Goal: Task Accomplishment & Management: Use online tool/utility

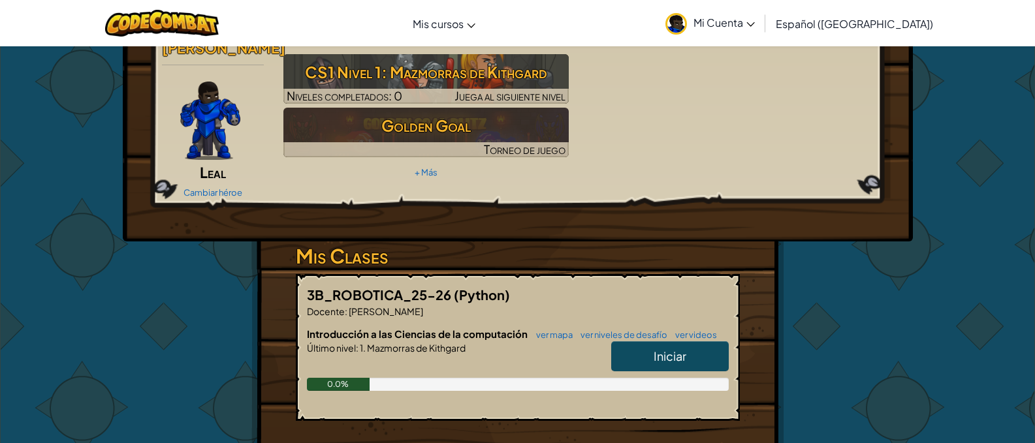
scroll to position [131, 0]
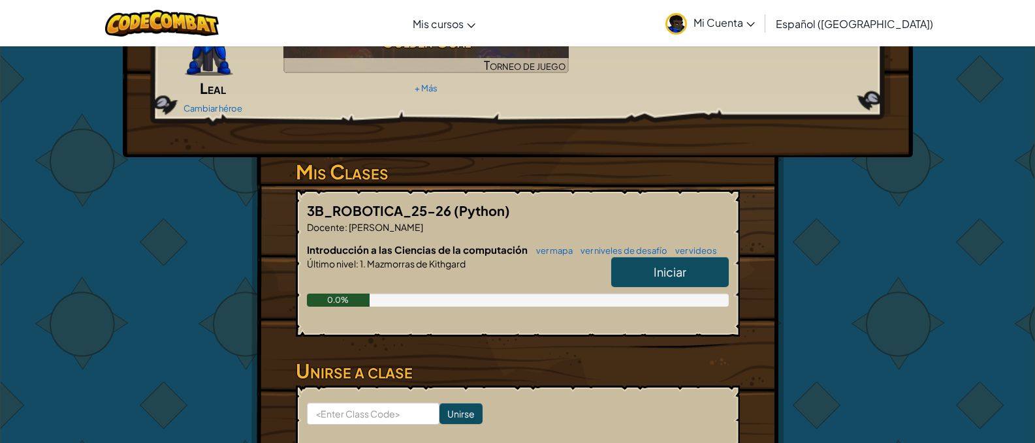
click at [673, 264] on span "Iniciar" at bounding box center [669, 271] width 33 height 15
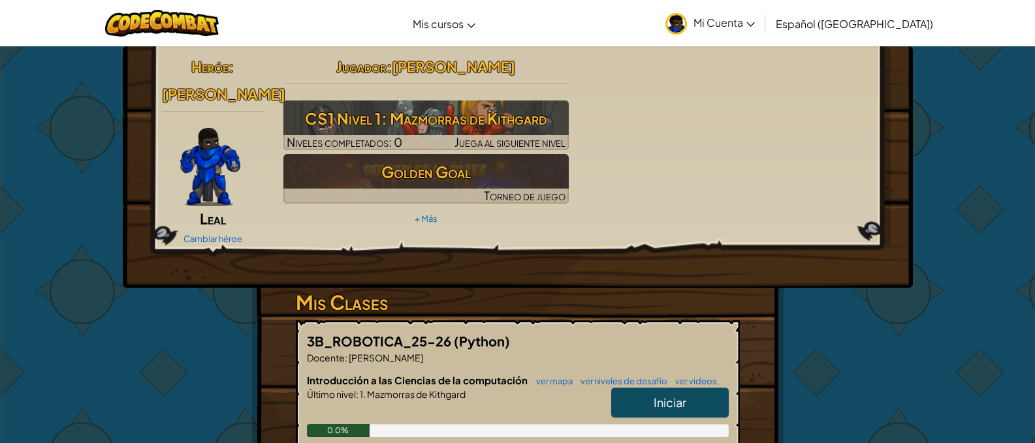
select select "es-419"
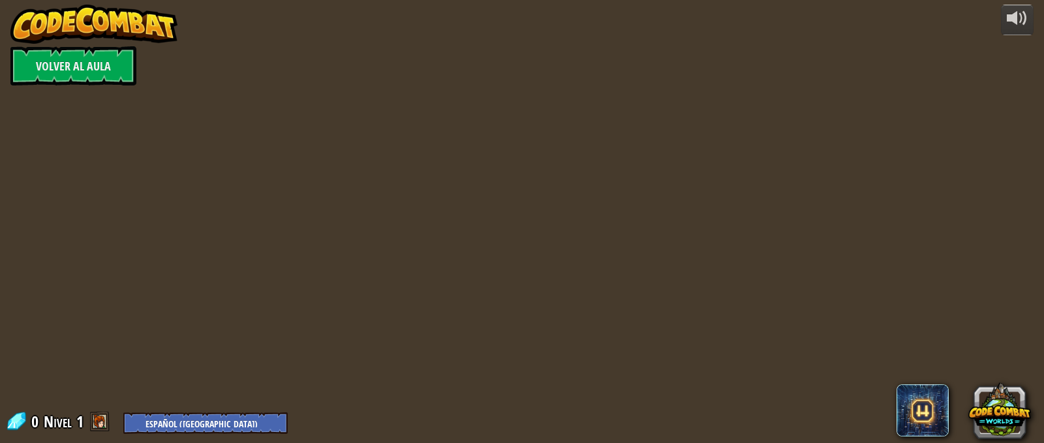
select select "es-419"
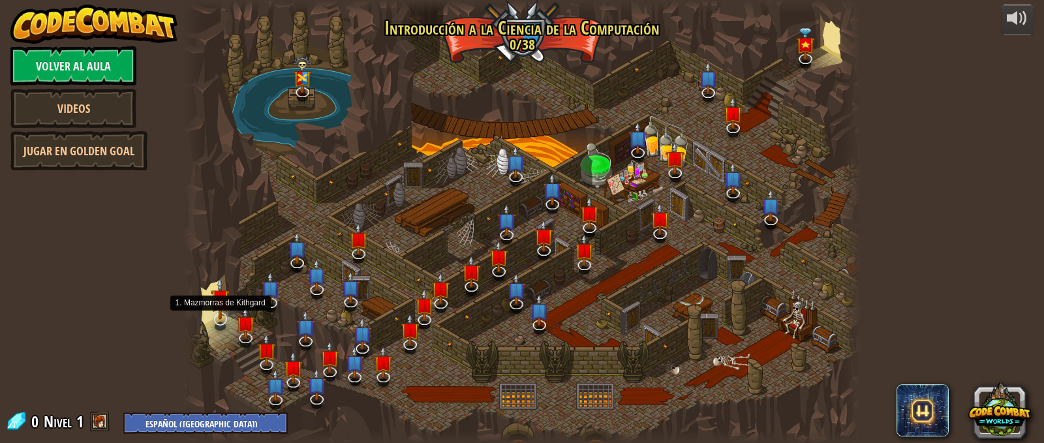
click at [215, 309] on img at bounding box center [220, 298] width 19 height 42
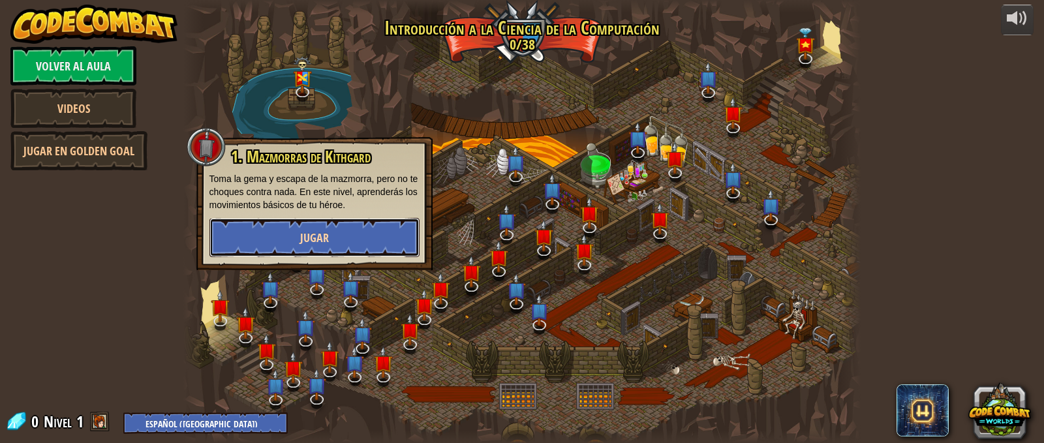
click at [270, 242] on button "Jugar" at bounding box center [315, 237] width 210 height 39
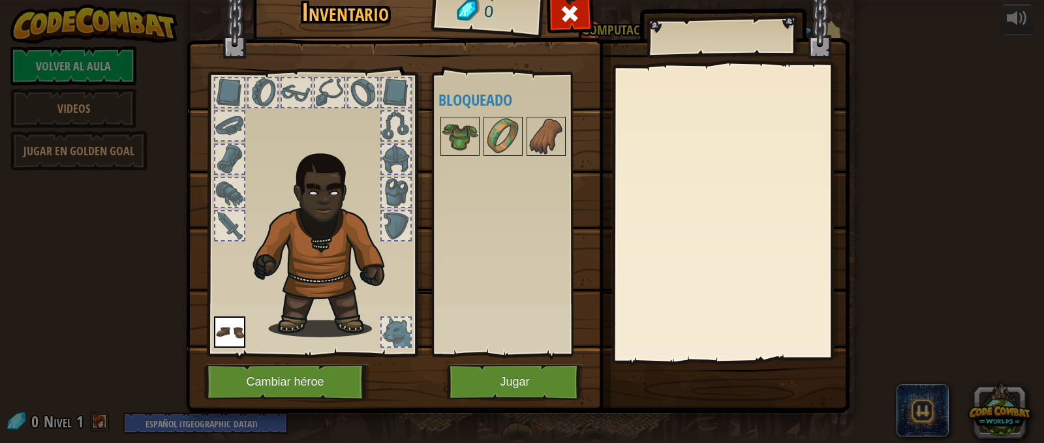
select select "es-419"
click at [475, 381] on button "Jugar" at bounding box center [515, 382] width 136 height 36
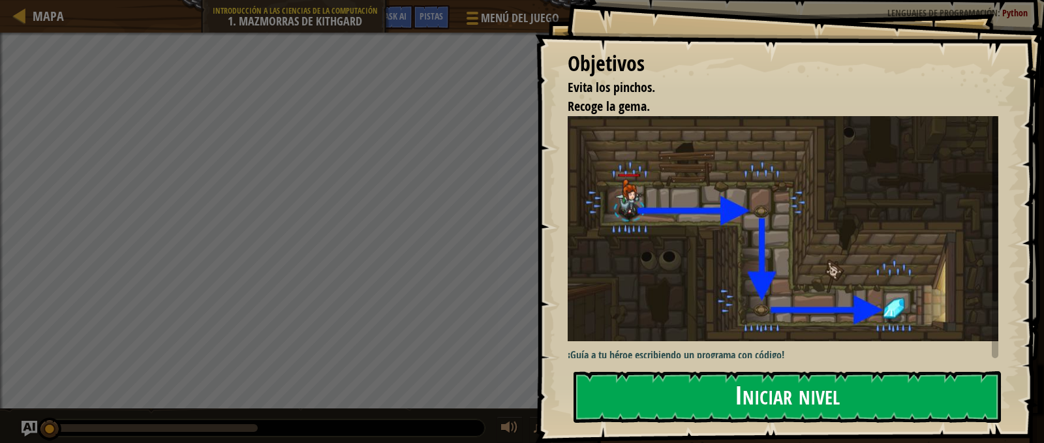
click at [754, 382] on button "Iniciar nivel" at bounding box center [788, 397] width 428 height 52
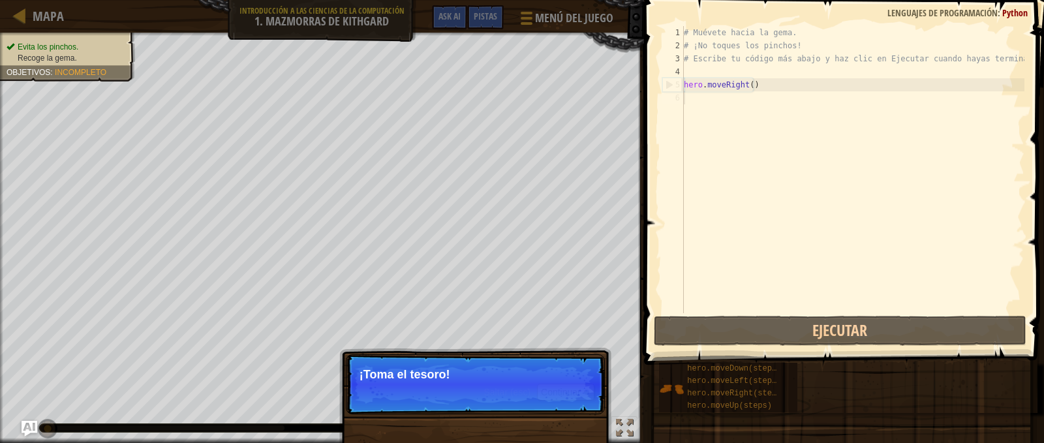
click at [540, 378] on p "¡Toma el tesoro!" at bounding box center [476, 374] width 232 height 13
click at [566, 394] on button "Continuar" at bounding box center [565, 392] width 57 height 17
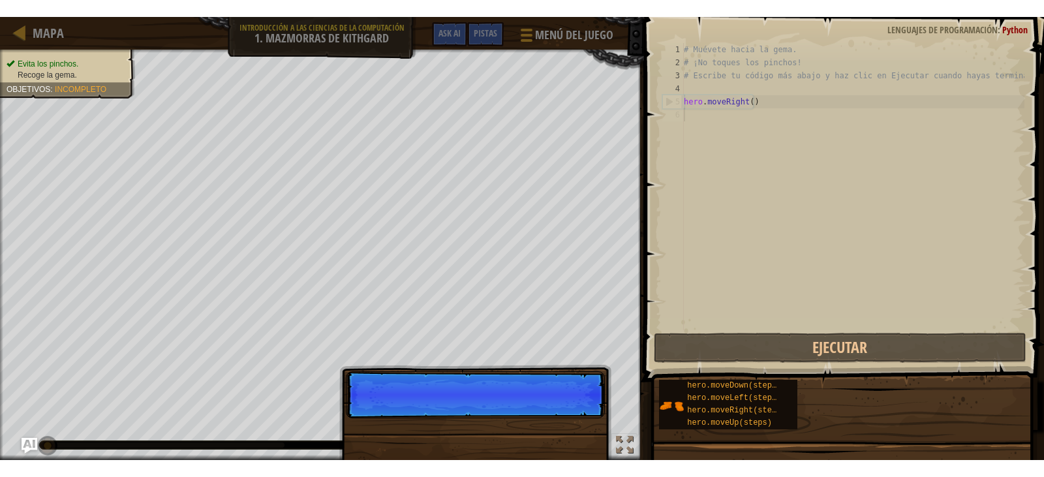
scroll to position [6, 0]
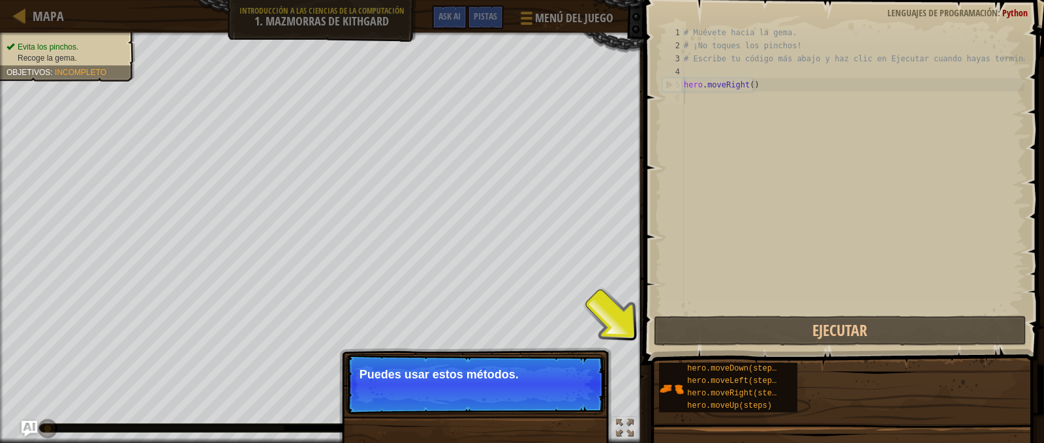
click at [566, 394] on p "Saltar (esc) Continuar Puedes usar estos métodos." at bounding box center [475, 384] width 259 height 60
click at [566, 394] on button "Continuar" at bounding box center [565, 392] width 57 height 17
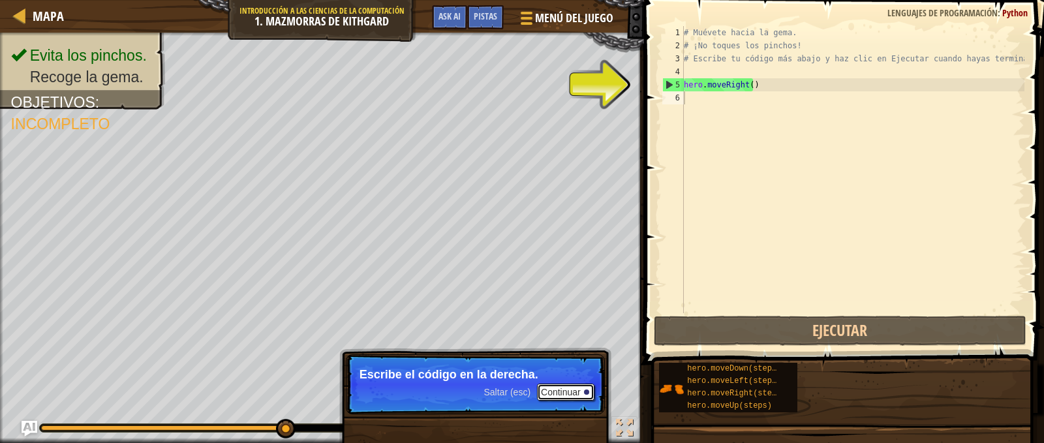
click at [561, 387] on button "Continuar" at bounding box center [565, 392] width 57 height 17
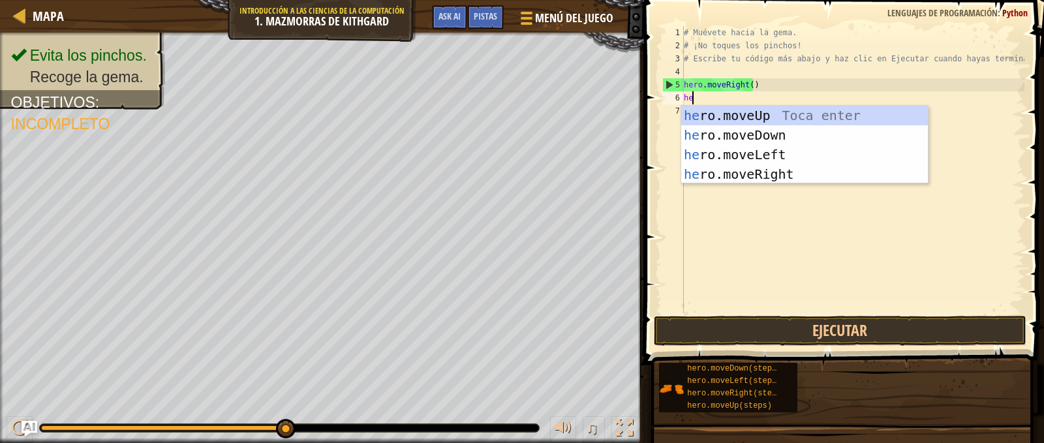
type textarea "her"
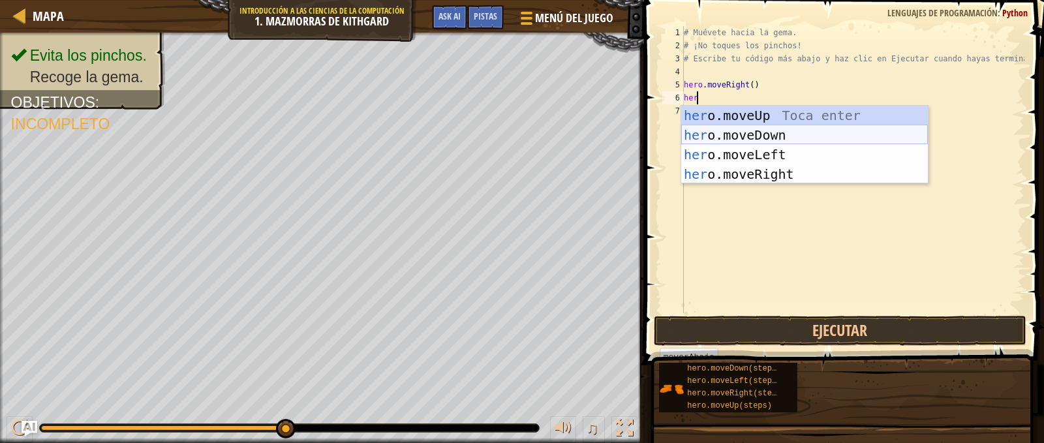
click at [764, 136] on div "her o.moveUp Toca enter her o.moveDown Toca enter her o.moveLeft [PERSON_NAME] …" at bounding box center [804, 164] width 247 height 117
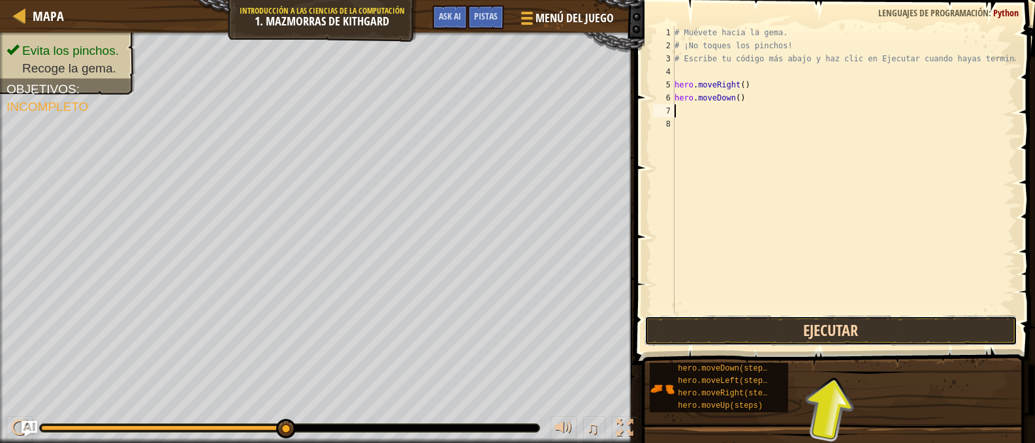
click at [856, 330] on button "Ejecutar" at bounding box center [830, 331] width 373 height 30
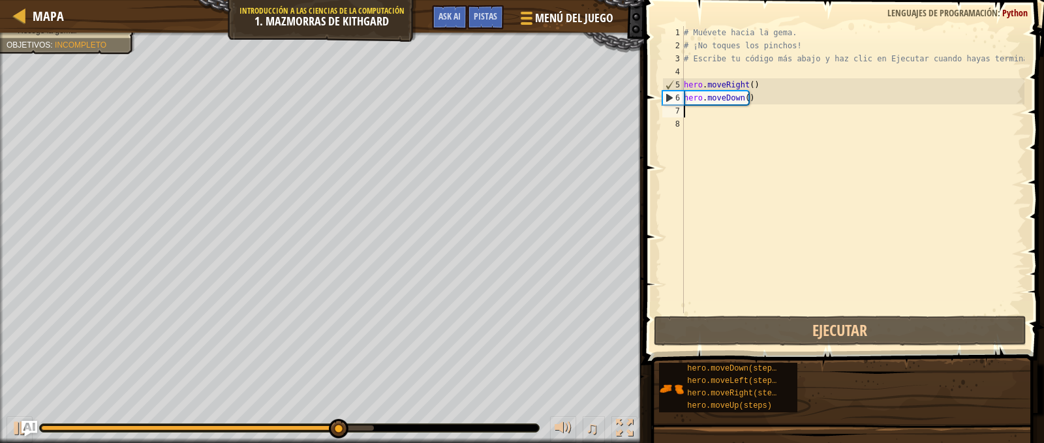
type textarea "h"
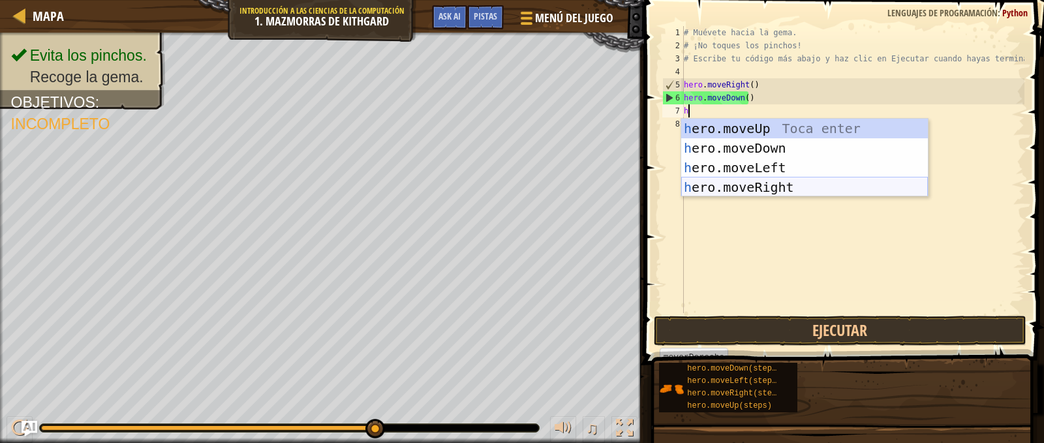
click at [779, 180] on div "h ero.moveUp Toca enter h ero.moveDown Toca enter h ero.moveLeft Toca enter h e…" at bounding box center [804, 177] width 247 height 117
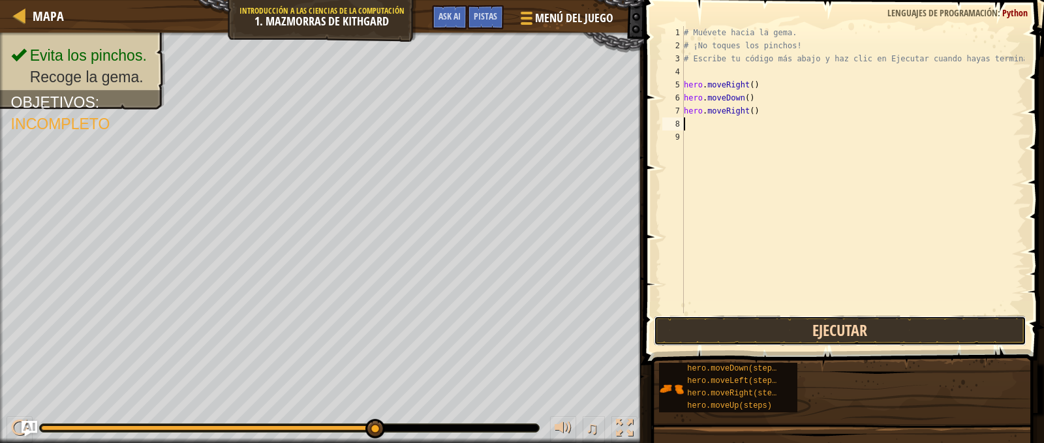
click at [790, 332] on button "Ejecutar" at bounding box center [840, 331] width 373 height 30
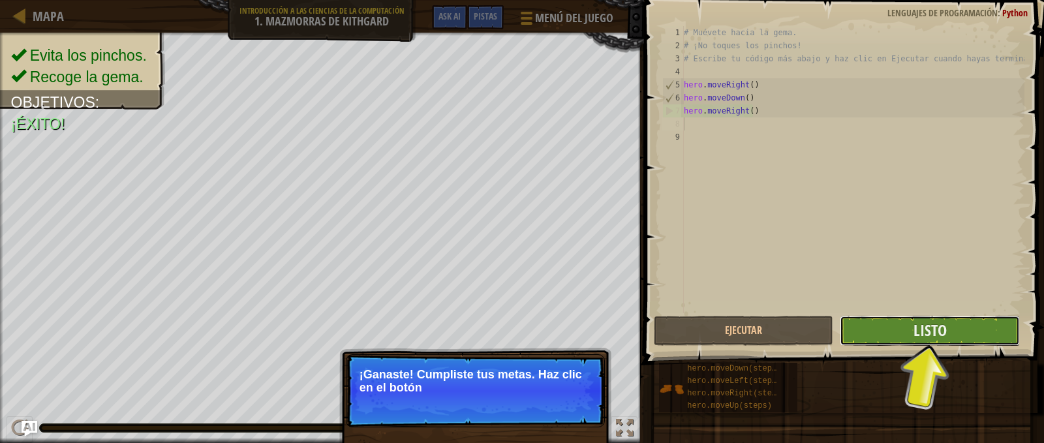
click at [856, 336] on button "Listo" at bounding box center [930, 331] width 180 height 30
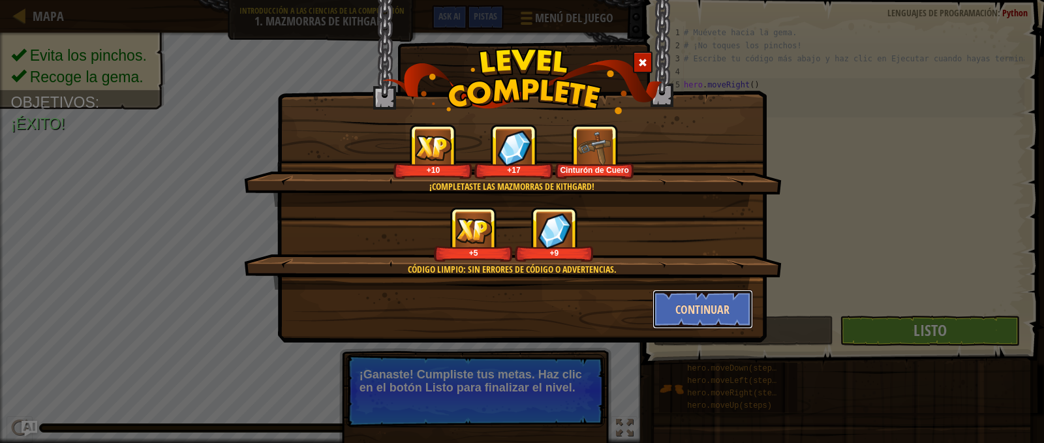
click at [694, 305] on button "Continuar" at bounding box center [703, 309] width 101 height 39
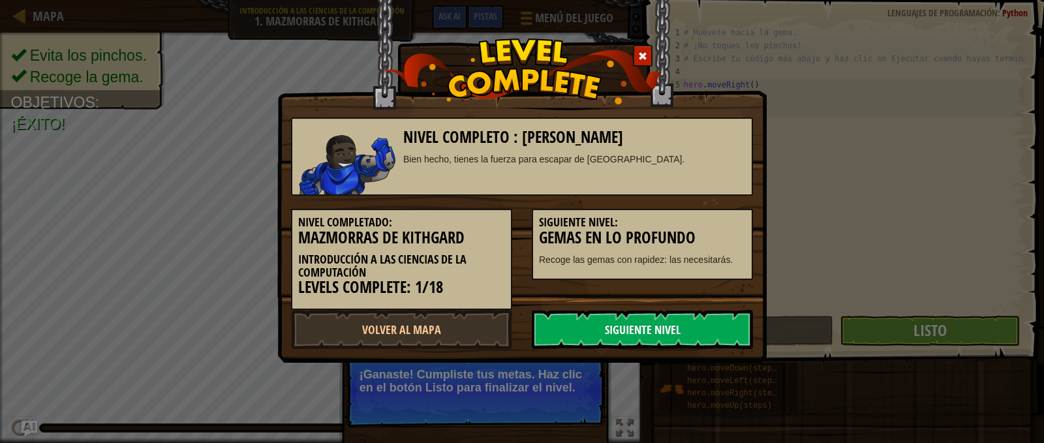
click at [686, 326] on link "Siguiente Nivel" at bounding box center [642, 329] width 221 height 39
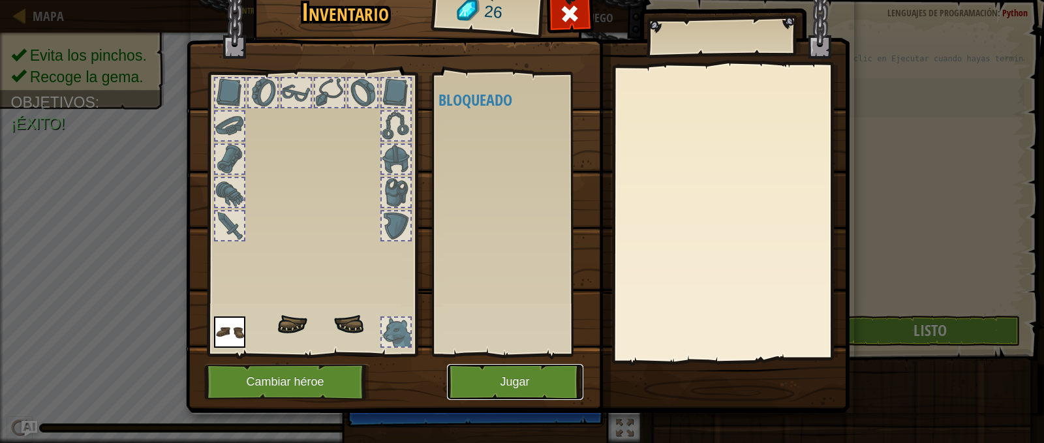
click at [517, 378] on button "Jugar" at bounding box center [515, 382] width 136 height 36
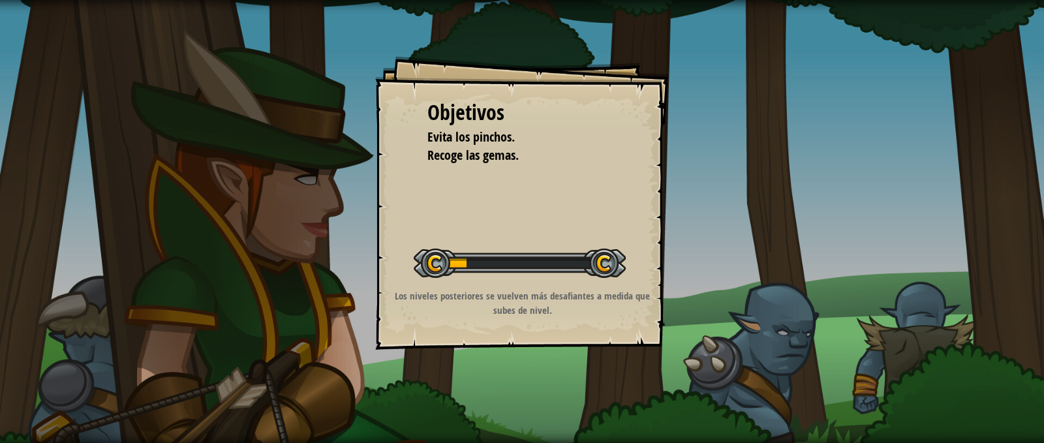
click at [597, 314] on p "Los niveles posteriores se vuelven más desafiantes a medida que subes de nivel." at bounding box center [523, 303] width 262 height 28
click at [597, 313] on p "Los niveles posteriores se vuelven más desafiantes a medida que subes de nivel." at bounding box center [523, 303] width 262 height 28
click at [612, 270] on div at bounding box center [520, 263] width 212 height 29
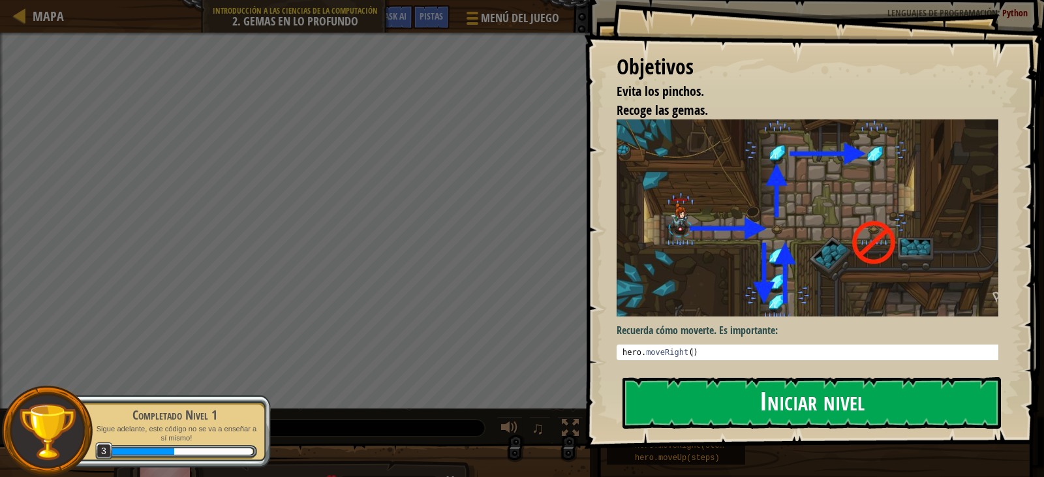
click at [793, 382] on button "Iniciar nivel" at bounding box center [812, 403] width 379 height 52
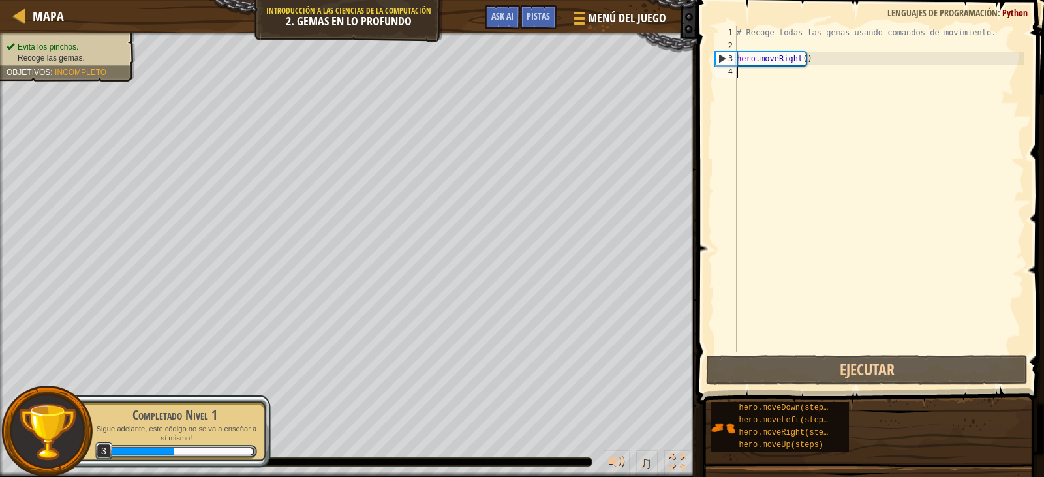
type textarea "h"
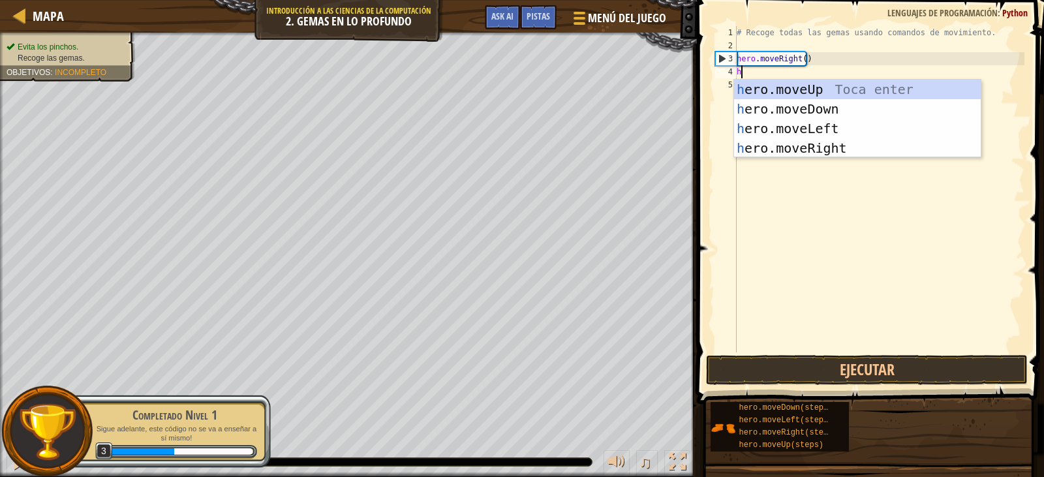
scroll to position [6, 0]
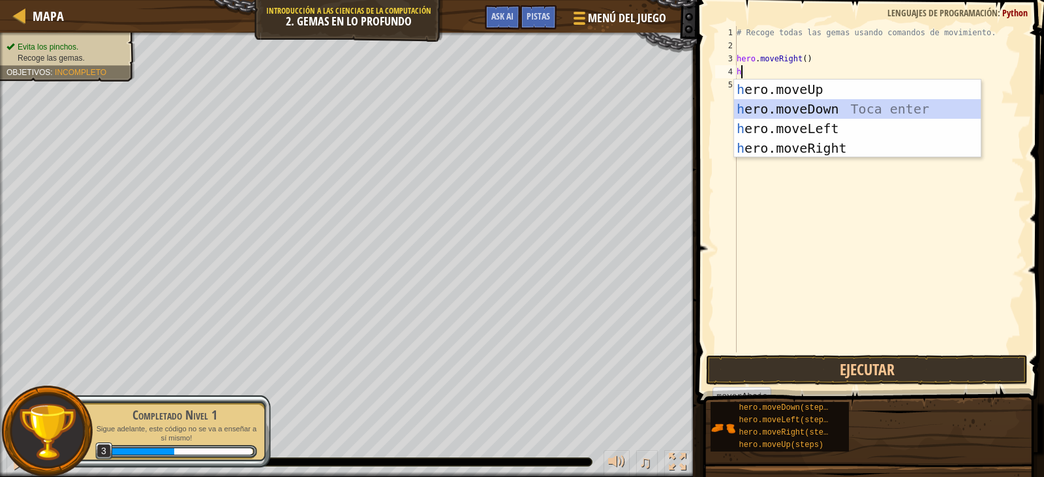
click at [805, 113] on div "h ero.moveUp Toca enter h ero.moveDown Toca enter h ero.moveLeft Toca enter h e…" at bounding box center [857, 138] width 247 height 117
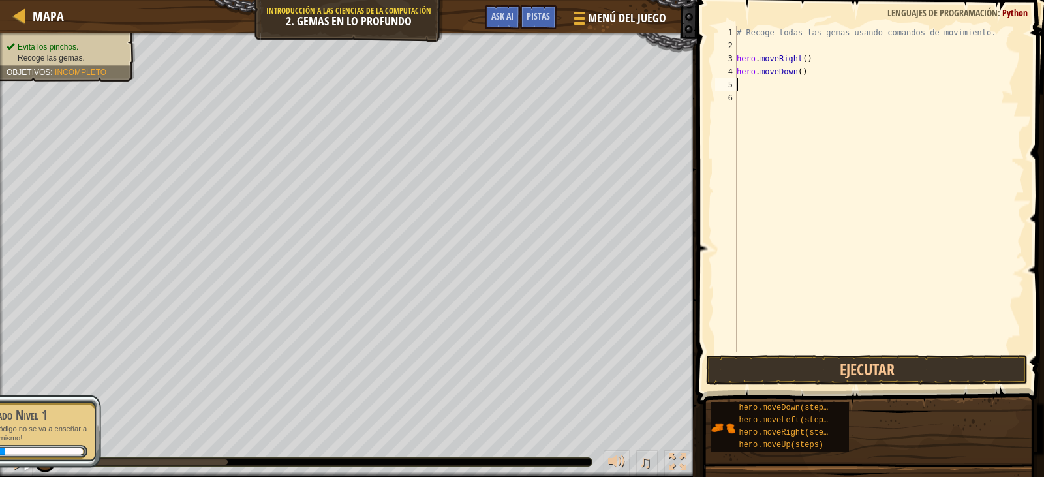
type textarea "h"
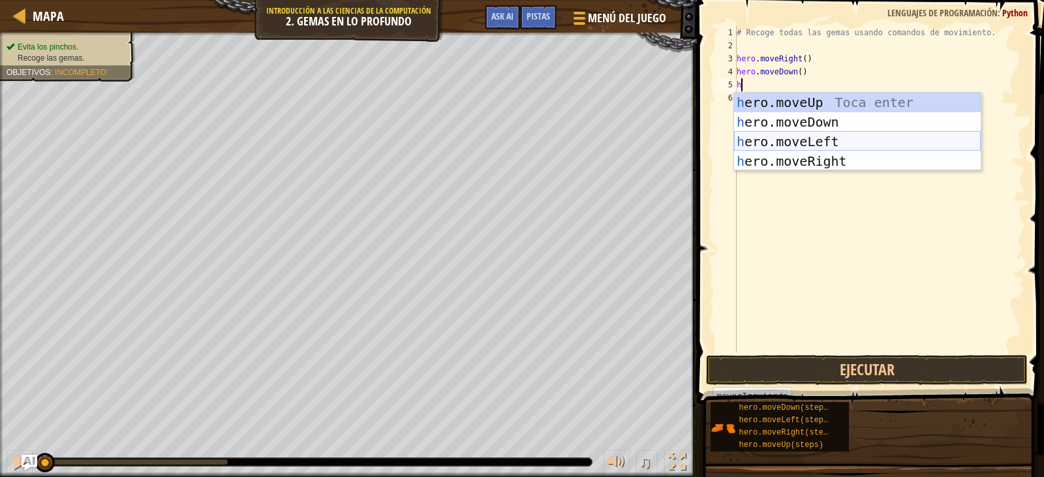
click at [807, 135] on div "h ero.moveUp Toca enter h ero.moveDown Toca enter h ero.moveLeft Toca enter h e…" at bounding box center [857, 151] width 247 height 117
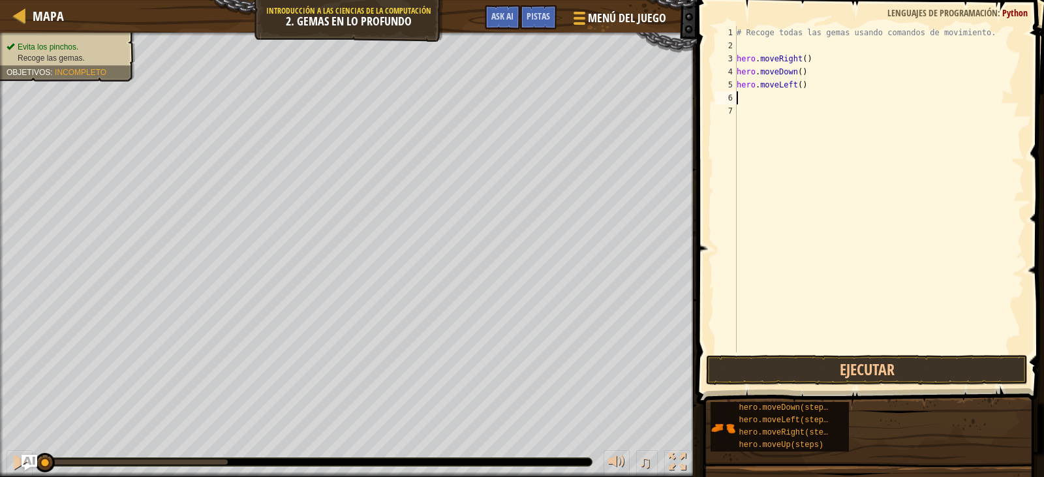
type textarea "h"
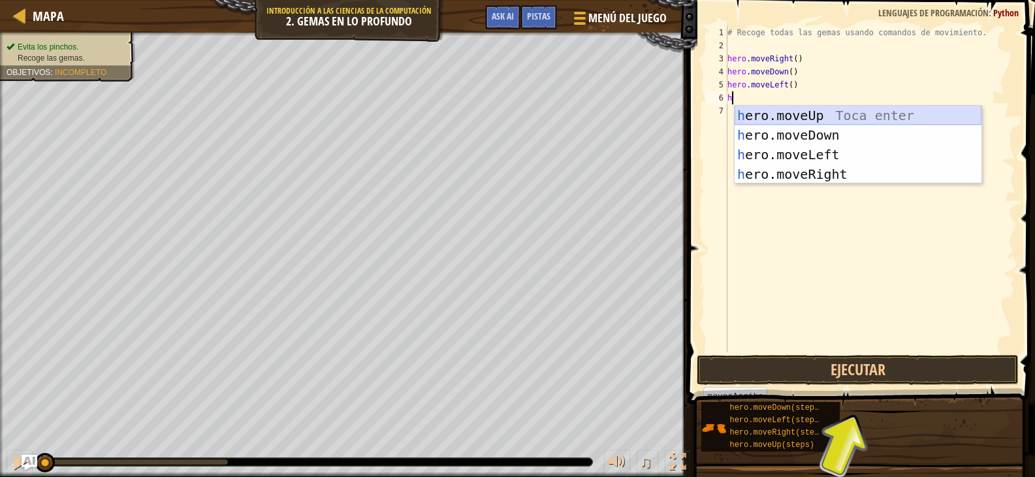
click at [802, 114] on div "h ero.moveUp Toca enter h ero.moveDown Toca enter h ero.moveLeft Toca enter h e…" at bounding box center [857, 164] width 247 height 117
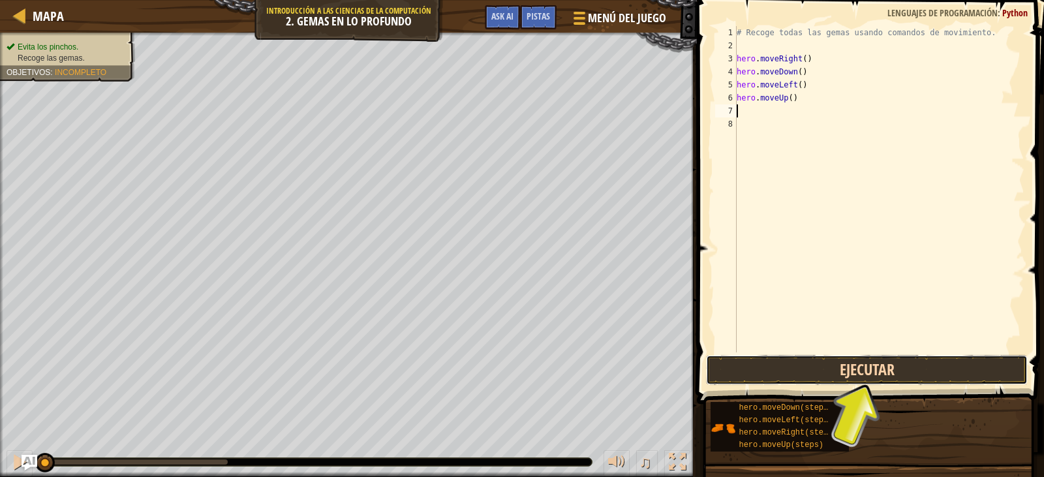
click at [825, 375] on button "Ejecutar" at bounding box center [866, 370] width 321 height 30
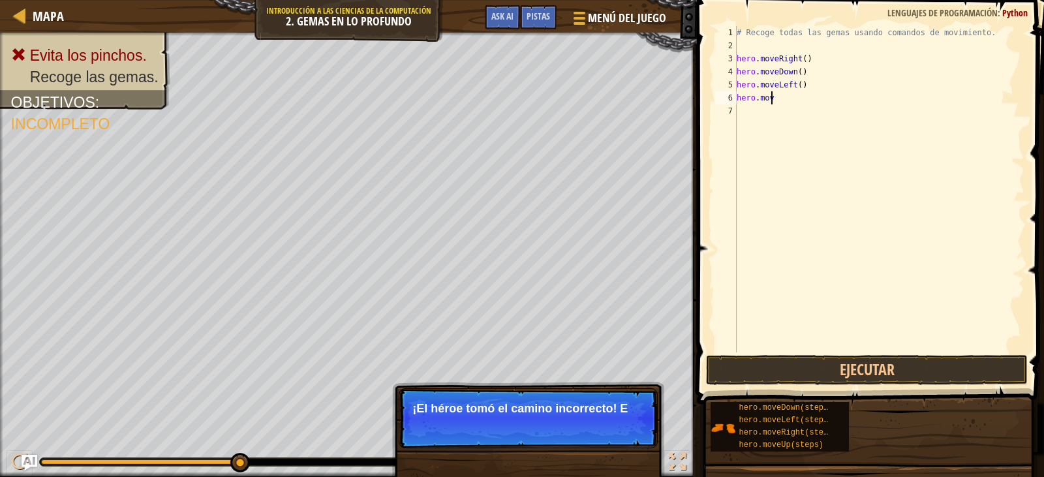
type textarea "h"
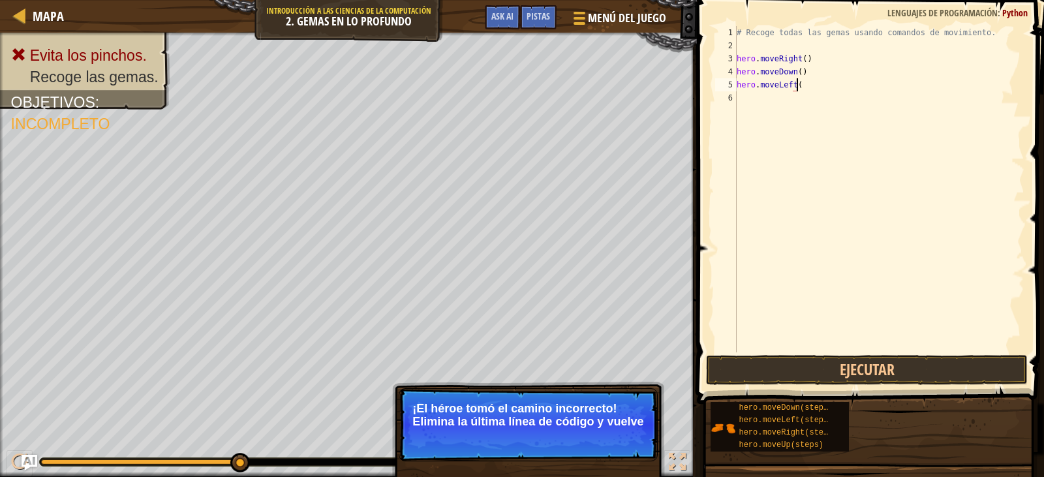
click at [813, 86] on div "# Recoge todas las gemas usando comandos de movimiento. hero . moveRight ( ) he…" at bounding box center [879, 202] width 290 height 352
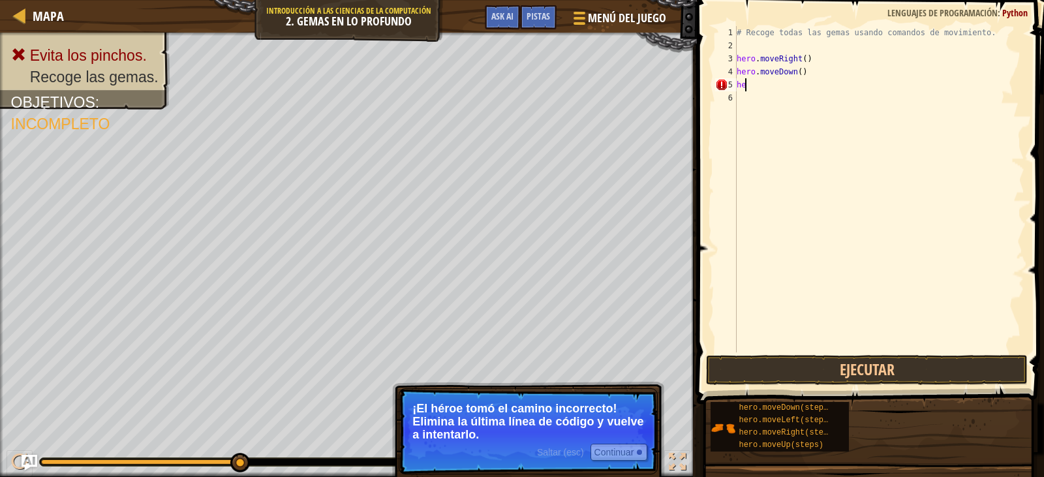
type textarea "h"
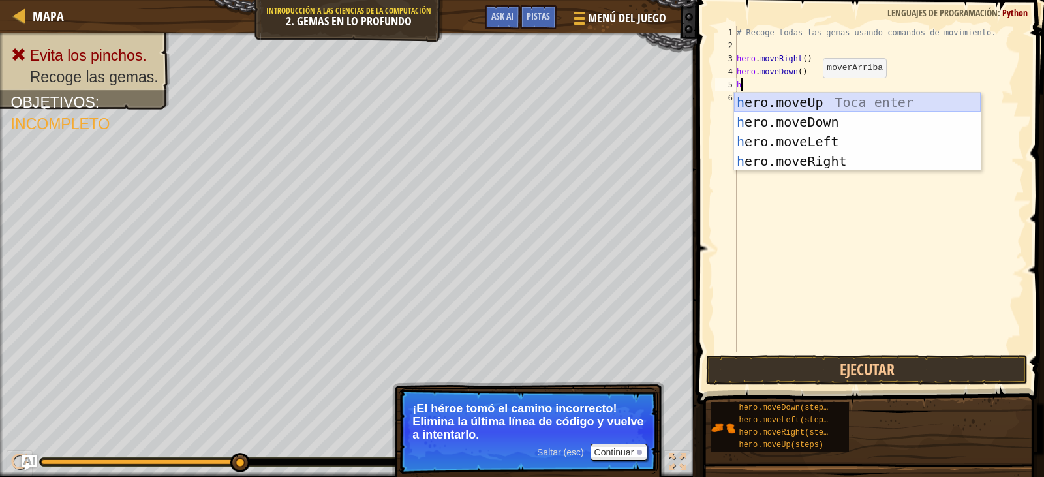
click at [808, 101] on div "h ero.moveUp Toca enter h ero.moveDown Toca enter h ero.moveLeft Toca enter h e…" at bounding box center [857, 151] width 247 height 117
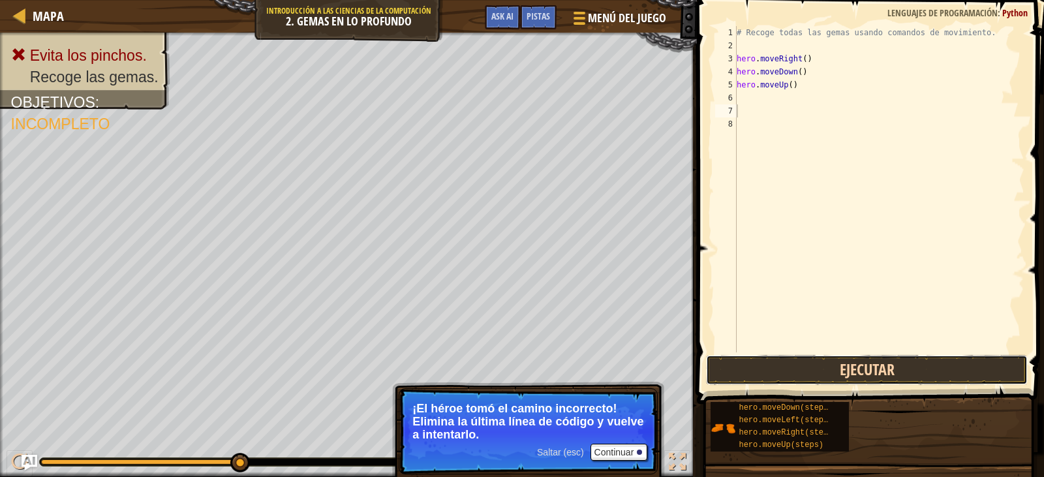
click at [861, 370] on button "Ejecutar" at bounding box center [866, 370] width 321 height 30
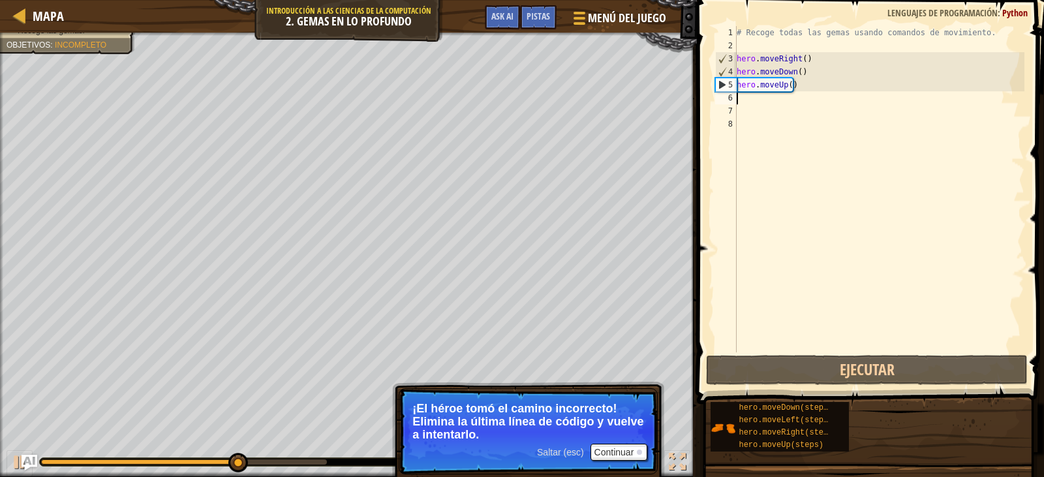
click at [760, 99] on div "# Recoge todas las gemas usando comandos de movimiento. hero . moveRight ( ) he…" at bounding box center [879, 202] width 290 height 352
type textarea "h"
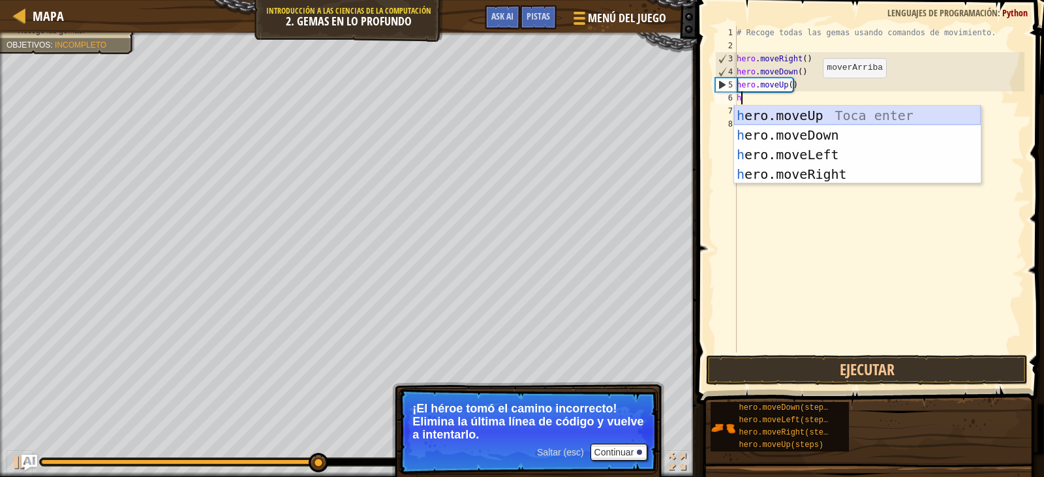
click at [783, 121] on div "h ero.moveUp Toca enter h ero.moveDown Toca enter h ero.moveLeft Toca enter h e…" at bounding box center [857, 164] width 247 height 117
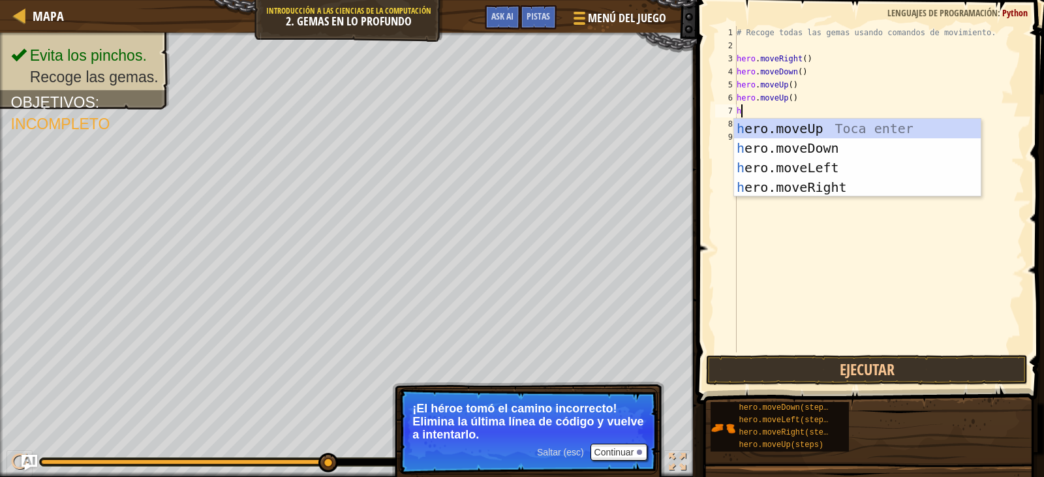
type textarea "h"
click at [816, 184] on div "h ero.moveUp Toca enter h ero.moveDown Toca enter h ero.moveLeft Toca enter h e…" at bounding box center [857, 177] width 247 height 117
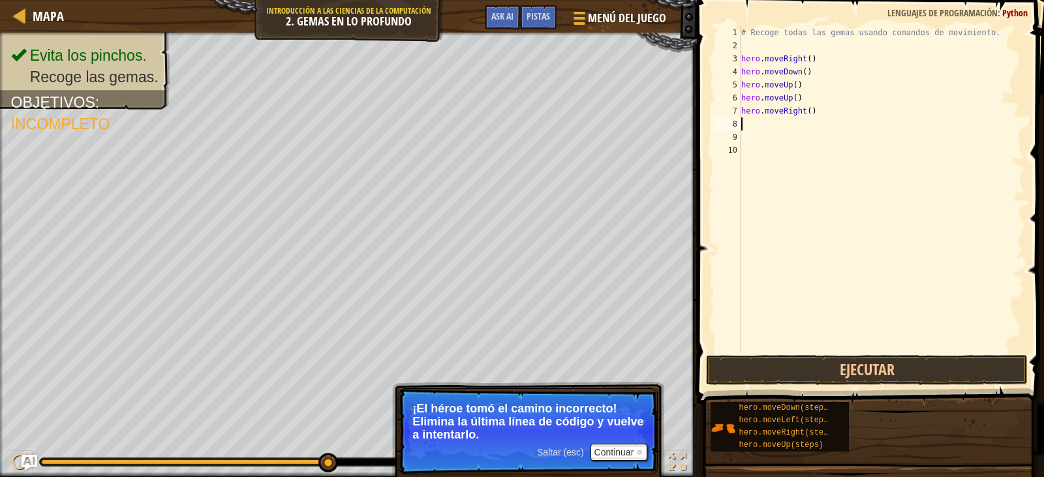
type textarea "h"
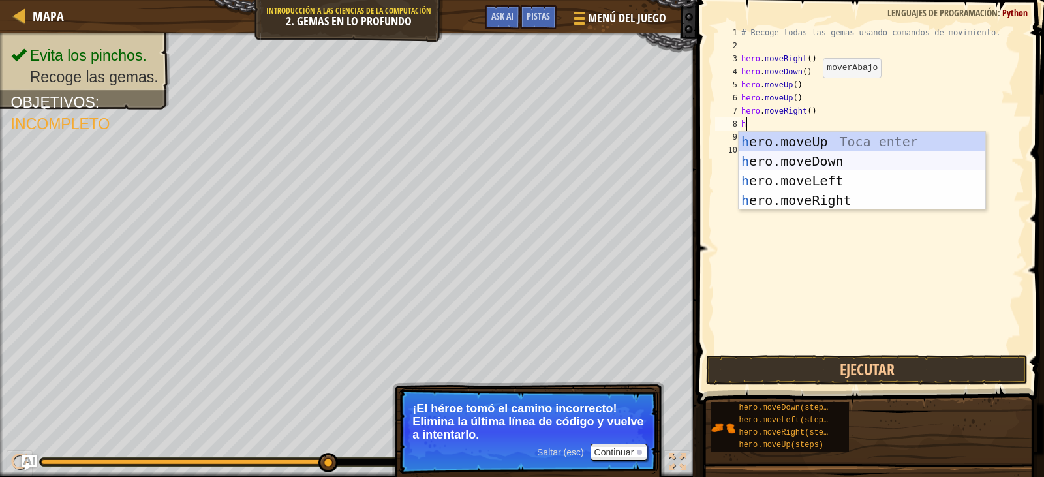
click at [803, 161] on div "h ero.moveUp Toca enter h ero.moveDown Toca enter h ero.moveLeft Toca enter h e…" at bounding box center [862, 190] width 247 height 117
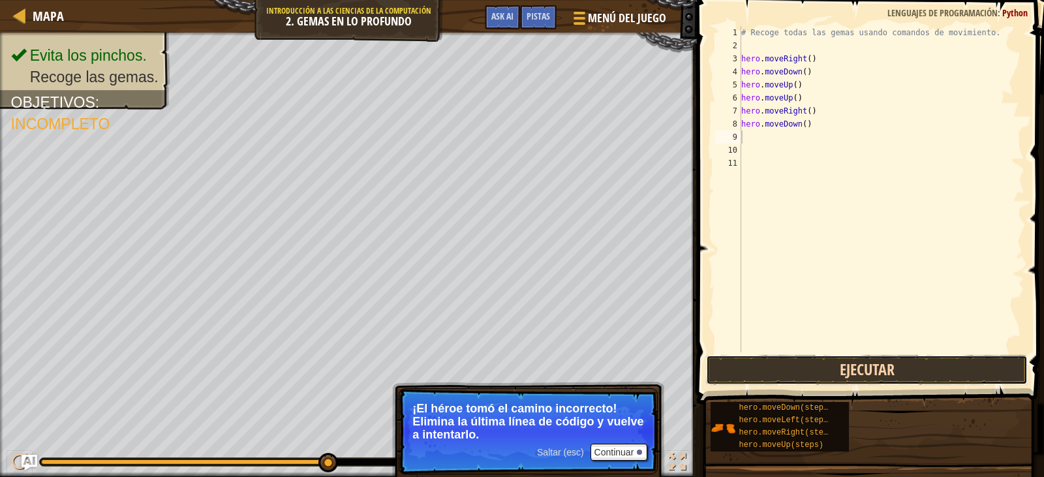
click at [851, 379] on button "Ejecutar" at bounding box center [866, 370] width 321 height 30
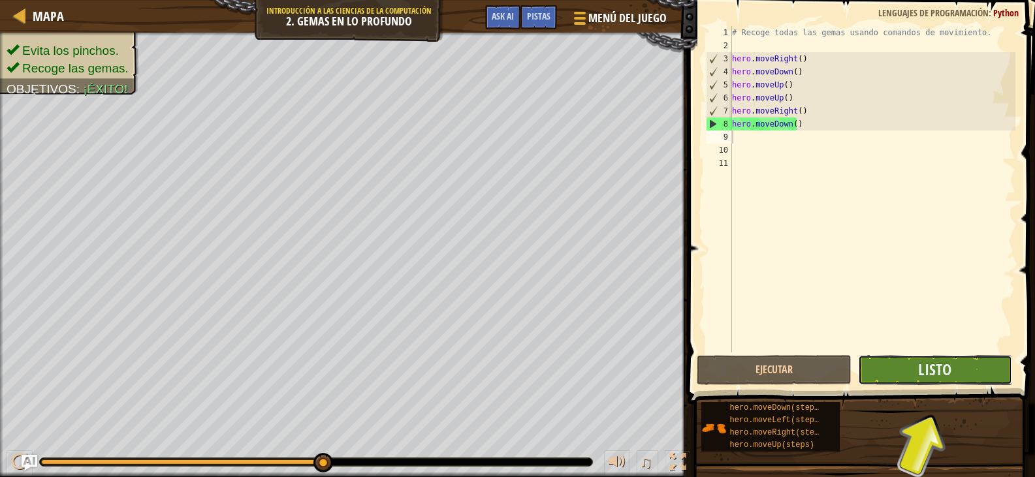
click at [902, 367] on button "Listo" at bounding box center [935, 370] width 154 height 30
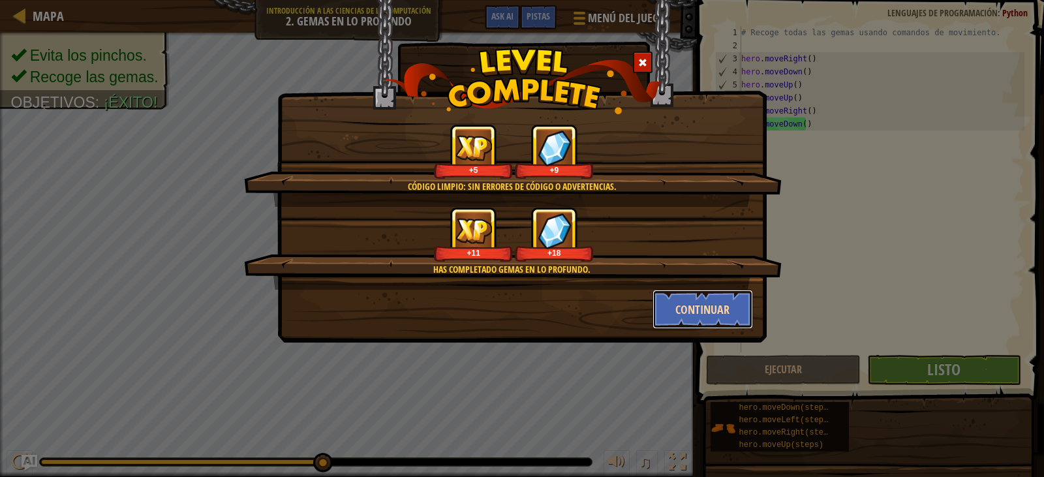
click at [695, 304] on button "Continuar" at bounding box center [703, 309] width 101 height 39
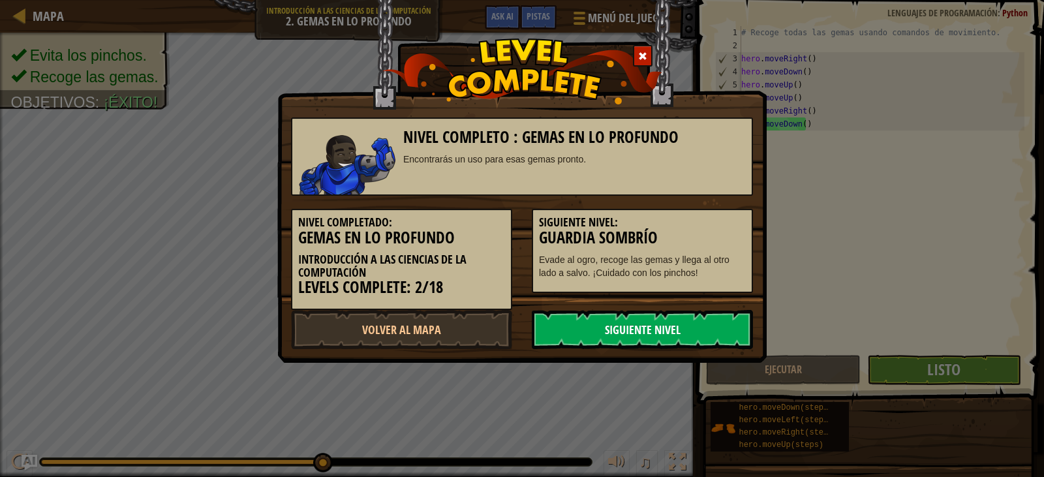
click at [666, 329] on link "Siguiente Nivel" at bounding box center [642, 329] width 221 height 39
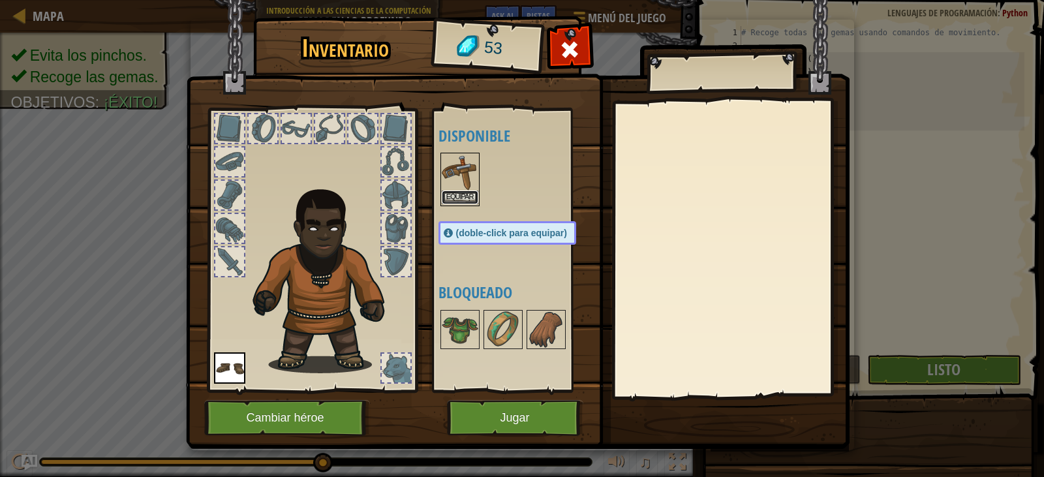
click at [469, 201] on button "Equipar" at bounding box center [460, 198] width 37 height 14
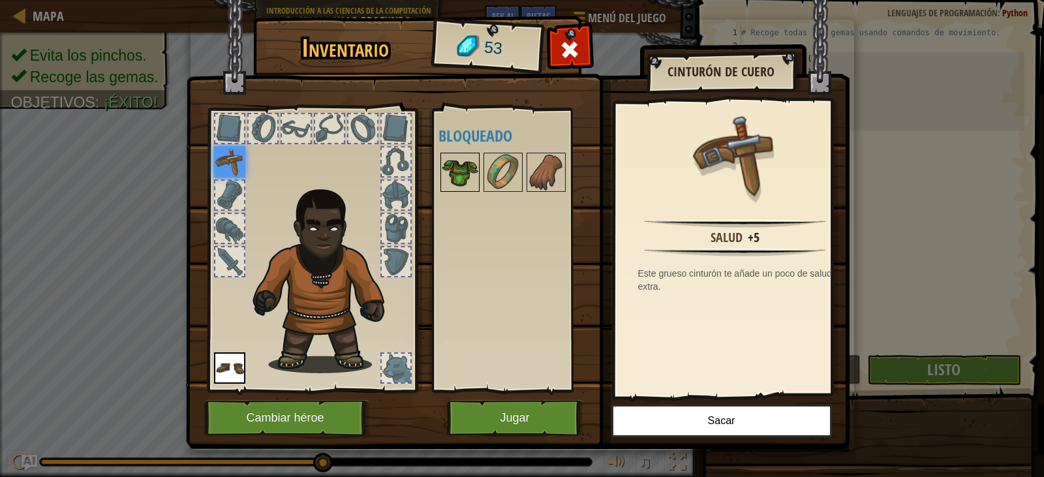
click at [466, 178] on img at bounding box center [460, 172] width 37 height 37
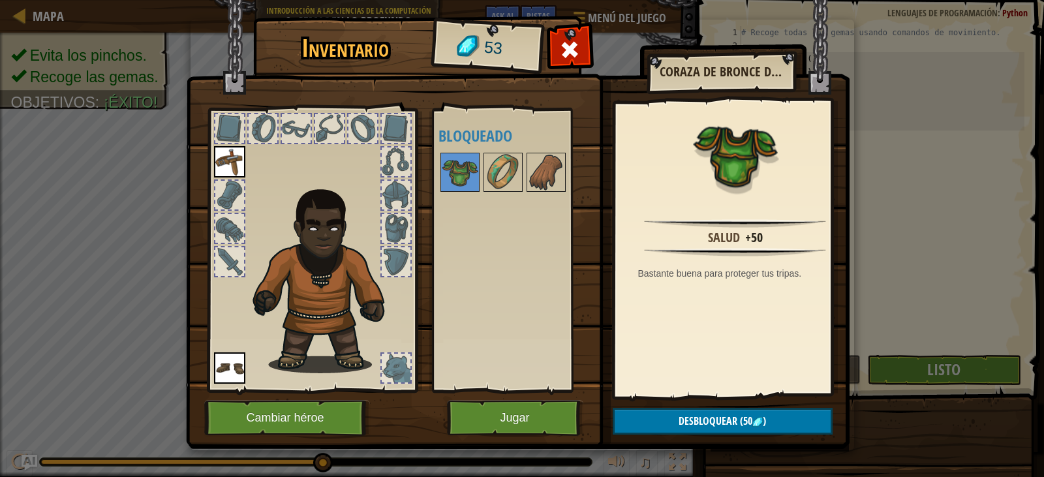
click at [505, 358] on div "Disponible Equipar Equipar (doble-click para equipar) Bloqueado" at bounding box center [521, 250] width 164 height 272
click at [529, 405] on button "Jugar" at bounding box center [515, 418] width 136 height 36
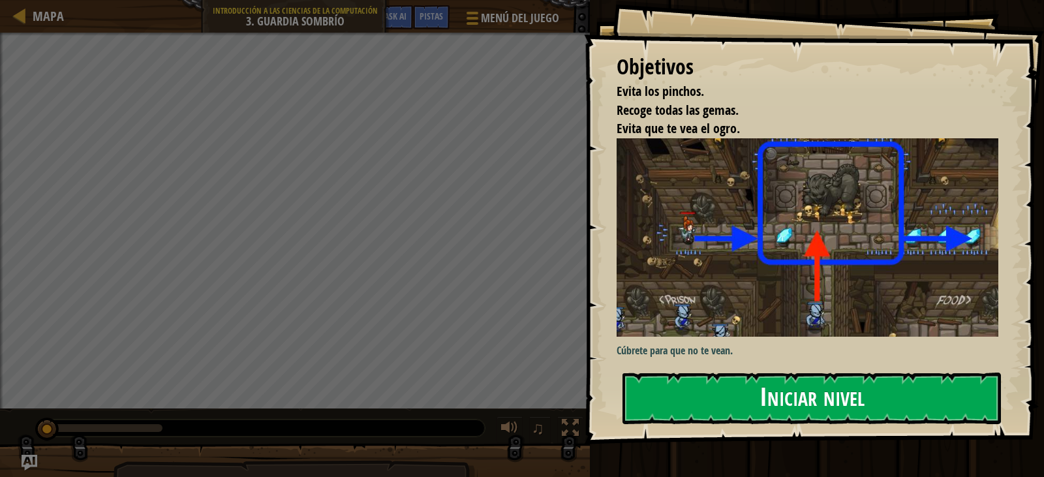
click at [802, 401] on button "Iniciar nivel" at bounding box center [812, 399] width 379 height 52
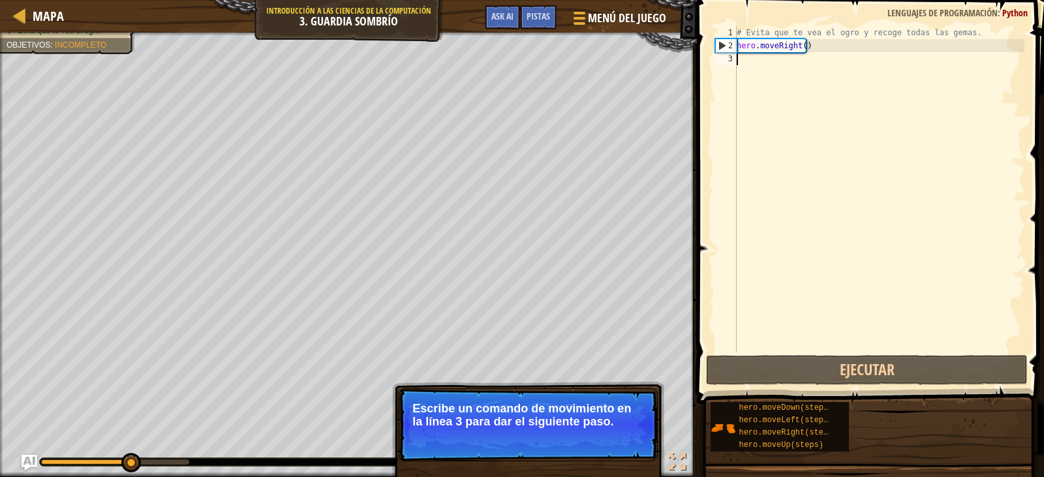
type textarea "h"
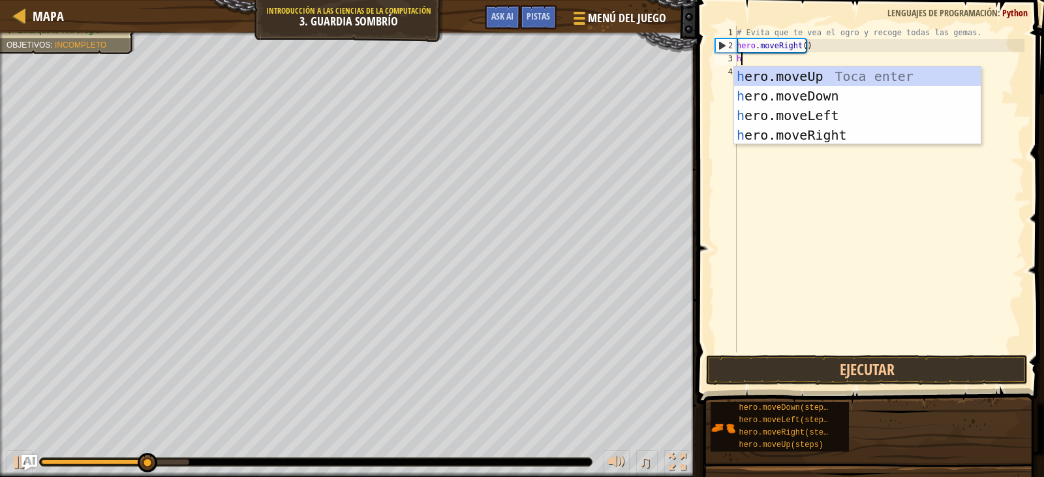
click at [760, 76] on div "h ero.moveUp Toca enter h ero.moveDown Toca enter h ero.moveLeft Toca enter h e…" at bounding box center [857, 125] width 247 height 117
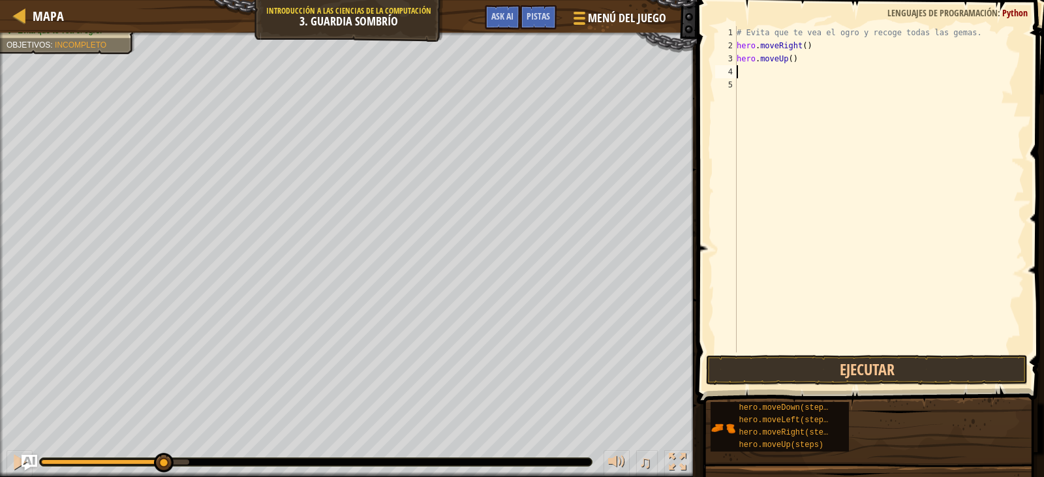
type textarea "h"
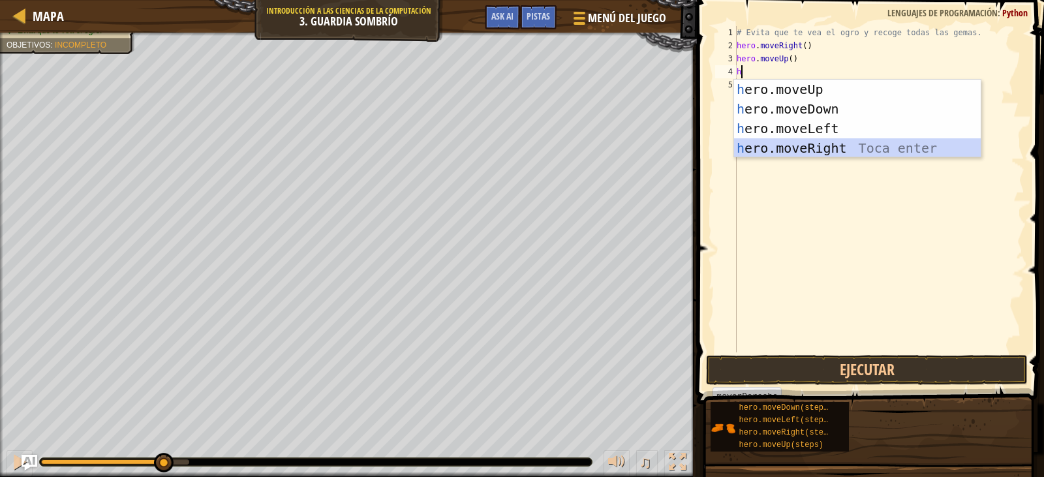
click at [819, 143] on div "h ero.moveUp Toca enter h ero.moveDown Toca enter h ero.moveLeft Toca enter h e…" at bounding box center [857, 138] width 247 height 117
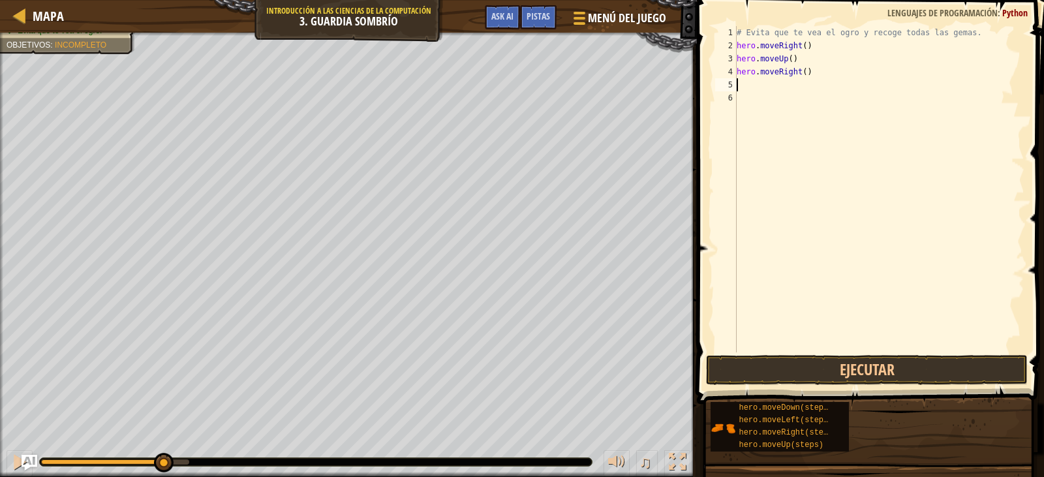
type textarea "h"
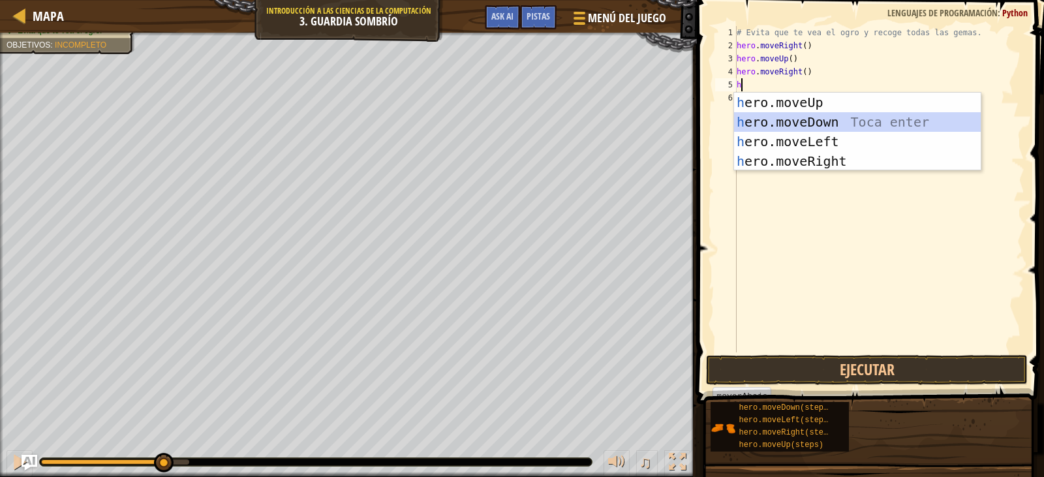
click at [800, 116] on div "h ero.moveUp Toca enter h ero.moveDown Toca enter h ero.moveLeft Toca enter h e…" at bounding box center [857, 151] width 247 height 117
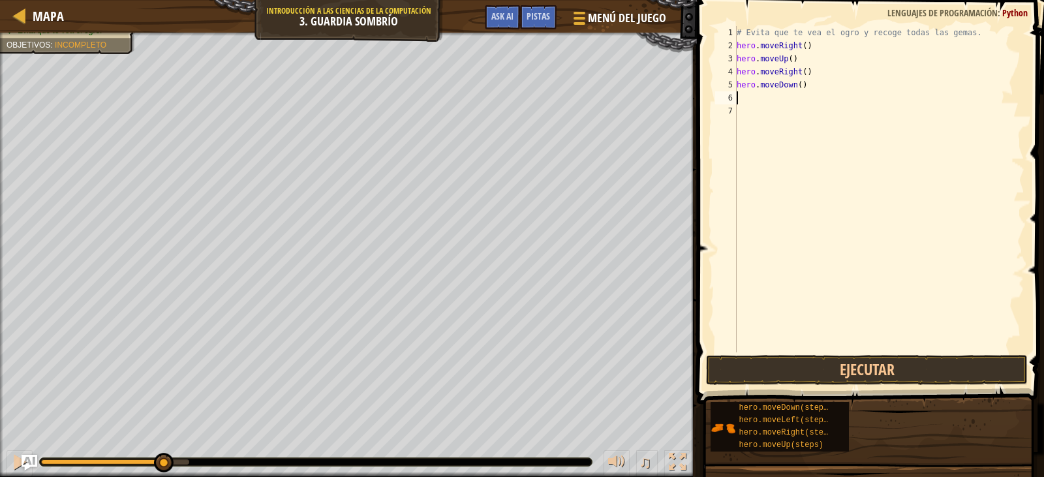
type textarea "h"
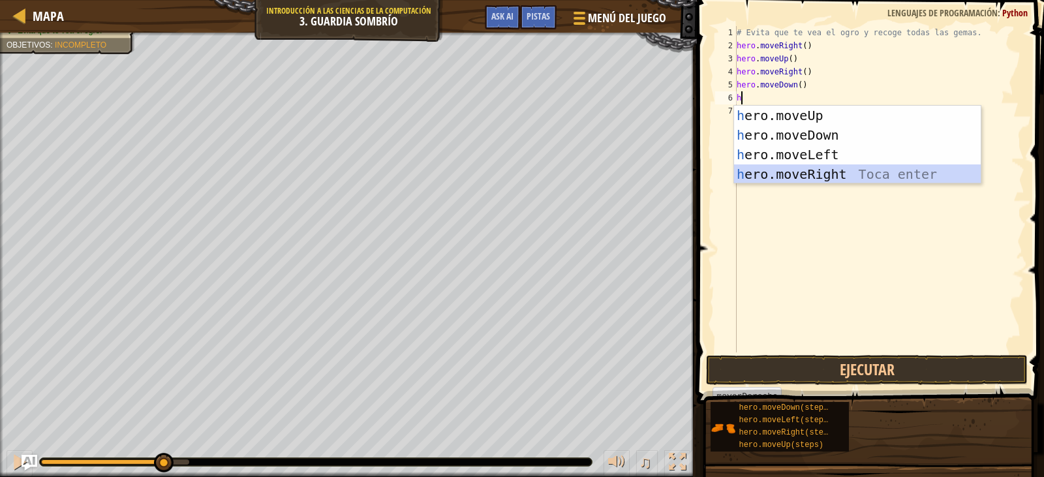
click at [806, 173] on div "h ero.moveUp Toca enter h ero.moveDown Toca enter h ero.moveLeft Toca enter h e…" at bounding box center [857, 164] width 247 height 117
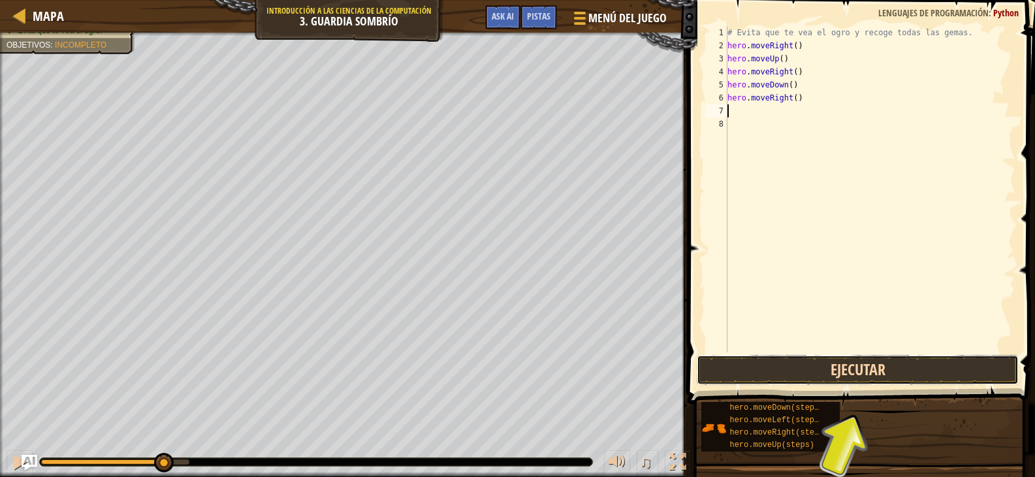
click at [869, 370] on button "Ejecutar" at bounding box center [856, 370] width 321 height 30
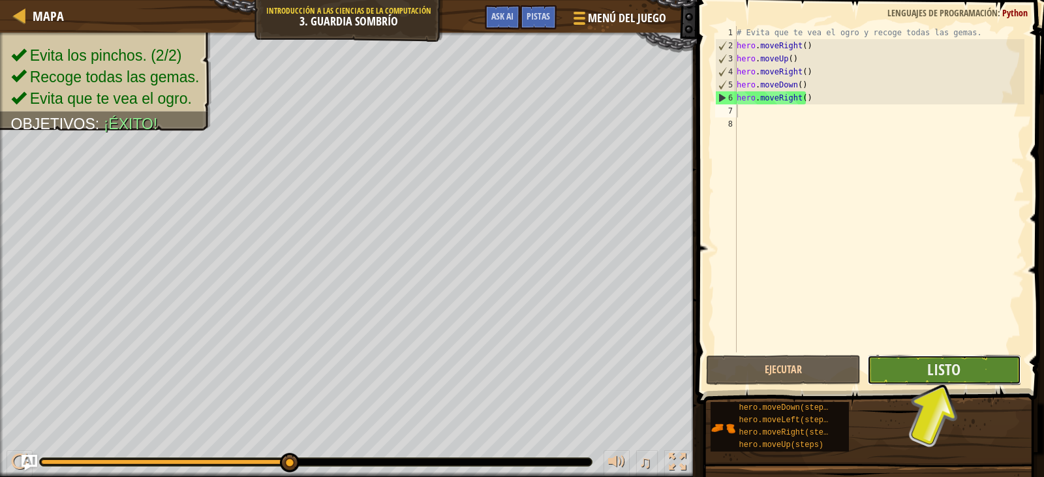
click at [883, 356] on button "Listo" at bounding box center [944, 370] width 154 height 30
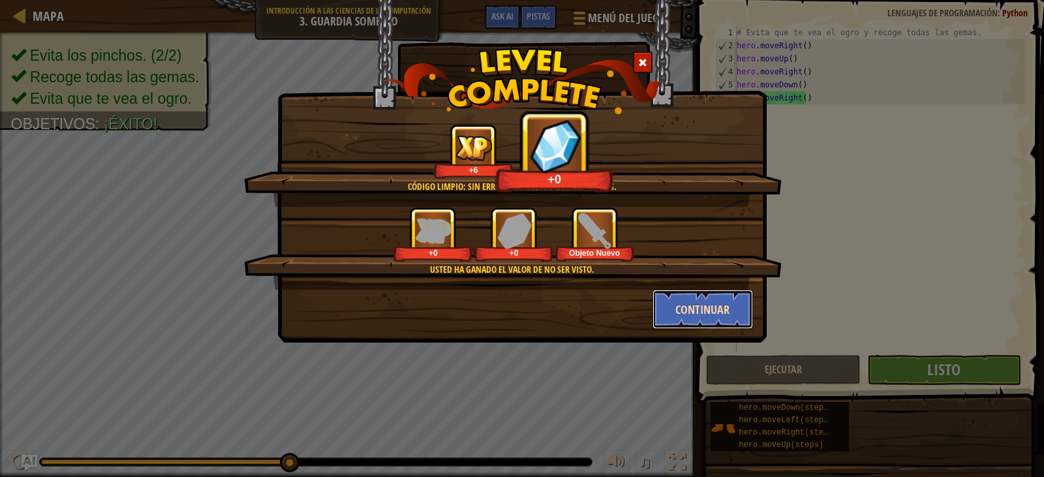
click at [702, 314] on button "Continuar" at bounding box center [703, 309] width 101 height 39
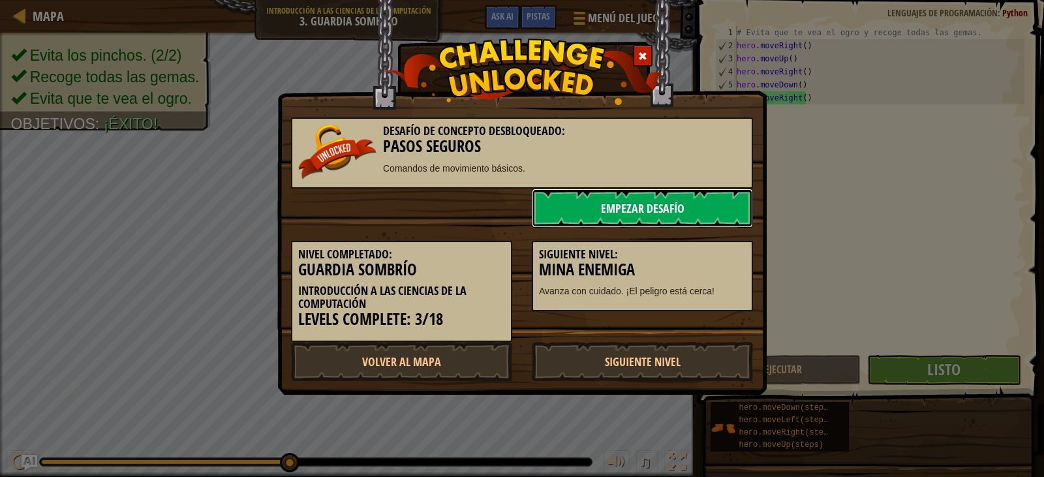
click at [621, 208] on link "Empezar Desafío" at bounding box center [642, 208] width 221 height 39
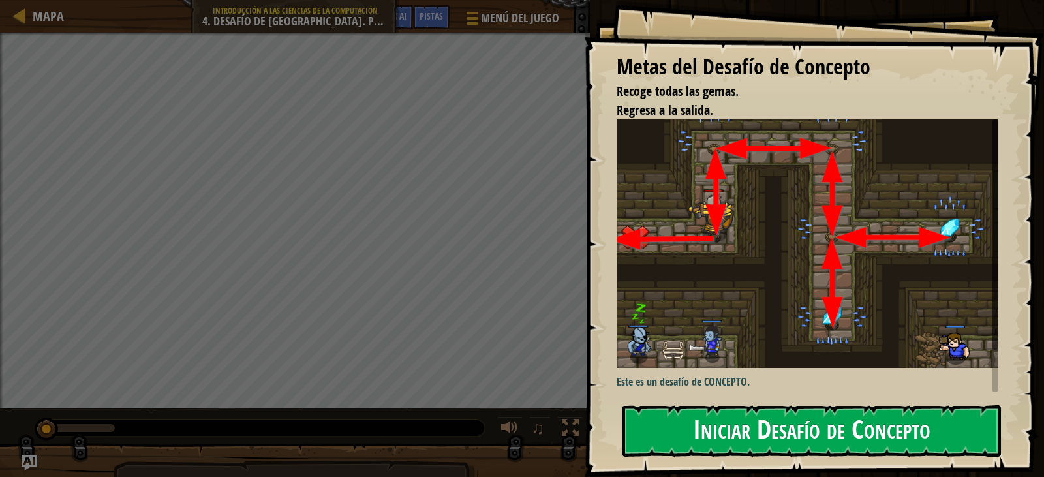
click at [734, 418] on button "Iniciar Desafío de Concepto" at bounding box center [812, 431] width 379 height 52
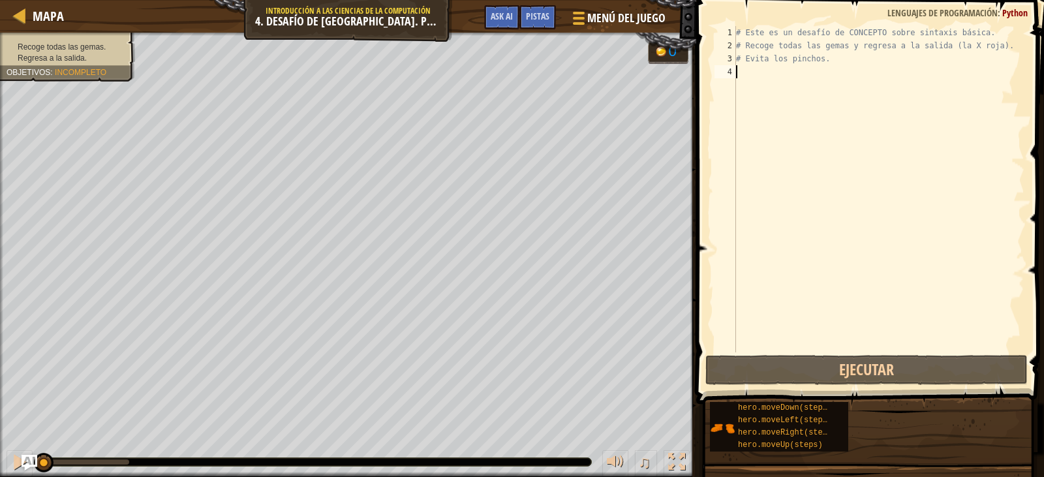
type textarea "h"
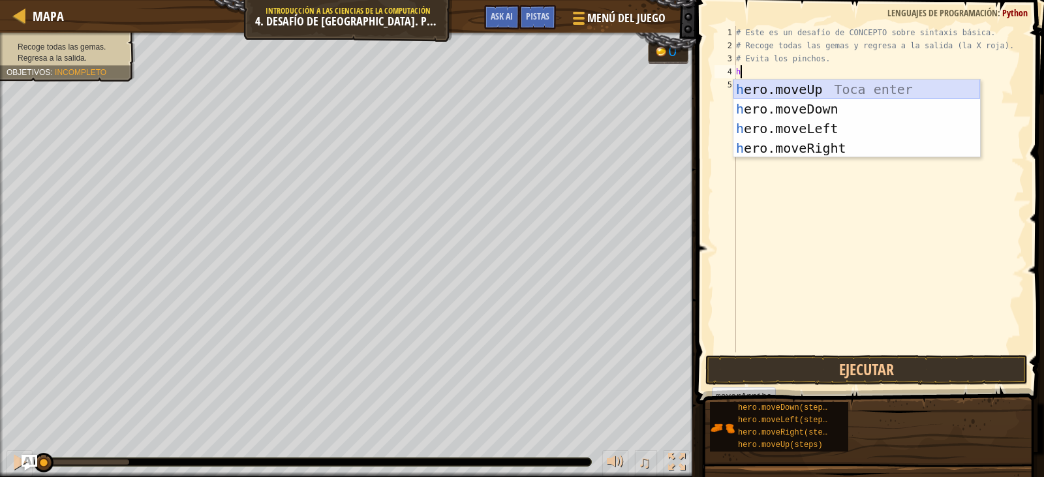
click at [783, 85] on div "h ero.moveUp Toca enter h ero.moveDown Toca enter h ero.moveLeft Toca enter h e…" at bounding box center [857, 138] width 247 height 117
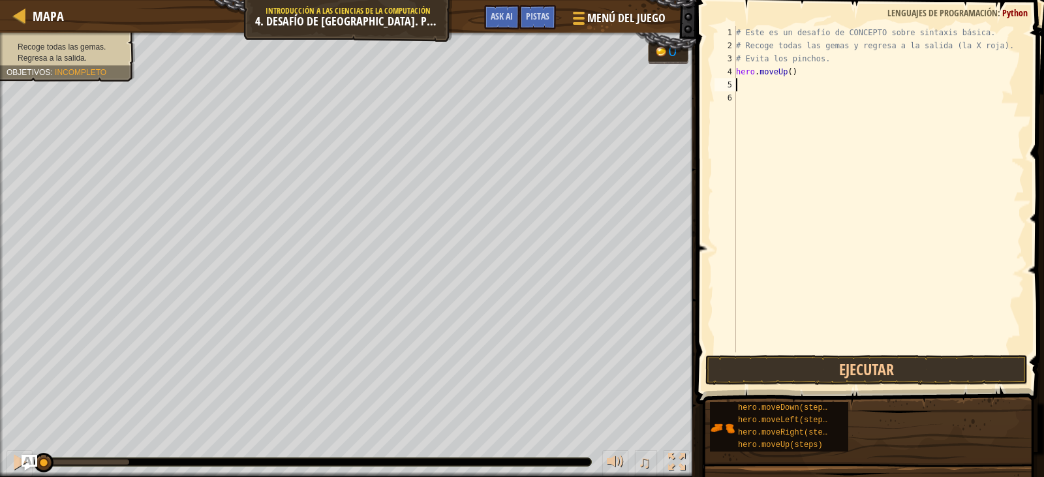
type textarea "h"
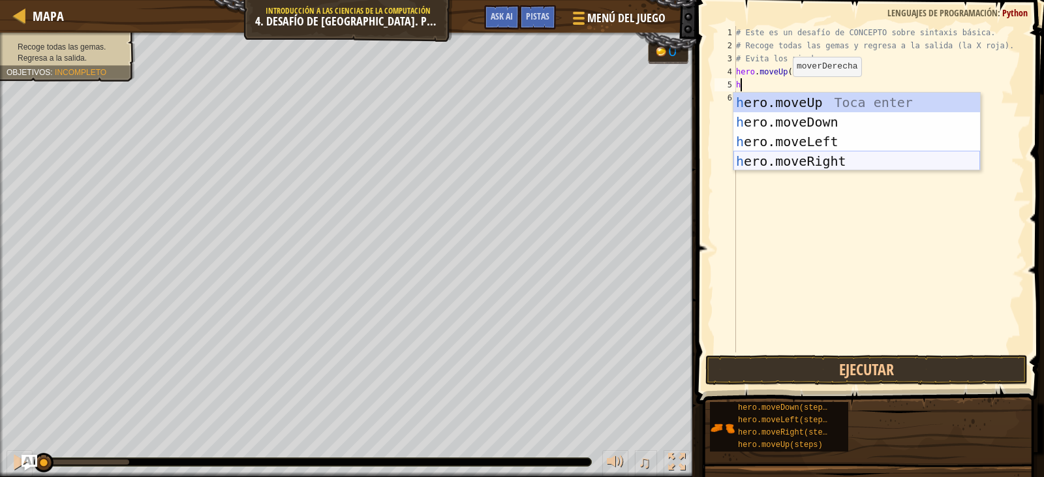
click at [807, 153] on div "h ero.moveUp Toca enter h ero.moveDown Toca enter h ero.moveLeft Toca enter h e…" at bounding box center [857, 151] width 247 height 117
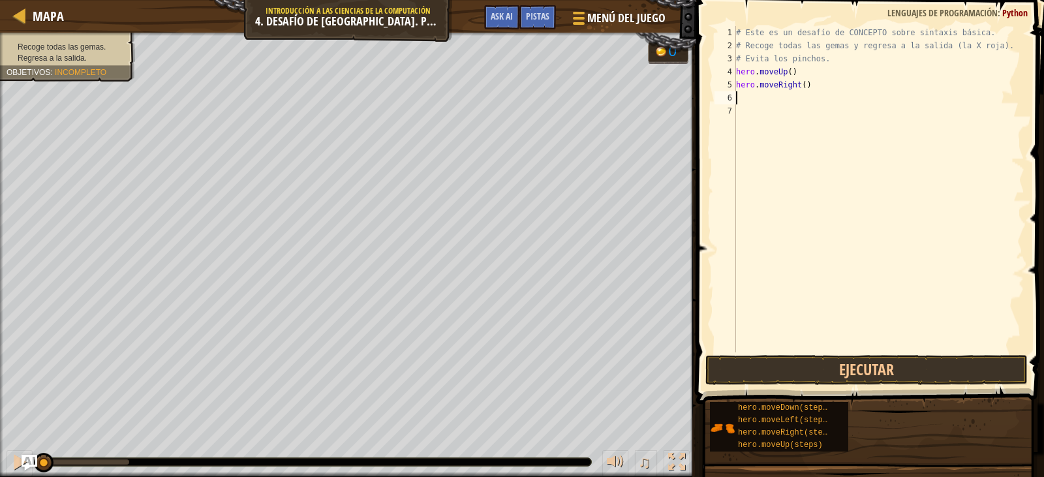
type textarea "h"
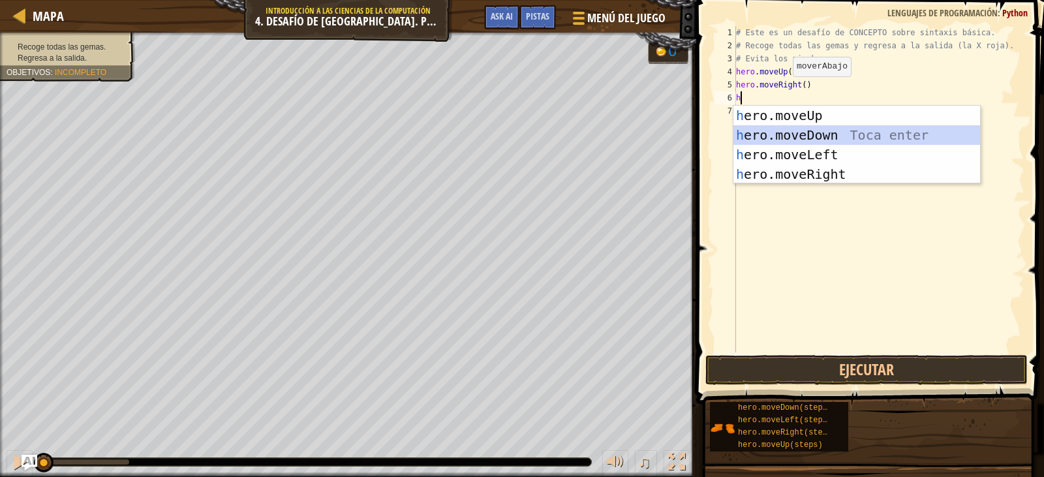
click at [791, 131] on div "h ero.moveUp Toca enter h ero.moveDown Toca enter h ero.moveLeft Toca enter h e…" at bounding box center [857, 164] width 247 height 117
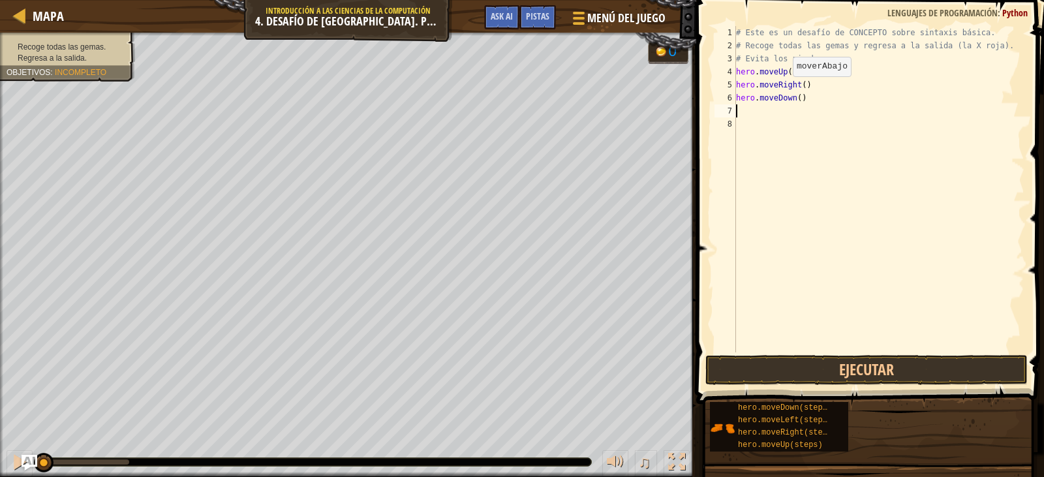
type textarea "h"
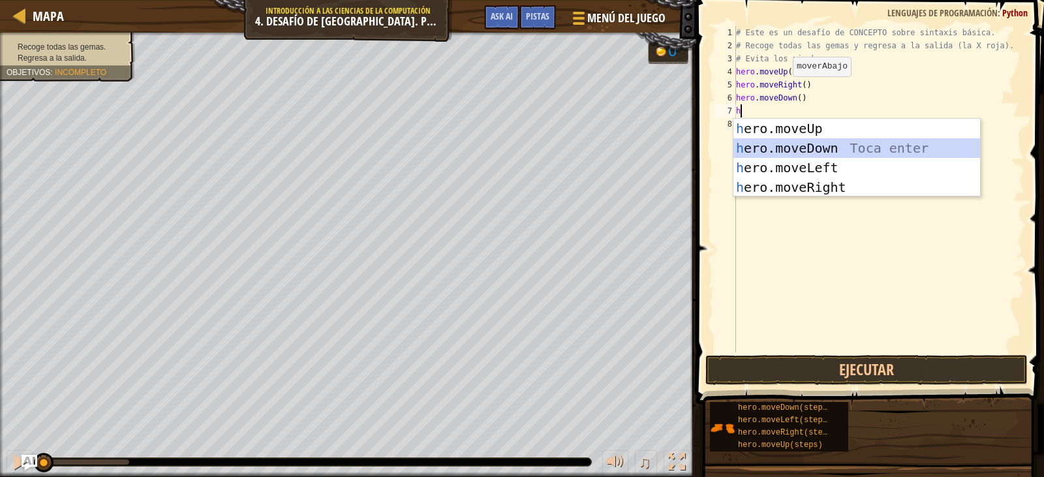
click at [795, 146] on div "h ero.moveUp Toca enter h ero.moveDown Toca enter h ero.moveLeft Toca enter h e…" at bounding box center [857, 177] width 247 height 117
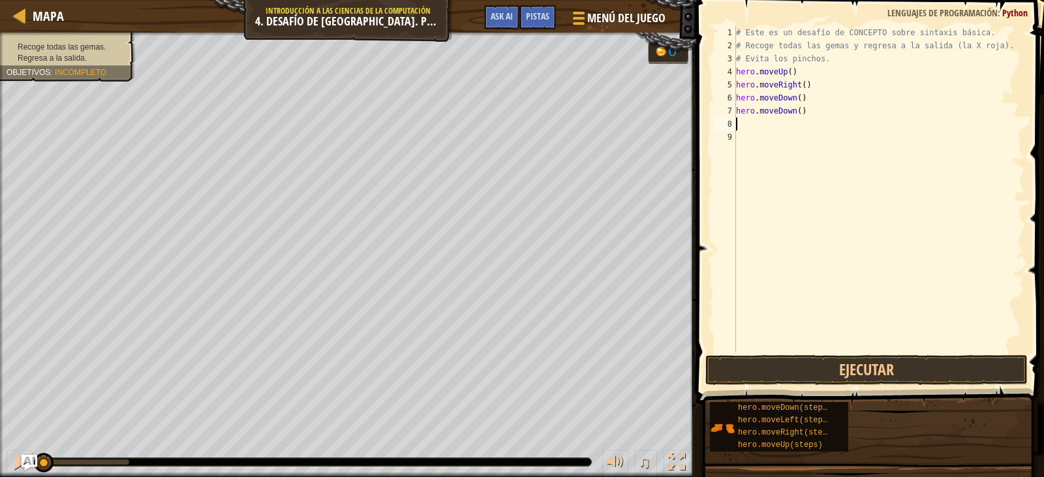
type textarea "h"
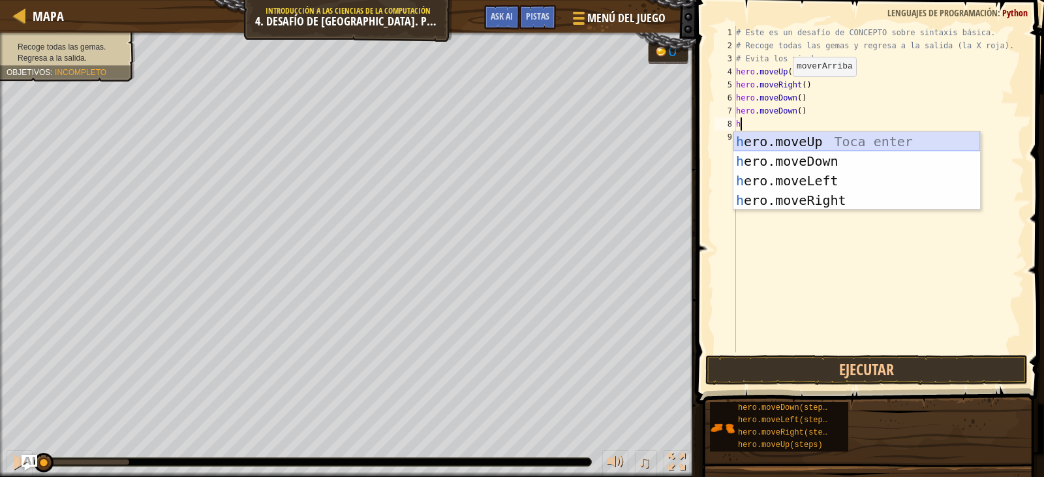
click at [794, 144] on div "h ero.moveUp Toca enter h ero.moveDown Toca enter h ero.moveLeft Toca enter h e…" at bounding box center [857, 190] width 247 height 117
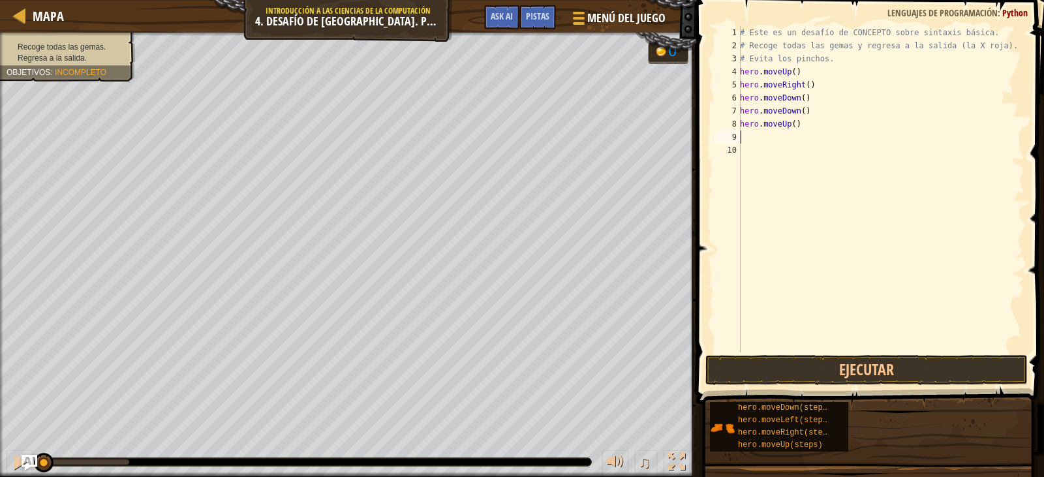
type textarea "h"
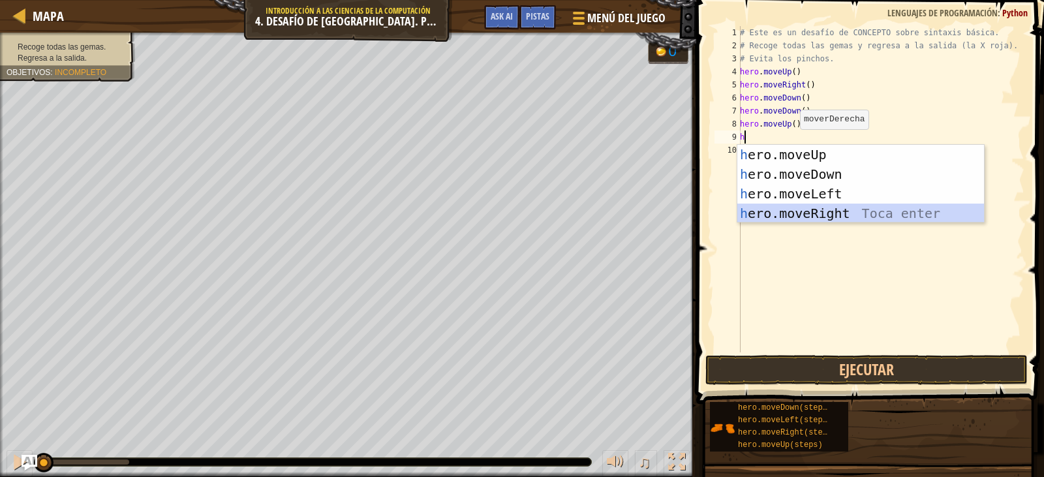
click at [802, 205] on div "h ero.moveUp Toca enter h ero.moveDown Toca enter h ero.moveLeft Toca enter h e…" at bounding box center [861, 203] width 247 height 117
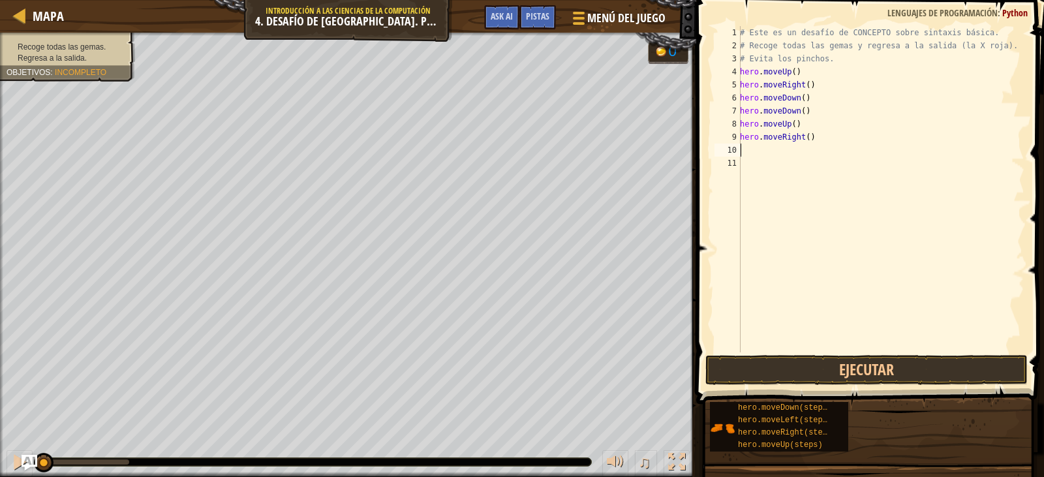
type textarea "h"
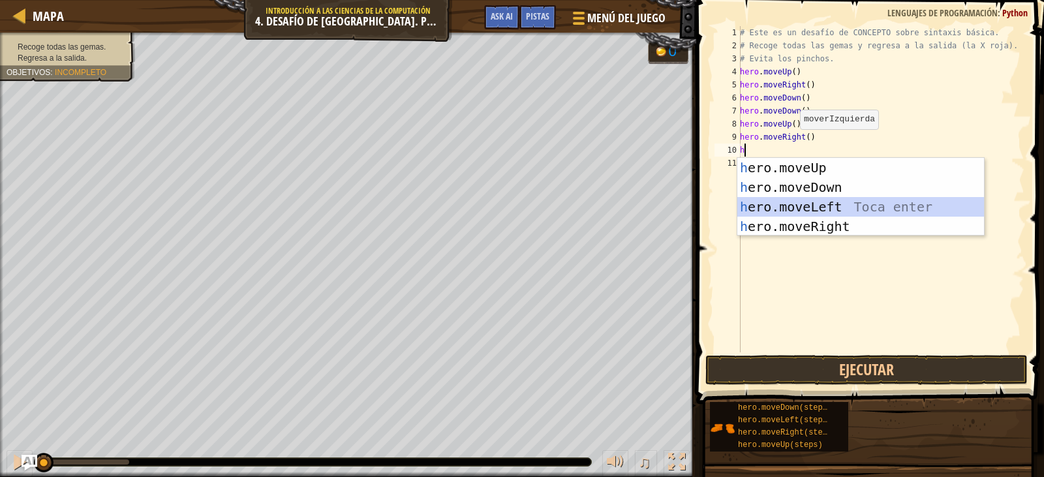
click at [796, 202] on div "h ero.moveUp Toca enter h ero.moveDown Toca enter h ero.moveLeft Toca enter h e…" at bounding box center [861, 216] width 247 height 117
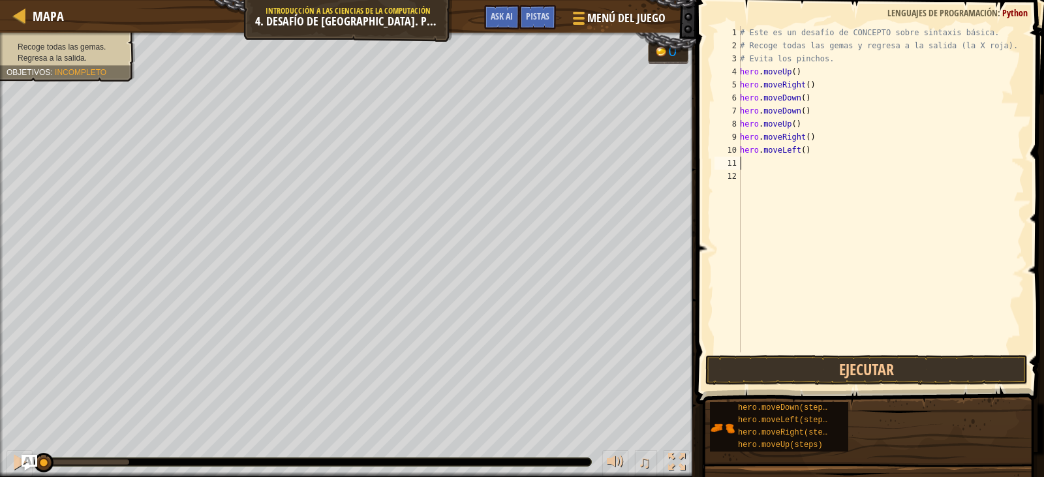
type textarea "h"
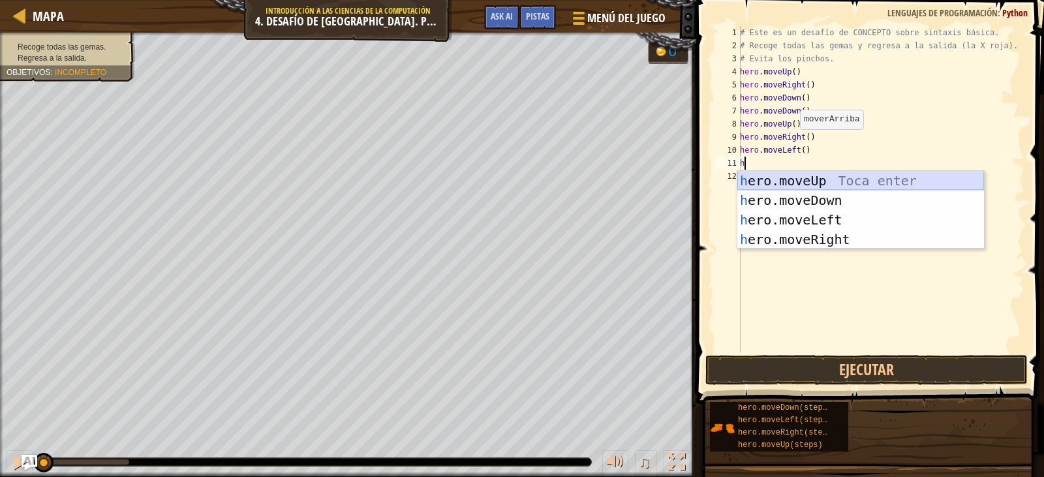
click at [789, 181] on div "h ero.moveUp Toca enter h ero.moveDown Toca enter h ero.moveLeft Toca enter h e…" at bounding box center [861, 229] width 247 height 117
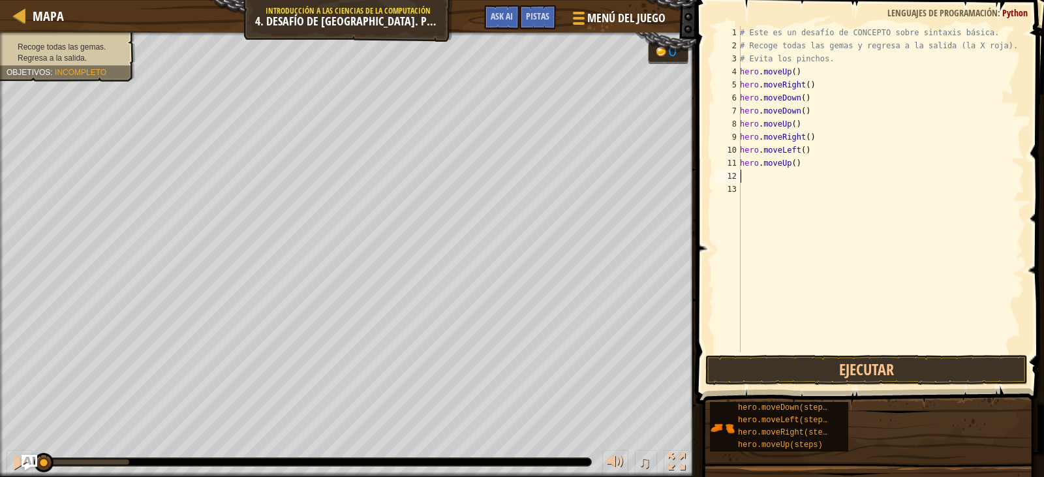
type textarea "h"
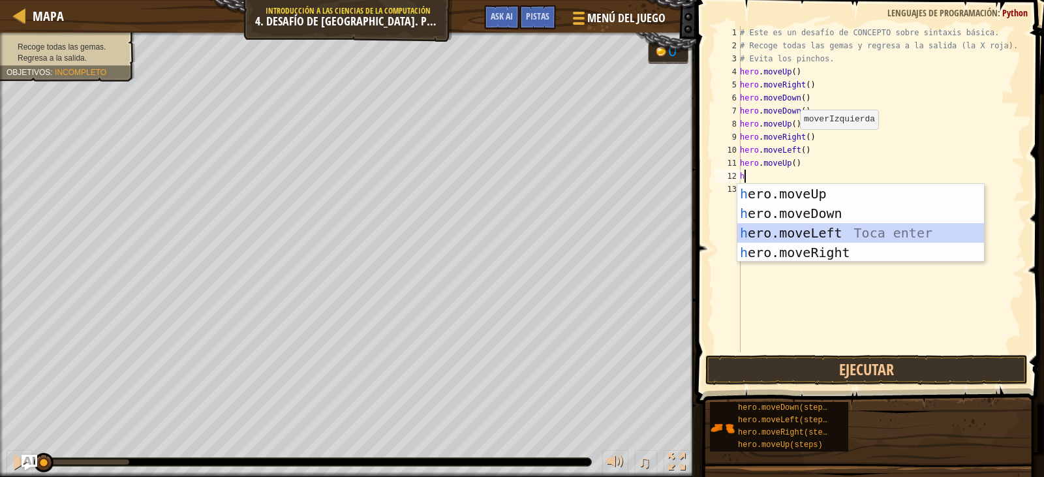
click at [793, 229] on div "h ero.moveUp Toca enter h ero.moveDown Toca enter h ero.moveLeft Toca enter h e…" at bounding box center [861, 242] width 247 height 117
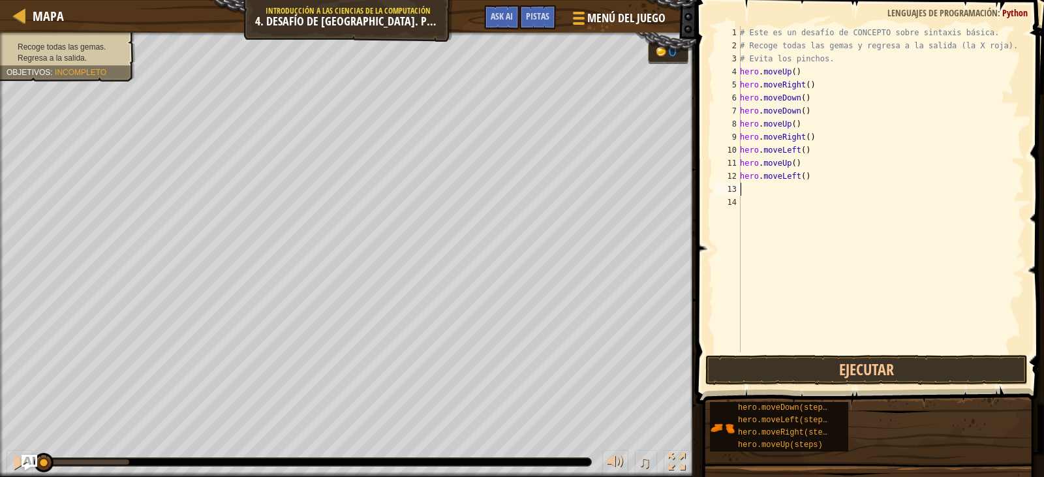
type textarea "h"
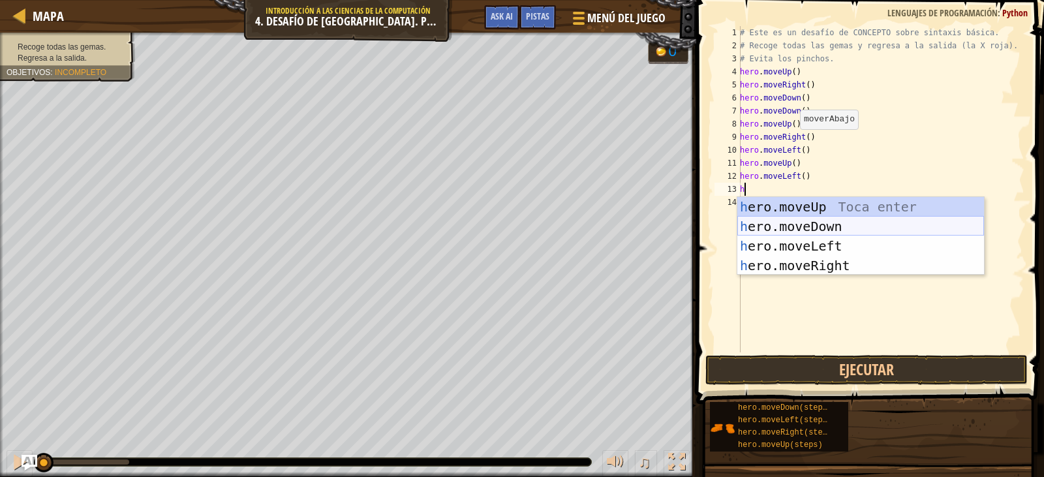
click at [783, 226] on div "h ero.moveUp Toca enter h ero.moveDown Toca enter h ero.moveLeft Toca enter h e…" at bounding box center [861, 255] width 247 height 117
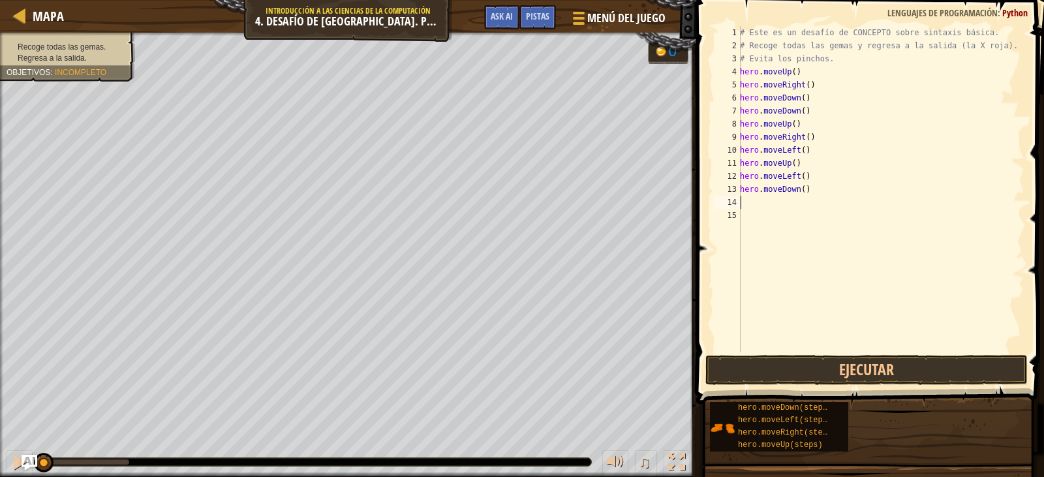
type textarea "h"
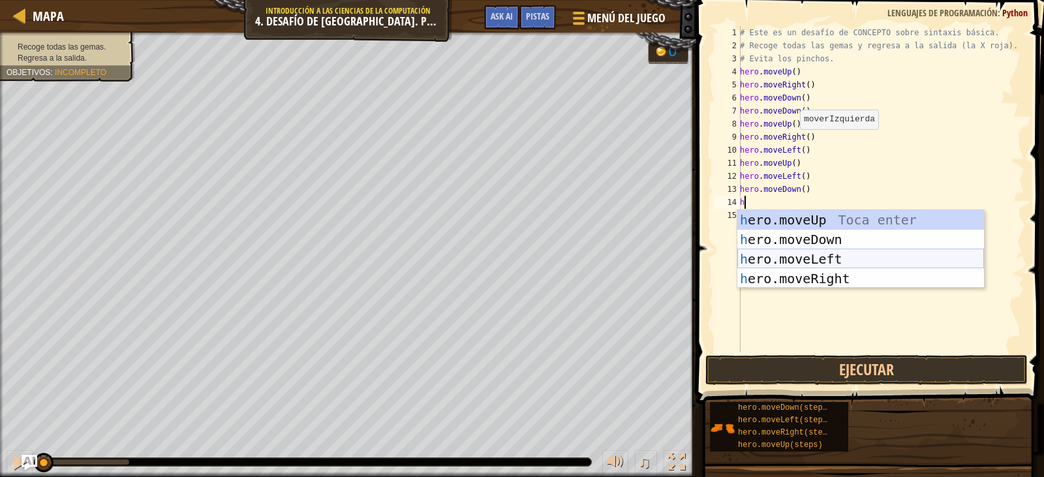
click at [776, 257] on div "h ero.moveUp Toca enter h ero.moveDown Toca enter h ero.moveLeft Toca enter h e…" at bounding box center [861, 268] width 247 height 117
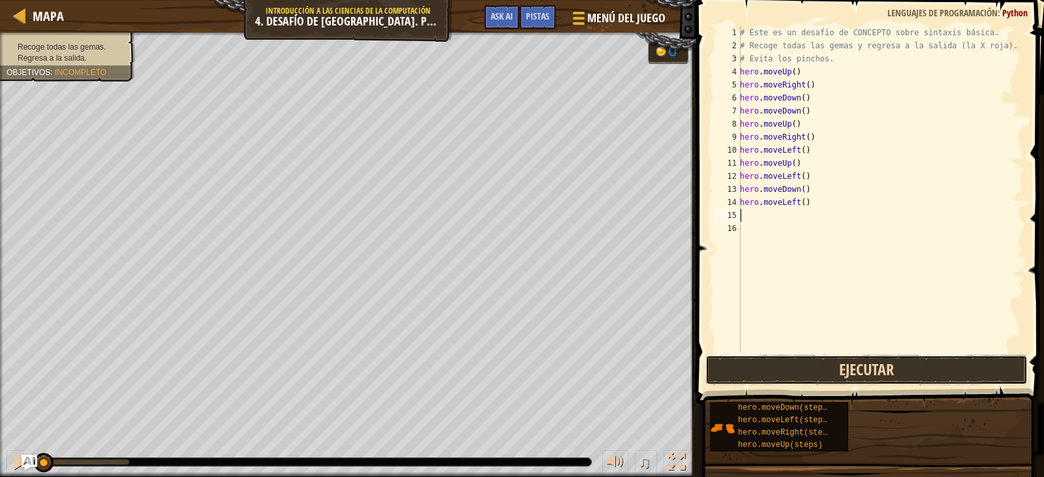
click at [823, 366] on button "Ejecutar" at bounding box center [867, 370] width 322 height 30
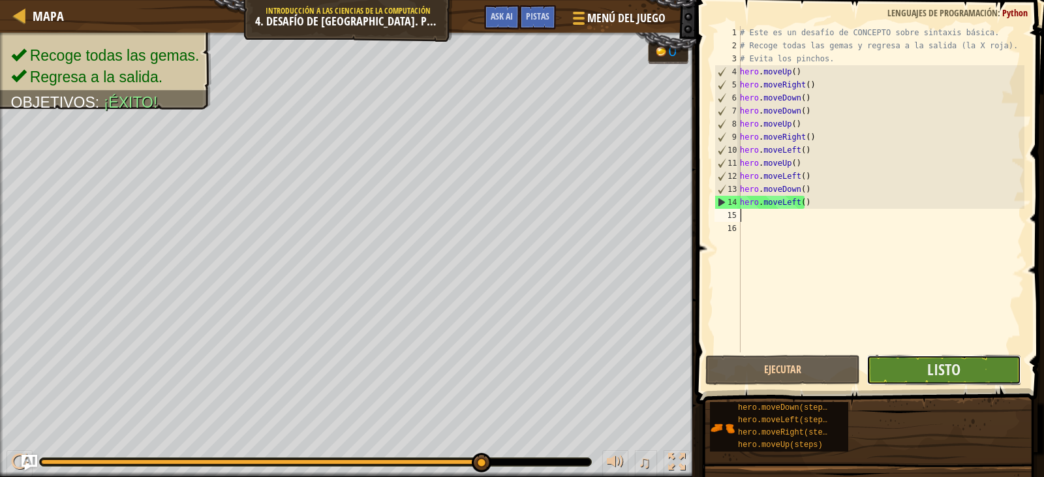
click at [927, 358] on button "Listo" at bounding box center [944, 370] width 155 height 30
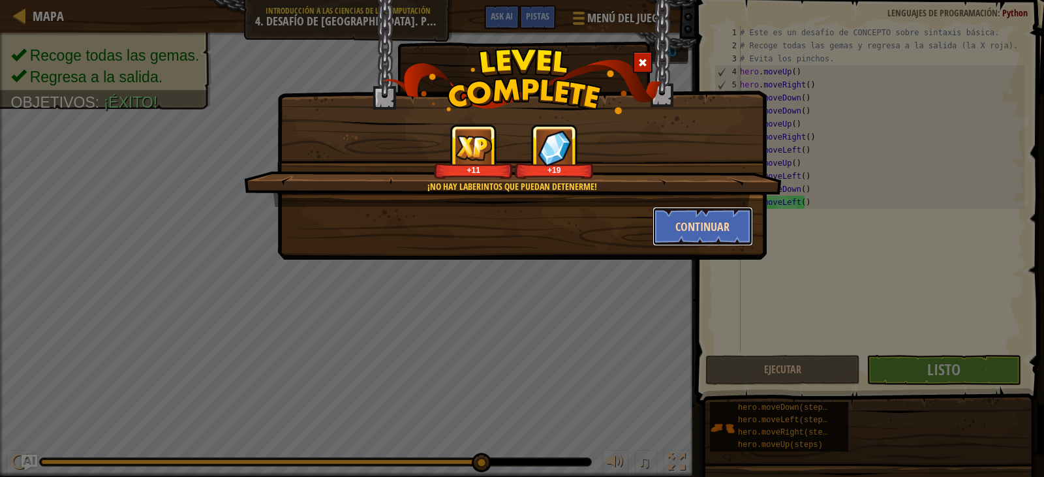
click at [695, 220] on button "Continuar" at bounding box center [703, 226] width 101 height 39
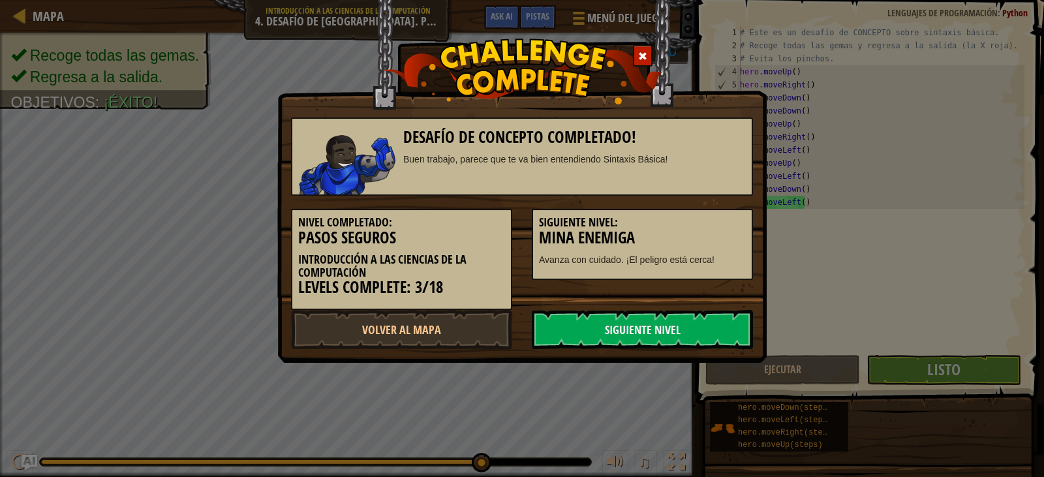
click at [665, 307] on div "Nivel Completado: Pasos seguros Introducción a las Ciencias de la computación L…" at bounding box center [522, 253] width 482 height 114
click at [685, 328] on link "Siguiente Nivel" at bounding box center [642, 329] width 221 height 39
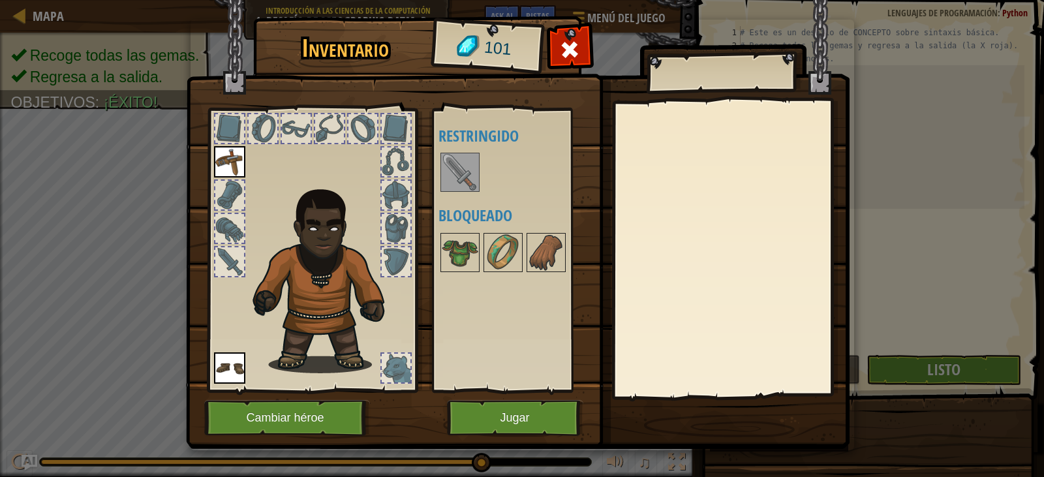
click at [456, 180] on img at bounding box center [460, 172] width 37 height 37
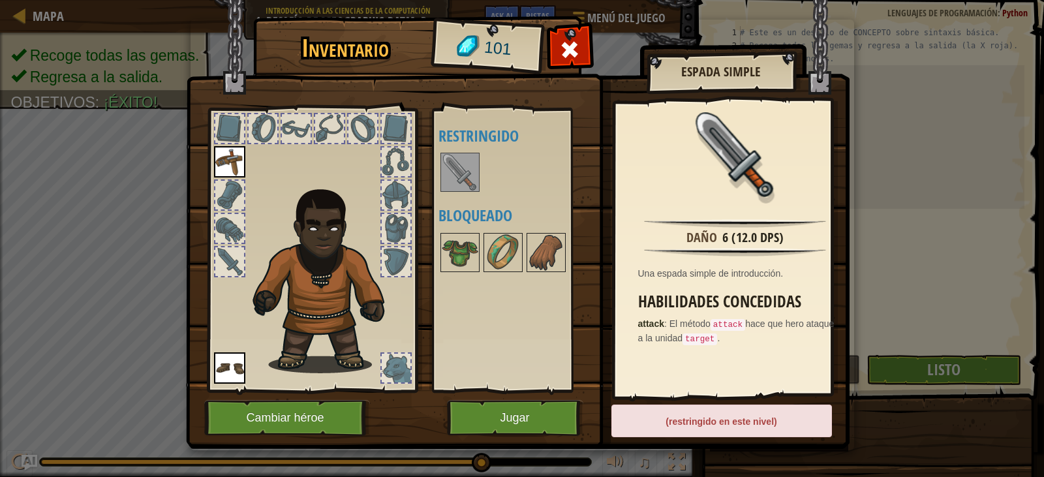
click at [464, 178] on img at bounding box center [460, 172] width 37 height 37
drag, startPoint x: 465, startPoint y: 178, endPoint x: 450, endPoint y: 193, distance: 21.2
click at [456, 192] on div at bounding box center [460, 172] width 39 height 39
click at [236, 161] on img at bounding box center [229, 161] width 31 height 31
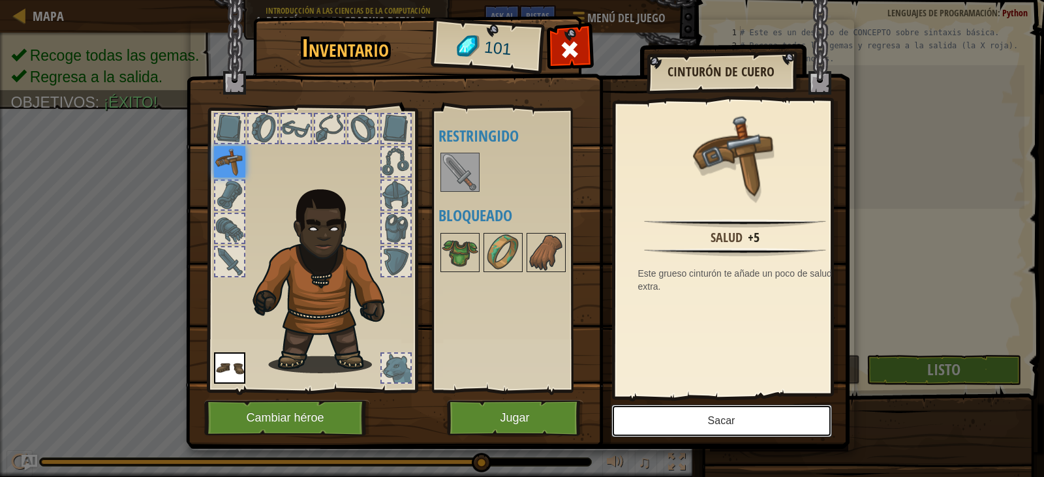
click at [740, 416] on button "Sacar" at bounding box center [722, 421] width 221 height 33
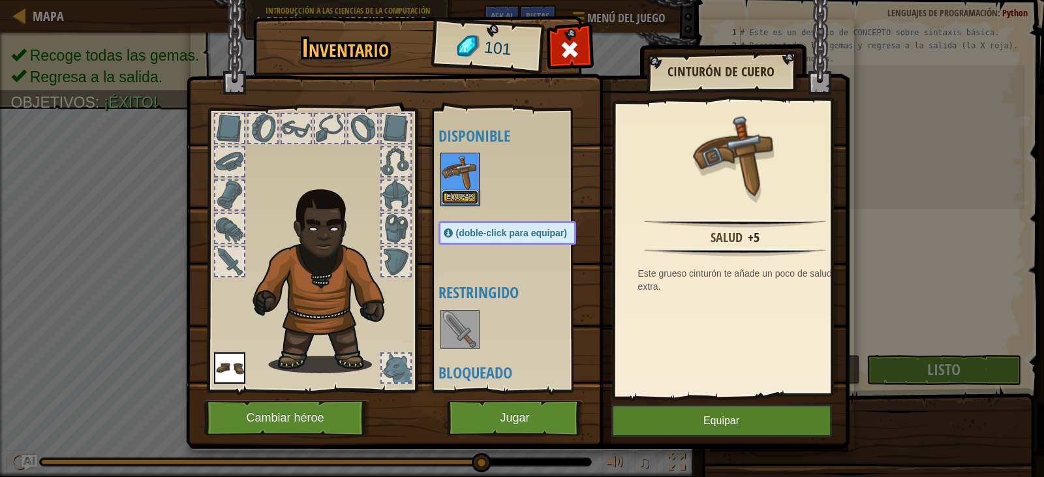
click at [471, 200] on button "Equipar" at bounding box center [460, 198] width 37 height 14
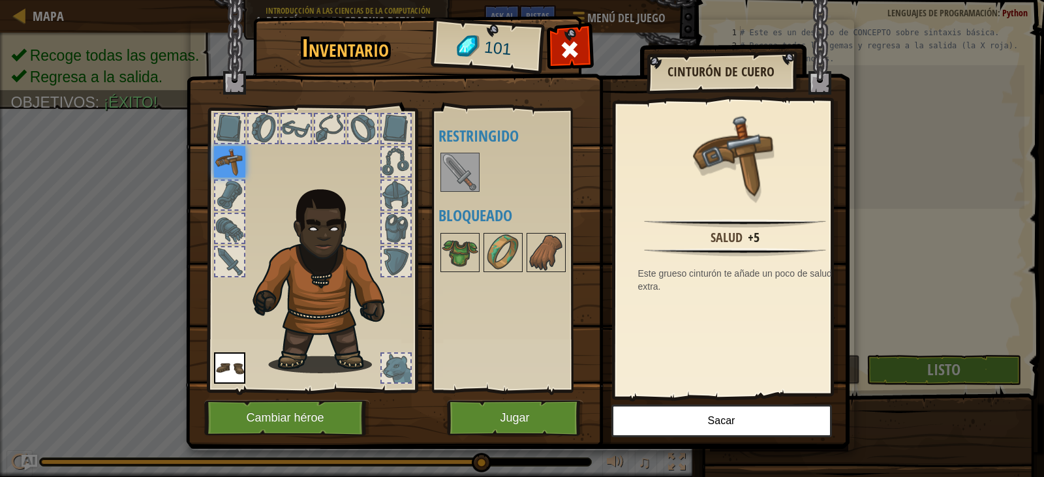
click at [478, 162] on div at bounding box center [460, 172] width 39 height 39
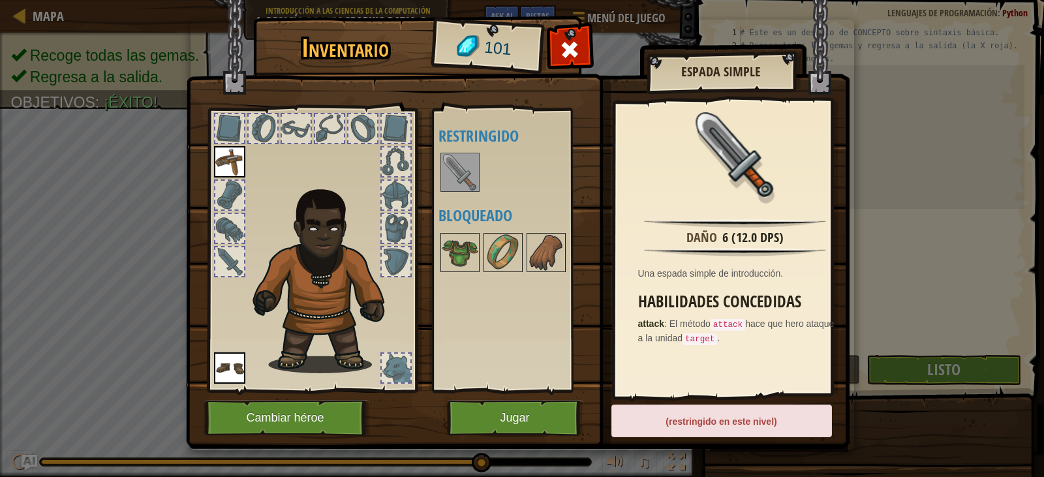
click at [475, 167] on img at bounding box center [460, 172] width 37 height 37
click at [223, 265] on div at bounding box center [229, 261] width 29 height 29
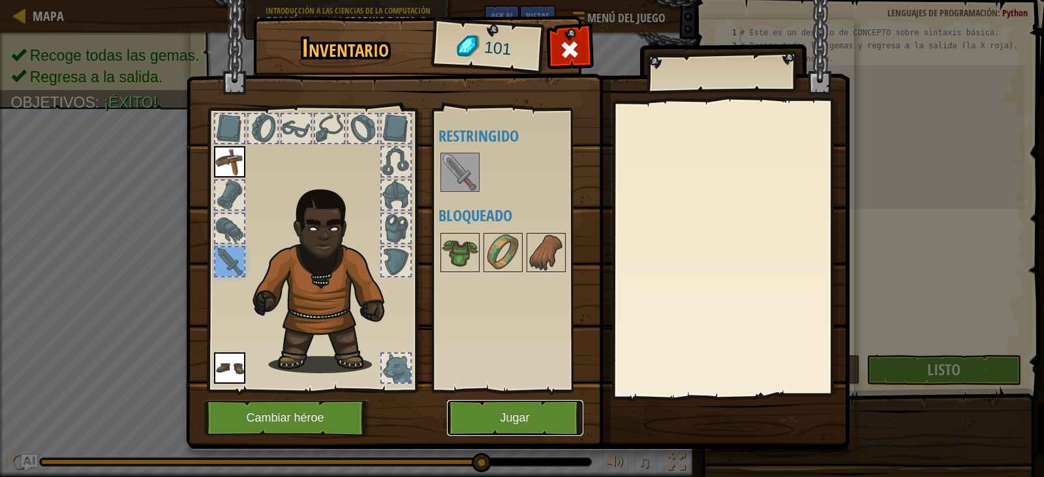
click at [530, 410] on button "Jugar" at bounding box center [515, 418] width 136 height 36
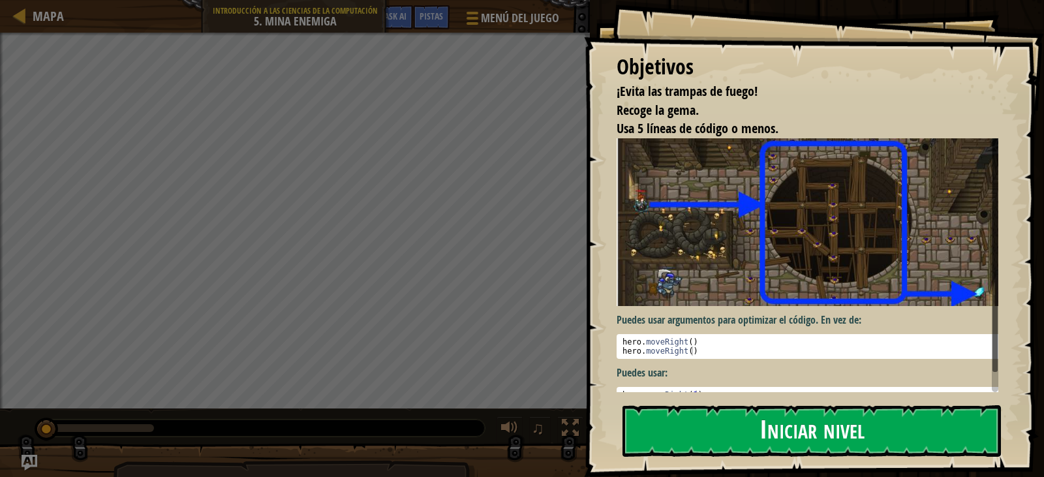
click at [755, 413] on button "Iniciar nivel" at bounding box center [812, 431] width 379 height 52
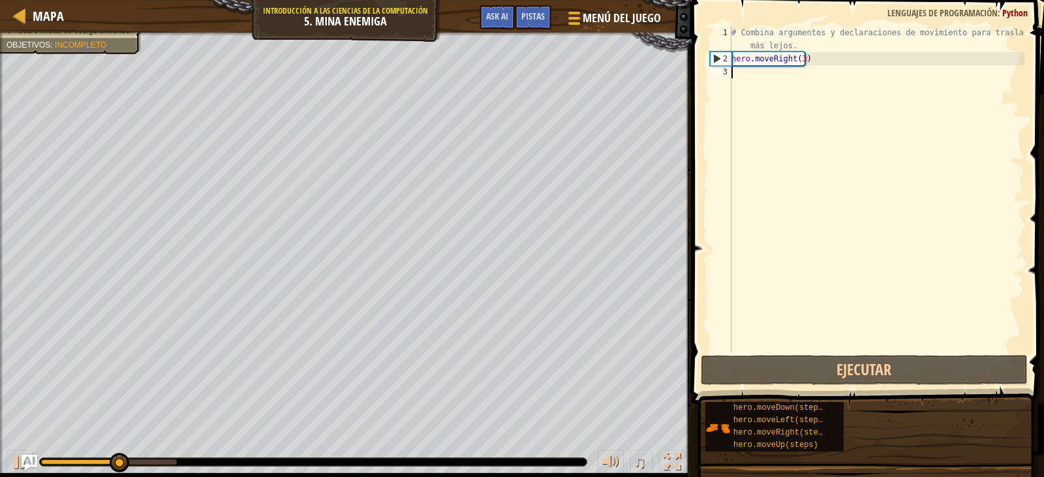
click at [743, 74] on div "# Combina argumentos y declaraciones de movimiento para trasladarte más lejos. …" at bounding box center [877, 209] width 296 height 366
type textarea "h"
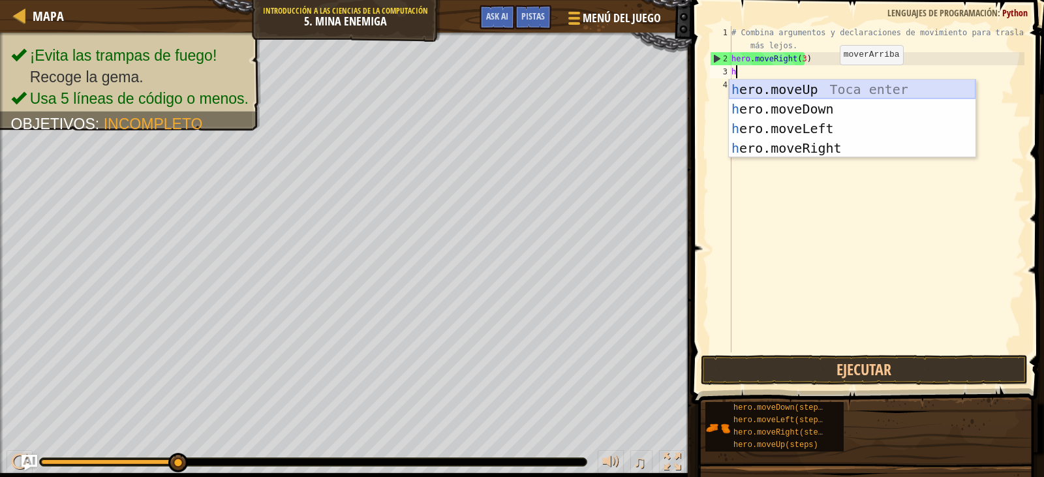
click at [842, 87] on div "h ero.moveUp Toca enter h ero.moveDown Toca enter h ero.moveLeft Toca enter h e…" at bounding box center [852, 138] width 247 height 117
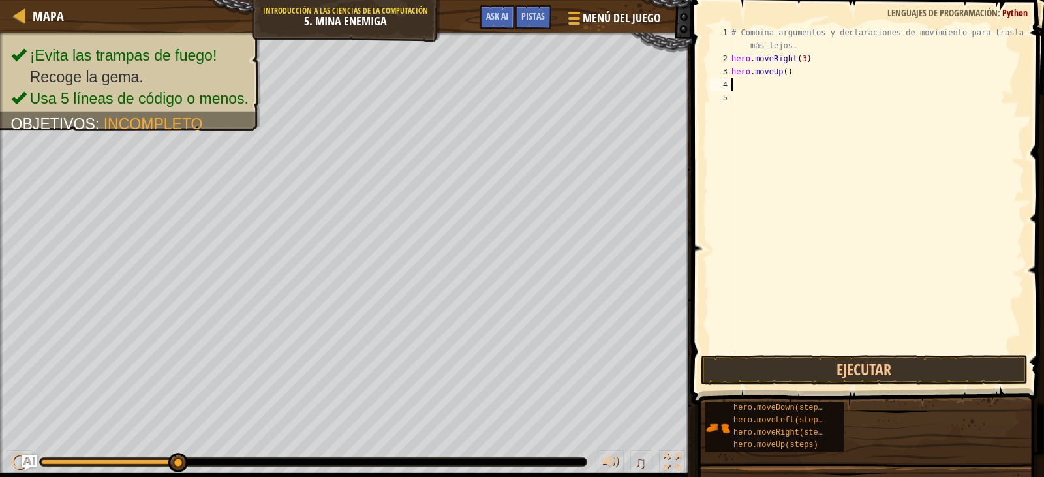
type textarea "h"
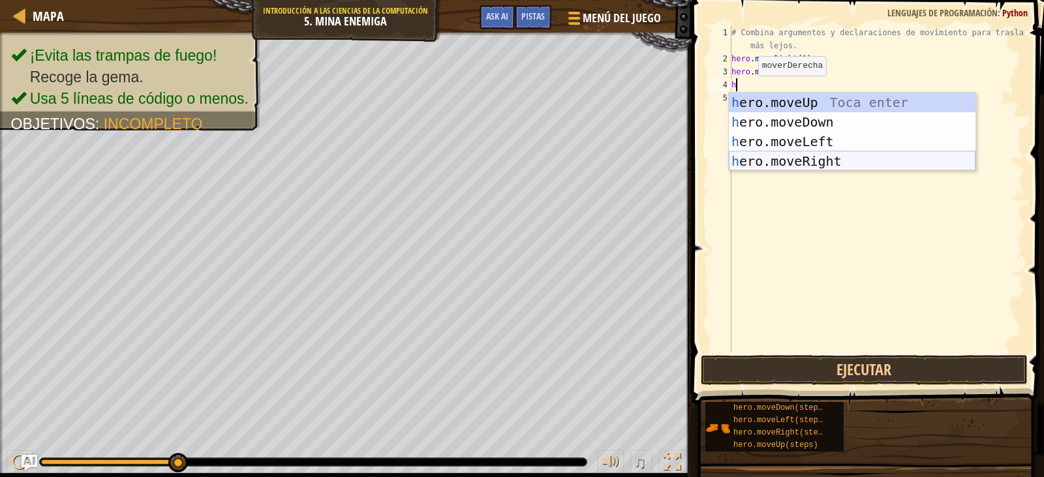
click at [834, 161] on div "h ero.moveUp Toca enter h ero.moveDown Toca enter h ero.moveLeft Toca enter h e…" at bounding box center [852, 151] width 247 height 117
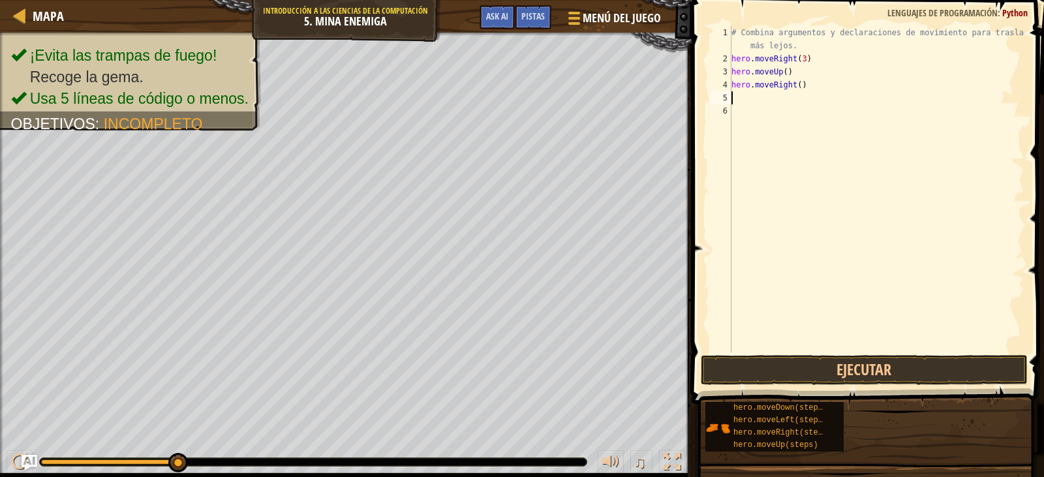
type textarea "h"
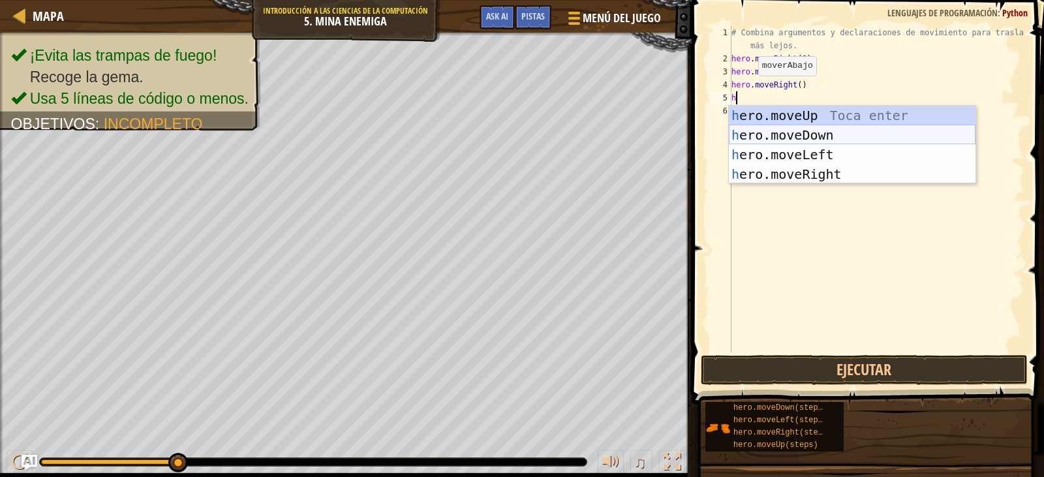
click at [814, 131] on div "h ero.moveUp Toca enter h ero.moveDown Toca enter h ero.moveLeft Toca enter h e…" at bounding box center [852, 164] width 247 height 117
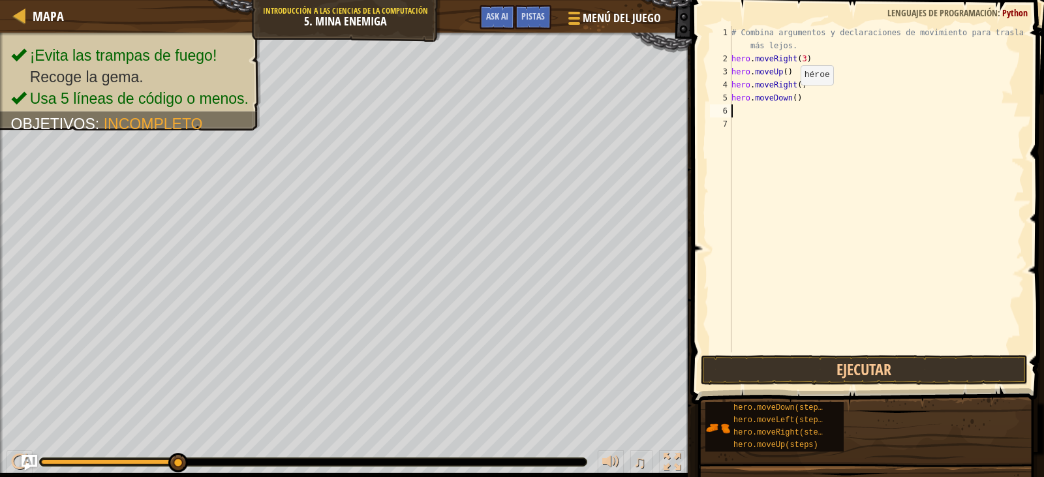
click at [790, 98] on div "# Combina argumentos y declaraciones de movimiento para trasladarte más lejos. …" at bounding box center [877, 209] width 296 height 366
type textarea "hero.moveDown(4)"
click at [841, 358] on button "Ejecutar" at bounding box center [864, 370] width 327 height 30
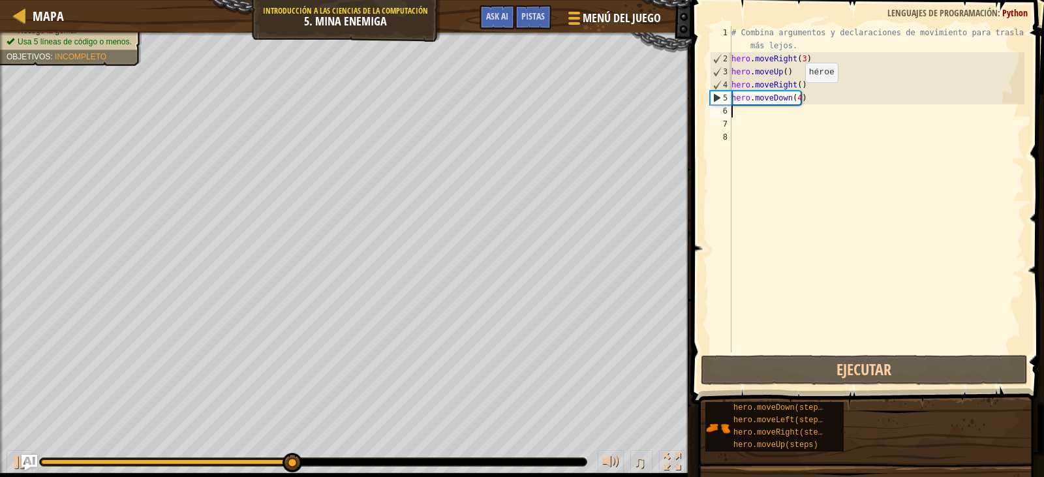
click at [795, 95] on div "# Combina argumentos y declaraciones de movimiento para trasladarte más lejos. …" at bounding box center [877, 209] width 296 height 366
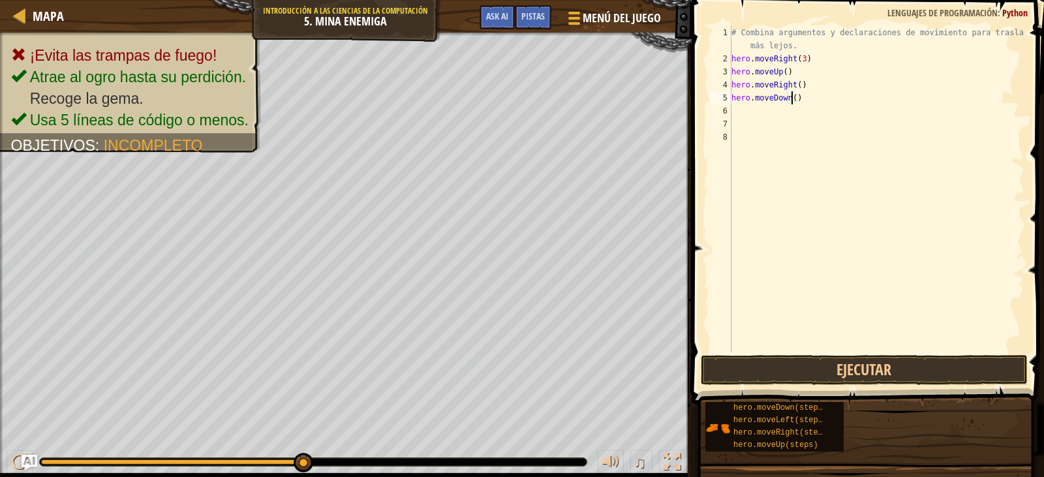
type textarea "hero.moveDown(3)"
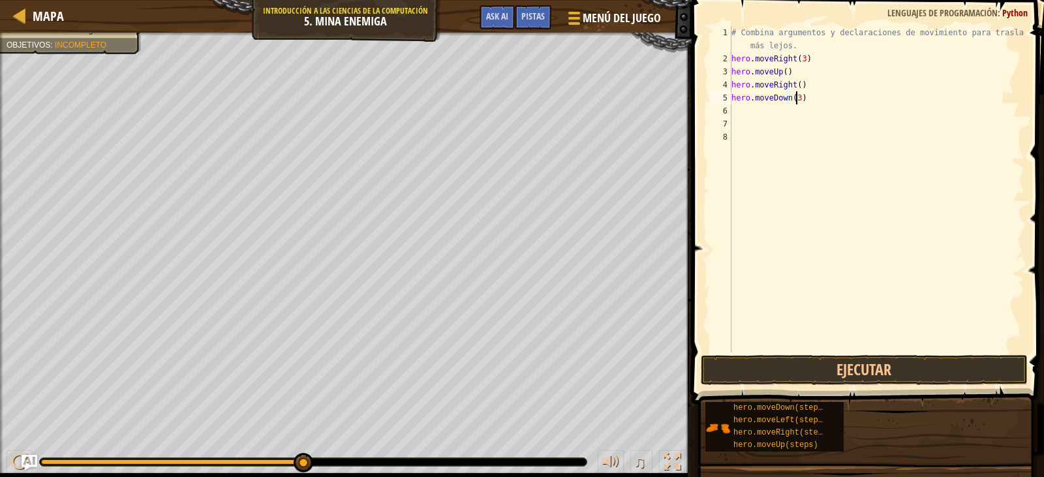
click at [735, 109] on div "# Combina argumentos y declaraciones de movimiento para trasladarte más lejos. …" at bounding box center [877, 209] width 296 height 366
type textarea "h"
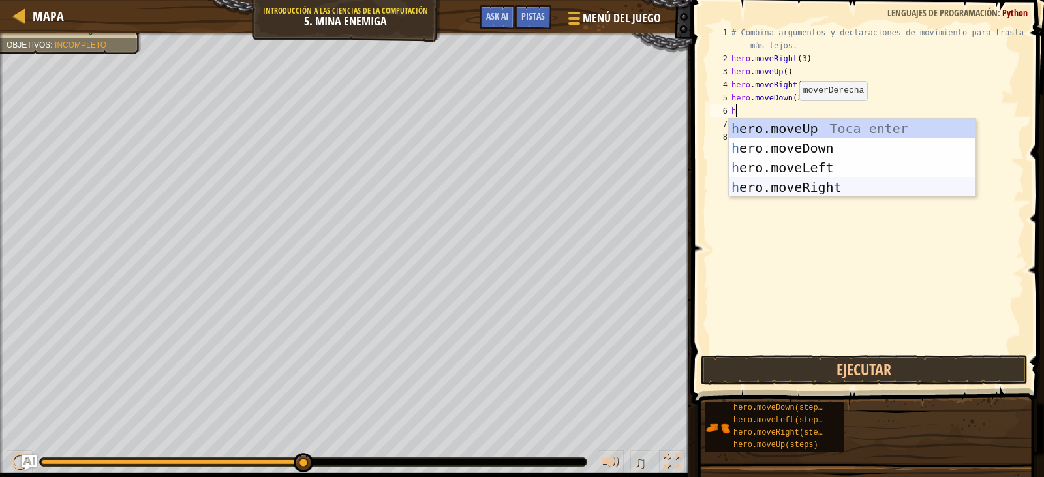
click at [824, 180] on div "h ero.moveUp Toca enter h ero.moveDown Toca enter h ero.moveLeft Toca enter h e…" at bounding box center [852, 177] width 247 height 117
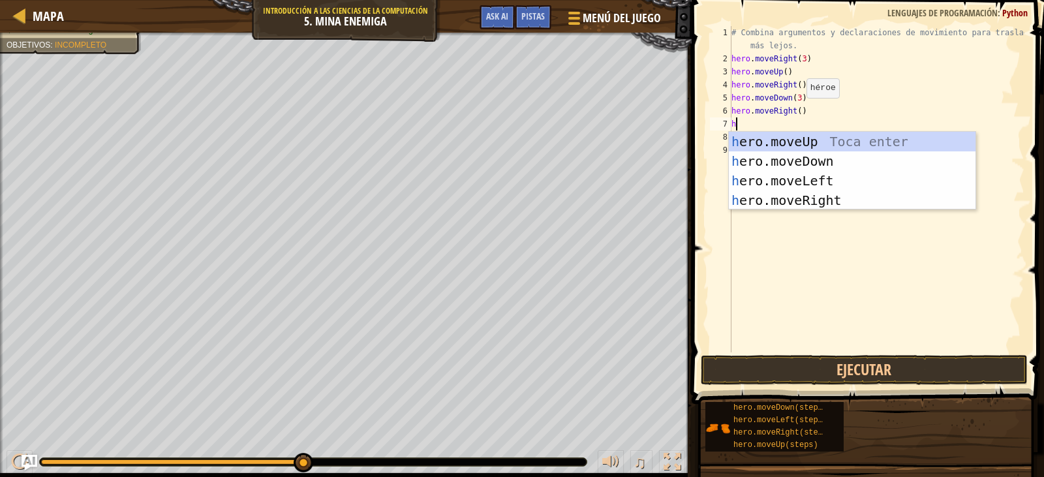
click at [795, 111] on div "# Combina argumentos y declaraciones de movimiento para trasladarte más lejos. …" at bounding box center [877, 209] width 296 height 366
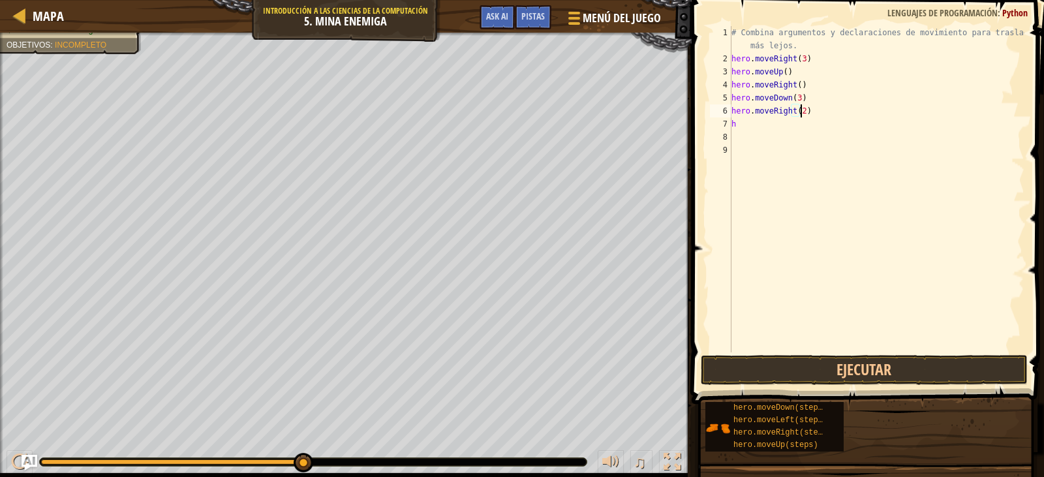
scroll to position [6, 5]
click at [754, 129] on div "# Combina argumentos y declaraciones de movimiento para trasladarte más lejos. …" at bounding box center [877, 209] width 296 height 366
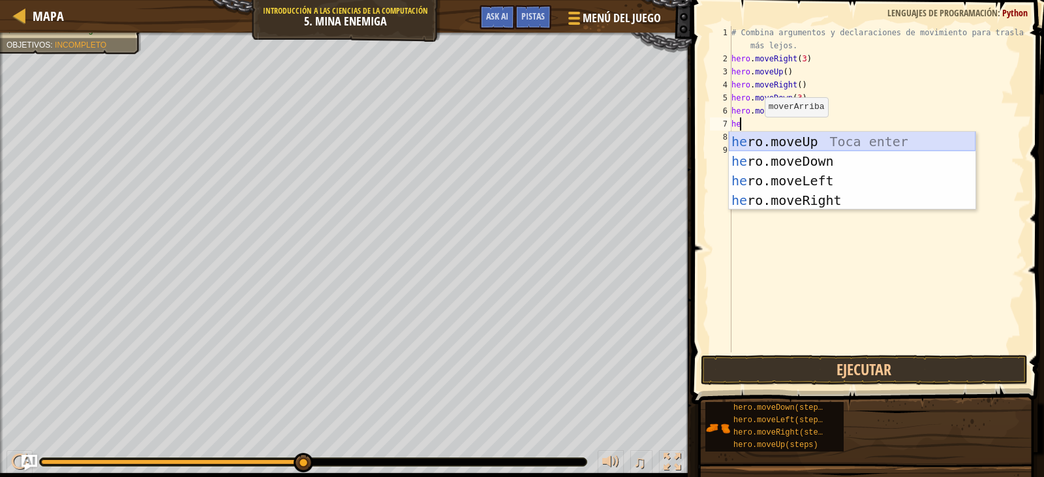
type textarea "h"
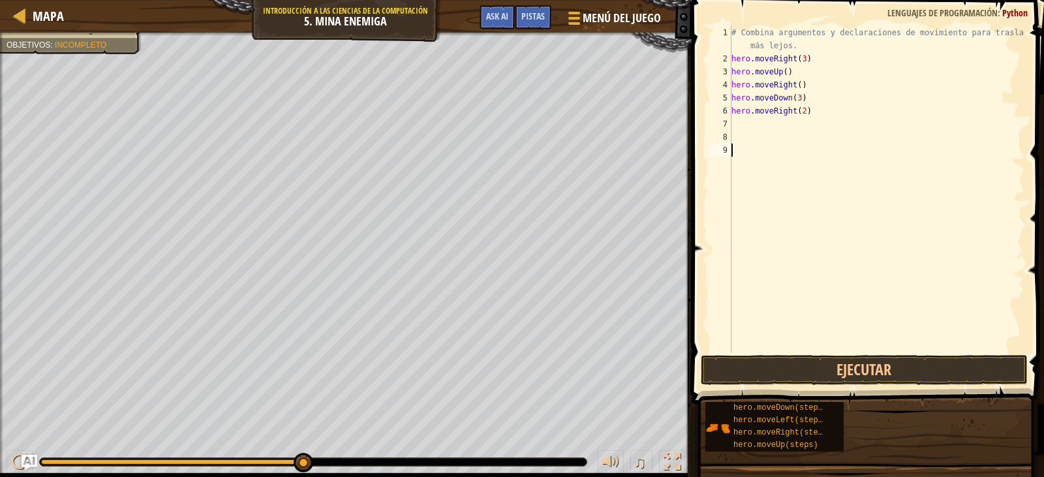
click at [822, 216] on div "# Combina argumentos y declaraciones de movimiento para trasladarte más lejos. …" at bounding box center [877, 209] width 296 height 366
click at [834, 356] on button "Ejecutar" at bounding box center [864, 370] width 327 height 30
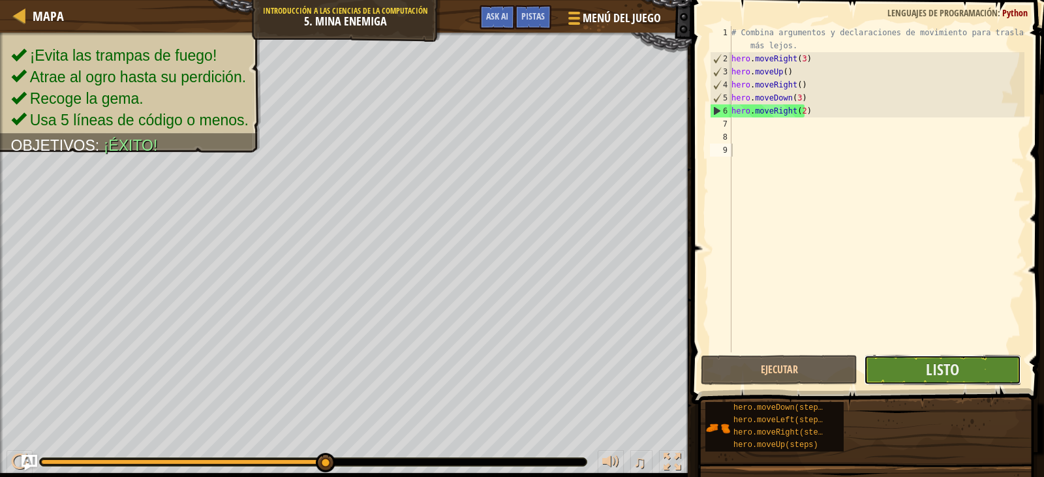
click at [905, 370] on button "Listo" at bounding box center [942, 370] width 157 height 30
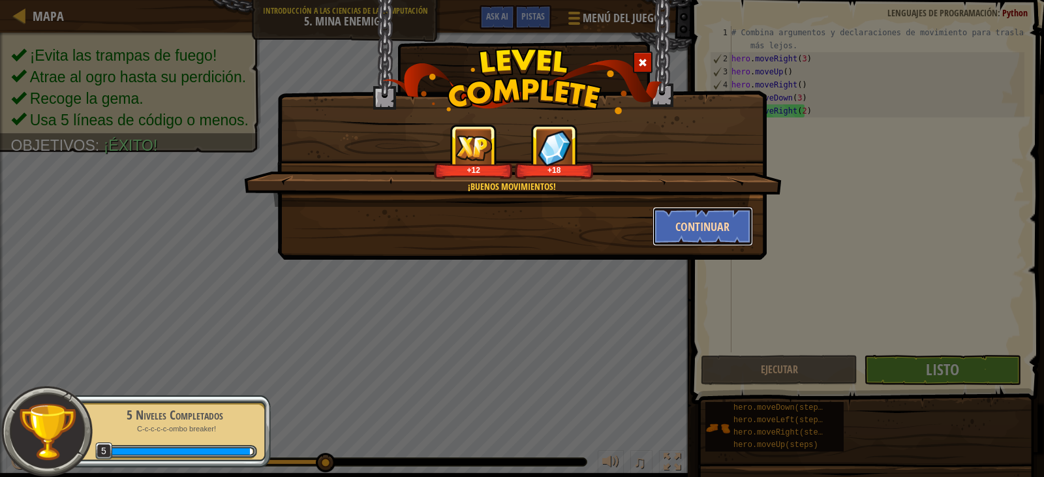
click at [697, 219] on button "Continuar" at bounding box center [703, 226] width 101 height 39
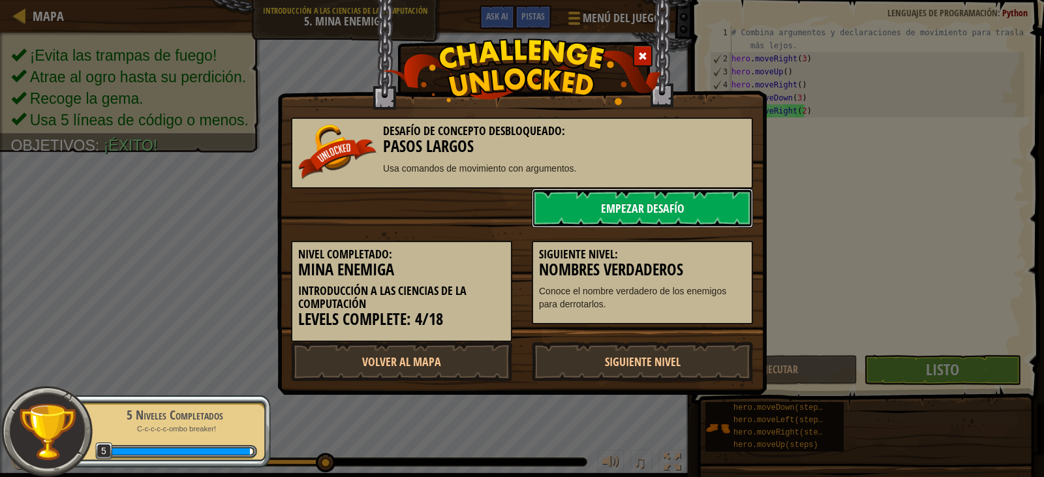
click at [691, 216] on link "Empezar Desafío" at bounding box center [642, 208] width 221 height 39
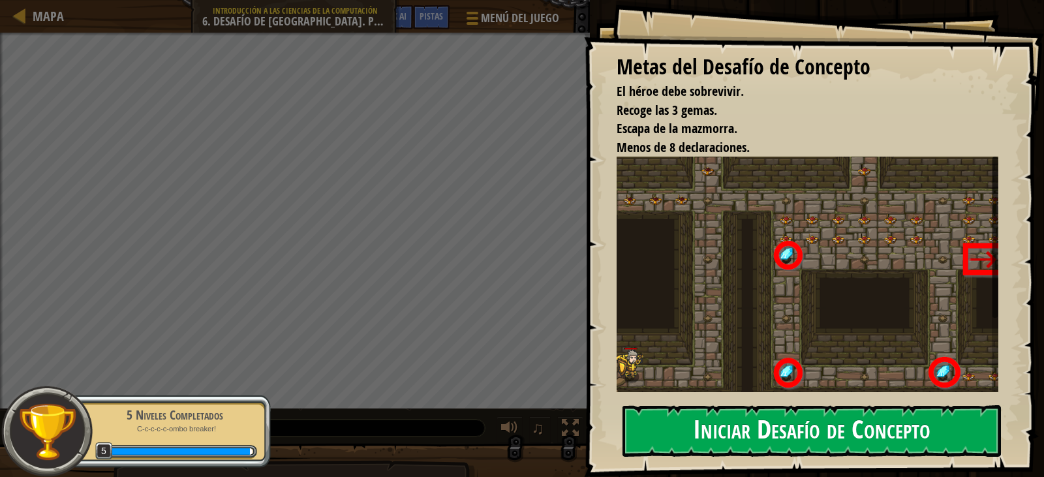
click at [808, 426] on button "Iniciar Desafío de Concepto" at bounding box center [812, 431] width 379 height 52
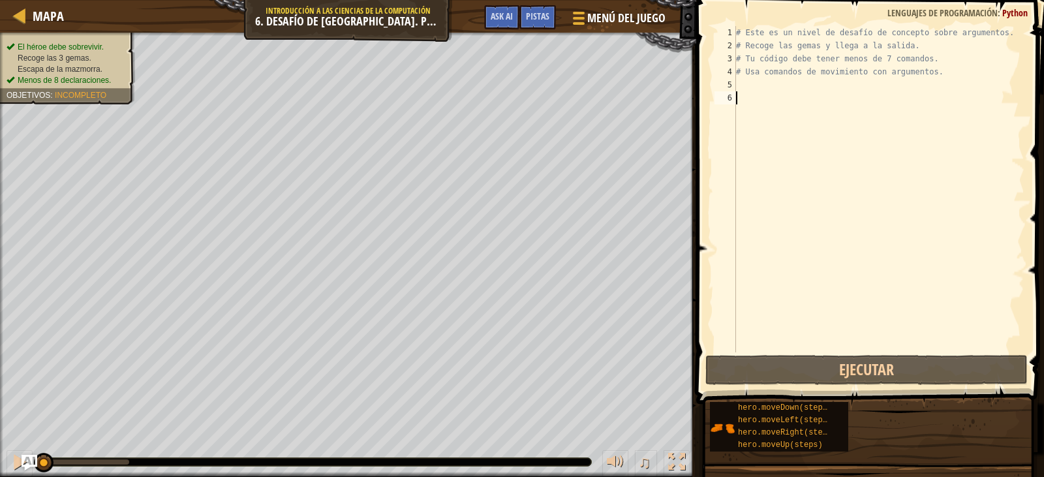
click at [742, 81] on div "# Este es un nivel de desafío de concepto sobre argumentos. # Recoge las gemas …" at bounding box center [879, 202] width 291 height 352
type textarea "h"
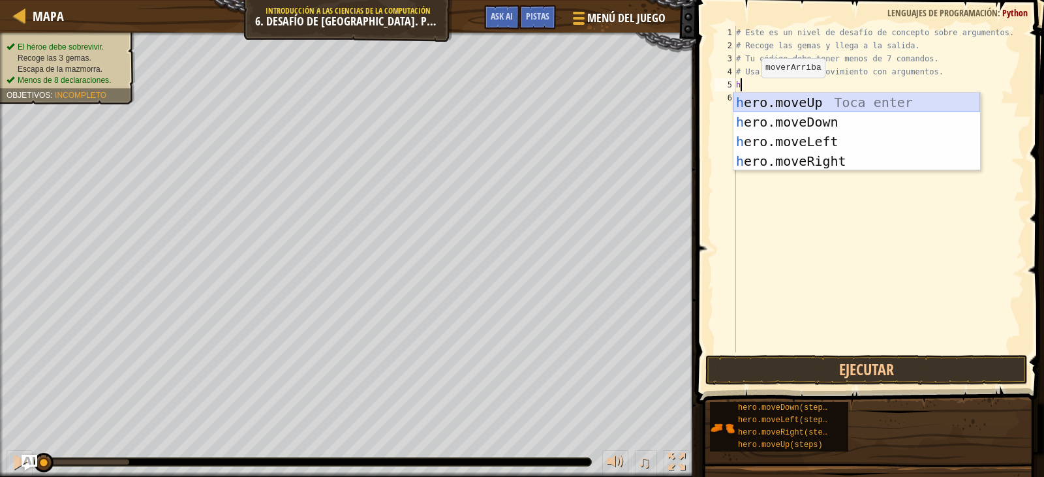
click at [809, 108] on div "h ero.moveUp Toca enter h ero.moveDown Toca enter h ero.moveLeft Toca enter h e…" at bounding box center [857, 151] width 247 height 117
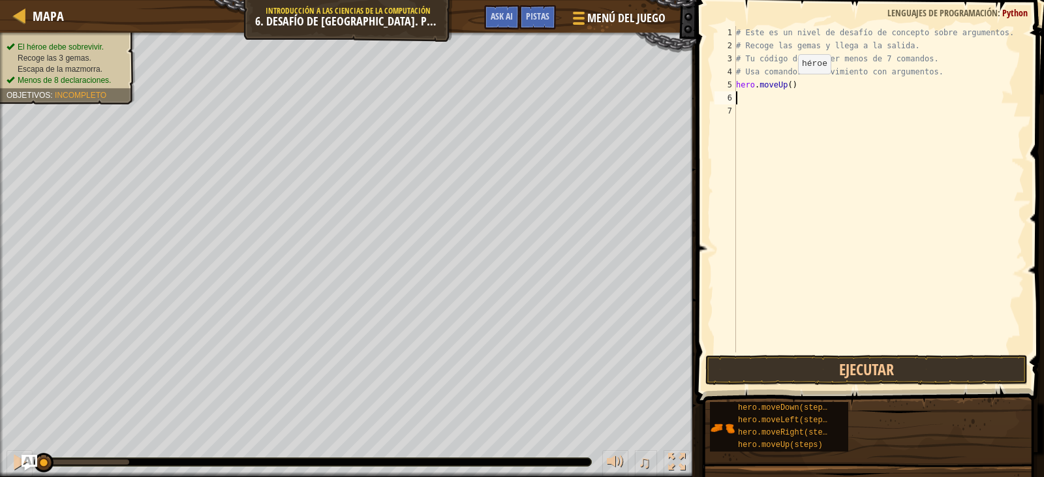
click at [787, 86] on div "# Este es un nivel de desafío de concepto sobre argumentos. # Recoge las gemas …" at bounding box center [879, 202] width 291 height 352
type textarea "hero.moveUp(3)"
click at [740, 99] on div "# Este es un nivel de desafío de concepto sobre argumentos. # Recoge las gemas …" at bounding box center [879, 202] width 291 height 352
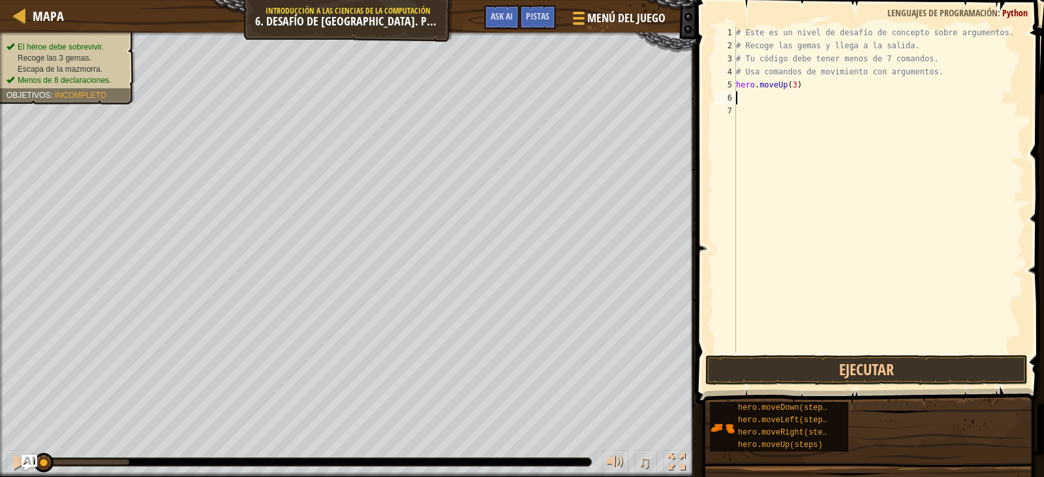
type textarea "h"
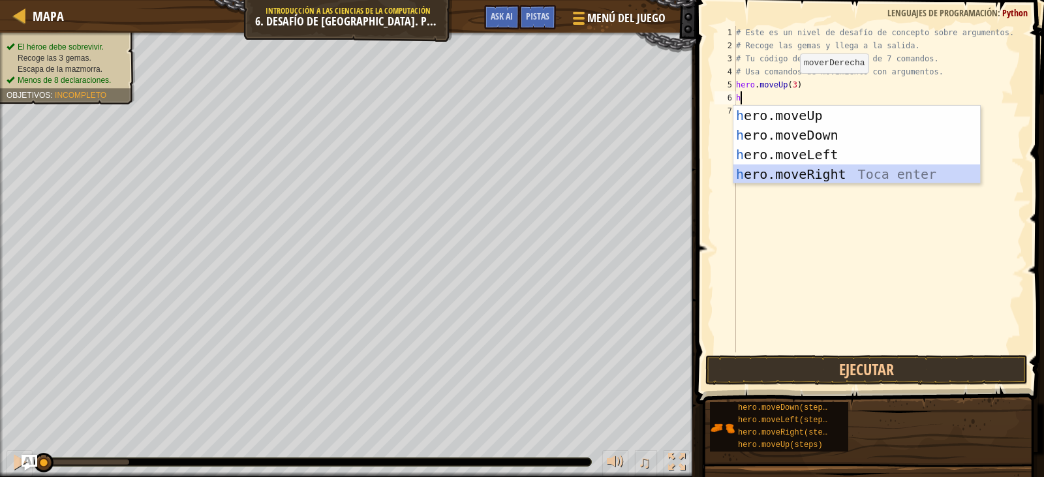
click at [851, 165] on div "h ero.moveUp Toca enter h ero.moveDown Toca enter h ero.moveLeft Toca enter h e…" at bounding box center [857, 164] width 247 height 117
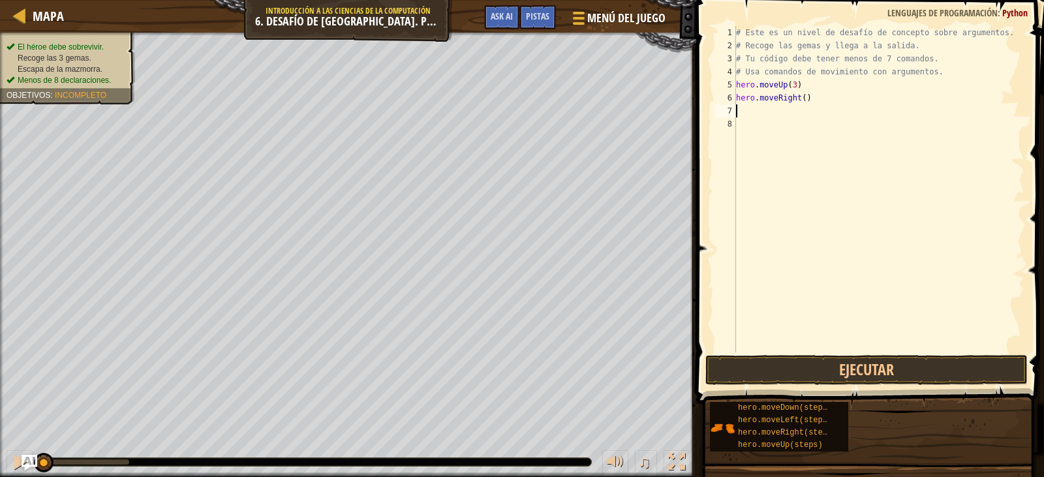
click at [804, 98] on div "# Este es un nivel de desafío de concepto sobre argumentos. # Recoge las gemas …" at bounding box center [879, 202] width 291 height 352
click at [800, 99] on div "# Este es un nivel de desafío de concepto sobre argumentos. # Recoge las gemas …" at bounding box center [879, 202] width 291 height 352
type textarea "hero.moveRight(2)"
click at [773, 118] on div "# Este es un nivel de desafío de concepto sobre argumentos. # Recoge las gemas …" at bounding box center [879, 202] width 291 height 352
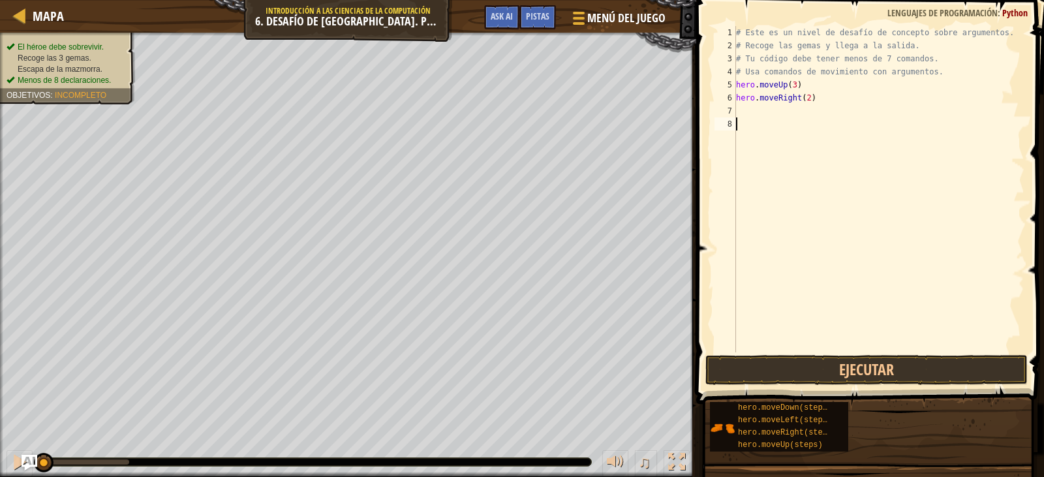
scroll to position [6, 0]
click at [770, 112] on div "# Este es un nivel de desafío de concepto sobre argumentos. # Recoge las gemas …" at bounding box center [879, 202] width 291 height 352
type textarea "h"
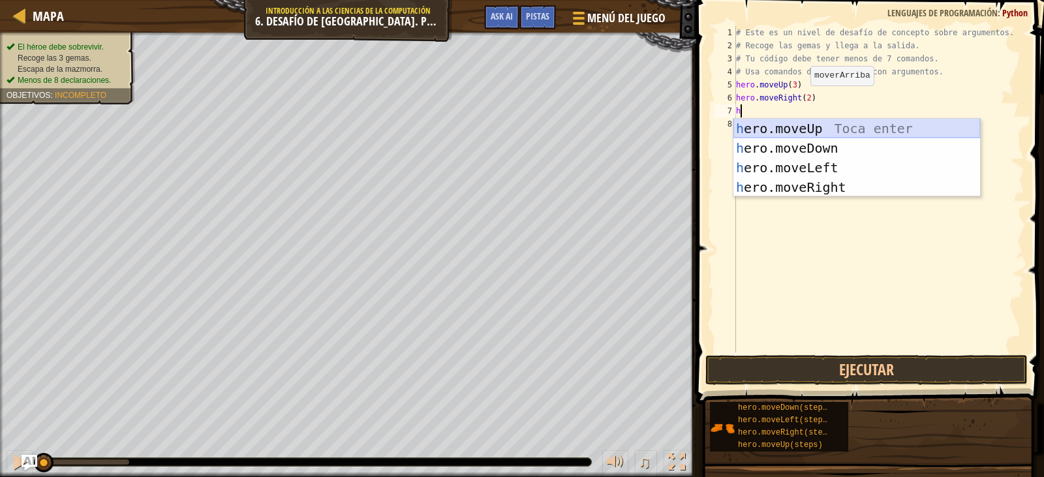
click at [776, 129] on div "h ero.moveUp Toca enter h ero.moveDown Toca enter h ero.moveLeft Toca enter h e…" at bounding box center [857, 177] width 247 height 117
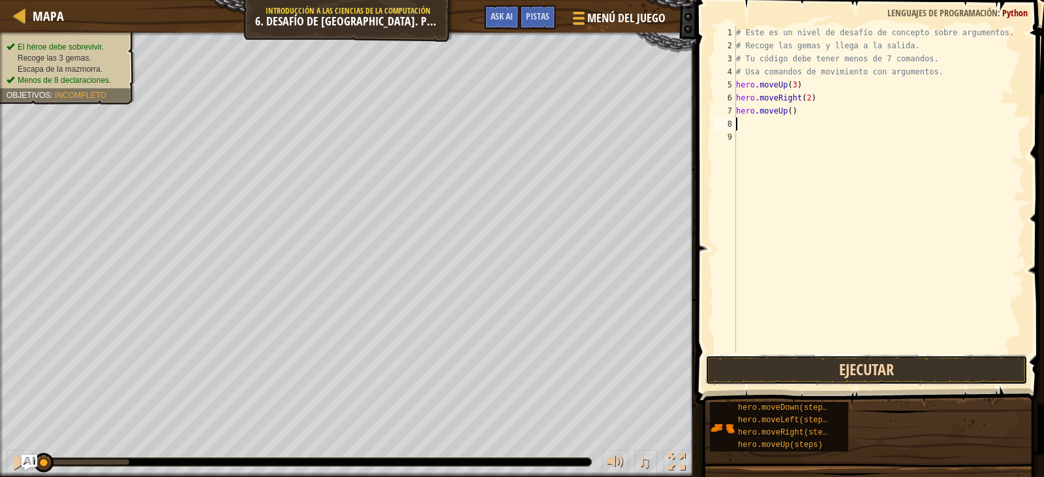
click at [850, 376] on button "Ejecutar" at bounding box center [867, 370] width 322 height 30
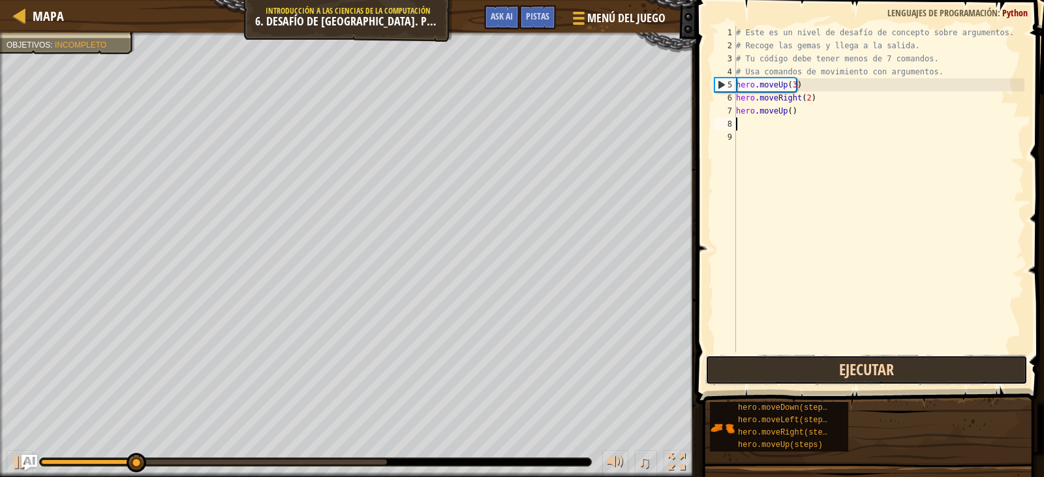
click at [851, 376] on button "Ejecutar" at bounding box center [867, 370] width 322 height 30
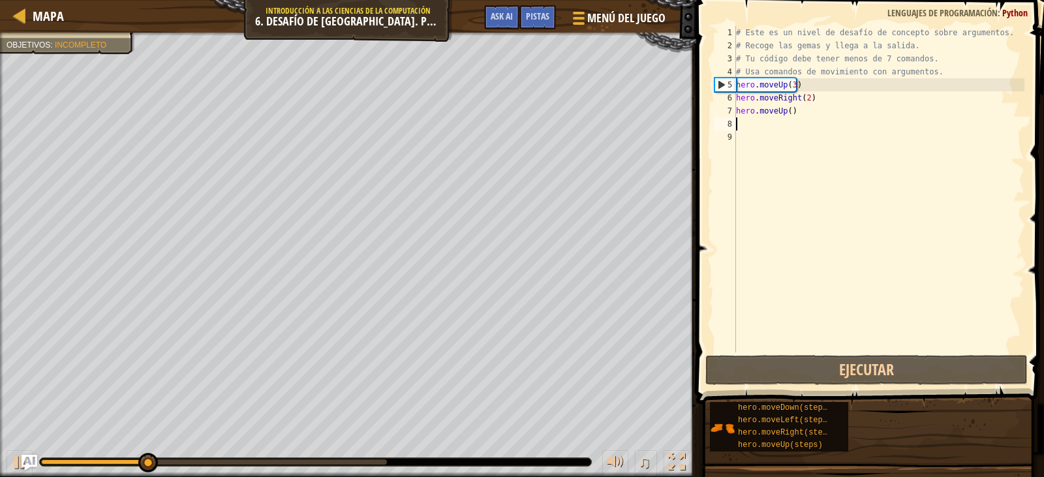
click at [818, 93] on div "# Este es un nivel de desafío de concepto sobre argumentos. # Recoge las gemas …" at bounding box center [879, 202] width 291 height 352
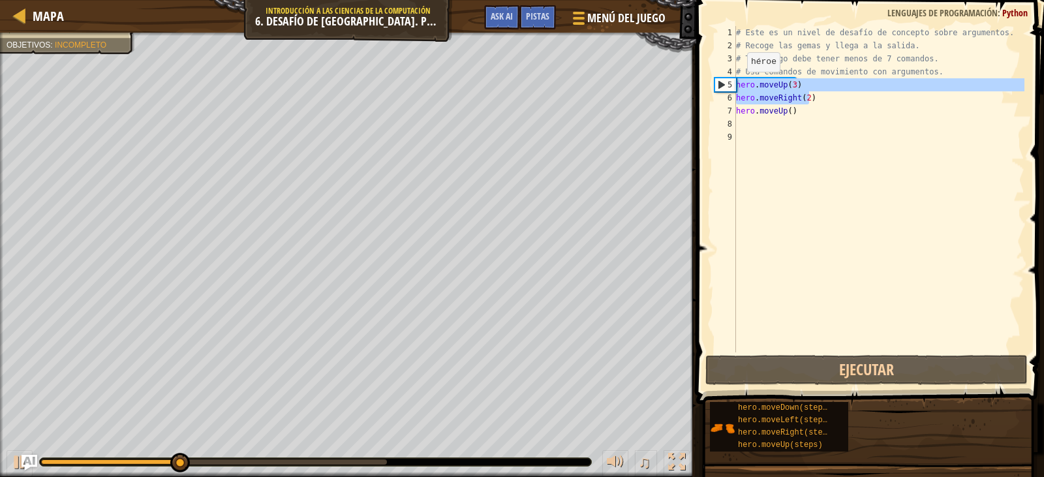
drag, startPoint x: 818, startPoint y: 93, endPoint x: 735, endPoint y: 85, distance: 83.3
click at [735, 85] on div "hero.moveRight(2) 1 2 3 4 5 6 7 8 9 # Este es un nivel de desafío de concepto s…" at bounding box center [868, 189] width 313 height 326
type textarea "hero.moveUp(3) hero.moveRight(2)"
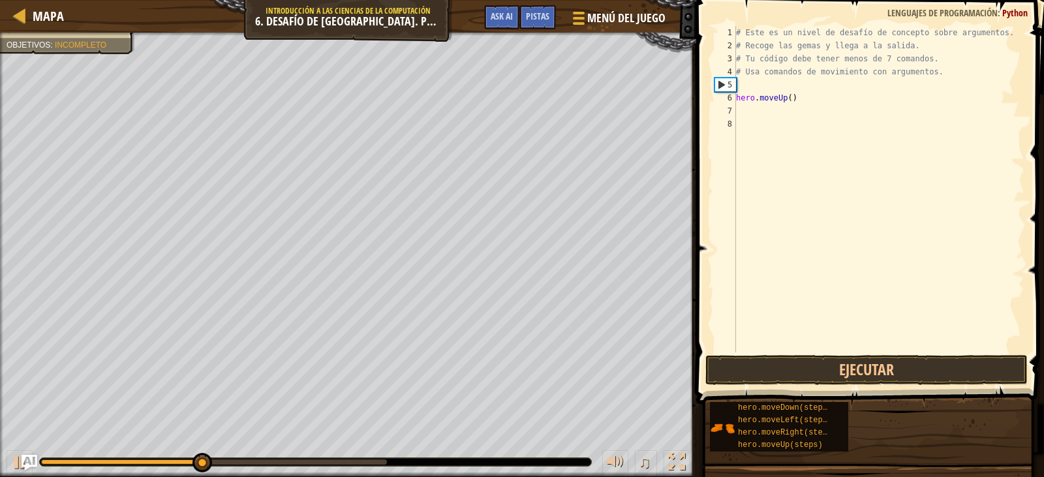
click at [809, 101] on div "# Este es un nivel de desafío de concepto sobre argumentos. # Recoge las gemas …" at bounding box center [879, 202] width 291 height 352
type textarea "h"
click at [767, 85] on div "# Este es un nivel de desafío de concepto sobre argumentos. # Recoge las gemas …" at bounding box center [879, 202] width 291 height 352
type textarea "h"
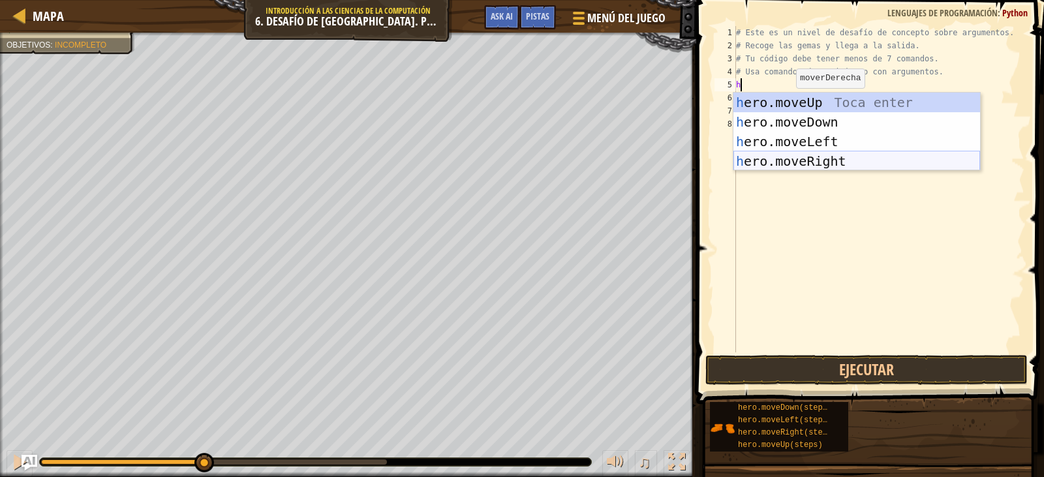
click at [812, 163] on div "h ero.moveUp Toca enter h ero.moveDown Toca enter h ero.moveLeft Toca enter h e…" at bounding box center [857, 151] width 247 height 117
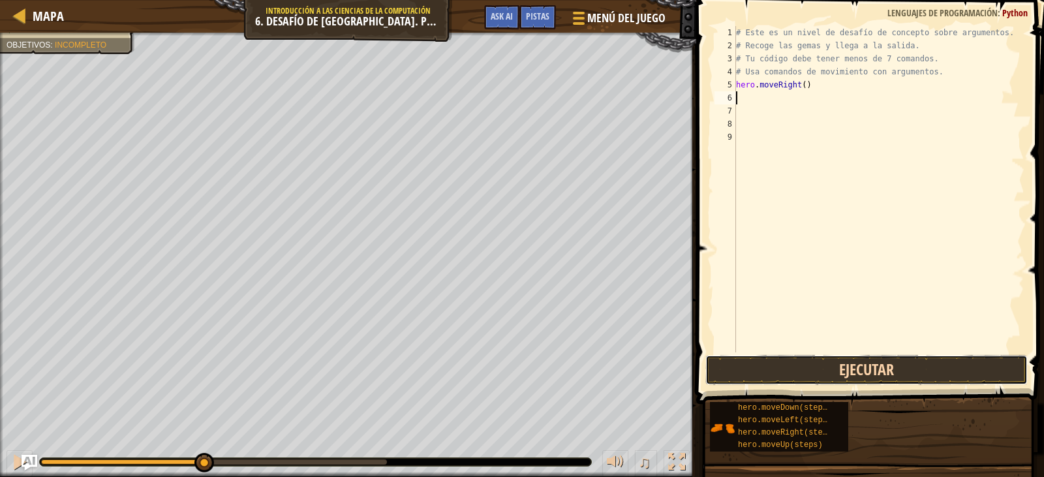
click at [857, 370] on button "Ejecutar" at bounding box center [867, 370] width 322 height 30
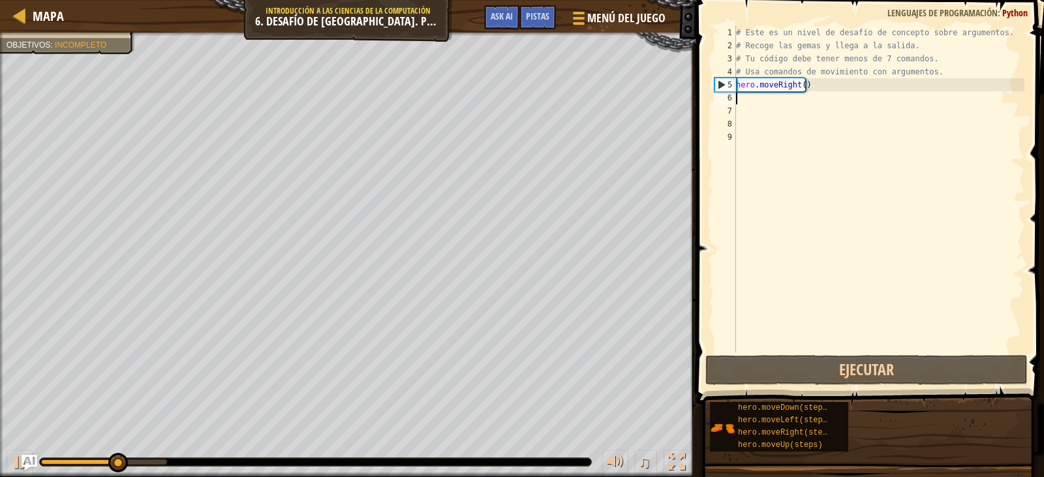
click at [764, 101] on div "# Este es un nivel de desafío de concepto sobre argumentos. # Recoge las gemas …" at bounding box center [879, 202] width 291 height 352
type textarea "h"
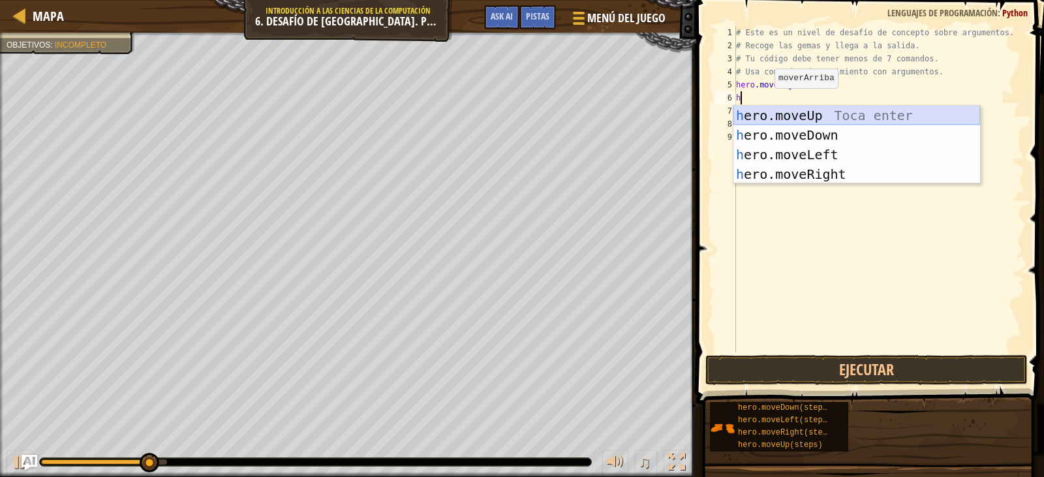
click at [815, 113] on div "h ero.moveUp Toca enter h ero.moveDown Toca enter h ero.moveLeft Toca enter h e…" at bounding box center [857, 164] width 247 height 117
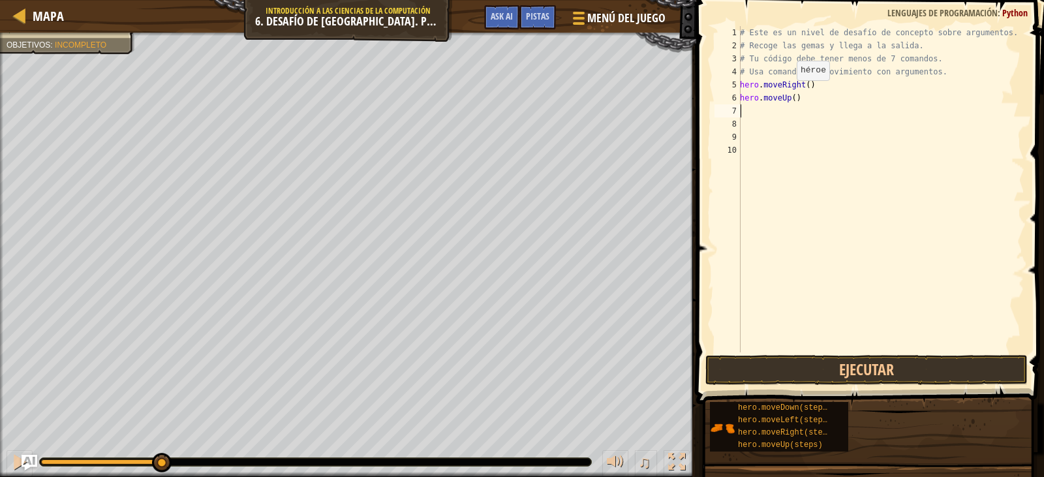
click at [790, 95] on div "# Este es un nivel de desafío de concepto sobre argumentos. # Recoge las gemas …" at bounding box center [881, 202] width 287 height 352
type textarea "hero.moveUp(3)"
click at [743, 114] on div "# Este es un nivel de desafío de concepto sobre argumentos. # Recoge las gemas …" at bounding box center [881, 202] width 287 height 352
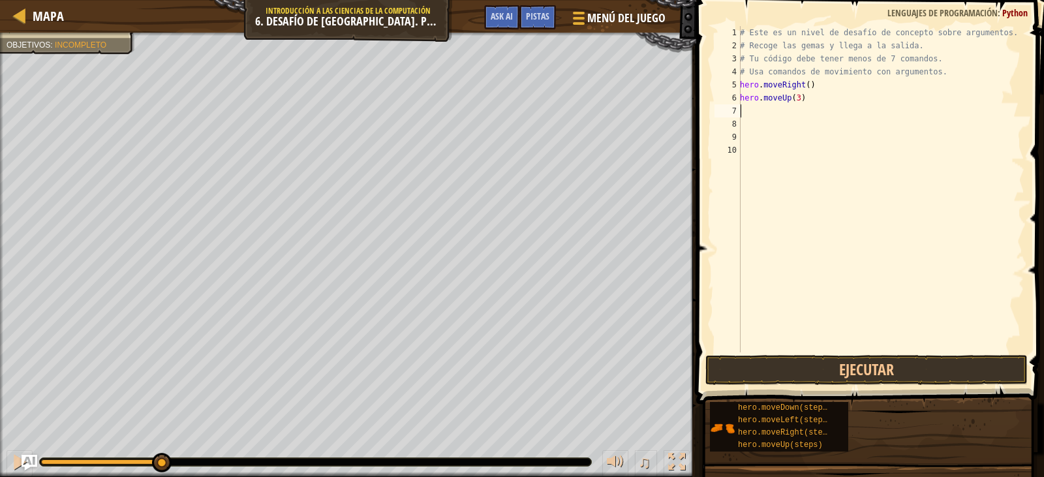
type textarea "h"
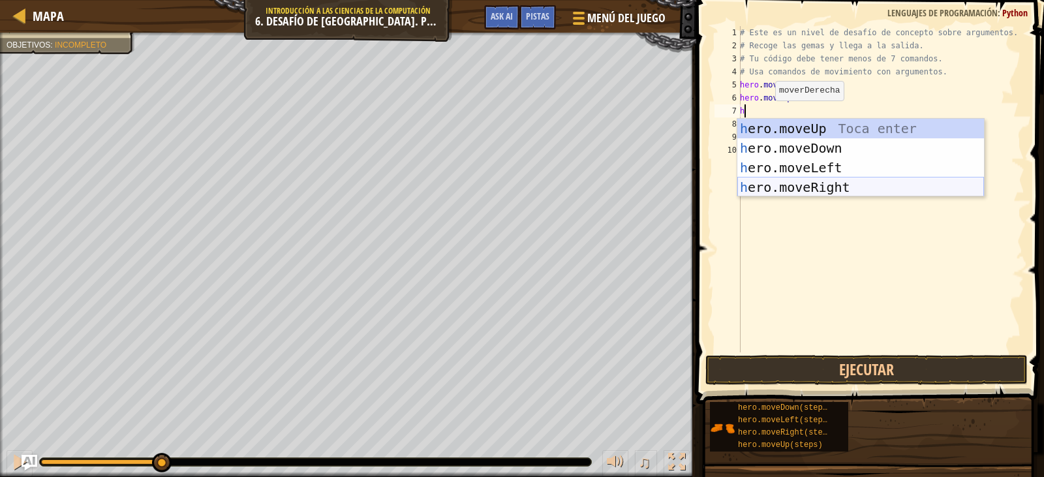
drag, startPoint x: 835, startPoint y: 182, endPoint x: 840, endPoint y: 174, distance: 9.4
click at [835, 182] on div "h ero.moveUp Toca enter h ero.moveDown Toca enter h ero.moveLeft Toca enter h e…" at bounding box center [861, 177] width 247 height 117
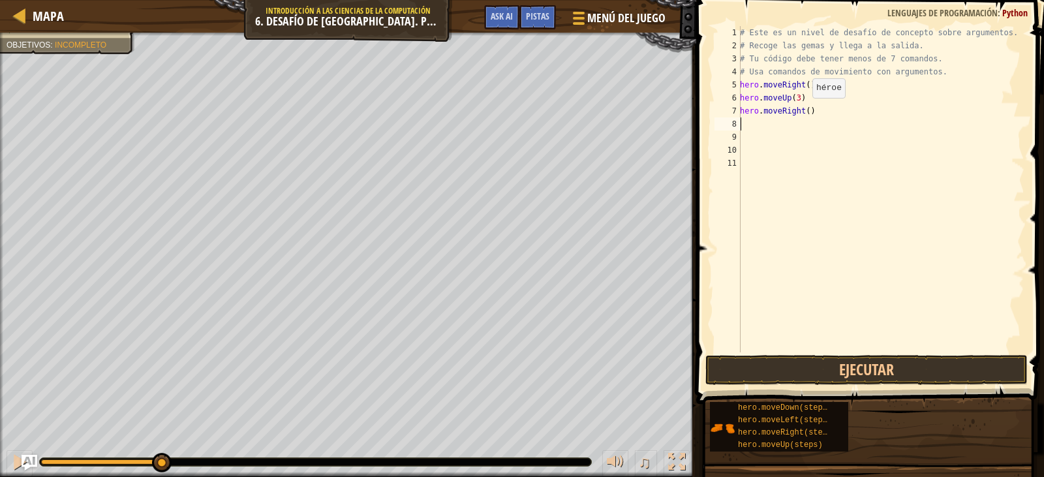
click at [805, 111] on div "# Este es un nivel de desafío de concepto sobre argumentos. # Recoge las gemas …" at bounding box center [881, 202] width 287 height 352
type textarea "hero.moveRight(2)"
click at [824, 366] on button "Ejecutar" at bounding box center [867, 370] width 322 height 30
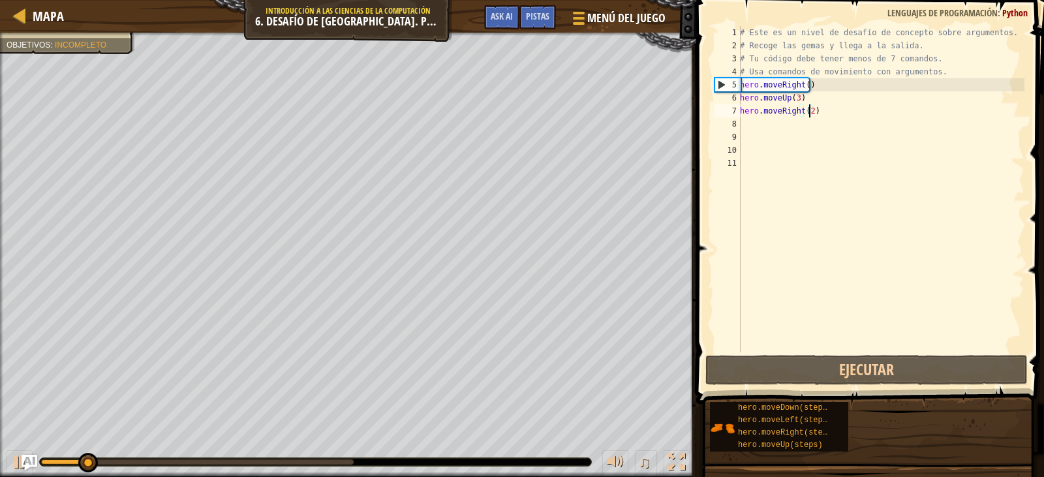
click at [765, 133] on div "# Este es un nivel de desafío de concepto sobre argumentos. # Recoge las gemas …" at bounding box center [881, 202] width 287 height 352
click at [762, 123] on div "# Este es un nivel de desafío de concepto sobre argumentos. # Recoge las gemas …" at bounding box center [881, 202] width 287 height 352
type textarea "h"
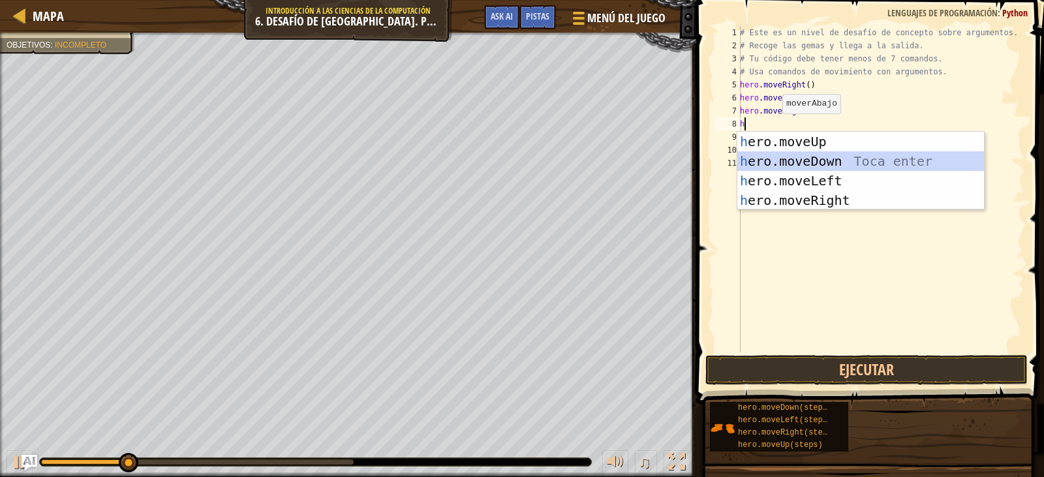
click at [806, 155] on div "h ero.moveUp Toca enter h ero.moveDown Toca enter h ero.moveLeft Toca enter h e…" at bounding box center [861, 190] width 247 height 117
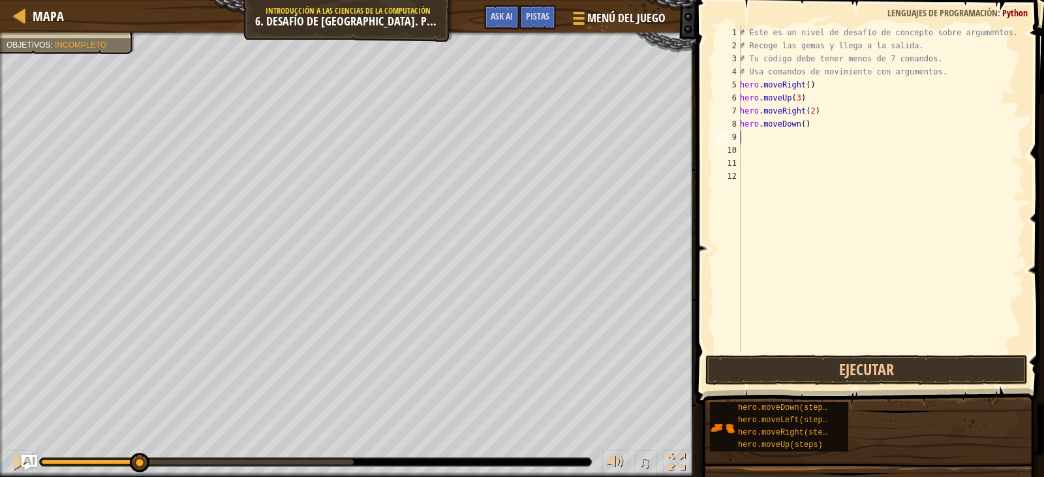
type textarea "h"
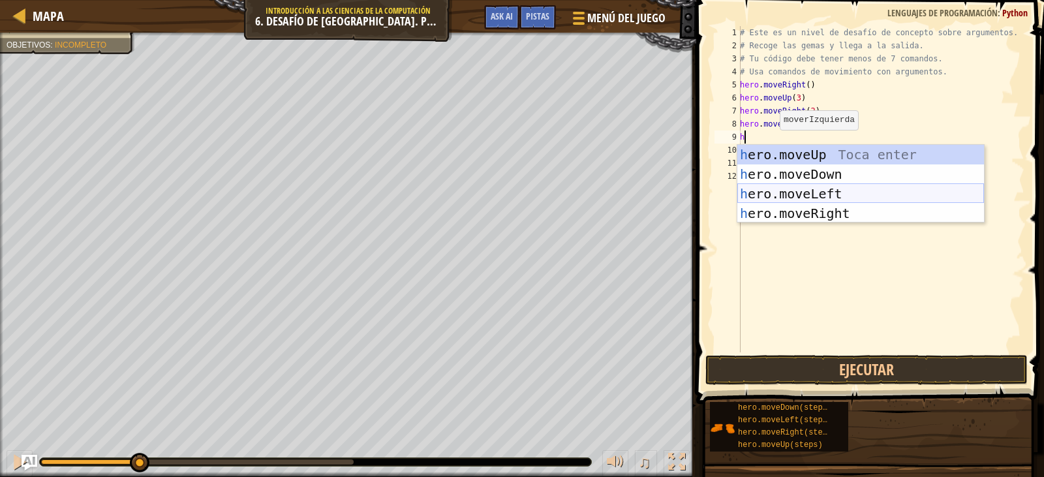
click at [813, 187] on div "h ero.moveUp Toca enter h ero.moveDown Toca enter h ero.moveLeft Toca enter h e…" at bounding box center [861, 203] width 247 height 117
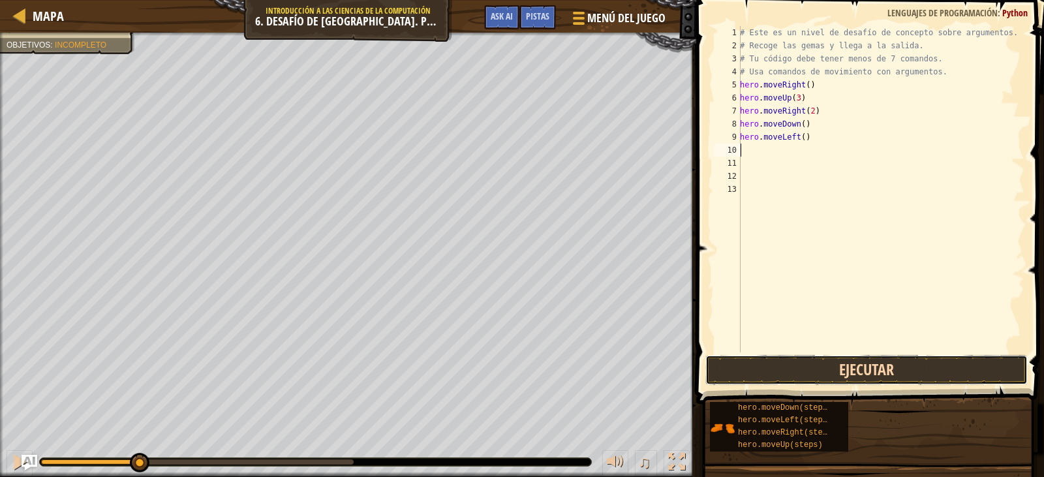
click at [859, 366] on button "Ejecutar" at bounding box center [867, 370] width 322 height 30
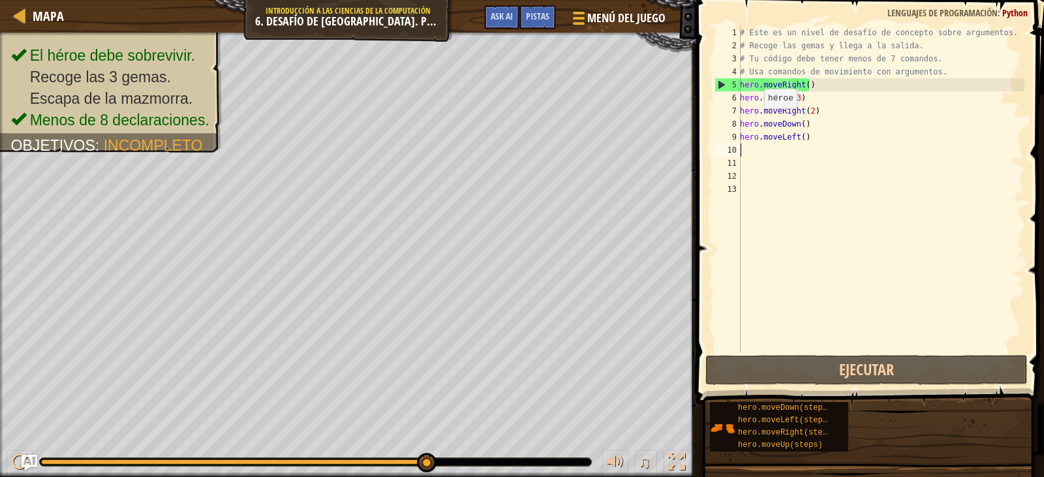
type textarea "h"
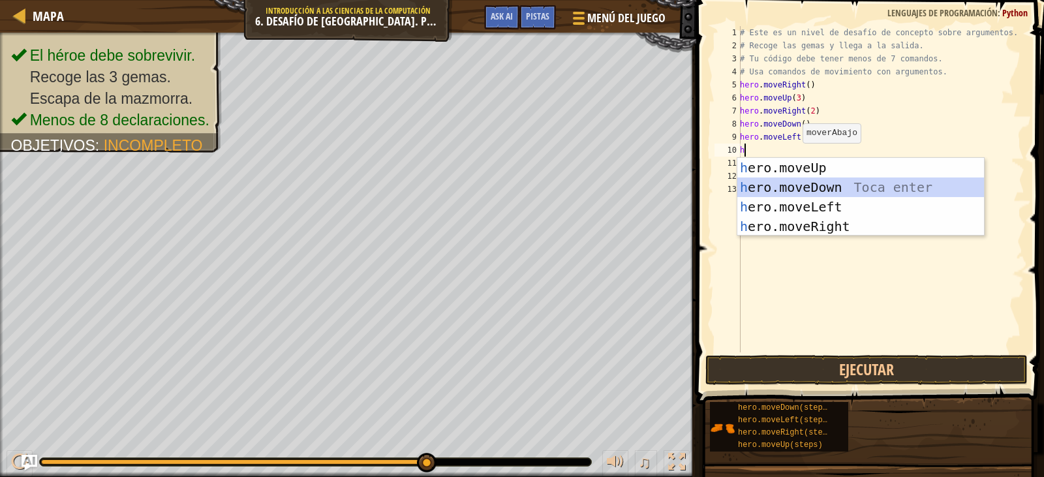
click at [813, 181] on div "h ero.moveUp Toca enter h ero.moveDown Toca enter h ero.moveLeft Toca enter h e…" at bounding box center [861, 216] width 247 height 117
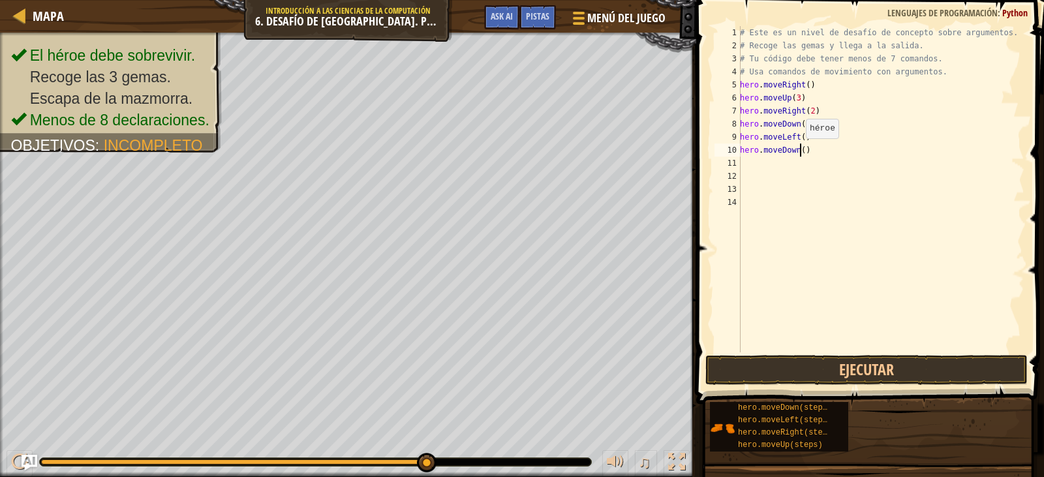
click at [799, 151] on div "# Este es un nivel de desafío de concepto sobre argumentos. # Recoge las gemas …" at bounding box center [881, 202] width 287 height 352
type textarea "hero.moveDown(2)"
click at [759, 170] on div "# Este es un nivel de desafío de concepto sobre argumentos. # Recoge las gemas …" at bounding box center [881, 202] width 287 height 352
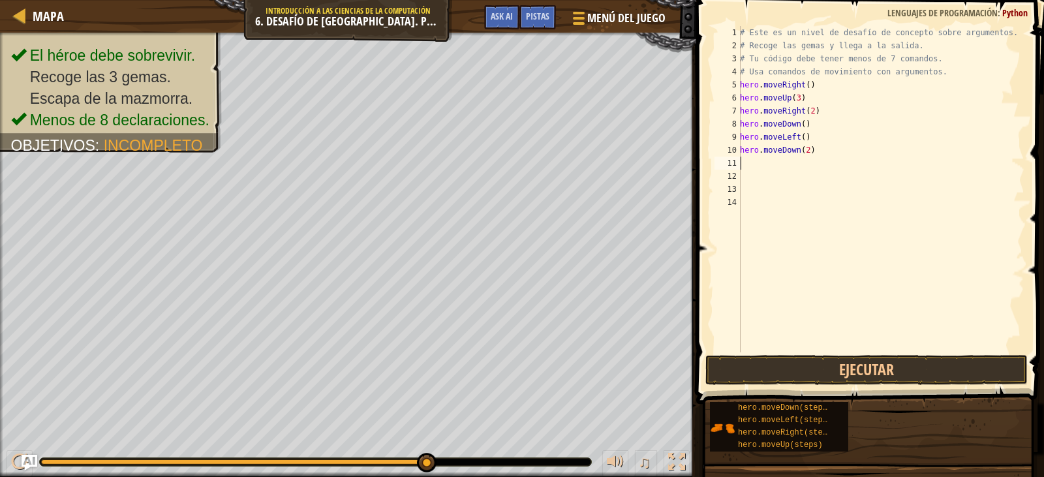
click at [757, 166] on div "# Este es un nivel de desafío de concepto sobre argumentos. # Recoge las gemas …" at bounding box center [881, 202] width 287 height 352
type textarea "h"
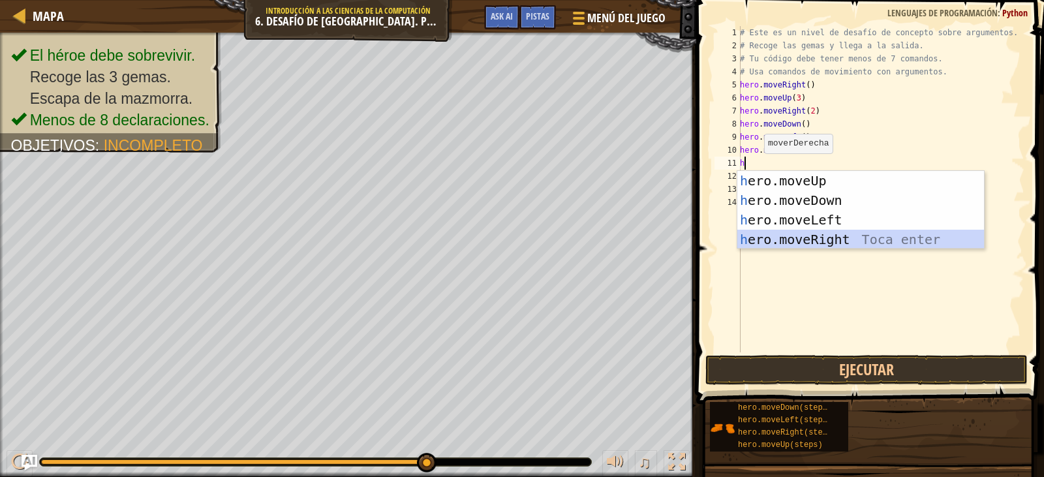
click at [825, 235] on div "h ero.moveUp Toca enter h ero.moveDown Toca enter h ero.moveLeft Toca enter h e…" at bounding box center [861, 229] width 247 height 117
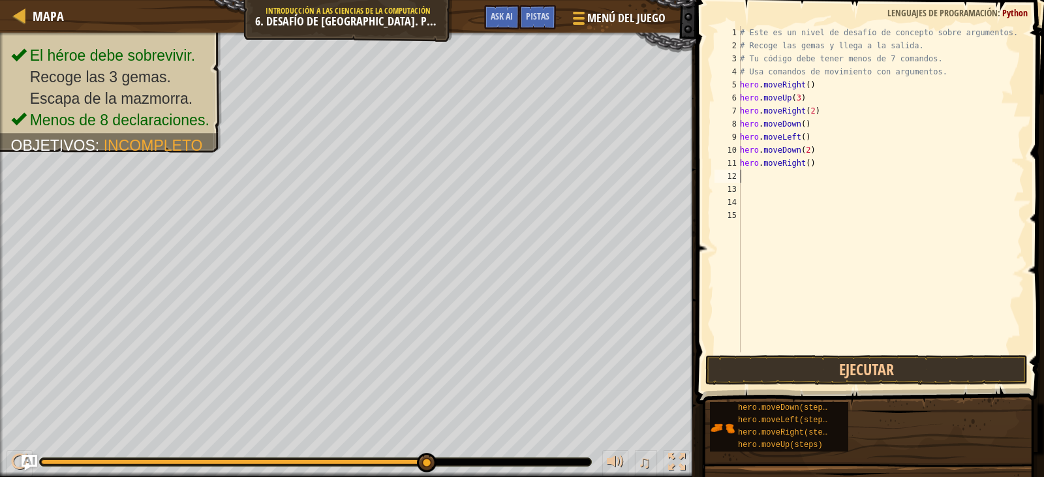
type textarea "h"
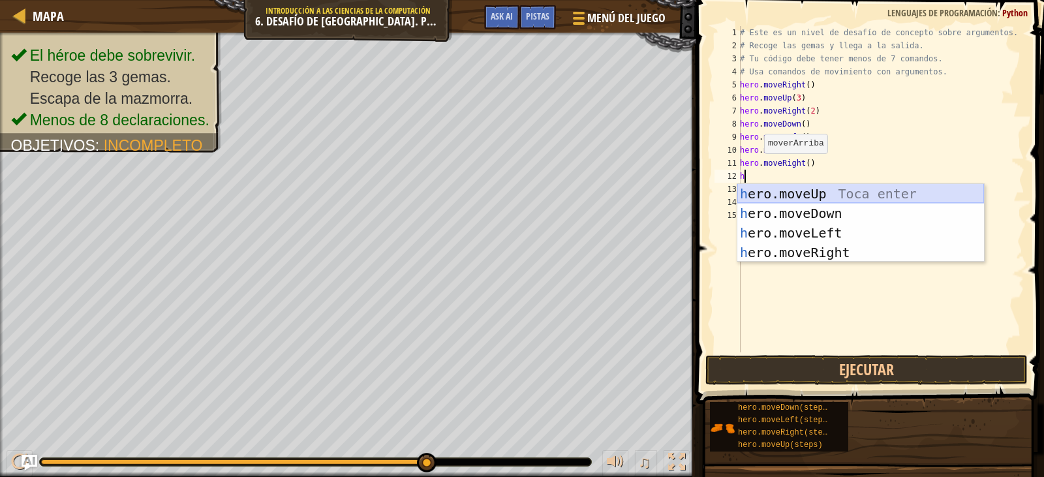
click at [802, 199] on div "h ero.moveUp Toca enter h ero.moveDown Toca enter h ero.moveLeft Toca enter h e…" at bounding box center [861, 242] width 247 height 117
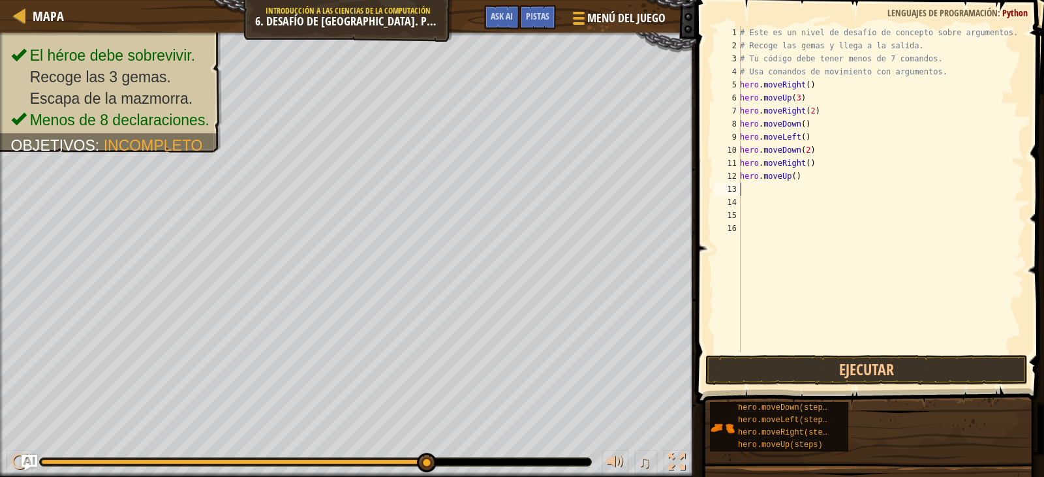
type textarea "h"
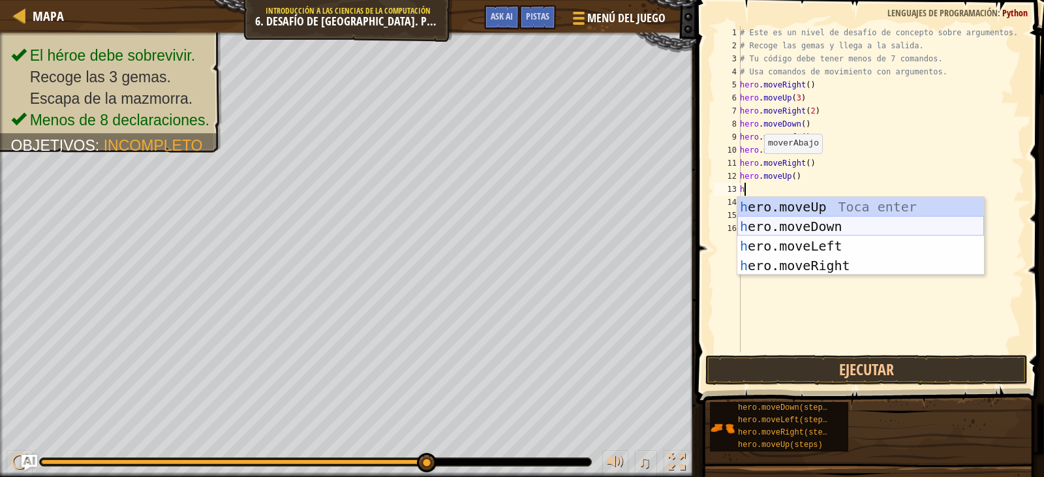
click at [795, 220] on div "h ero.moveUp Toca enter h ero.moveDown Toca enter h ero.moveLeft Toca enter h e…" at bounding box center [861, 255] width 247 height 117
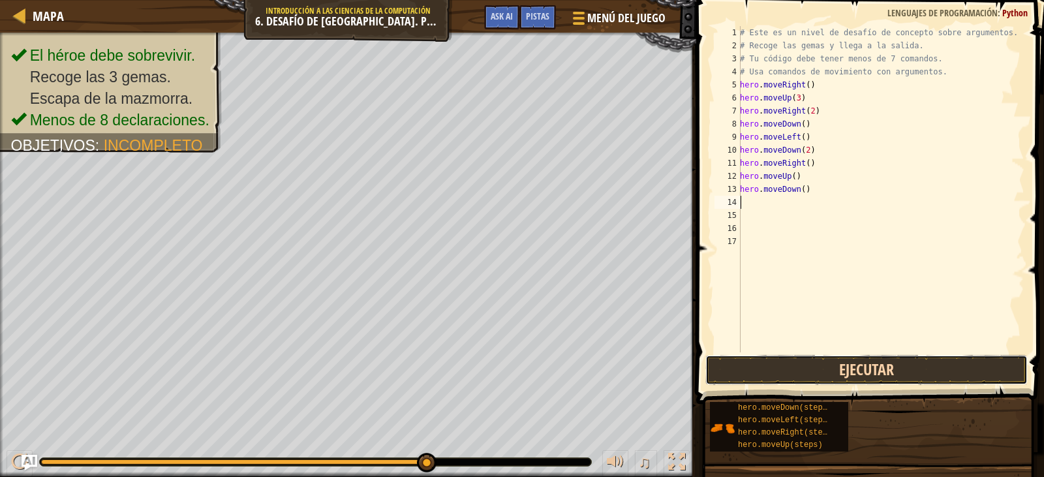
click at [857, 359] on button "Ejecutar" at bounding box center [867, 370] width 322 height 30
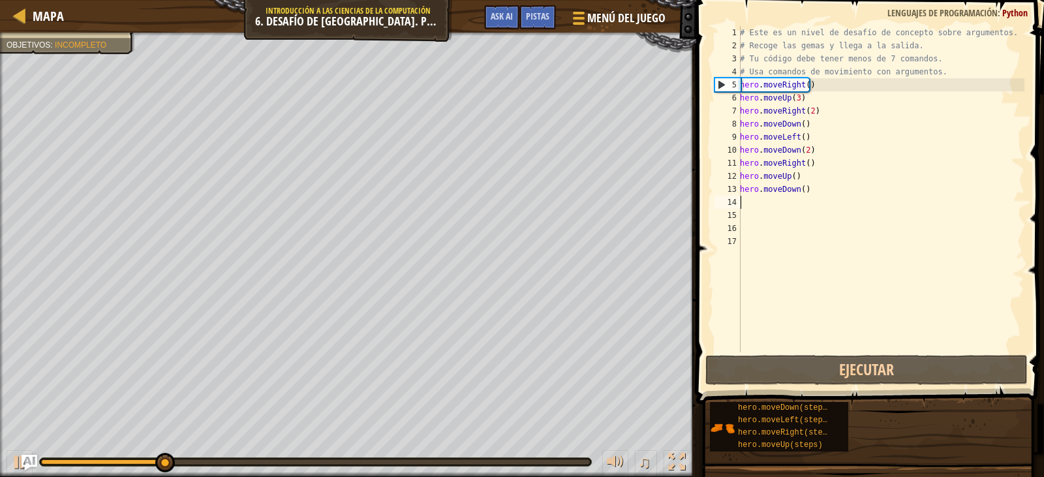
click at [758, 201] on div "# Este es un nivel de desafío de concepto sobre argumentos. # Recoge las gemas …" at bounding box center [881, 202] width 287 height 352
type textarea "h"
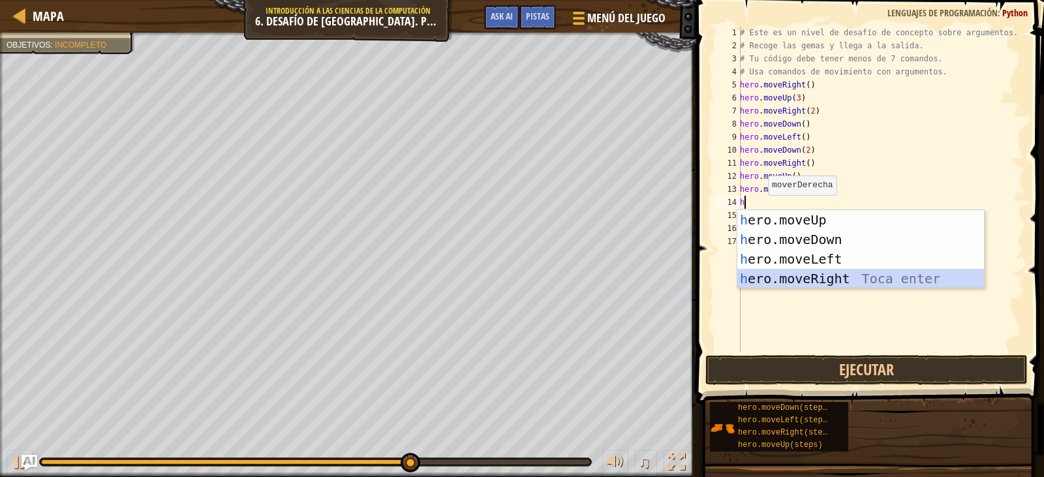
click at [811, 275] on div "h ero.moveUp Toca enter h ero.moveDown Toca enter h ero.moveLeft Toca enter h e…" at bounding box center [861, 268] width 247 height 117
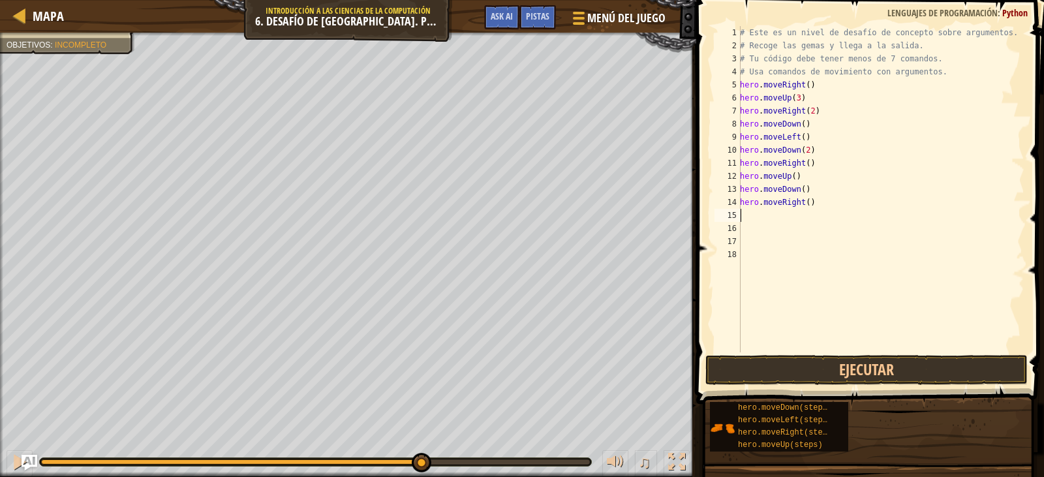
type textarea "h"
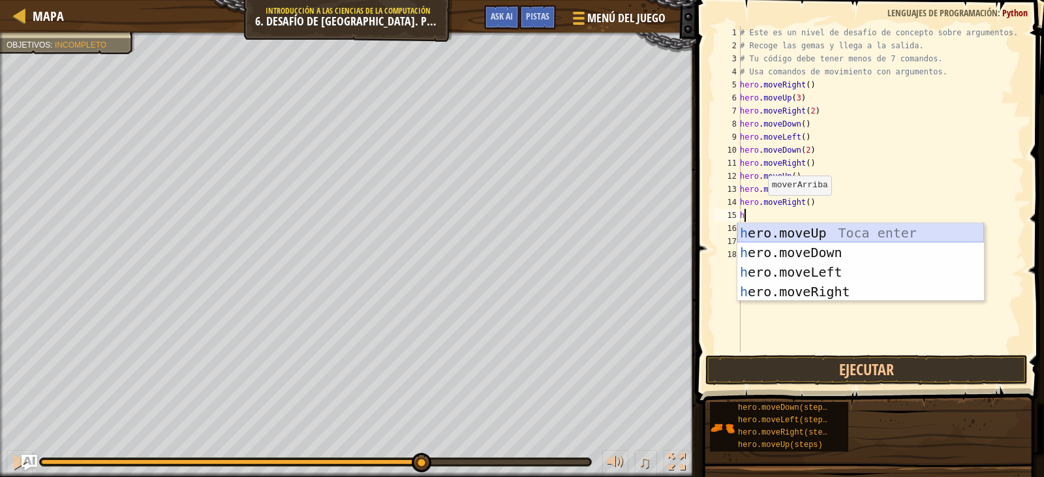
click at [792, 234] on div "h ero.moveUp Toca enter h ero.moveDown Toca enter h ero.moveLeft Toca enter h e…" at bounding box center [861, 281] width 247 height 117
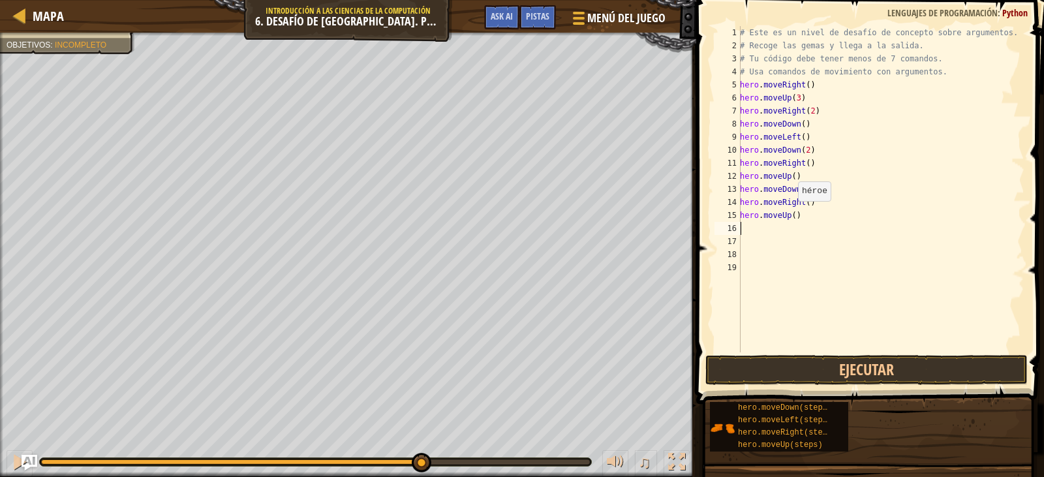
click at [791, 214] on div "# Este es un nivel de desafío de concepto sobre argumentos. # Recoge las gemas …" at bounding box center [881, 202] width 287 height 352
type textarea "hero.moveUp(2)"
click at [779, 232] on div "# Este es un nivel de desafío de concepto sobre argumentos. # Recoge las gemas …" at bounding box center [881, 202] width 287 height 352
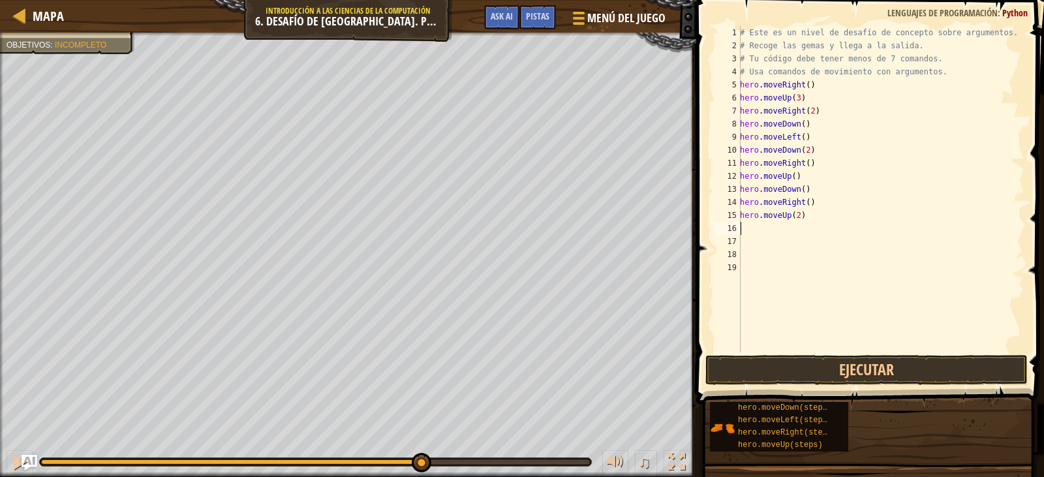
type textarea "h"
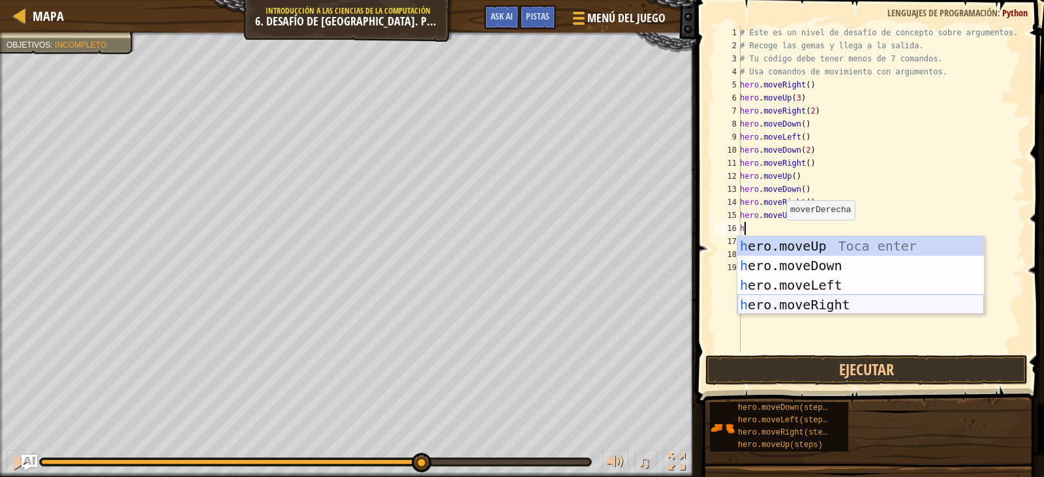
click at [835, 300] on div "h ero.moveUp Toca enter h ero.moveDown Toca enter h ero.moveLeft Toca enter h e…" at bounding box center [861, 294] width 247 height 117
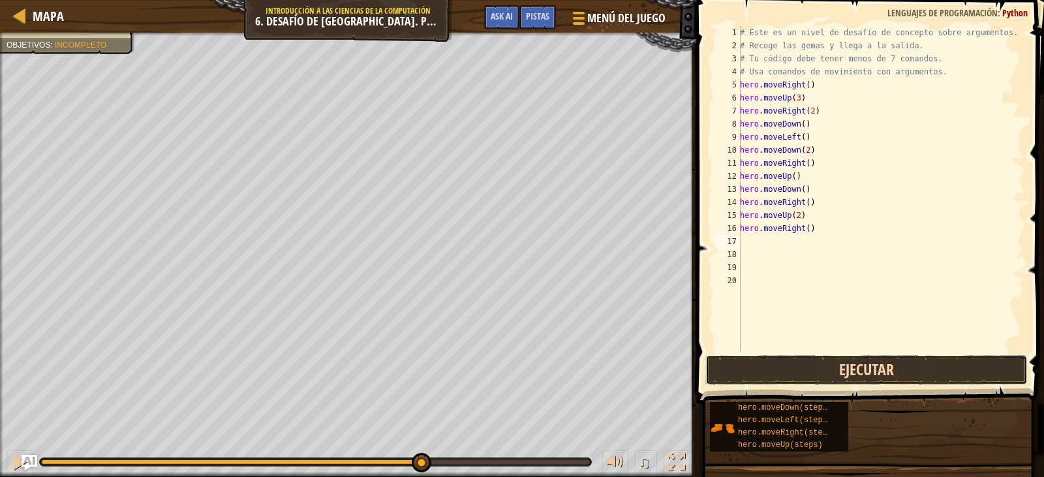
click at [851, 364] on button "Ejecutar" at bounding box center [867, 370] width 322 height 30
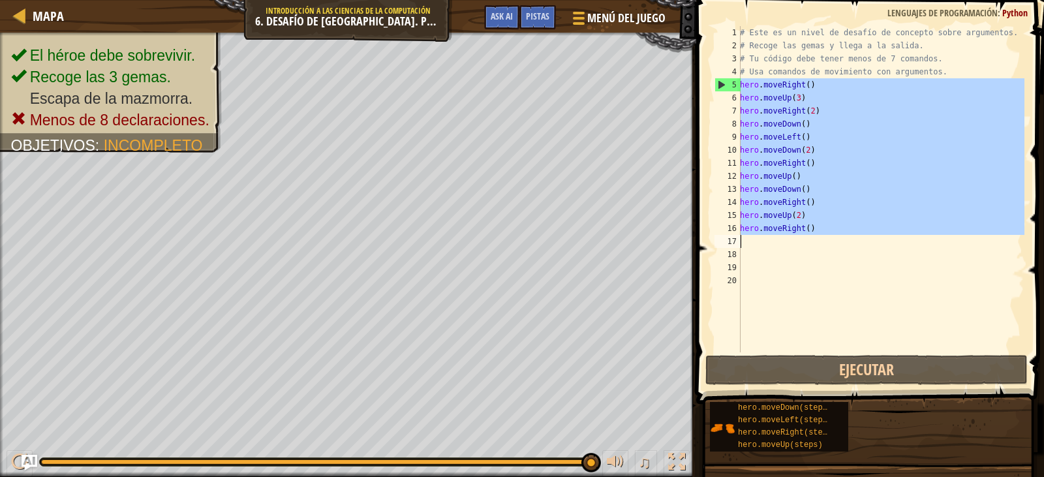
drag, startPoint x: 740, startPoint y: 87, endPoint x: 850, endPoint y: 236, distance: 184.9
click at [850, 237] on div "1 2 3 4 5 6 7 8 9 10 11 12 13 14 15 16 17 18 19 20 # Este es un nivel de desafí…" at bounding box center [868, 189] width 313 height 326
type textarea "hero.moveRight()"
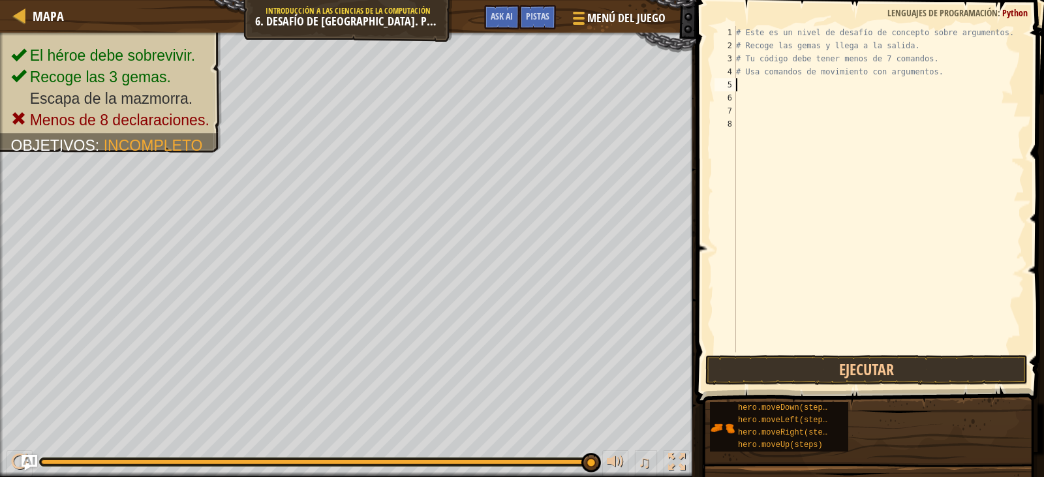
type textarea "h"
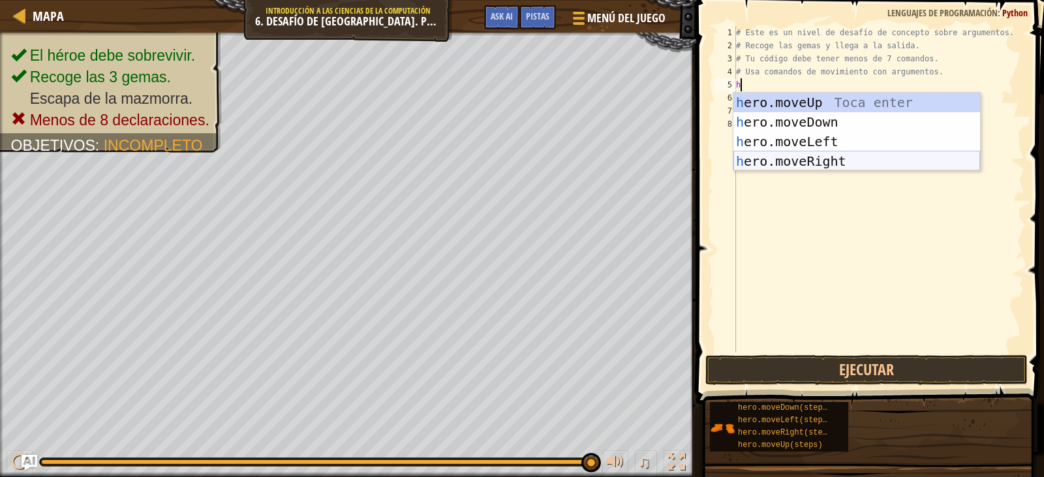
click at [852, 161] on div "h ero.moveUp Toca enter h ero.moveDown Toca enter h ero.moveLeft Toca enter h e…" at bounding box center [857, 151] width 247 height 117
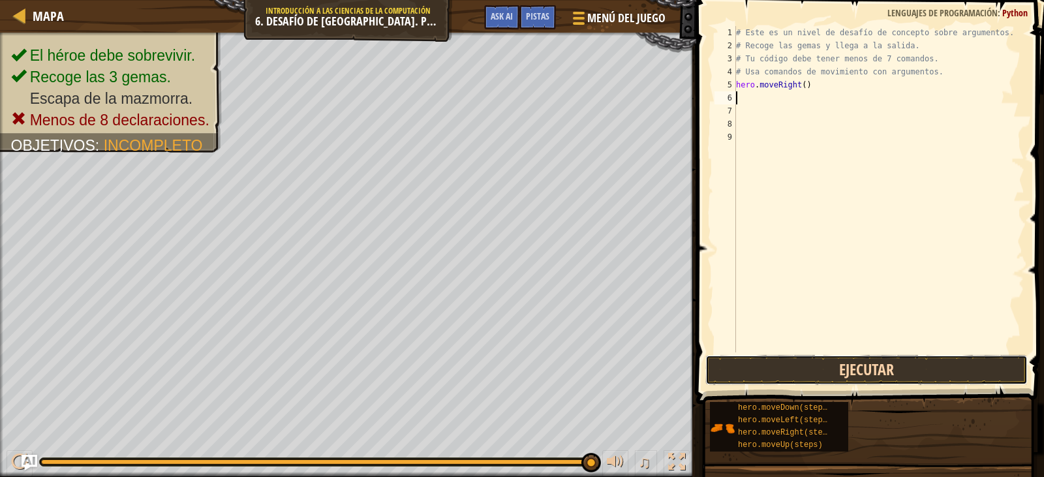
click at [862, 366] on button "Ejecutar" at bounding box center [867, 370] width 322 height 30
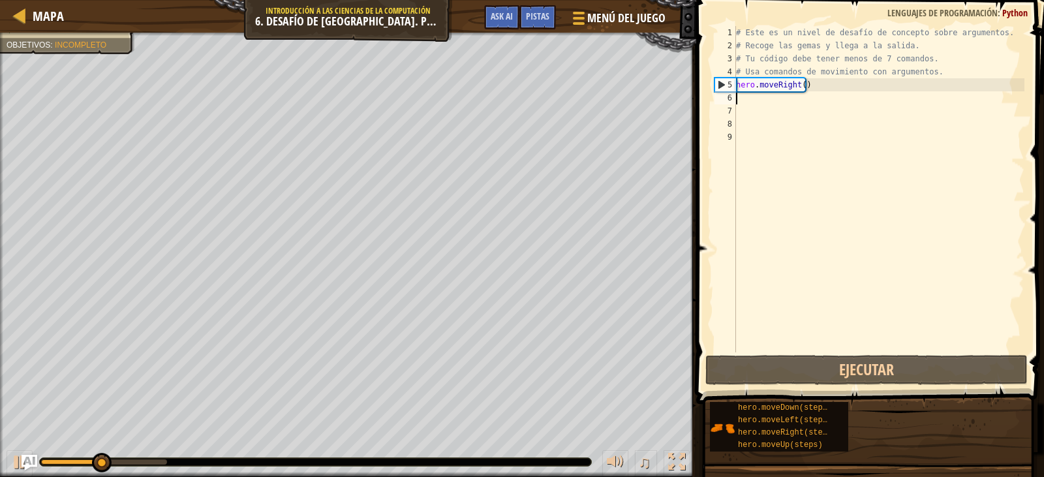
type textarea "h"
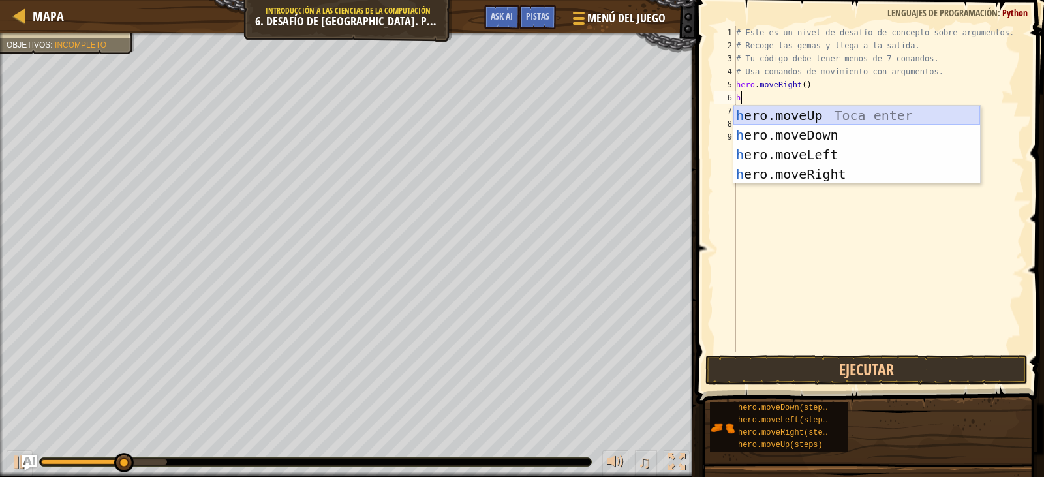
click at [798, 119] on div "h ero.moveUp Toca enter h ero.moveDown Toca enter h ero.moveLeft Toca enter h e…" at bounding box center [857, 164] width 247 height 117
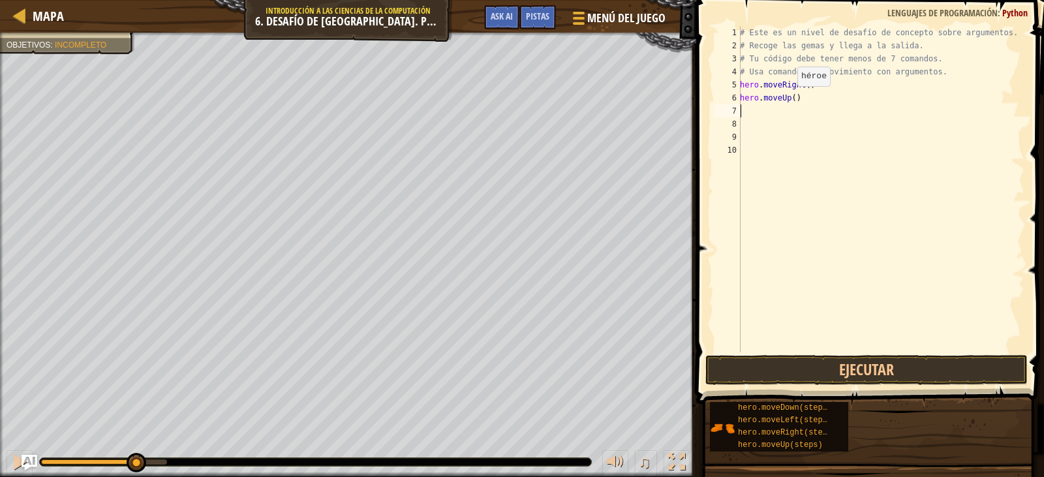
click at [790, 99] on div "# Este es un nivel de desafío de concepto sobre argumentos. # Recoge las gemas …" at bounding box center [881, 202] width 287 height 352
type textarea "hero.moveUp(3)"
click at [814, 374] on button "Ejecutar" at bounding box center [867, 370] width 322 height 30
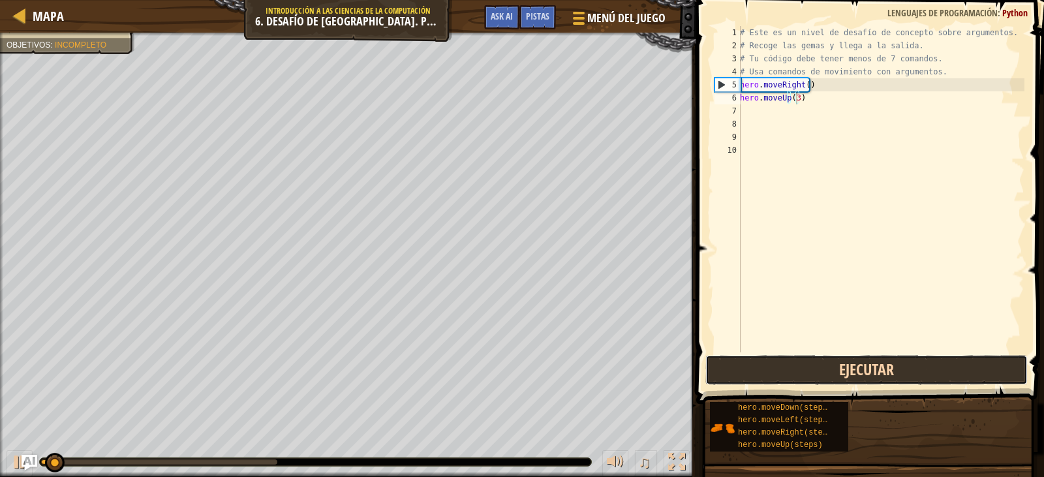
click at [814, 373] on button "Ejecutar" at bounding box center [867, 370] width 322 height 30
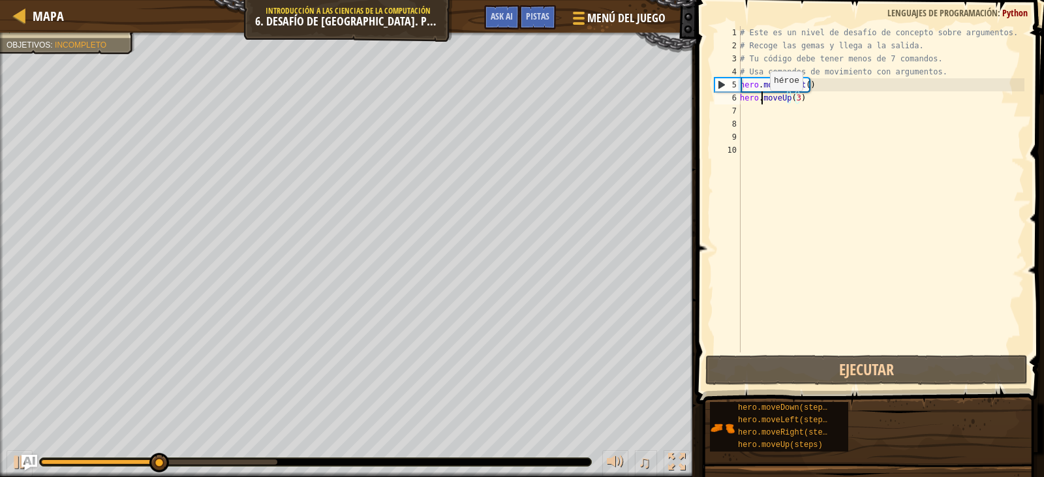
click at [763, 104] on div "# Este es un nivel de desafío de concepto sobre argumentos. # Recoge las gemas …" at bounding box center [881, 202] width 287 height 352
click at [768, 108] on div "# Este es un nivel de desafío de concepto sobre argumentos. # Recoge las gemas …" at bounding box center [881, 202] width 287 height 352
type textarea "h"
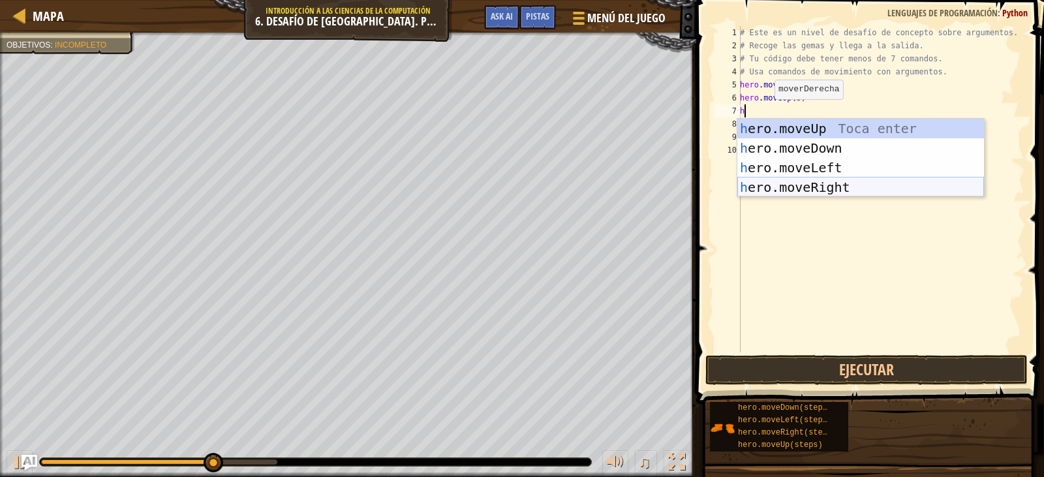
click at [814, 189] on div "h ero.moveUp Toca enter h ero.moveDown Toca enter h ero.moveLeft Toca enter h e…" at bounding box center [861, 177] width 247 height 117
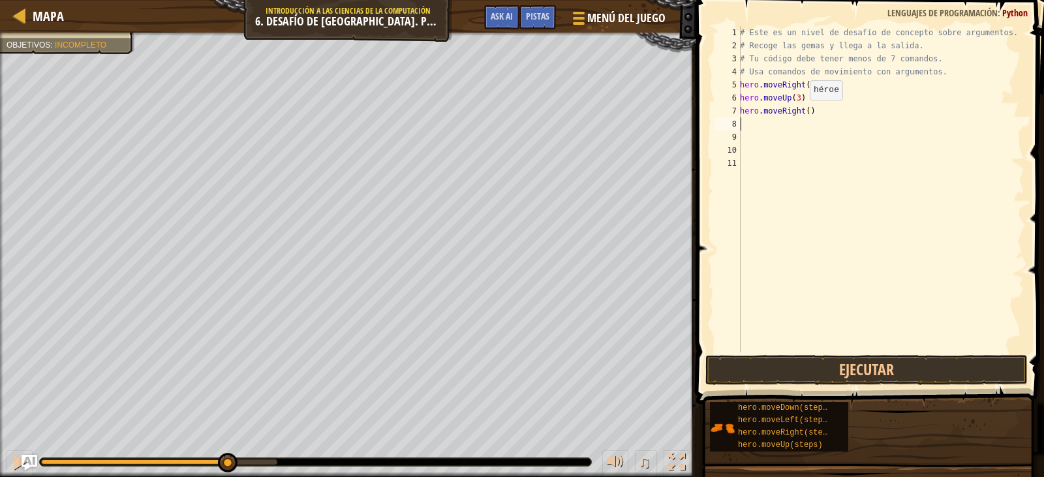
click at [803, 113] on div "# Este es un nivel de desafío de concepto sobre argumentos. # Recoge las gemas …" at bounding box center [881, 202] width 287 height 352
type textarea "hero.moveRight(2)"
click at [818, 373] on button "Ejecutar" at bounding box center [867, 370] width 322 height 30
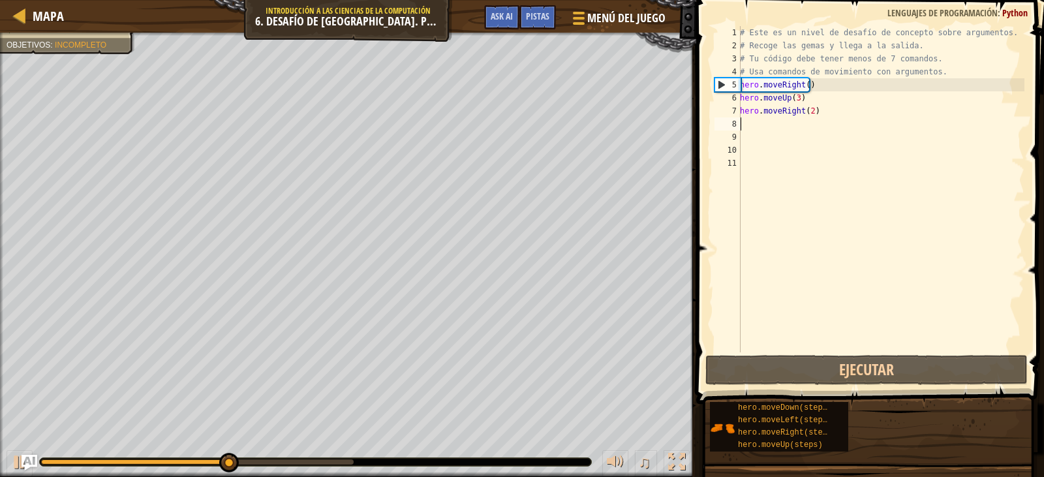
click at [755, 127] on div "# Este es un nivel de desafío de concepto sobre argumentos. # Recoge las gemas …" at bounding box center [881, 202] width 287 height 352
type textarea "h"
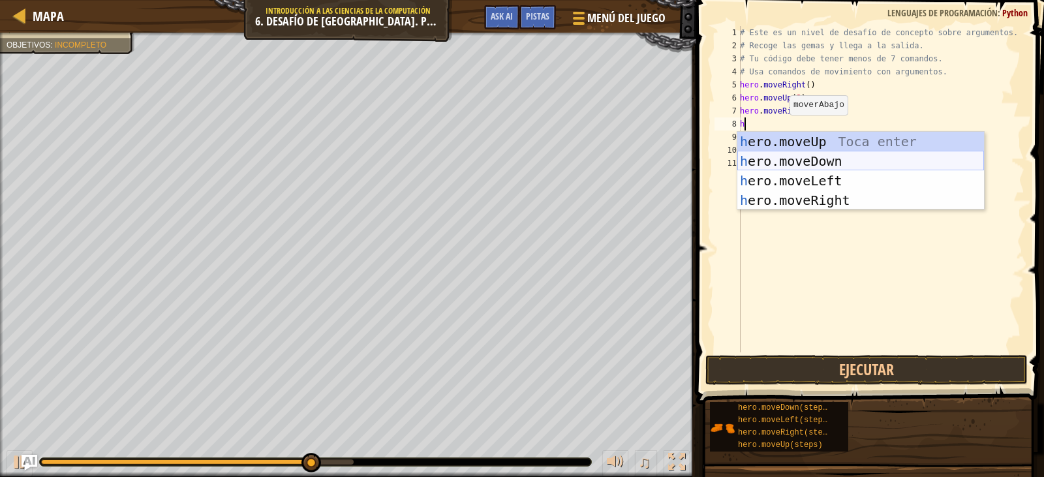
click at [810, 157] on div "h ero.moveUp Toca enter h ero.moveDown Toca enter h ero.moveLeft Toca enter h e…" at bounding box center [861, 190] width 247 height 117
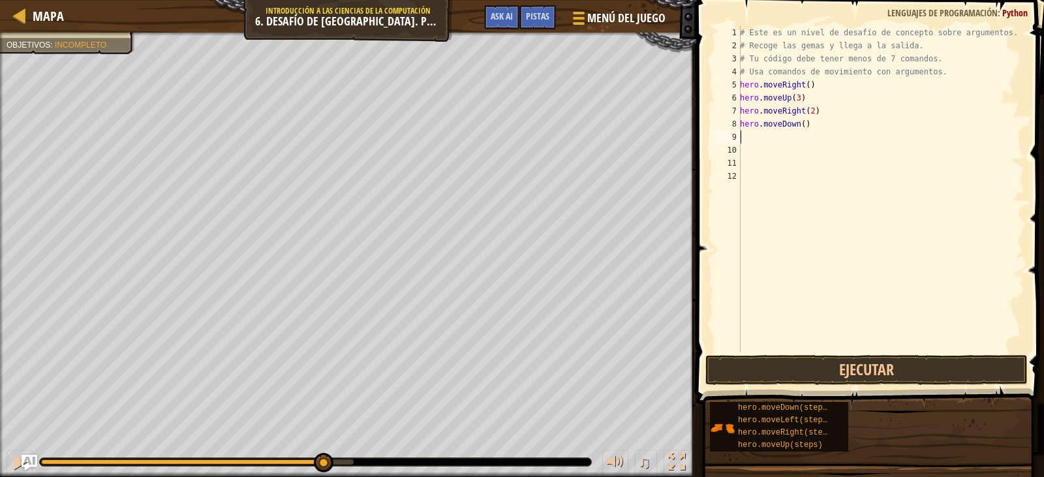
type textarea "h"
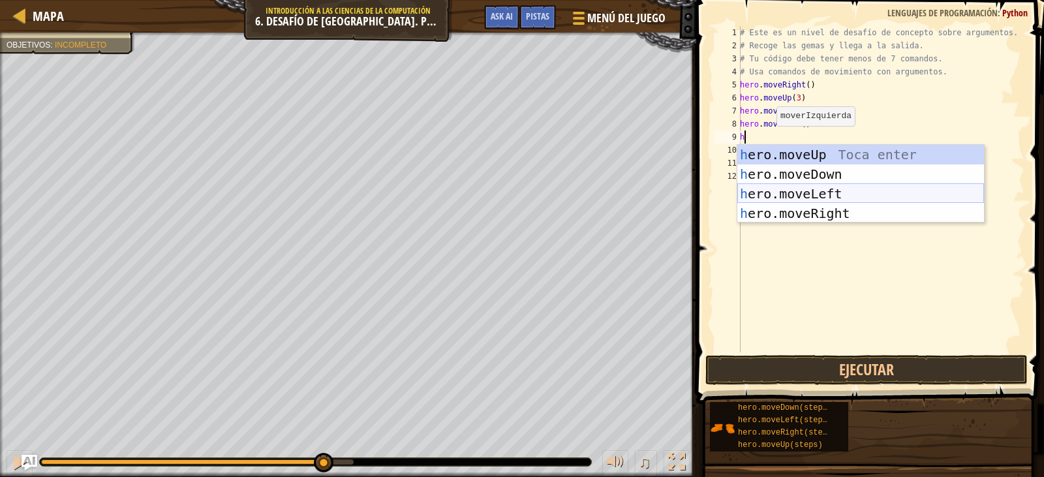
click at [809, 193] on div "h ero.moveUp Toca enter h ero.moveDown Toca enter h ero.moveLeft Toca enter h e…" at bounding box center [861, 203] width 247 height 117
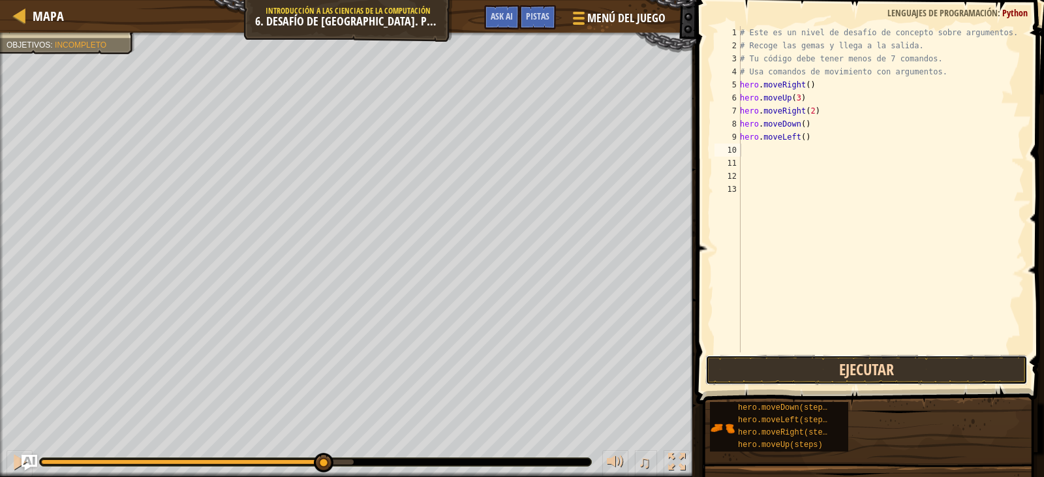
click at [839, 364] on button "Ejecutar" at bounding box center [867, 370] width 322 height 30
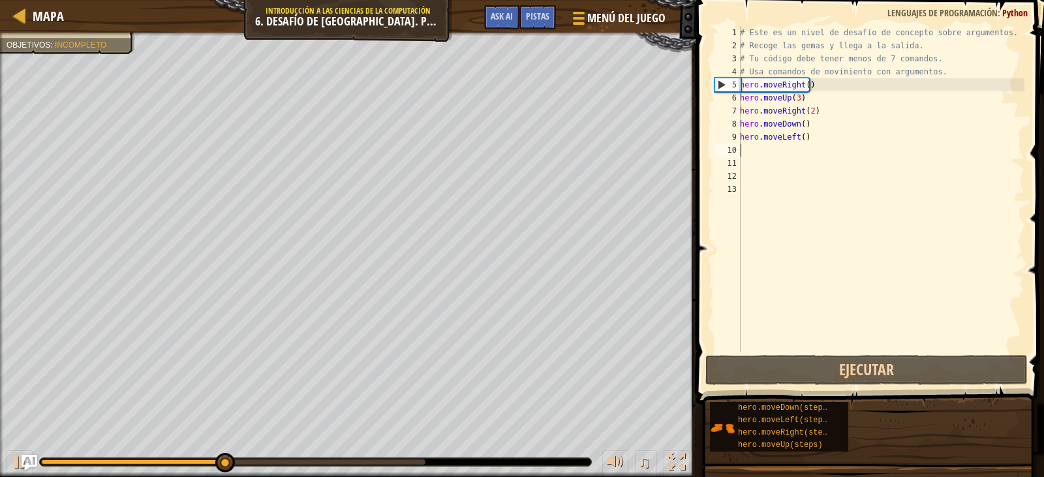
type textarea "h"
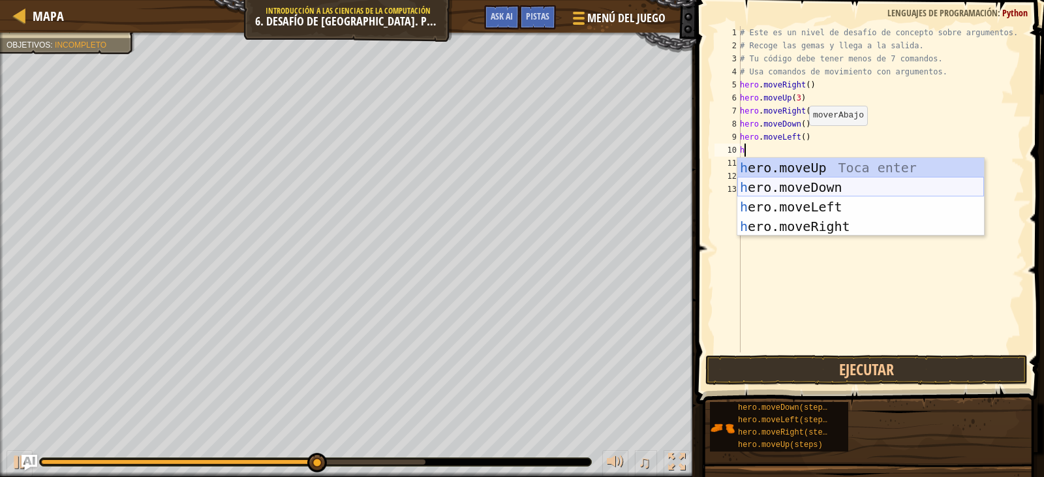
click at [811, 193] on div "h ero.moveUp Toca enter h ero.moveDown Toca enter h ero.moveLeft Toca enter h e…" at bounding box center [861, 216] width 247 height 117
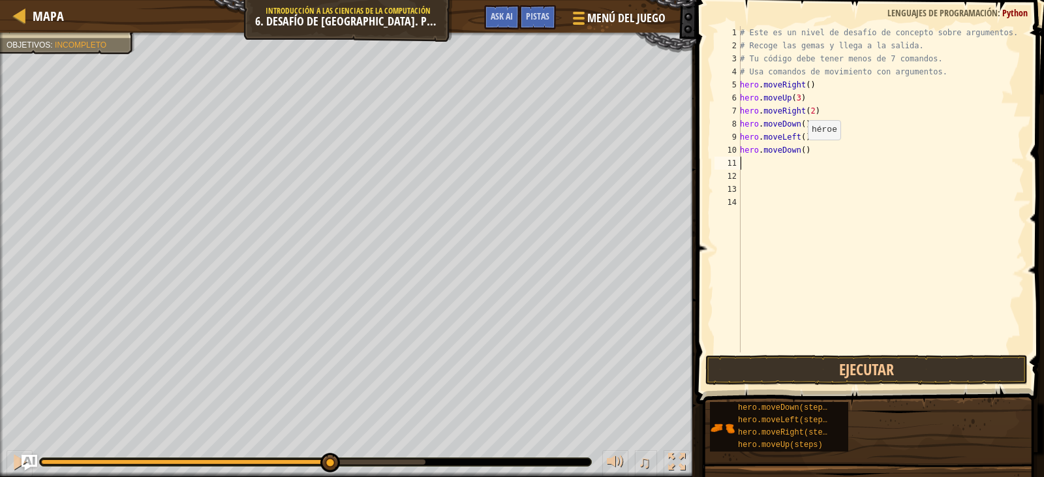
click at [801, 153] on div "# Este es un nivel de desafío de concepto sobre argumentos. # Recoge las gemas …" at bounding box center [881, 202] width 287 height 352
type textarea "hero.moveDown(2)"
click at [741, 162] on div "# Este es un nivel de desafío de concepto sobre argumentos. # Recoge las gemas …" at bounding box center [881, 202] width 287 height 352
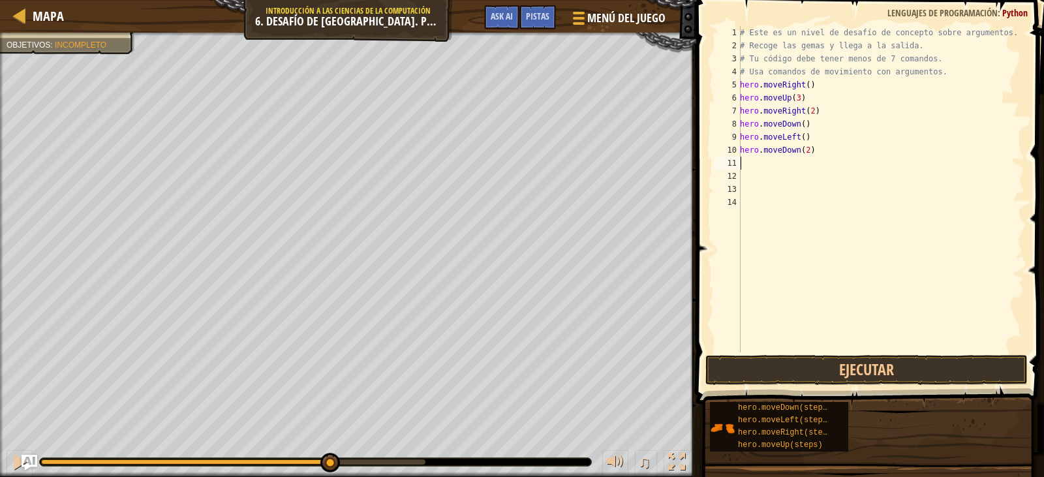
type textarea "h"
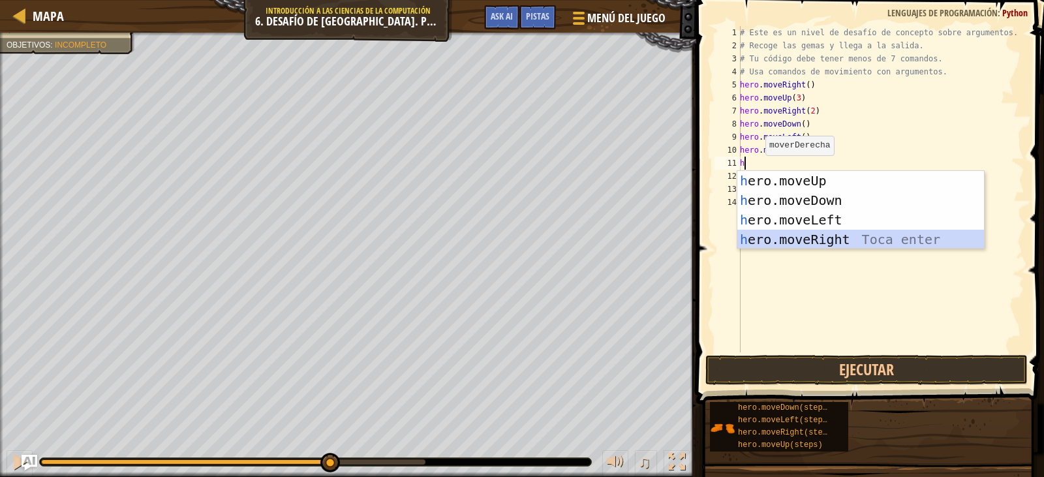
click at [826, 235] on div "h ero.moveUp Toca enter h ero.moveDown Toca enter h ero.moveLeft Toca enter h e…" at bounding box center [861, 229] width 247 height 117
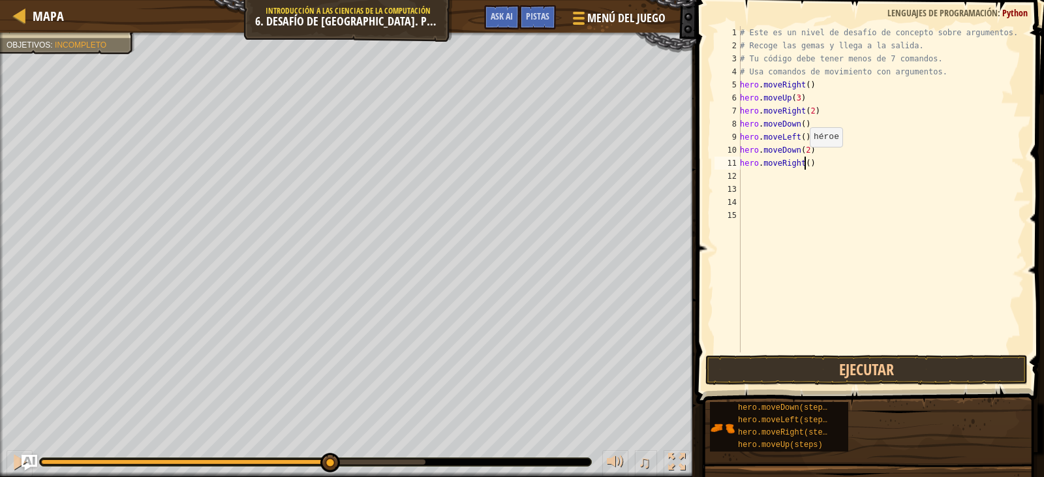
click at [803, 160] on div "# Este es un nivel de desafío de concepto sobre argumentos. # Recoge las gemas …" at bounding box center [881, 202] width 287 height 352
click at [818, 369] on button "Ejecutar" at bounding box center [867, 370] width 322 height 30
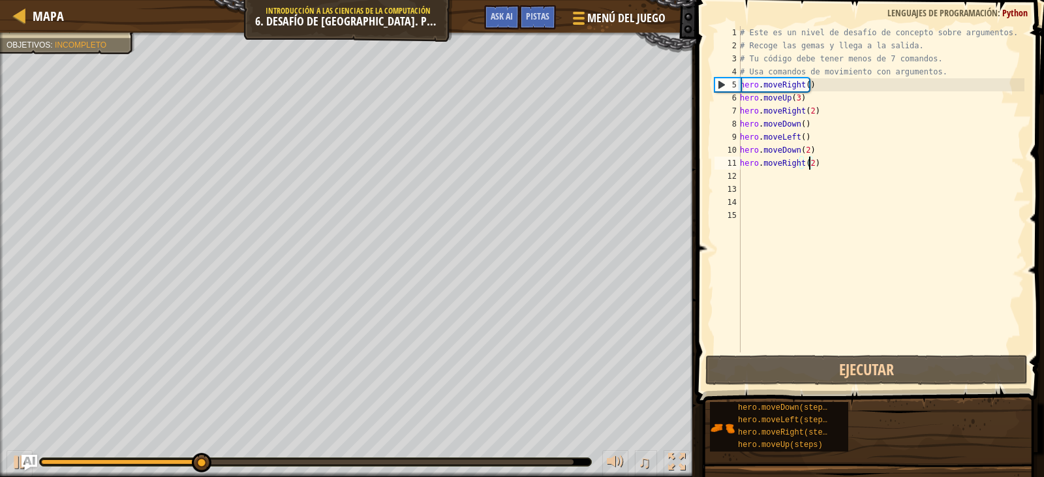
type textarea "hero.moveRight()"
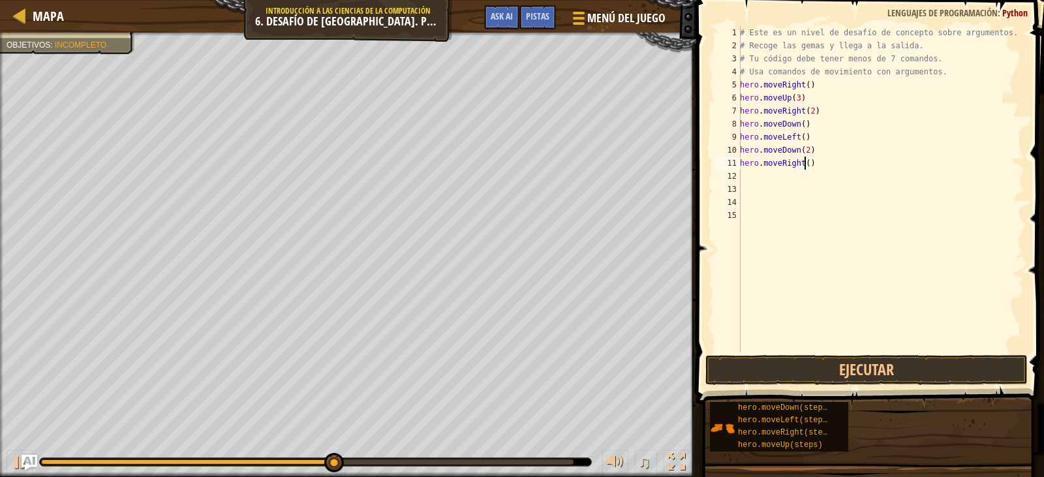
click at [776, 180] on div "# Este es un nivel de desafío de concepto sobre argumentos. # Recoge las gemas …" at bounding box center [881, 202] width 287 height 352
click at [866, 362] on button "Ejecutar" at bounding box center [867, 370] width 322 height 30
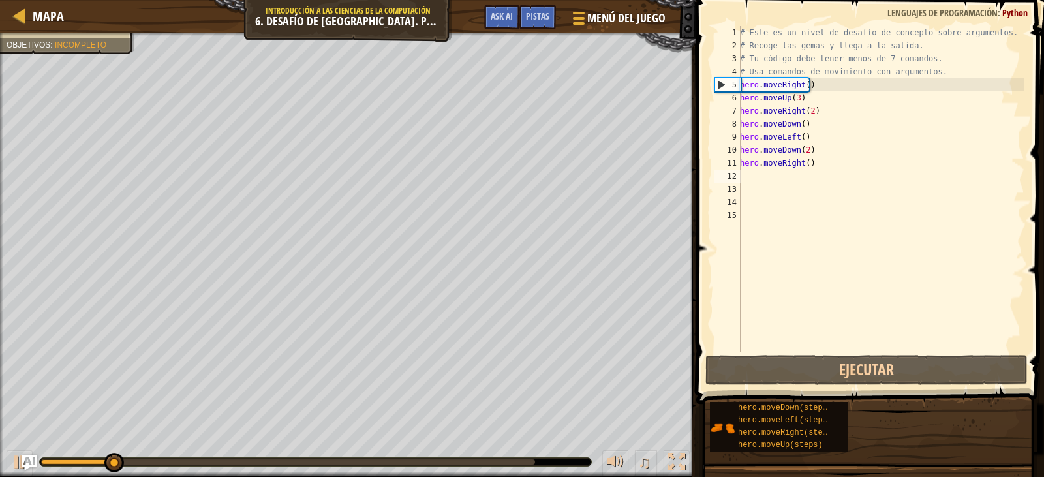
type textarea "h"
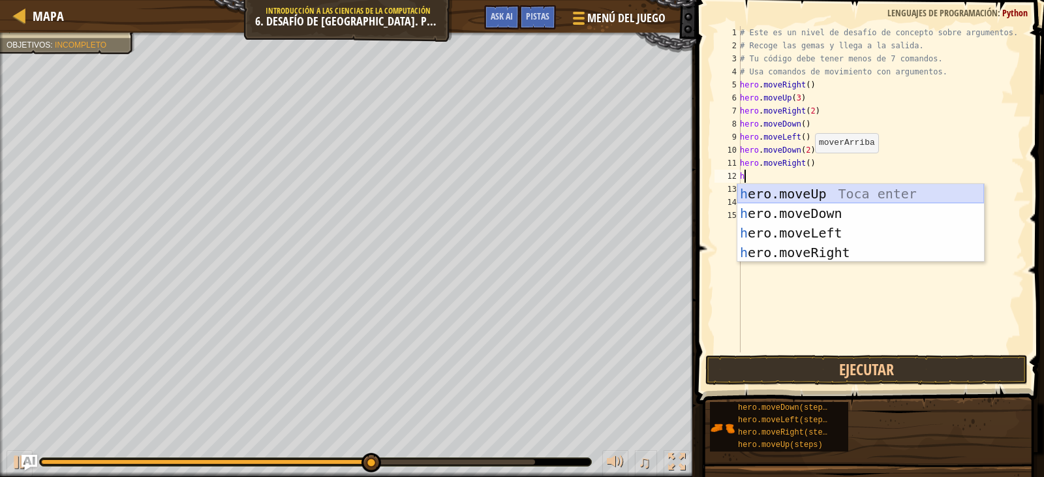
click at [792, 193] on div "h ero.moveUp Toca enter h ero.moveDown Toca enter h ero.moveLeft Toca enter h e…" at bounding box center [861, 242] width 247 height 117
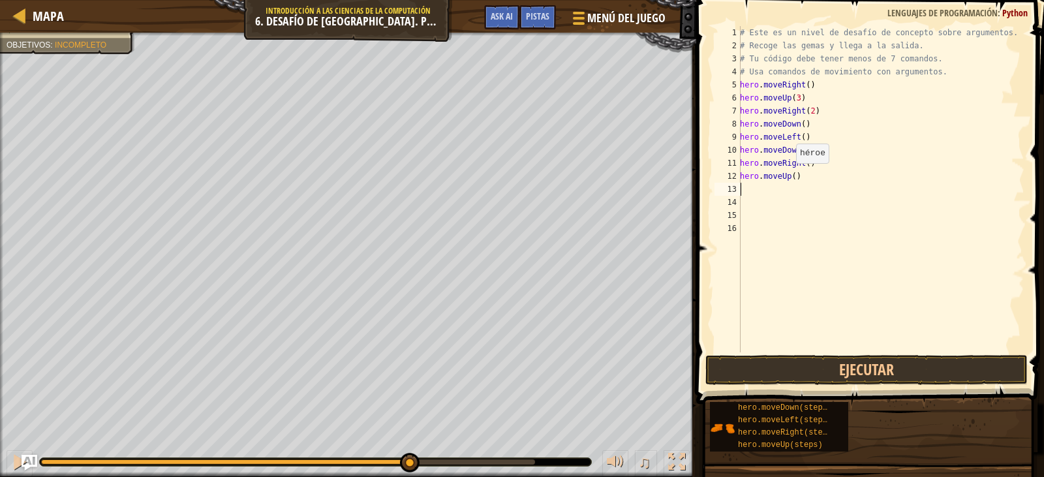
click at [789, 176] on div "# Este es un nivel de desafío de concepto sobre argumentos. # Recoge las gemas …" at bounding box center [881, 202] width 287 height 352
type textarea "hero.moveUp(2)"
click at [757, 195] on div "# Este es un nivel de desafío de concepto sobre argumentos. # Recoge las gemas …" at bounding box center [881, 202] width 287 height 352
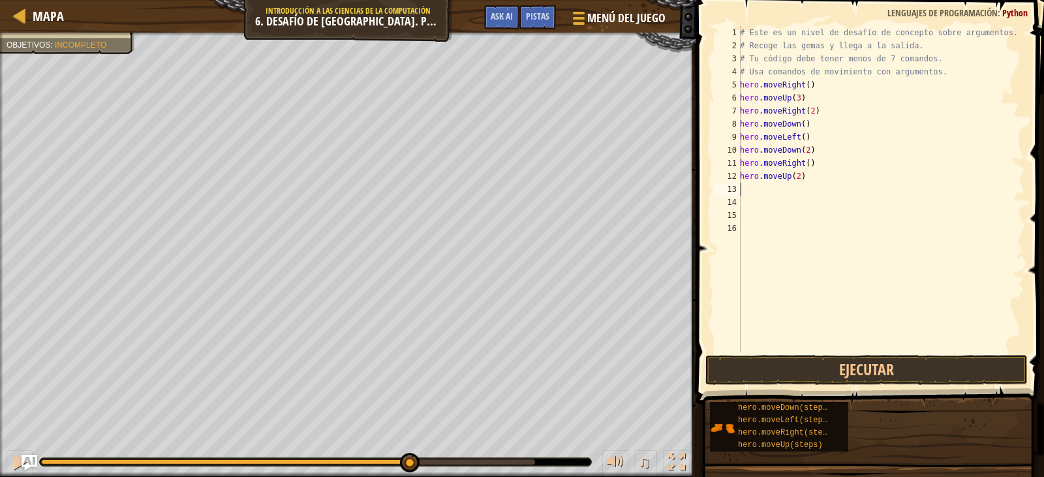
type textarea "h"
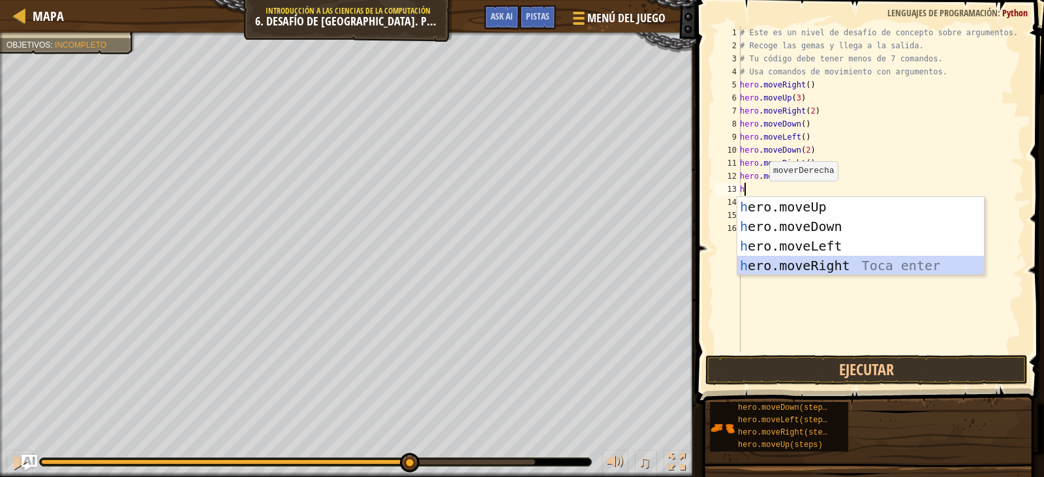
click at [842, 265] on div "h ero.moveUp Toca enter h ero.moveDown Toca enter h ero.moveLeft Toca enter h e…" at bounding box center [861, 255] width 247 height 117
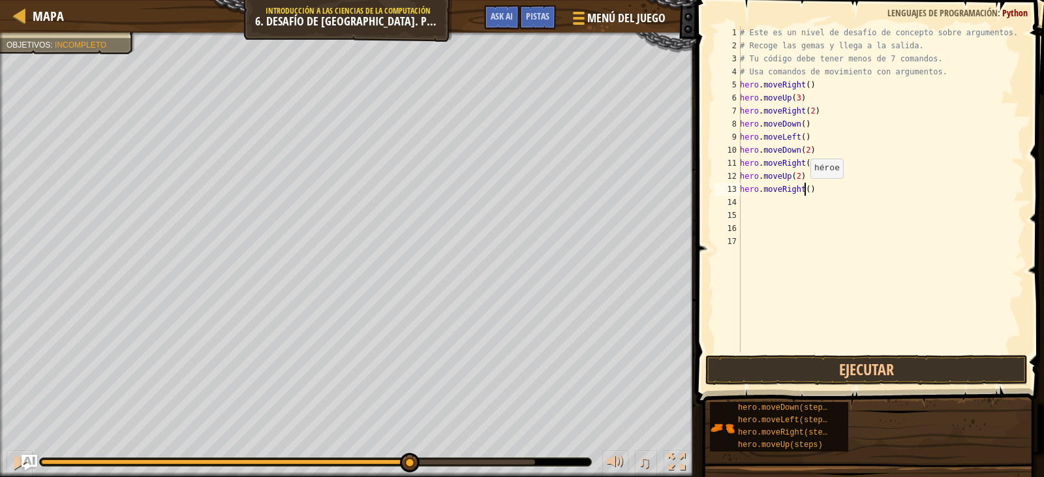
drag, startPoint x: 804, startPoint y: 191, endPoint x: 866, endPoint y: 202, distance: 63.5
click at [804, 191] on div "# Este es un nivel de desafío de concepto sobre argumentos. # Recoge las gemas …" at bounding box center [881, 202] width 287 height 352
click at [862, 356] on button "Ejecutar" at bounding box center [867, 370] width 322 height 30
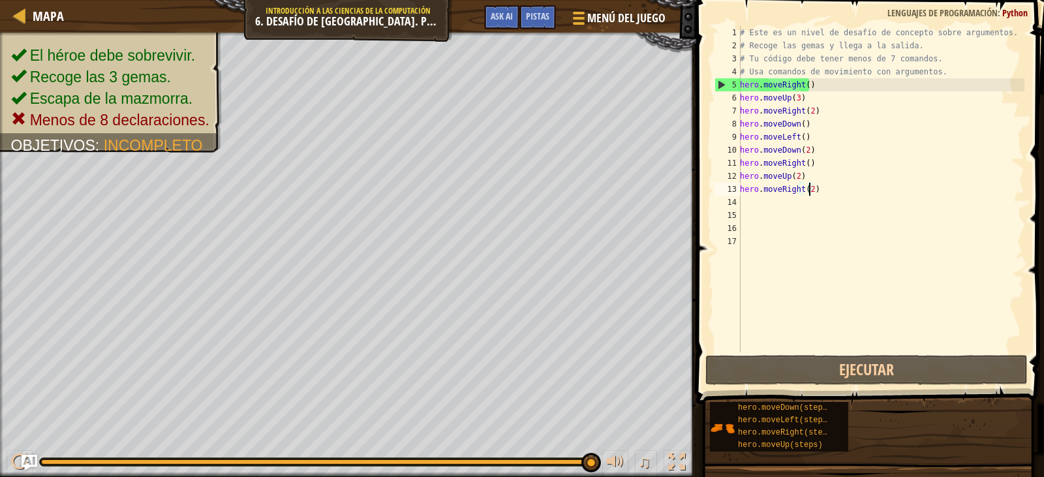
click at [815, 161] on div "# Este es un nivel de desafío de concepto sobre argumentos. # Recoge las gemas …" at bounding box center [881, 202] width 287 height 352
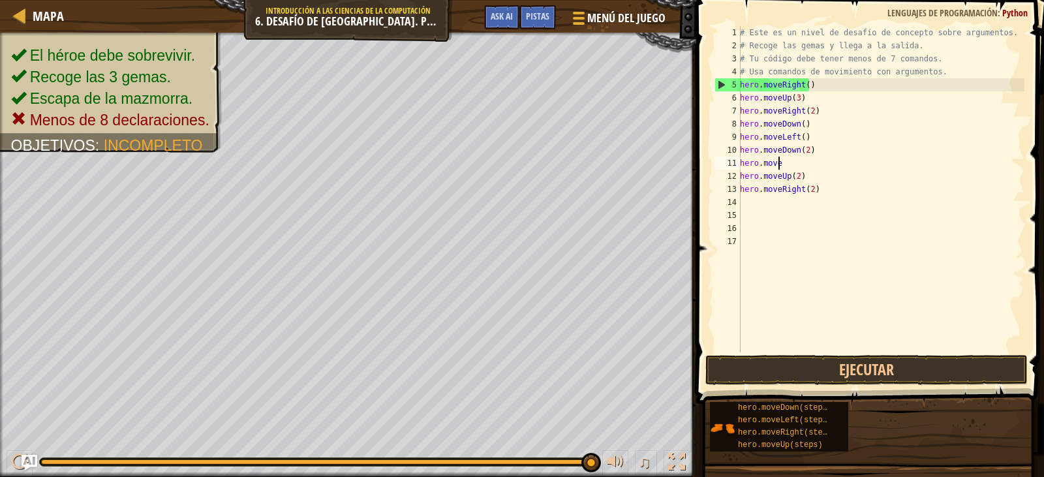
scroll to position [6, 0]
type textarea "h"
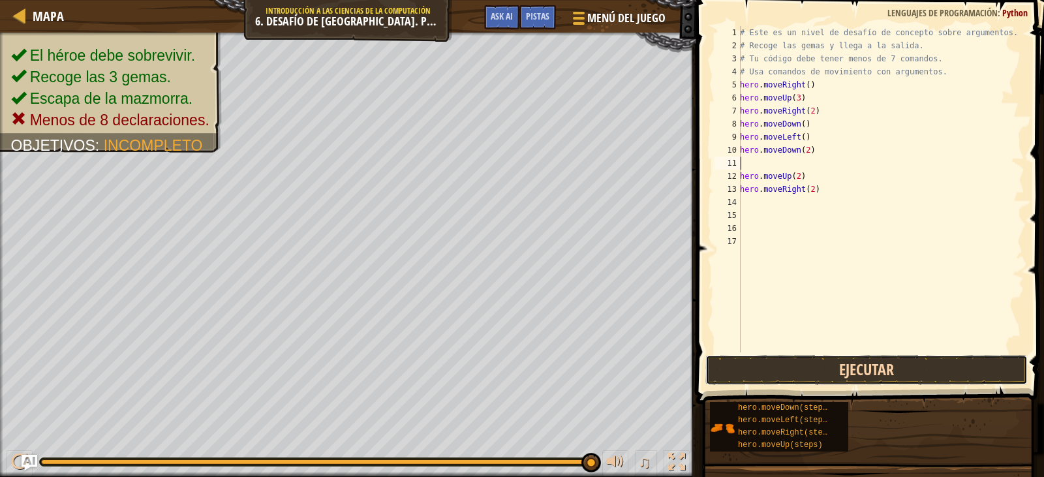
click at [862, 381] on button "Ejecutar" at bounding box center [867, 370] width 322 height 30
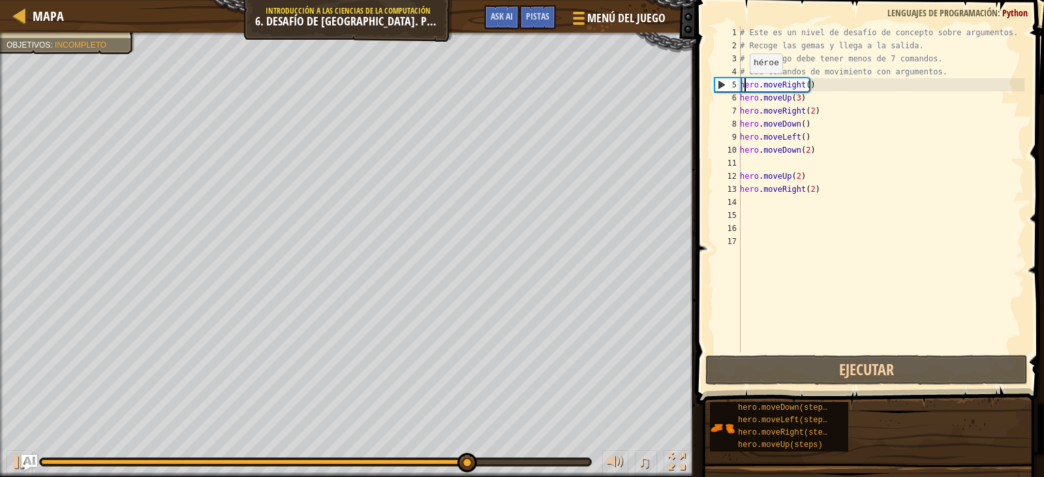
click at [743, 86] on div "# Este es un nivel de desafío de concepto sobre argumentos. # Recoge las gemas …" at bounding box center [881, 202] width 287 height 352
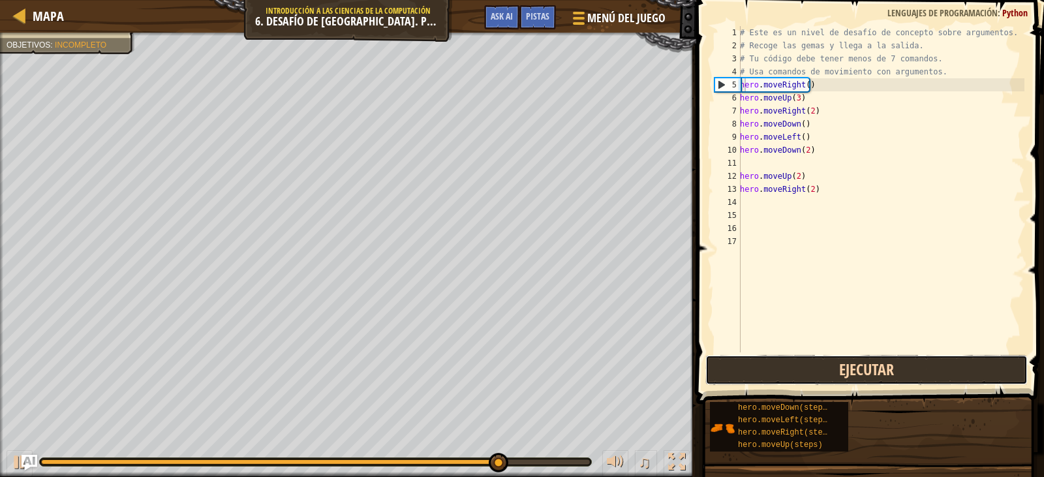
click at [824, 371] on button "Ejecutar" at bounding box center [867, 370] width 322 height 30
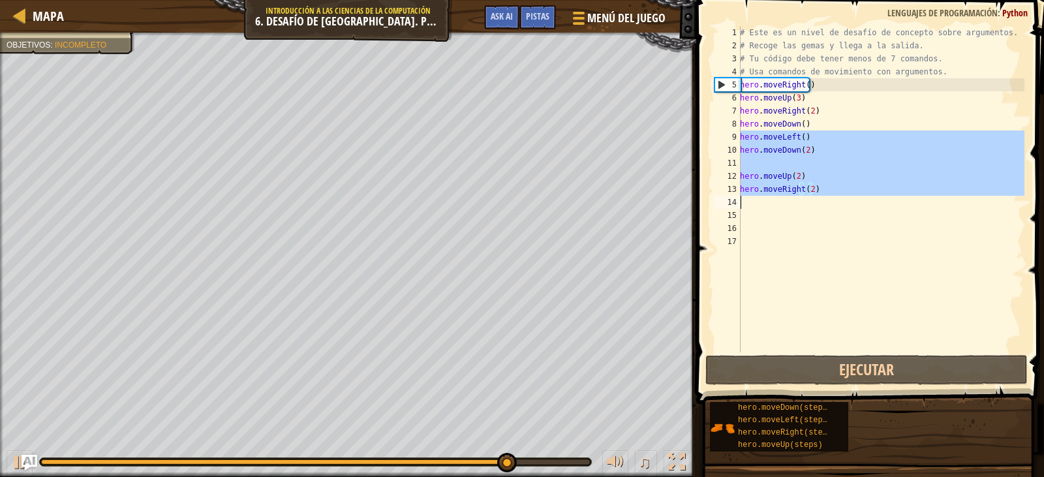
drag, startPoint x: 742, startPoint y: 137, endPoint x: 824, endPoint y: 198, distance: 102.2
click at [824, 198] on div "# Este es un nivel de desafío de concepto sobre argumentos. # Recoge las gemas …" at bounding box center [881, 202] width 287 height 352
type textarea "hero.moveRight(2)"
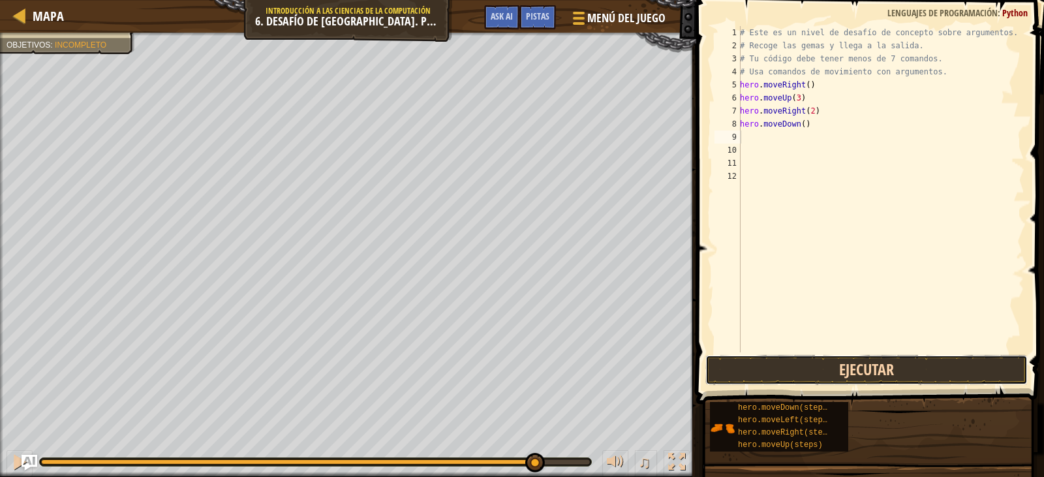
click at [872, 370] on button "Ejecutar" at bounding box center [867, 370] width 322 height 30
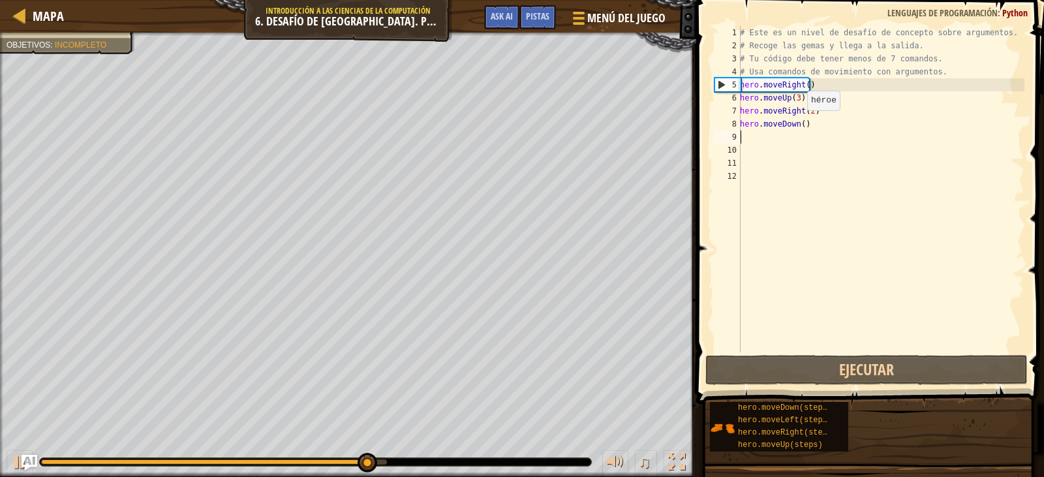
click at [800, 123] on div "# Este es un nivel de desafío de concepto sobre argumentos. # Recoge las gemas …" at bounding box center [881, 202] width 287 height 352
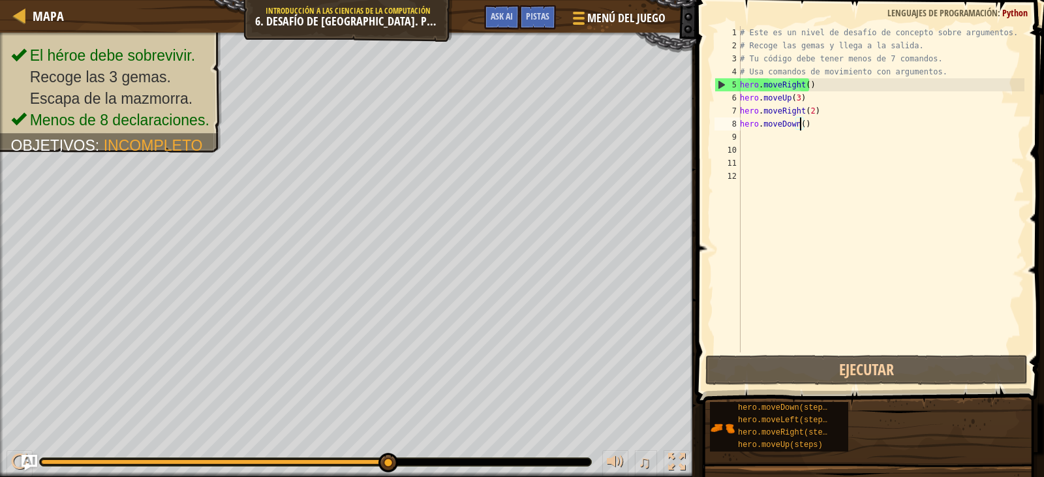
type textarea "hero.moveDown(3)"
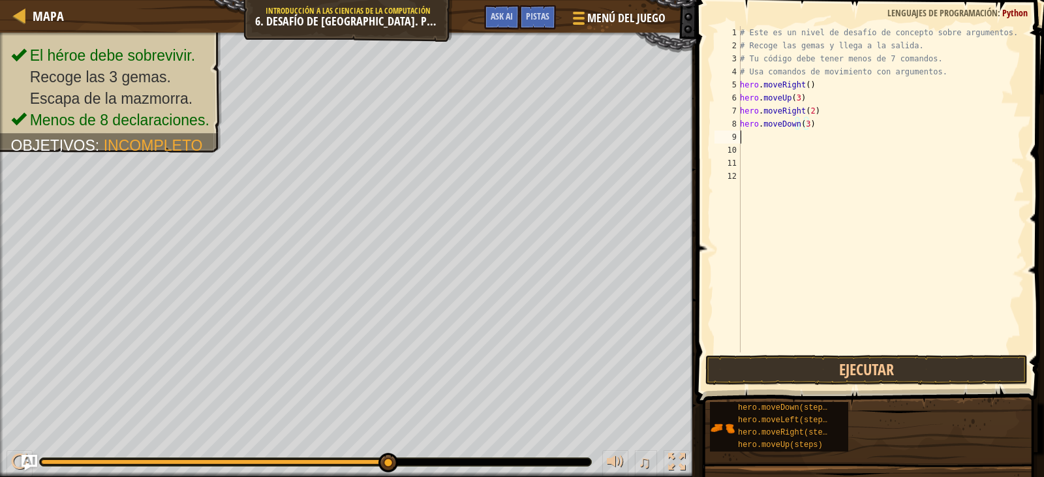
click at [756, 134] on div "# Este es un nivel de desafío de concepto sobre argumentos. # Recoge las gemas …" at bounding box center [881, 202] width 287 height 352
type textarea "h"
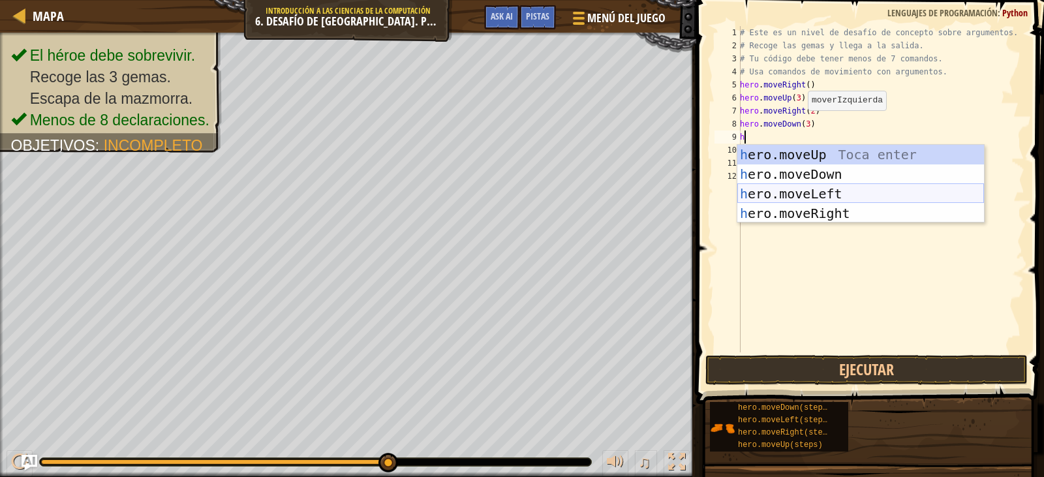
click at [802, 187] on div "h ero.moveUp Toca enter h ero.moveDown Toca enter h ero.moveLeft Toca enter h e…" at bounding box center [861, 203] width 247 height 117
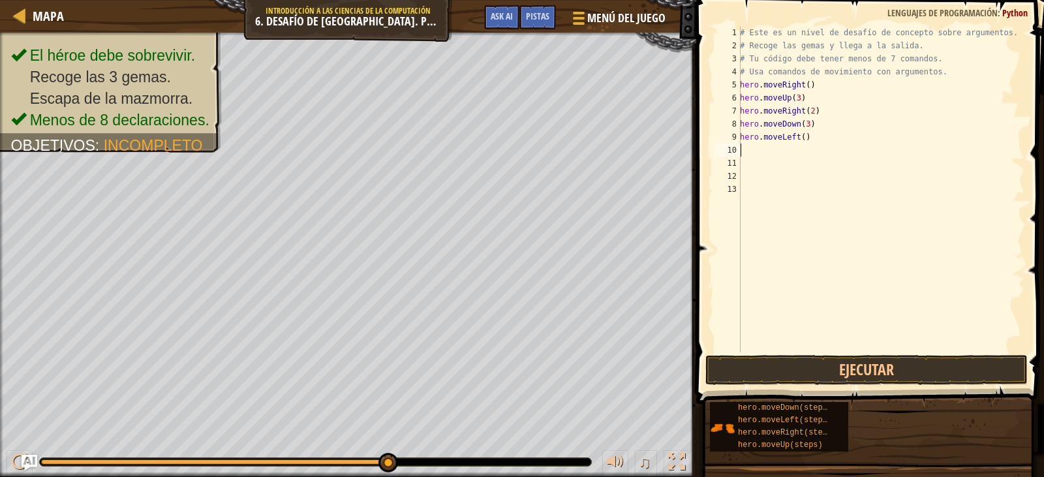
type textarea "h"
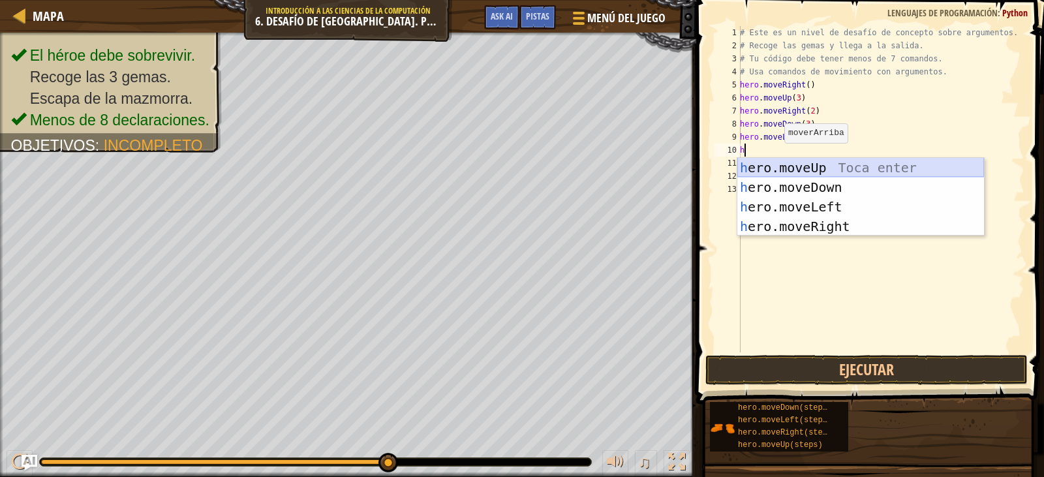
click at [799, 166] on div "h ero.moveUp Toca enter h ero.moveDown Toca enter h ero.moveLeft Toca enter h e…" at bounding box center [861, 216] width 247 height 117
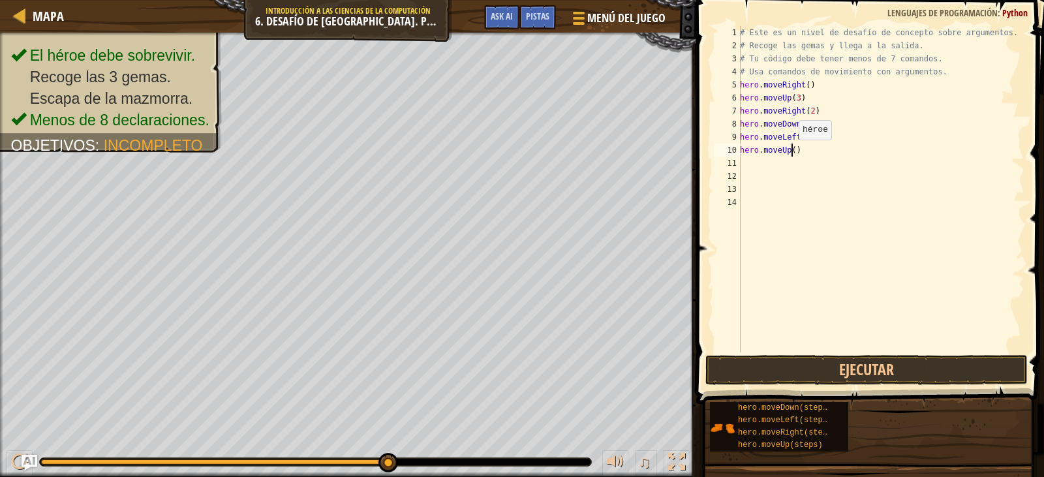
click at [792, 153] on div "# Este es un nivel de desafío de concepto sobre argumentos. # Recoge las gemas …" at bounding box center [881, 202] width 287 height 352
type textarea "hero.moveUp(2)"
click at [852, 369] on button "Ejecutar" at bounding box center [867, 370] width 322 height 30
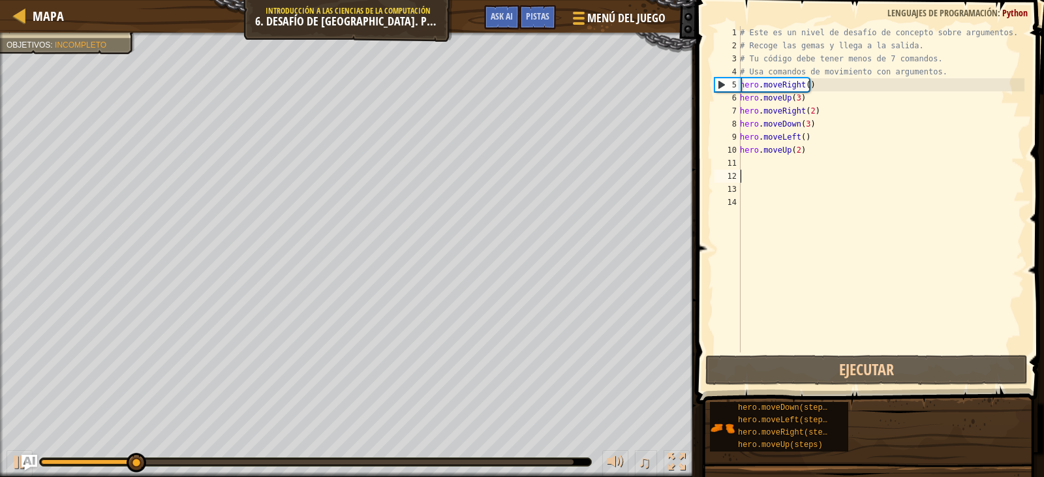
click at [753, 171] on div "# Este es un nivel de desafío de concepto sobre argumentos. # Recoge las gemas …" at bounding box center [881, 202] width 287 height 352
click at [754, 168] on div "# Este es un nivel de desafío de concepto sobre argumentos. # Recoge las gemas …" at bounding box center [881, 202] width 287 height 352
type textarea "h"
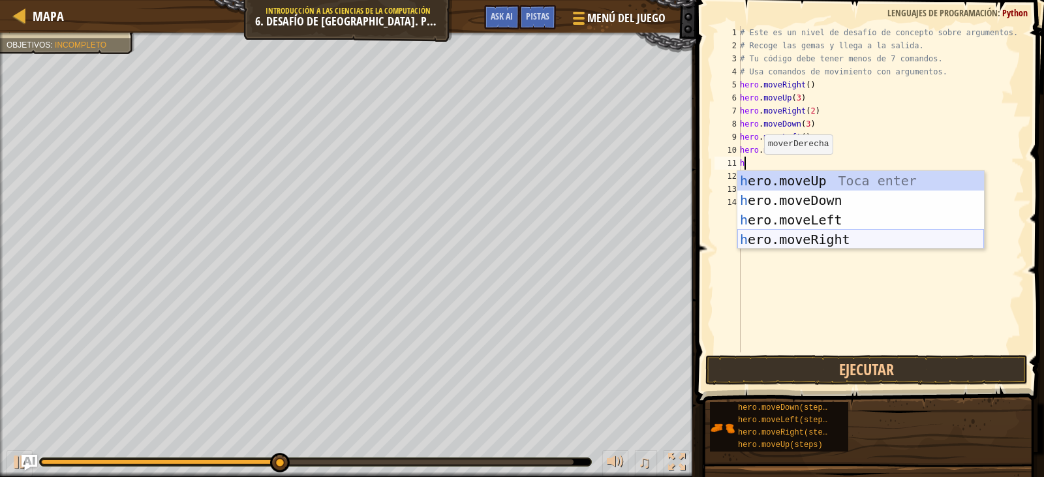
click at [834, 236] on div "h ero.moveUp Toca enter h ero.moveDown Toca enter h ero.moveLeft Toca enter h e…" at bounding box center [861, 229] width 247 height 117
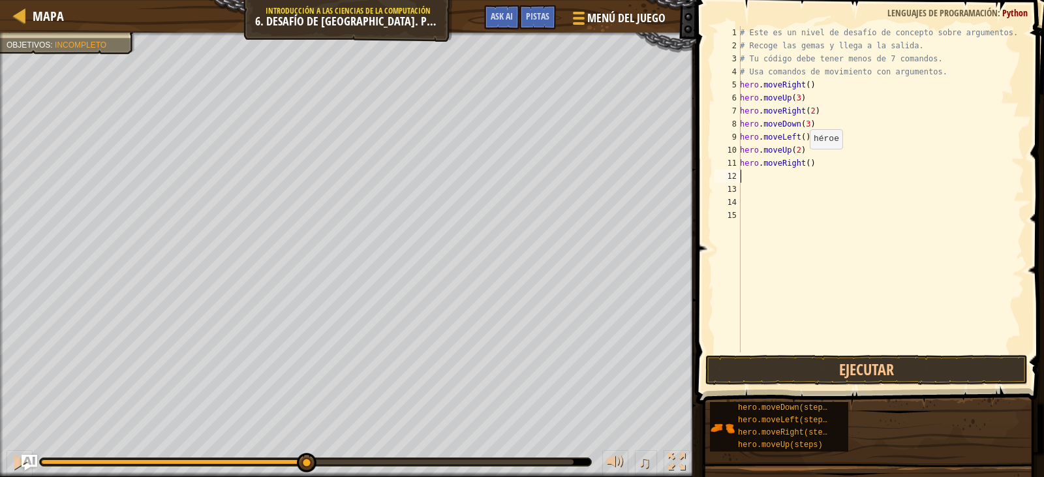
click at [803, 162] on div "# Este es un nivel de desafío de concepto sobre argumentos. # Recoge las gemas …" at bounding box center [881, 202] width 287 height 352
type textarea "hero.moveRight(3)"
click at [810, 361] on button "Ejecutar" at bounding box center [867, 370] width 322 height 30
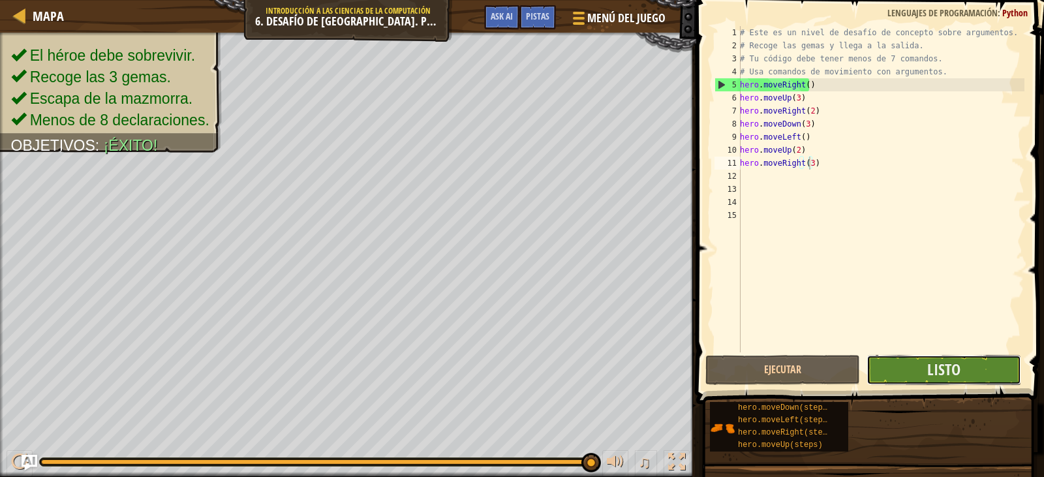
click at [895, 379] on button "Listo" at bounding box center [944, 370] width 155 height 30
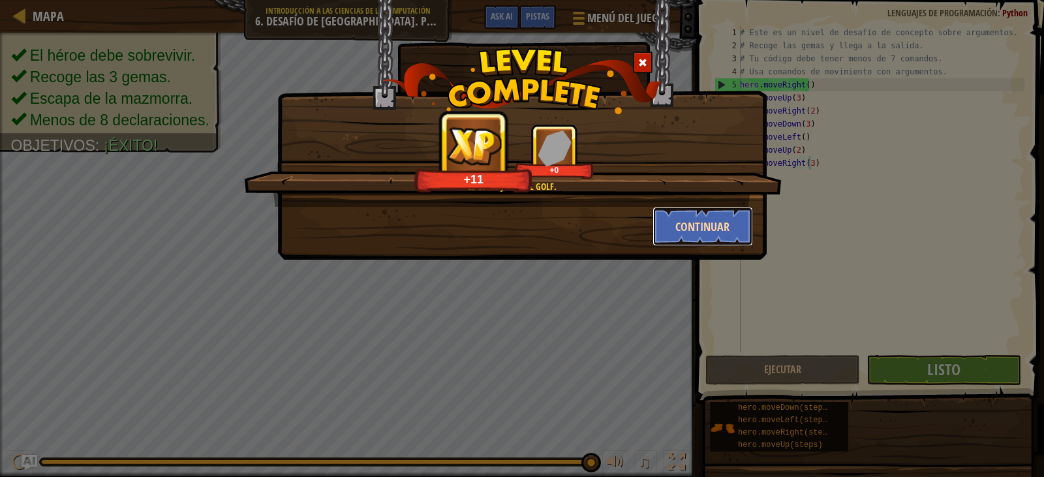
click at [709, 217] on button "Continuar" at bounding box center [703, 226] width 101 height 39
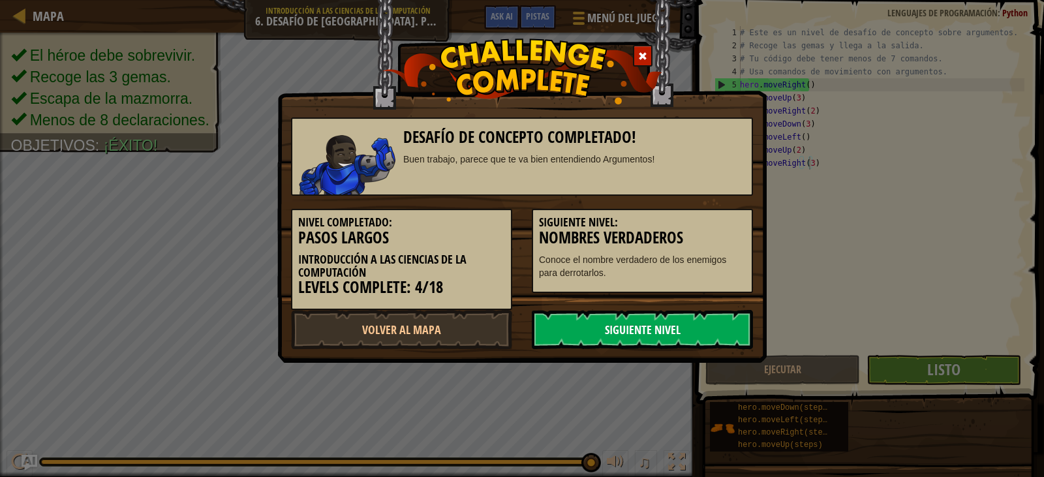
click at [656, 327] on link "Siguiente Nivel" at bounding box center [642, 329] width 221 height 39
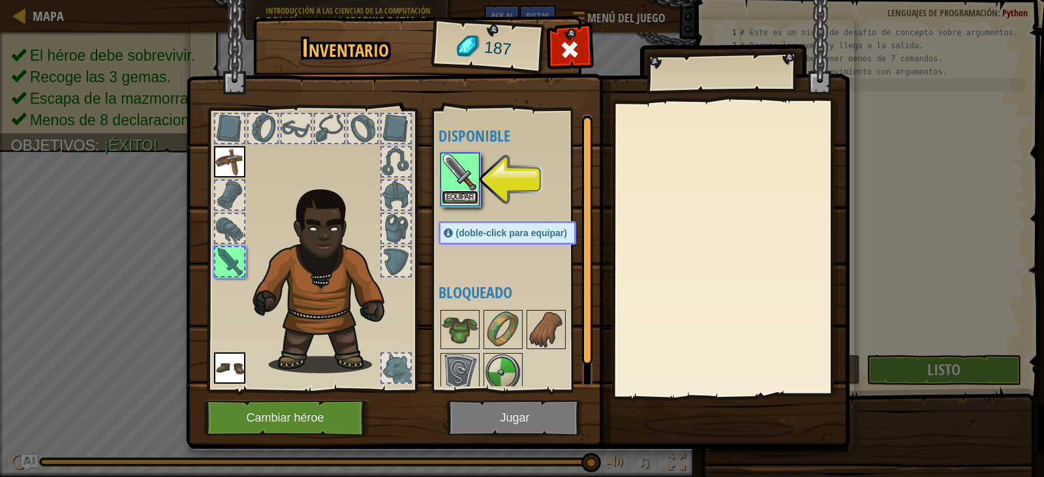
click at [473, 193] on button "Equipar" at bounding box center [460, 198] width 37 height 14
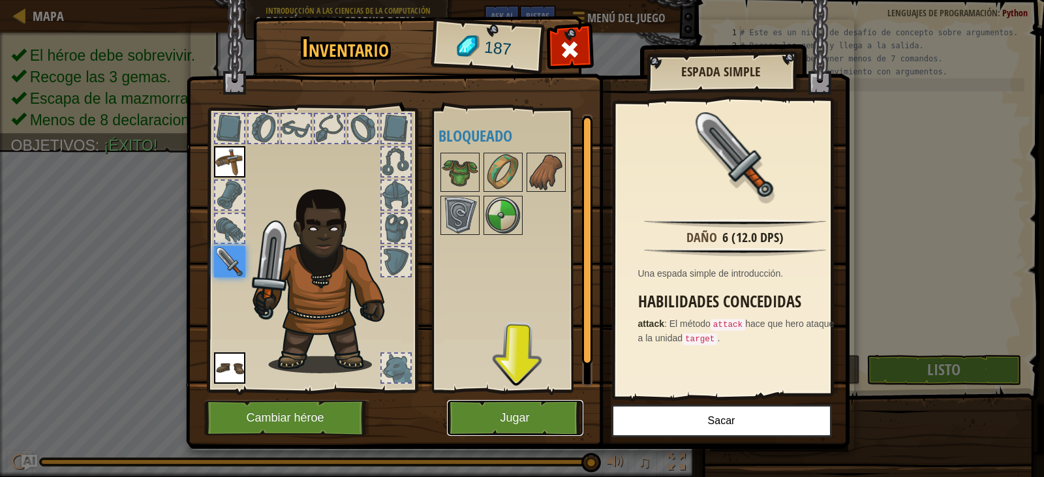
click at [549, 415] on button "Jugar" at bounding box center [515, 418] width 136 height 36
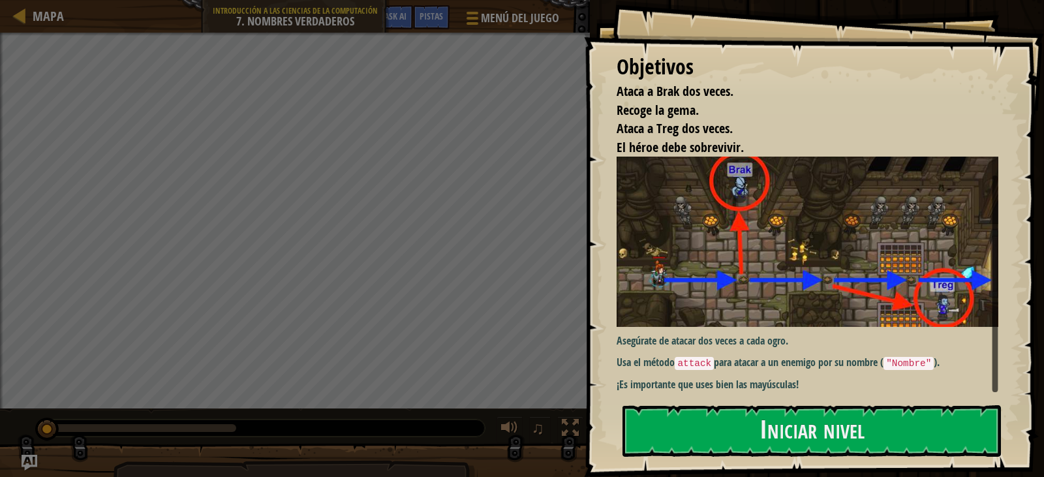
scroll to position [10, 0]
click at [826, 418] on button "Iniciar nivel" at bounding box center [812, 431] width 379 height 52
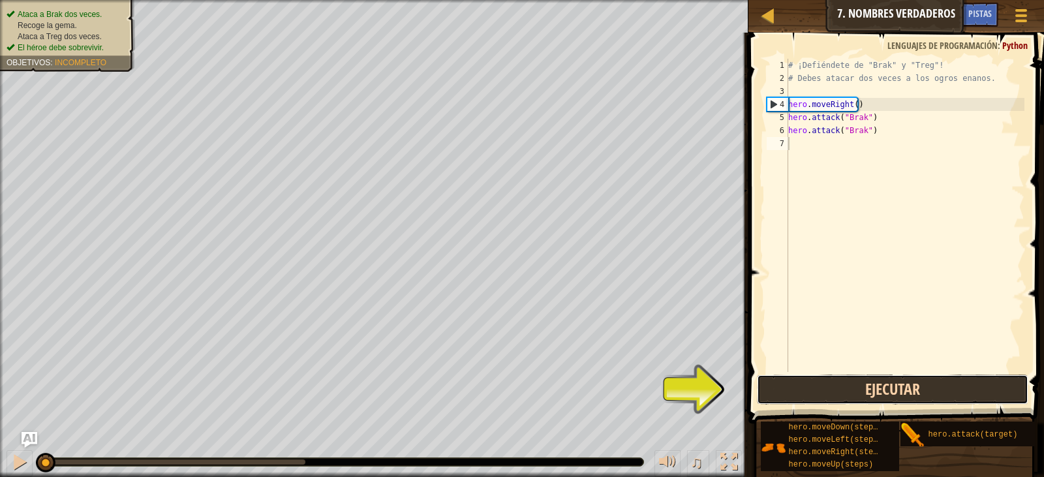
click at [864, 396] on button "Ejecutar" at bounding box center [893, 390] width 272 height 30
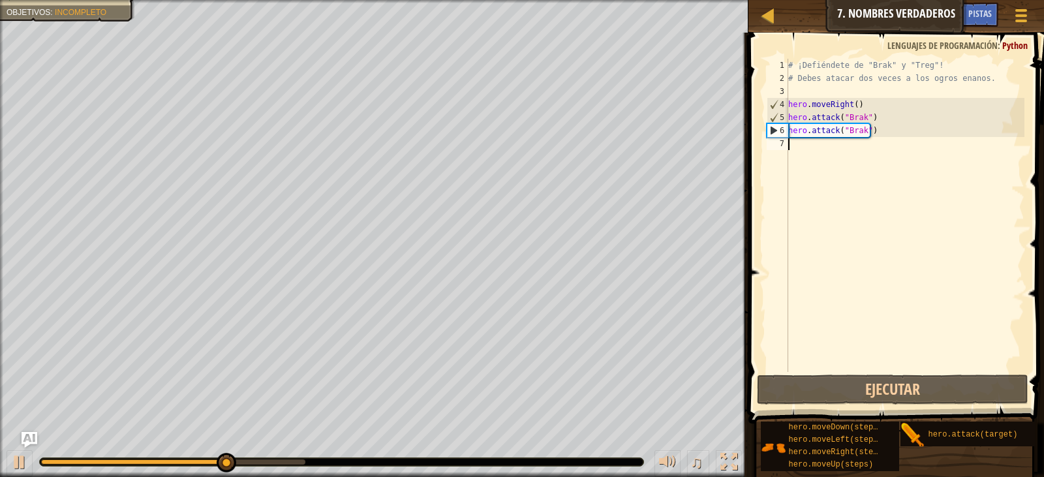
type textarea "h"
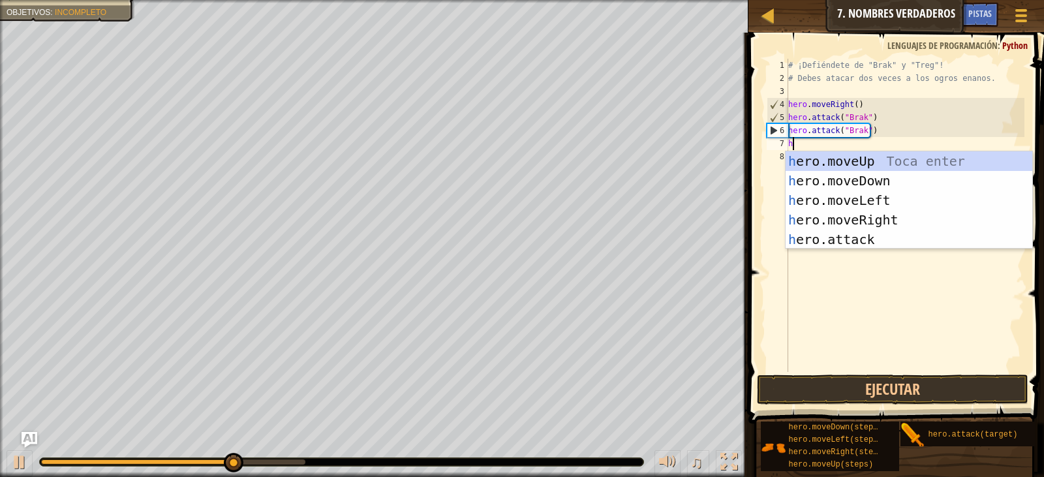
scroll to position [6, 0]
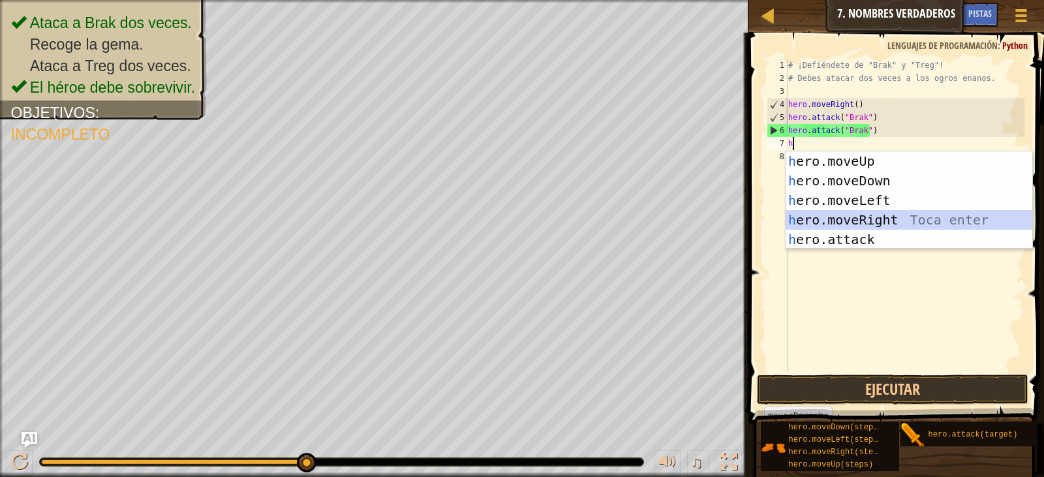
click at [869, 217] on div "h ero.moveUp Toca enter h ero.moveDown Toca enter h ero.moveLeft Toca enter h e…" at bounding box center [909, 219] width 247 height 137
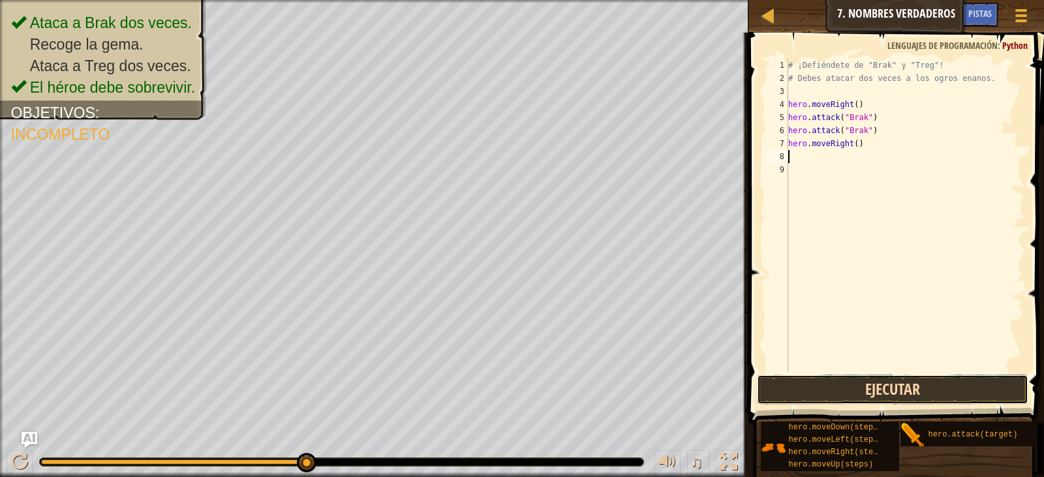
click at [863, 384] on button "Ejecutar" at bounding box center [893, 390] width 272 height 30
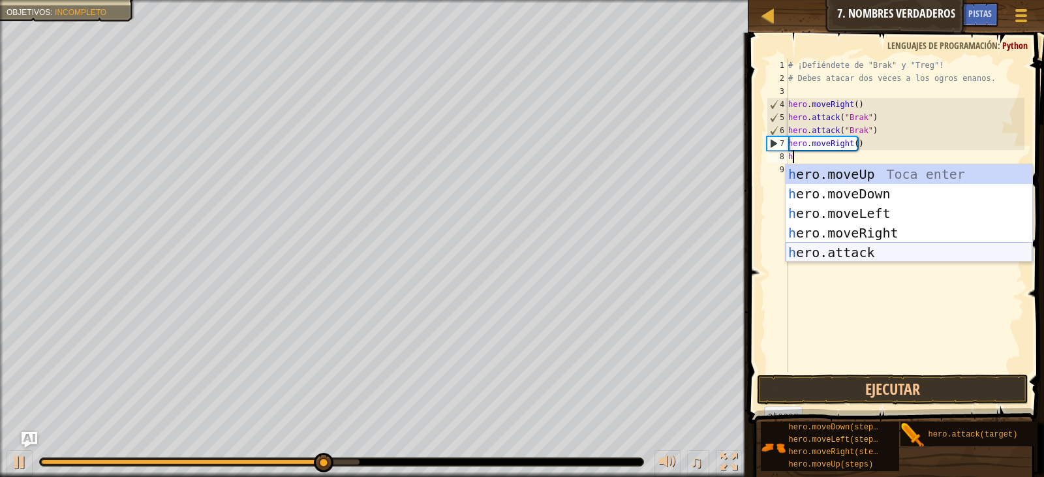
click at [831, 253] on div "h ero.moveUp Toca enter h ero.moveDown Toca enter h ero.moveLeft Toca enter h e…" at bounding box center [909, 232] width 247 height 137
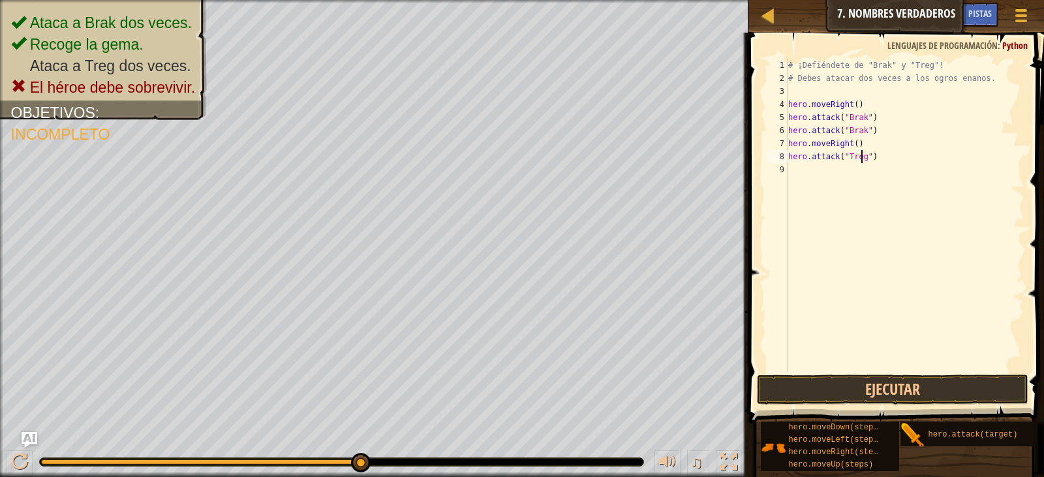
scroll to position [6, 6]
type textarea "hero.attack("Treg")"
click at [879, 386] on button "Ejecutar" at bounding box center [893, 390] width 272 height 30
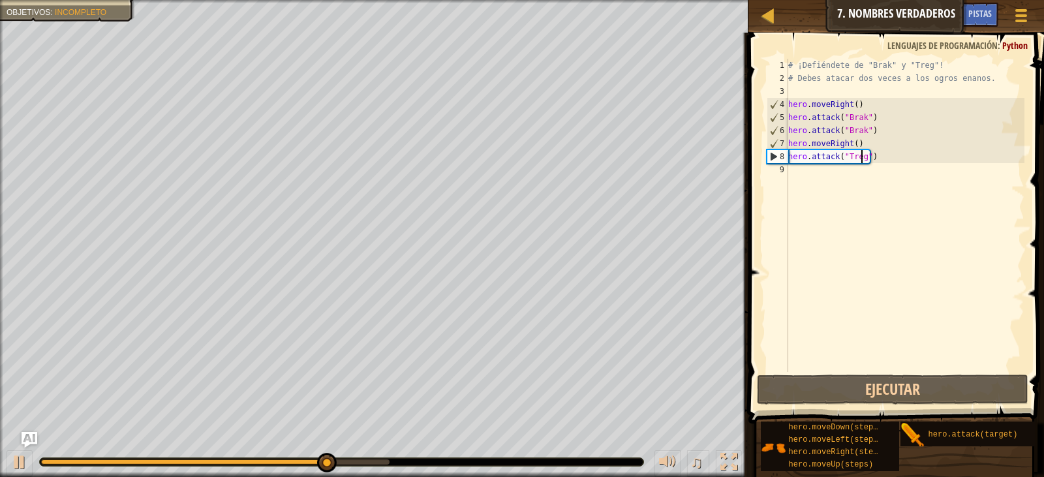
click at [803, 176] on div "# ¡Defiéndete de "Brak" y "Treg"! # Debes atacar dos veces a los ogros enanos. …" at bounding box center [905, 228] width 239 height 339
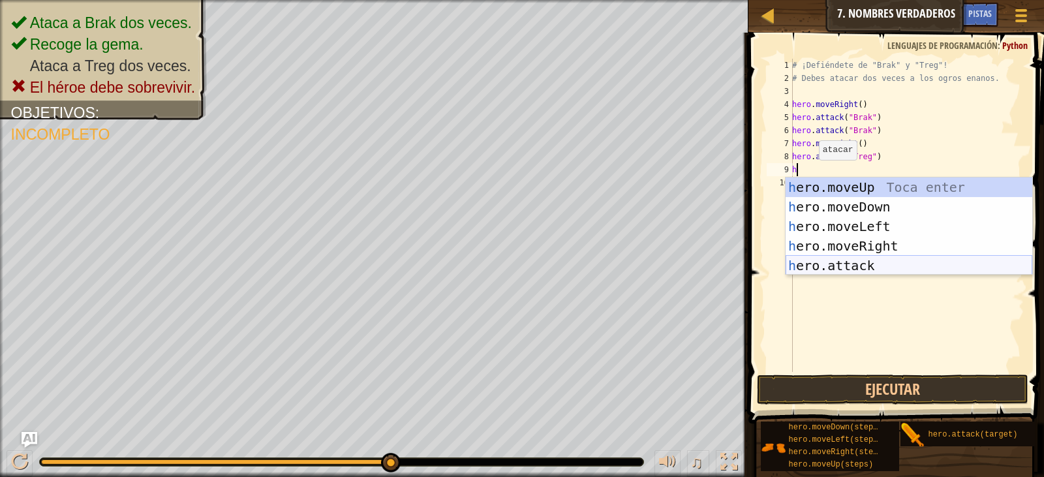
drag, startPoint x: 858, startPoint y: 261, endPoint x: 860, endPoint y: 237, distance: 24.3
click at [860, 258] on div "h ero.moveUp Toca enter h ero.moveDown Toca enter h ero.moveLeft Toca enter h e…" at bounding box center [909, 246] width 247 height 137
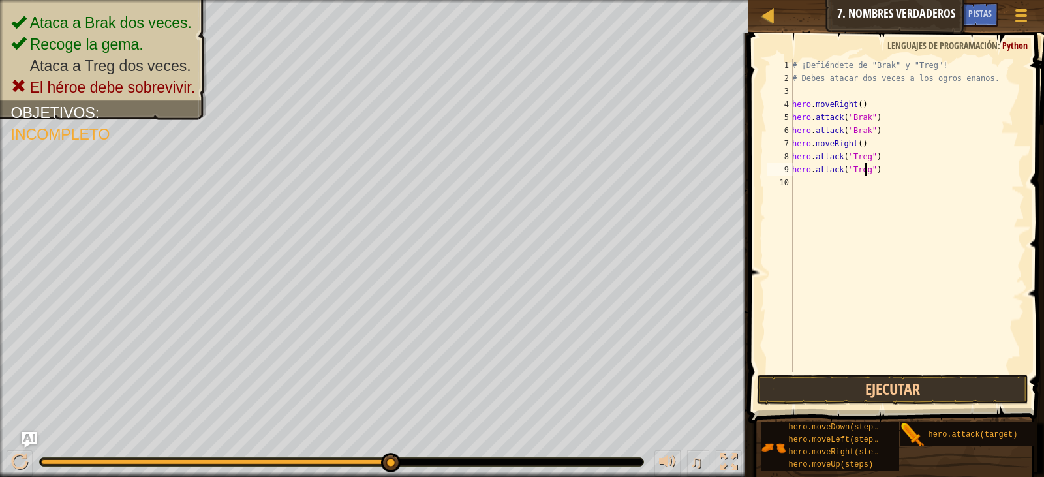
scroll to position [6, 6]
type textarea "hero.attack("Treg")"
click at [914, 388] on button "Ejecutar" at bounding box center [893, 390] width 272 height 30
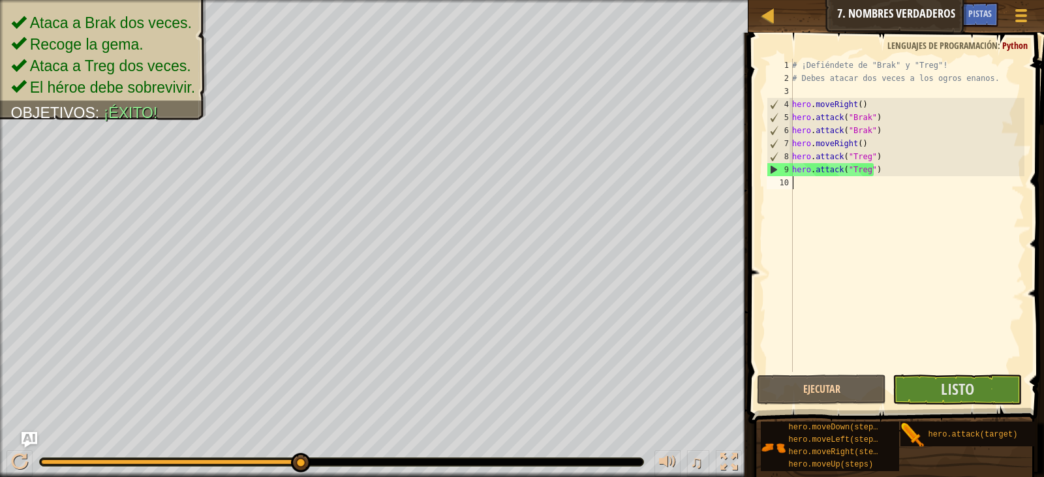
click at [828, 189] on div "# ¡Defiéndete de "Brak" y "Treg"! # Debes atacar dos veces a los ogros enanos. …" at bounding box center [907, 228] width 235 height 339
type textarea "h"
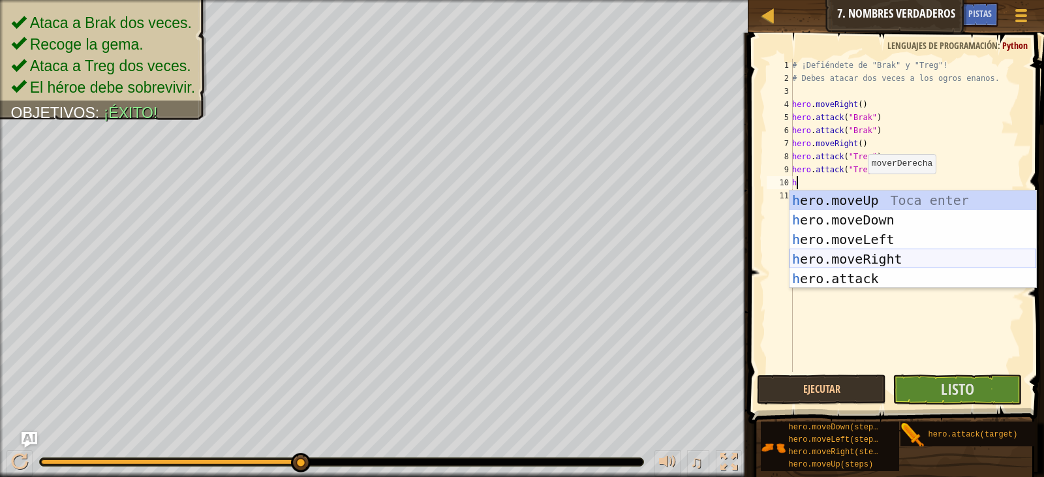
click at [877, 258] on div "h ero.moveUp Toca enter h ero.moveDown Toca enter h ero.moveLeft Toca enter h e…" at bounding box center [913, 259] width 247 height 137
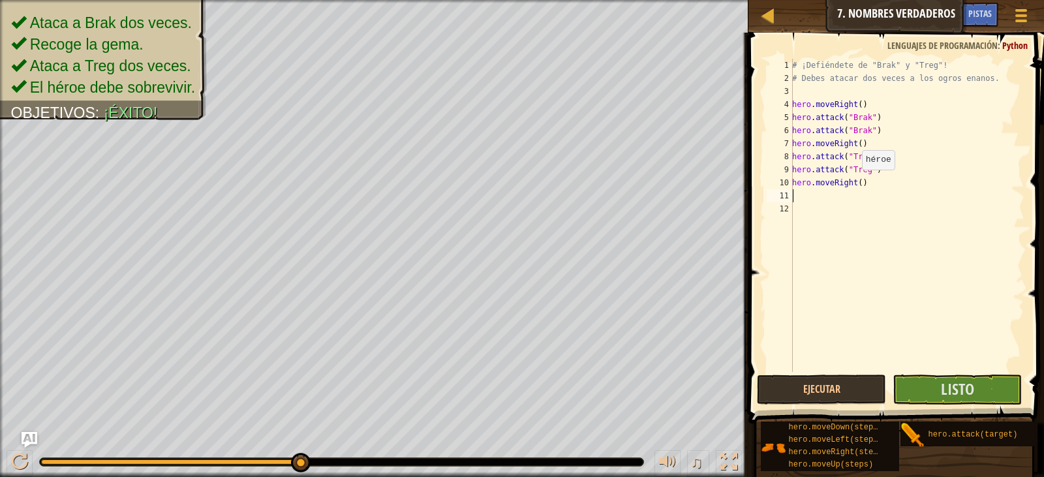
click at [855, 183] on div "# ¡Defiéndete de "Brak" y "Treg"! # Debes atacar dos veces a los ogros enanos. …" at bounding box center [907, 228] width 235 height 339
type textarea "hero.moveRight(2)"
click at [841, 390] on button "Ejecutar" at bounding box center [821, 390] width 129 height 30
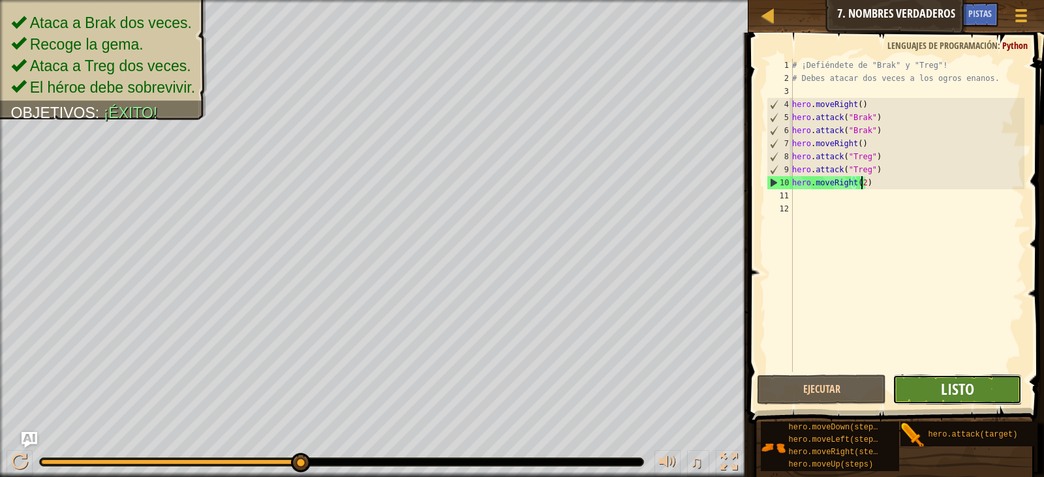
click at [950, 397] on span "Listo" at bounding box center [957, 389] width 33 height 21
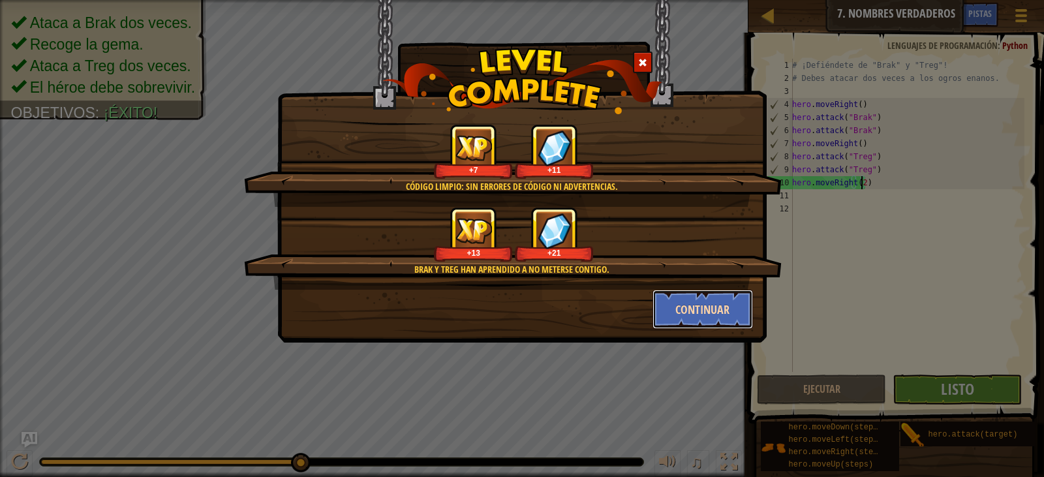
click at [704, 311] on button "Continuar" at bounding box center [703, 309] width 101 height 39
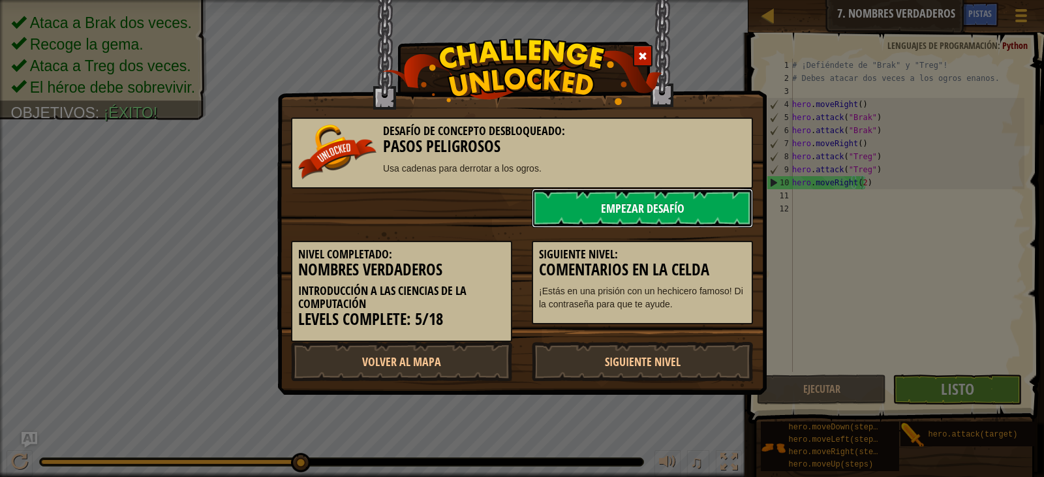
click at [652, 207] on link "Empezar Desafío" at bounding box center [642, 208] width 221 height 39
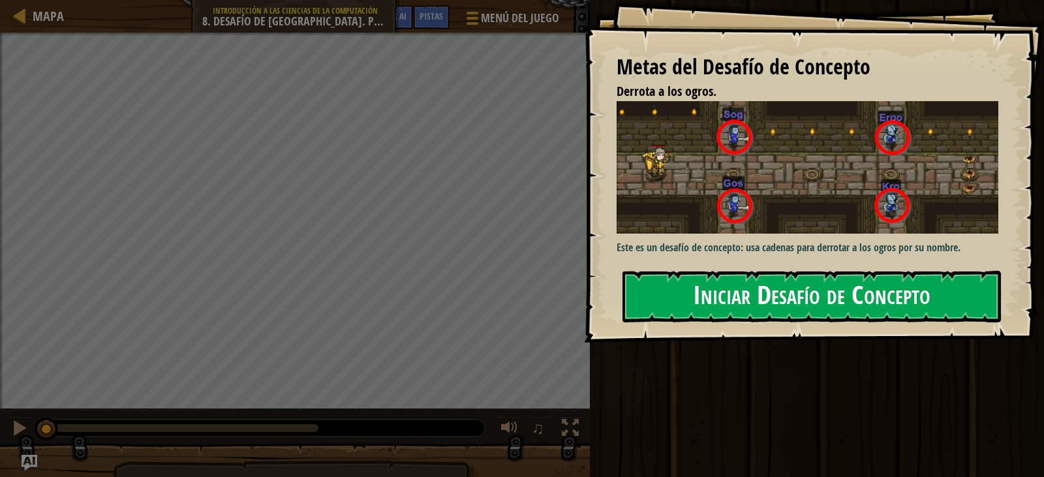
click at [715, 277] on button "Iniciar Desafío de Concepto" at bounding box center [812, 297] width 379 height 52
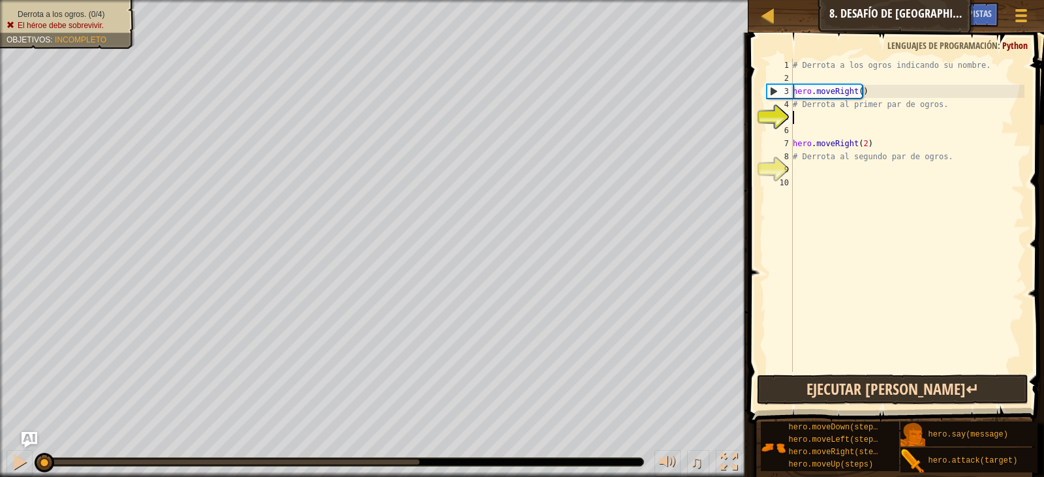
scroll to position [6, 0]
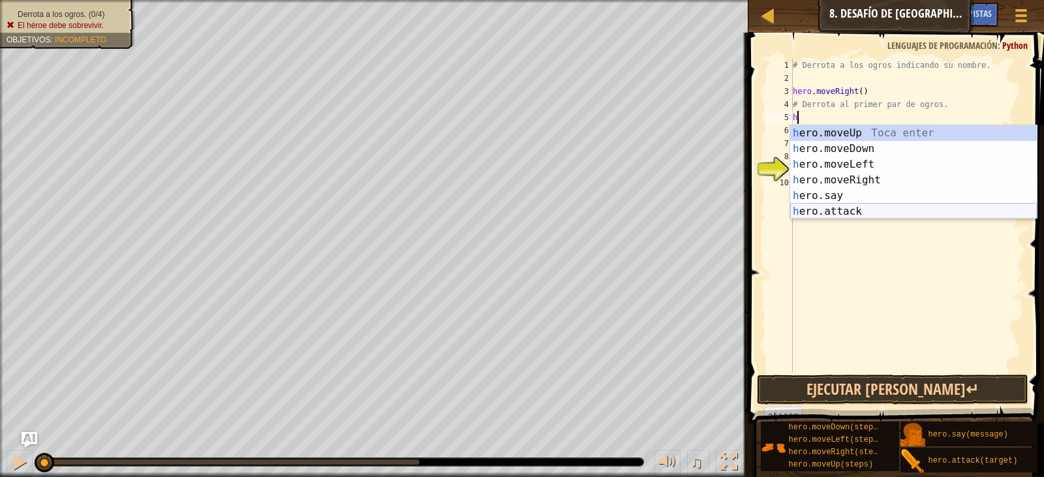
click at [877, 210] on div "h ero.moveUp Toca enter h ero.moveDown Toca enter h ero.moveLeft Toca enter h e…" at bounding box center [913, 187] width 247 height 125
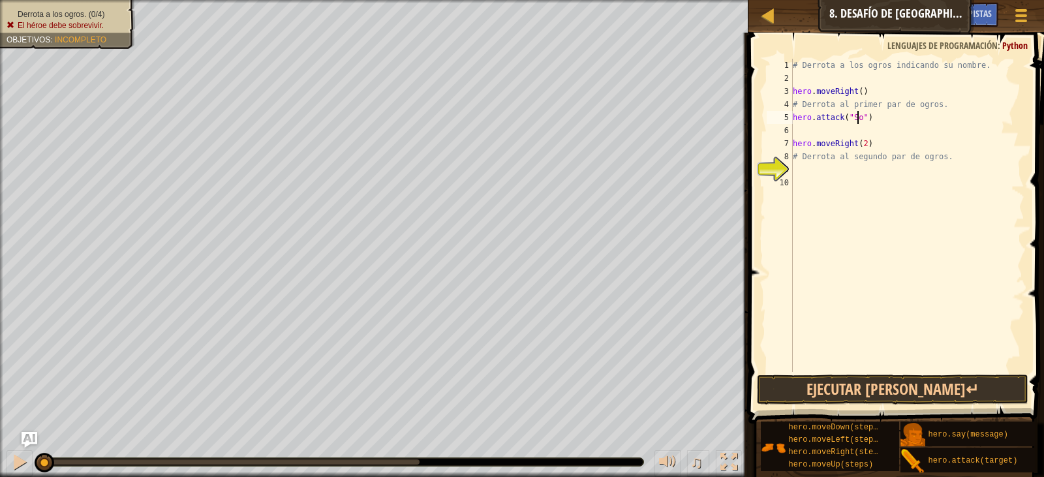
scroll to position [6, 5]
type textarea "hero.attack("Sog")"
click at [867, 131] on div "# Derrota a los ogros indicando su nombre. hero . moveRight ( ) # Derrota al pr…" at bounding box center [907, 228] width 234 height 339
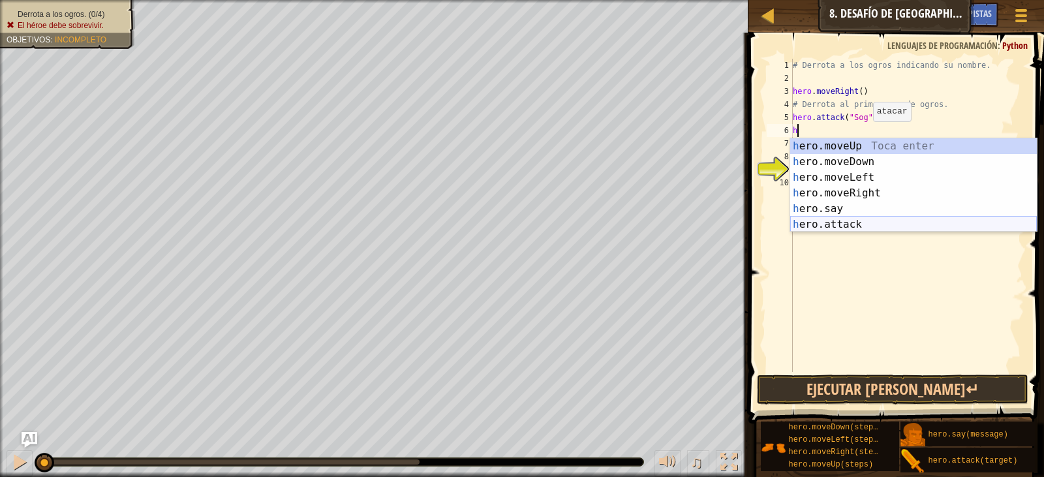
click at [860, 219] on div "h ero.moveUp Toca enter h ero.moveDown Toca enter h ero.moveLeft Toca enter h e…" at bounding box center [913, 200] width 247 height 125
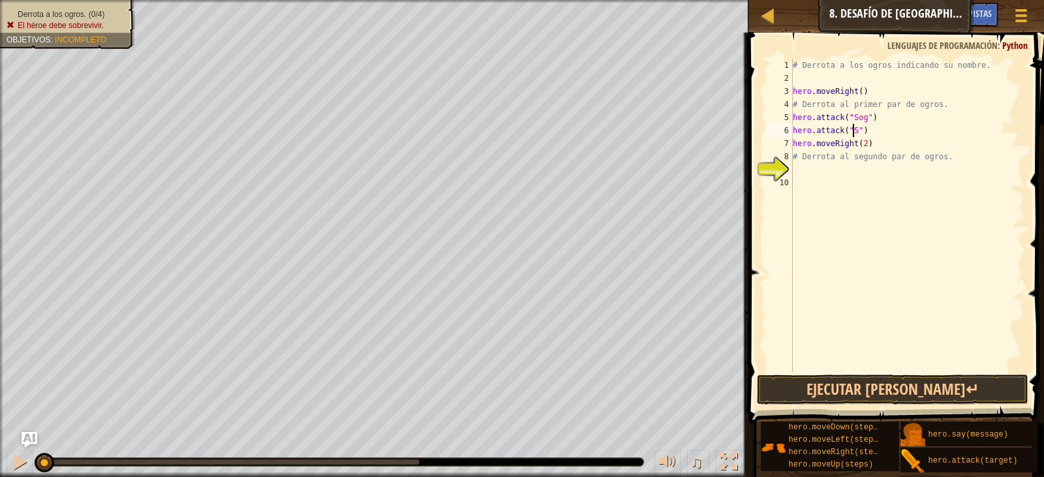
scroll to position [6, 5]
type textarea "hero.attack("Sog")"
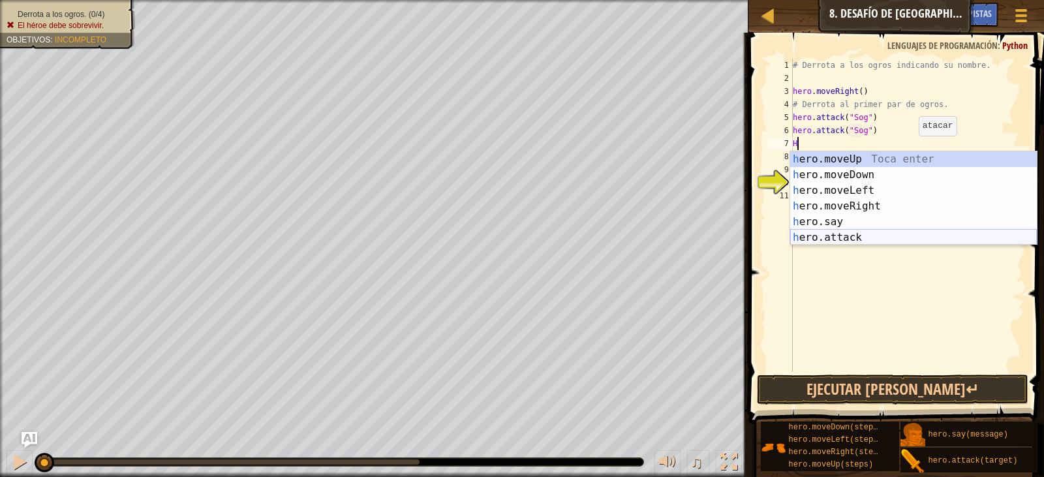
click at [866, 237] on div "h ero.moveUp Toca enter h ero.moveDown Toca enter h ero.moveLeft Toca enter h e…" at bounding box center [913, 213] width 247 height 125
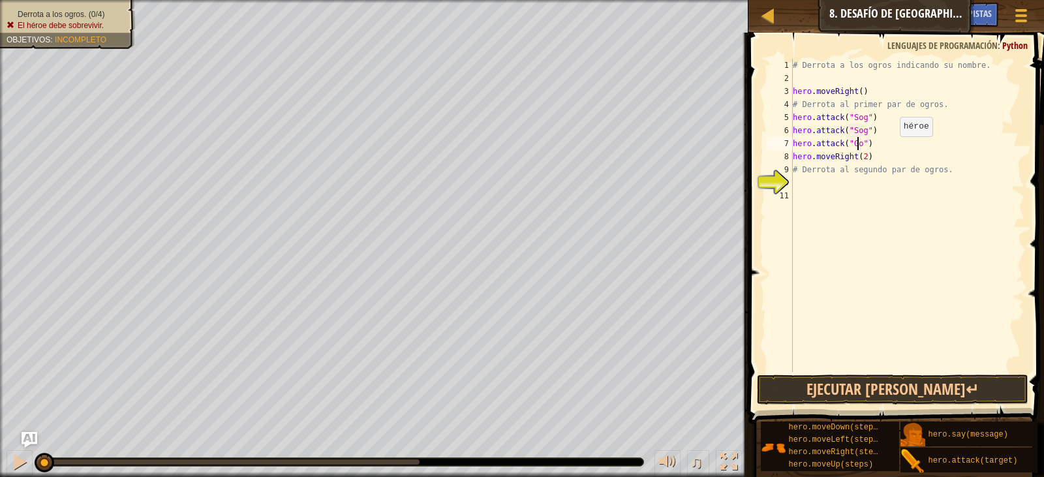
scroll to position [6, 5]
type textarea "hero.attack("Gos")"
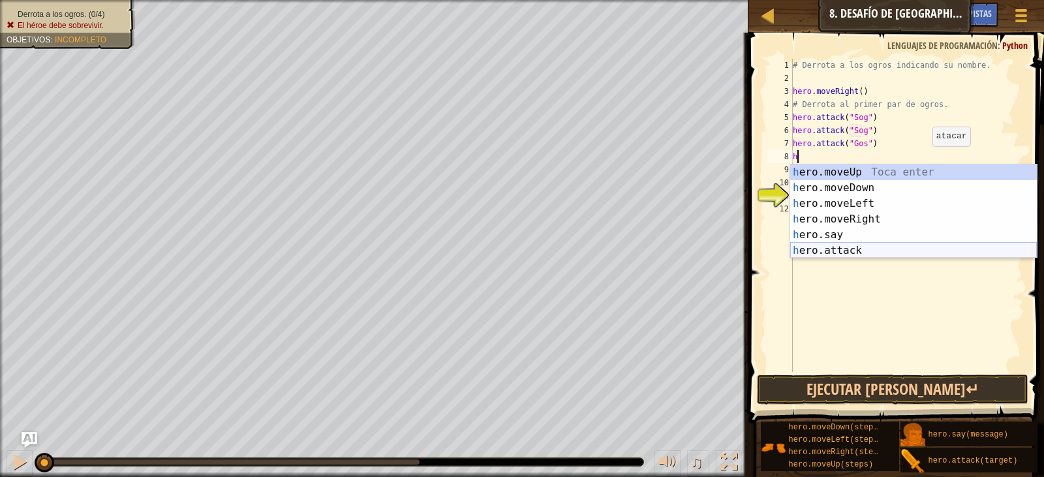
click at [855, 248] on div "h ero.moveUp Toca enter h ero.moveDown Toca enter h ero.moveLeft Toca enter h e…" at bounding box center [913, 226] width 247 height 125
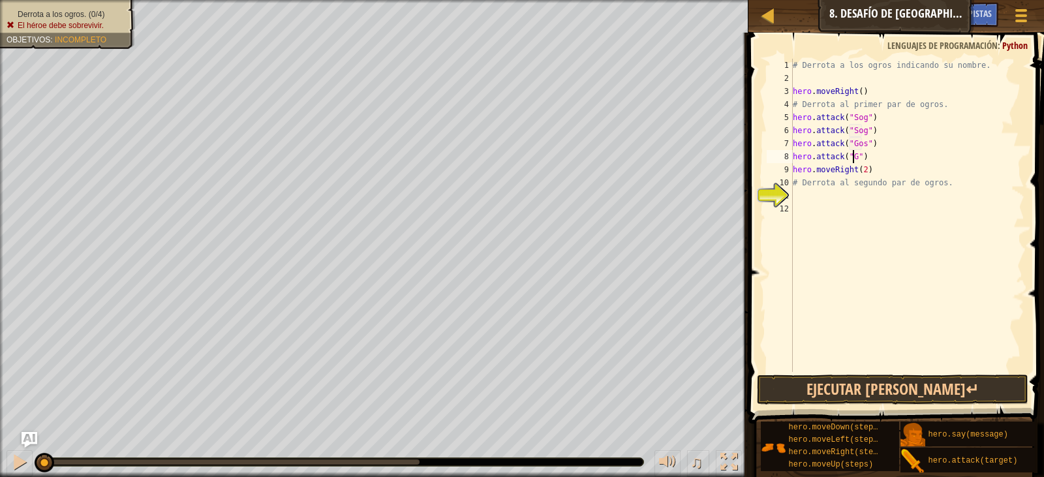
scroll to position [6, 5]
type textarea "hero.attack("Gos")"
click at [901, 382] on button "Ejecutar [PERSON_NAME]↵" at bounding box center [893, 390] width 272 height 30
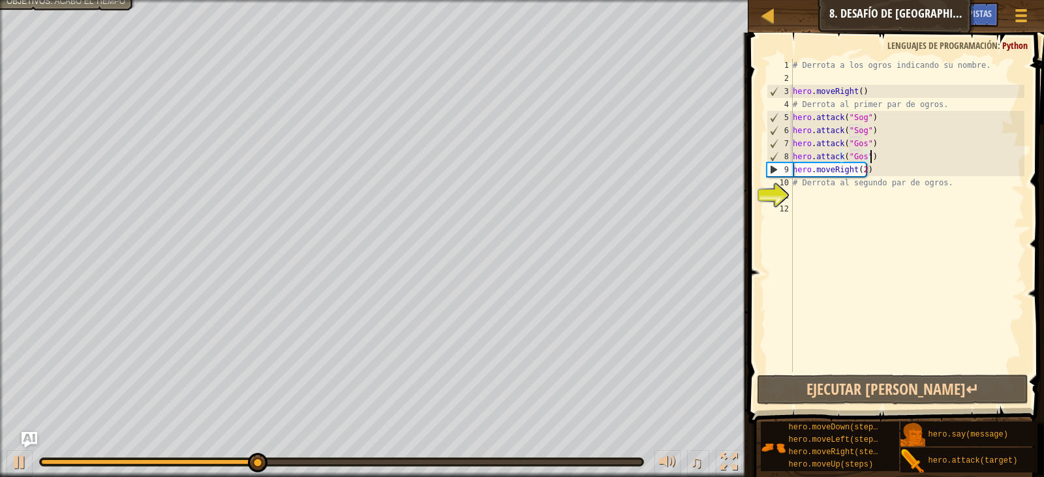
click at [823, 204] on div "# Derrota a los ogros indicando su nombre. hero . moveRight ( ) # Derrota al pr…" at bounding box center [907, 228] width 234 height 339
click at [820, 193] on div "# Derrota a los ogros indicando su nombre. hero . moveRight ( ) # Derrota al pr…" at bounding box center [907, 228] width 234 height 339
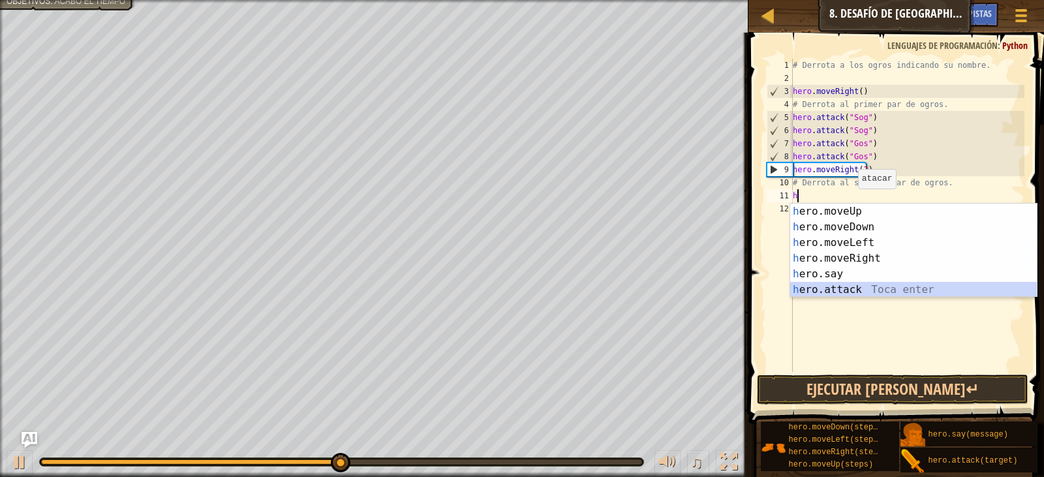
click at [849, 284] on div "h ero.moveUp Toca enter h ero.moveDown Toca enter h ero.moveLeft Toca enter h e…" at bounding box center [913, 266] width 247 height 125
type textarea "hero.attack("Enemy Name")"
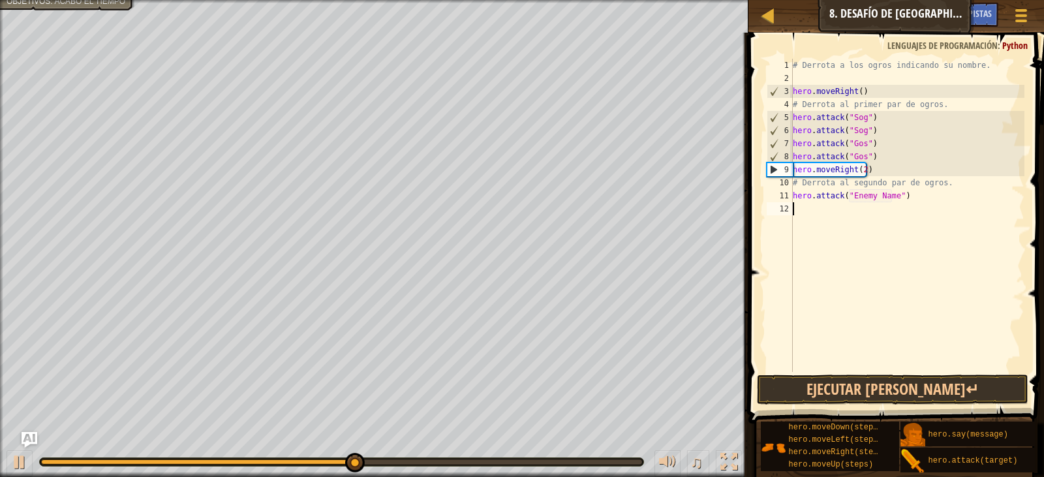
click at [828, 215] on div "# Derrota a los ogros indicando su nombre. hero . moveRight ( ) # Derrota al pr…" at bounding box center [907, 228] width 234 height 339
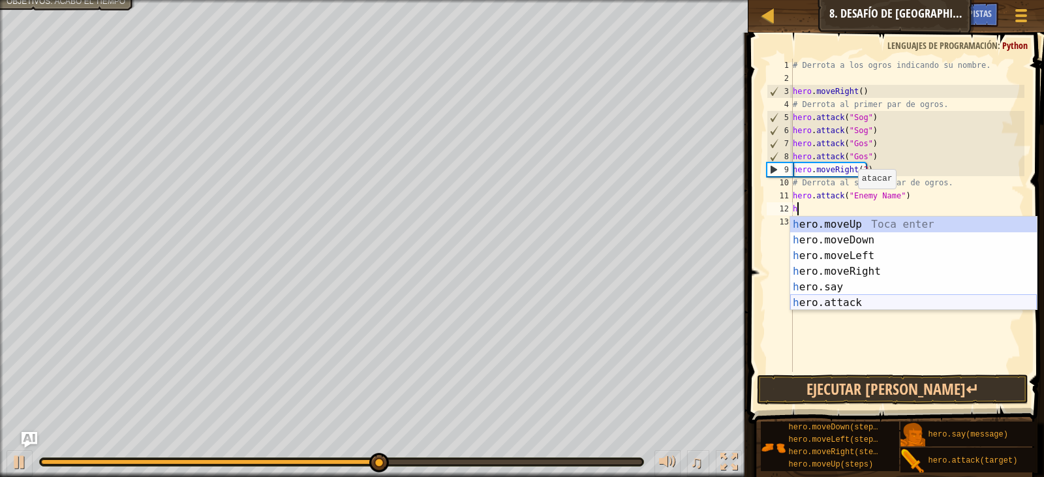
click at [856, 305] on div "h ero.moveUp Toca enter h ero.moveDown Toca enter h ero.moveLeft Toca enter h e…" at bounding box center [913, 279] width 247 height 125
type textarea "hero.attack("Enemy Name")"
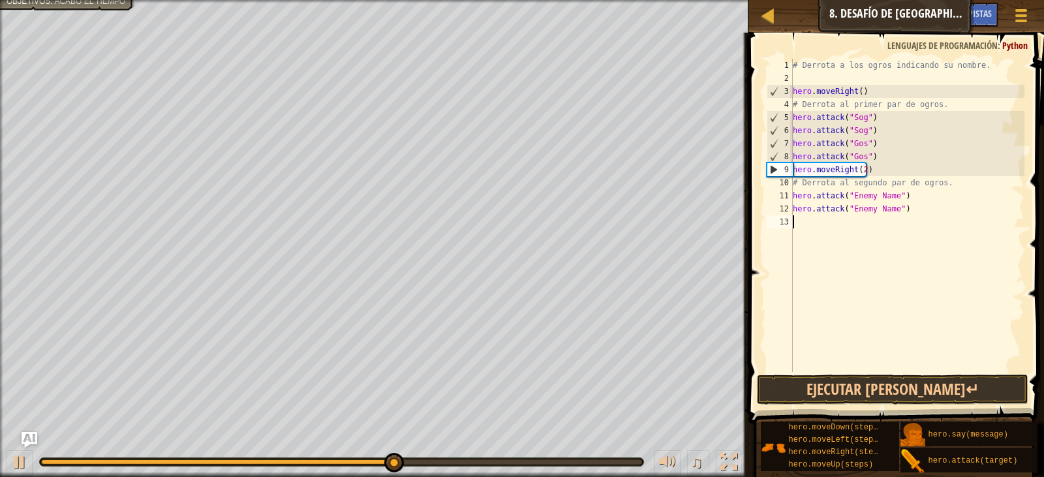
click at [837, 233] on div "# Derrota a los ogros indicando su nombre. hero . moveRight ( ) # Derrota al pr…" at bounding box center [907, 228] width 234 height 339
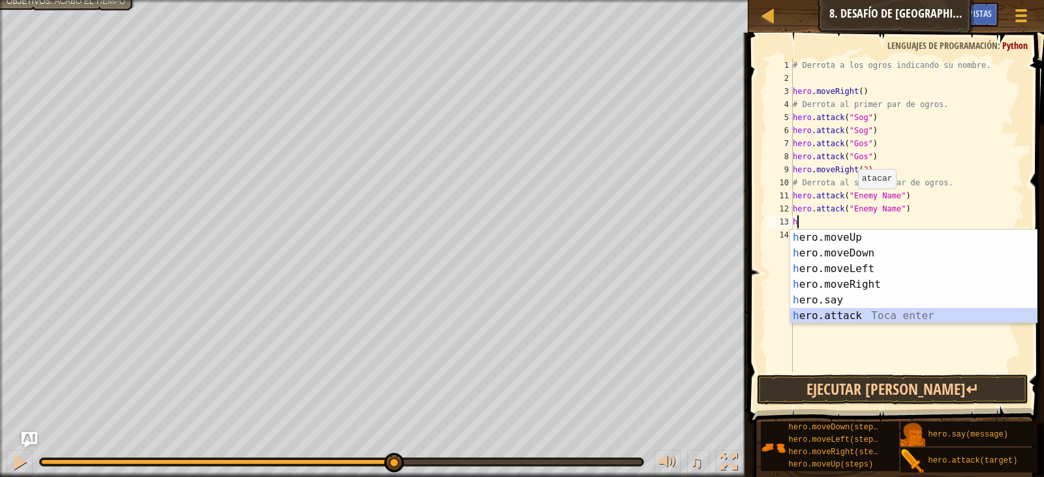
click at [847, 314] on div "h ero.moveUp Toca enter h ero.moveDown Toca enter h ero.moveLeft Toca enter h e…" at bounding box center [913, 292] width 247 height 125
type textarea "hero.attack("Enemy Name")"
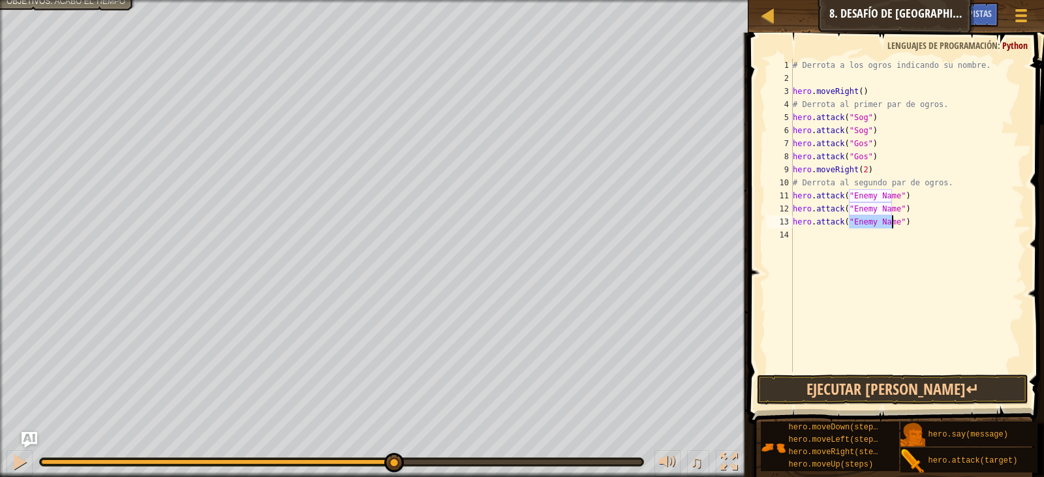
click at [835, 242] on div "# Derrota a los ogros indicando su nombre. hero . moveRight ( ) # Derrota al pr…" at bounding box center [907, 228] width 234 height 339
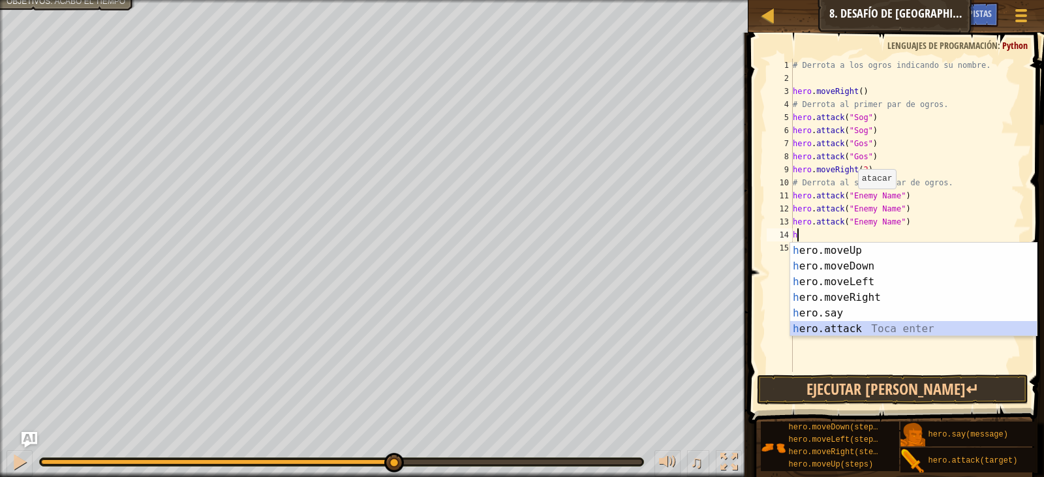
click at [855, 330] on div "h ero.moveUp Toca enter h ero.moveDown Toca enter h ero.moveLeft Toca enter h e…" at bounding box center [913, 305] width 247 height 125
type textarea "hero.attack("Enemy Name")"
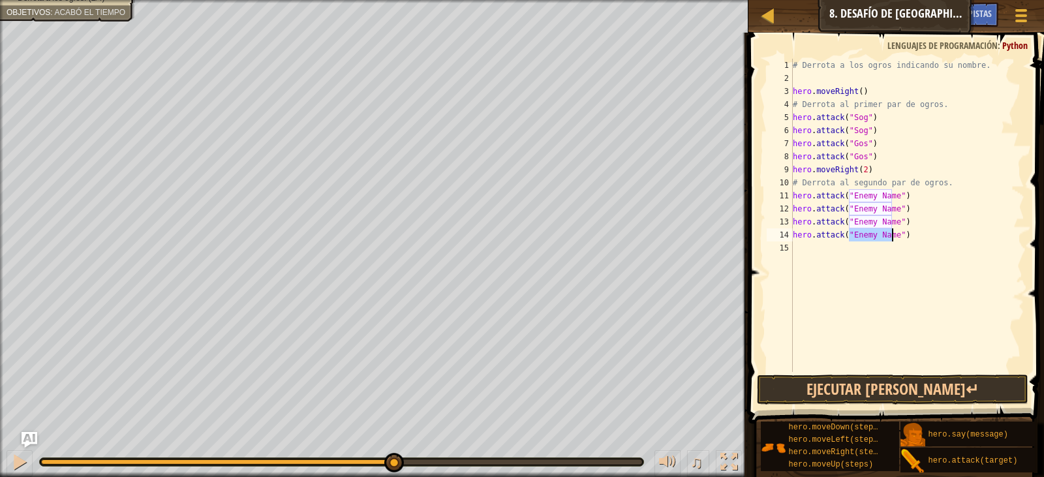
click at [830, 257] on div "# Derrota a los ogros indicando su nombre. hero . moveRight ( ) # Derrota al pr…" at bounding box center [907, 228] width 234 height 339
type textarea "h"
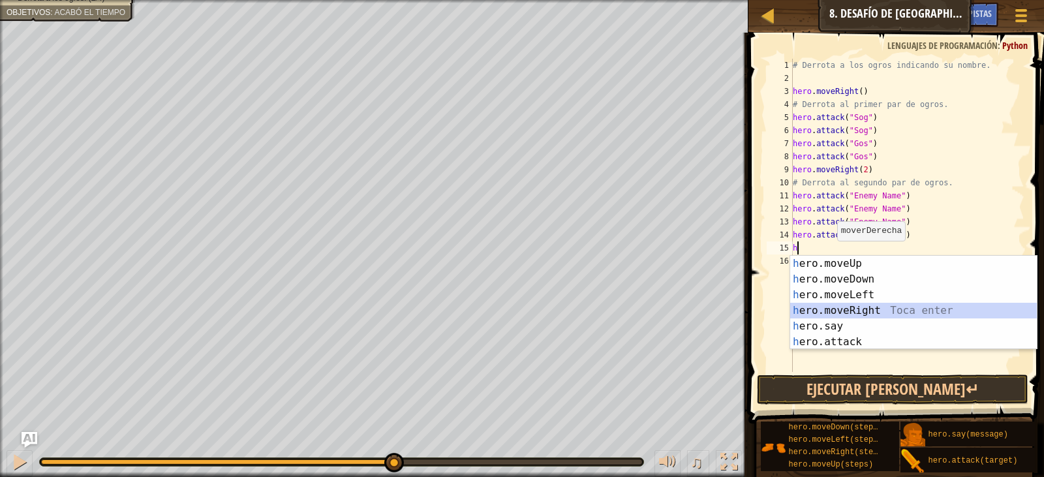
click at [863, 310] on div "h ero.moveUp Toca enter h ero.moveDown Toca enter h ero.moveLeft Toca enter h e…" at bounding box center [913, 318] width 247 height 125
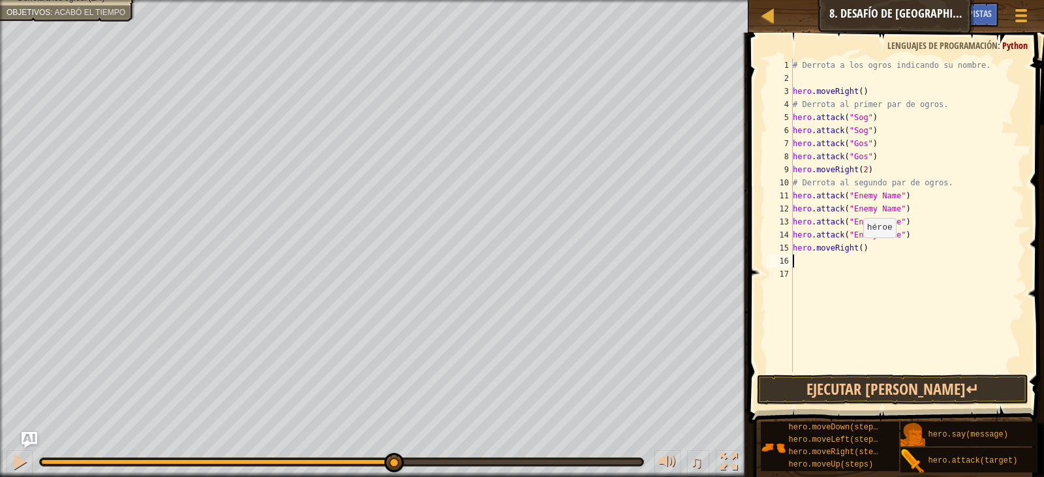
click at [857, 251] on div "# Derrota a los ogros indicando su nombre. hero . moveRight ( ) # Derrota al pr…" at bounding box center [907, 228] width 234 height 339
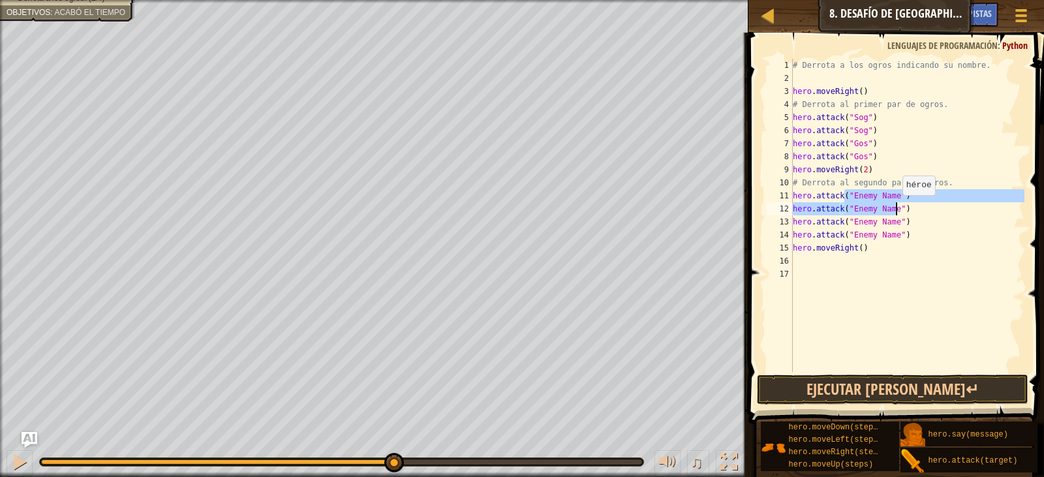
drag, startPoint x: 850, startPoint y: 196, endPoint x: 896, endPoint y: 208, distance: 48.0
click at [896, 208] on div "# Derrota a los ogros indicando su nombre. hero . moveRight ( ) # Derrota al pr…" at bounding box center [907, 228] width 234 height 339
click at [894, 196] on div "# Derrota a los ogros indicando su nombre. hero . moveRight ( ) # Derrota al pr…" at bounding box center [907, 215] width 234 height 313
click at [894, 196] on div "# Derrota a los ogros indicando su nombre. hero . moveRight ( ) # Derrota al pr…" at bounding box center [907, 228] width 234 height 339
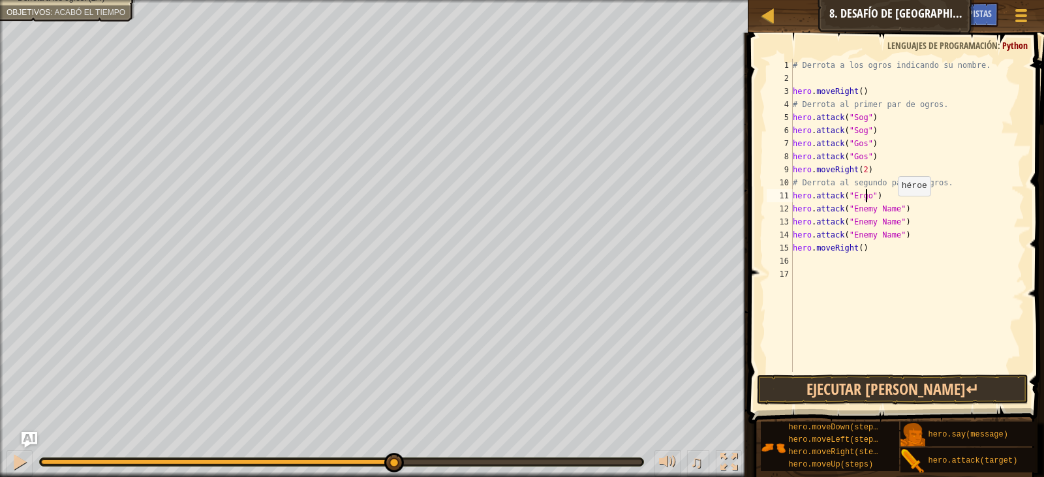
click at [892, 209] on div "# Derrota a los ogros indicando su nombre. hero . moveRight ( ) # Derrota al pr…" at bounding box center [907, 228] width 234 height 339
click at [897, 386] on button "Ejecutar [PERSON_NAME]↵" at bounding box center [893, 390] width 272 height 30
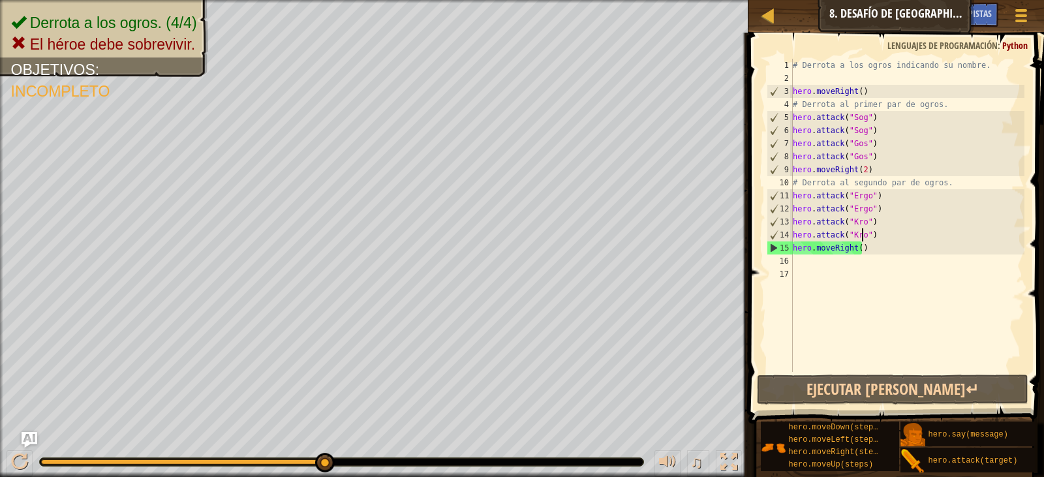
click at [866, 247] on div "# Derrota a los ogros indicando su nombre. hero . moveRight ( ) # Derrota al pr…" at bounding box center [907, 228] width 234 height 339
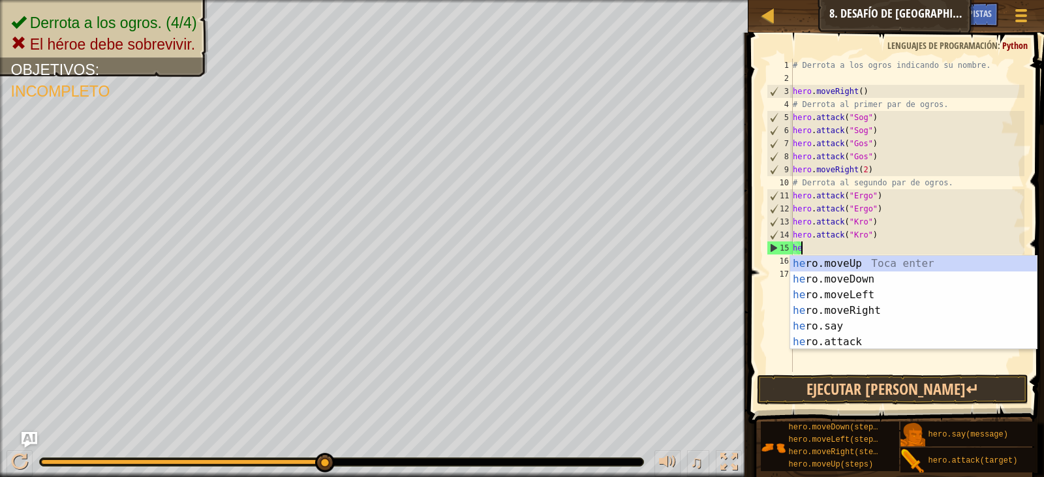
scroll to position [6, 0]
type textarea "h"
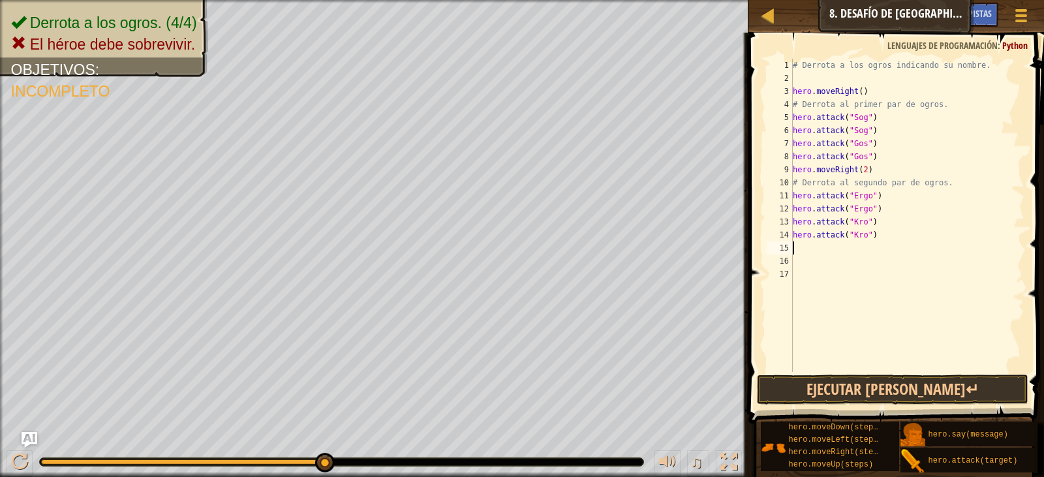
type textarea "h"
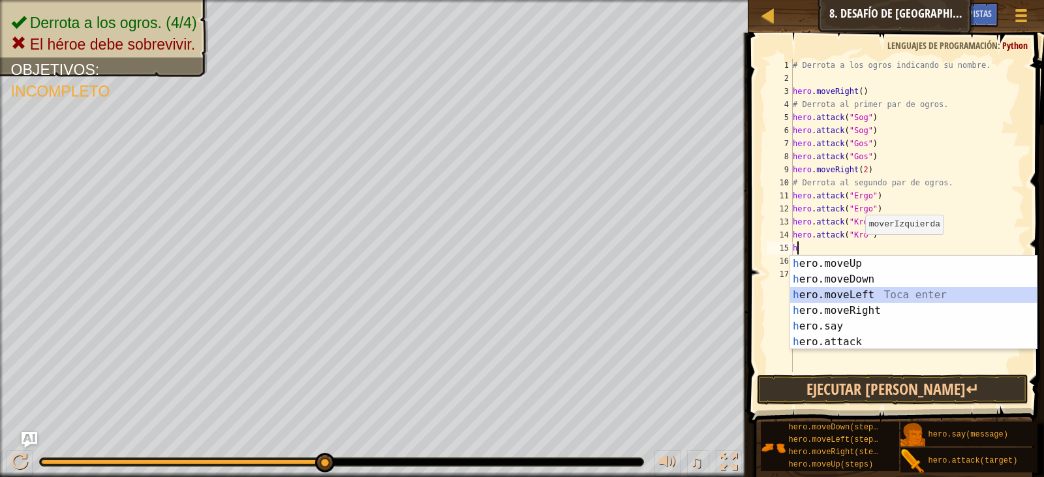
click at [858, 294] on div "h ero.moveUp Toca enter h ero.moveDown Toca enter h ero.moveLeft Toca enter h e…" at bounding box center [913, 318] width 247 height 125
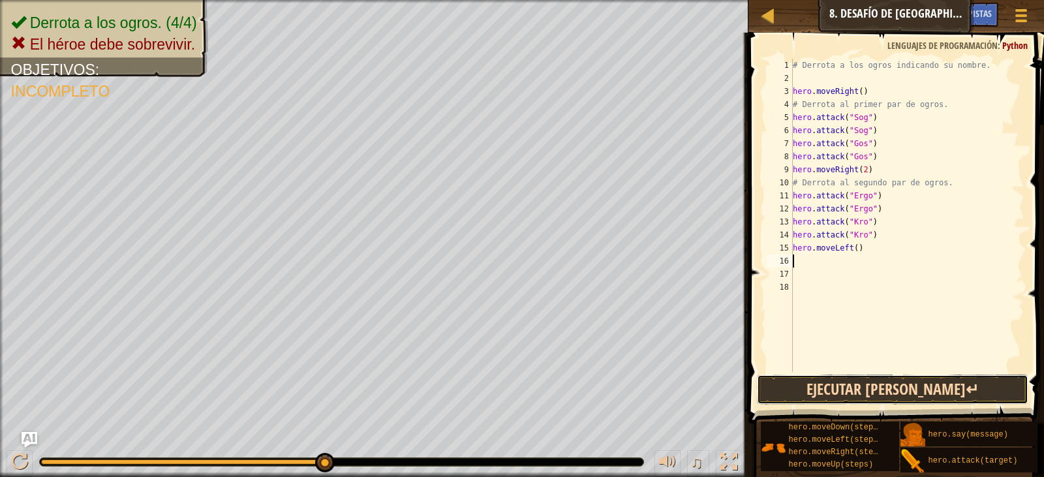
click at [887, 389] on button "Ejecutar [PERSON_NAME]↵" at bounding box center [893, 390] width 272 height 30
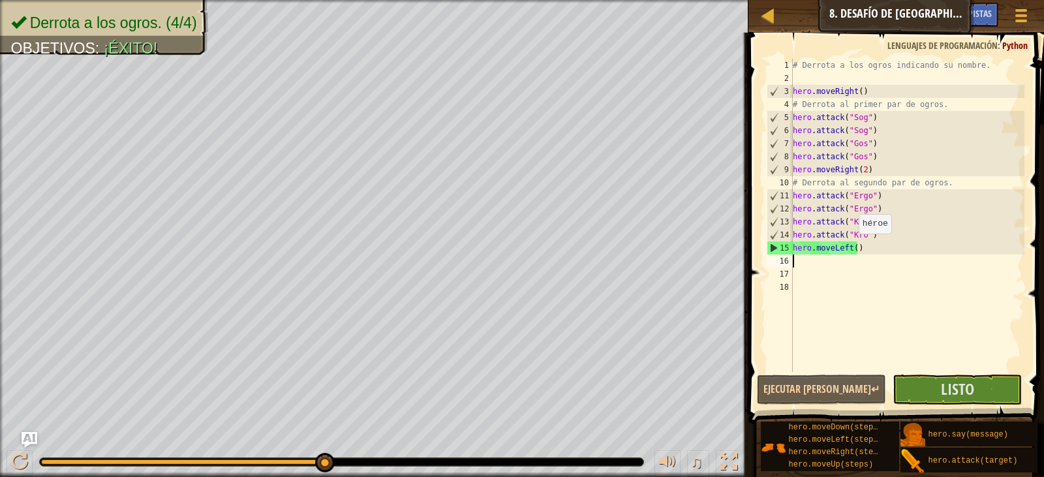
click at [852, 247] on div "# Derrota a los ogros indicando su nombre. hero . moveRight ( ) # Derrota al pr…" at bounding box center [907, 228] width 234 height 339
type textarea "hero.moveLeft(2)"
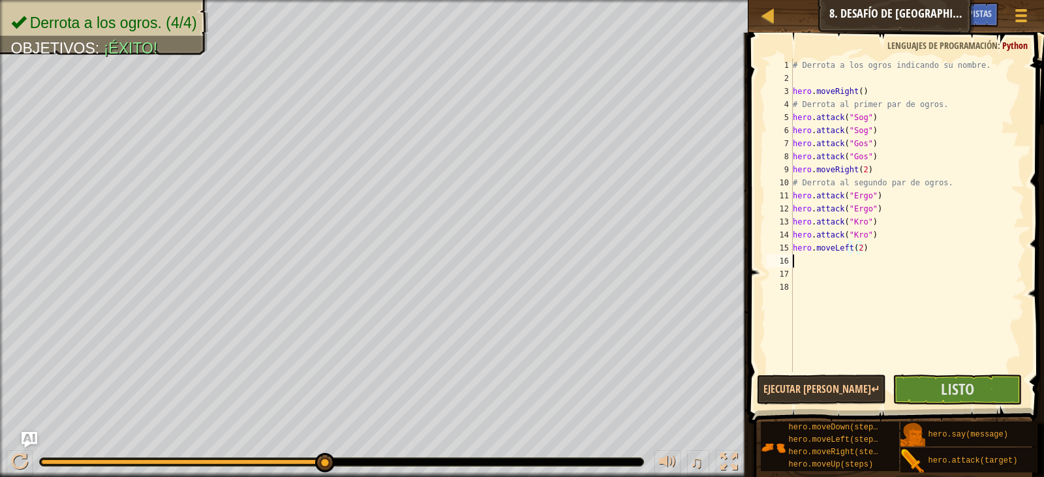
click at [803, 262] on div "# Derrota a los ogros indicando su nombre. hero . moveRight ( ) # Derrota al pr…" at bounding box center [907, 228] width 234 height 339
drag, startPoint x: 864, startPoint y: 251, endPoint x: 792, endPoint y: 247, distance: 72.5
click at [792, 247] on div "1 2 3 4 5 6 7 8 9 10 11 12 13 14 15 16 17 18 # Derrota a los ogros indicando su…" at bounding box center [894, 215] width 260 height 313
type textarea "hero.moveLeft(2)"
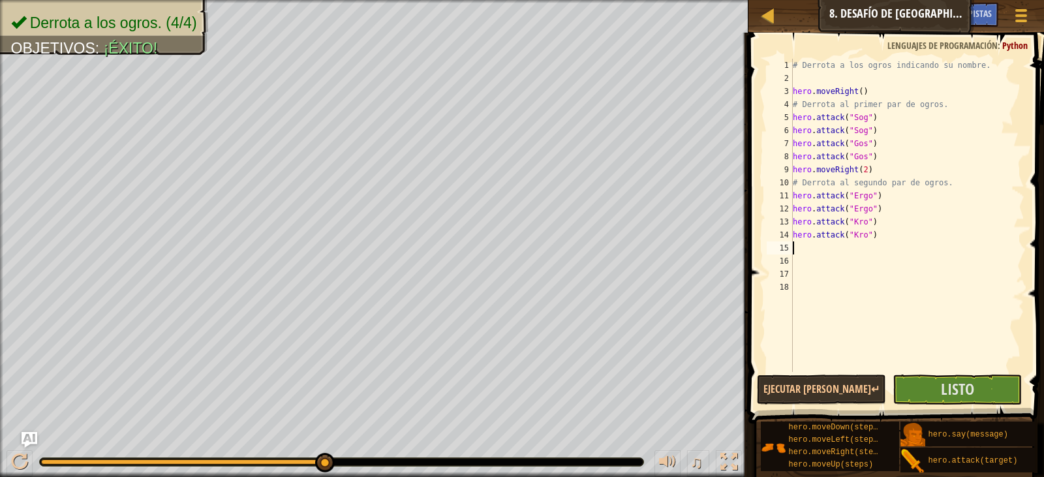
type textarea "h"
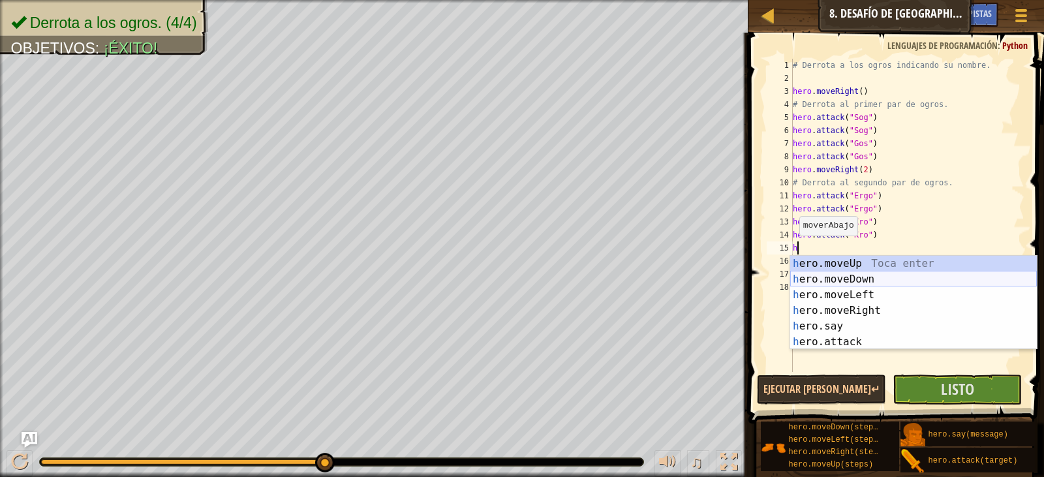
click at [854, 275] on div "h ero.moveUp Toca enter h ero.moveDown Toca enter h ero.moveLeft Toca enter h e…" at bounding box center [913, 318] width 247 height 125
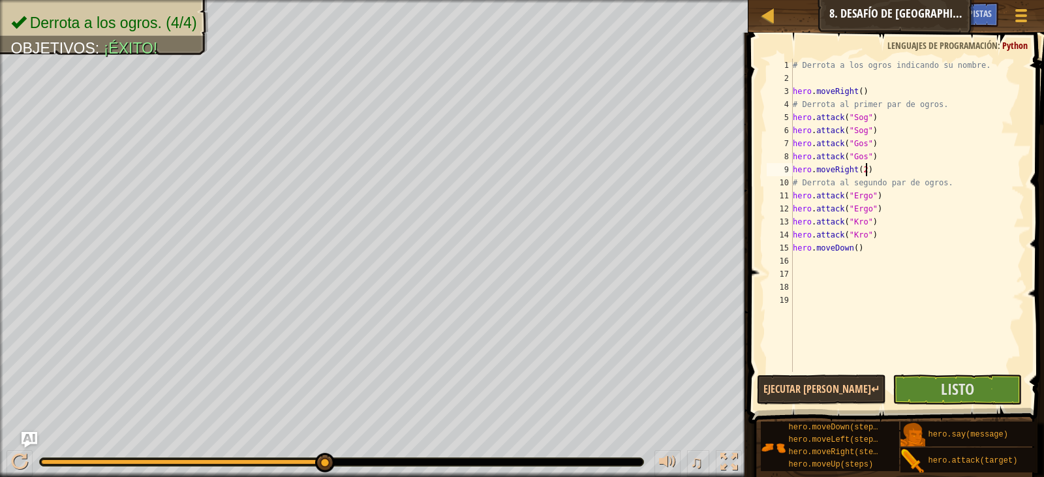
click at [867, 166] on div "# Derrota a los ogros indicando su nombre. hero . moveRight ( ) # Derrota al pr…" at bounding box center [907, 228] width 234 height 339
click at [870, 156] on div "# Derrota a los ogros indicando su nombre. hero . moveRight ( ) # Derrota al pr…" at bounding box center [907, 228] width 234 height 339
type textarea "hero.attack("Gos")"
type textarea "h"
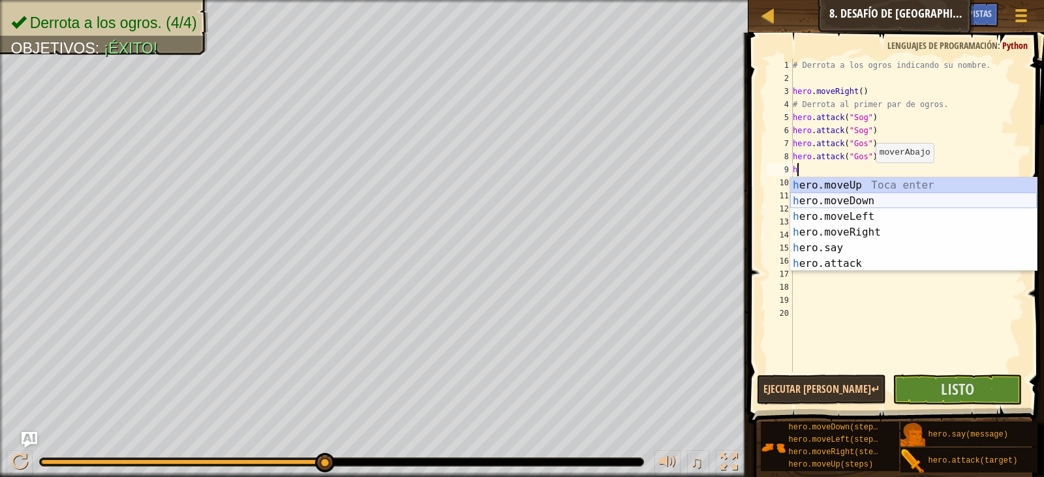
click at [876, 196] on div "h ero.moveUp Toca enter h ero.moveDown Toca enter h ero.moveLeft Toca enter h e…" at bounding box center [913, 240] width 247 height 125
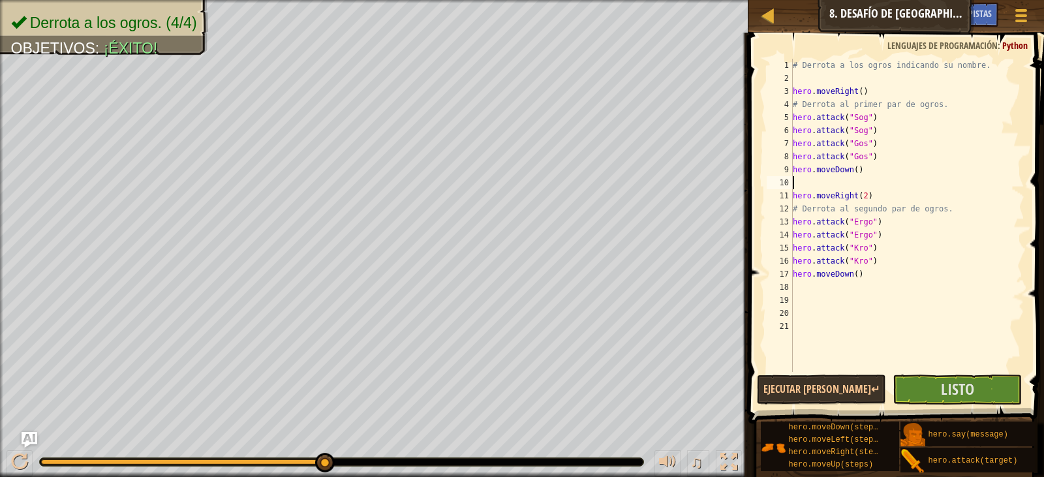
type textarea "h"
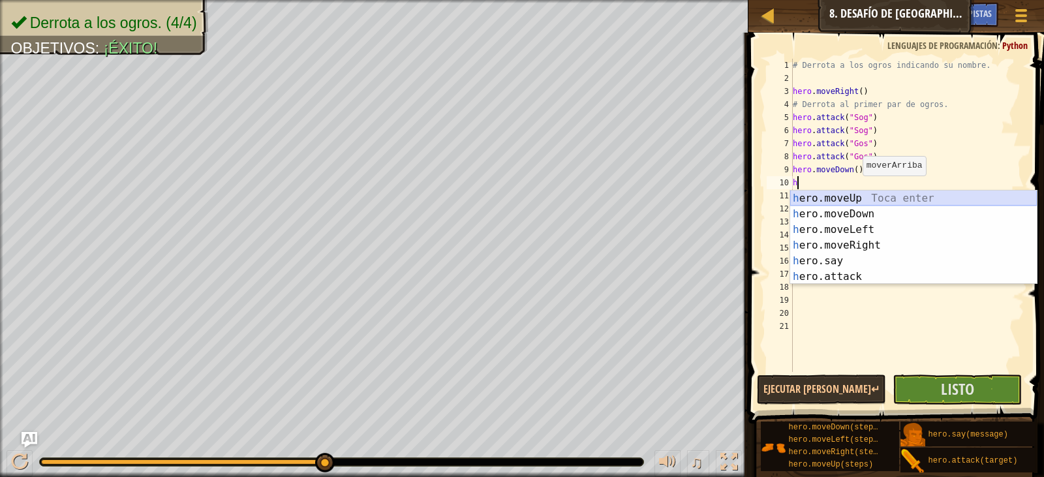
click at [864, 197] on div "h ero.moveUp Toca enter h ero.moveDown Toca enter h ero.moveLeft Toca enter h e…" at bounding box center [913, 253] width 247 height 125
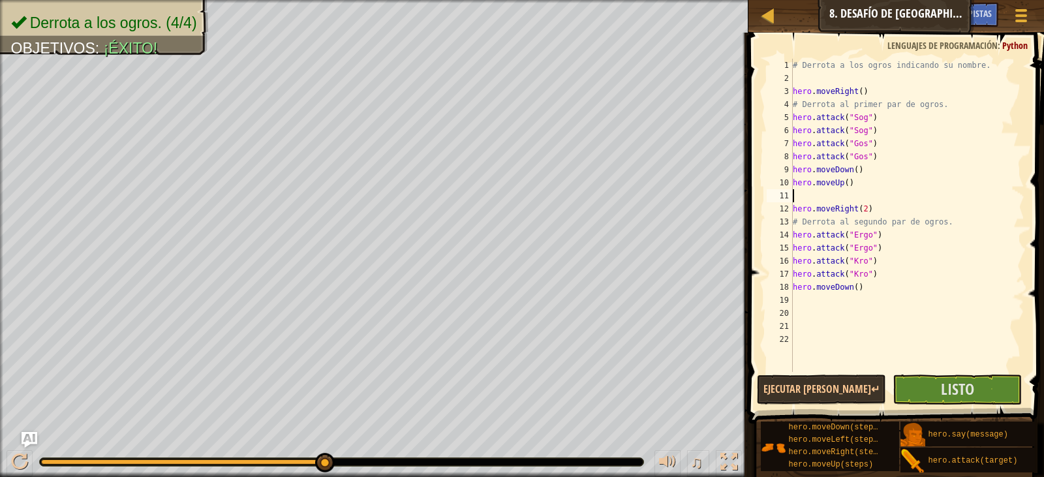
type textarea "hero.moveUp()"
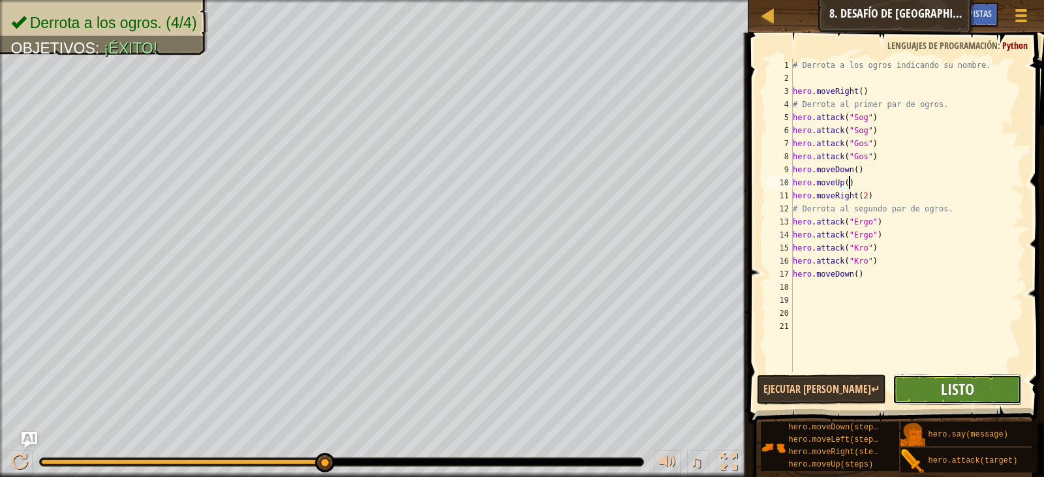
click at [957, 395] on span "Listo" at bounding box center [957, 389] width 33 height 21
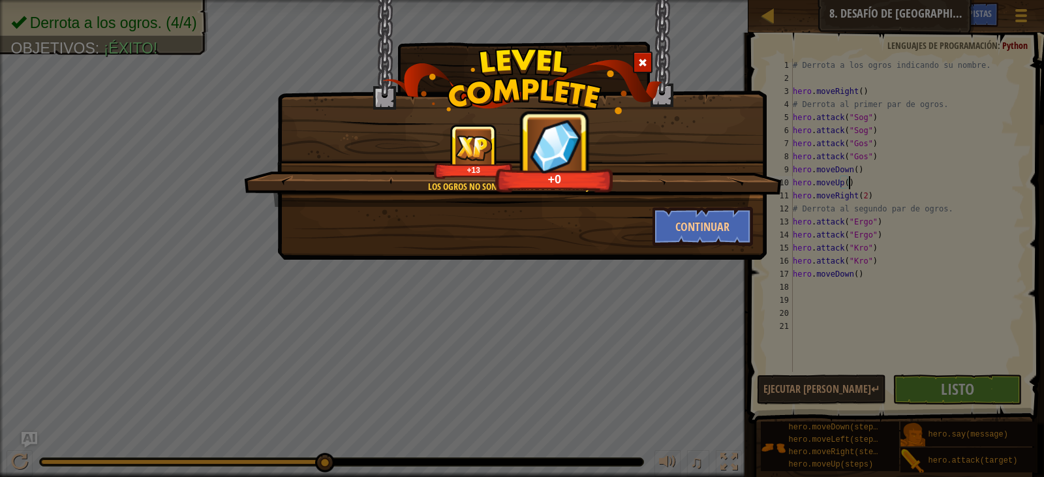
click at [644, 55] on div at bounding box center [643, 63] width 20 height 22
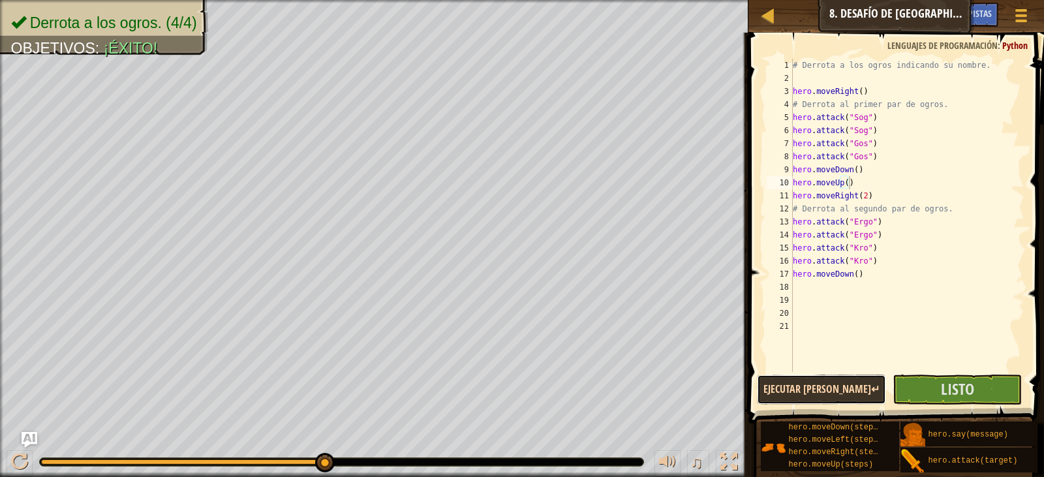
click at [837, 390] on button "Ejecutar [PERSON_NAME]↵" at bounding box center [821, 390] width 129 height 30
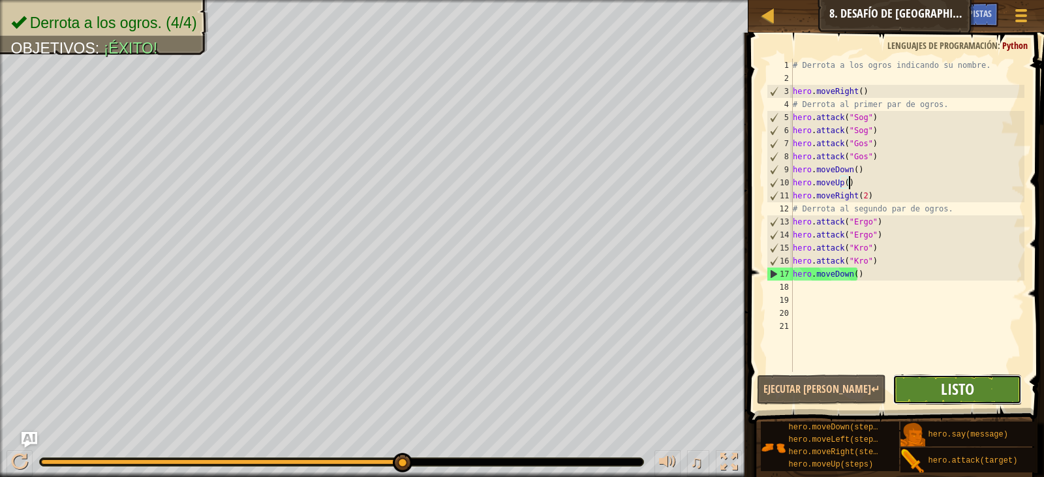
click at [958, 392] on span "Listo" at bounding box center [957, 389] width 33 height 21
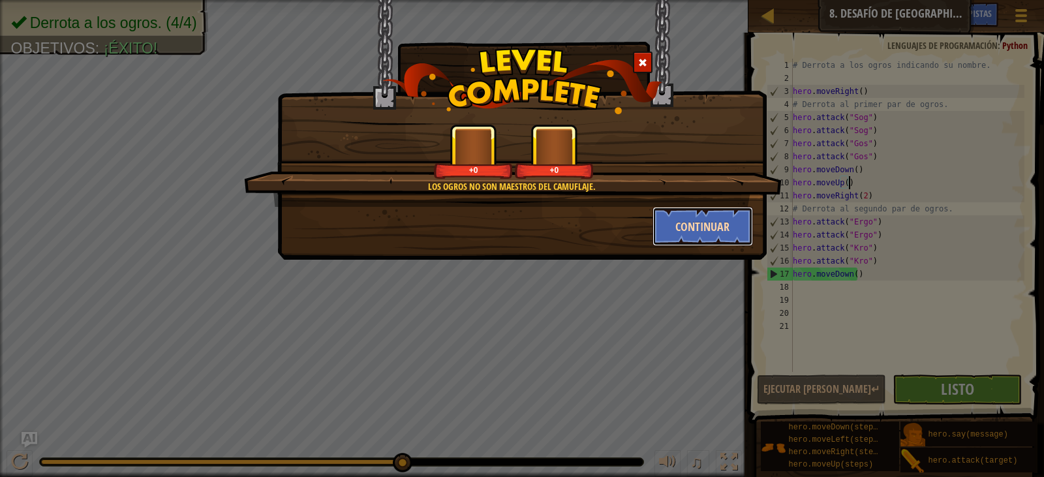
click at [696, 225] on button "Continuar" at bounding box center [703, 226] width 101 height 39
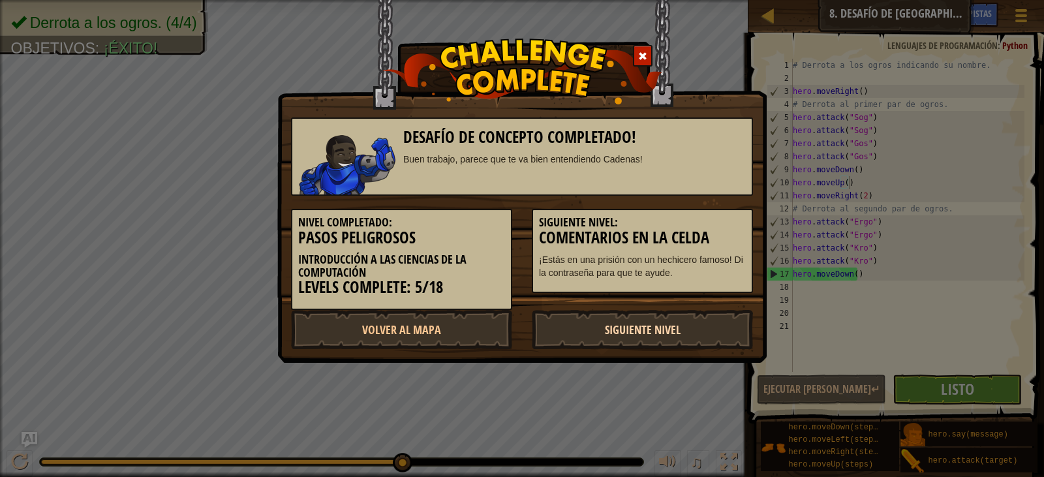
click at [618, 330] on link "Siguiente Nivel" at bounding box center [642, 329] width 221 height 39
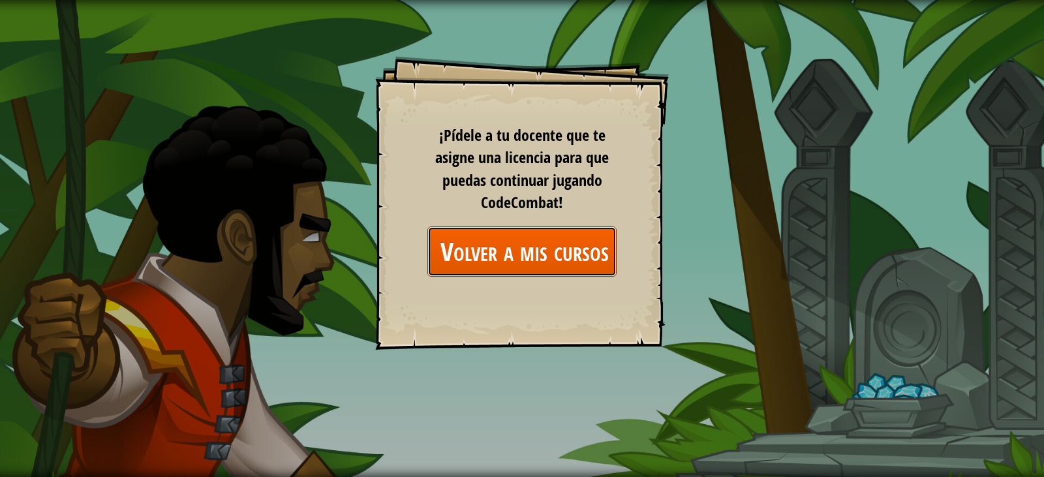
click at [540, 260] on link "Volver a mis cursos" at bounding box center [522, 251] width 189 height 50
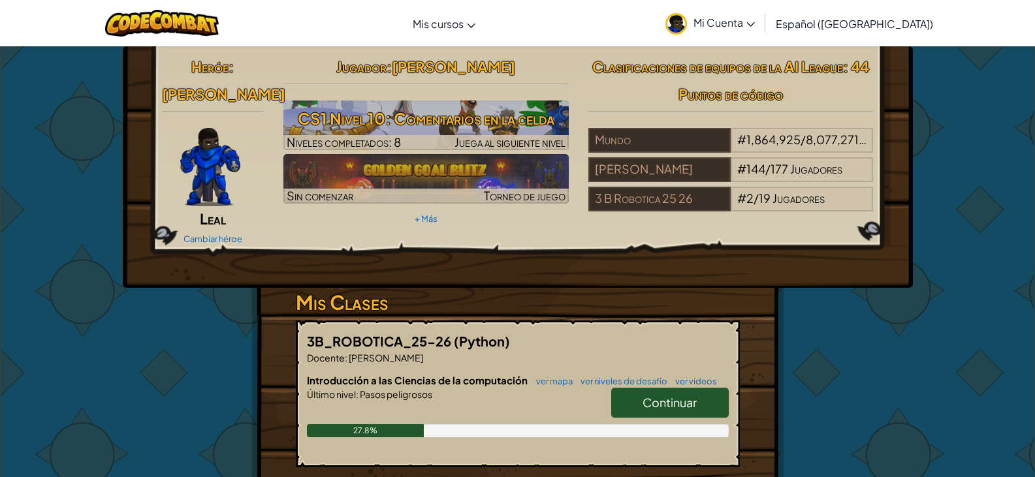
click at [437, 374] on span "Introducción a las Ciencias de la computación" at bounding box center [418, 380] width 223 height 12
click at [657, 395] on span "Continuar" at bounding box center [669, 402] width 54 height 15
select select "es-419"
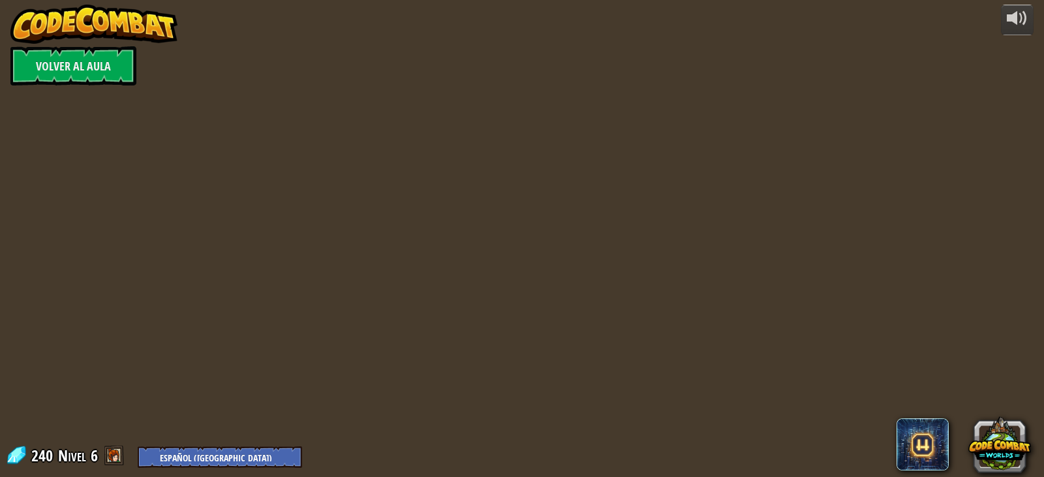
select select "es-419"
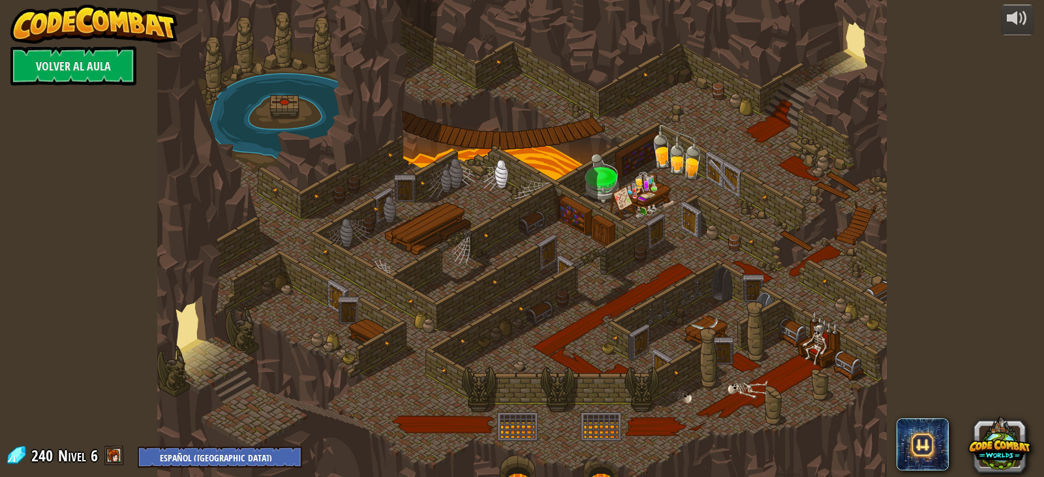
select select "es-419"
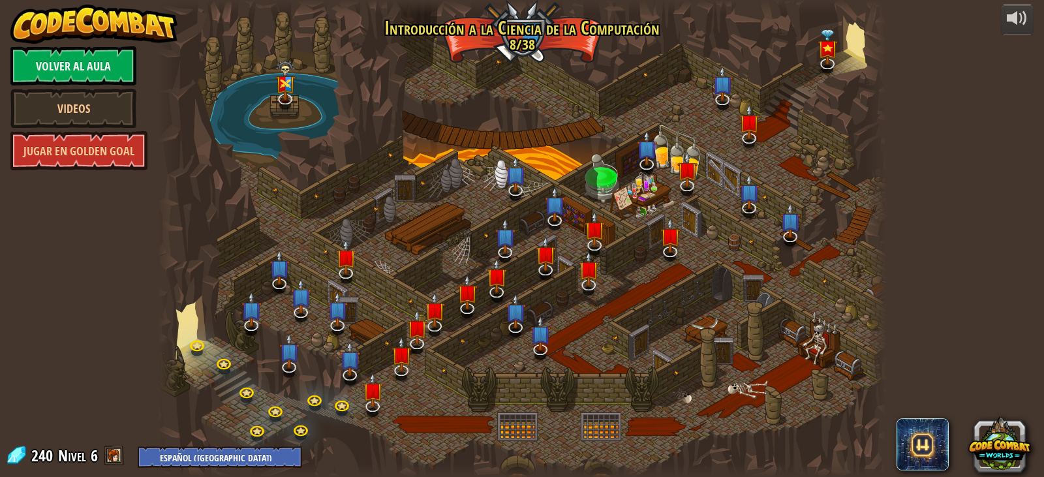
select select "es-419"
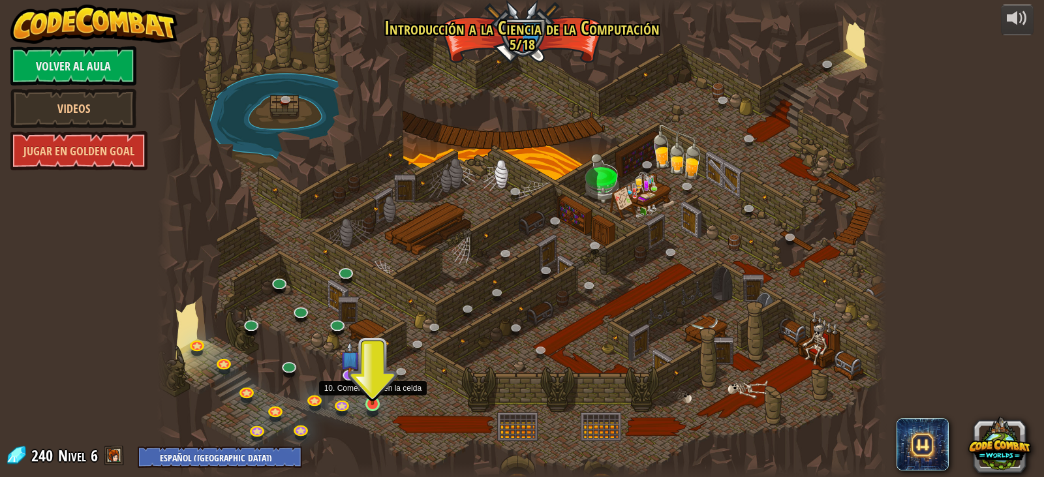
click at [373, 396] on img at bounding box center [373, 385] width 18 height 42
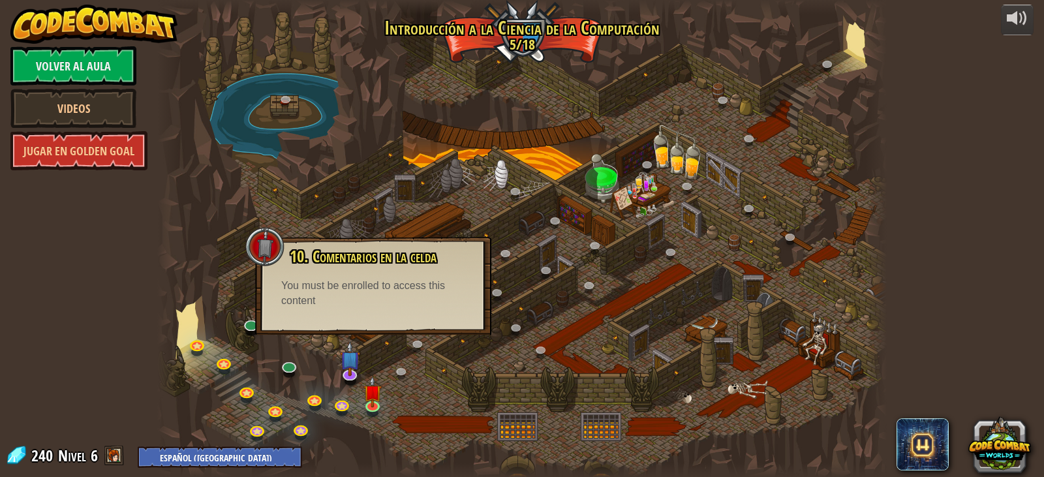
click at [404, 389] on div at bounding box center [522, 238] width 730 height 477
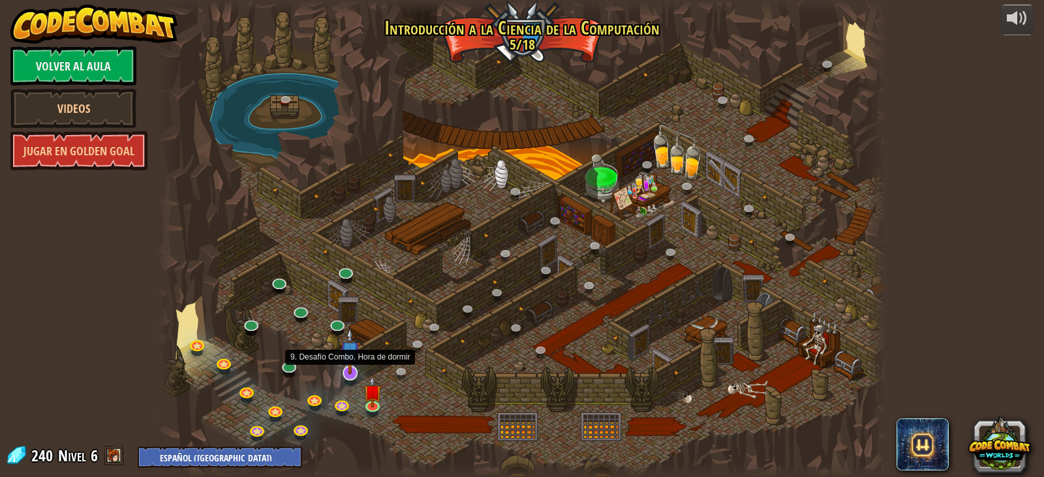
click at [350, 369] on img at bounding box center [350, 351] width 20 height 47
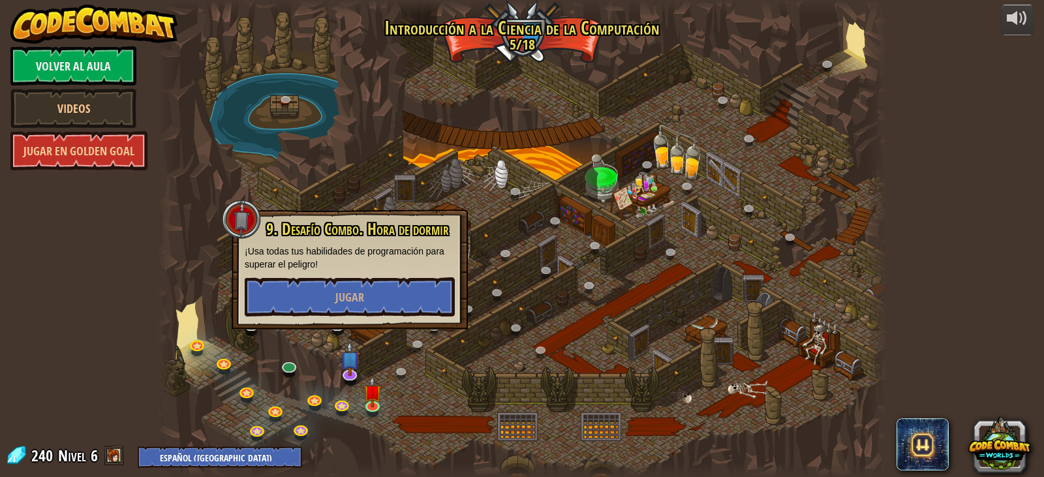
click at [536, 324] on div at bounding box center [522, 238] width 730 height 477
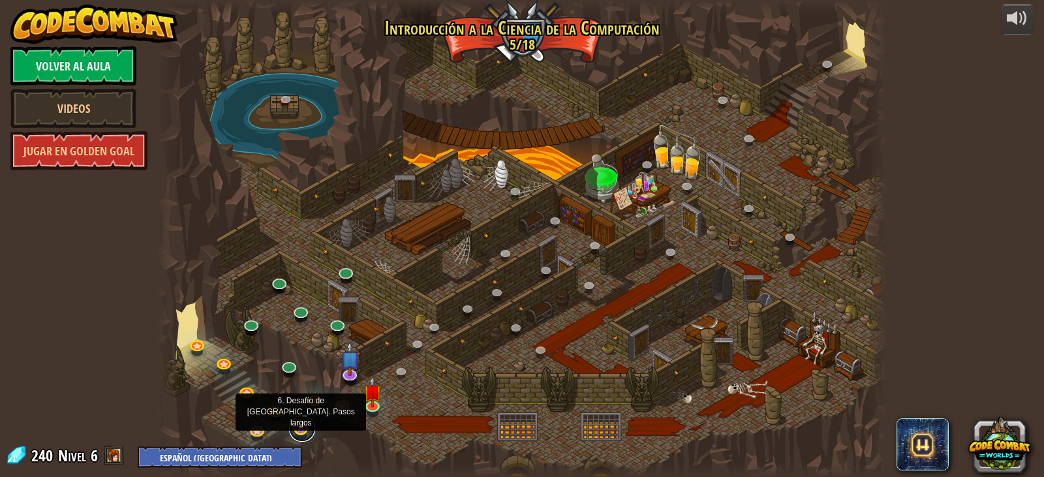
click at [300, 429] on link at bounding box center [302, 429] width 26 height 26
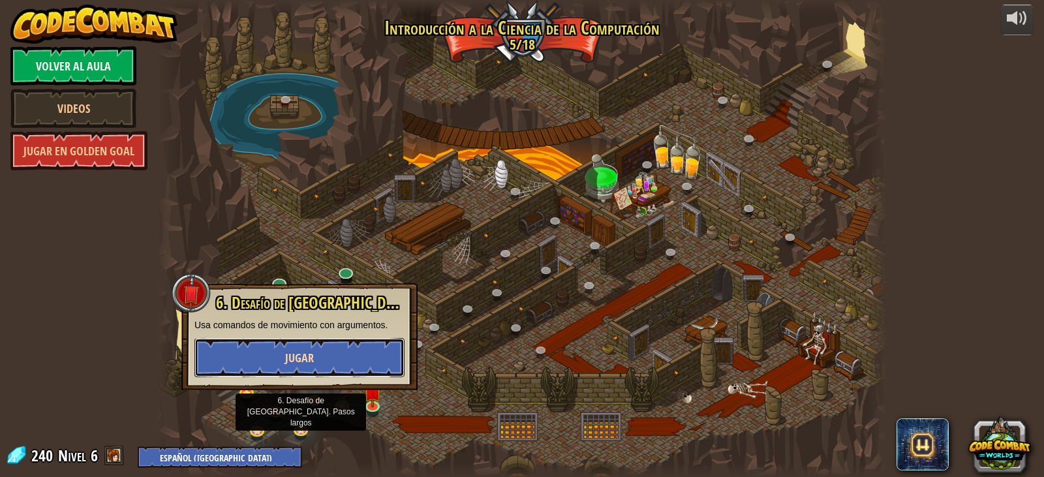
click at [319, 361] on button "Jugar" at bounding box center [300, 357] width 210 height 39
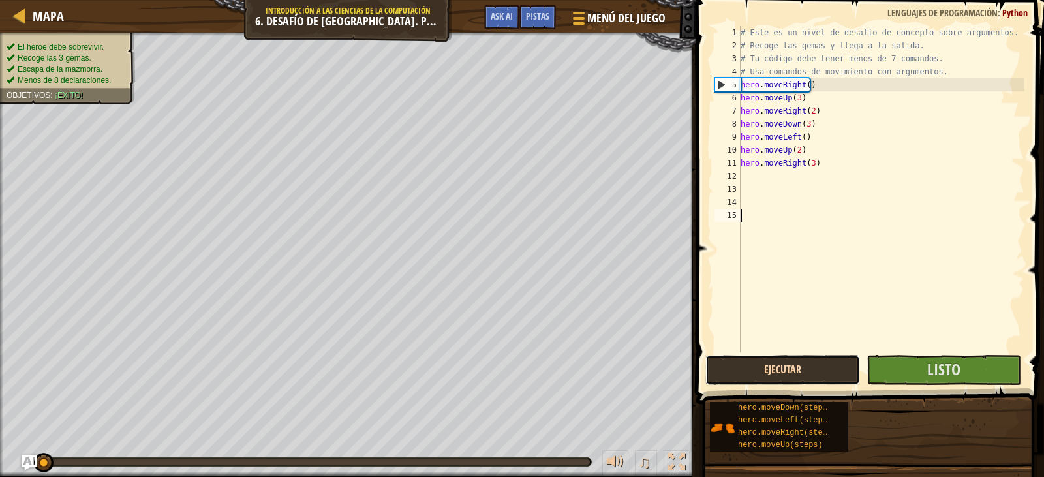
click at [843, 367] on button "Ejecutar" at bounding box center [783, 370] width 155 height 30
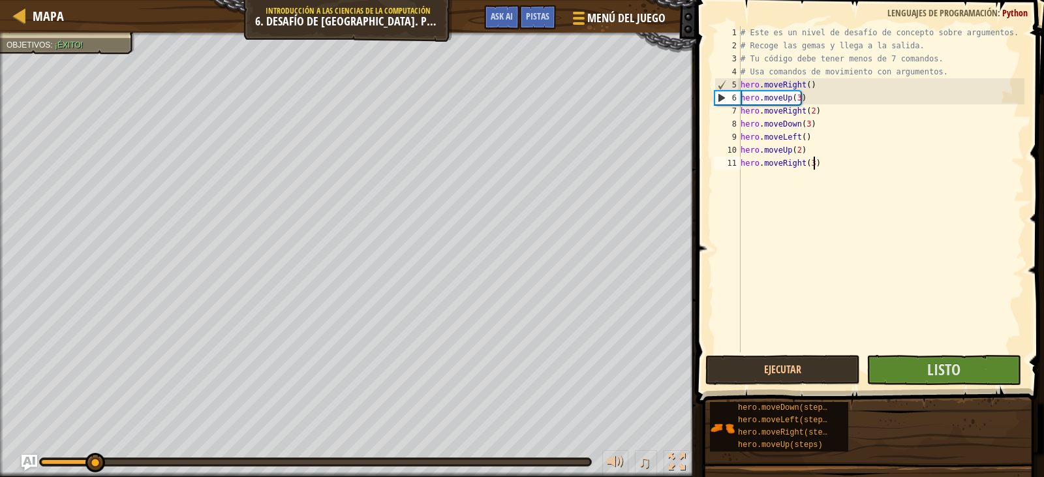
type textarea "hero.moveRight(3)"
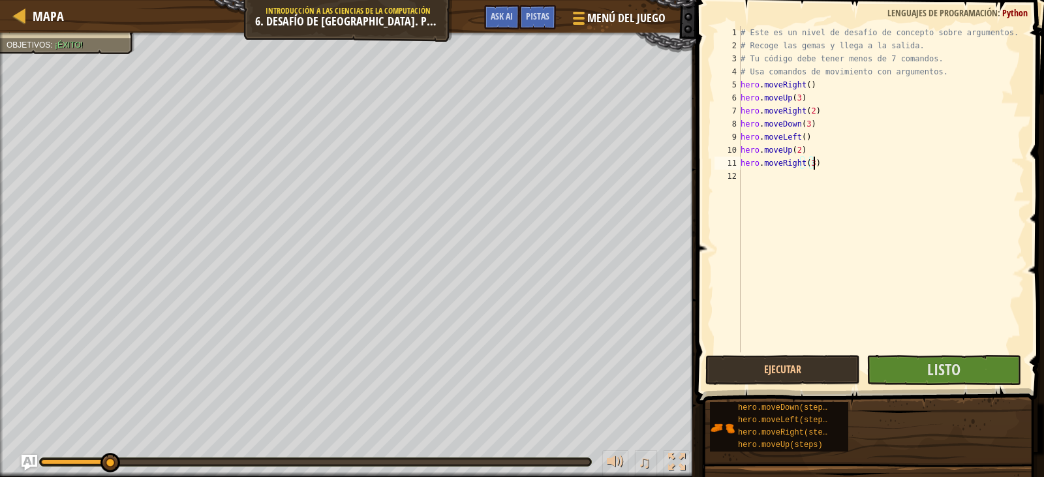
click at [748, 170] on div "# Este es un nivel de desafío de concepto sobre argumentos. # Recoge las gemas …" at bounding box center [881, 202] width 287 height 352
type textarea "hero.moveRight(3)"
click at [796, 367] on button "Ejecutar" at bounding box center [783, 370] width 155 height 30
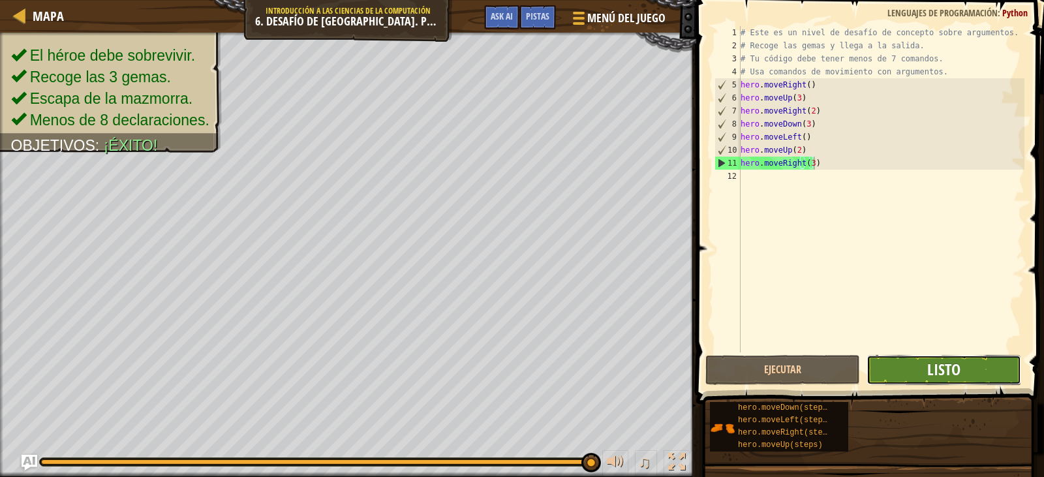
click at [952, 377] on span "Listo" at bounding box center [944, 369] width 33 height 21
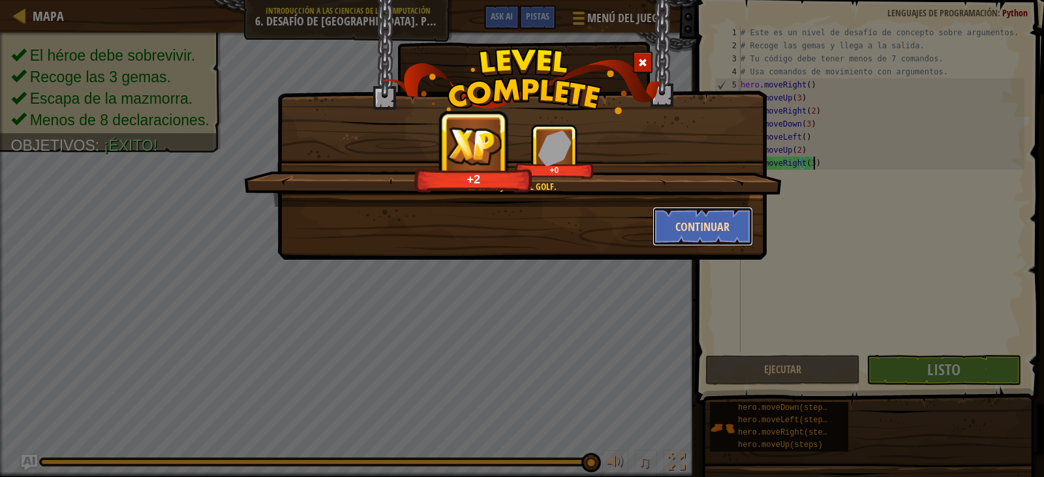
click at [702, 233] on button "Continuar" at bounding box center [703, 226] width 101 height 39
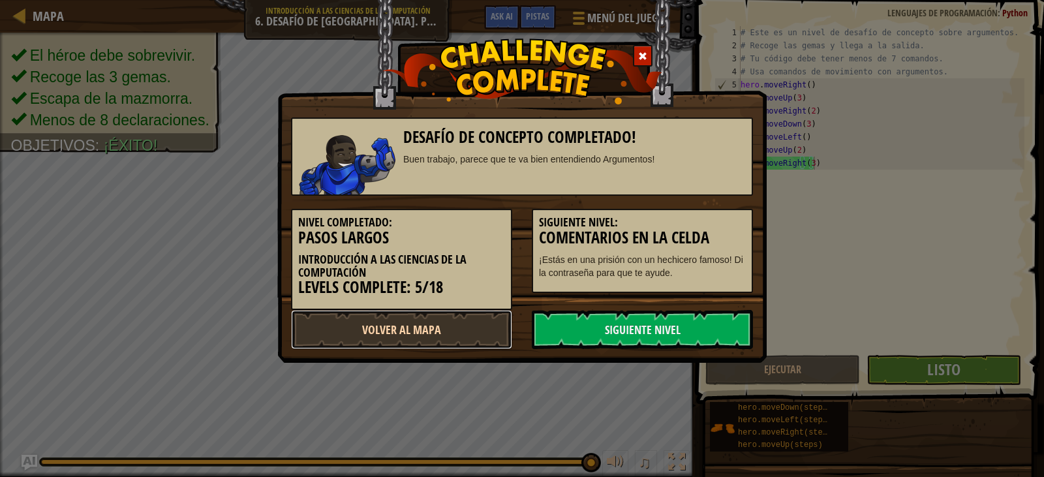
click at [426, 330] on link "Volver al Mapa" at bounding box center [401, 329] width 221 height 39
select select "es-419"
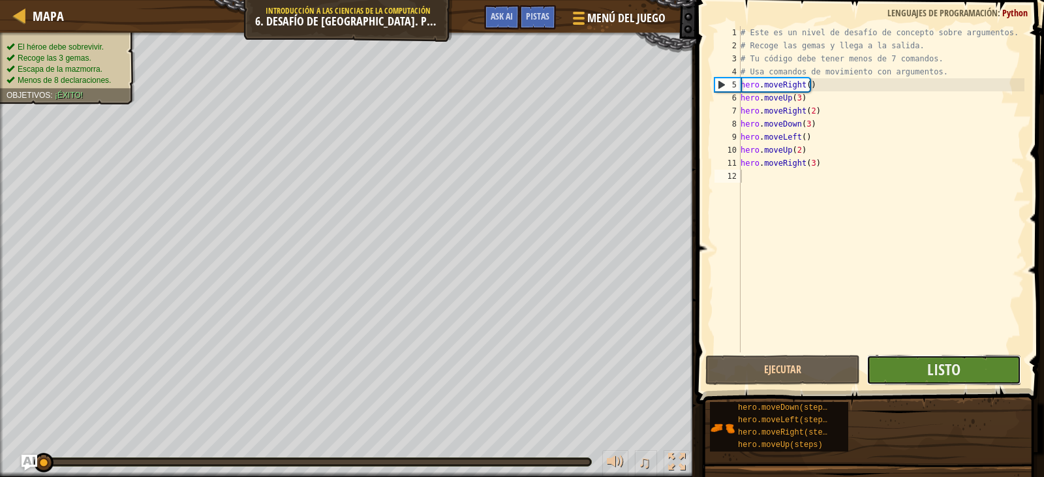
click at [890, 365] on button "Listo" at bounding box center [944, 370] width 155 height 30
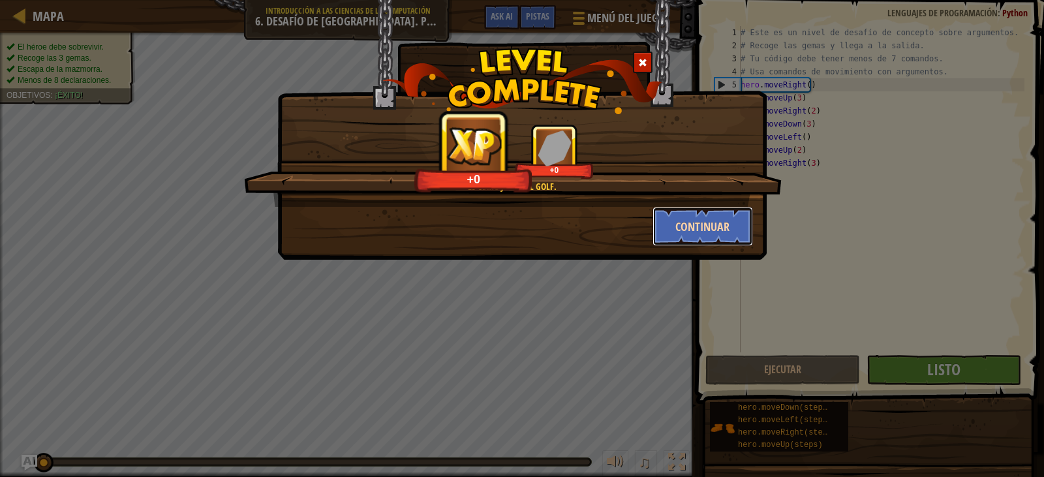
click at [682, 225] on button "Continuar" at bounding box center [703, 226] width 101 height 39
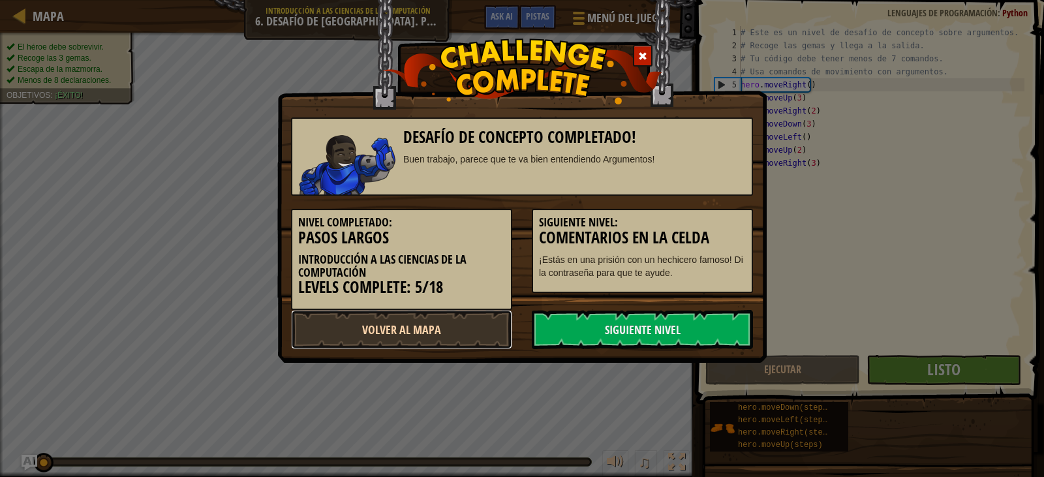
click at [460, 324] on link "Volver al Mapa" at bounding box center [401, 329] width 221 height 39
select select "es-419"
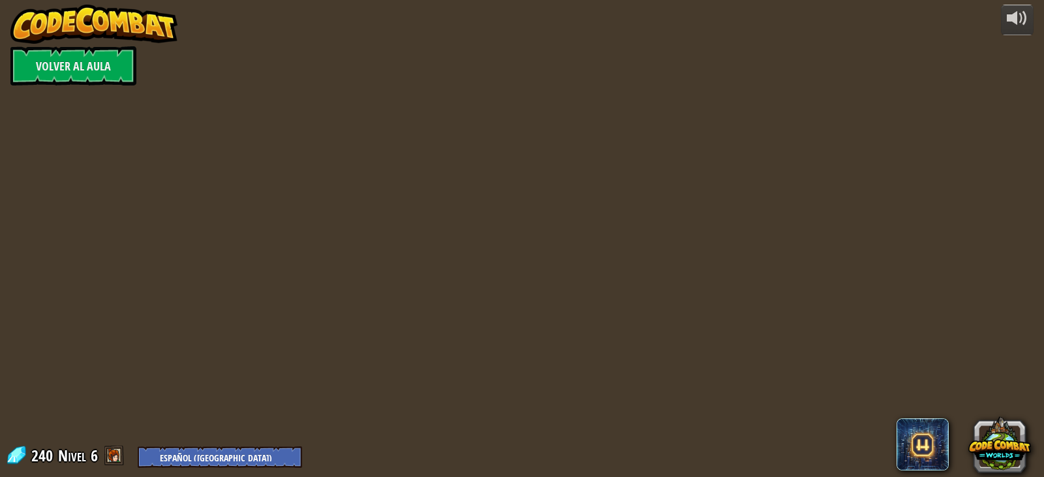
select select "es-419"
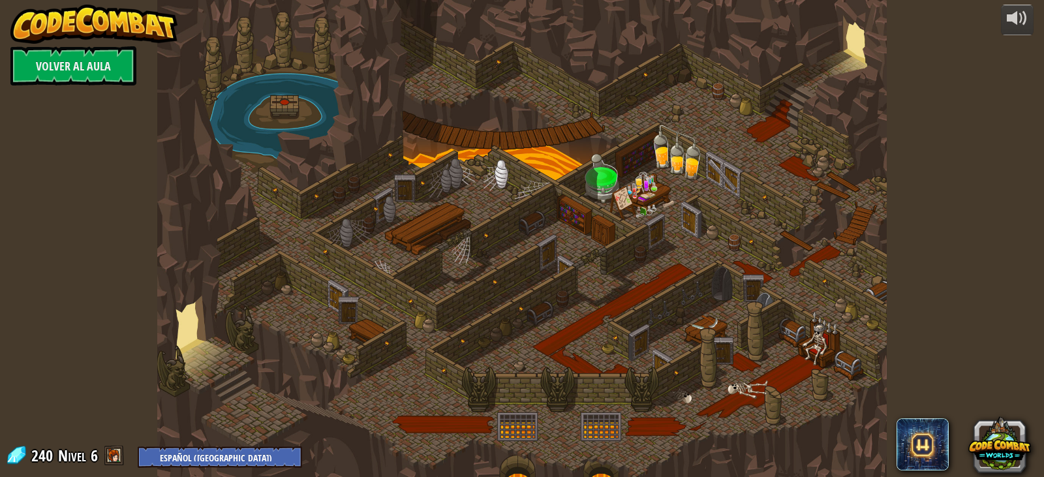
select select "es-419"
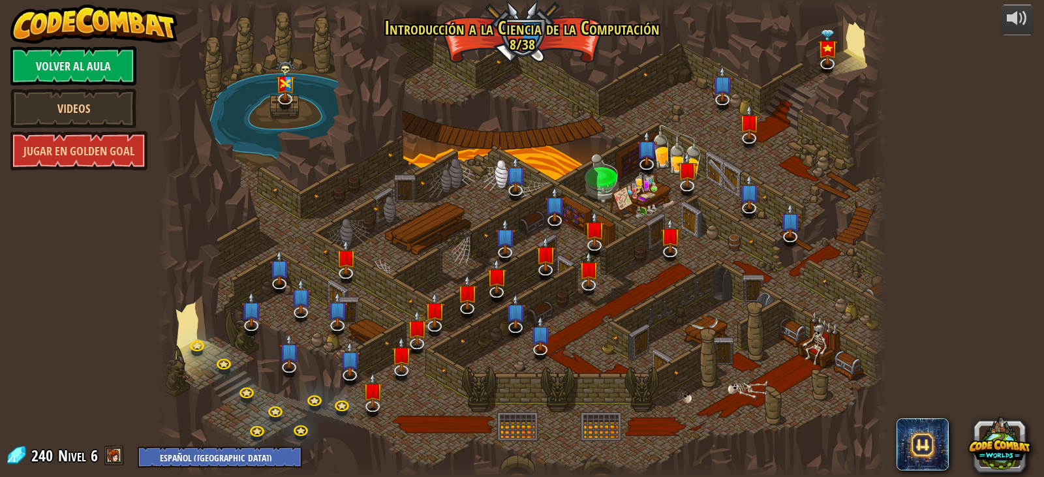
select select "es-419"
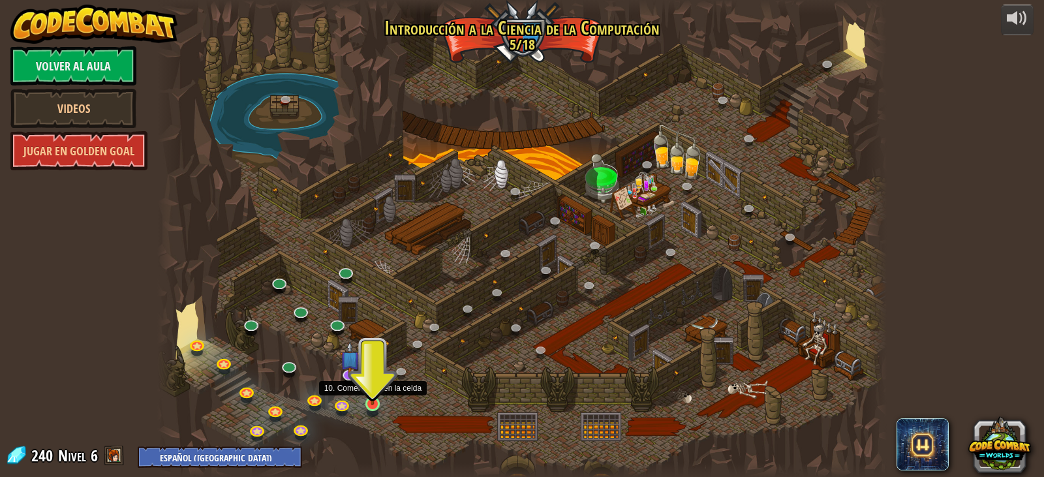
click at [374, 390] on img at bounding box center [373, 385] width 18 height 42
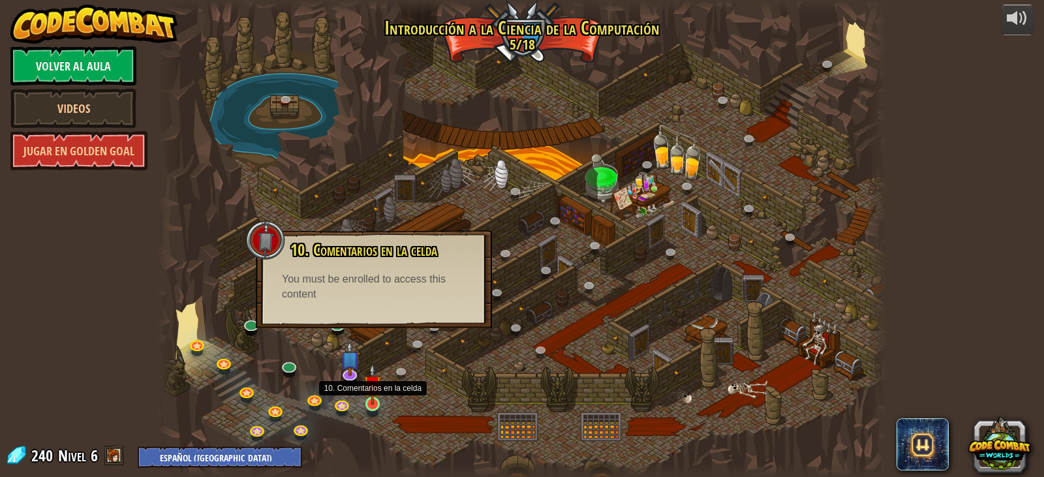
click at [371, 396] on img at bounding box center [373, 385] width 18 height 42
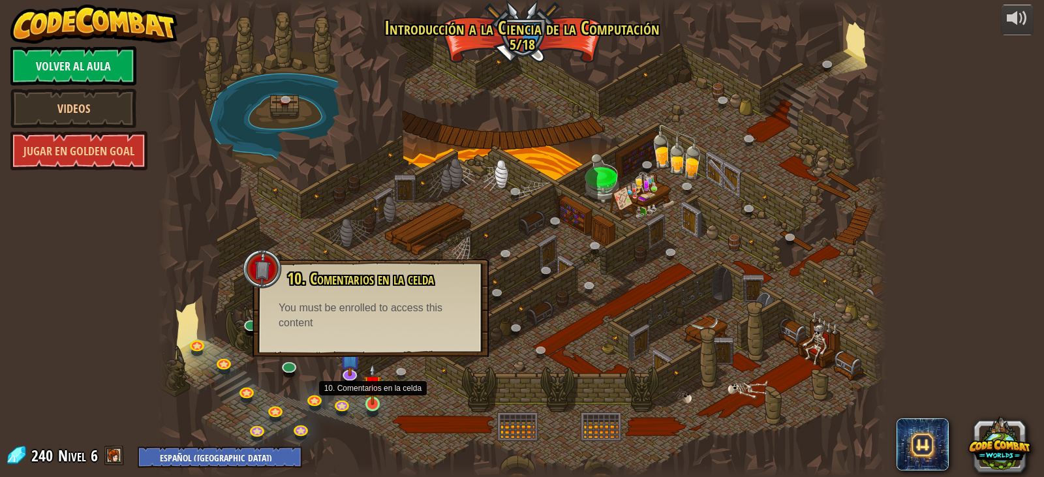
click at [371, 396] on img at bounding box center [373, 385] width 18 height 42
click at [339, 401] on link at bounding box center [343, 405] width 26 height 26
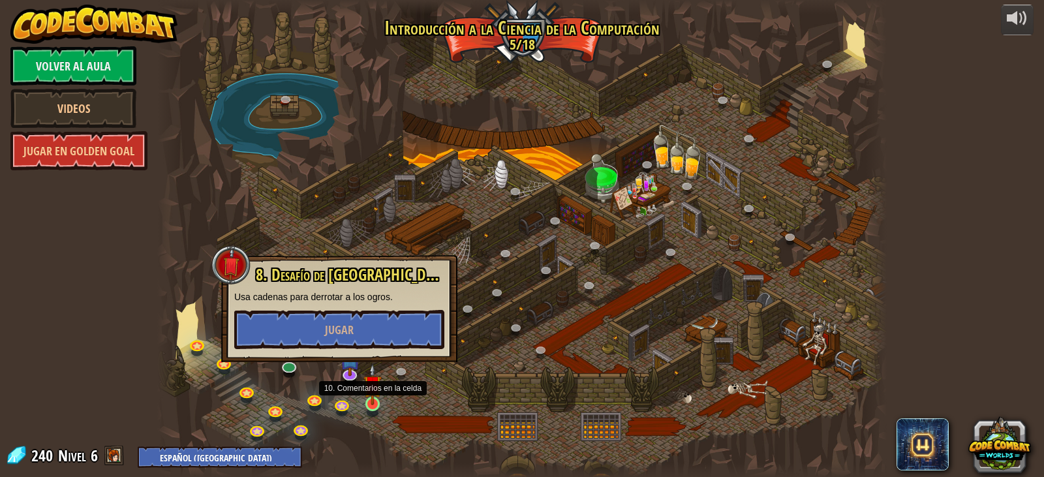
click at [368, 401] on img at bounding box center [373, 385] width 18 height 42
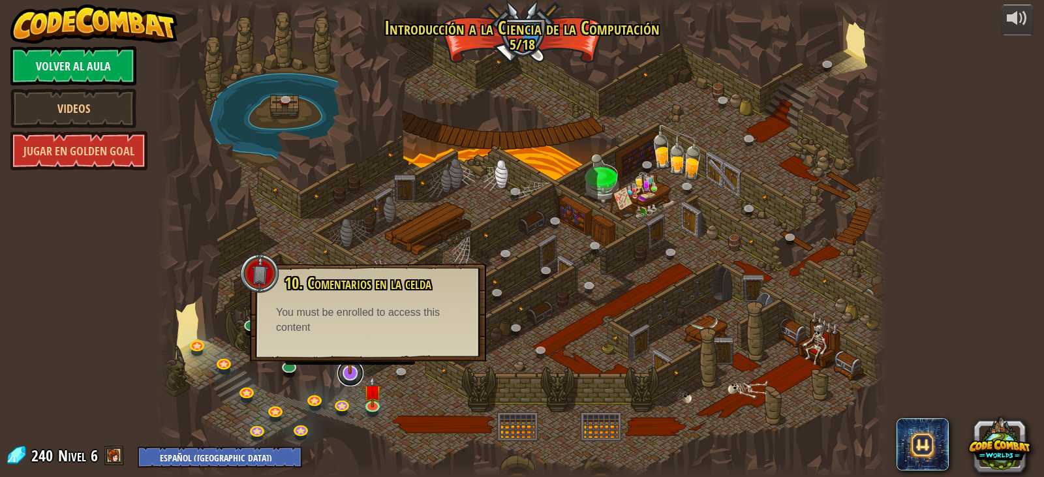
click at [344, 378] on link at bounding box center [350, 373] width 26 height 26
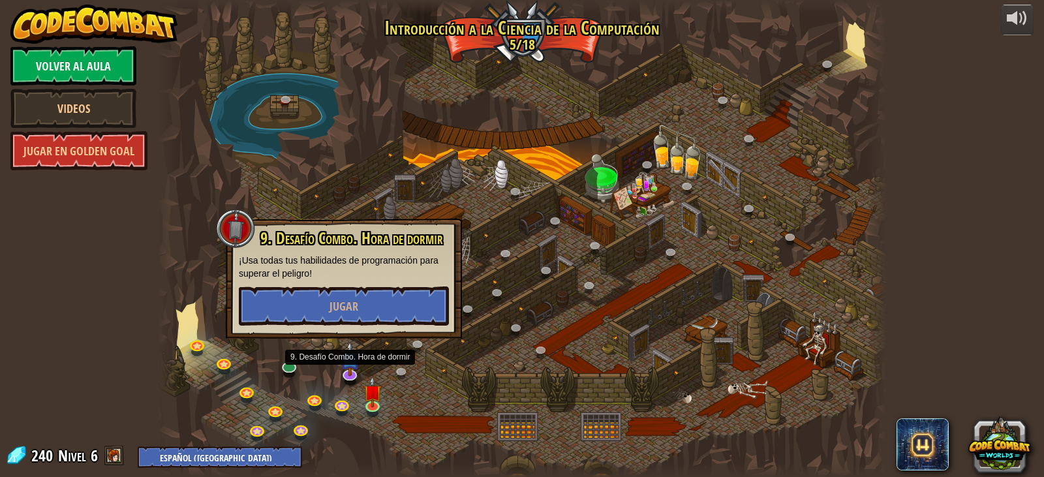
click at [467, 345] on div at bounding box center [522, 238] width 730 height 477
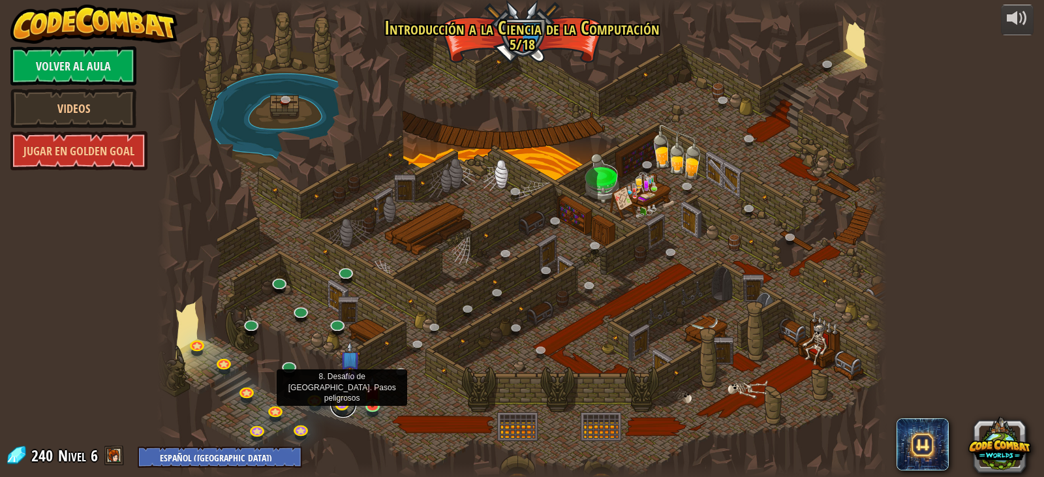
click at [338, 411] on link at bounding box center [343, 405] width 26 height 26
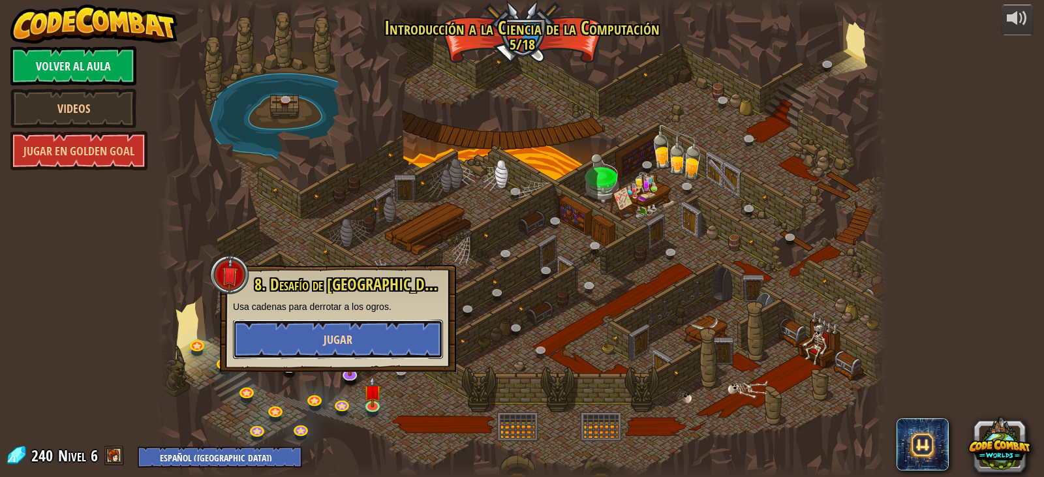
click at [392, 353] on button "Jugar" at bounding box center [338, 339] width 210 height 39
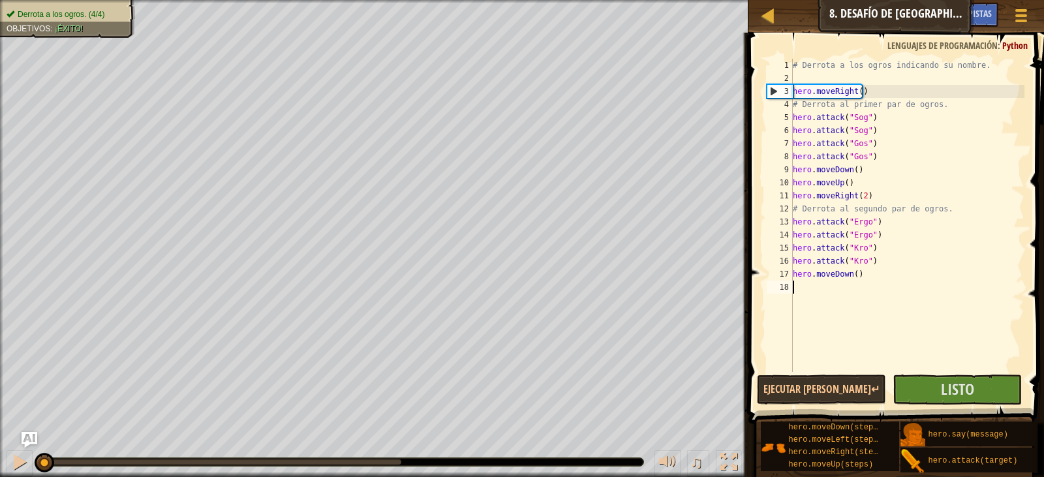
type textarea "hero.moveDown()"
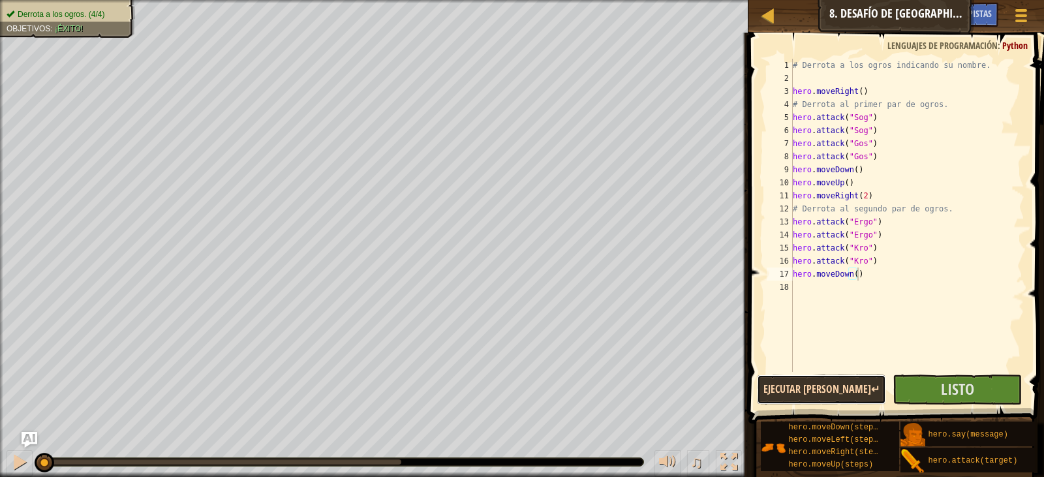
click at [830, 390] on button "Ejecutar [PERSON_NAME]↵" at bounding box center [821, 390] width 129 height 30
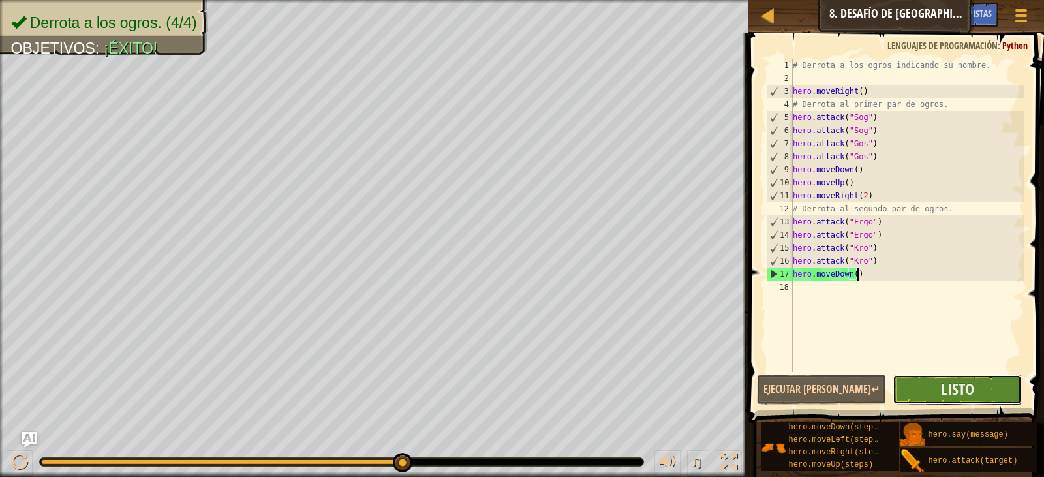
click at [935, 394] on button "Listo" at bounding box center [957, 390] width 129 height 30
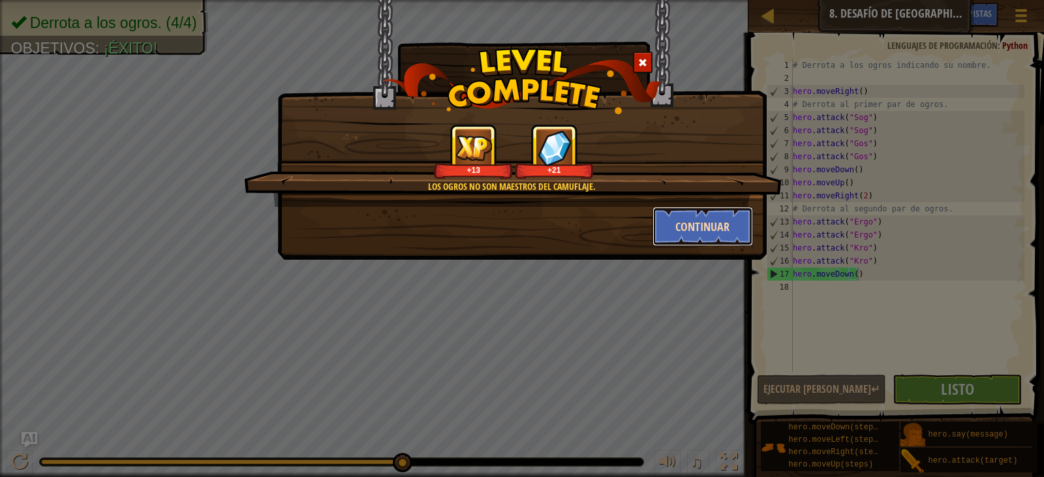
click at [691, 235] on button "Continuar" at bounding box center [703, 226] width 101 height 39
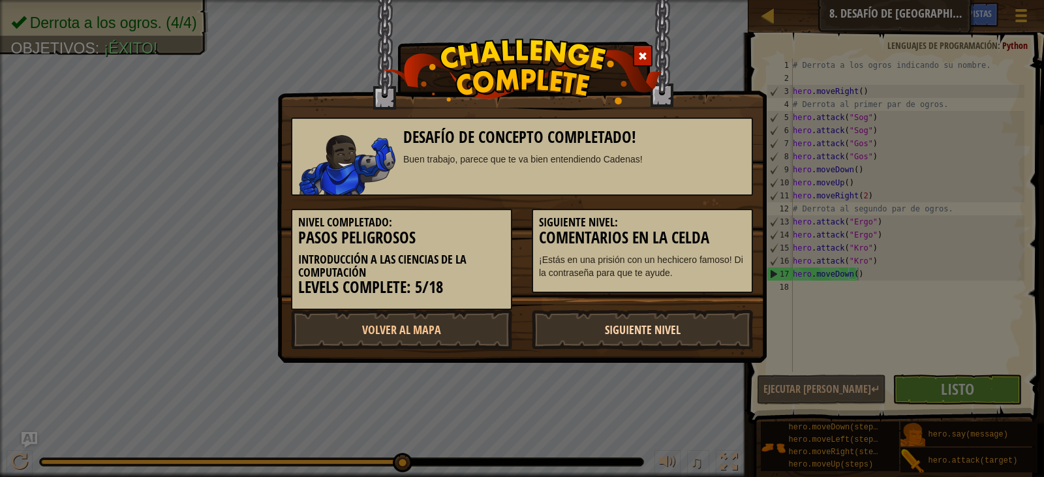
click at [638, 330] on link "Siguiente Nivel" at bounding box center [642, 329] width 221 height 39
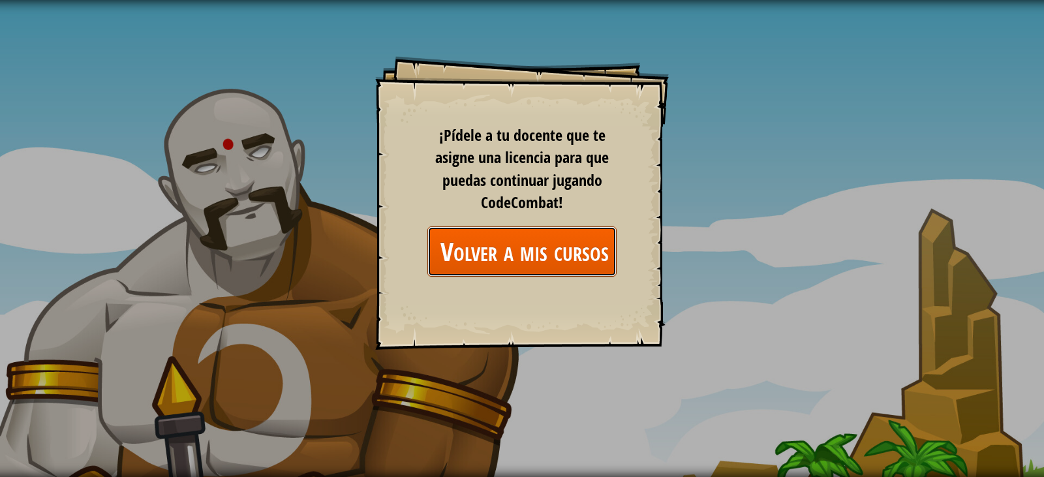
click at [538, 255] on link "Volver a mis cursos" at bounding box center [522, 251] width 189 height 50
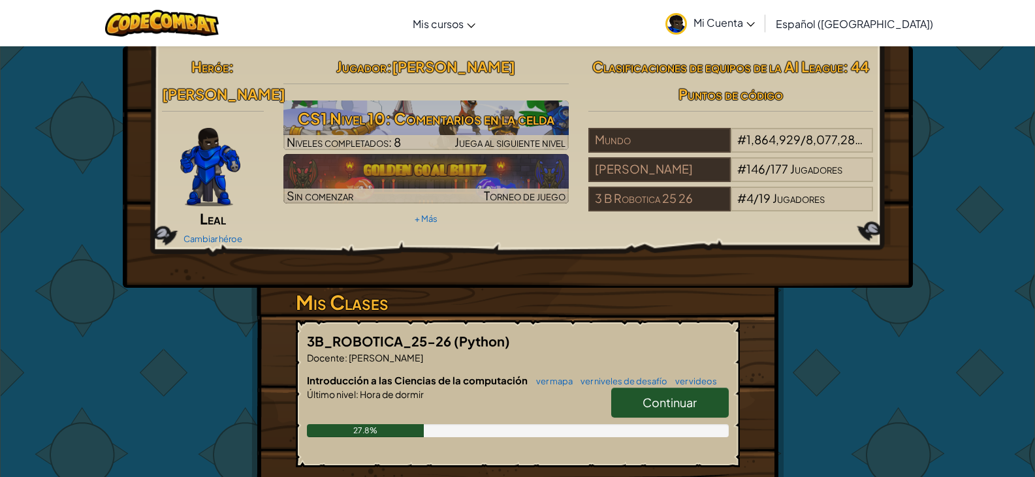
click at [530, 401] on div at bounding box center [518, 412] width 422 height 23
drag, startPoint x: 449, startPoint y: 406, endPoint x: 461, endPoint y: 407, distance: 11.8
click at [449, 424] on div "27.8%" at bounding box center [518, 430] width 422 height 13
click at [647, 395] on span "Continuar" at bounding box center [669, 402] width 54 height 15
select select "es-419"
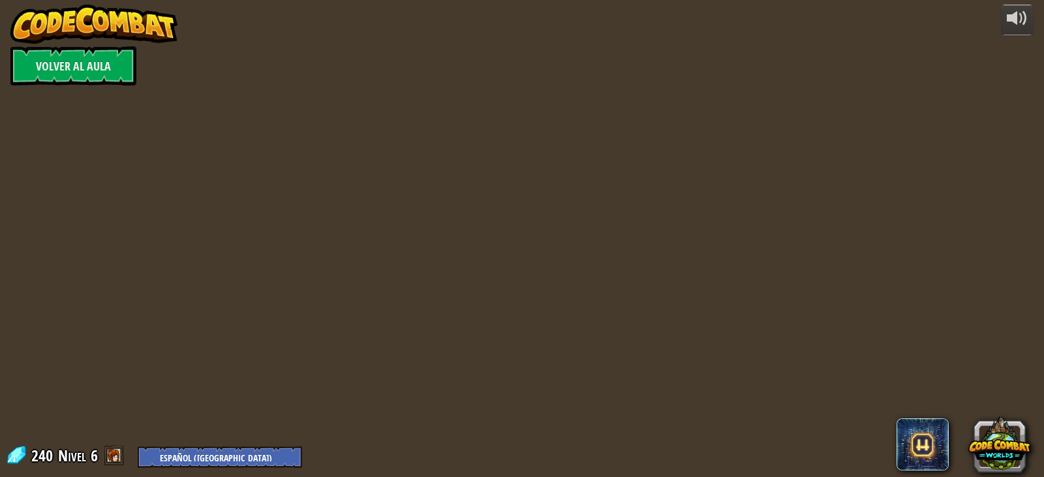
select select "es-419"
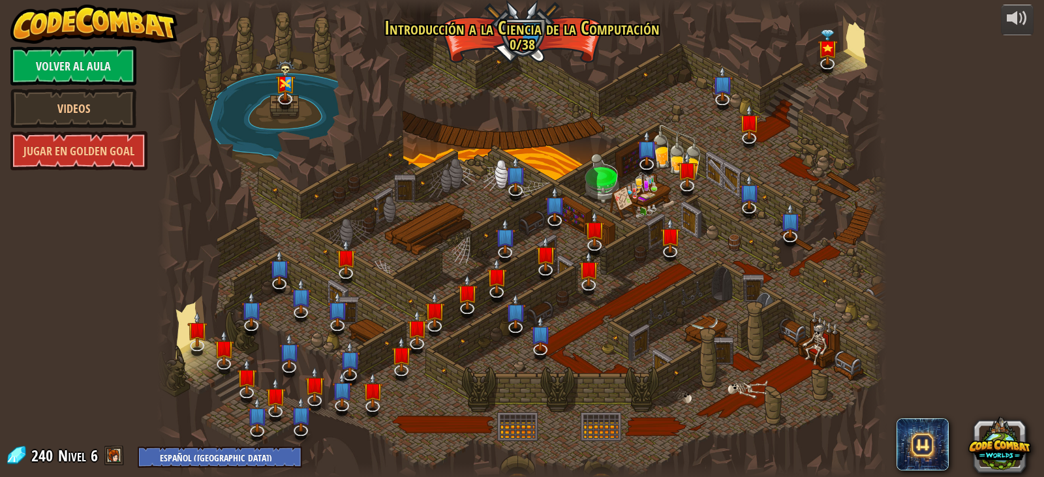
select select "es-419"
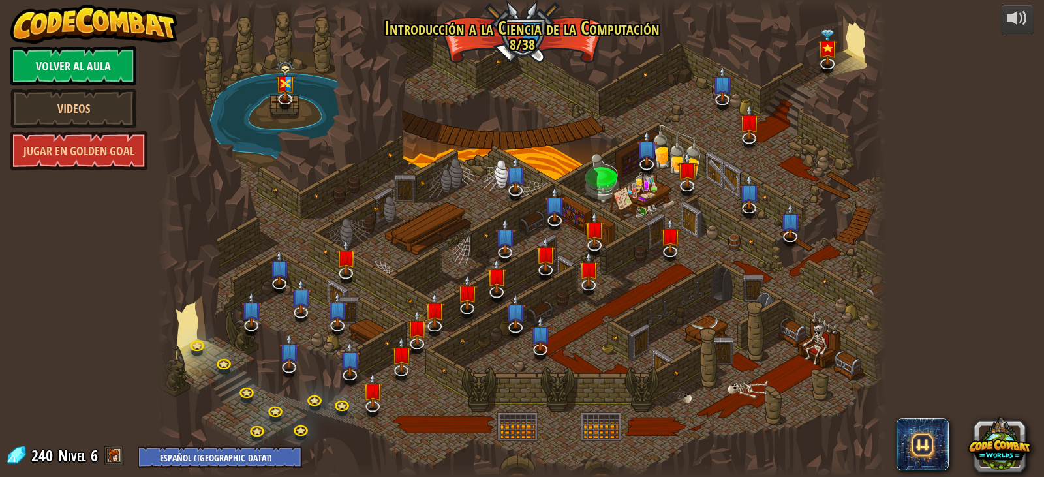
select select "es-419"
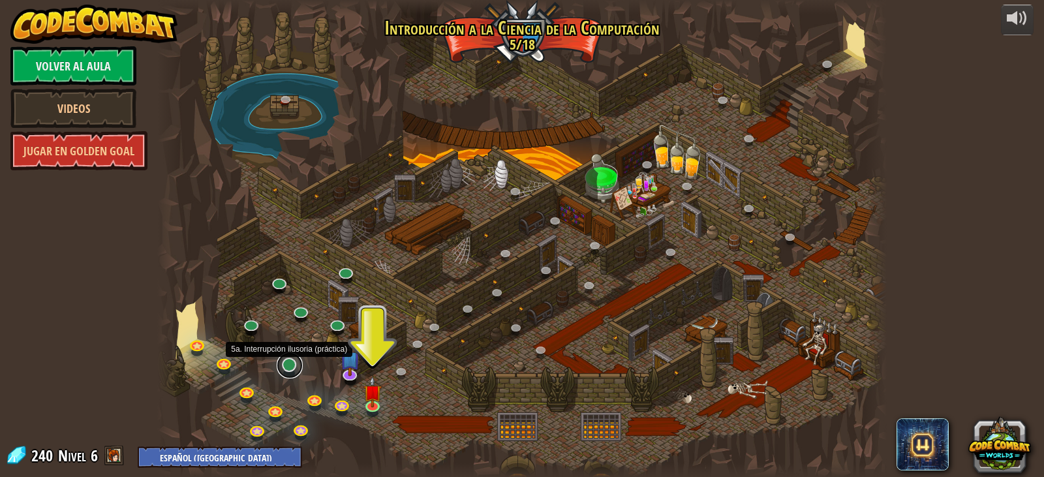
click at [292, 369] on link at bounding box center [290, 365] width 26 height 26
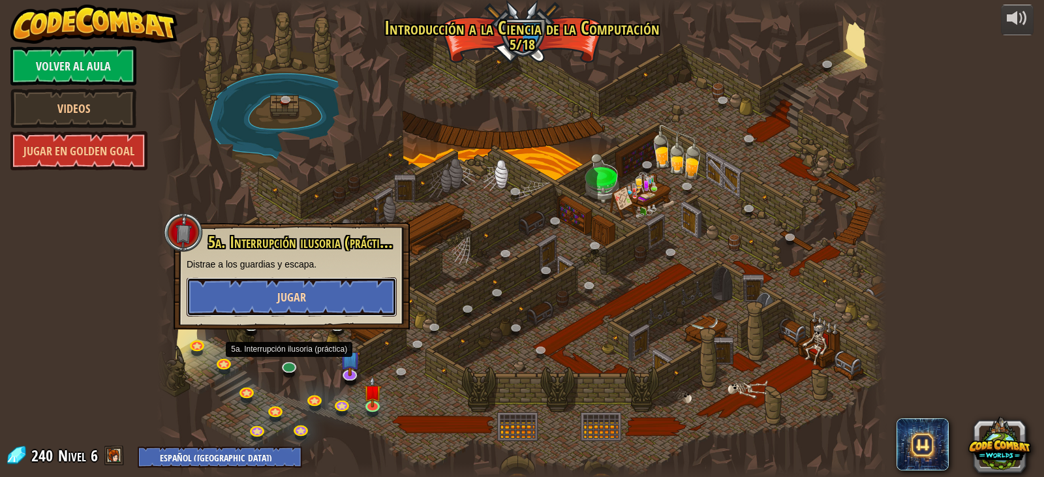
click at [298, 309] on button "Jugar" at bounding box center [292, 296] width 210 height 39
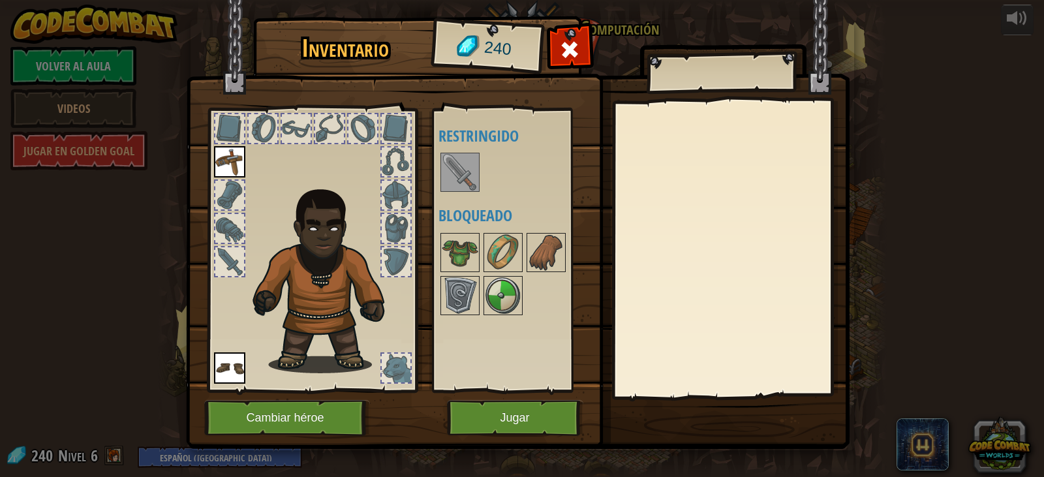
click at [467, 175] on img at bounding box center [460, 172] width 37 height 37
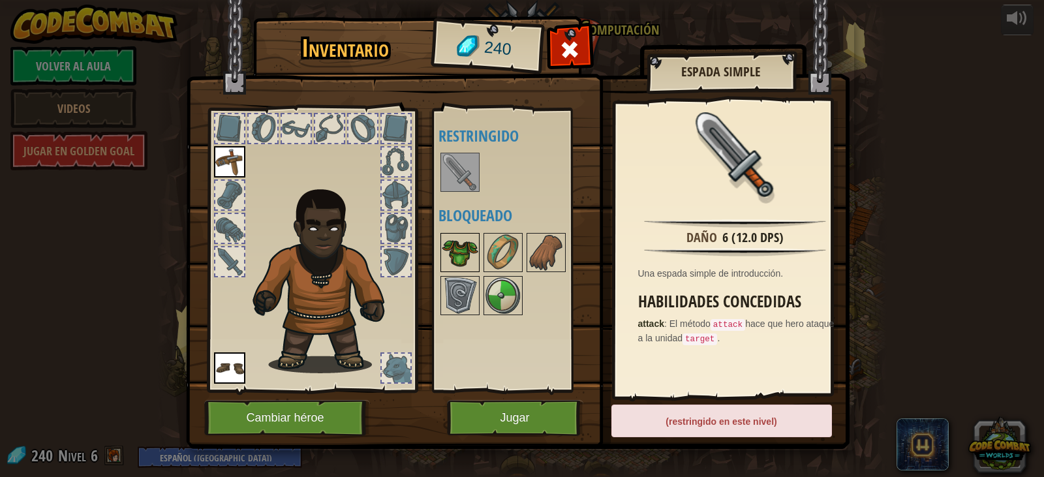
click at [468, 247] on img at bounding box center [460, 252] width 37 height 37
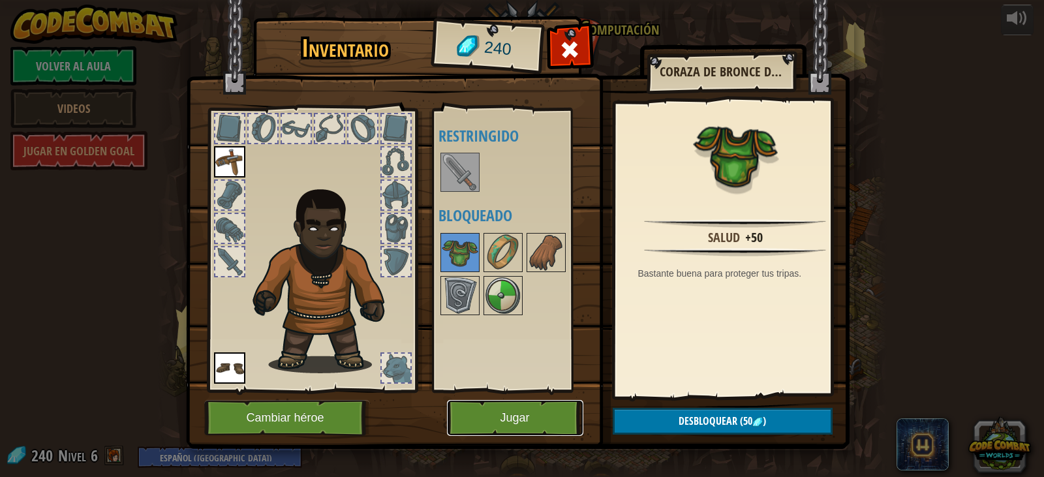
click at [513, 420] on button "Jugar" at bounding box center [515, 418] width 136 height 36
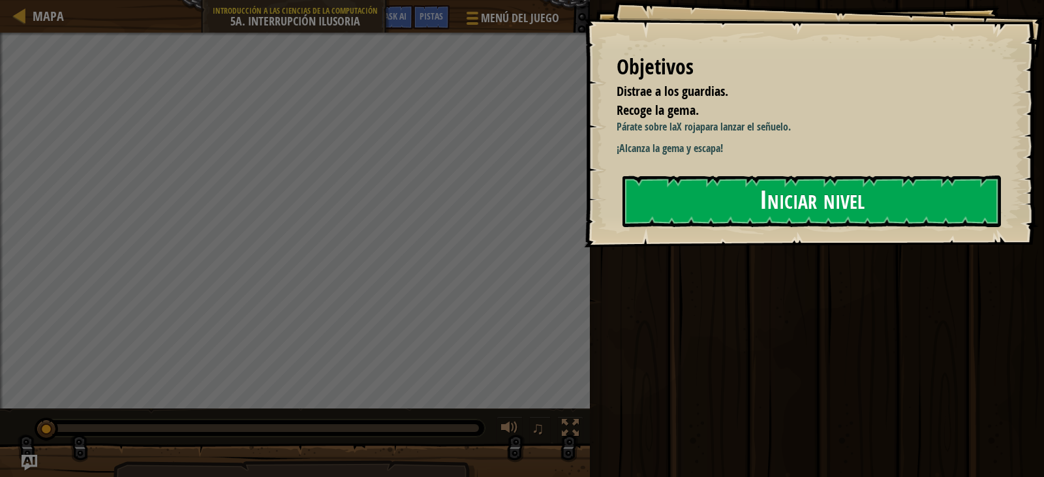
click at [691, 198] on button "Iniciar nivel" at bounding box center [812, 202] width 379 height 52
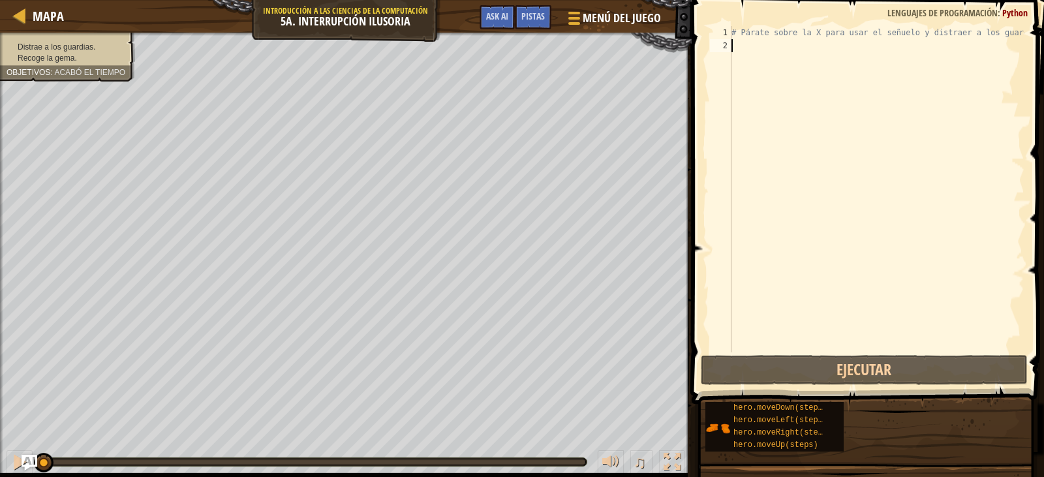
type textarea "h"
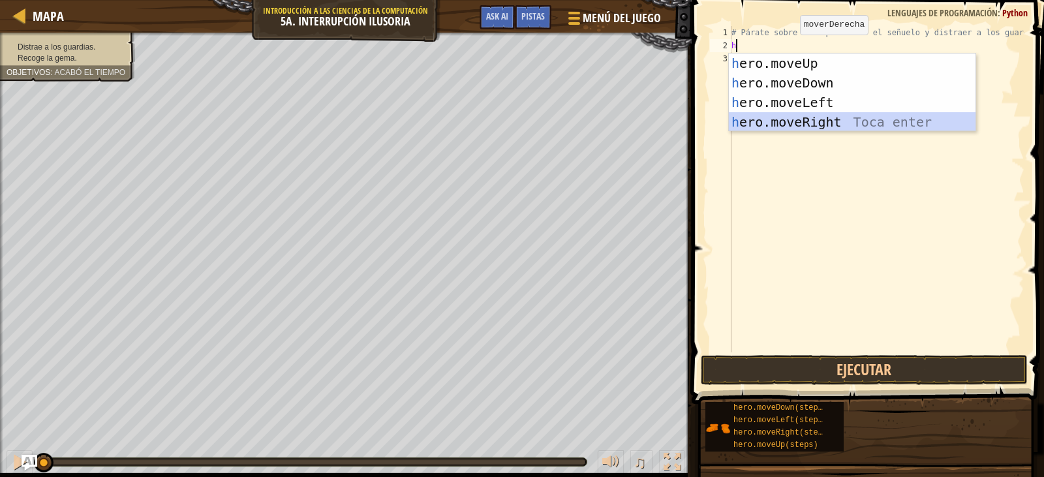
click at [809, 122] on div "h ero.moveUp Toca enter h ero.moveDown Toca enter h ero.moveLeft Toca enter h e…" at bounding box center [852, 112] width 247 height 117
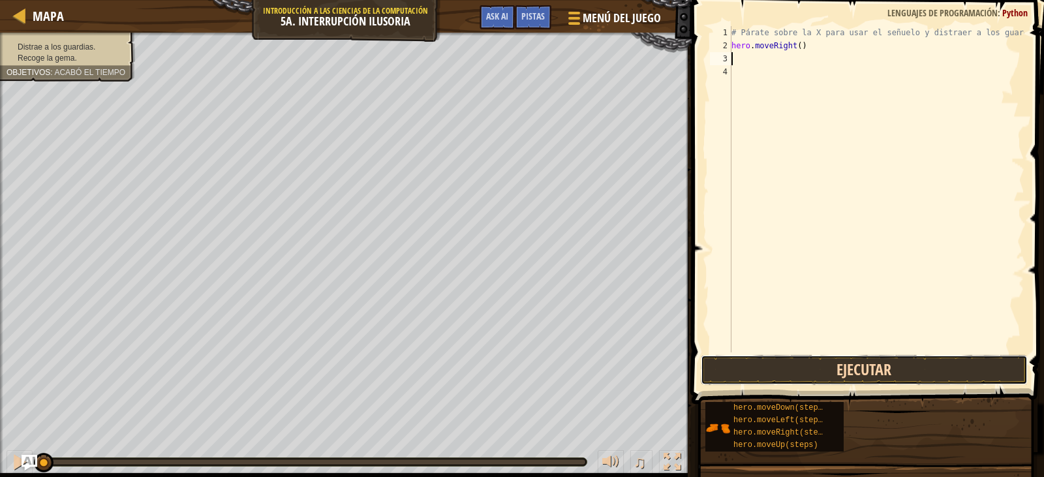
click at [882, 364] on button "Ejecutar" at bounding box center [864, 370] width 327 height 30
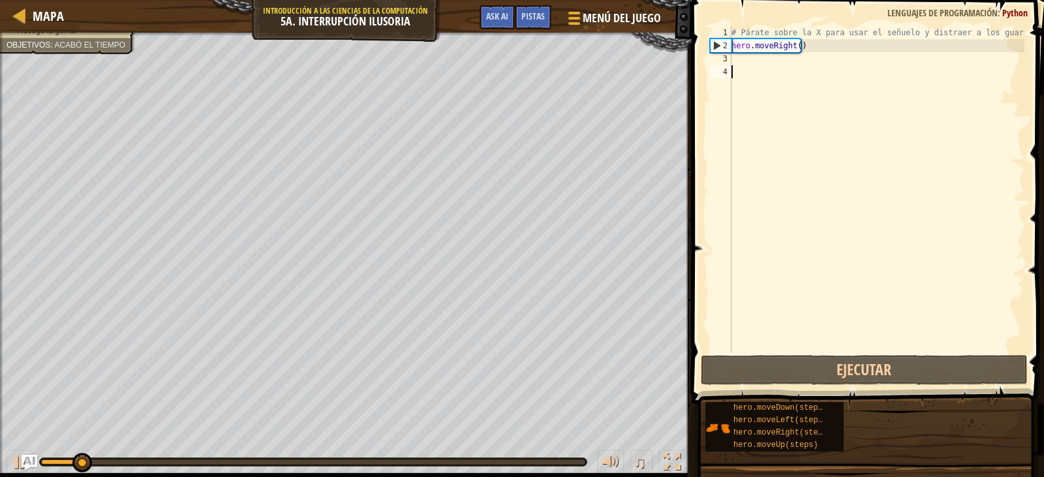
click at [777, 75] on div "# Párate sobre la X para usar el señuelo y distraer a los guardias. hero . move…" at bounding box center [877, 202] width 296 height 352
click at [797, 44] on div "# Párate sobre la X para usar el señuelo y distraer a los guardias. hero . move…" at bounding box center [877, 202] width 296 height 352
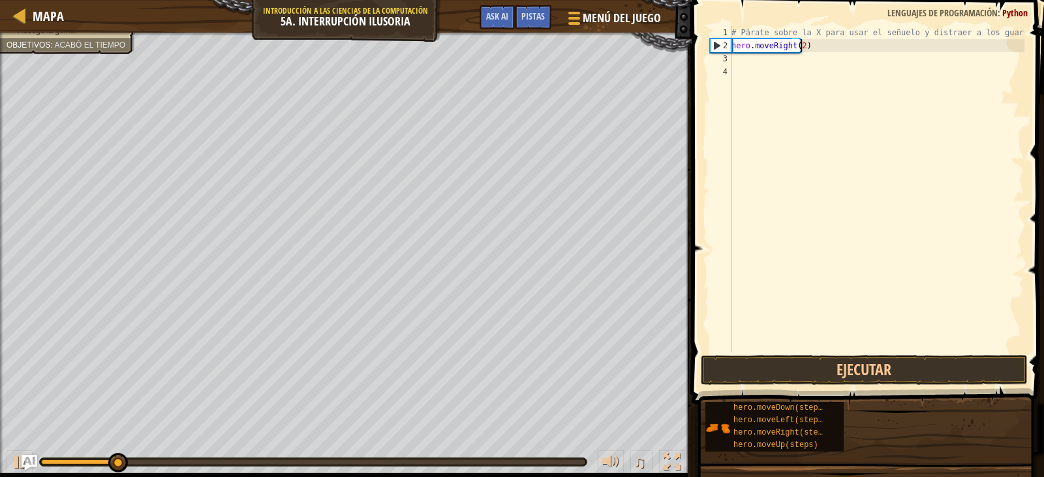
scroll to position [6, 5]
click at [854, 371] on button "Ejecutar" at bounding box center [864, 370] width 327 height 30
type textarea "hero.moveRight(3)"
click at [800, 77] on div "# Párate sobre la X para usar el señuelo y distraer a los guardias. hero . move…" at bounding box center [877, 202] width 296 height 352
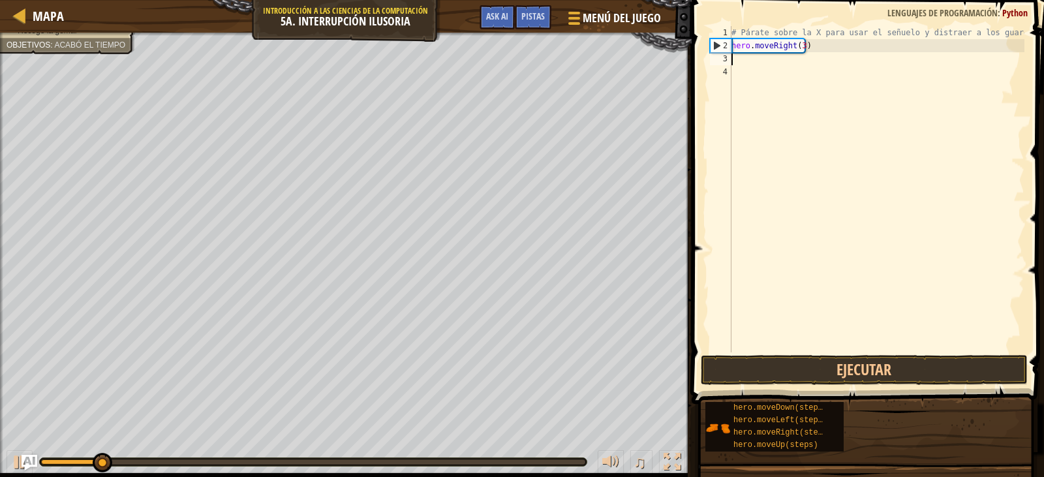
click at [795, 61] on div "# Párate sobre la X para usar el señuelo y distraer a los guardias. hero . move…" at bounding box center [877, 202] width 296 height 352
click at [802, 48] on div "# Párate sobre la X para usar el señuelo y distraer a los guardias. hero . move…" at bounding box center [877, 202] width 296 height 352
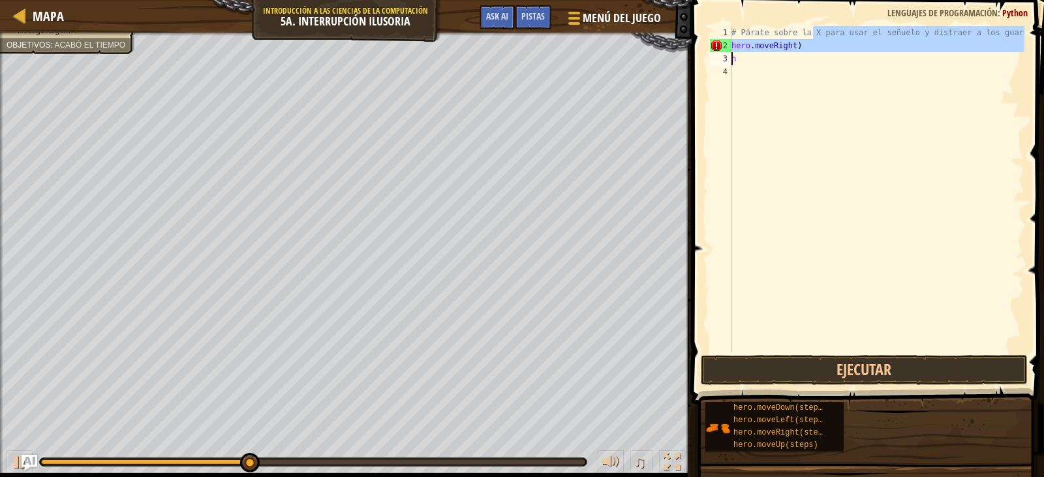
drag, startPoint x: 813, startPoint y: 35, endPoint x: 713, endPoint y: 56, distance: 101.4
click at [713, 56] on div "hero.moveRight) 1 2 3 4 # Párate sobre la X para usar el señuelo y distraer a l…" at bounding box center [866, 189] width 317 height 326
type textarea "hero.moveRight) h"
drag, startPoint x: 856, startPoint y: 91, endPoint x: 839, endPoint y: 64, distance: 31.7
click at [853, 88] on div "# Párate sobre la X para usar el señuelo y distraer a los guardias. hero . move…" at bounding box center [877, 202] width 296 height 352
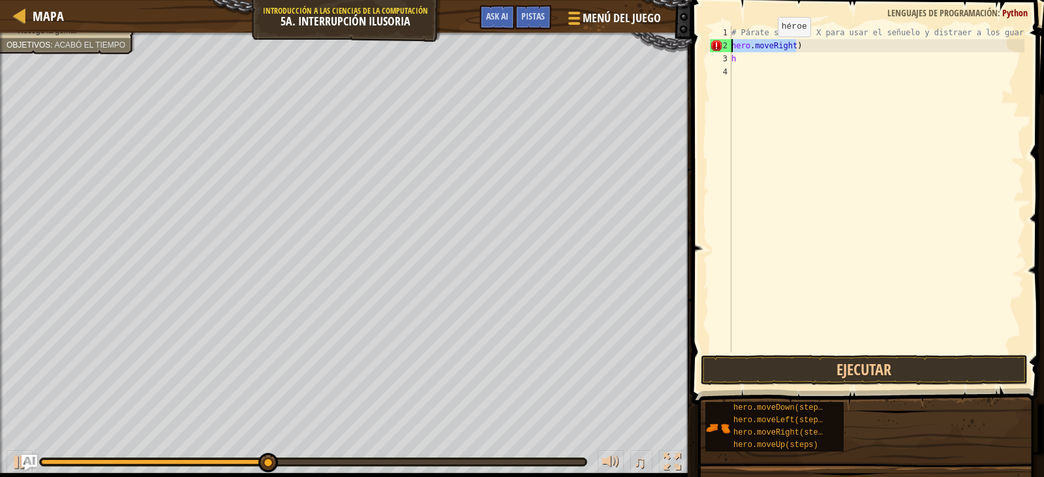
click at [622, 50] on div "Mapa Introducción a las Ciencias de la computación 5a. Interrupción ilusoria Me…" at bounding box center [522, 238] width 1044 height 477
type textarea "hero.moveRight)"
type textarea "h"
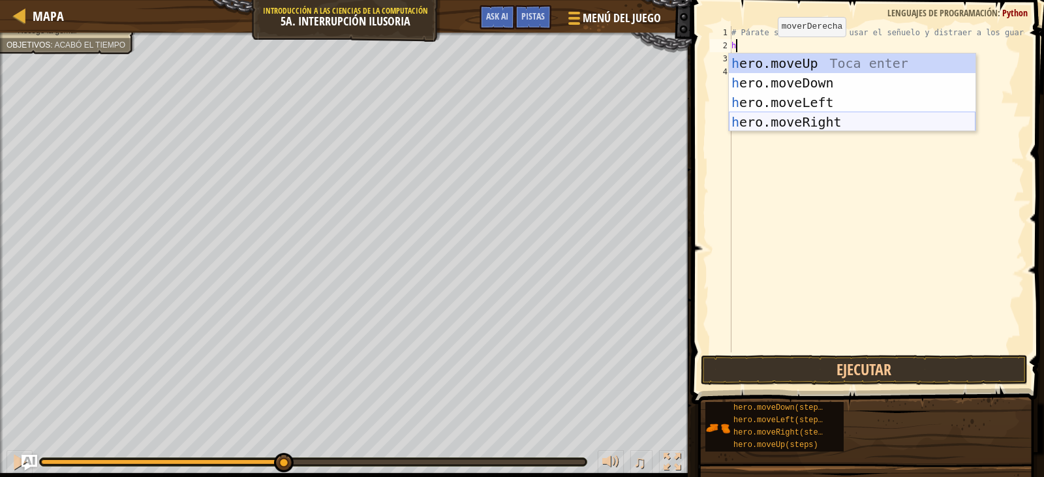
click at [819, 117] on div "h ero.moveUp Toca enter h ero.moveDown Toca enter h ero.moveLeft Toca enter h e…" at bounding box center [852, 112] width 247 height 117
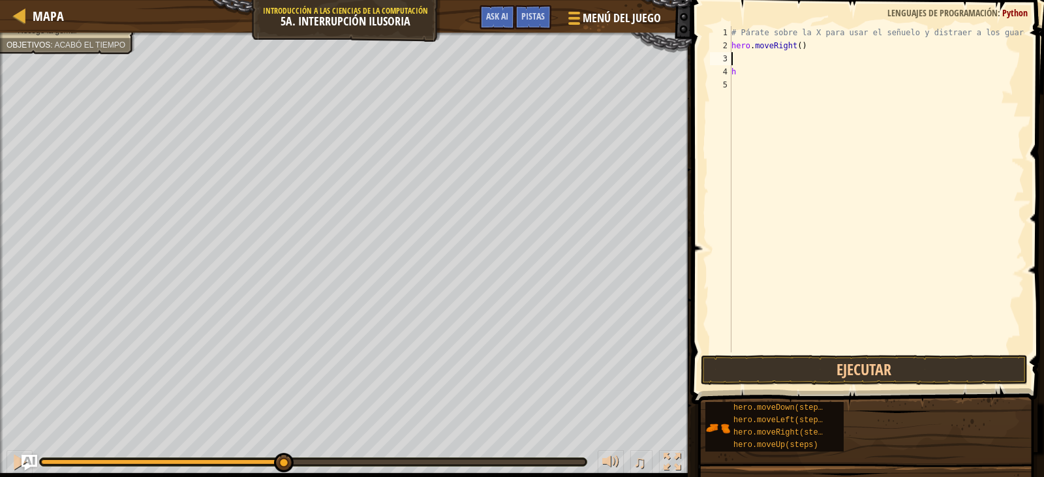
click at [742, 72] on div "# Párate sobre la X para usar el señuelo y distraer a los guardias. hero . move…" at bounding box center [877, 202] width 296 height 352
type textarea "h"
click at [742, 72] on div "# Párate sobre la X para usar el señuelo y distraer a los guardias. hero . move…" at bounding box center [877, 202] width 296 height 352
click at [748, 53] on div "# Párate sobre la X para usar el señuelo y distraer a los guardias. hero . move…" at bounding box center [877, 202] width 296 height 352
type textarea "h"
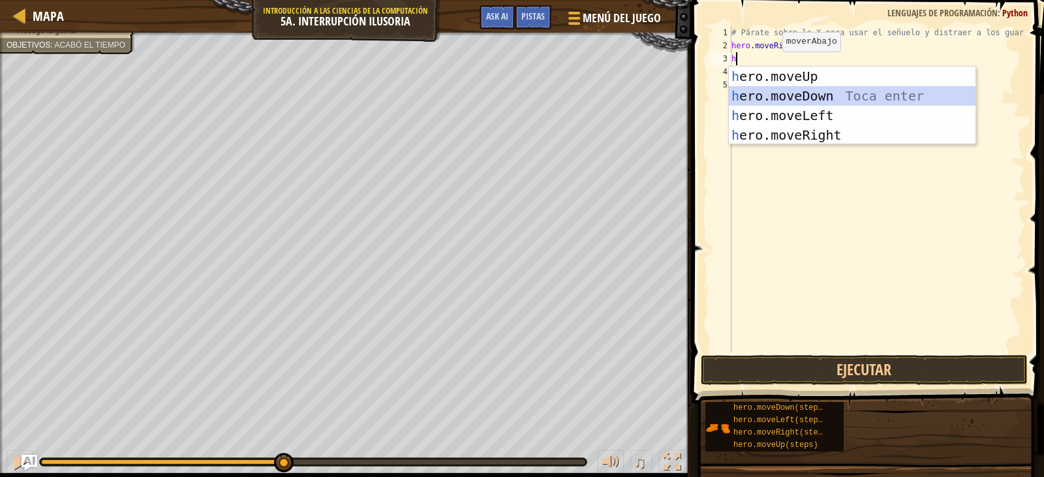
click at [783, 87] on div "h ero.moveUp Toca enter h ero.moveDown Toca enter h ero.moveLeft Toca enter h e…" at bounding box center [852, 125] width 247 height 117
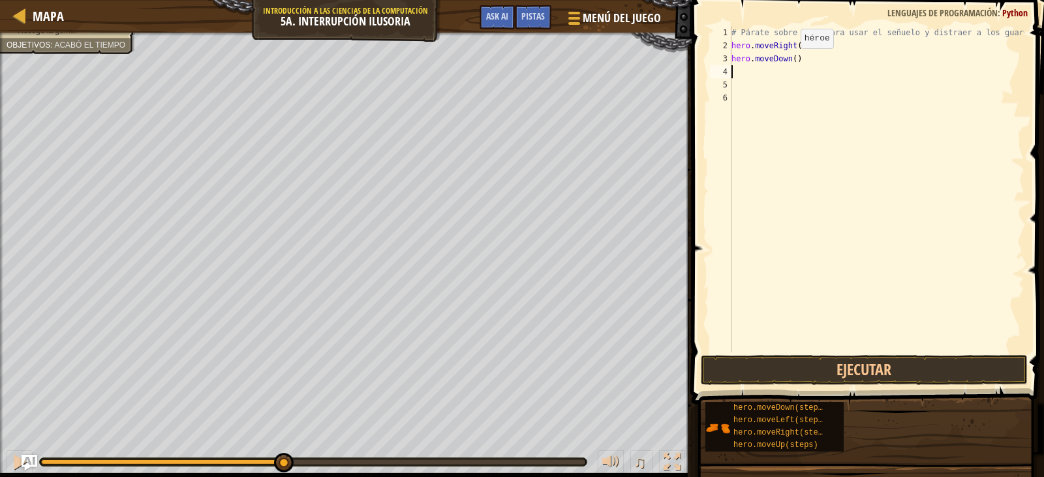
click at [790, 61] on div "# Párate sobre la X para usar el señuelo y distraer a los guardias. hero . move…" at bounding box center [877, 202] width 296 height 352
type textarea "hero.moveDown(2)"
click at [766, 76] on div "# Párate sobre la X para usar el señuelo y distraer a los guardias. hero . move…" at bounding box center [877, 202] width 296 height 352
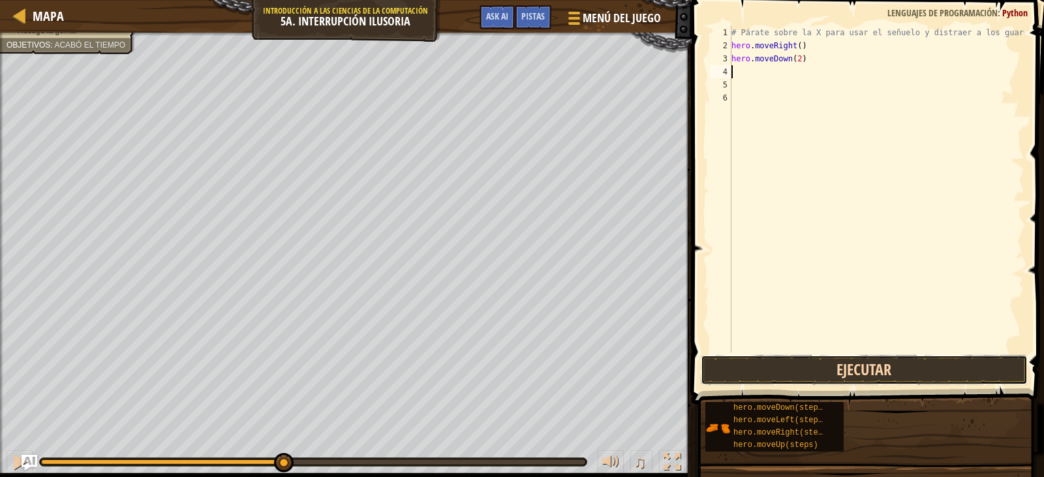
click at [837, 377] on button "Ejecutar" at bounding box center [864, 370] width 327 height 30
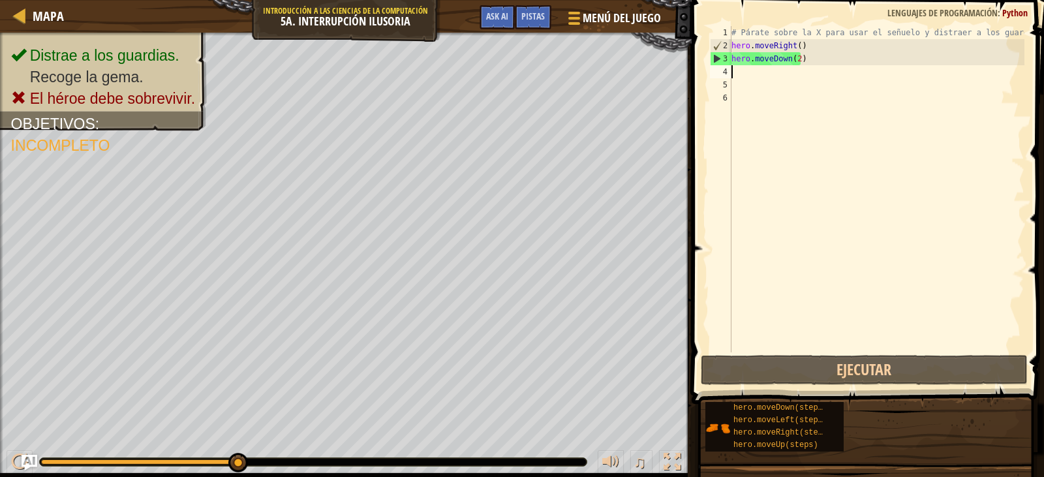
type textarea "h"
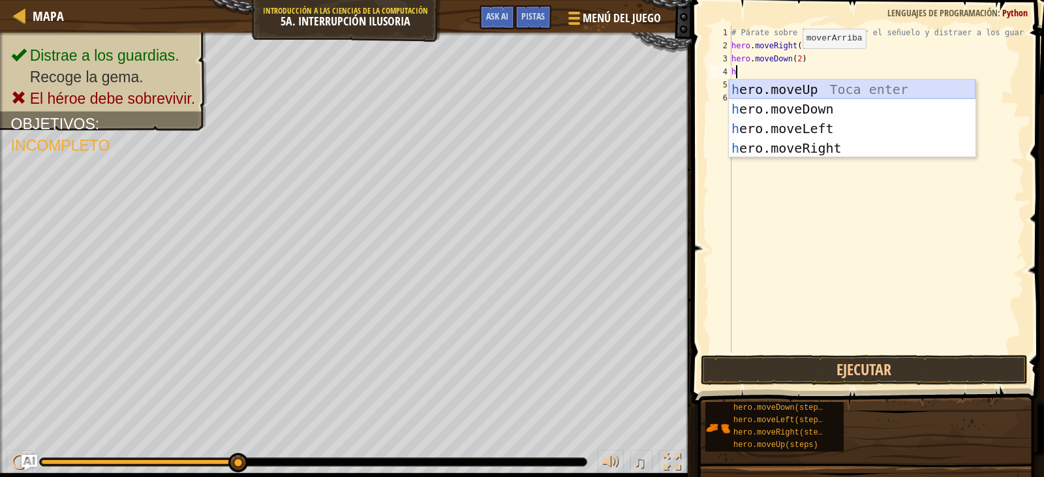
click at [814, 90] on div "h ero.moveUp Toca enter h ero.moveDown Toca enter h ero.moveLeft Toca enter h e…" at bounding box center [852, 138] width 247 height 117
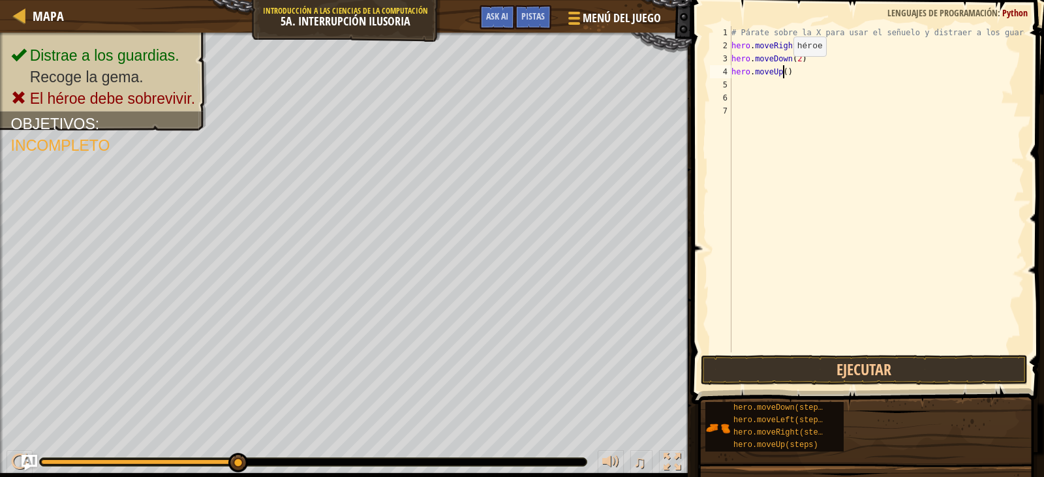
click at [783, 69] on div "# Párate sobre la X para usar el señuelo y distraer a los guardias. hero . move…" at bounding box center [877, 202] width 296 height 352
type textarea "hero.moveUp(2)"
click at [753, 86] on div "# Párate sobre la X para usar el señuelo y distraer a los guardias. hero . move…" at bounding box center [877, 202] width 296 height 352
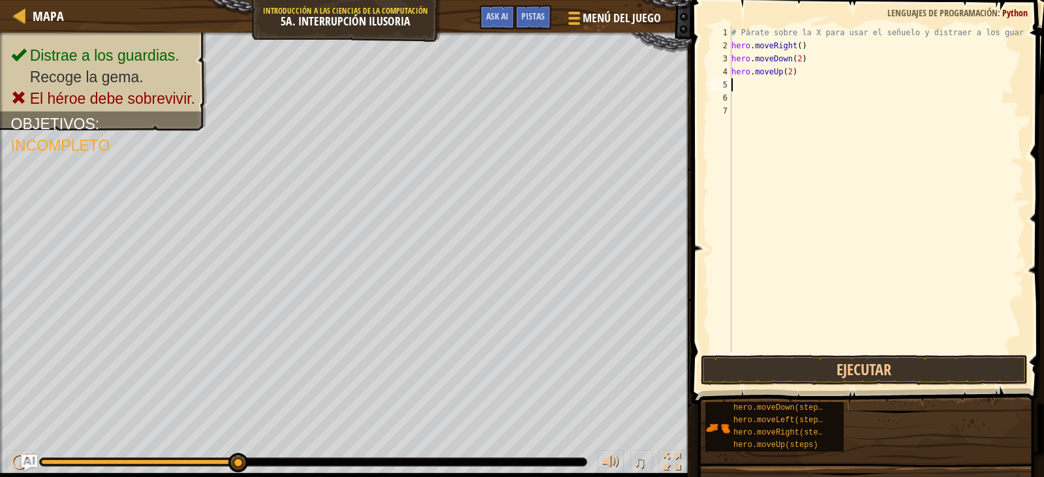
type textarea "h"
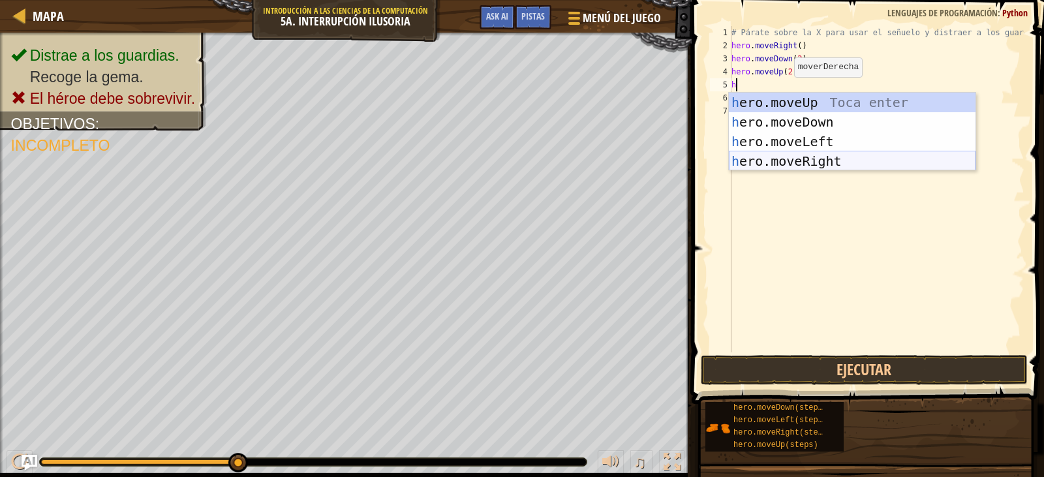
click at [821, 159] on div "h ero.moveUp Toca enter h ero.moveDown Toca enter h ero.moveLeft Toca enter h e…" at bounding box center [852, 151] width 247 height 117
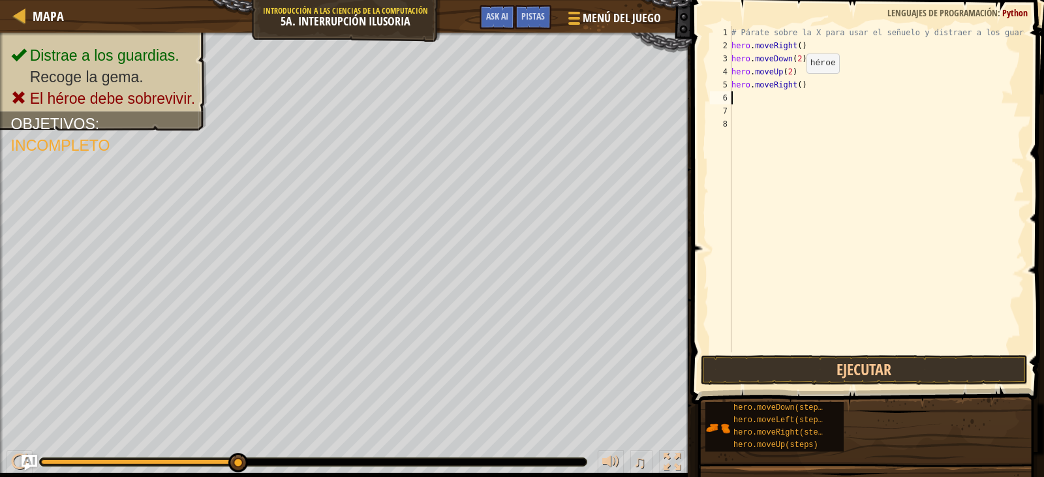
click at [796, 86] on div "# Párate sobre la X para usar el señuelo y distraer a los guardias. hero . move…" at bounding box center [877, 202] width 296 height 352
type textarea "hero.moveRight(4)"
click at [841, 371] on button "Ejecutar" at bounding box center [864, 370] width 327 height 30
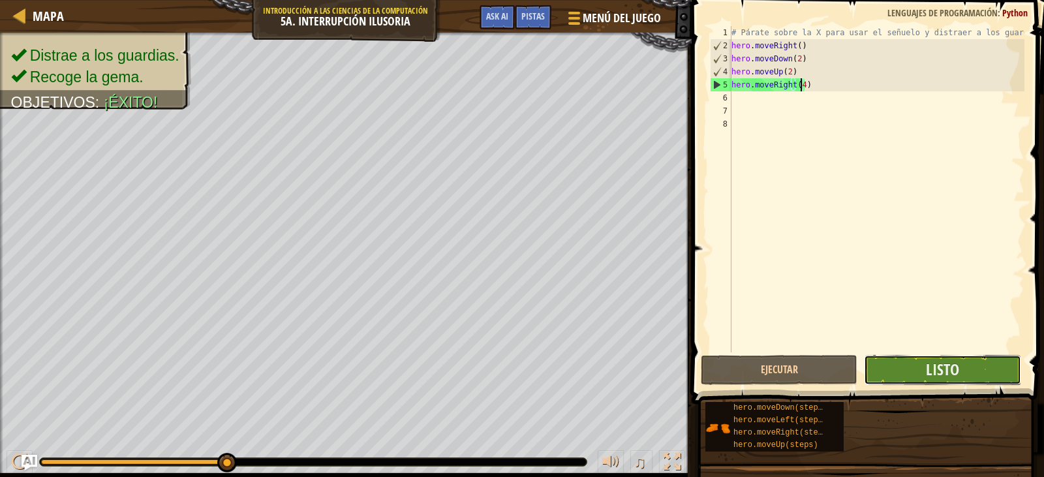
click at [917, 365] on button "Listo" at bounding box center [942, 370] width 157 height 30
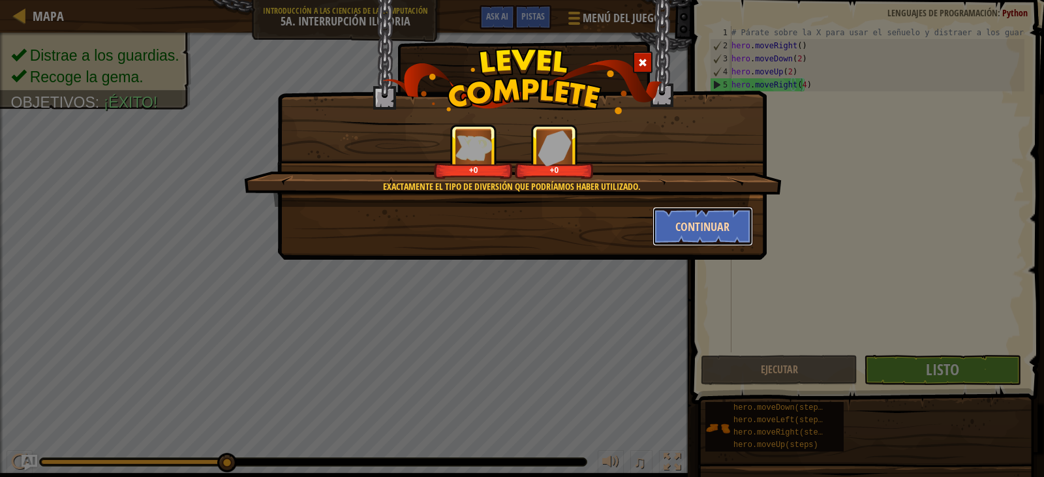
click at [707, 224] on button "Continuar" at bounding box center [703, 226] width 101 height 39
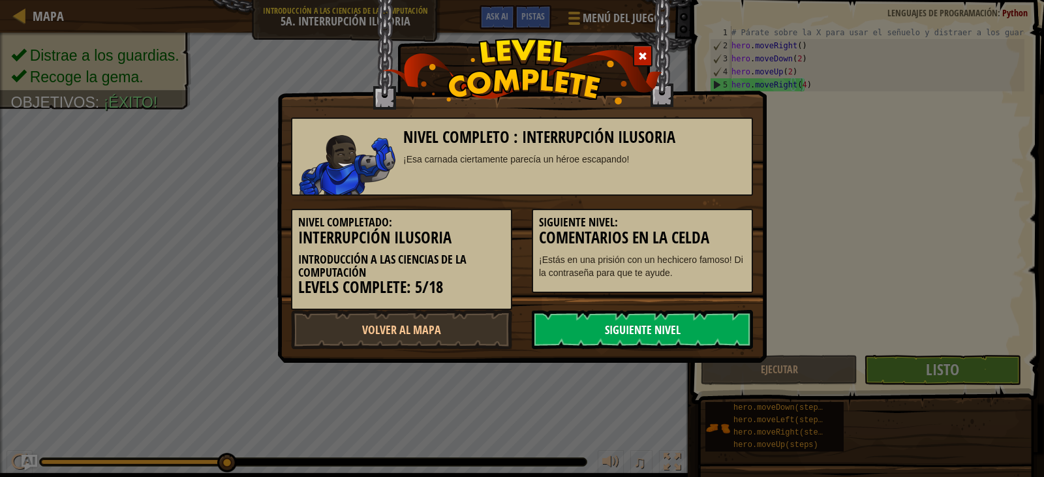
click at [676, 322] on link "Siguiente Nivel" at bounding box center [642, 329] width 221 height 39
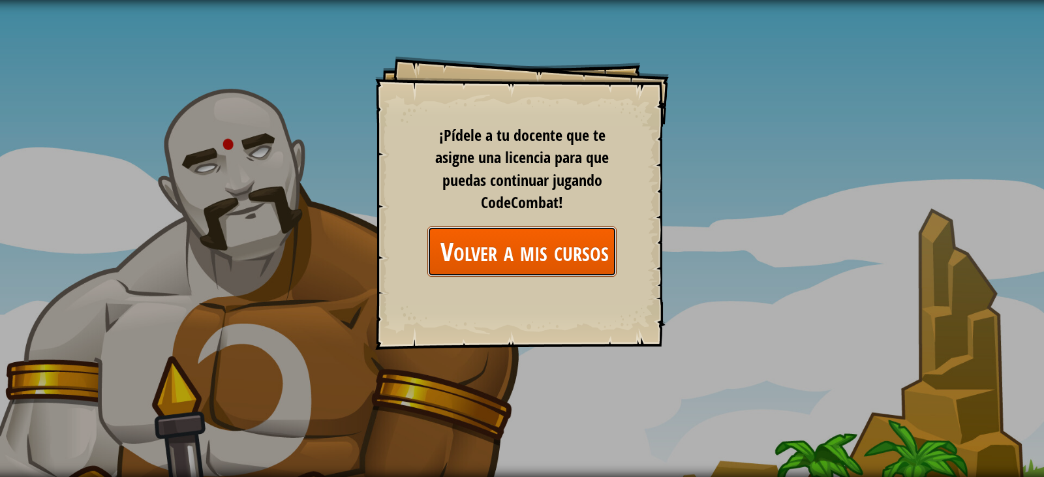
click at [558, 247] on link "Volver a mis cursos" at bounding box center [522, 251] width 189 height 50
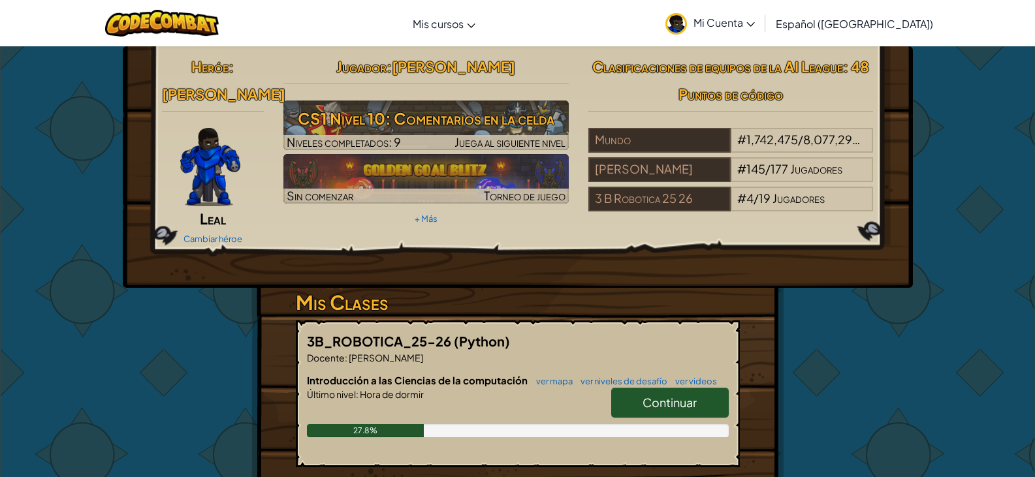
click at [670, 395] on span "Continuar" at bounding box center [669, 402] width 54 height 15
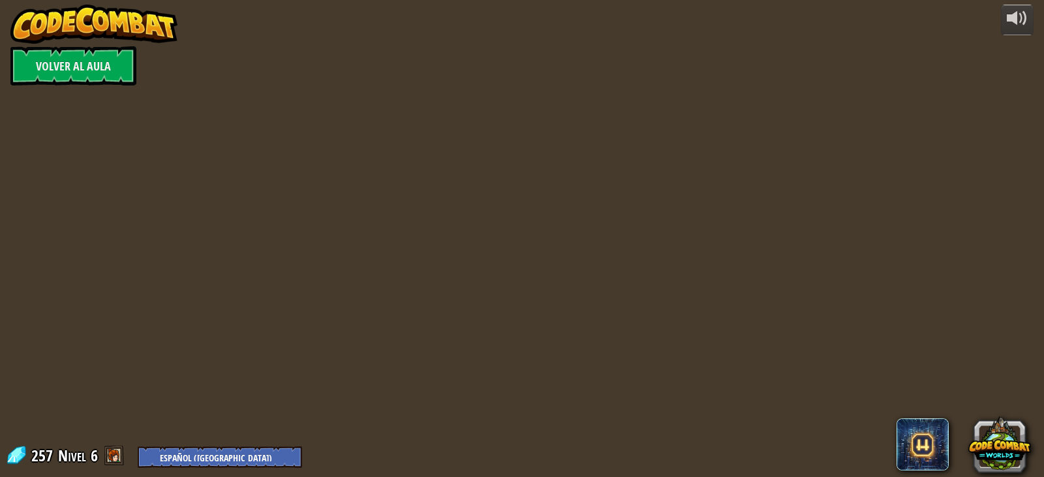
select select "es-419"
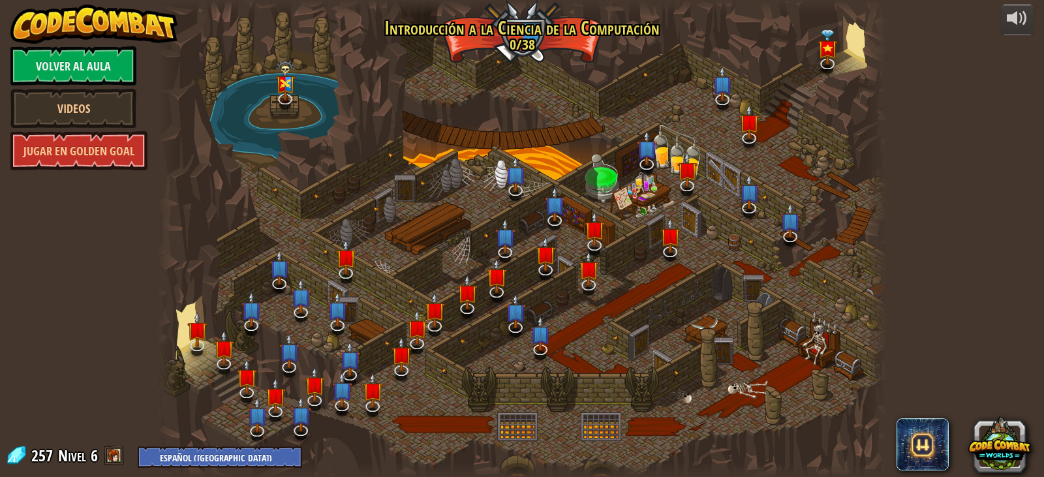
select select "es-419"
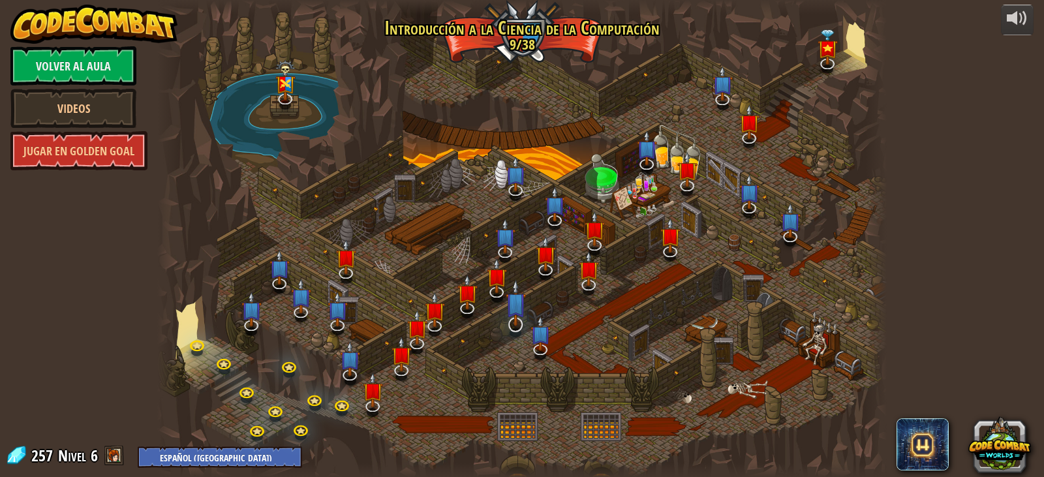
select select "es-419"
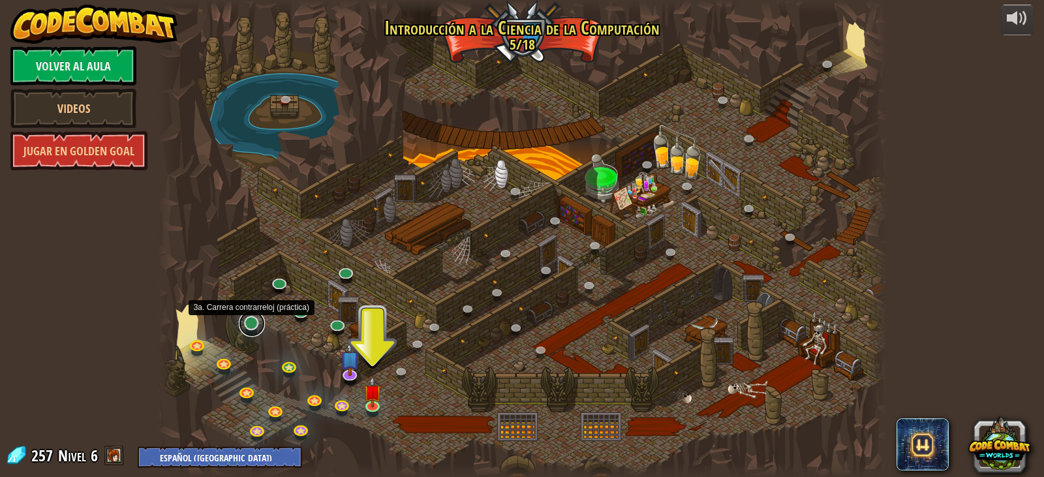
click at [251, 325] on link at bounding box center [252, 324] width 26 height 26
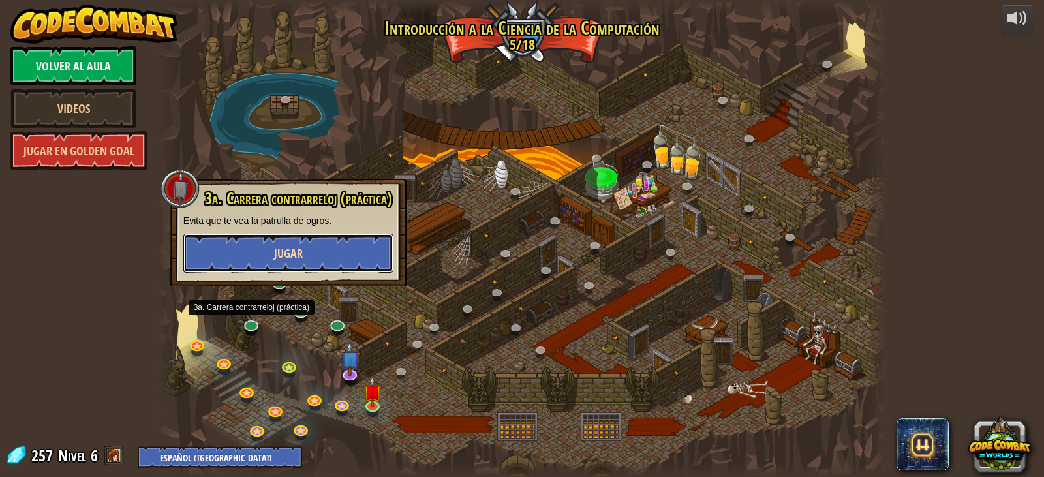
click at [320, 260] on button "Jugar" at bounding box center [288, 253] width 210 height 39
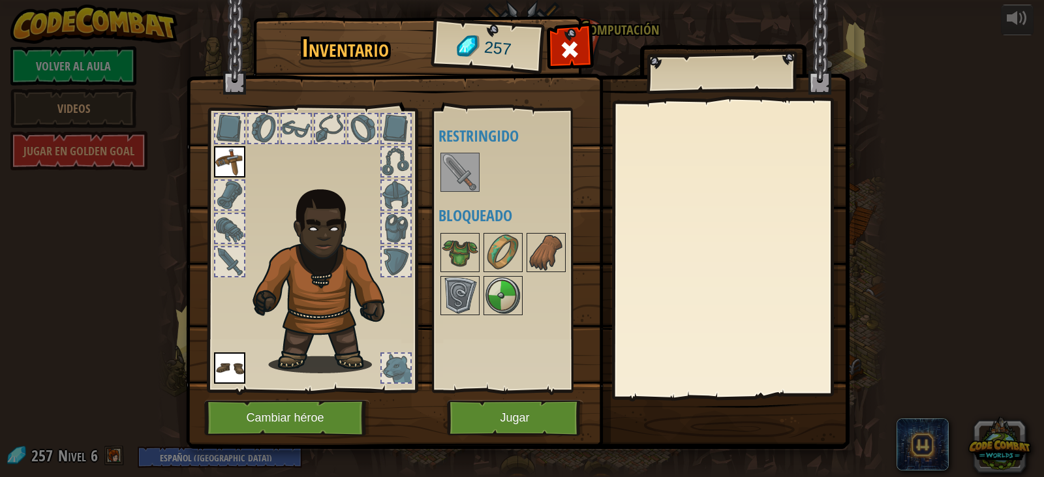
click at [459, 180] on img at bounding box center [460, 172] width 37 height 37
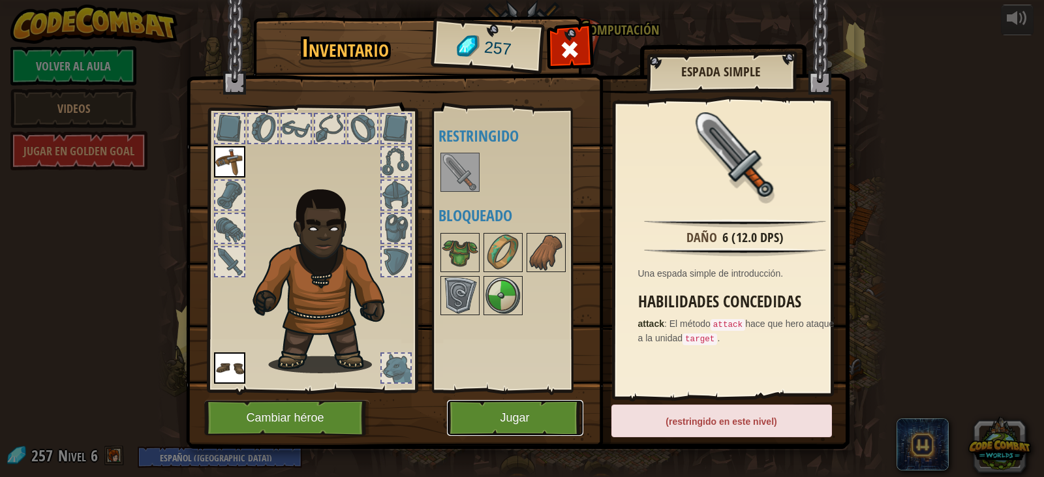
click at [528, 412] on button "Jugar" at bounding box center [515, 418] width 136 height 36
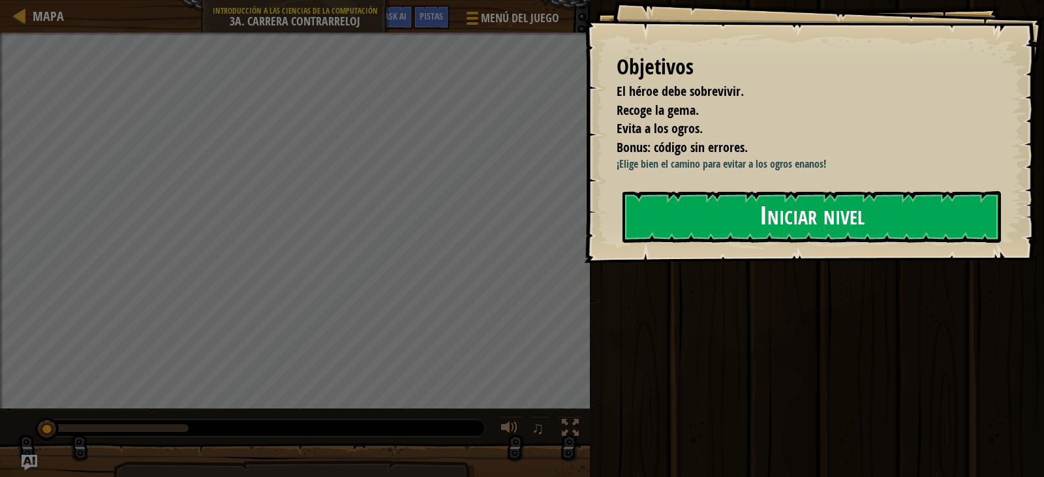
click at [724, 243] on button "Iniciar nivel" at bounding box center [812, 217] width 379 height 52
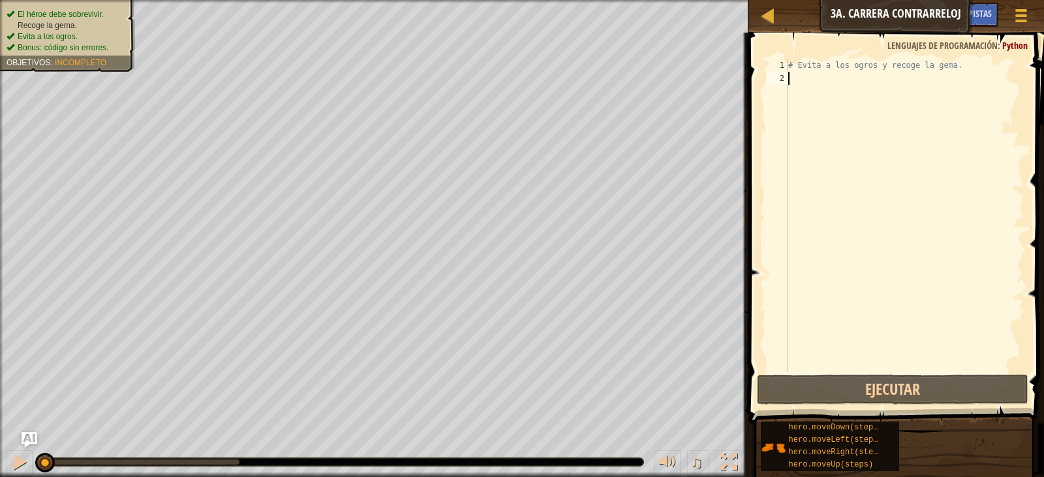
type textarea "h"
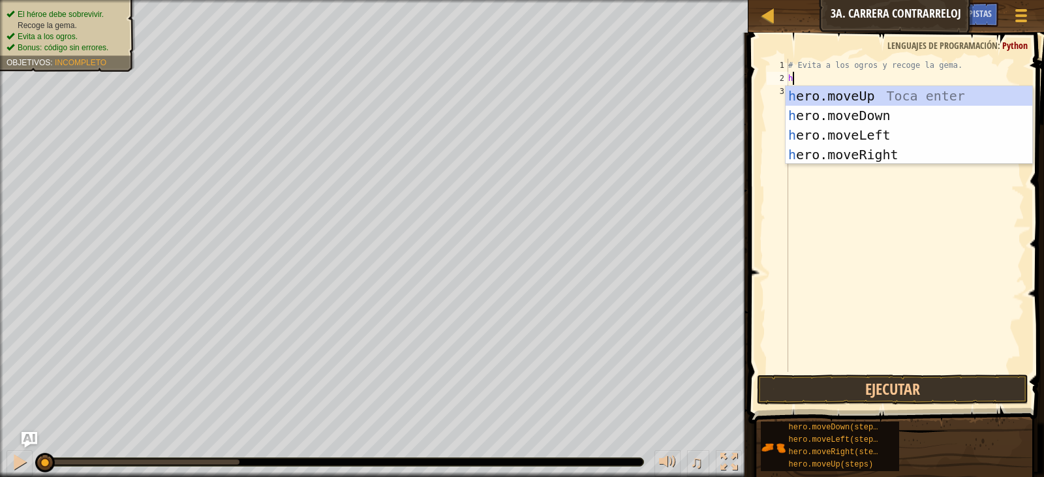
scroll to position [6, 0]
click at [869, 114] on div "h ero.moveUp Toca enter h ero.moveDown Toca enter h ero.moveLeft Toca enter h e…" at bounding box center [909, 144] width 247 height 117
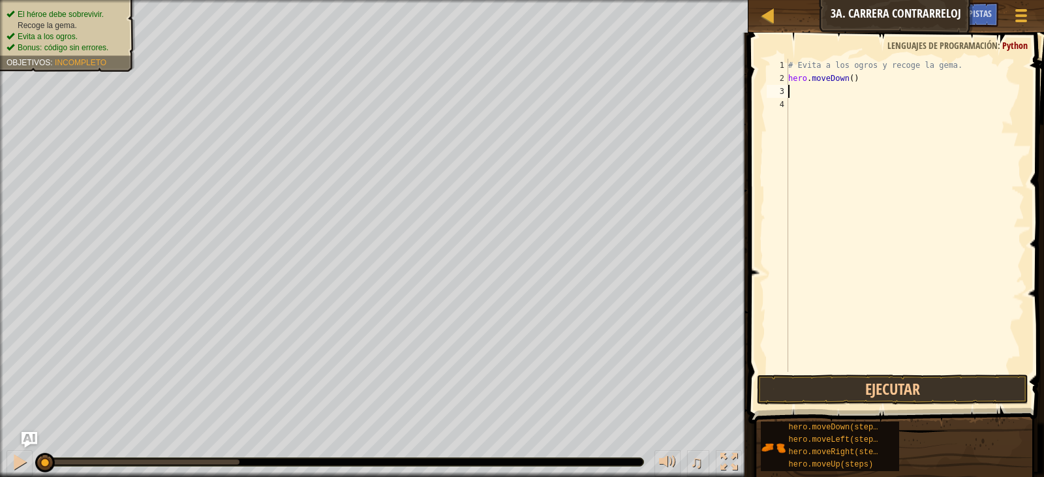
type textarea "h"
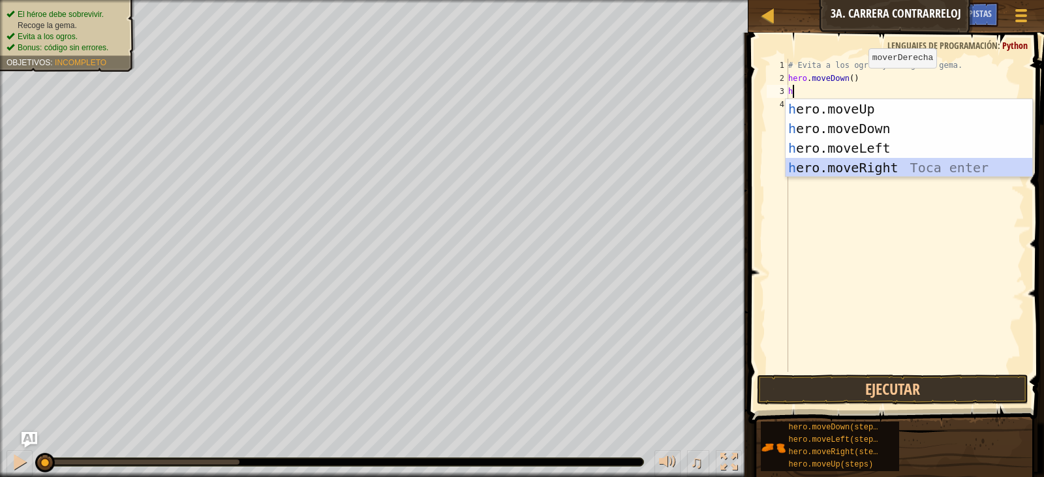
drag, startPoint x: 860, startPoint y: 166, endPoint x: 851, endPoint y: 166, distance: 9.8
click at [860, 166] on div "h ero.moveUp Toca enter h ero.moveDown Toca enter h ero.moveLeft Toca enter h e…" at bounding box center [909, 157] width 247 height 117
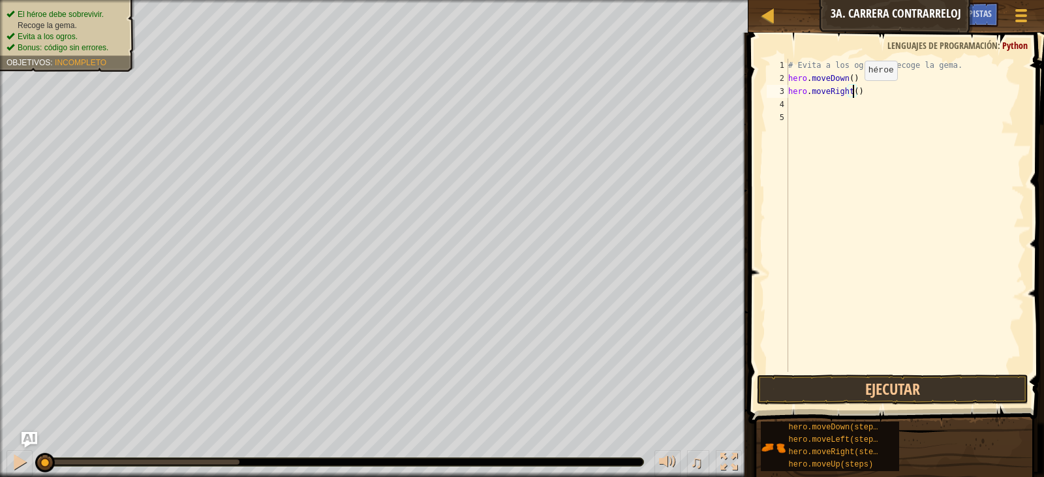
click at [854, 93] on div "# Evita a los ogros y recoge la gema. hero . moveDown ( ) hero . moveRight ( )" at bounding box center [905, 228] width 239 height 339
click at [897, 390] on button "Ejecutar" at bounding box center [893, 390] width 272 height 30
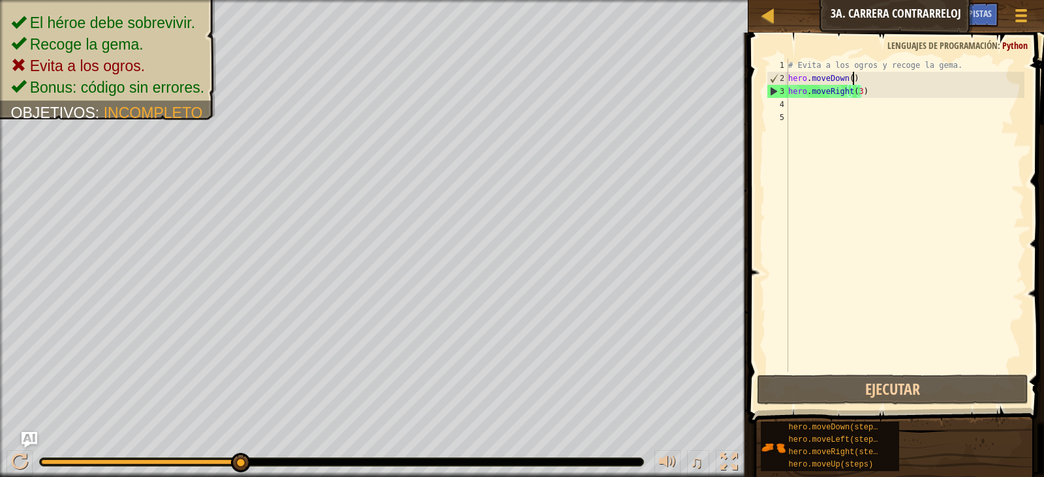
click at [860, 79] on div "# Evita a los ogros y recoge la gema. hero . moveDown ( ) hero . moveRight ( 3 )" at bounding box center [905, 228] width 239 height 339
type textarea "hero.moveDown()"
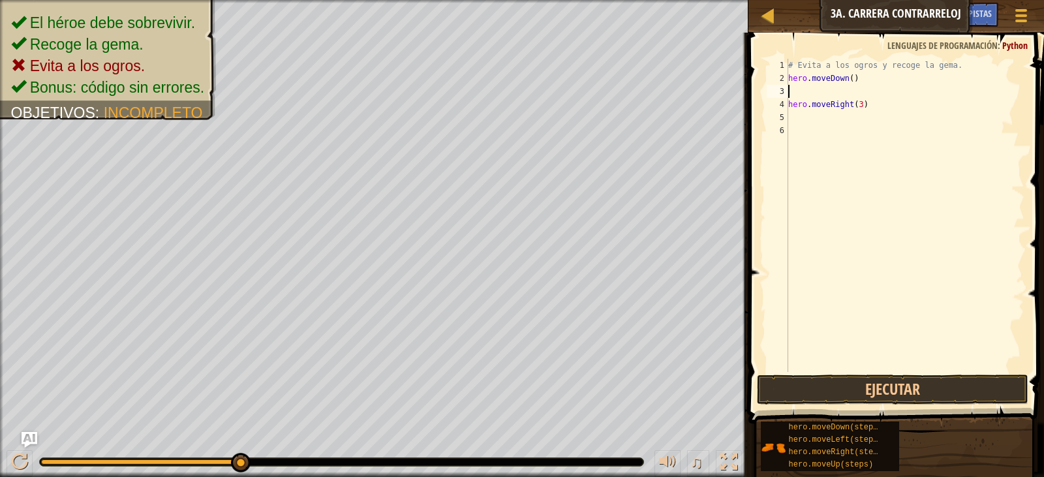
type textarea "h"
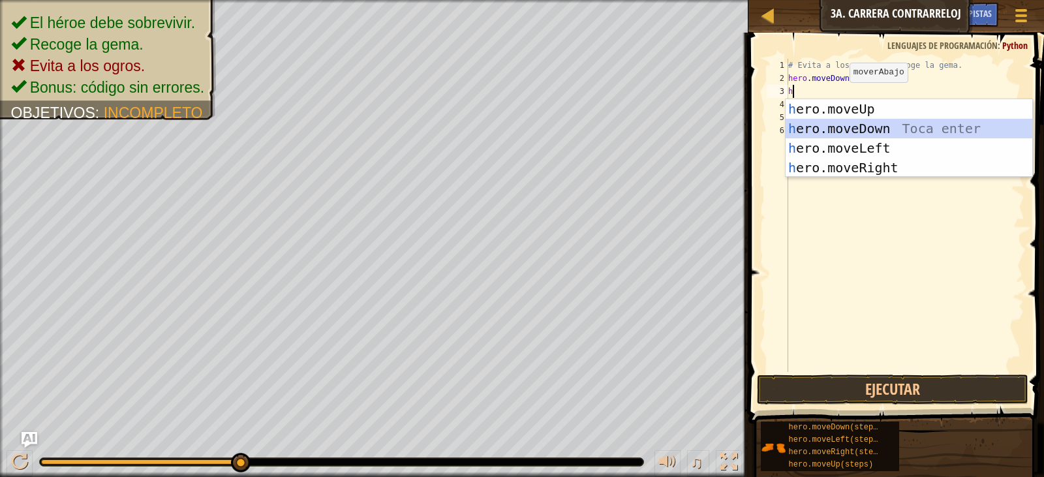
click at [851, 125] on div "h ero.moveUp Toca enter h ero.moveDown Toca enter h ero.moveLeft Toca enter h e…" at bounding box center [909, 157] width 247 height 117
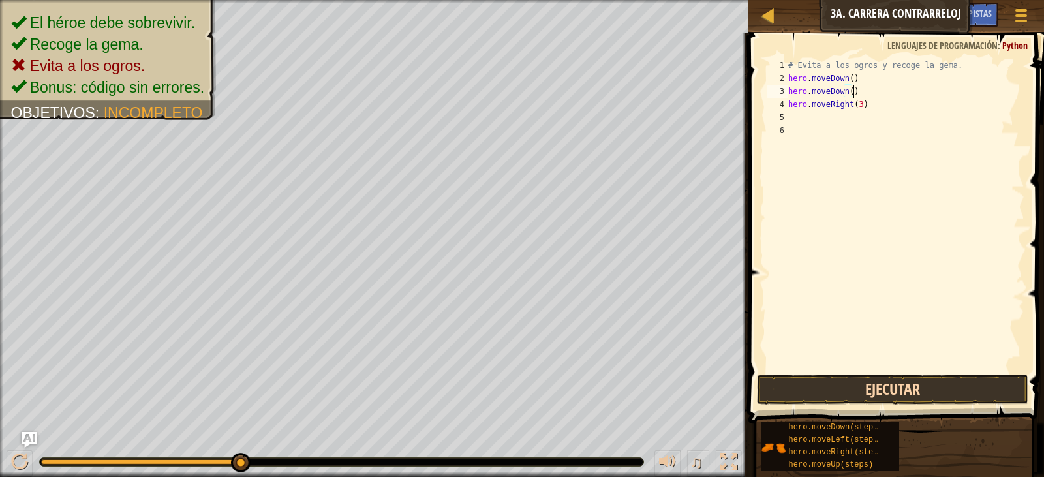
type textarea "hero.moveDown()"
click at [898, 381] on button "Ejecutar" at bounding box center [893, 390] width 272 height 30
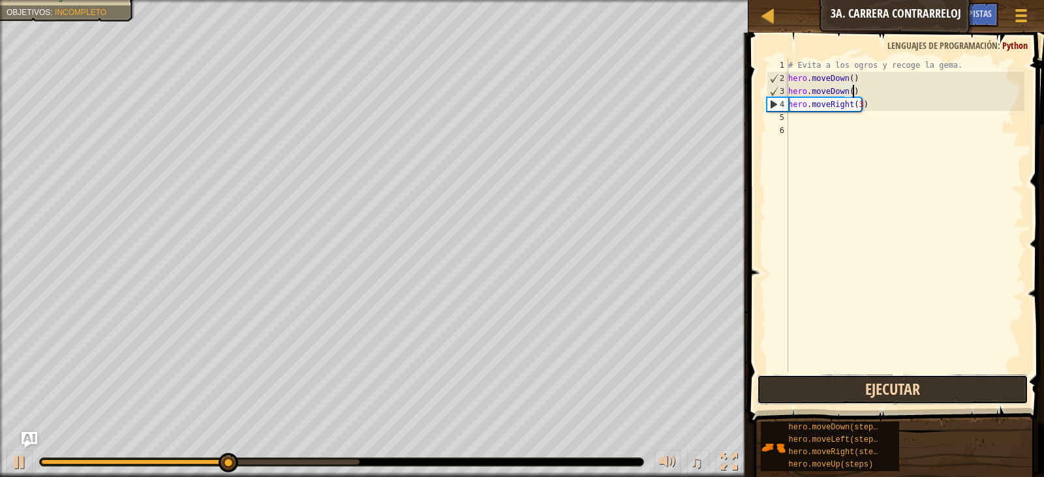
click at [895, 381] on button "Ejecutar" at bounding box center [893, 390] width 272 height 30
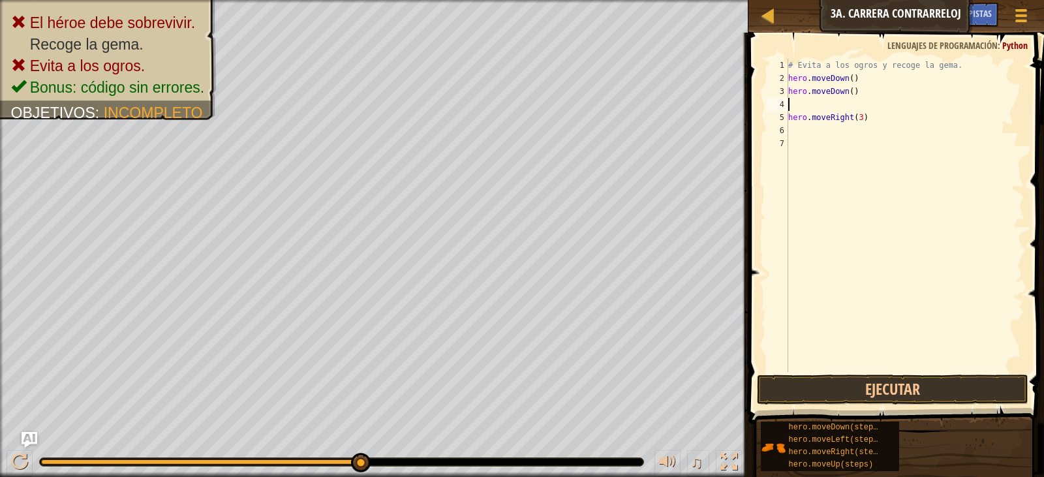
type textarea "h"
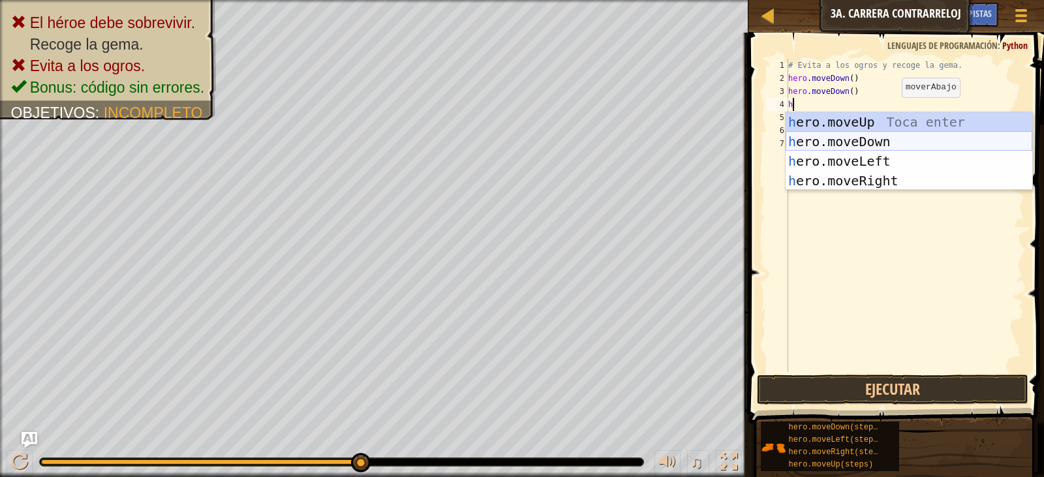
click at [892, 136] on div "h ero.moveUp Toca enter h ero.moveDown Toca enter h ero.moveLeft Toca enter h e…" at bounding box center [909, 170] width 247 height 117
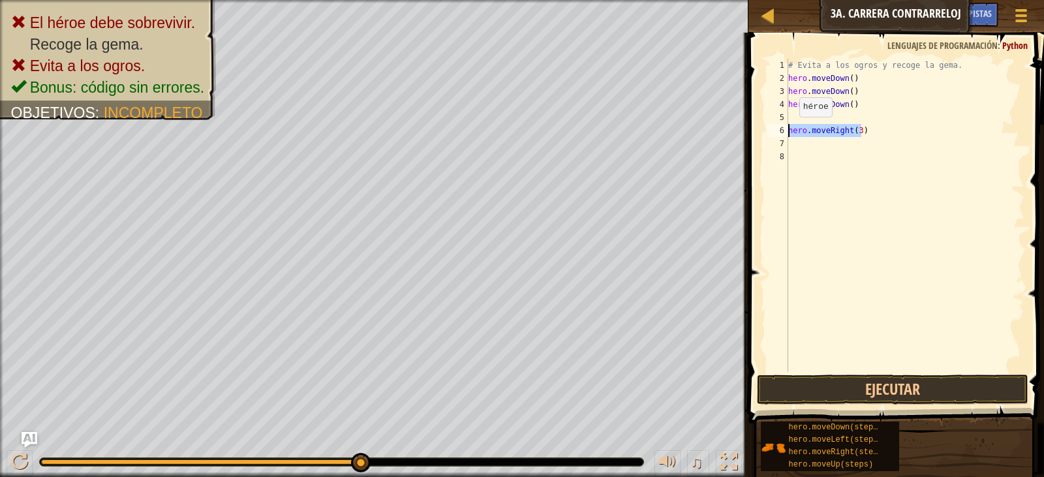
drag, startPoint x: 860, startPoint y: 135, endPoint x: 784, endPoint y: 129, distance: 75.9
click at [784, 129] on div "1 2 3 4 5 6 7 8 # Evita a los ogros y recoge la gema. hero . moveDown ( ) hero …" at bounding box center [894, 215] width 260 height 313
type textarea "hero.moveRight(3)"
click at [817, 148] on div "# Evita a los ogros y recoge la gema. hero . moveDown ( ) hero . moveDown ( ) h…" at bounding box center [905, 228] width 239 height 339
click at [818, 152] on div "# Evita a los ogros y recoge la gema. hero . moveDown ( ) hero . moveDown ( ) h…" at bounding box center [905, 228] width 239 height 339
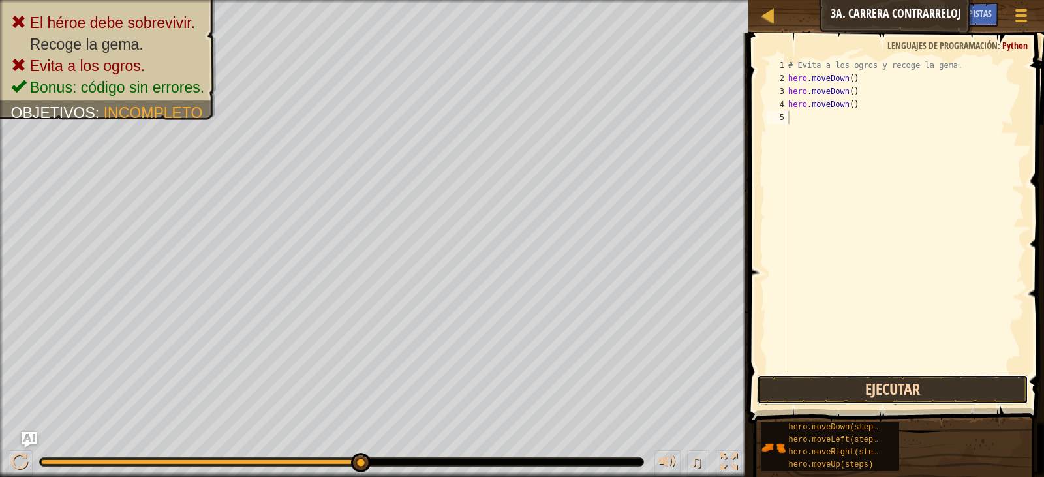
click at [900, 396] on button "Ejecutar" at bounding box center [893, 390] width 272 height 30
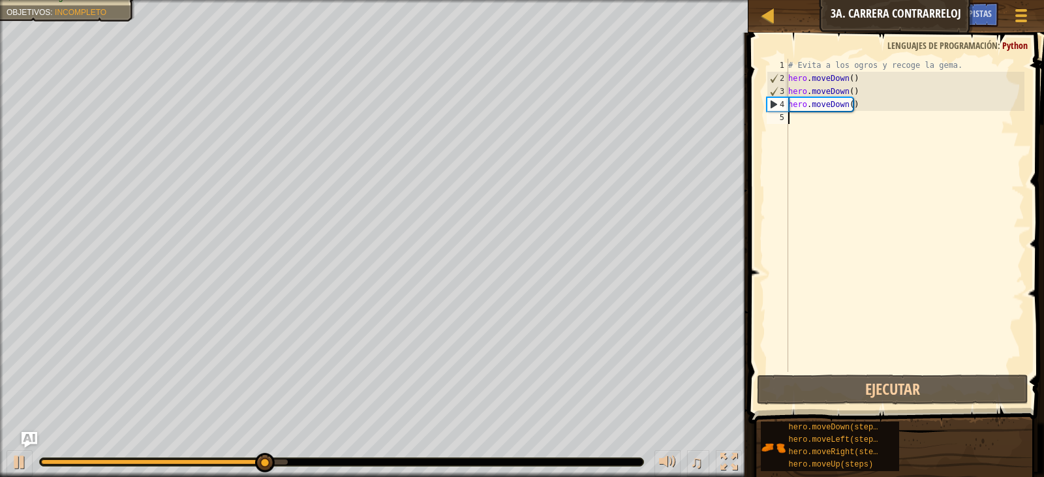
click at [856, 94] on div "# Evita a los ogros y recoge la gema. hero . moveDown ( ) hero . moveDown ( ) h…" at bounding box center [905, 228] width 239 height 339
type textarea "hero.moveDown()"
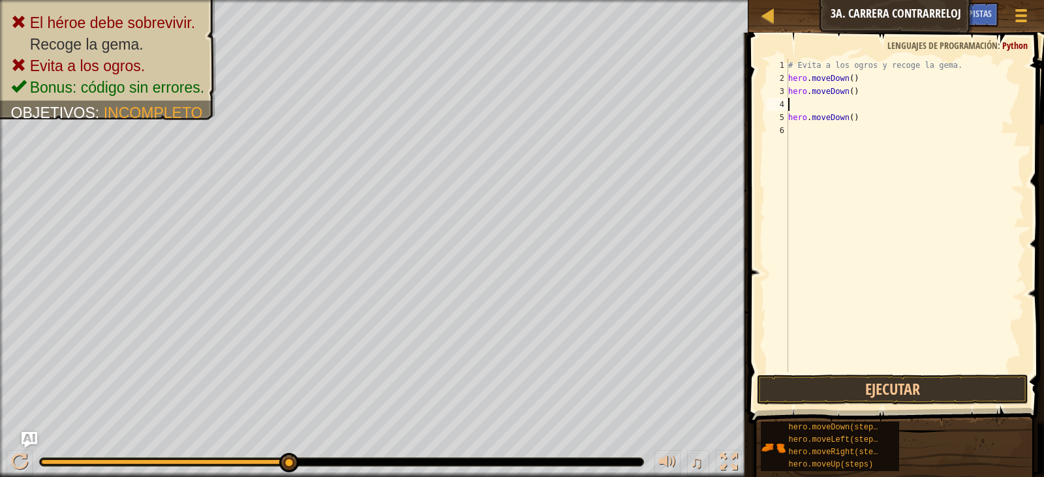
type textarea "h"
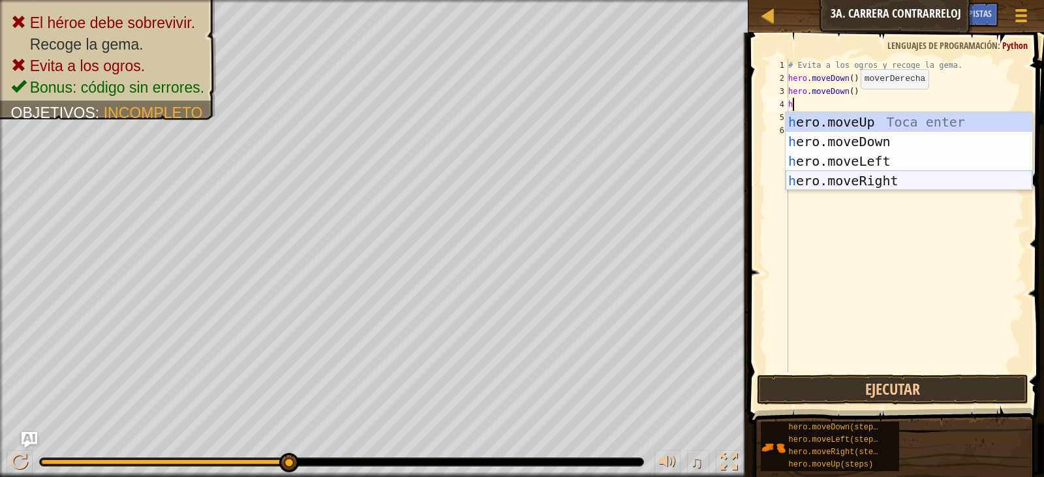
click at [882, 173] on div "h ero.moveUp Toca enter h ero.moveDown Toca enter h ero.moveLeft Toca enter h e…" at bounding box center [909, 170] width 247 height 117
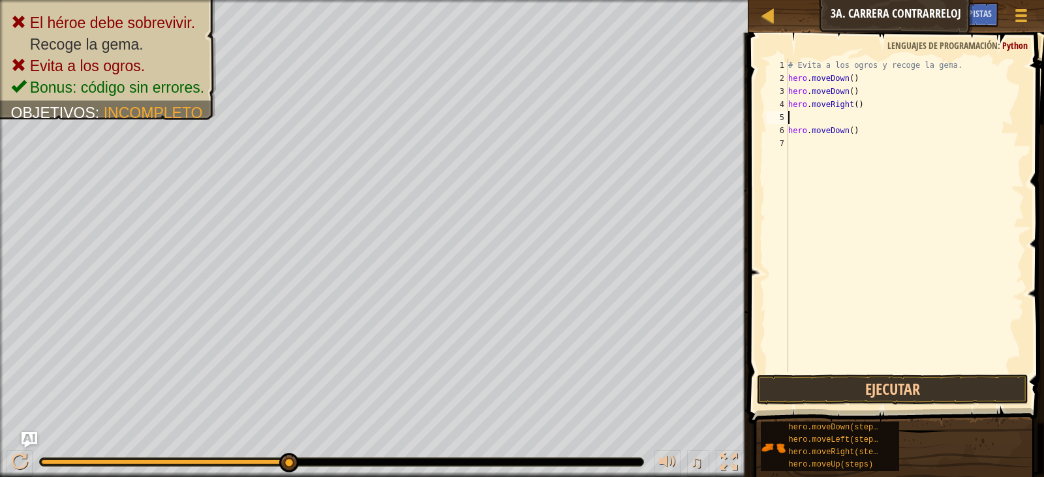
type textarea "hero.moveRight()"
click at [820, 131] on div "# Evita a los ogros y recoge la gema. hero . moveDown ( ) hero . moveDown ( ) h…" at bounding box center [905, 228] width 239 height 339
click at [913, 390] on button "Ejecutar" at bounding box center [893, 390] width 272 height 30
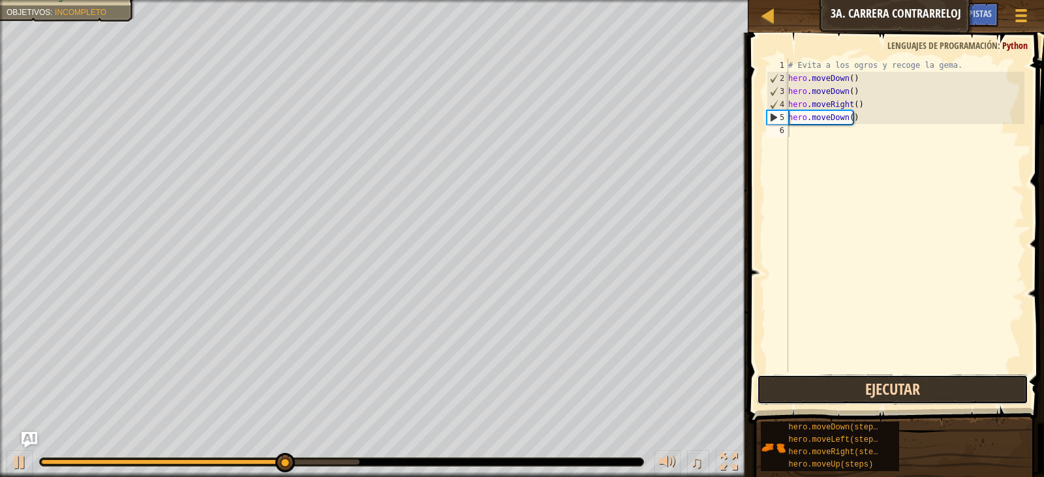
click at [878, 380] on button "Ejecutar" at bounding box center [893, 390] width 272 height 30
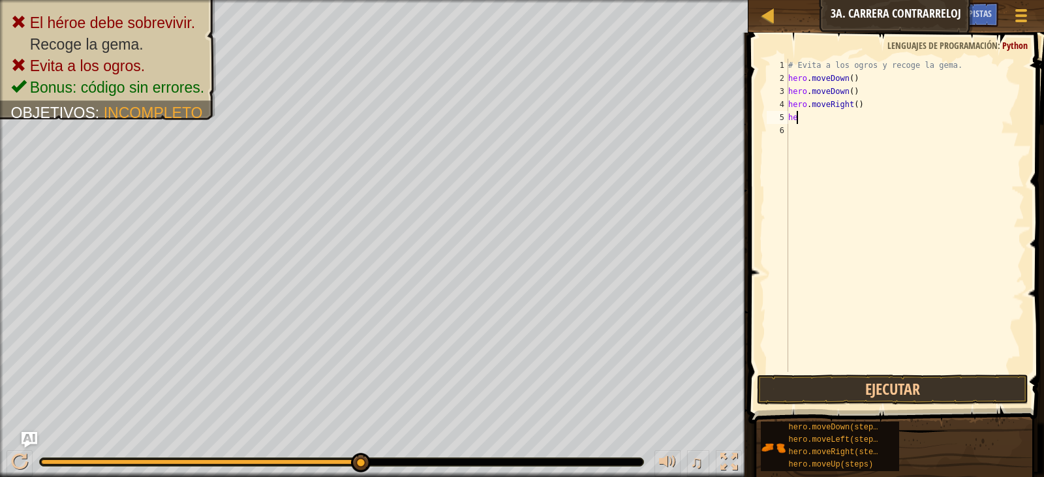
type textarea "h"
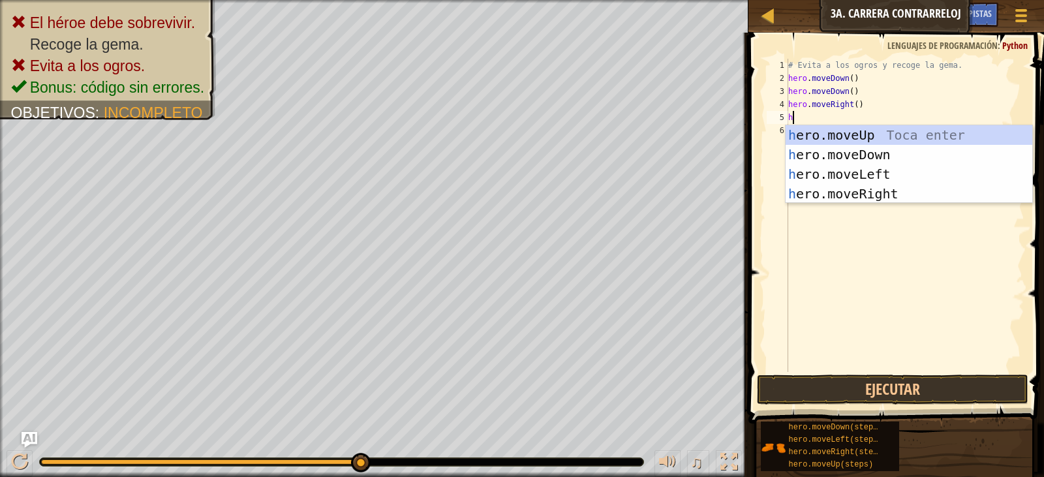
type textarea "her"
click at [867, 135] on div "her o.moveUp Toca enter her o.moveDown Toca enter her o.moveLeft [PERSON_NAME] …" at bounding box center [909, 183] width 247 height 117
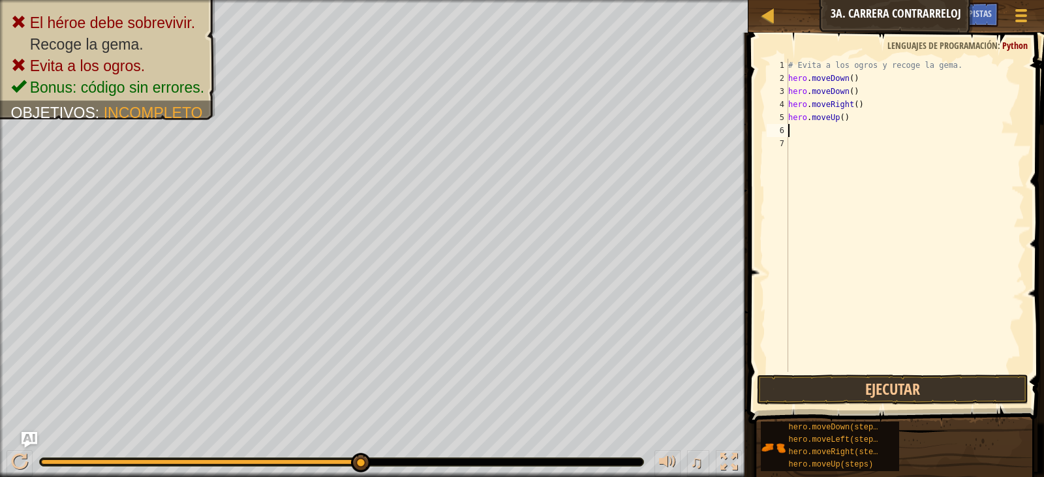
type textarea "h"
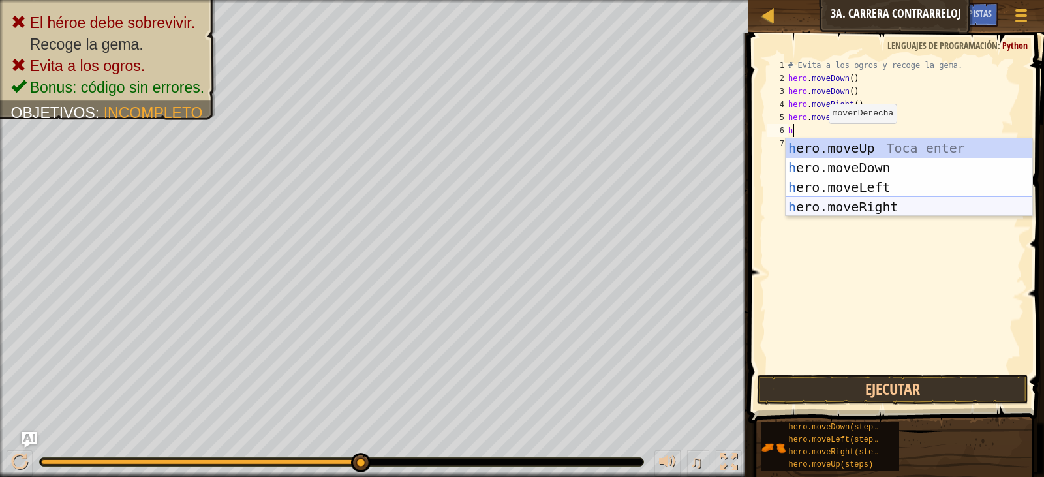
click at [868, 200] on div "h ero.moveUp Toca enter h ero.moveDown Toca enter h ero.moveLeft Toca enter h e…" at bounding box center [909, 196] width 247 height 117
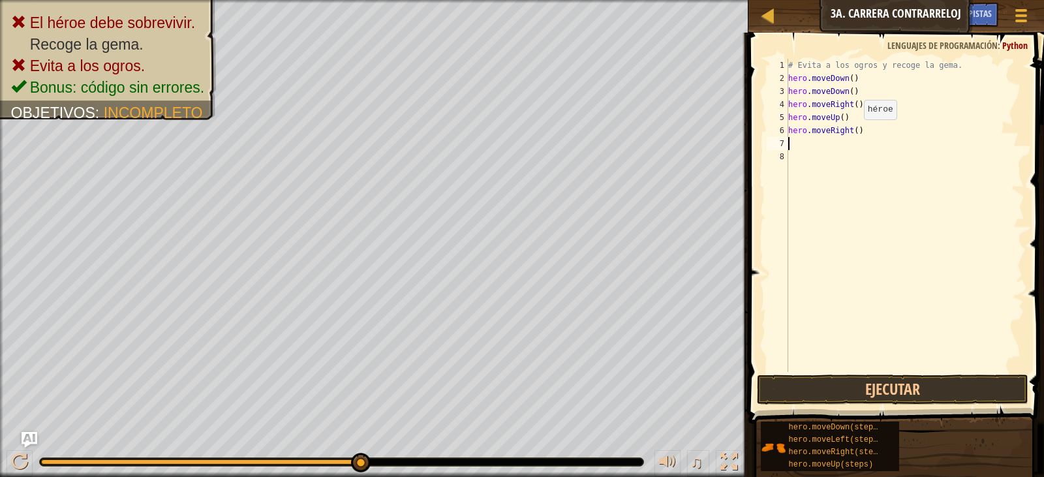
click at [853, 133] on div "# Evita a los ogros y recoge la gema. hero . moveDown ( ) hero . moveDown ( ) h…" at bounding box center [905, 228] width 239 height 339
type textarea "hero.moveRight(2)"
click at [895, 379] on button "Ejecutar" at bounding box center [893, 390] width 272 height 30
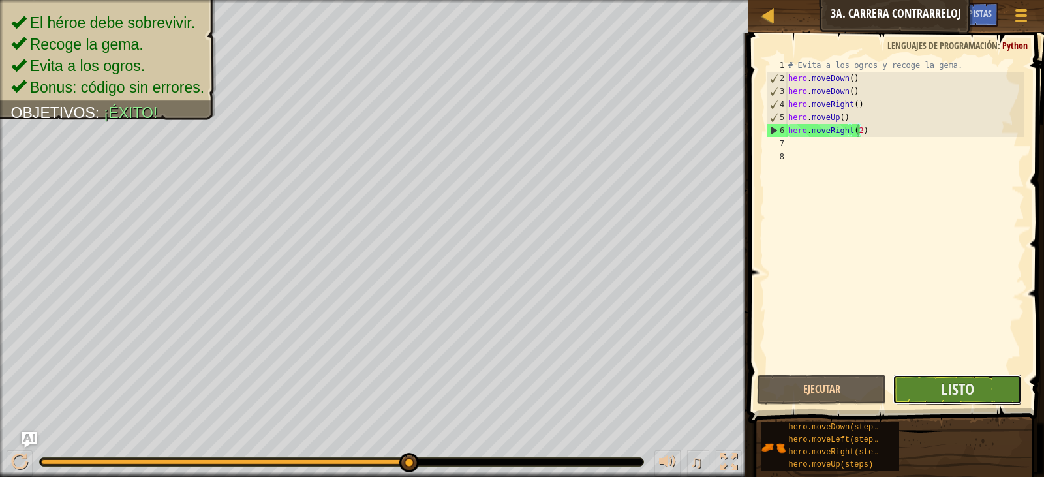
click at [933, 392] on button "Listo" at bounding box center [957, 390] width 129 height 30
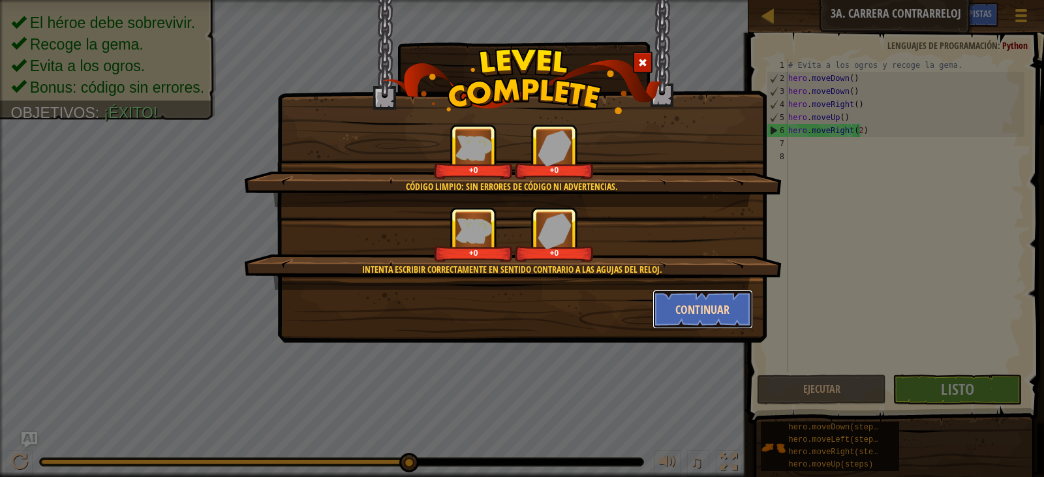
click at [721, 304] on button "Continuar" at bounding box center [703, 309] width 101 height 39
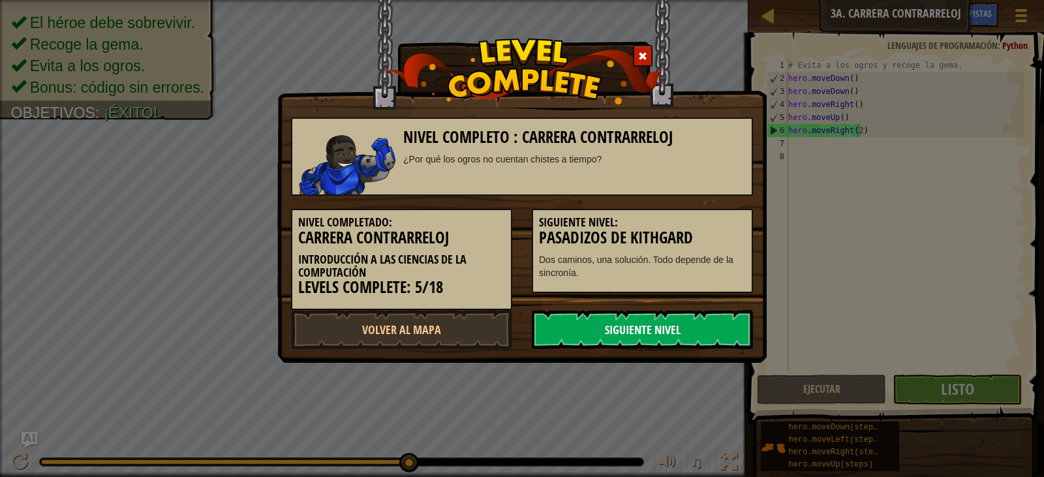
click at [704, 326] on link "Siguiente Nivel" at bounding box center [642, 329] width 221 height 39
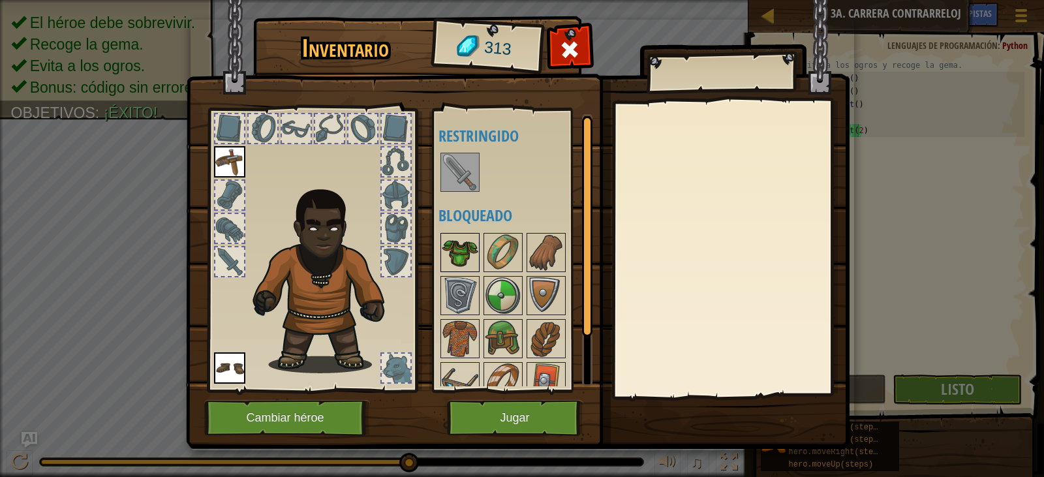
click at [467, 240] on img at bounding box center [460, 252] width 37 height 37
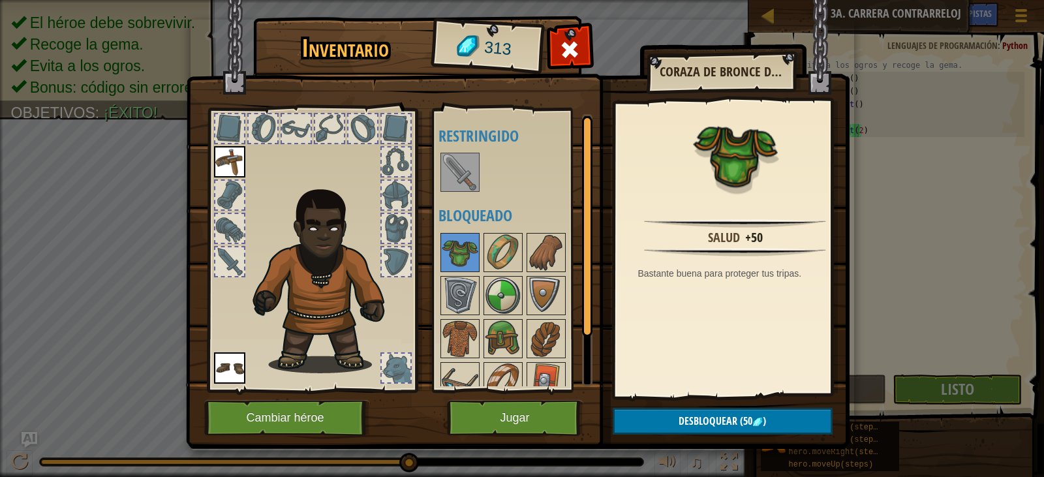
click at [534, 394] on img at bounding box center [518, 212] width 664 height 474
click at [535, 404] on button "Jugar" at bounding box center [515, 418] width 136 height 36
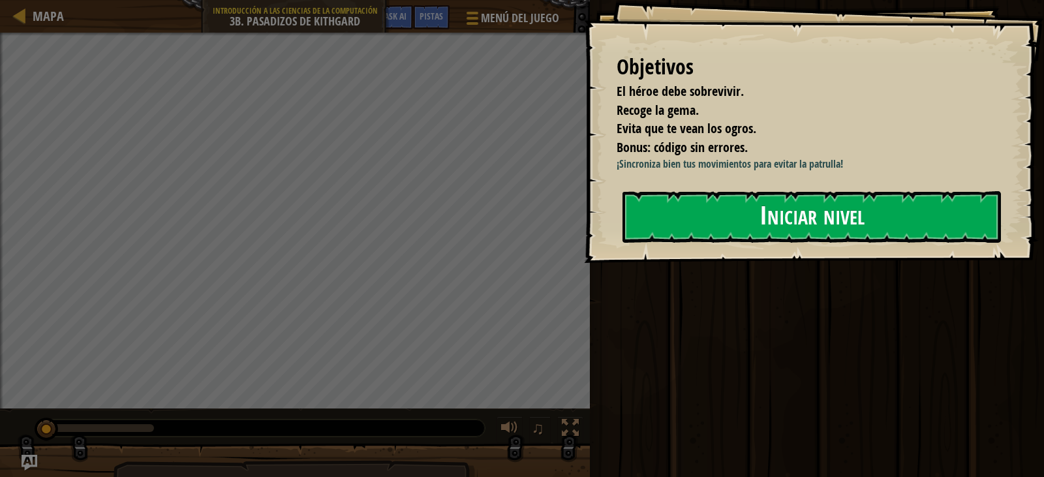
click at [686, 263] on div "Objetivos El héroe debe sobrevivir. Recoge la gema. Evita que te vean los ogros…" at bounding box center [814, 131] width 460 height 263
click at [691, 240] on button "Iniciar nivel" at bounding box center [812, 217] width 379 height 52
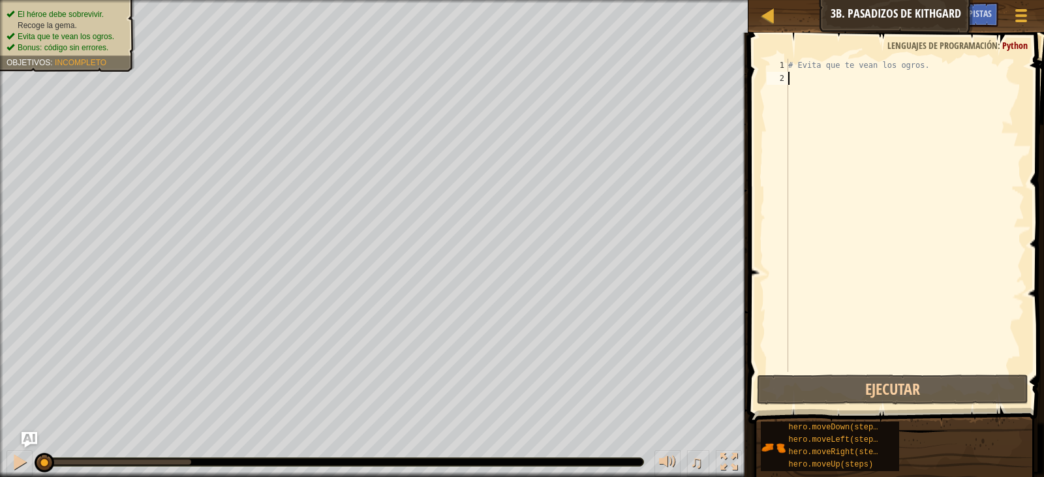
type textarea "h"
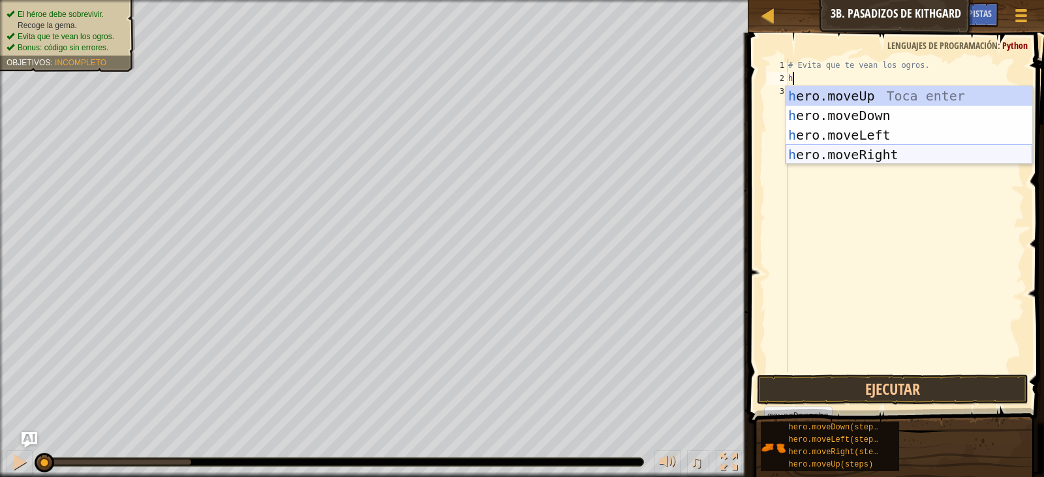
click at [805, 152] on div "h ero.moveUp Toca enter h ero.moveDown Toca enter h ero.moveLeft Toca enter h e…" at bounding box center [909, 144] width 247 height 117
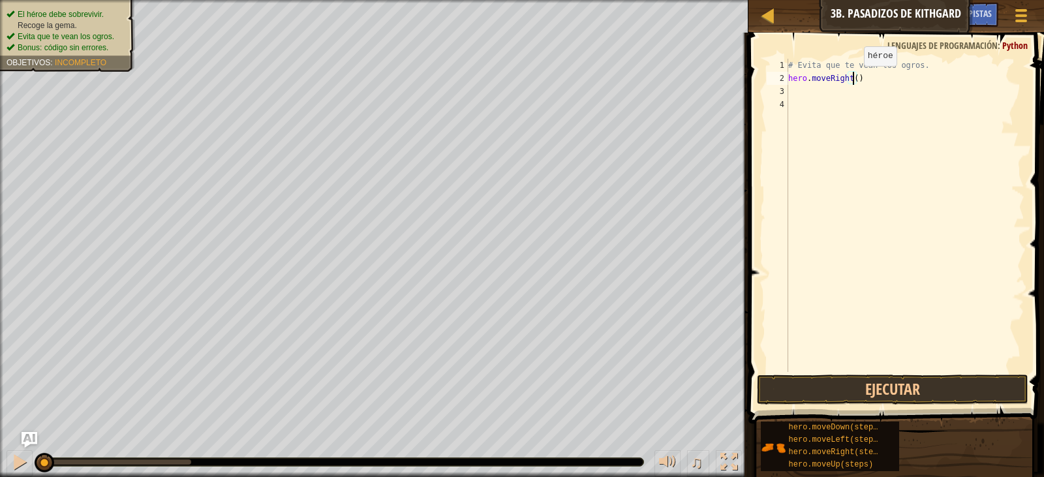
click at [853, 79] on div "# Evita que te vean los ogros. hero . moveRight ( )" at bounding box center [905, 228] width 239 height 339
type textarea "hero.moveRight(2)"
click at [927, 398] on button "Ejecutar" at bounding box center [893, 390] width 272 height 30
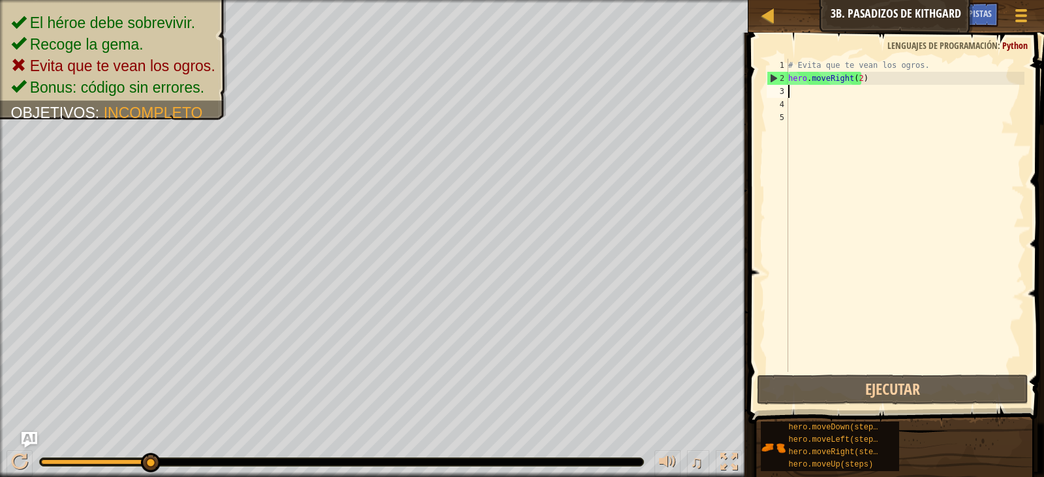
click at [875, 79] on div "# Evita que te vean los ogros. hero . moveRight ( 2 )" at bounding box center [905, 228] width 239 height 339
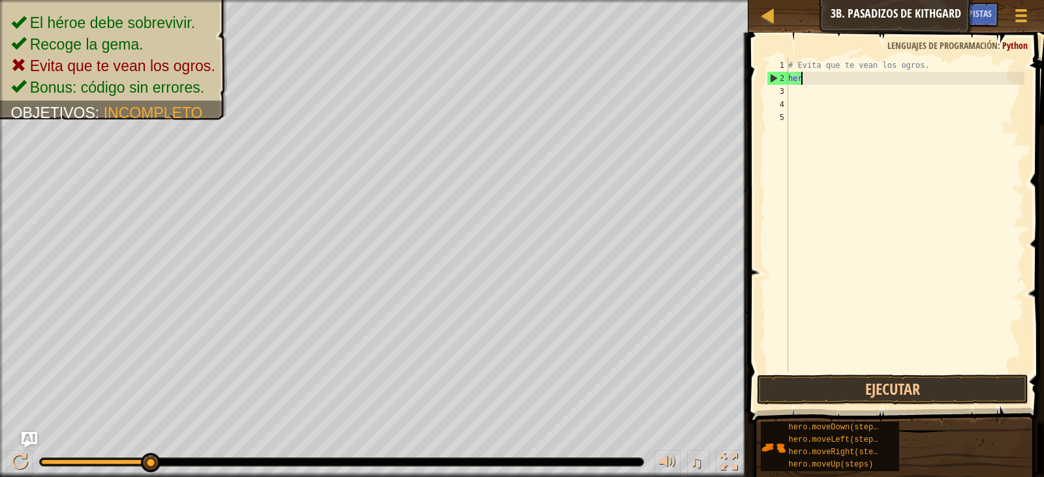
type textarea "h"
type textarea "#"
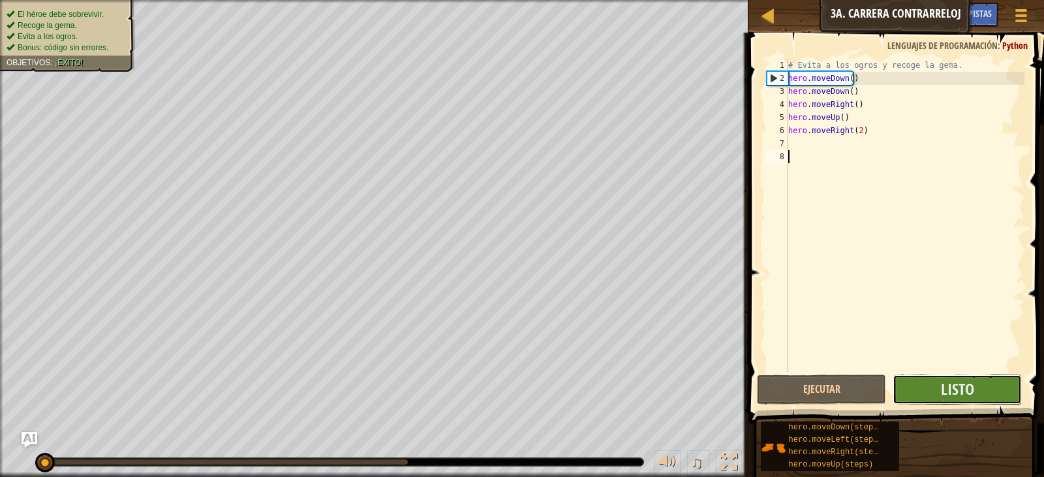
click at [937, 379] on button "Listo" at bounding box center [957, 390] width 129 height 30
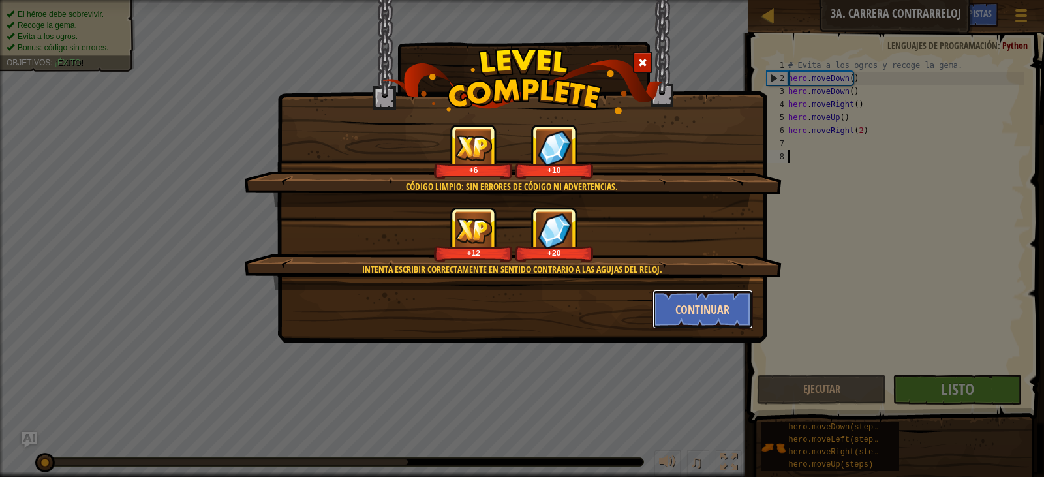
click at [697, 315] on button "Continuar" at bounding box center [703, 309] width 101 height 39
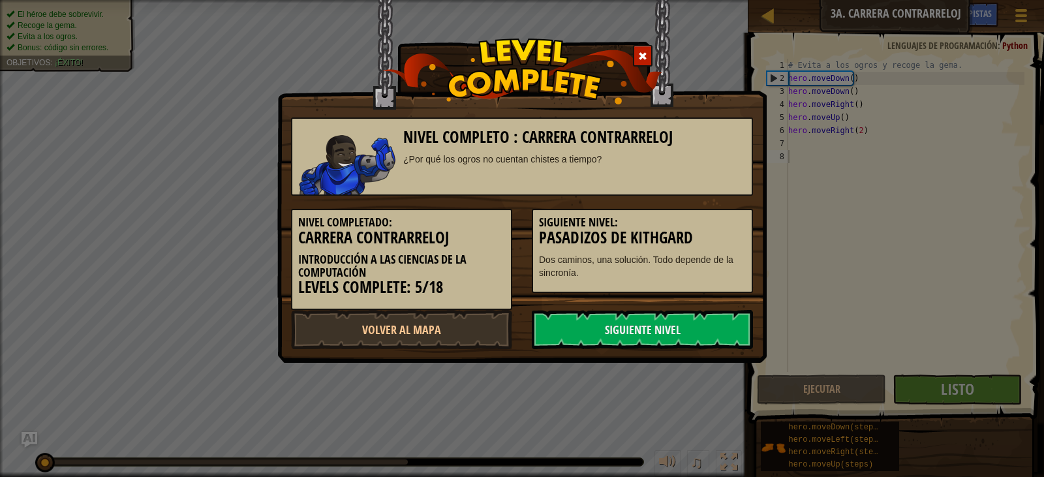
click at [697, 315] on link "Siguiente Nivel" at bounding box center [642, 329] width 221 height 39
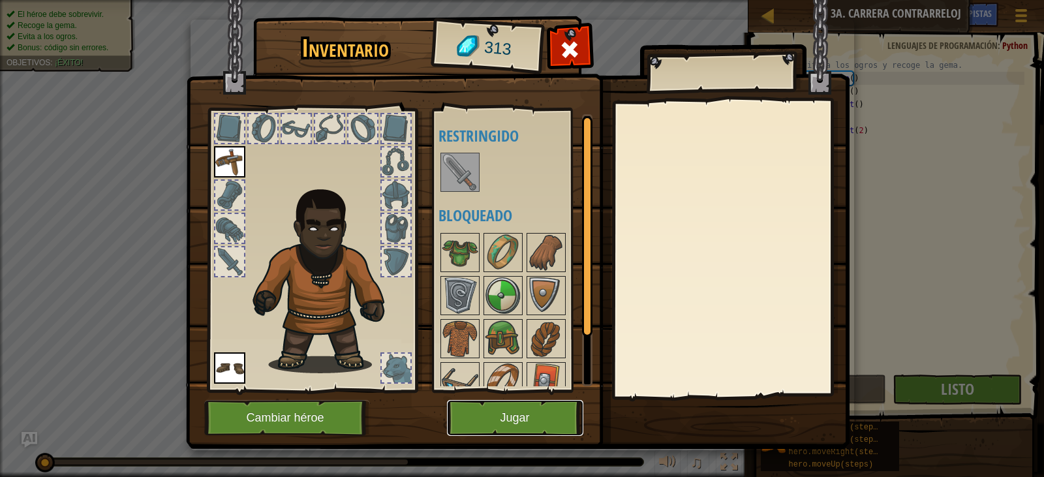
click at [520, 408] on button "Jugar" at bounding box center [515, 418] width 136 height 36
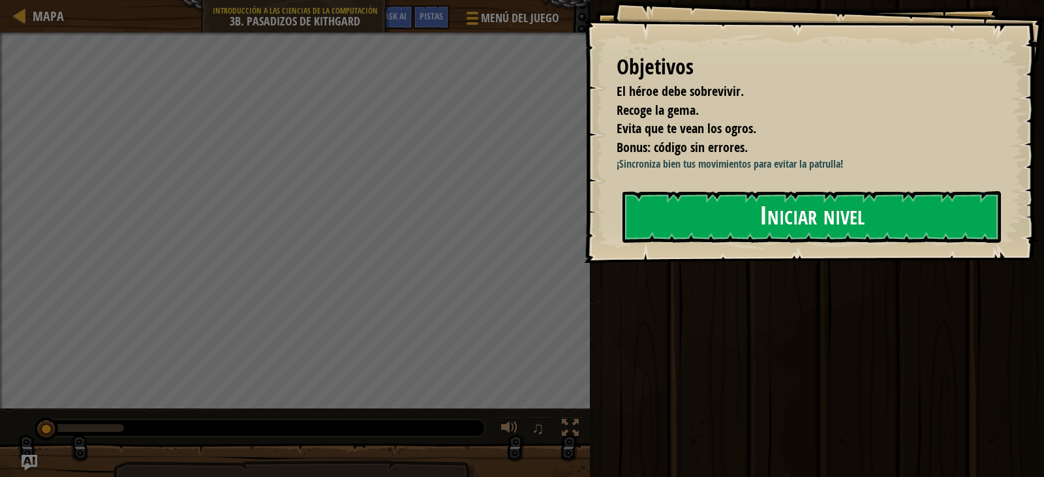
click at [698, 262] on div "Objetivos El héroe debe sobrevivir. Recoge la gema. Evita que te vean los ogros…" at bounding box center [814, 131] width 460 height 263
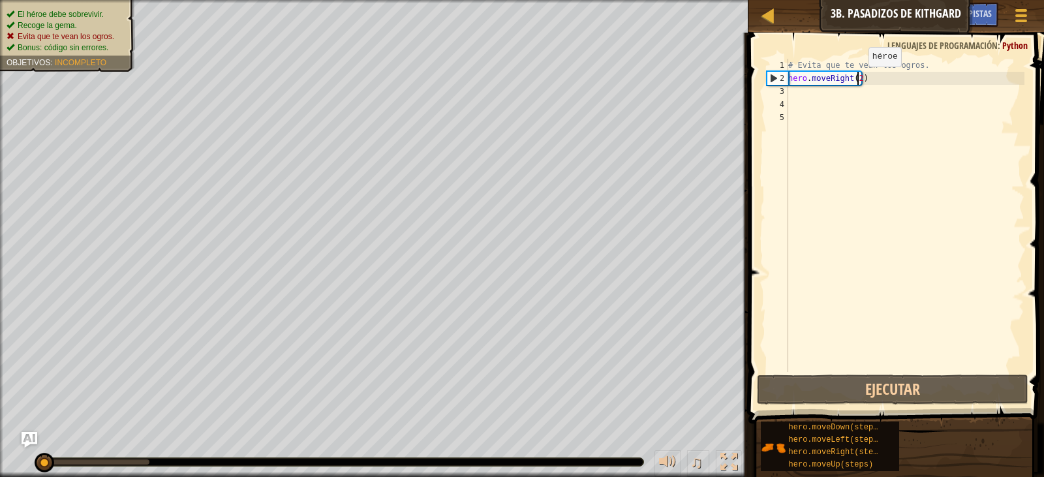
click at [858, 80] on div "# Evita que te vean los ogros. hero . moveRight ( 2 )" at bounding box center [905, 228] width 239 height 339
type textarea "hero.moveRight()"
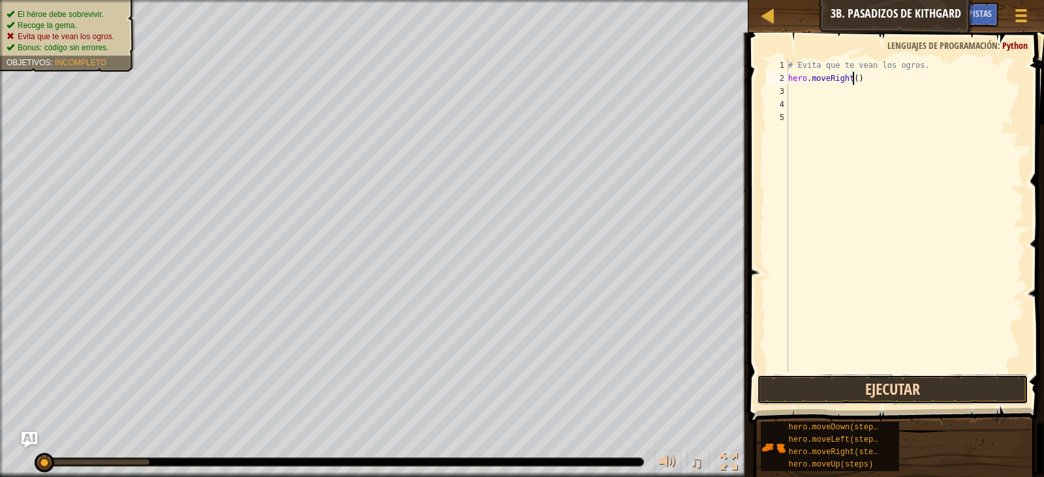
click at [916, 402] on button "Ejecutar" at bounding box center [893, 390] width 272 height 30
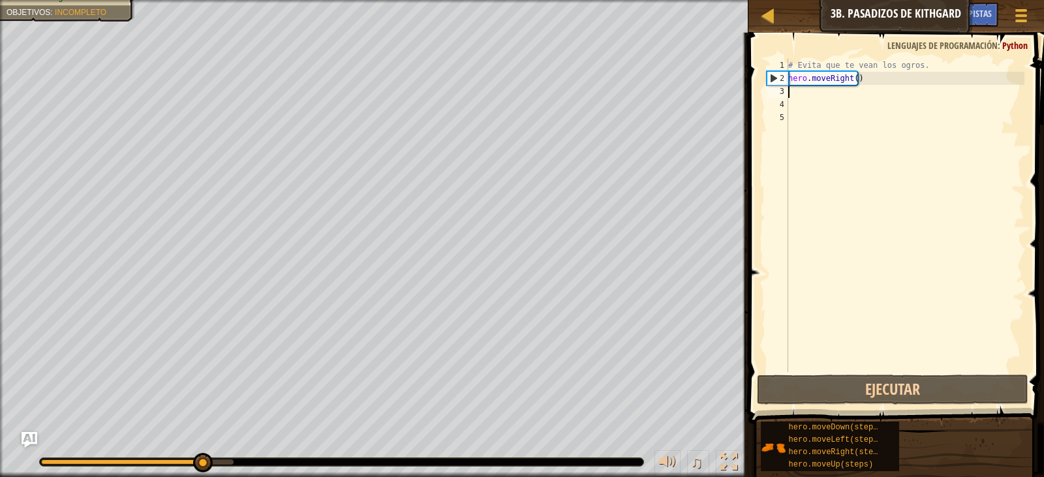
click at [832, 94] on div "# Evita que te vean los ogros. hero . moveRight ( )" at bounding box center [905, 228] width 239 height 339
type textarea "h"
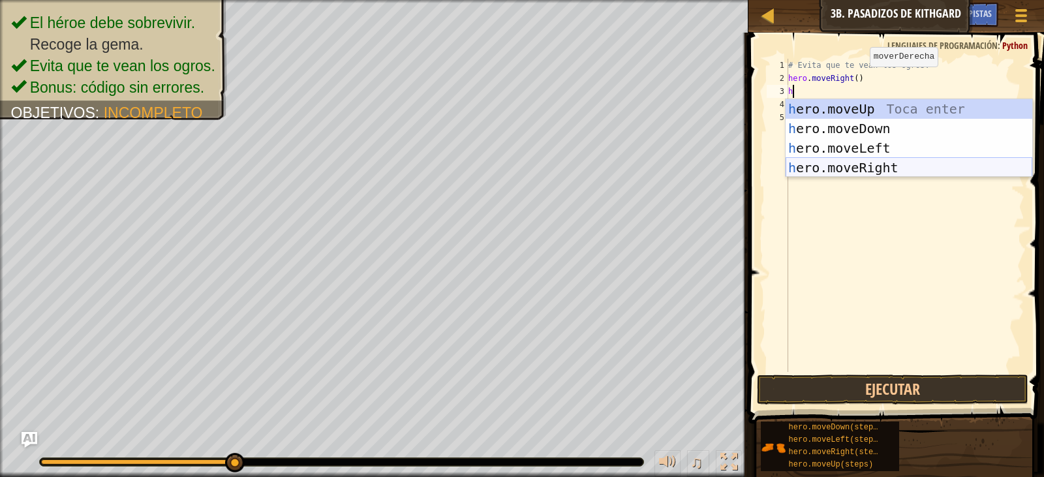
click at [867, 166] on div "h ero.moveUp Toca enter h ero.moveDown Toca enter h ero.moveLeft Toca enter h e…" at bounding box center [909, 157] width 247 height 117
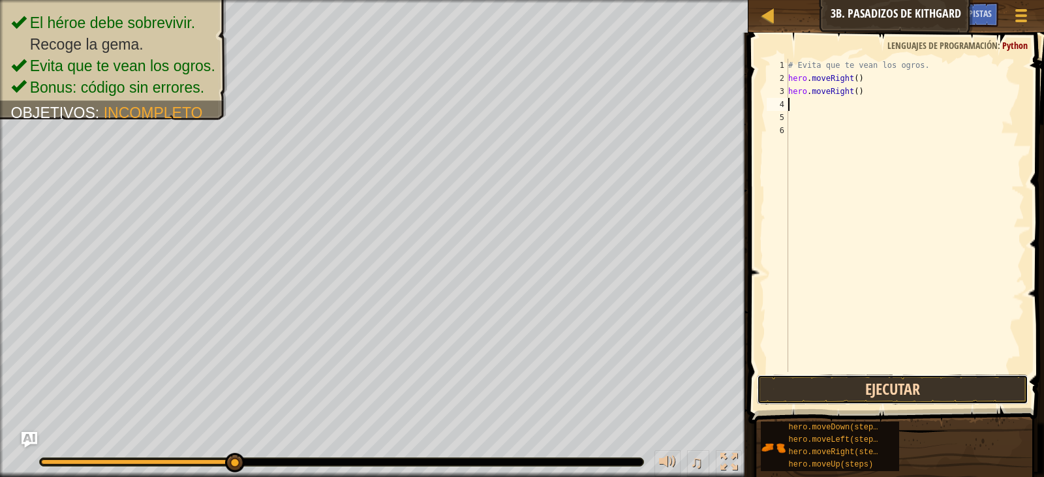
click at [974, 386] on button "Ejecutar" at bounding box center [893, 390] width 272 height 30
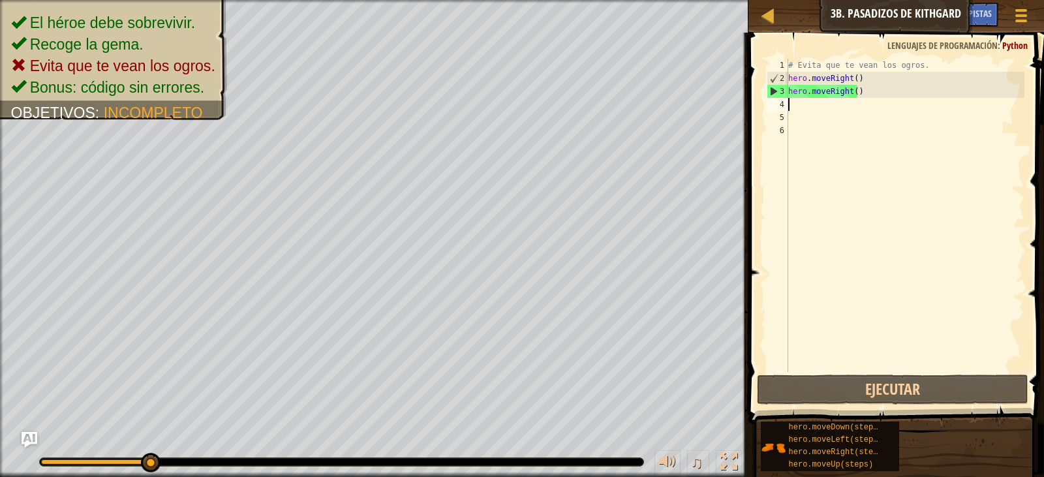
click at [863, 85] on div "# Evita que te vean los ogros. hero . moveRight ( ) hero . moveRight ( )" at bounding box center [905, 228] width 239 height 339
type textarea "hero.moveRight()"
click at [860, 77] on div "# Evita que te vean los ogros. hero . moveRight ( ) hero . moveRight ( )" at bounding box center [905, 228] width 239 height 339
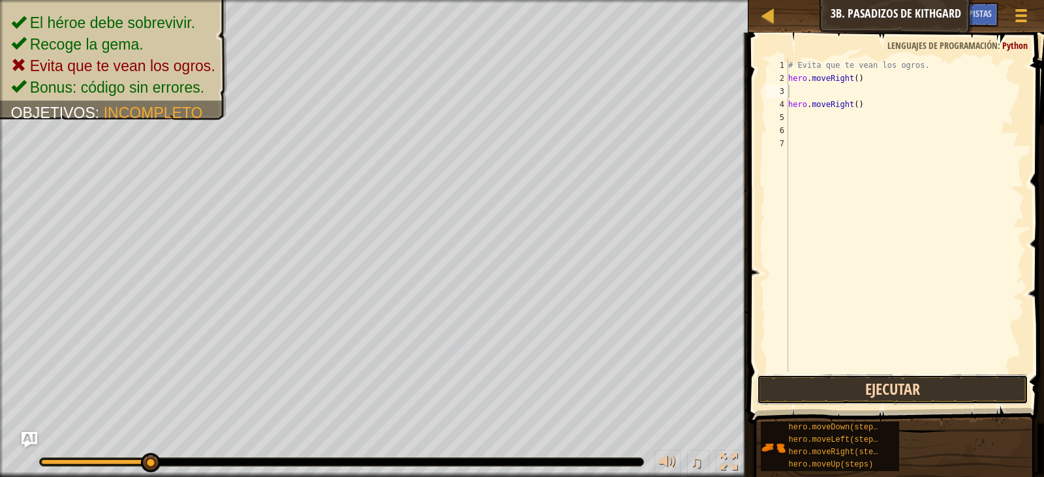
click at [909, 390] on button "Ejecutar" at bounding box center [893, 390] width 272 height 30
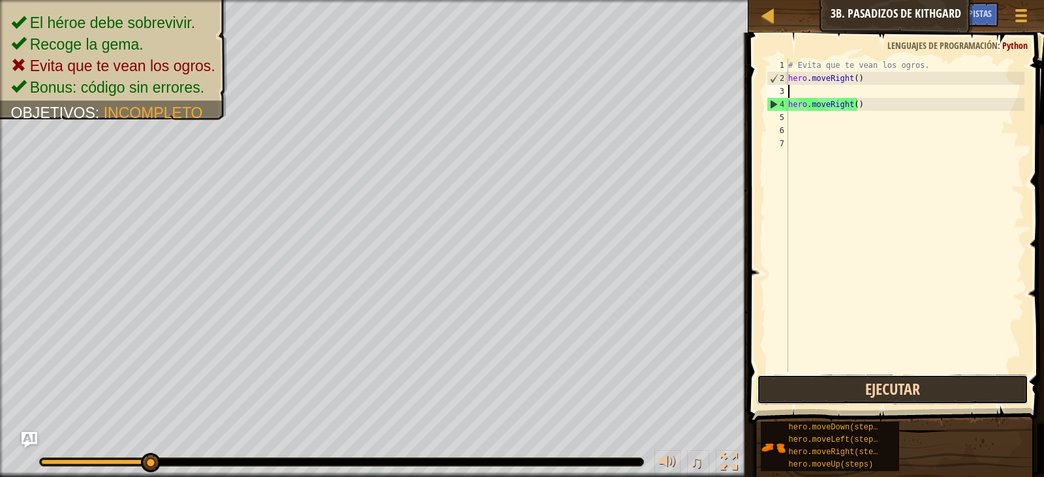
click at [909, 390] on button "Ejecutar" at bounding box center [893, 390] width 272 height 30
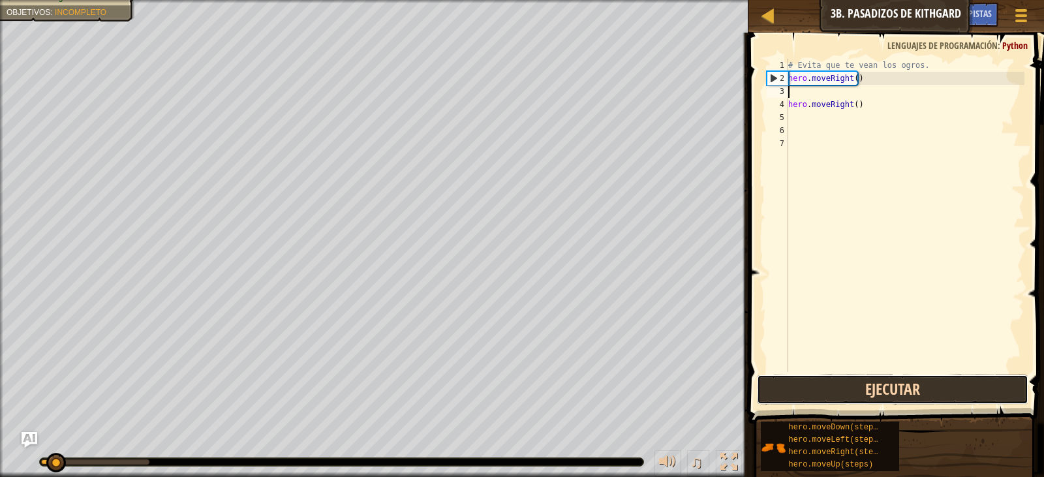
click at [909, 390] on button "Ejecutar" at bounding box center [893, 390] width 272 height 30
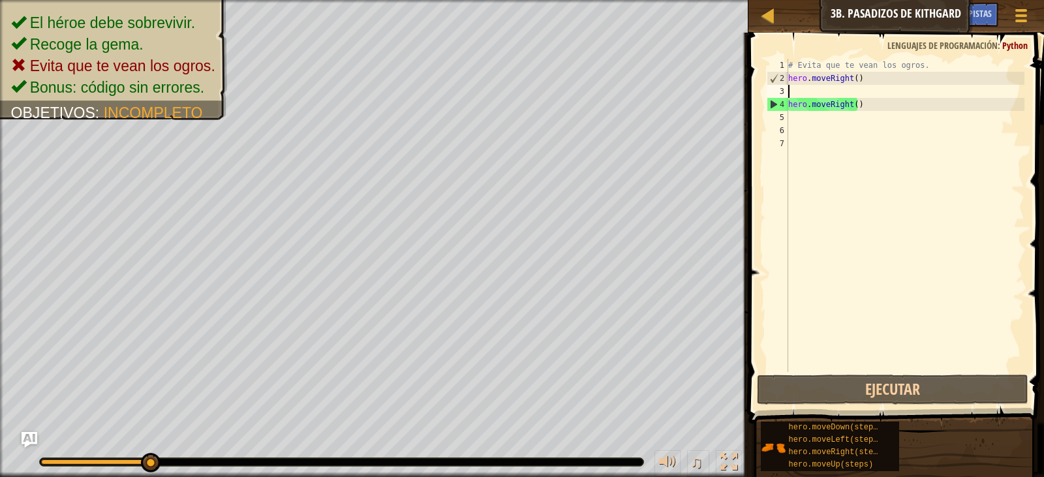
click at [882, 93] on div "# Evita que te vean los ogros. hero . moveRight ( ) hero . moveRight ( )" at bounding box center [905, 228] width 239 height 339
click at [876, 102] on div "# Evita que te vean los ogros. hero . moveRight ( ) hero . moveRight ( )" at bounding box center [905, 228] width 239 height 339
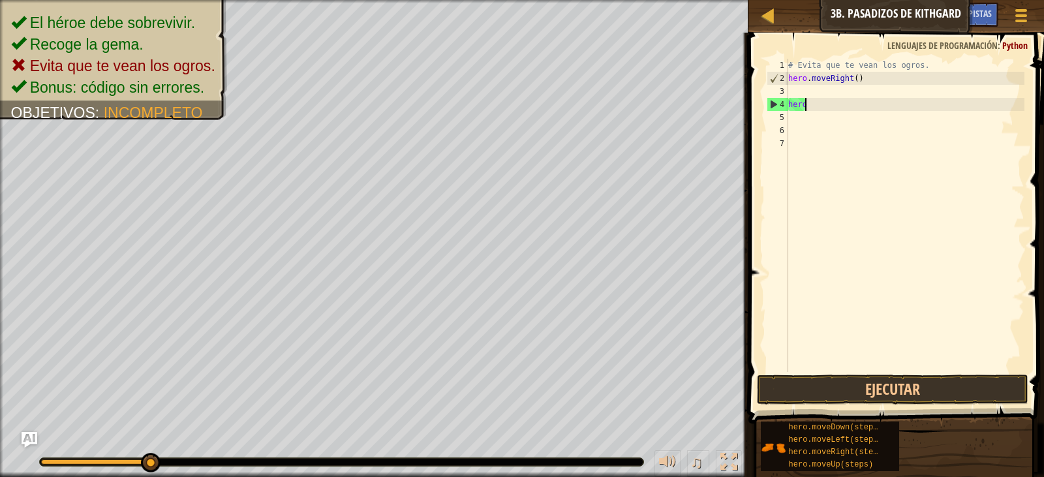
type textarea "h"
click at [855, 96] on div "# Evita que te vean los ogros. hero . moveRight ( )" at bounding box center [905, 228] width 239 height 339
type textarea "h"
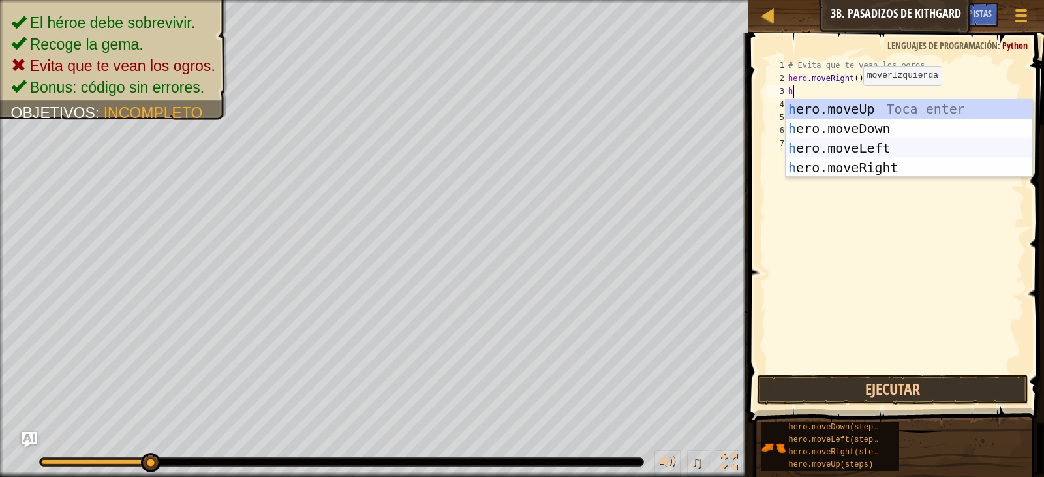
click at [916, 151] on div "h ero.moveUp Toca enter h ero.moveDown Toca enter h ero.moveLeft Toca enter h e…" at bounding box center [909, 157] width 247 height 117
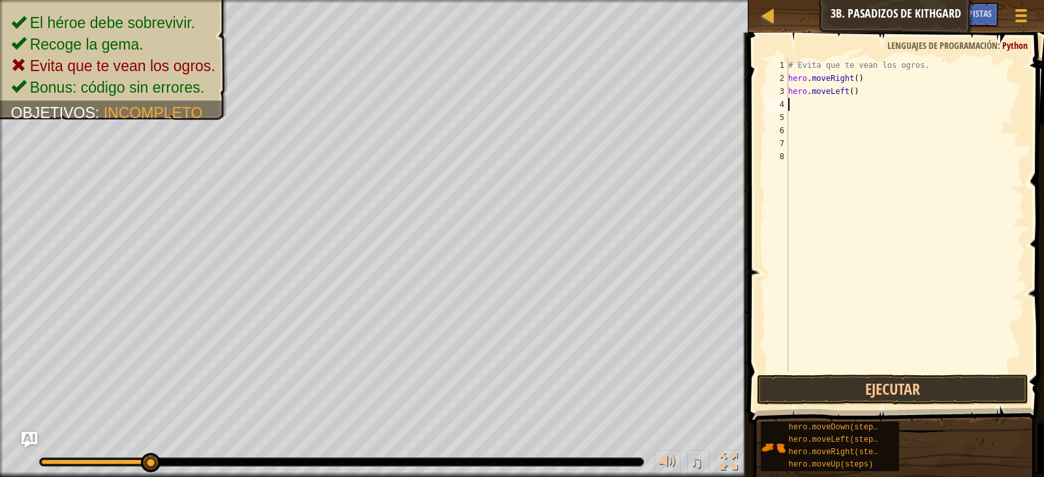
click at [797, 106] on div "# Evita que te vean los ogros. hero . moveRight ( ) hero . moveLeft ( )" at bounding box center [905, 228] width 239 height 339
type textarea "h"
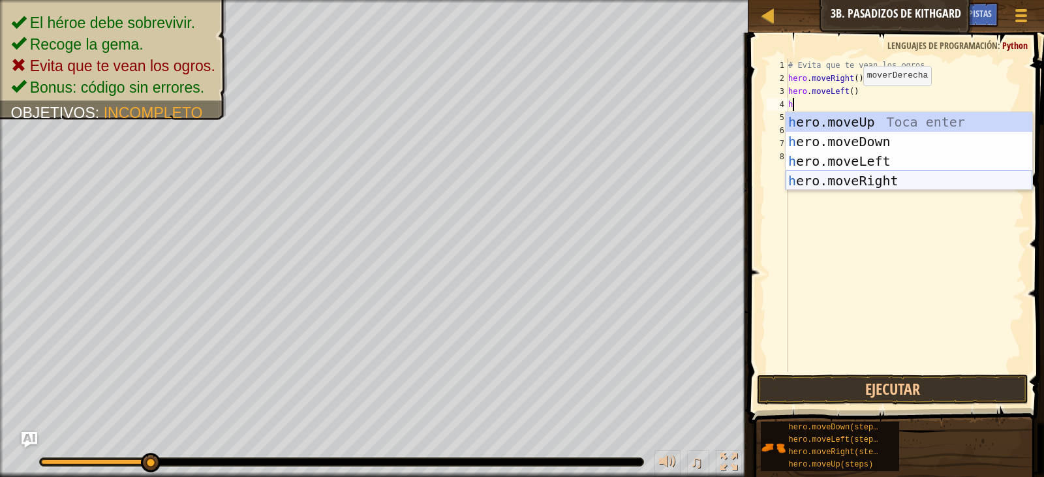
click at [896, 176] on div "h ero.moveUp Toca enter h ero.moveDown Toca enter h ero.moveLeft Toca enter h e…" at bounding box center [909, 170] width 247 height 117
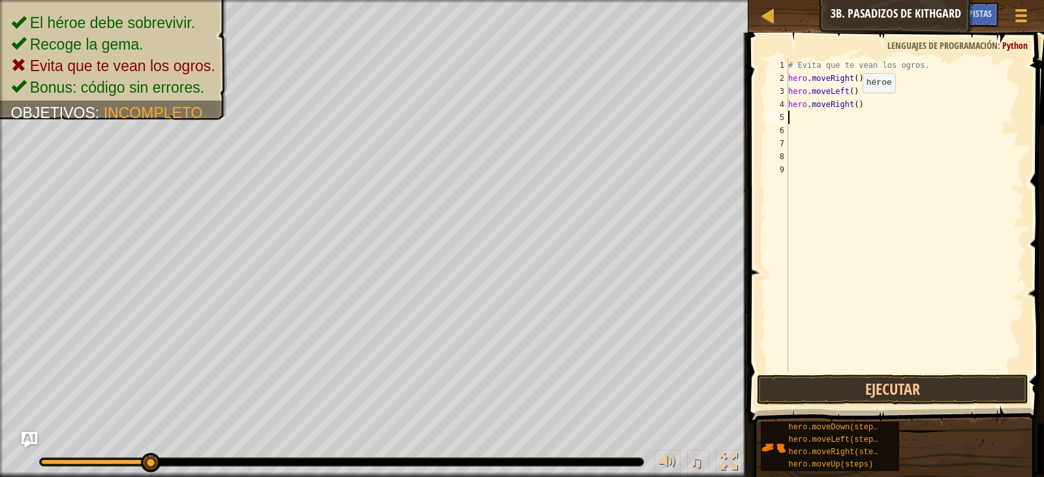
click at [853, 106] on div "# Evita que te vean los ogros. hero . moveRight ( ) hero . moveLeft ( ) hero . …" at bounding box center [905, 228] width 239 height 339
type textarea "hero.moveRight(2)"
click at [911, 382] on button "Ejecutar" at bounding box center [893, 390] width 272 height 30
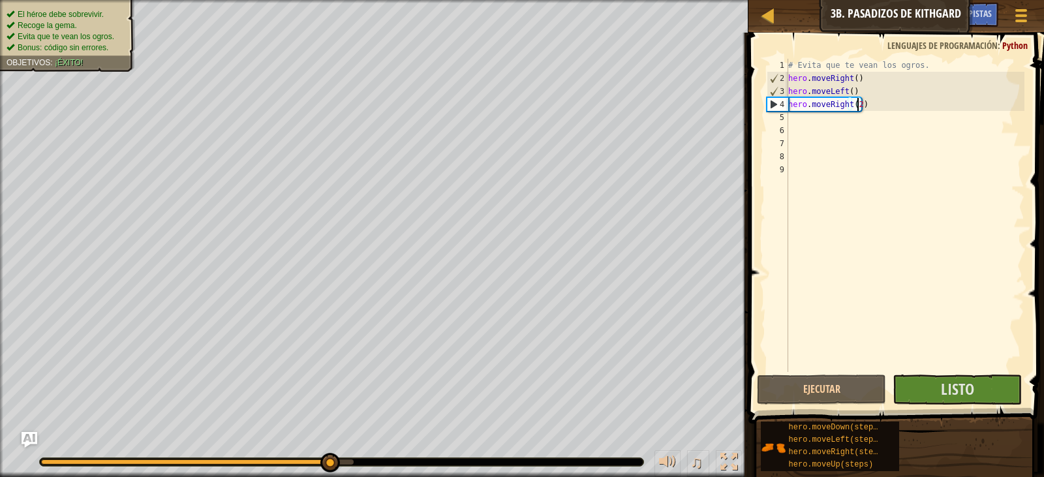
click at [73, 9] on ul "El héroe debe sobrevivir. Recoge la gema. Evita que te vean los ogros. Bonus: c…" at bounding box center [68, 31] width 122 height 45
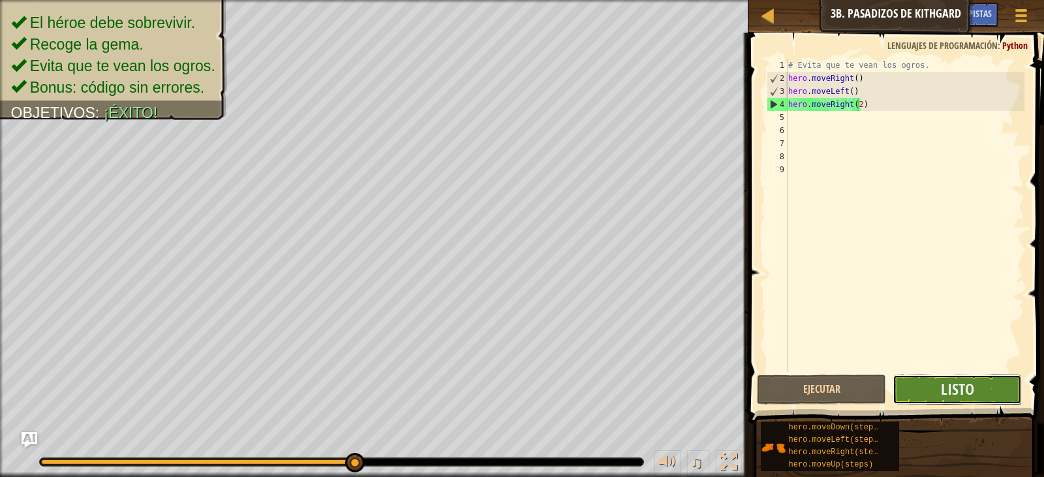
click at [976, 390] on button "Listo" at bounding box center [957, 390] width 129 height 30
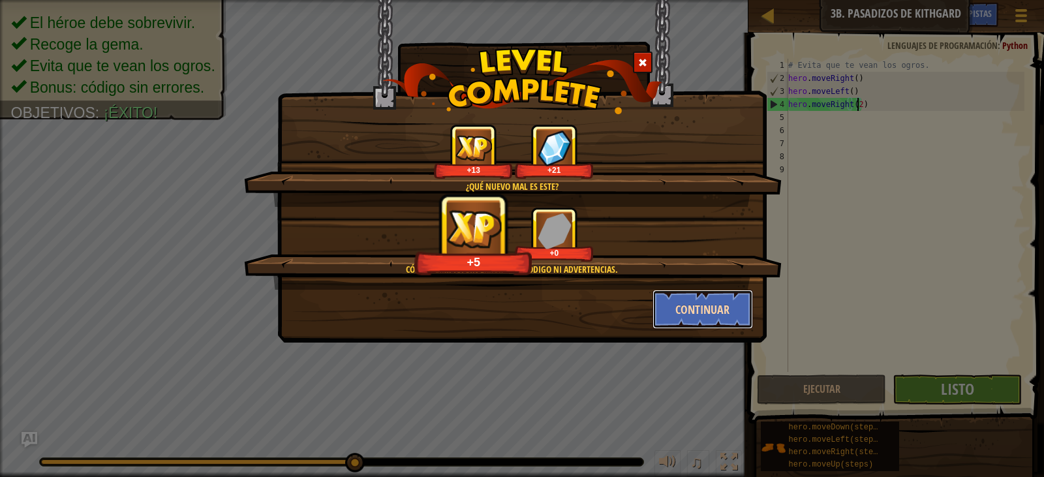
click at [717, 300] on button "Continuar" at bounding box center [703, 309] width 101 height 39
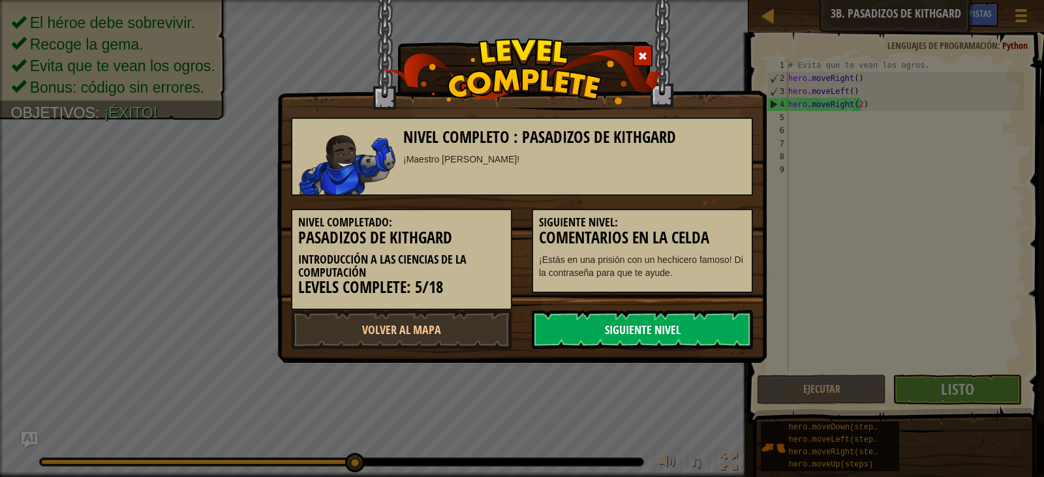
click at [693, 331] on link "Siguiente Nivel" at bounding box center [642, 329] width 221 height 39
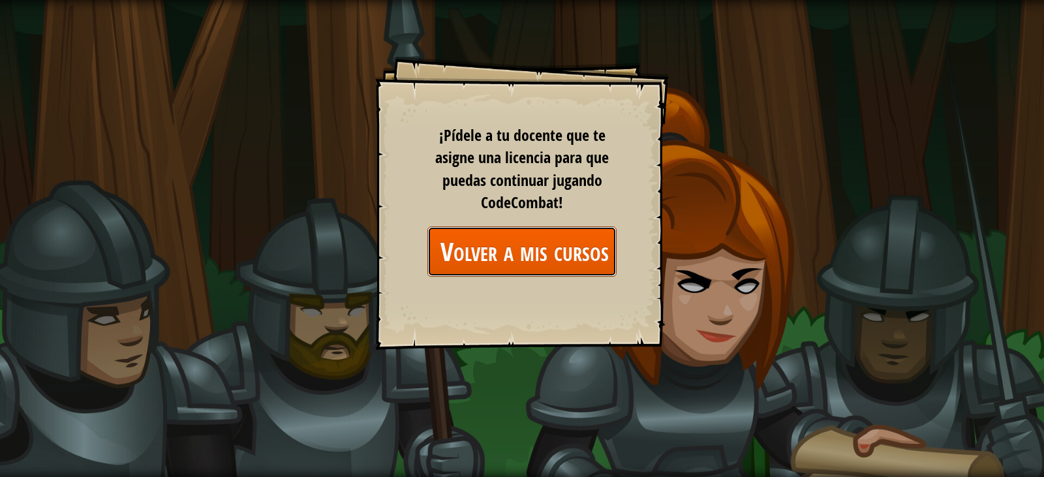
click at [571, 249] on link "Volver a mis cursos" at bounding box center [522, 251] width 189 height 50
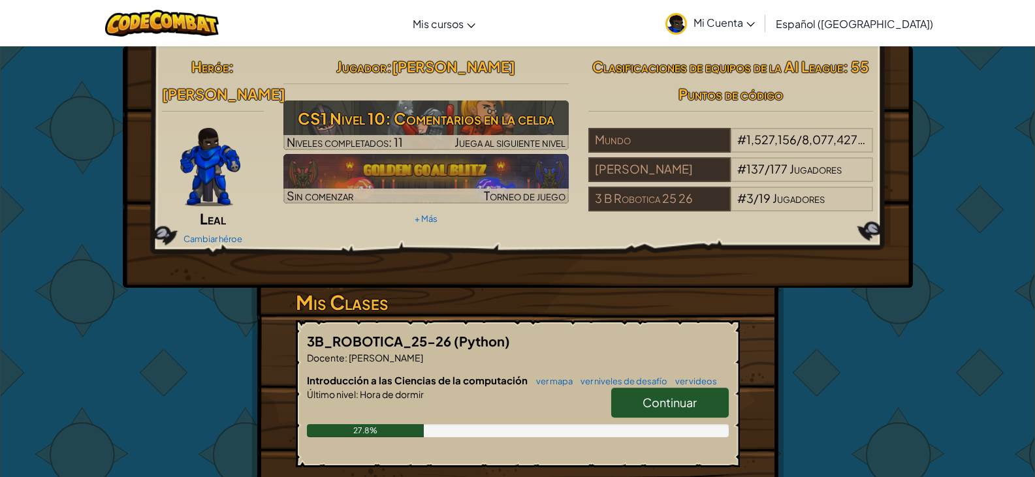
click at [664, 388] on link "Continuar" at bounding box center [669, 403] width 117 height 30
select select "es-419"
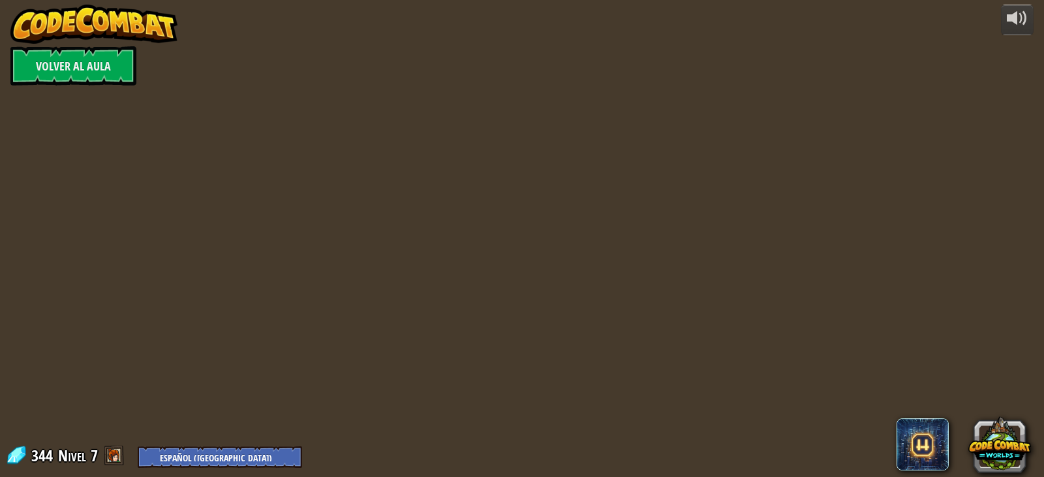
select select "es-419"
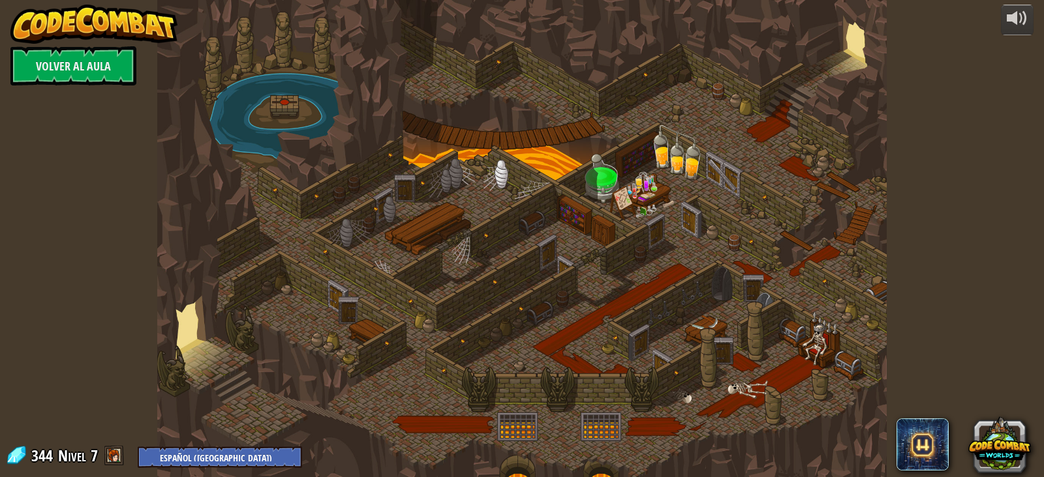
select select "es-419"
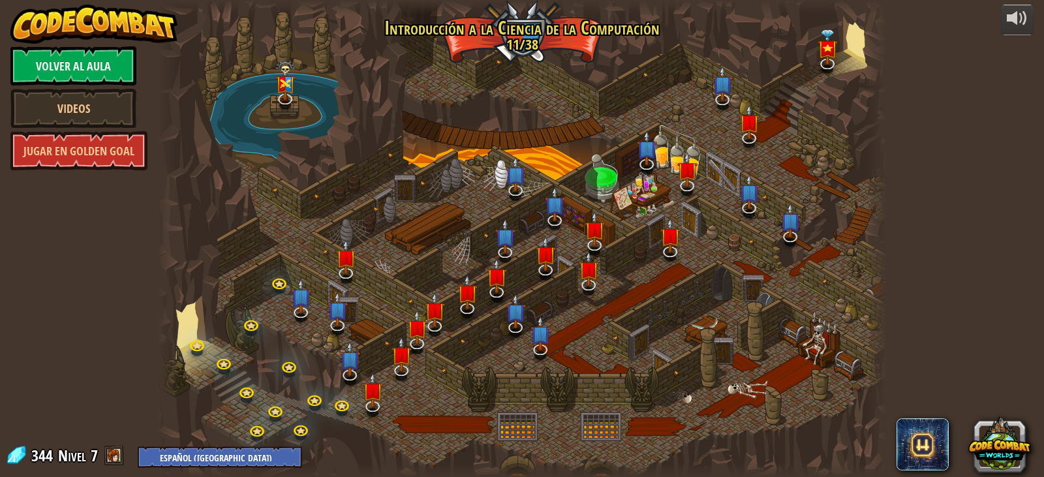
select select "es-419"
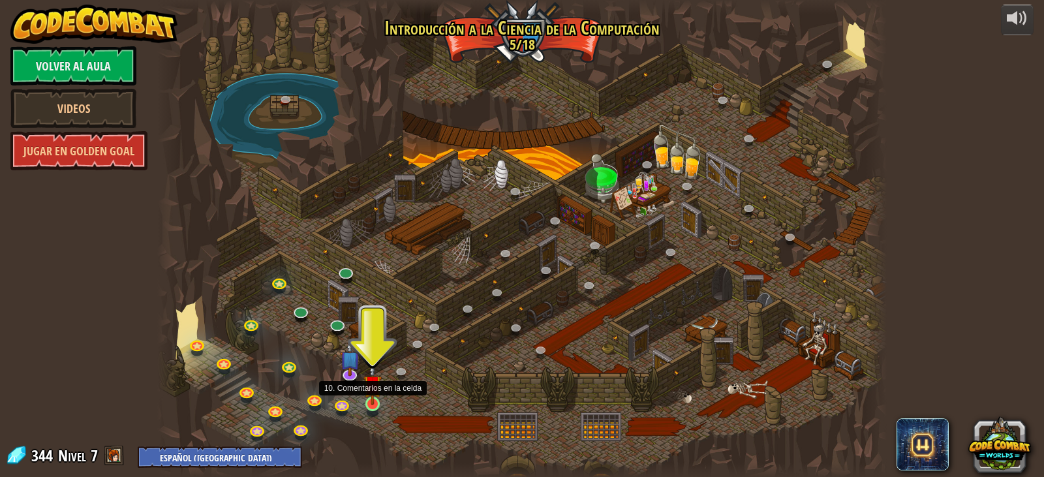
click at [374, 398] on img at bounding box center [373, 385] width 18 height 42
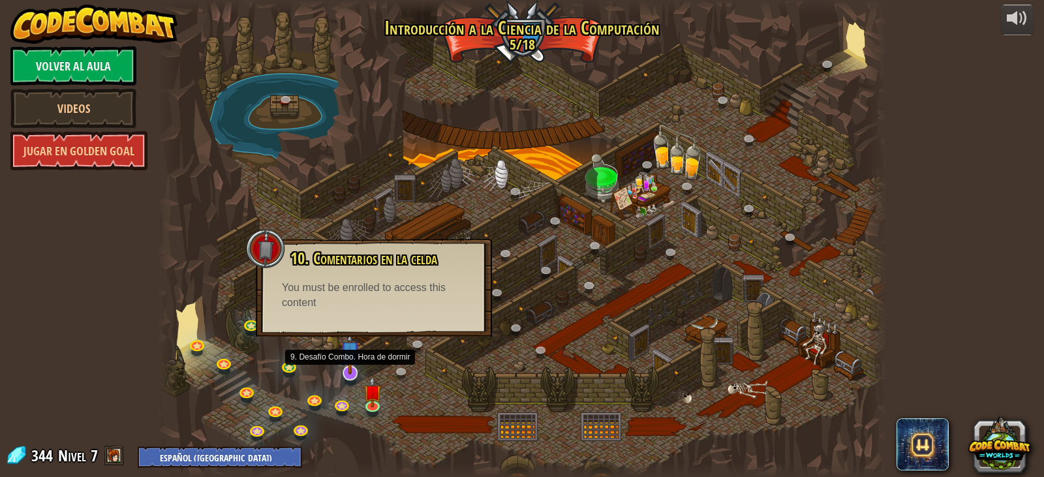
click at [346, 371] on img at bounding box center [350, 351] width 20 height 47
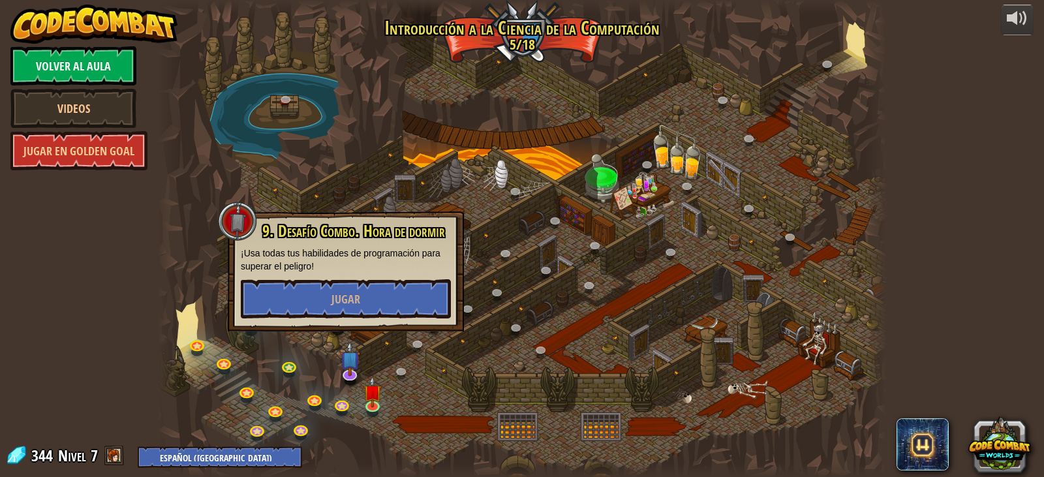
click at [323, 343] on div at bounding box center [522, 238] width 730 height 477
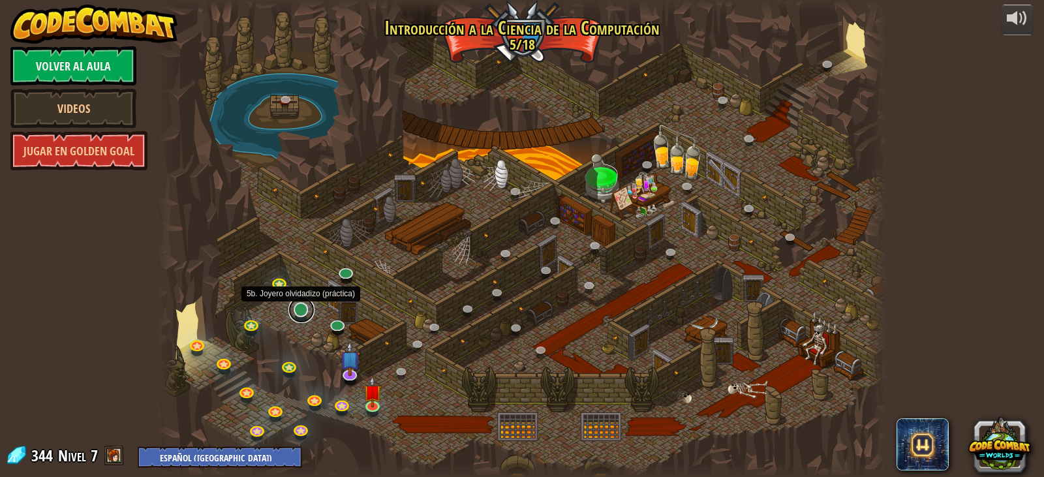
click at [295, 312] on link at bounding box center [302, 310] width 26 height 26
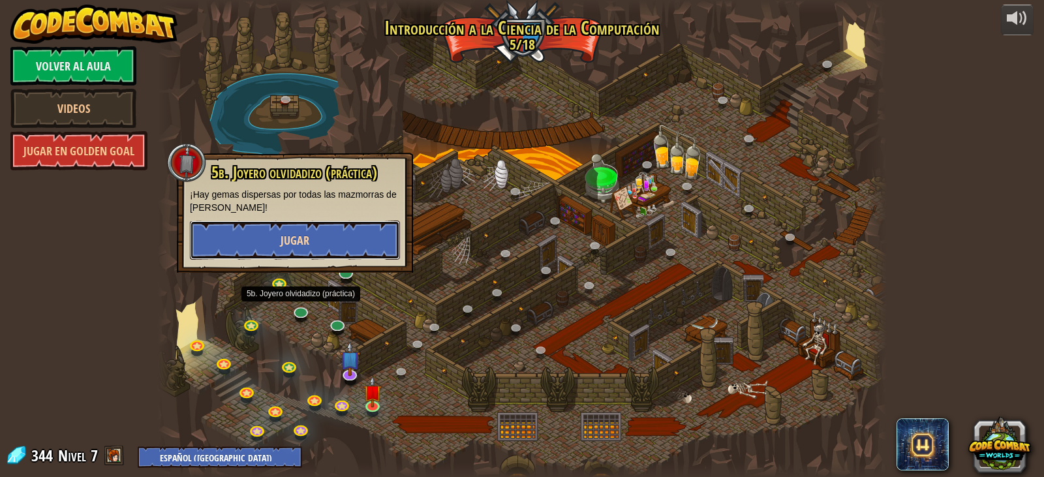
click at [349, 245] on button "Jugar" at bounding box center [295, 240] width 210 height 39
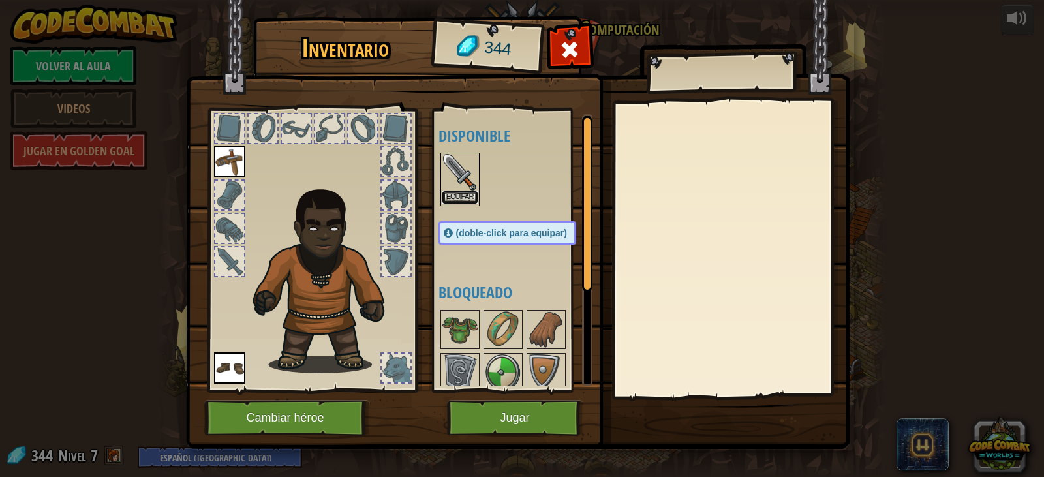
click at [448, 195] on button "Equipar" at bounding box center [460, 198] width 37 height 14
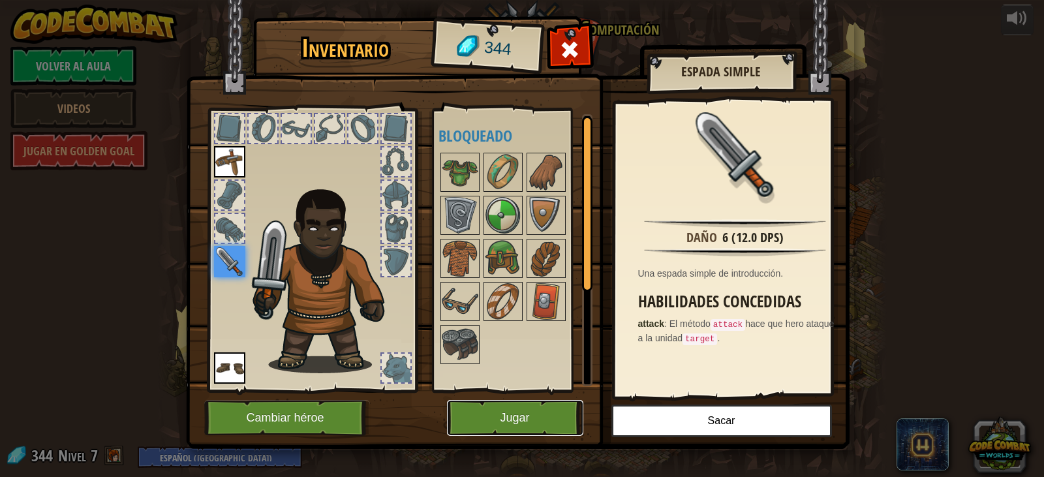
click at [563, 416] on button "Jugar" at bounding box center [515, 418] width 136 height 36
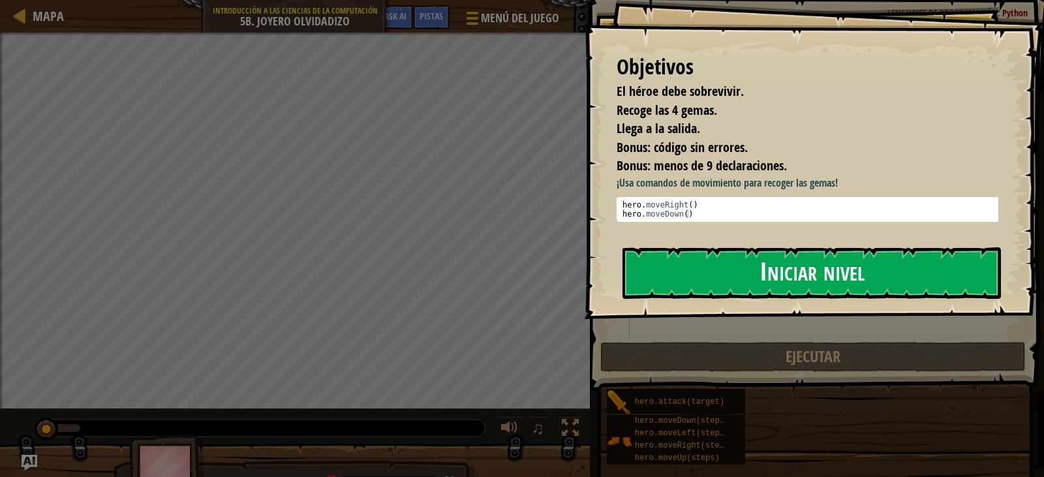
click at [728, 281] on button "Iniciar nivel" at bounding box center [812, 273] width 379 height 52
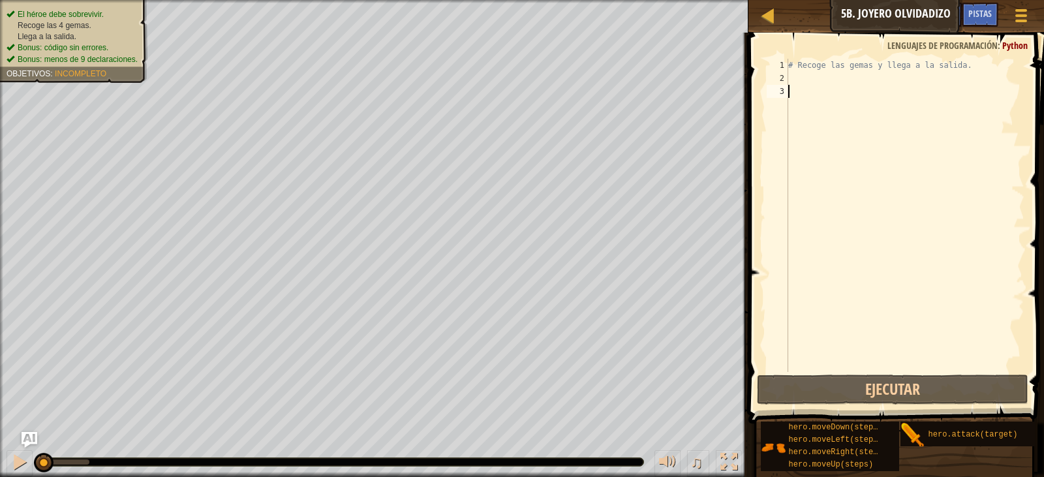
click at [799, 74] on div "# Recoge las gemas y llega a la salida." at bounding box center [905, 228] width 239 height 339
type textarea "h"
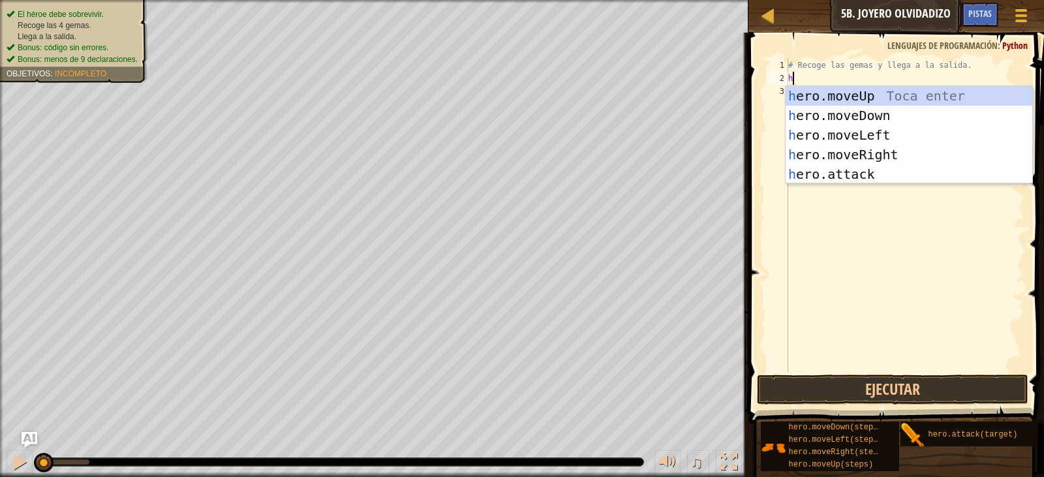
scroll to position [6, 0]
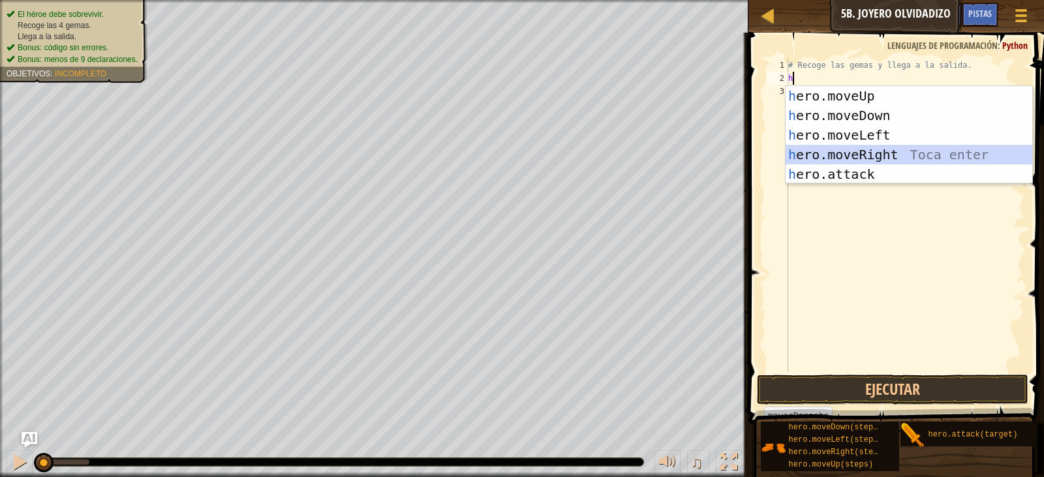
click at [879, 155] on div "h ero.moveUp Toca enter h ero.moveDown Toca enter h ero.moveLeft Toca enter h e…" at bounding box center [909, 154] width 247 height 137
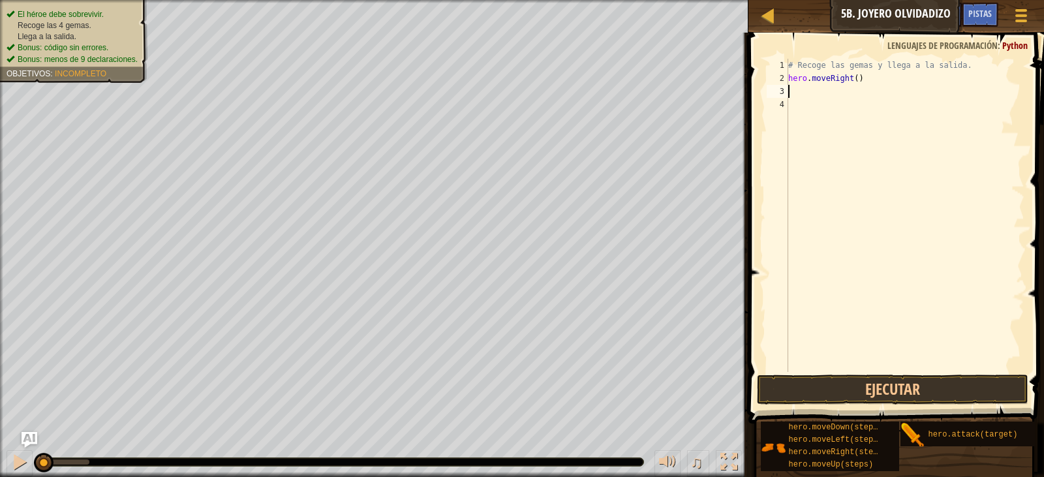
type textarea "h"
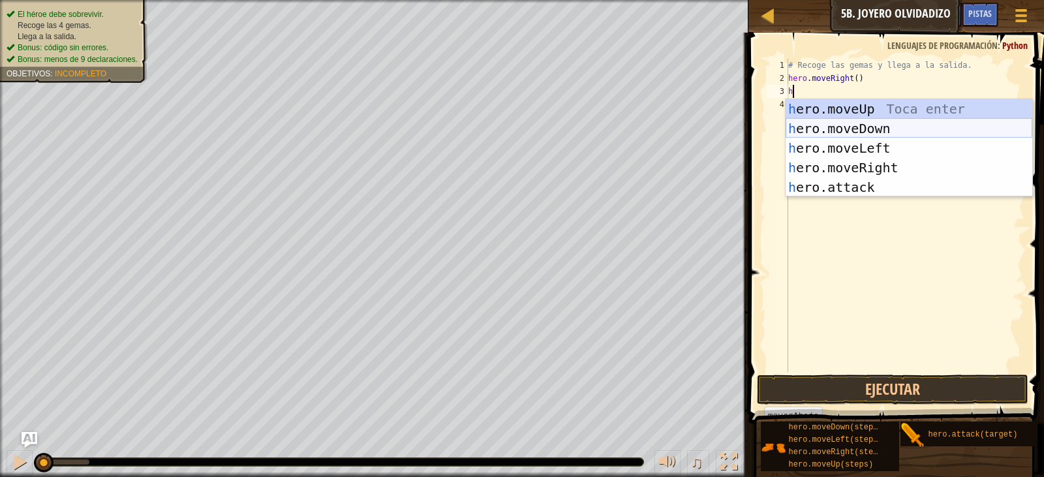
click at [871, 126] on div "h ero.moveUp Toca enter h ero.moveDown Toca enter h ero.moveLeft Toca enter h e…" at bounding box center [909, 167] width 247 height 137
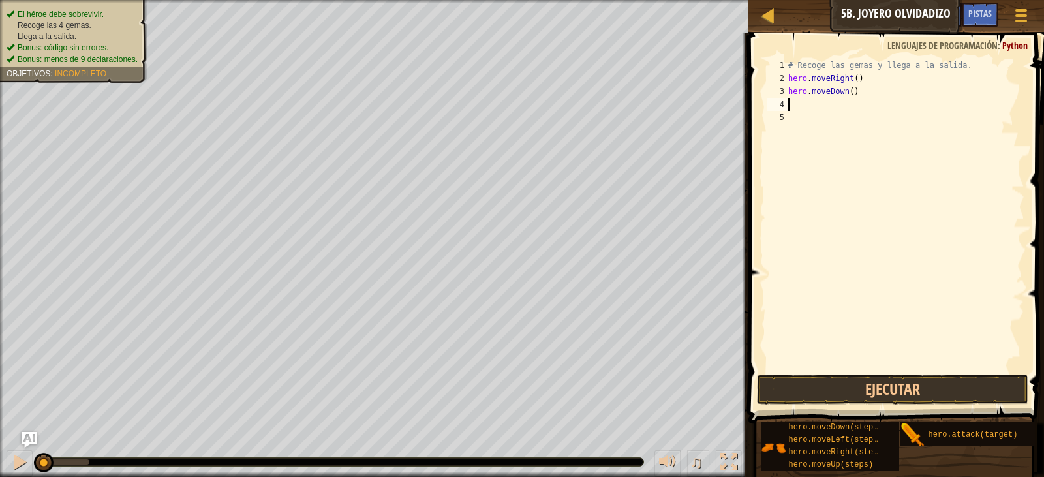
type textarea "h"
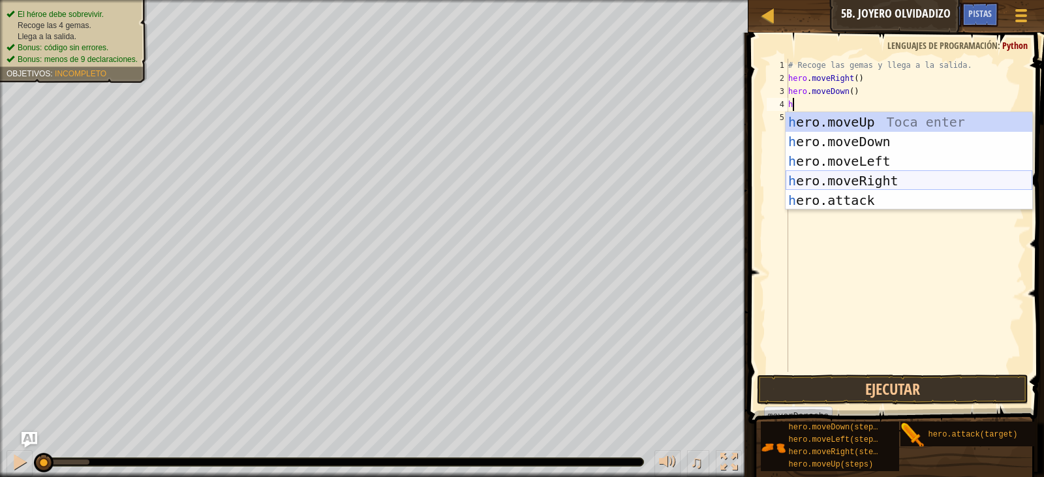
drag, startPoint x: 869, startPoint y: 180, endPoint x: 866, endPoint y: 168, distance: 12.4
click at [870, 180] on div "h ero.moveUp Toca enter h ero.moveDown Toca enter h ero.moveLeft Toca enter h e…" at bounding box center [909, 180] width 247 height 137
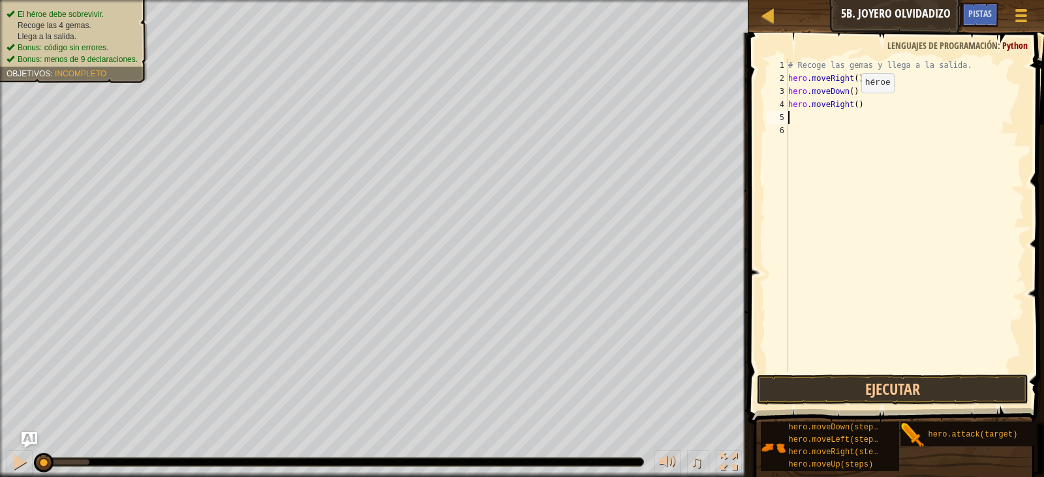
click at [851, 106] on div "# Recoge las gemas y llega a la salida. hero . moveRight ( ) hero . moveDown ( …" at bounding box center [905, 228] width 239 height 339
click at [943, 395] on button "Ejecutar" at bounding box center [893, 390] width 272 height 30
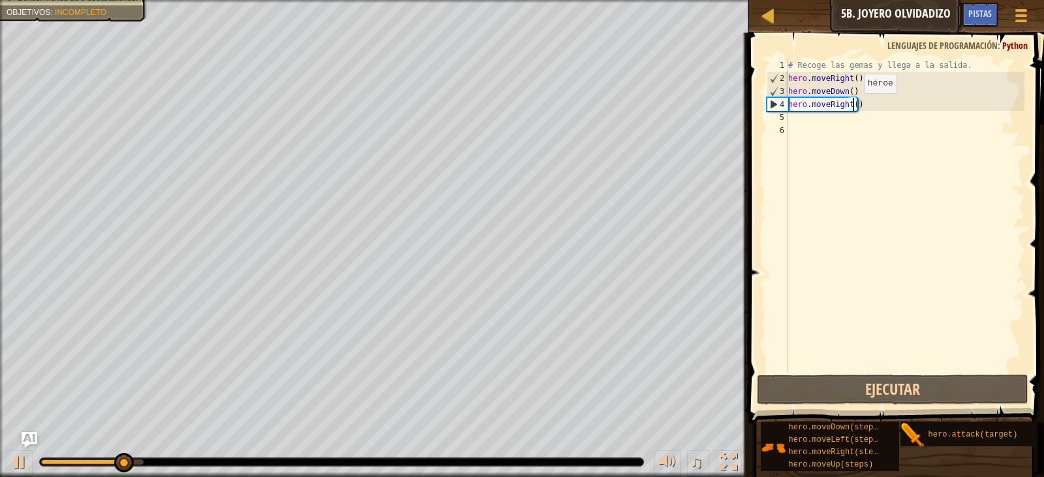
click at [853, 106] on div "# Recoge las gemas y llega a la salida. hero . moveRight ( ) hero . moveDown ( …" at bounding box center [905, 228] width 239 height 339
type textarea "hero.moveRight(2)"
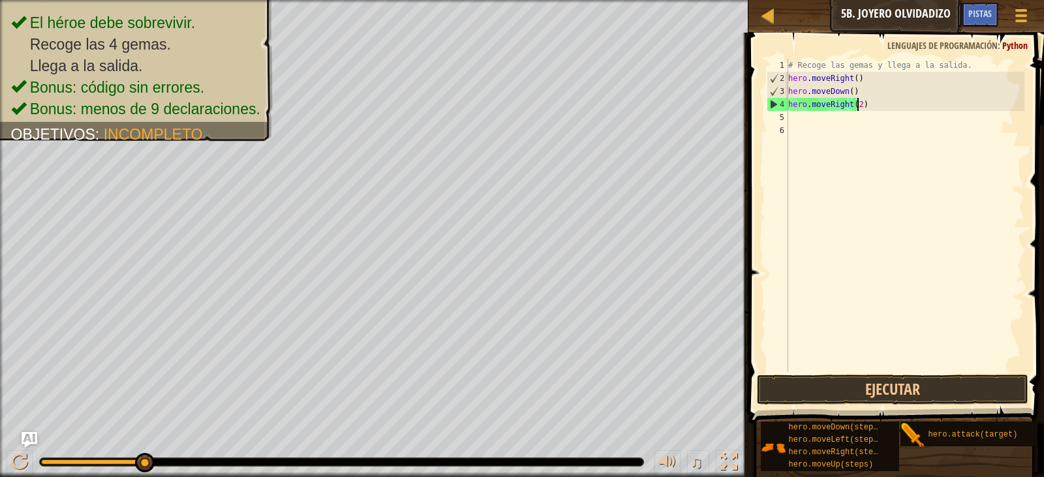
click at [799, 121] on div "# Recoge las gemas y llega a la salida. hero . moveRight ( ) hero . moveDown ( …" at bounding box center [905, 228] width 239 height 339
type textarea "h"
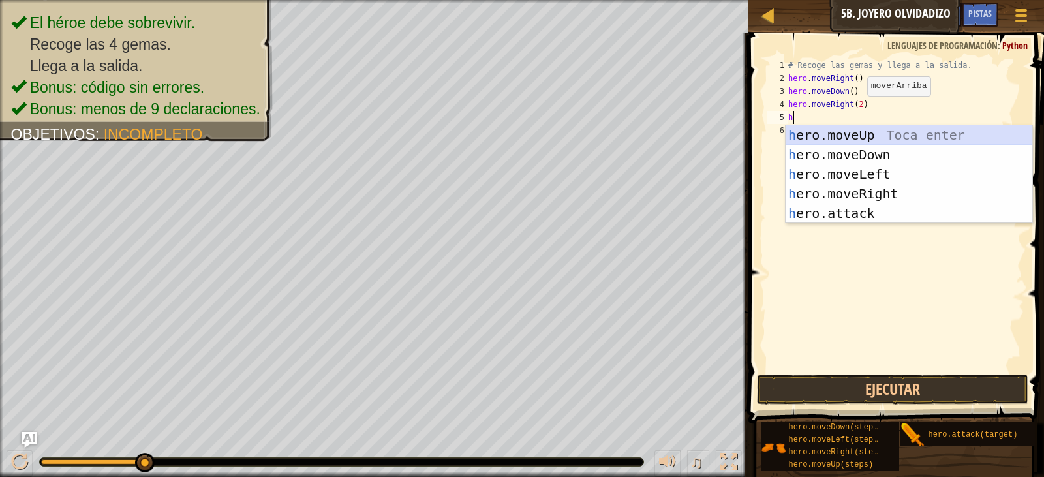
click at [875, 133] on div "h ero.moveUp Toca enter h ero.moveDown Toca enter h ero.moveLeft Toca enter h e…" at bounding box center [909, 193] width 247 height 137
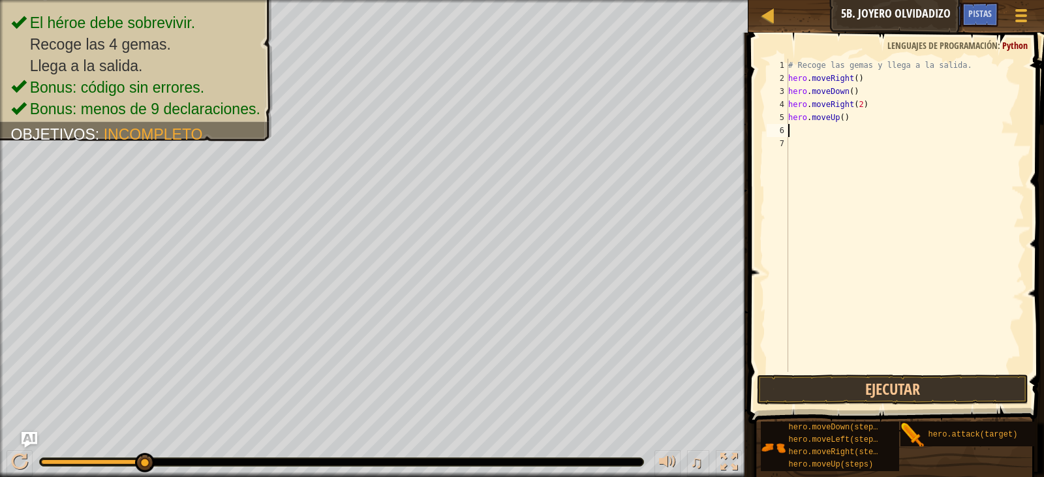
type textarea "h"
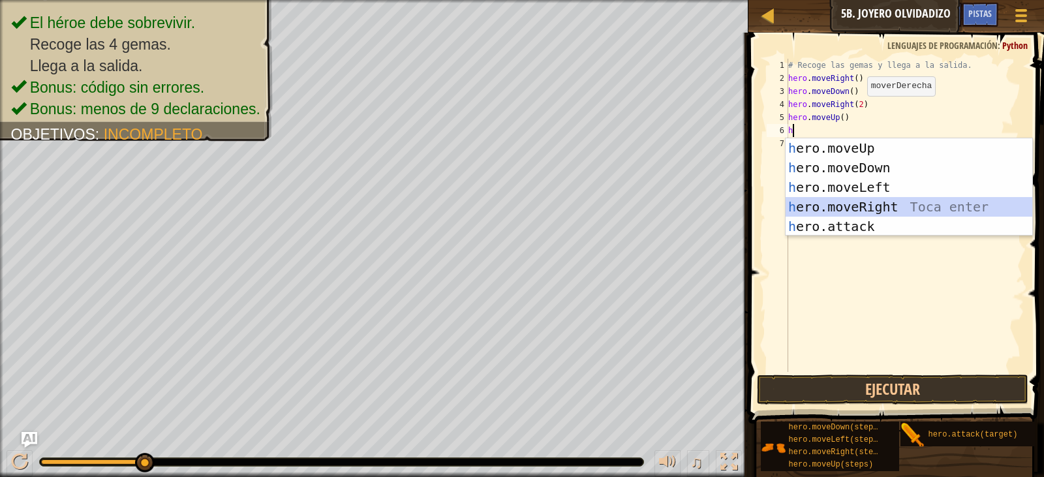
drag, startPoint x: 852, startPoint y: 209, endPoint x: 860, endPoint y: 226, distance: 18.7
click at [853, 209] on div "h ero.moveUp Toca enter h ero.moveDown Toca enter h ero.moveLeft Toca enter h e…" at bounding box center [909, 206] width 247 height 137
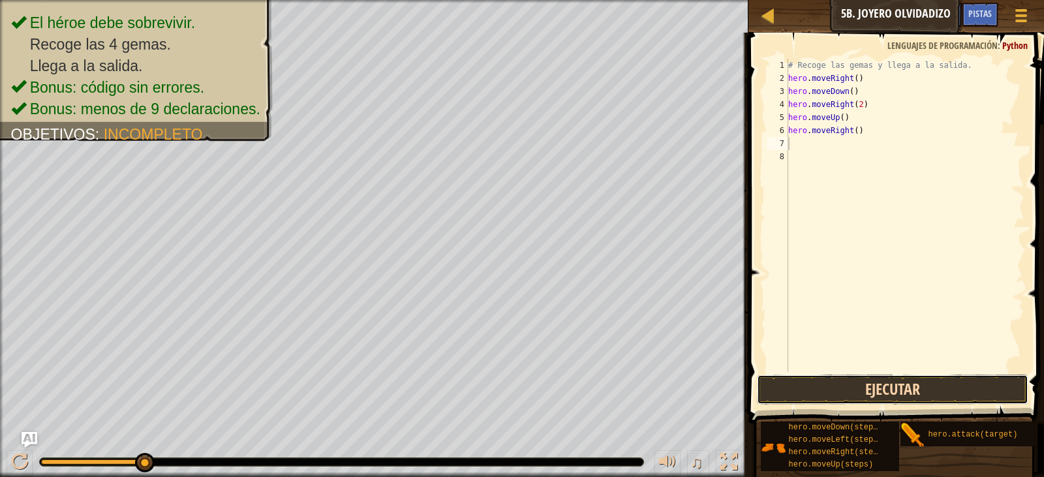
click at [881, 394] on button "Ejecutar" at bounding box center [893, 390] width 272 height 30
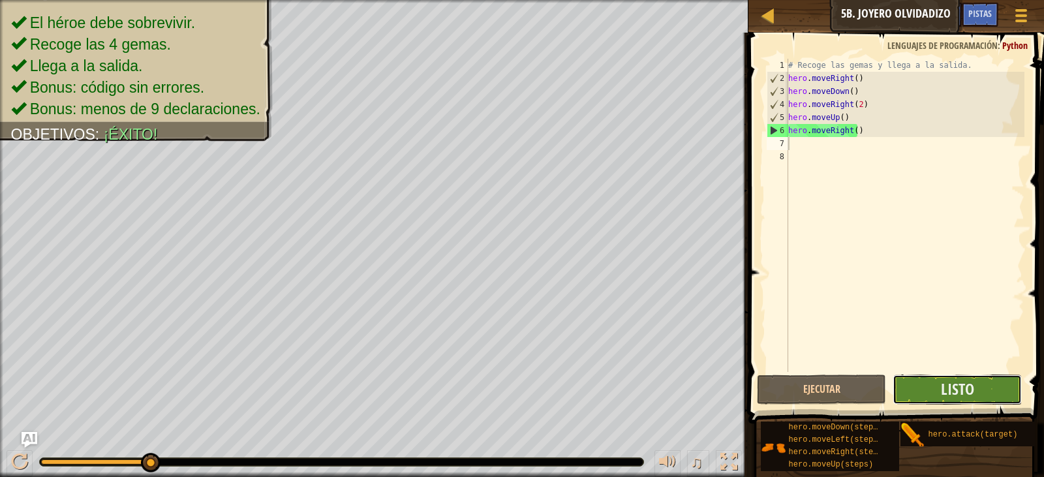
click at [941, 382] on button "Listo" at bounding box center [957, 390] width 129 height 30
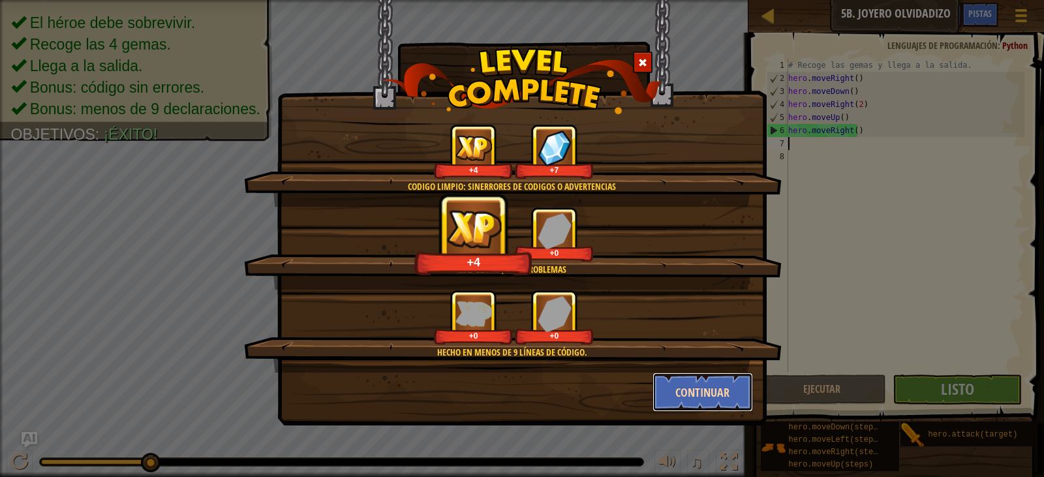
click at [702, 388] on button "Continuar" at bounding box center [703, 392] width 101 height 39
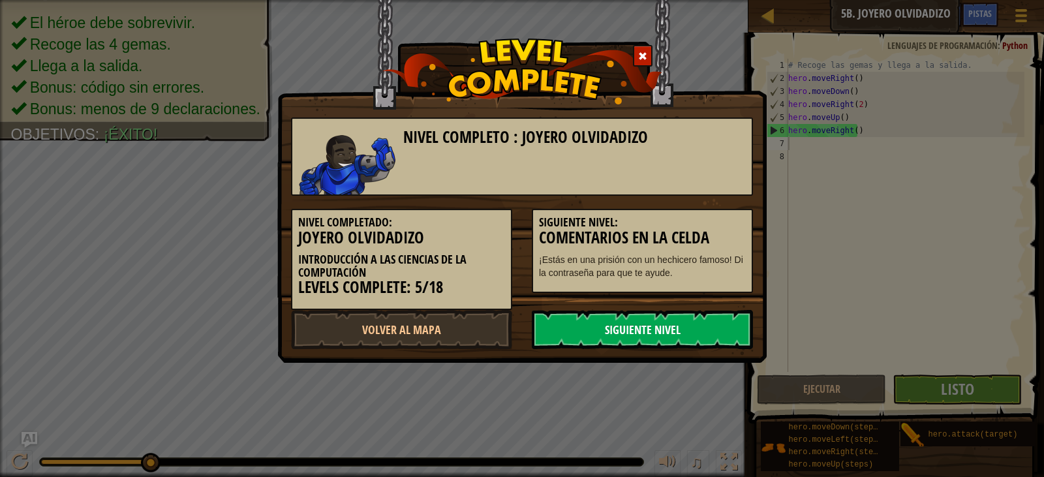
click at [629, 329] on link "Siguiente Nivel" at bounding box center [642, 329] width 221 height 39
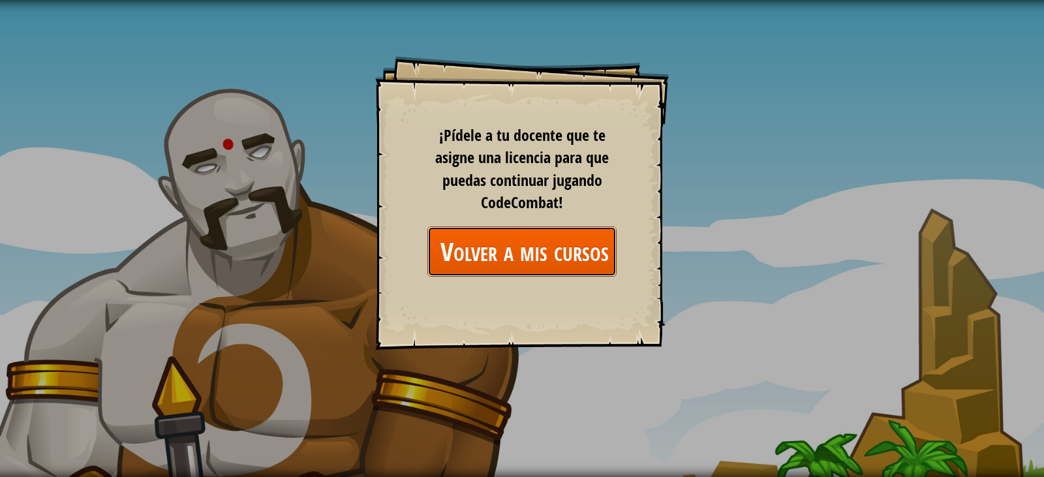
click at [478, 227] on link "Volver a mis cursos" at bounding box center [522, 251] width 189 height 50
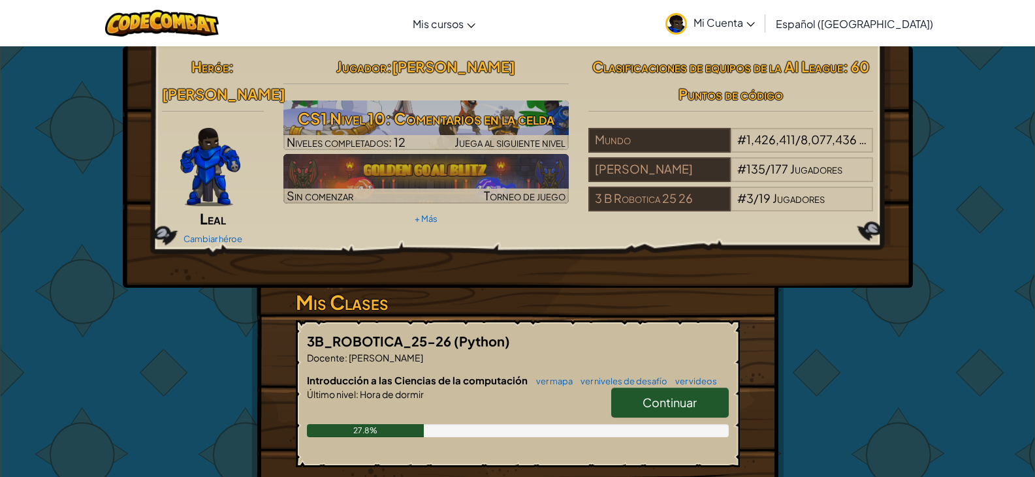
click at [668, 395] on span "Continuar" at bounding box center [669, 402] width 54 height 15
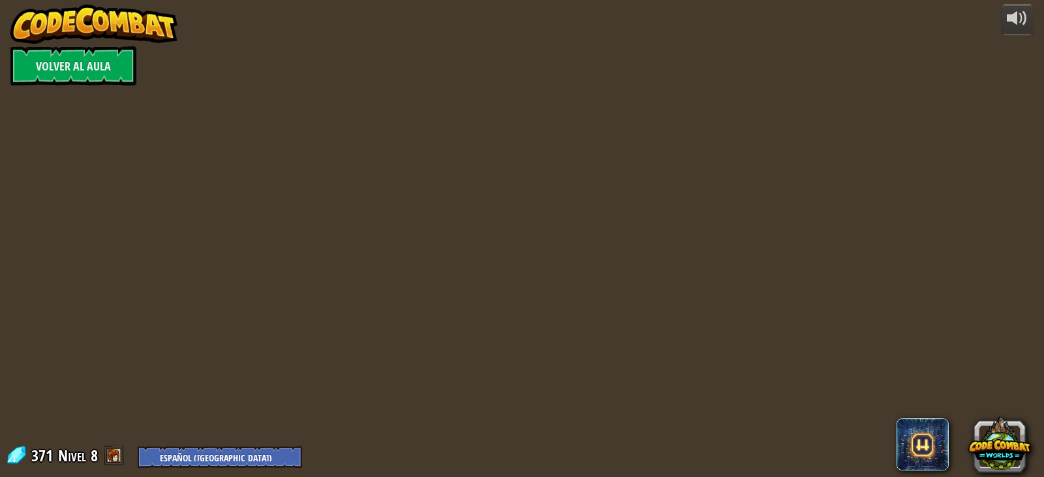
select select "es-419"
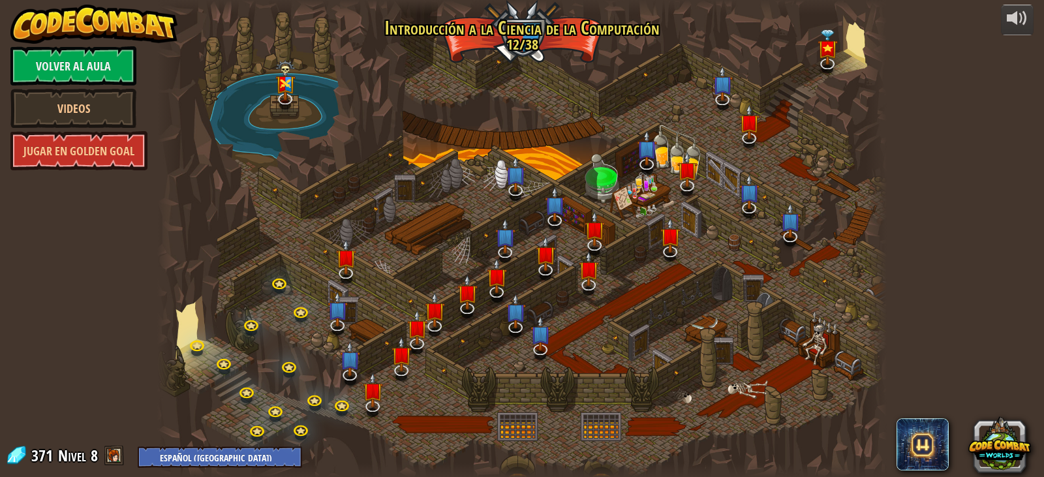
select select "es-419"
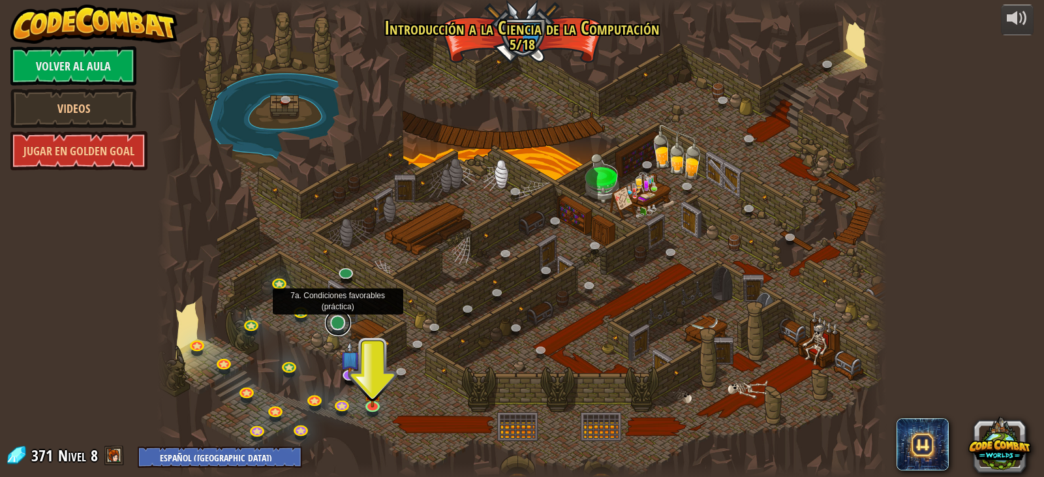
click at [332, 328] on link at bounding box center [338, 323] width 26 height 26
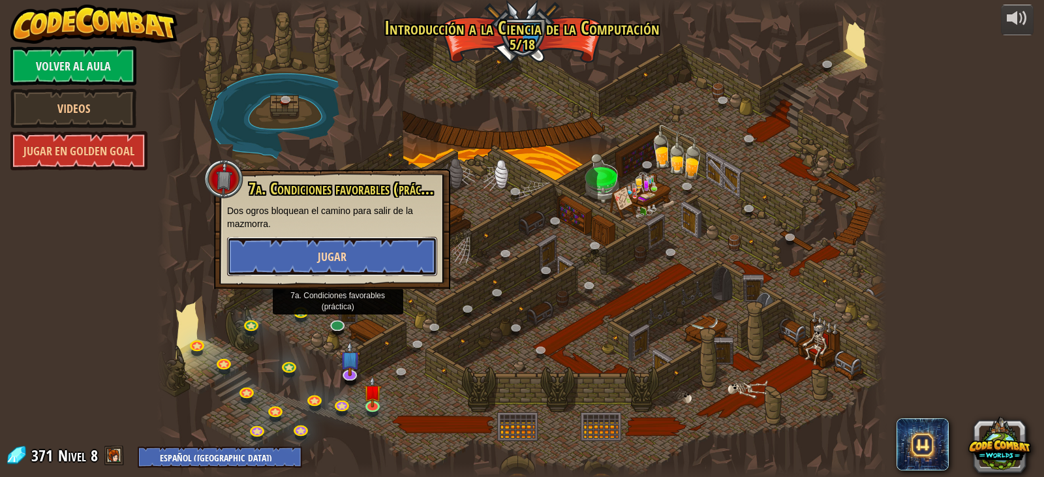
click at [375, 265] on button "Jugar" at bounding box center [332, 256] width 210 height 39
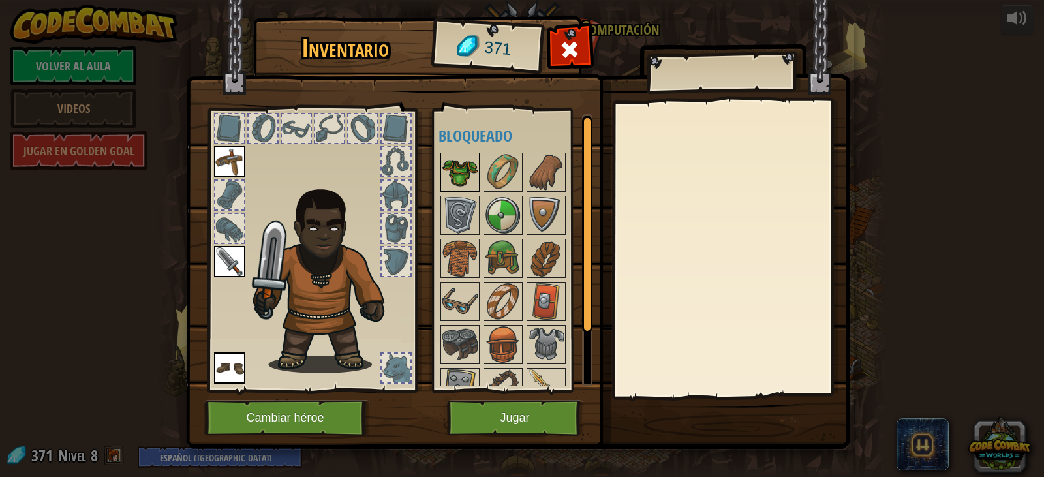
click at [473, 170] on img at bounding box center [460, 172] width 37 height 37
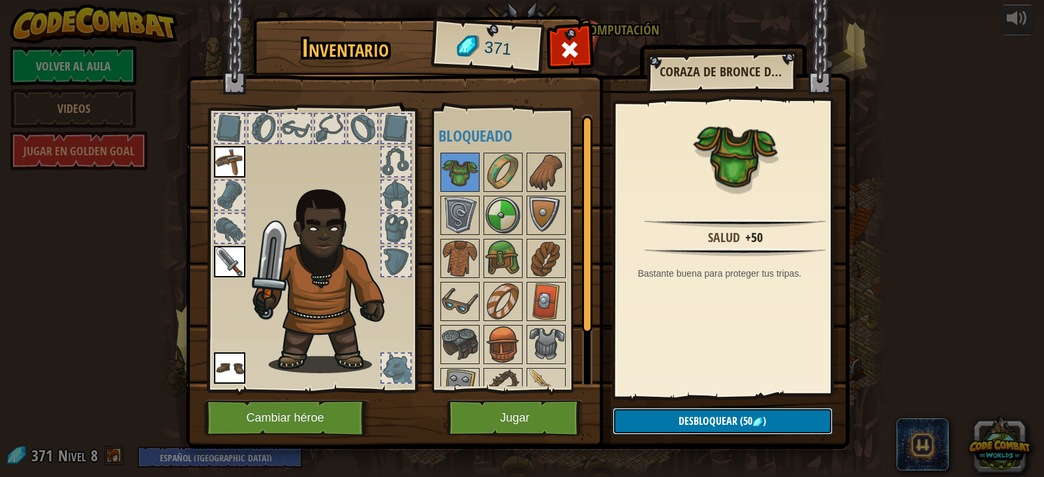
click at [755, 419] on img at bounding box center [758, 422] width 10 height 10
click at [738, 416] on button "Confirmar" at bounding box center [723, 421] width 220 height 27
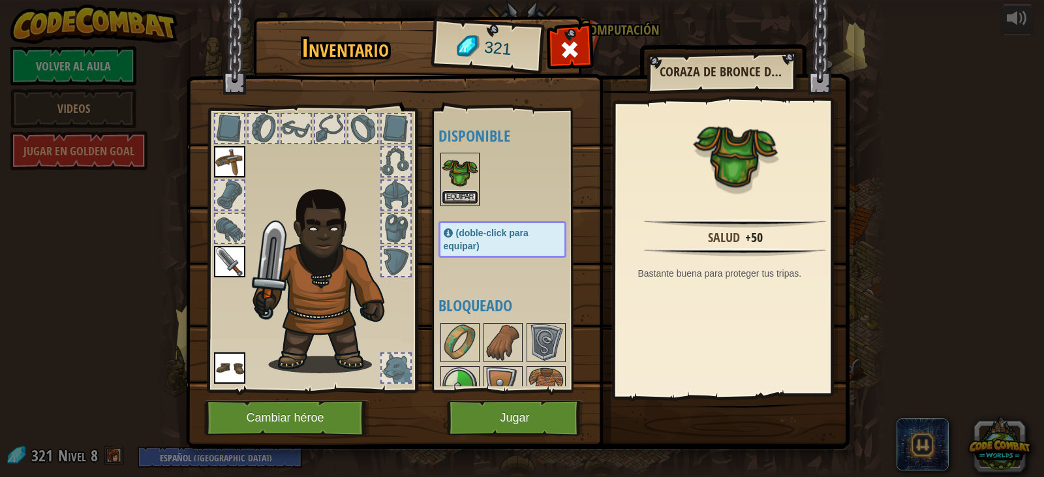
click at [458, 195] on button "Equipar" at bounding box center [460, 198] width 37 height 14
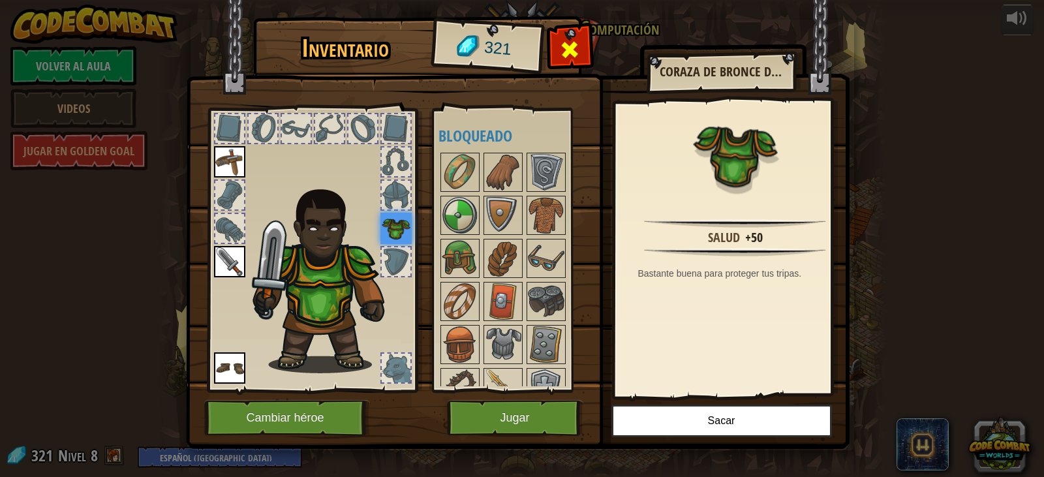
click at [586, 49] on div at bounding box center [570, 53] width 41 height 41
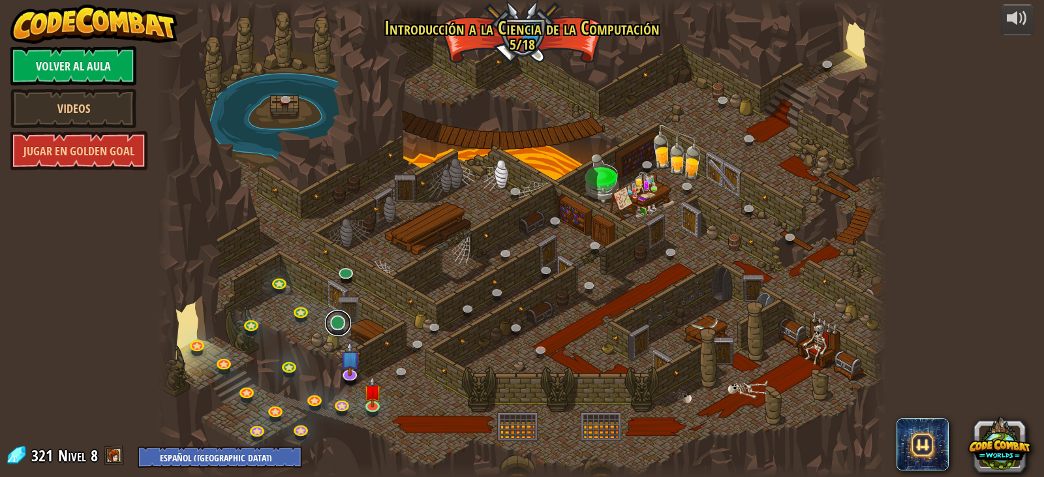
click at [340, 316] on link at bounding box center [338, 323] width 26 height 26
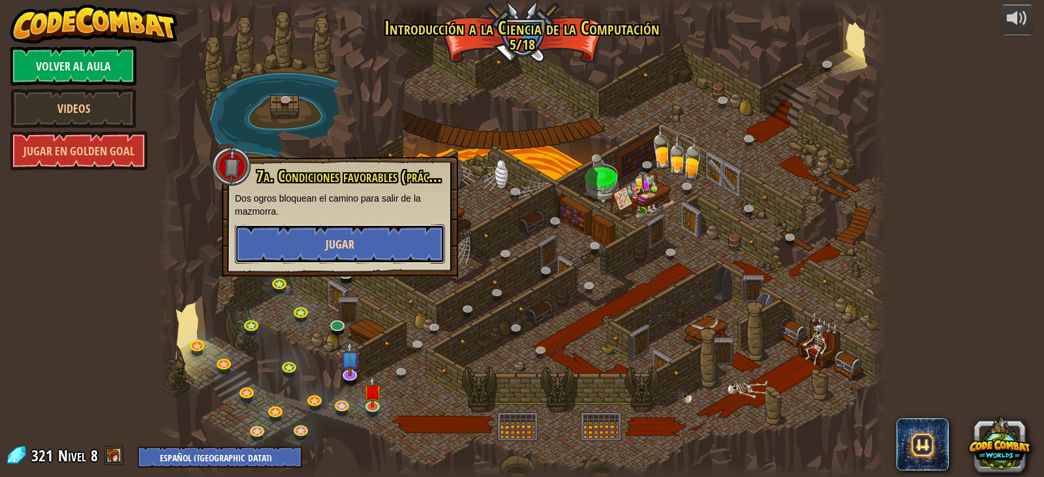
click at [362, 260] on button "Jugar" at bounding box center [340, 244] width 210 height 39
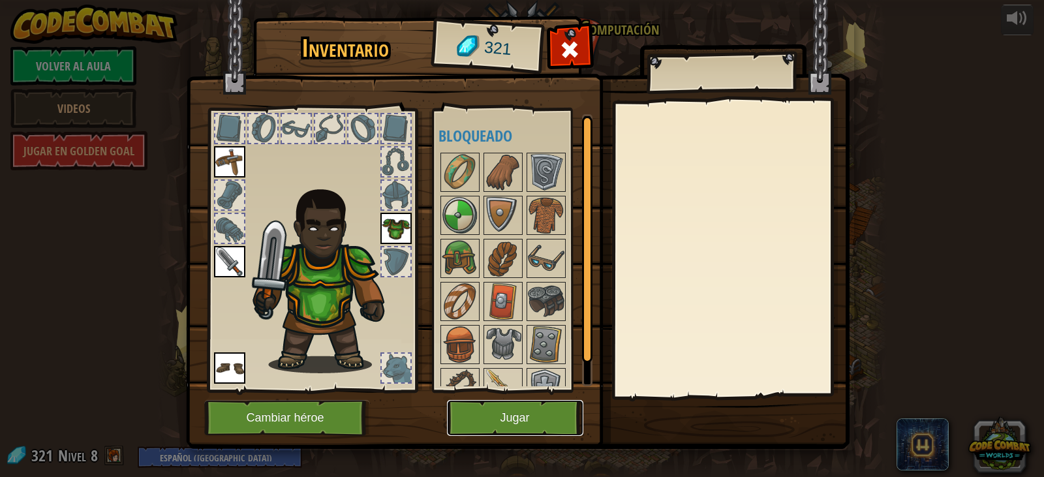
click at [528, 407] on button "Jugar" at bounding box center [515, 418] width 136 height 36
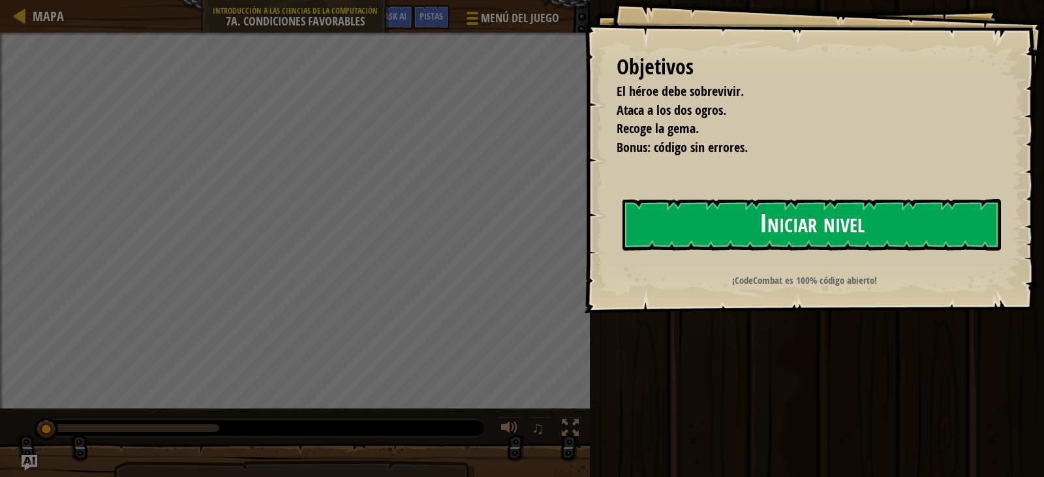
click at [751, 213] on button "Iniciar nivel" at bounding box center [812, 225] width 379 height 52
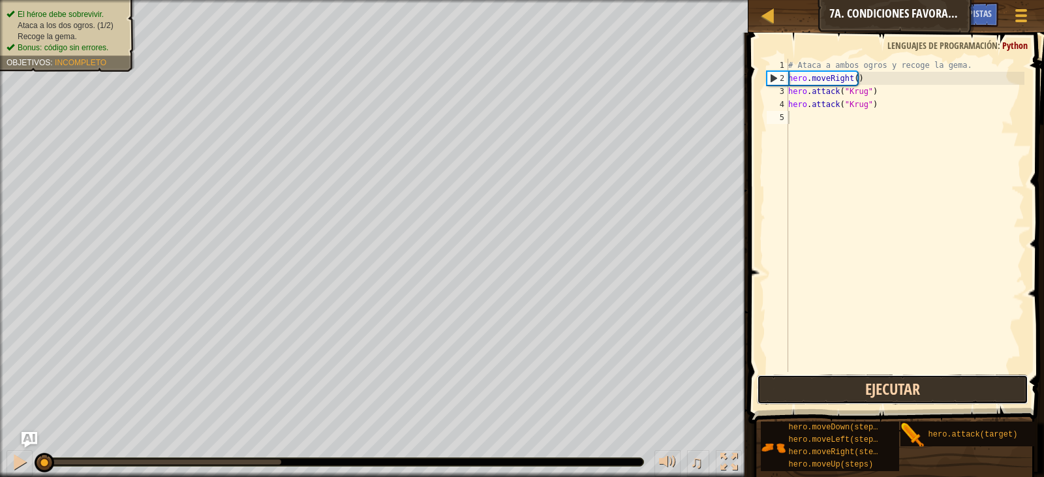
click at [875, 383] on button "Ejecutar" at bounding box center [893, 390] width 272 height 30
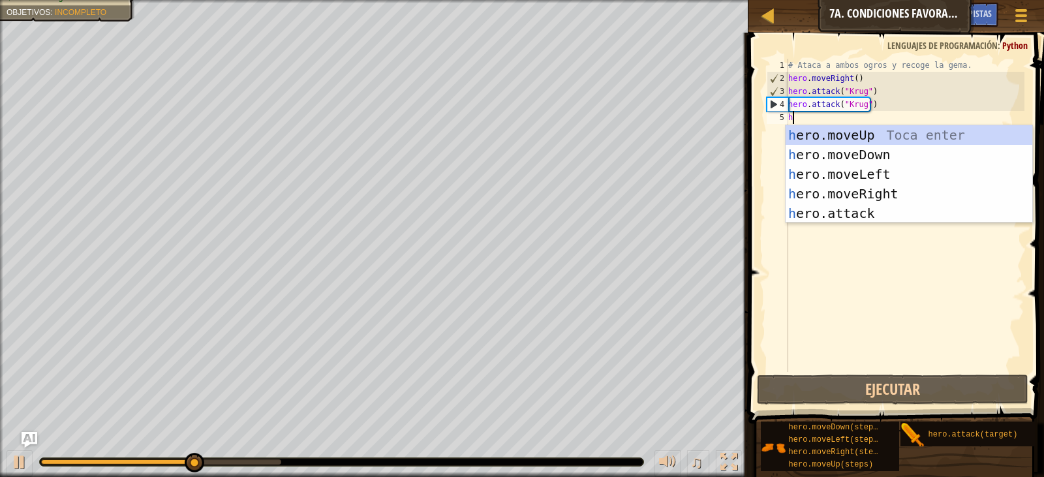
type textarea "h"
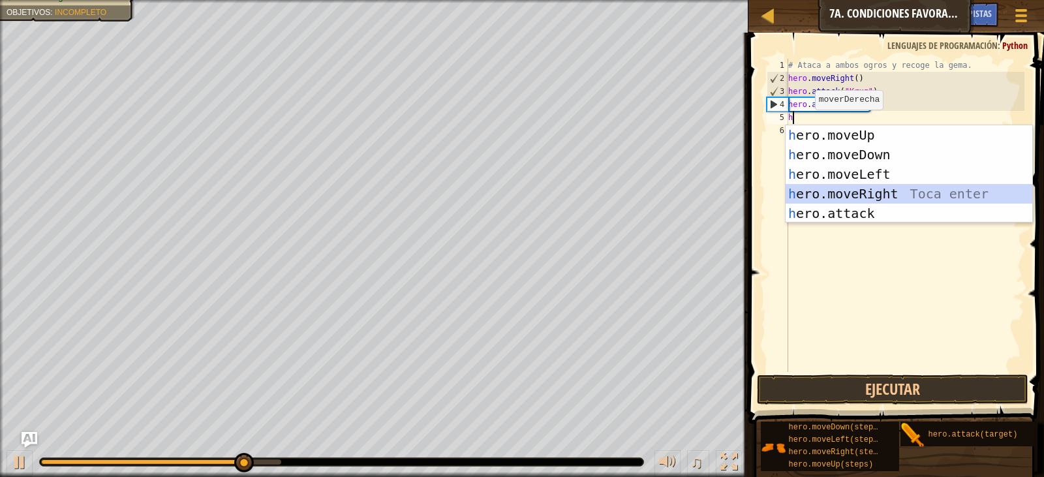
click at [881, 194] on div "h ero.moveUp Toca enter h ero.moveDown Toca enter h ero.moveLeft Toca enter h e…" at bounding box center [909, 193] width 247 height 137
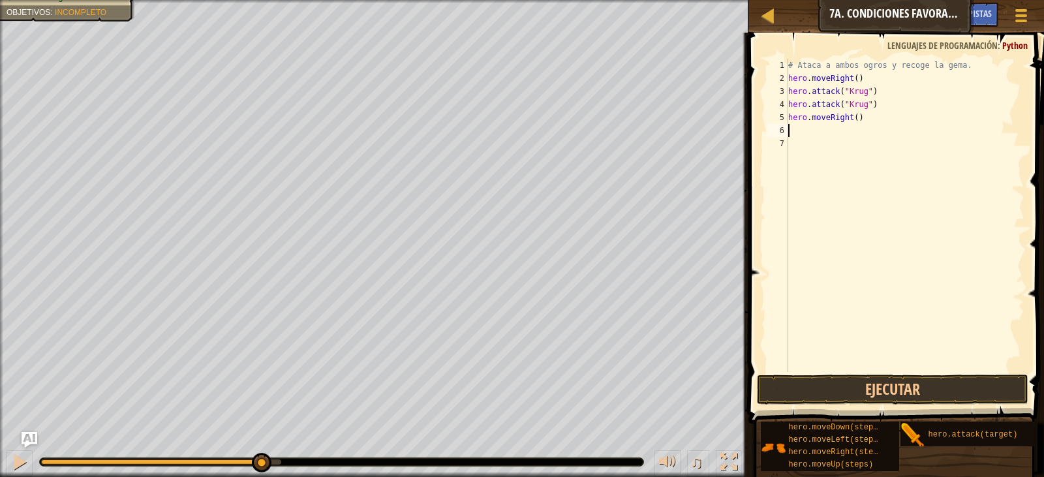
type textarea "h"
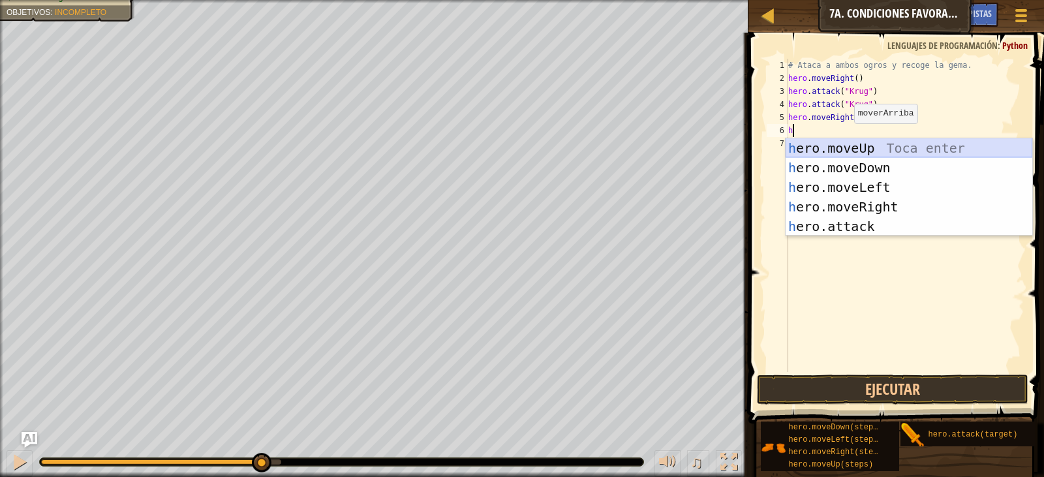
click at [847, 144] on div "h ero.moveUp Toca enter h ero.moveDown Toca enter h ero.moveLeft Toca enter h e…" at bounding box center [909, 206] width 247 height 137
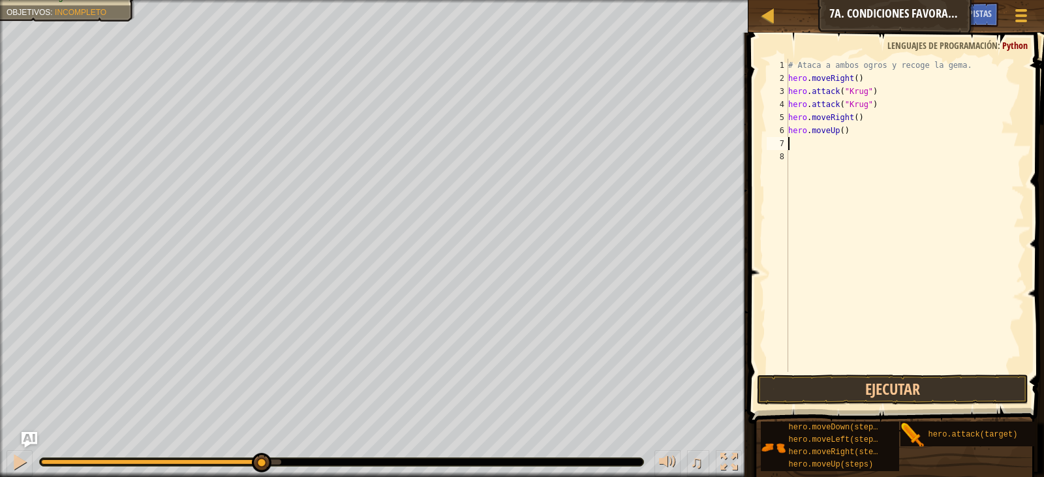
type textarea "h"
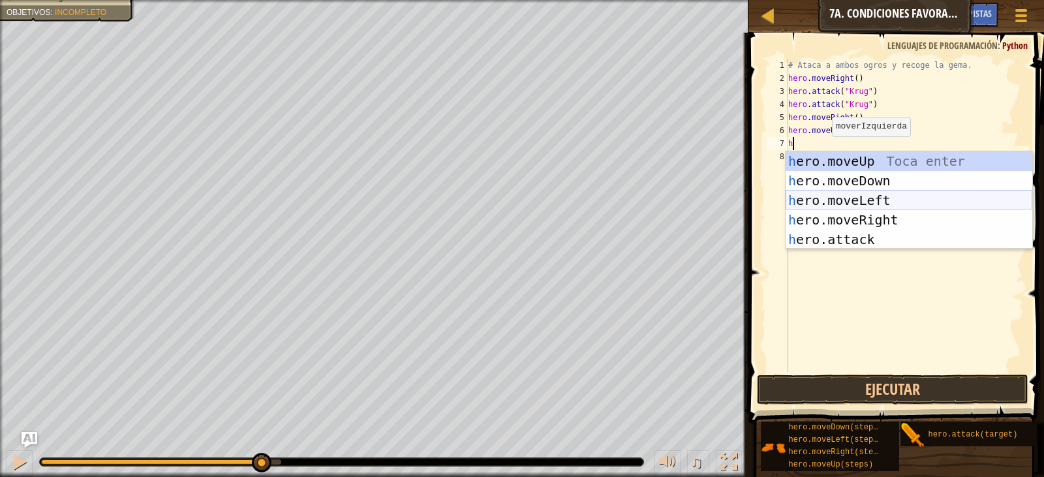
click at [834, 202] on div "h ero.moveUp Toca enter h ero.moveDown Toca enter h ero.moveLeft Toca enter h e…" at bounding box center [909, 219] width 247 height 137
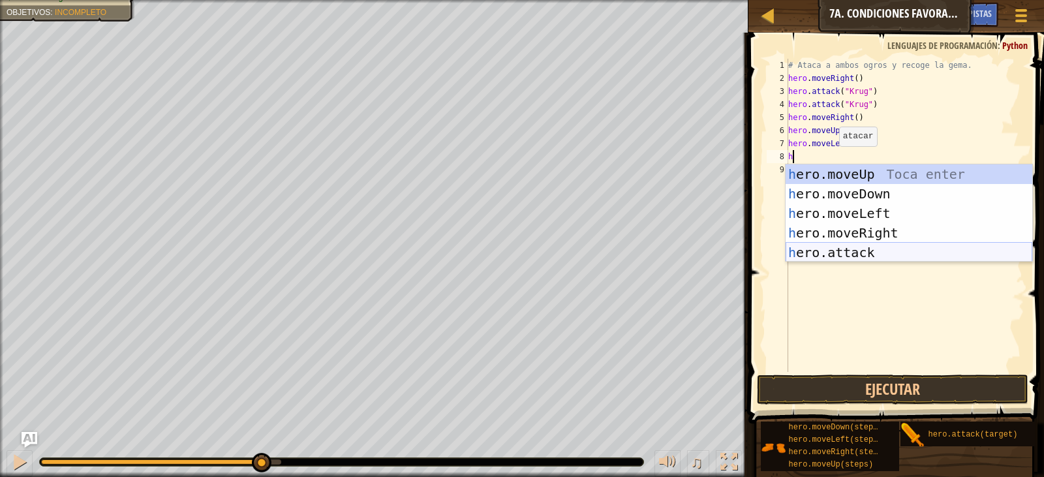
drag, startPoint x: 840, startPoint y: 247, endPoint x: 843, endPoint y: 206, distance: 41.9
click at [841, 248] on div "h ero.moveUp Toca enter h ero.moveDown Toca enter h ero.moveLeft Toca enter h e…" at bounding box center [909, 232] width 247 height 137
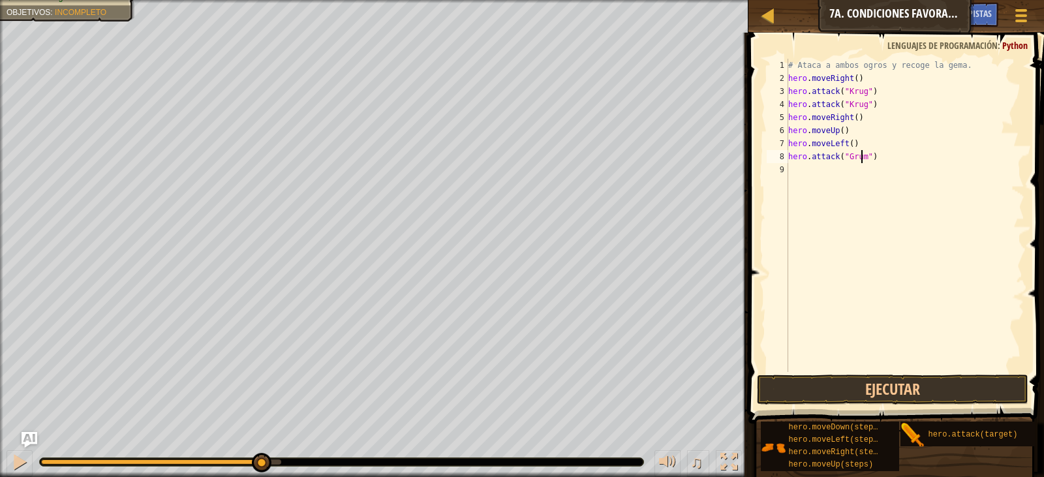
scroll to position [6, 6]
type textarea "hero.attack("Grump")"
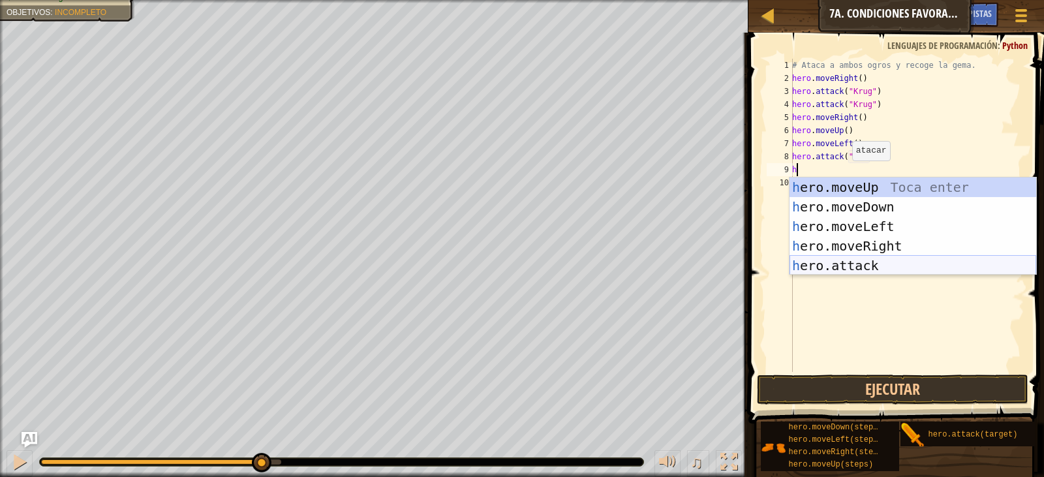
click at [878, 258] on div "h ero.moveUp Toca enter h ero.moveDown Toca enter h ero.moveLeft Toca enter h e…" at bounding box center [913, 246] width 247 height 137
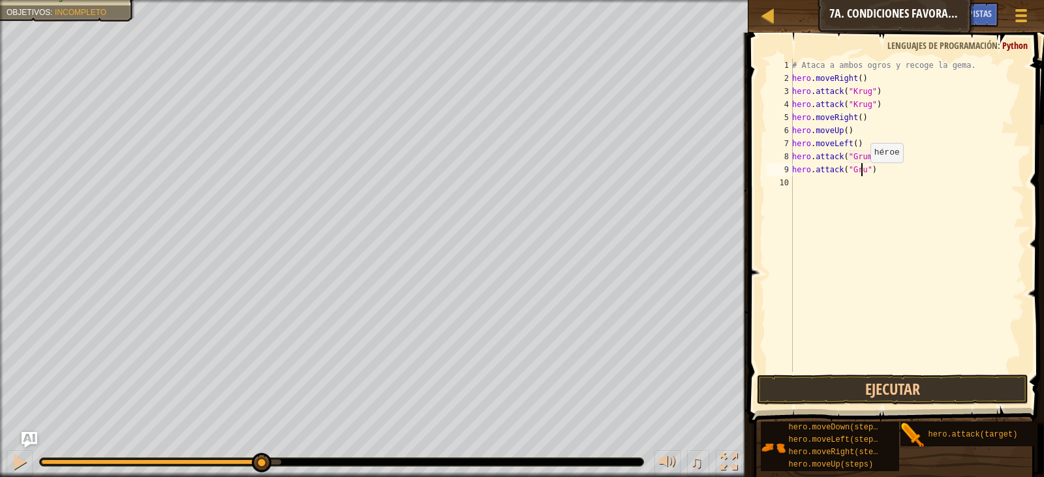
scroll to position [6, 6]
type textarea "hero.attack("Grump")"
click at [867, 396] on button "Ejecutar" at bounding box center [893, 390] width 272 height 30
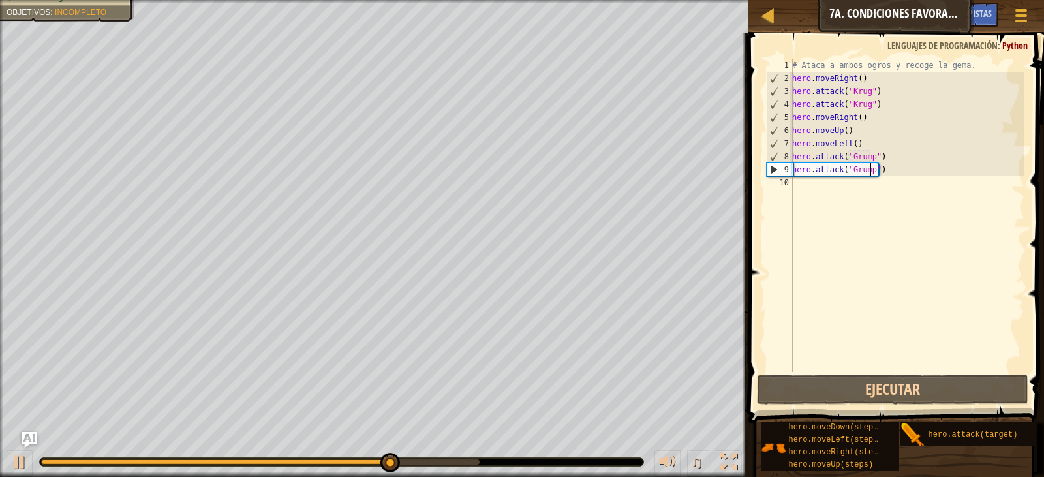
click at [800, 190] on div "# Ataca a ambos ogros y recoge la gema. hero . moveRight ( ) hero . attack ( "[…" at bounding box center [907, 228] width 235 height 339
type textarea "h"
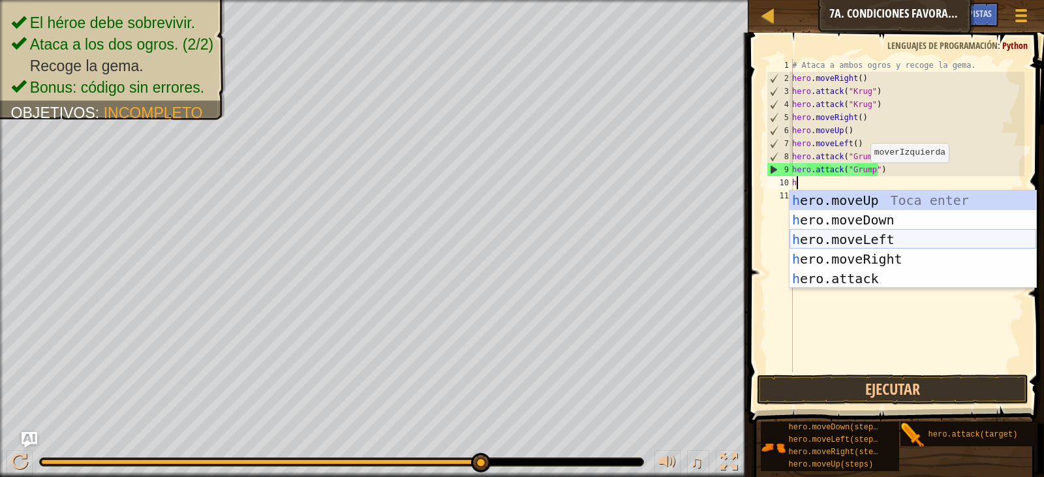
click at [856, 239] on div "h ero.moveUp Toca enter h ero.moveDown Toca enter h ero.moveLeft Toca enter h e…" at bounding box center [913, 259] width 247 height 137
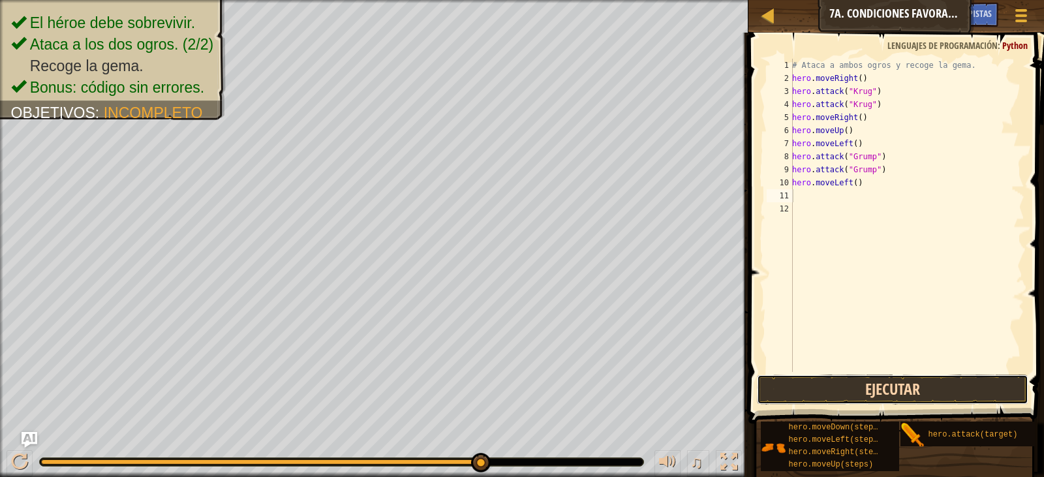
click at [891, 376] on button "Ejecutar" at bounding box center [893, 390] width 272 height 30
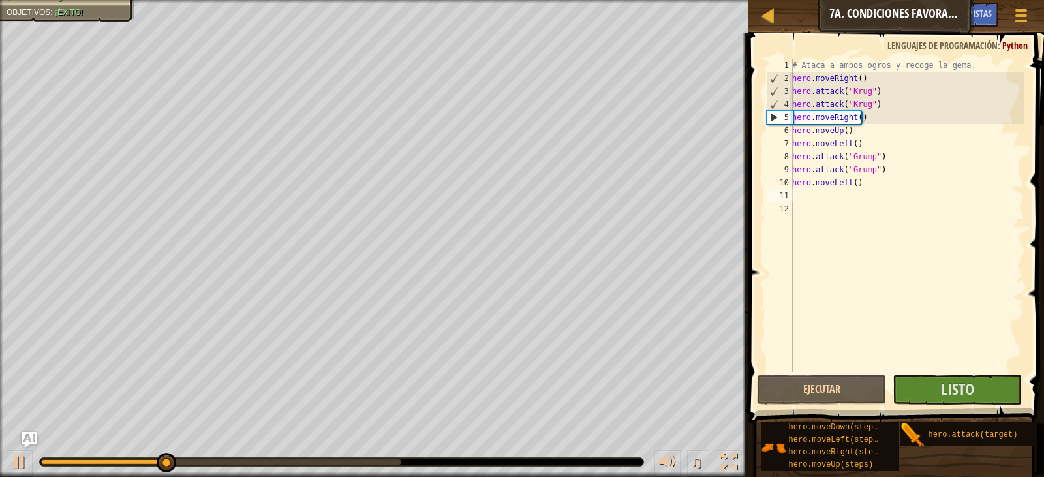
type textarea "hero.moveLeft()"
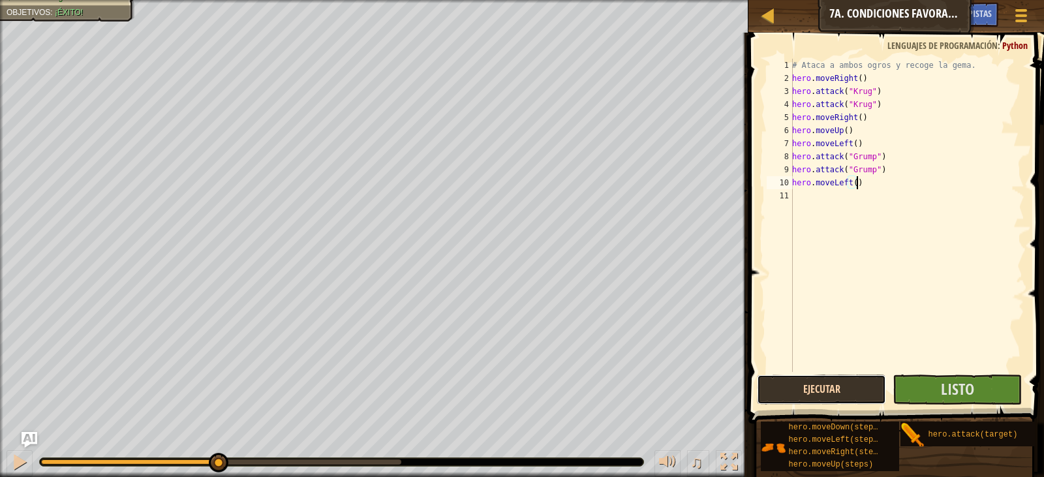
click at [829, 386] on button "Ejecutar" at bounding box center [821, 390] width 129 height 30
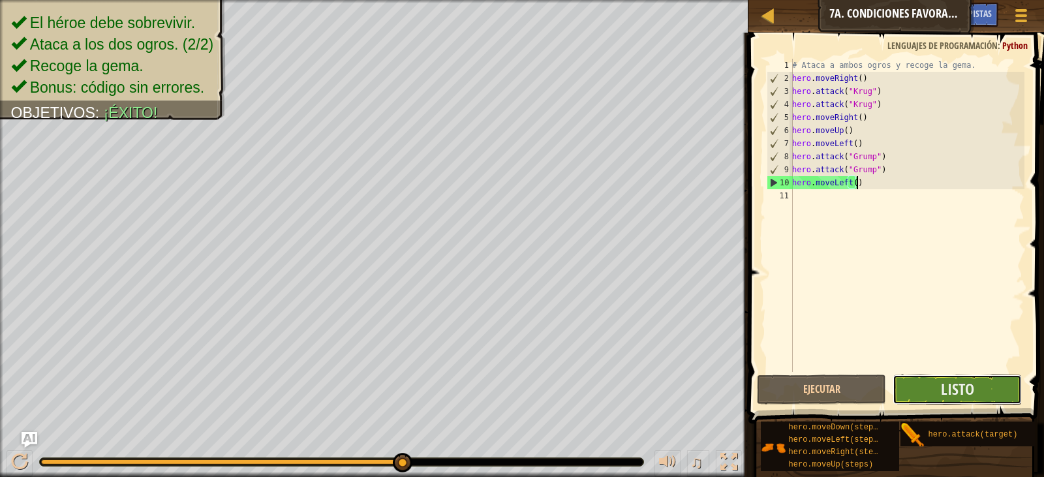
click at [927, 398] on button "Listo" at bounding box center [957, 390] width 129 height 30
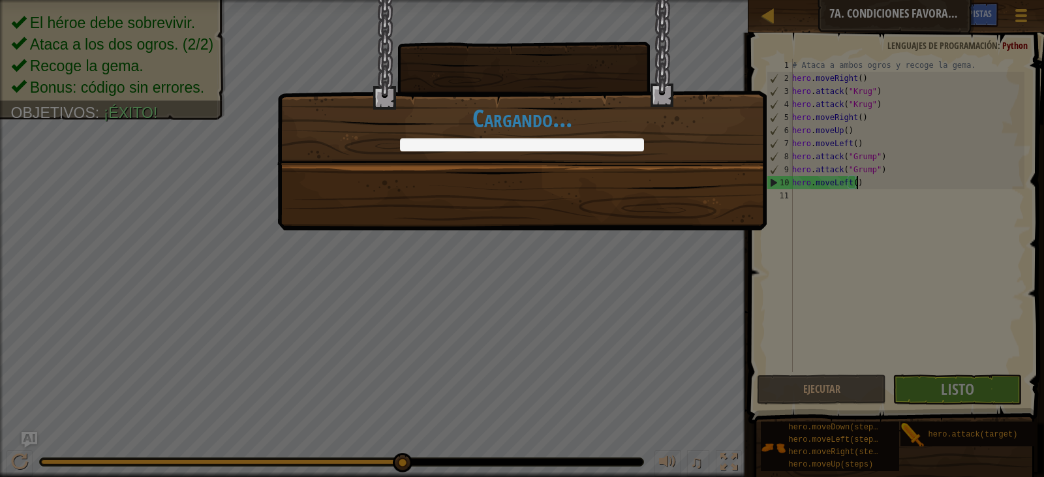
scroll to position [6, 0]
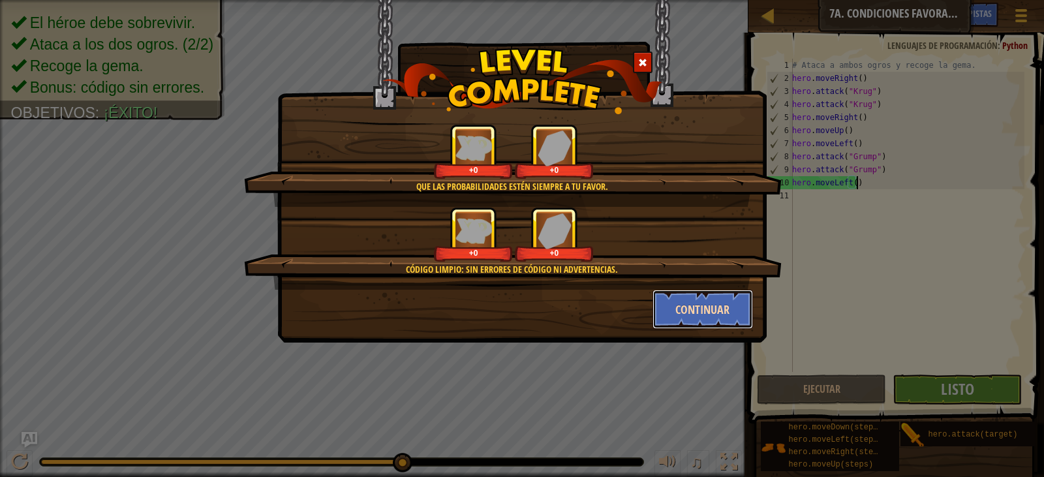
click at [718, 313] on button "Continuar" at bounding box center [703, 309] width 101 height 39
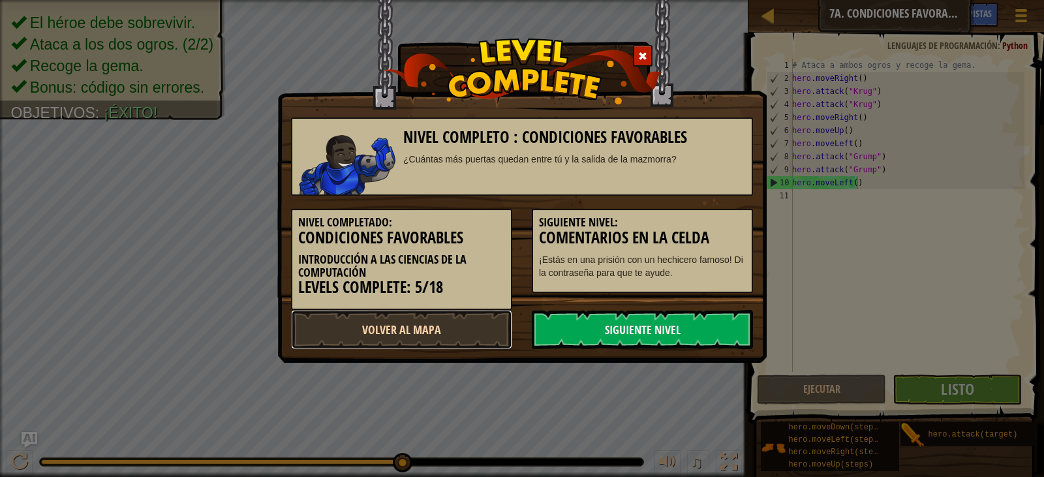
click at [482, 320] on link "Volver al Mapa" at bounding box center [401, 329] width 221 height 39
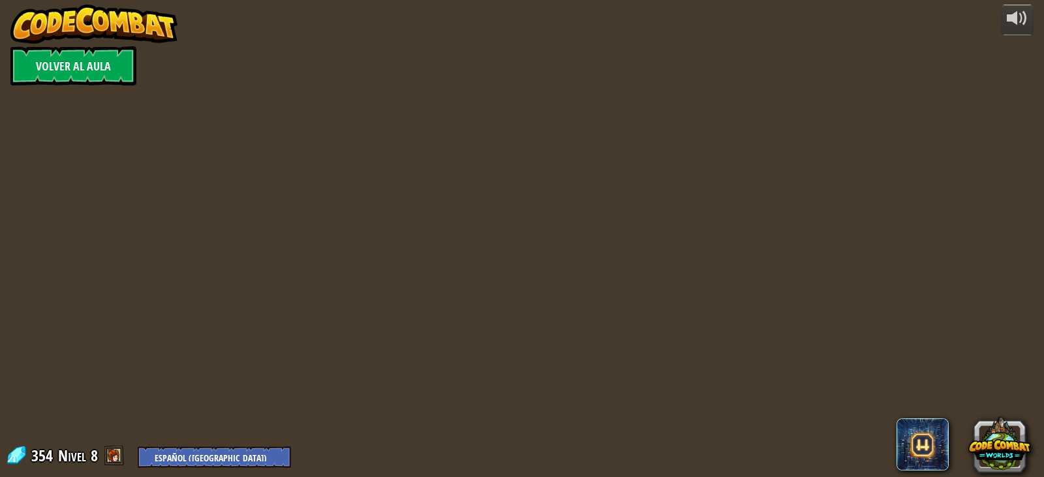
select select "es-419"
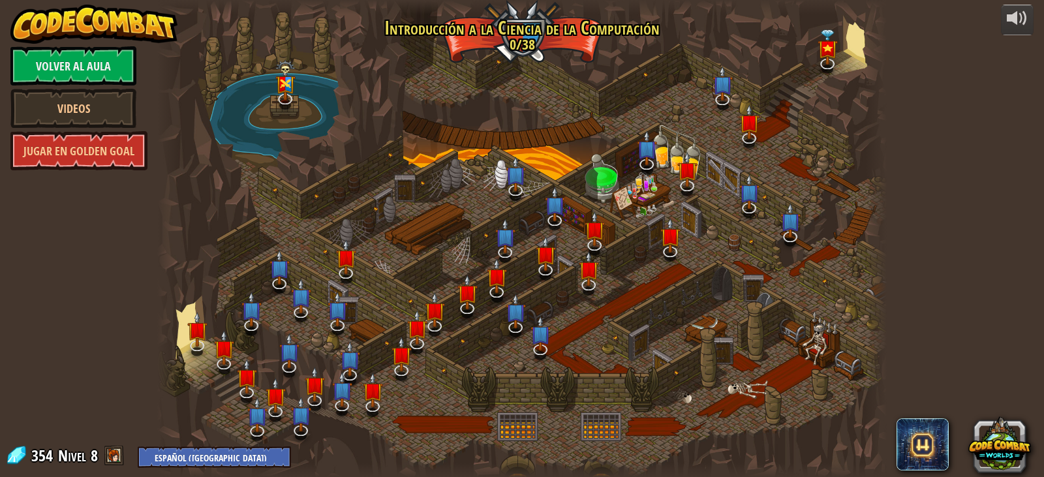
select select "es-419"
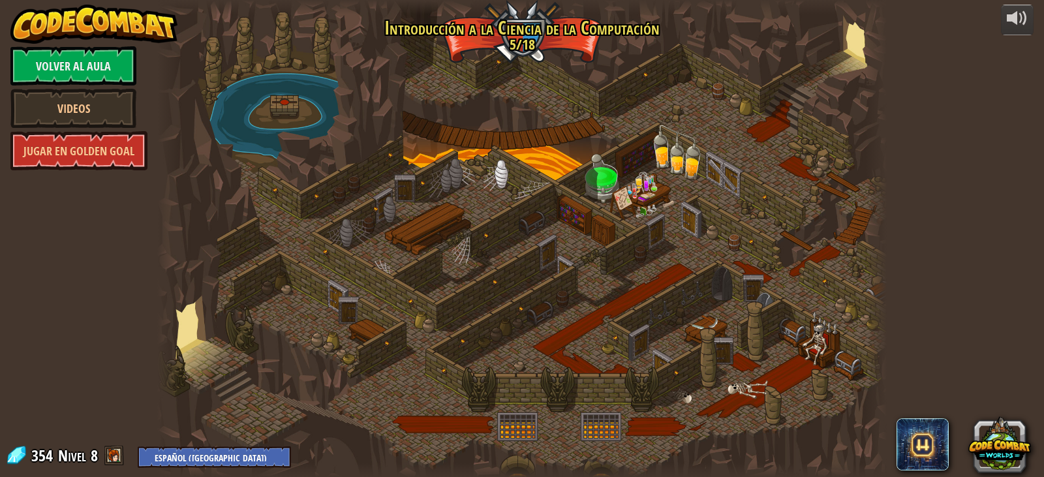
select select "es-419"
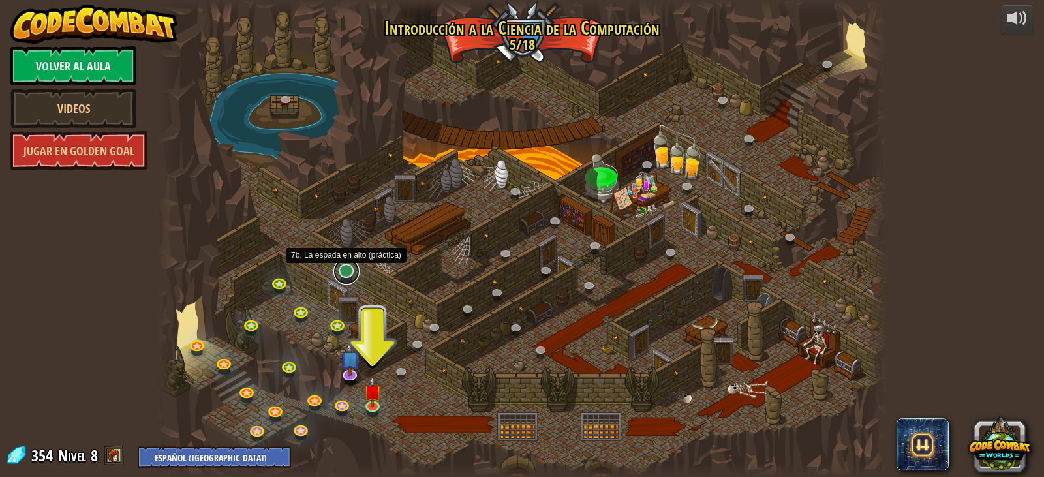
click at [347, 271] on link at bounding box center [347, 271] width 26 height 26
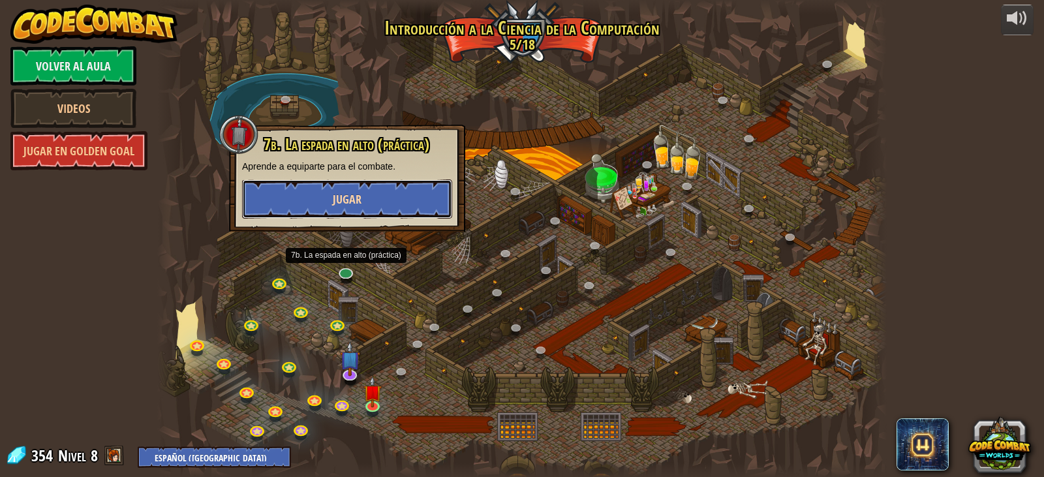
click at [365, 205] on button "Jugar" at bounding box center [347, 199] width 210 height 39
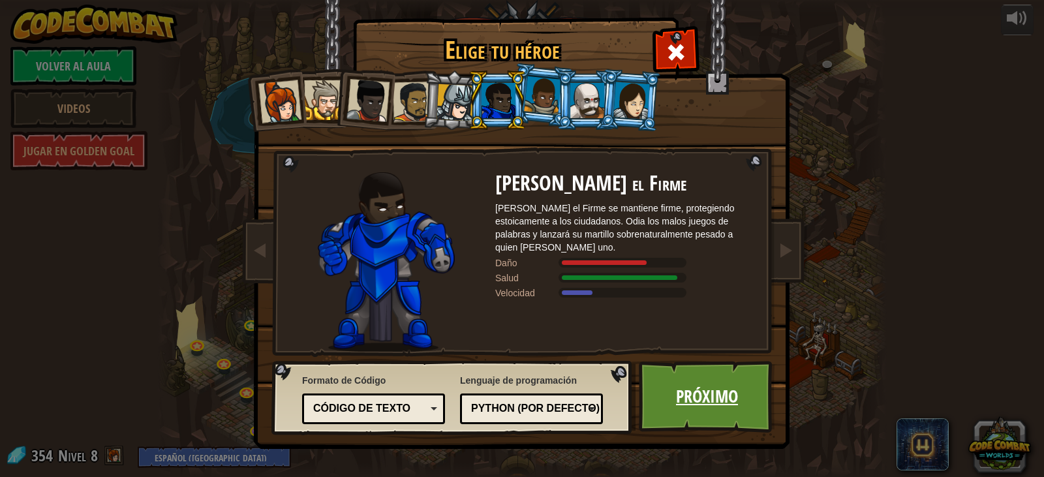
click at [732, 390] on link "Próximo" at bounding box center [707, 397] width 136 height 72
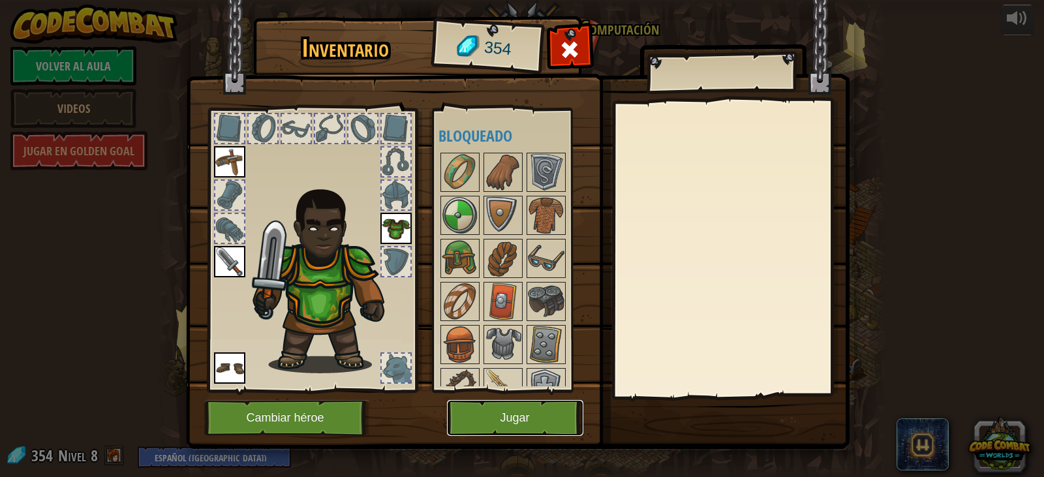
click at [560, 426] on button "Jugar" at bounding box center [515, 418] width 136 height 36
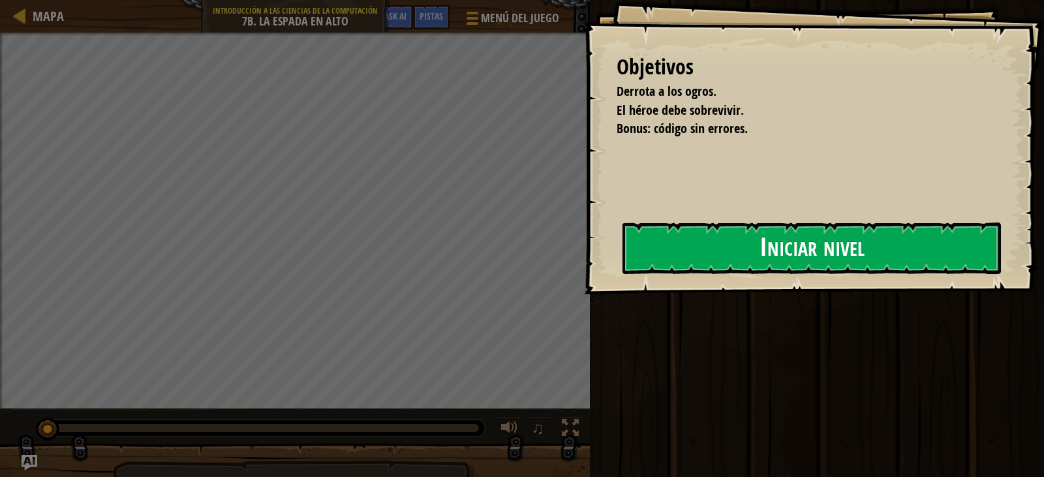
click at [676, 247] on button "Iniciar nivel" at bounding box center [812, 249] width 379 height 52
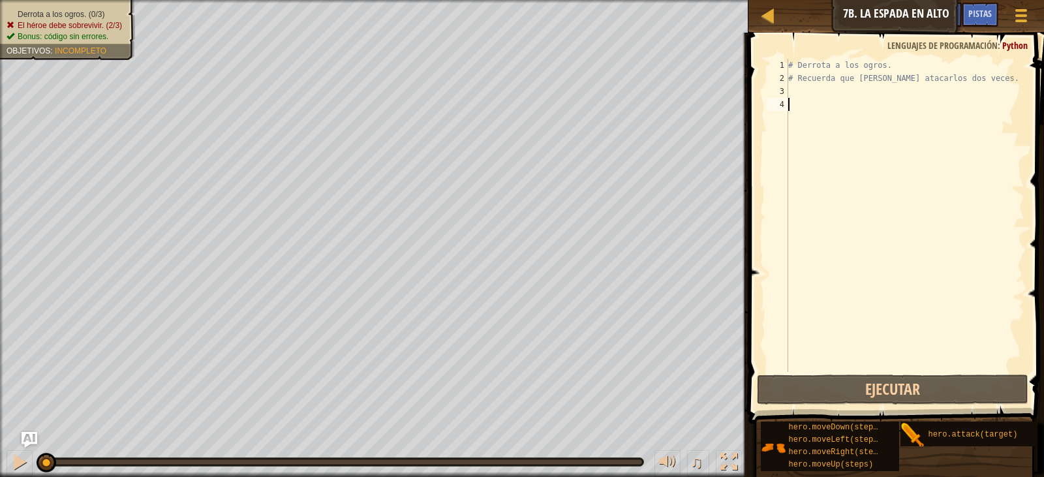
click at [801, 89] on div "# Derrota a los ogros. # Recuerda que debes atacarlos dos veces." at bounding box center [905, 228] width 239 height 339
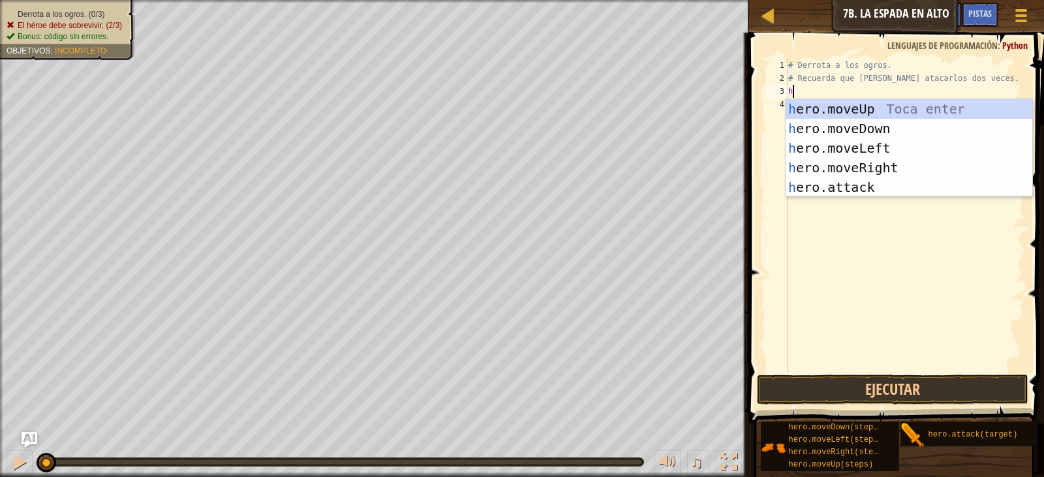
scroll to position [6, 0]
click at [849, 180] on div "h ero.moveUp Toca enter h ero.moveDown Toca enter h ero.moveLeft Toca enter h e…" at bounding box center [909, 167] width 247 height 137
type textarea "hero.attack("Enemy Name")"
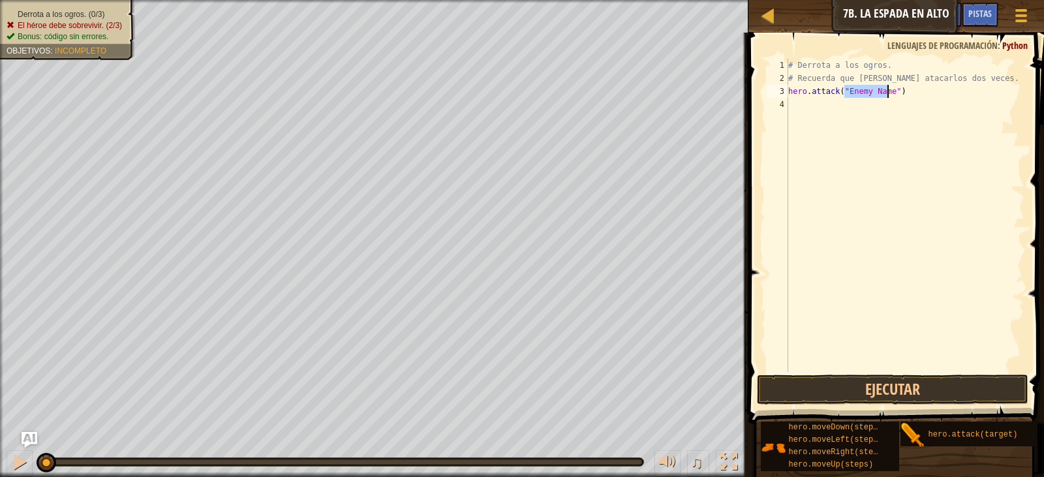
click at [831, 114] on div "# Derrota a los ogros. # Recuerda que debes atacarlos dos veces. hero . attack …" at bounding box center [905, 228] width 239 height 339
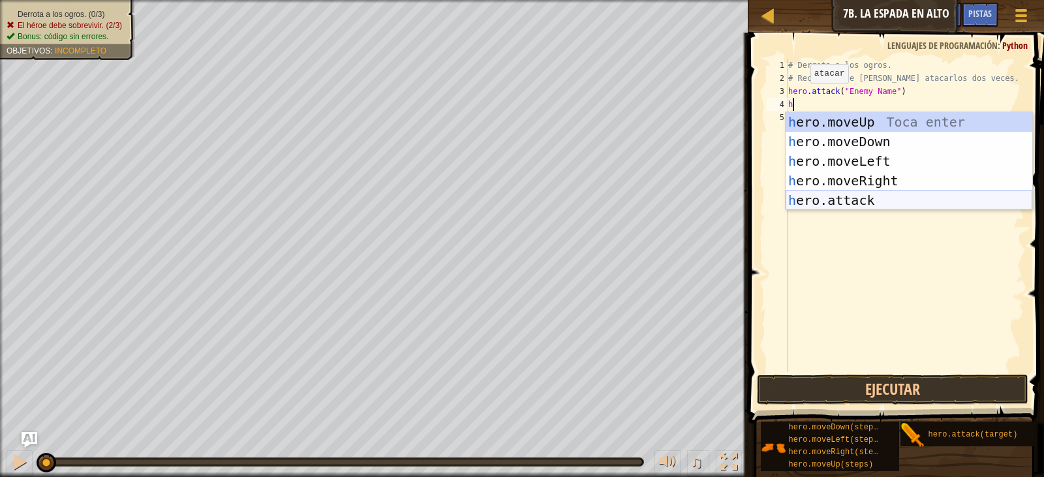
click at [841, 186] on div "h ero.moveUp Toca enter h ero.moveDown Toca enter h ero.moveLeft Toca enter h e…" at bounding box center [909, 180] width 247 height 137
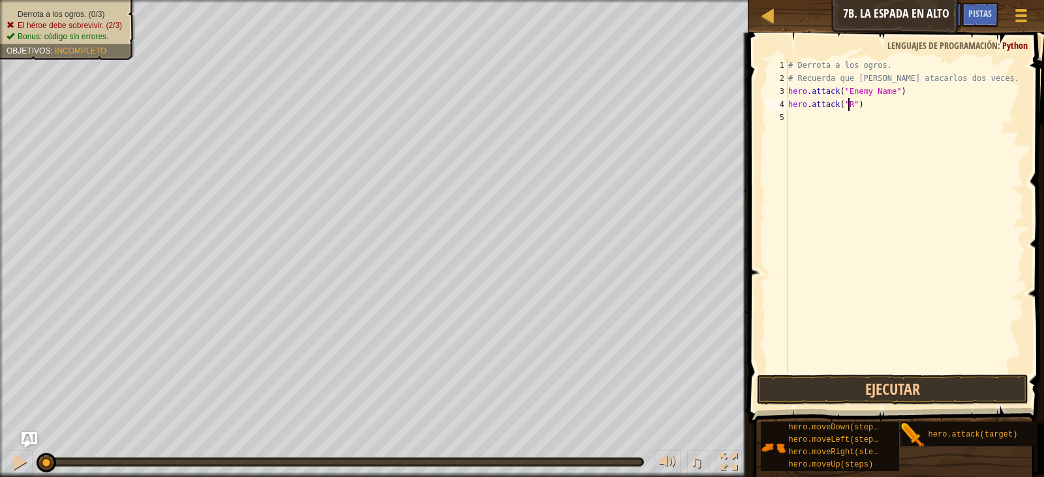
scroll to position [6, 5]
click at [892, 89] on div "# Derrota a los ogros. # Recuerda que debes atacarlos dos veces. hero . attack …" at bounding box center [905, 228] width 239 height 339
type textarea ")"
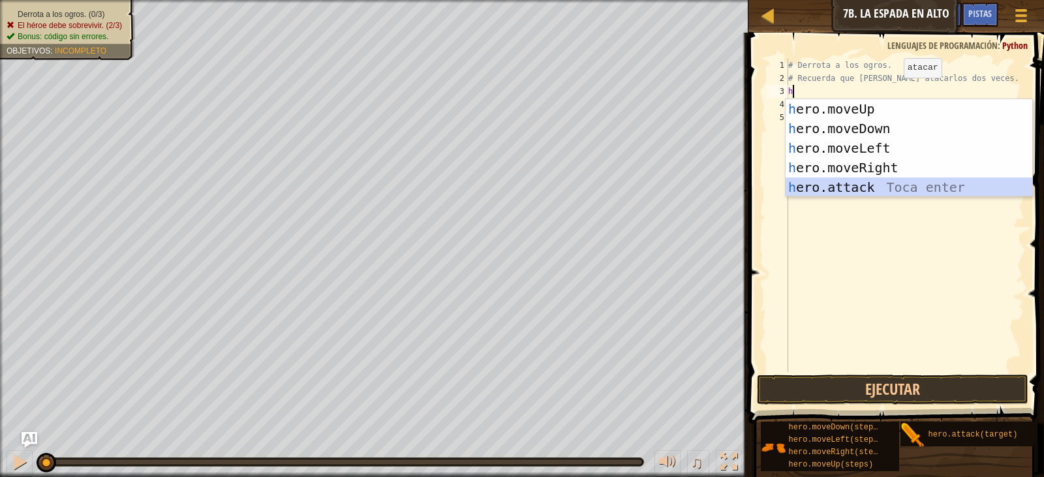
click at [918, 187] on div "h ero.moveUp Toca enter h ero.moveDown Toca enter h ero.moveLeft Toca enter h e…" at bounding box center [909, 167] width 247 height 137
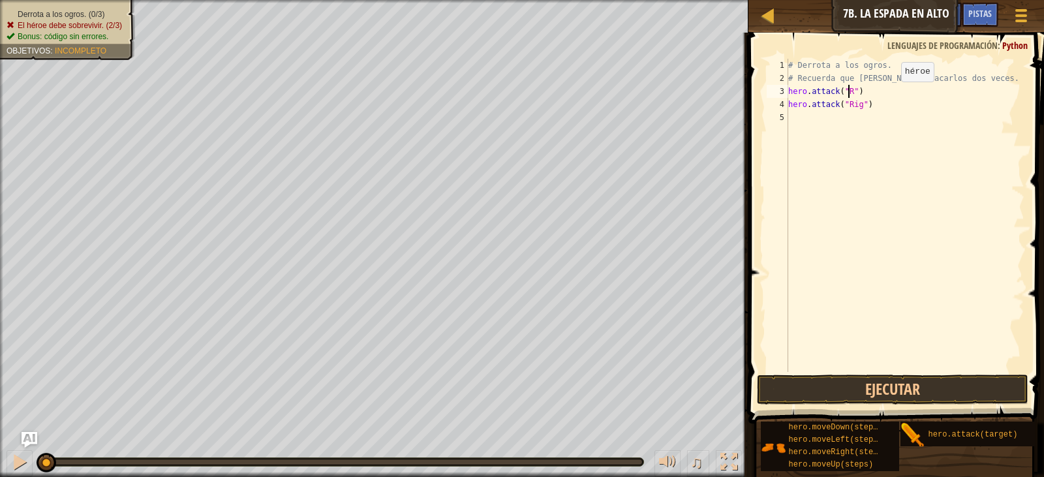
scroll to position [6, 5]
type textarea "hero.attack("Rig")"
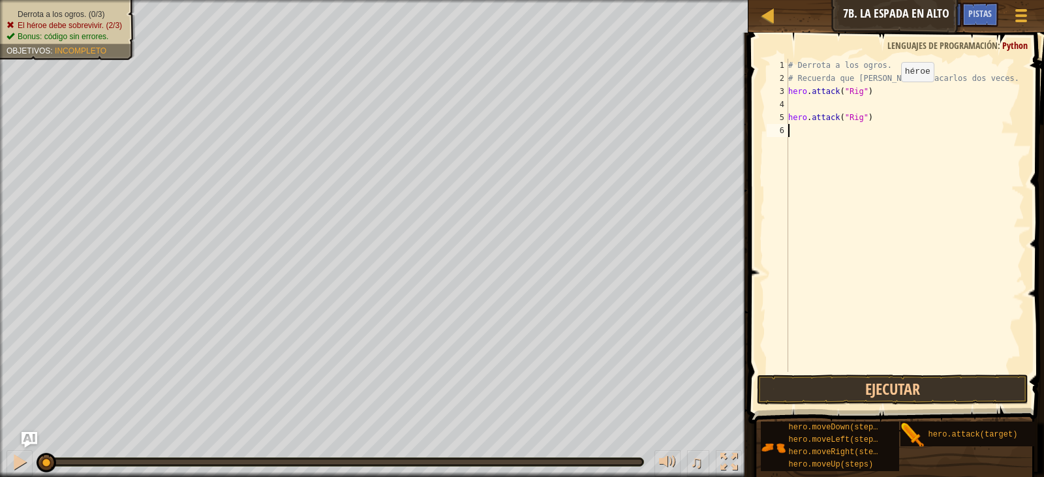
type textarea "hero.attack("Rig")"
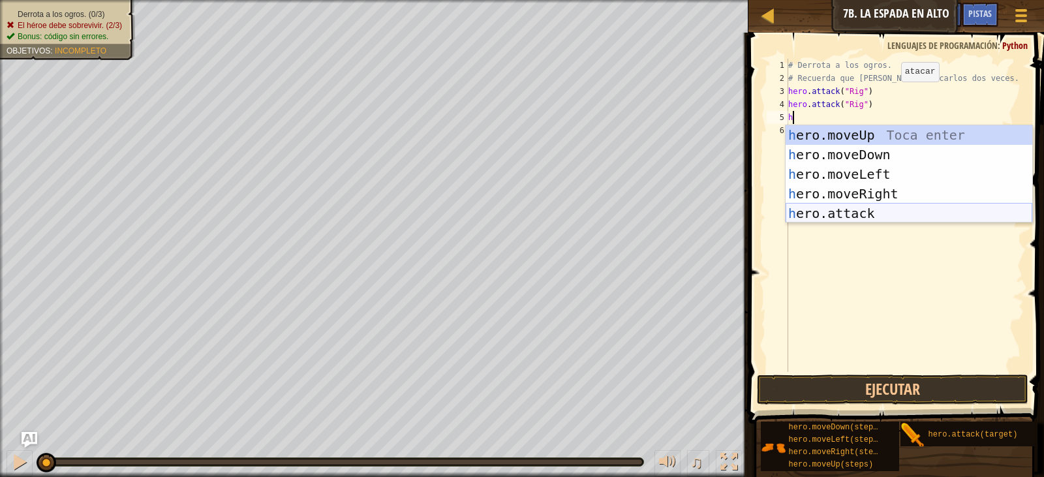
click at [871, 215] on div "h ero.moveUp Toca enter h ero.moveDown Toca enter h ero.moveLeft Toca enter h e…" at bounding box center [909, 193] width 247 height 137
type textarea "hero.attack("Enemy Name")"
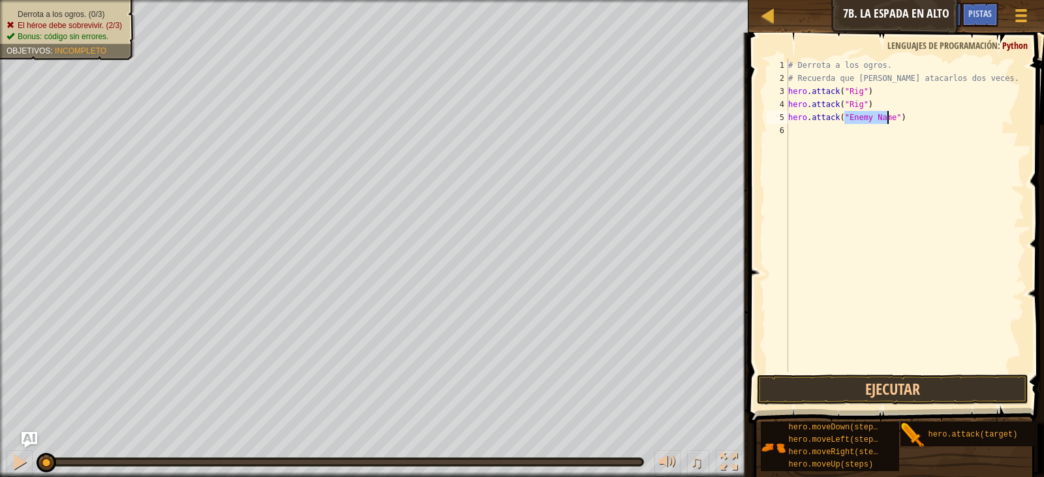
click at [867, 138] on div "# Derrota a los ogros. # Recuerda que debes atacarlos dos veces. hero . attack …" at bounding box center [905, 228] width 239 height 339
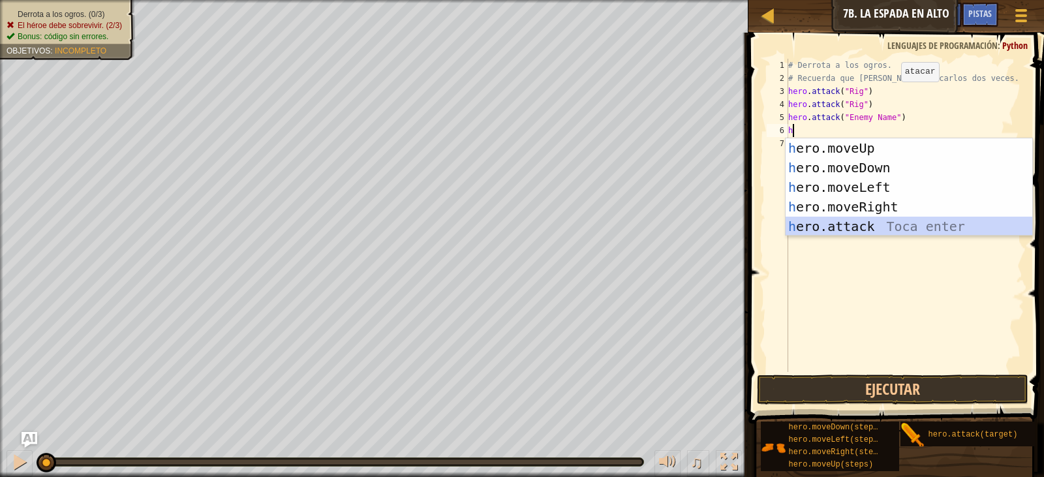
drag, startPoint x: 876, startPoint y: 227, endPoint x: 863, endPoint y: 179, distance: 50.0
click at [875, 226] on div "h ero.moveUp Toca enter h ero.moveDown Toca enter h ero.moveLeft Toca enter h e…" at bounding box center [909, 206] width 247 height 137
type textarea "hero.attack("Enemy Name")"
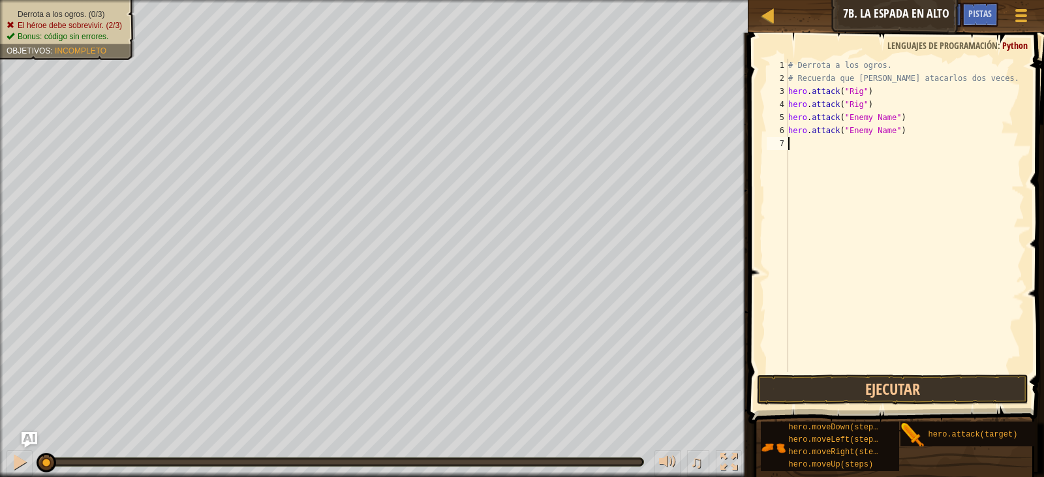
click at [856, 145] on div "# Derrota a los ogros. # Recuerda que debes atacarlos dos veces. hero . attack …" at bounding box center [905, 228] width 239 height 339
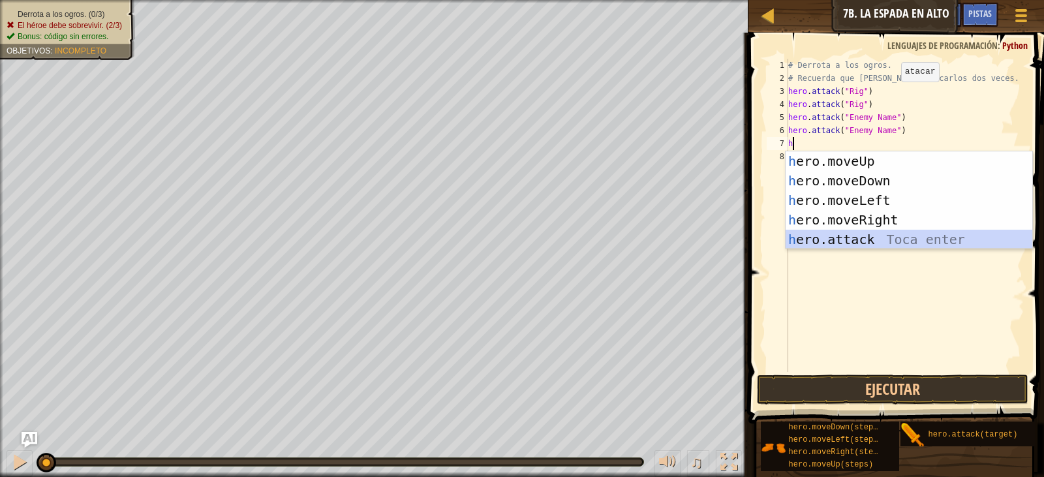
click at [870, 234] on div "h ero.moveUp Toca enter h ero.moveDown Toca enter h ero.moveLeft Toca enter h e…" at bounding box center [909, 219] width 247 height 137
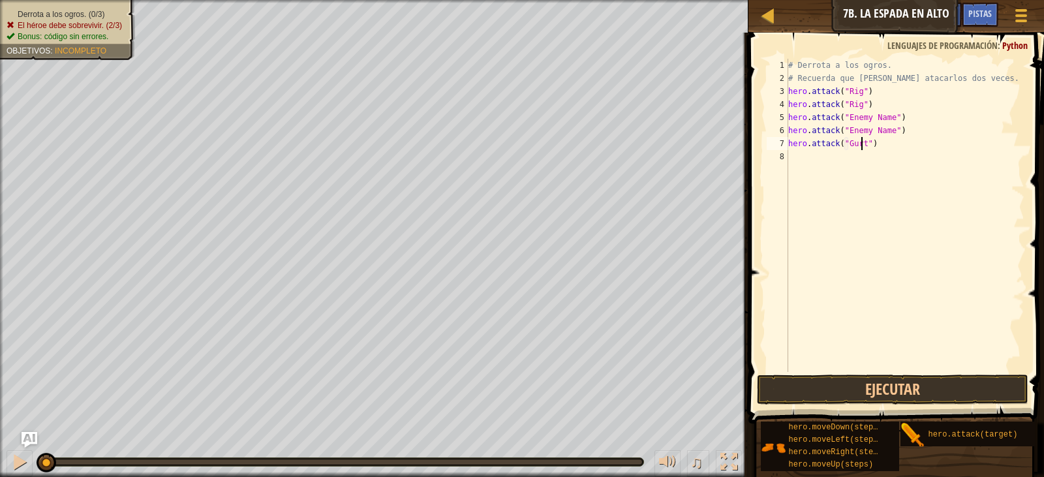
scroll to position [6, 6]
click at [907, 127] on div "# Derrota a los ogros. # Recuerda que debes atacarlos dos veces. hero . attack …" at bounding box center [905, 228] width 239 height 339
type textarea "hero.attack("Enemy Name")"
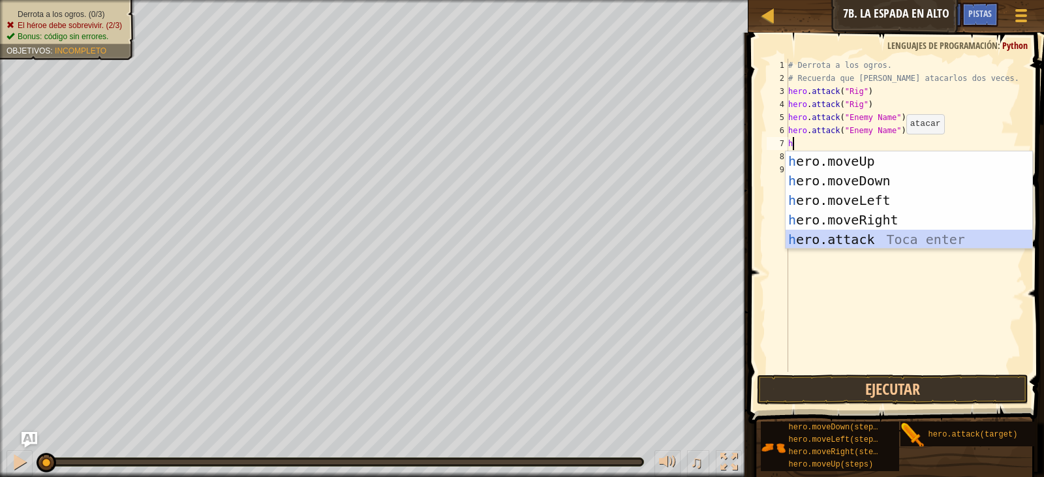
click at [912, 240] on div "h ero.moveUp Toca enter h ero.moveDown Toca enter h ero.moveLeft Toca enter h e…" at bounding box center [909, 219] width 247 height 137
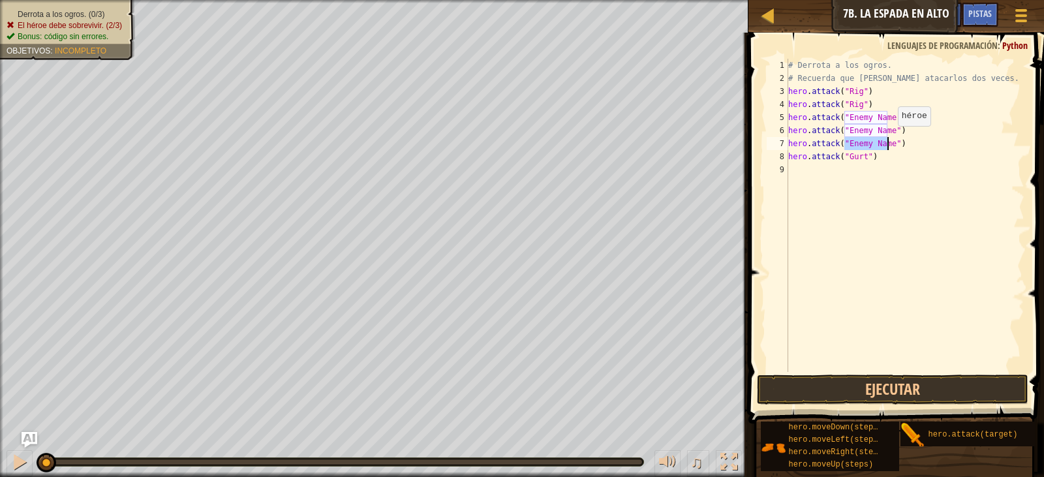
drag, startPoint x: 887, startPoint y: 139, endPoint x: 916, endPoint y: 146, distance: 30.2
click at [888, 139] on div "# Derrota a los ogros. # Recuerda que debes atacarlos dos veces. hero . attack …" at bounding box center [905, 215] width 239 height 313
click at [888, 114] on div "# Derrota a los ogros. # Recuerda que debes atacarlos dos veces. hero . attack …" at bounding box center [905, 228] width 239 height 339
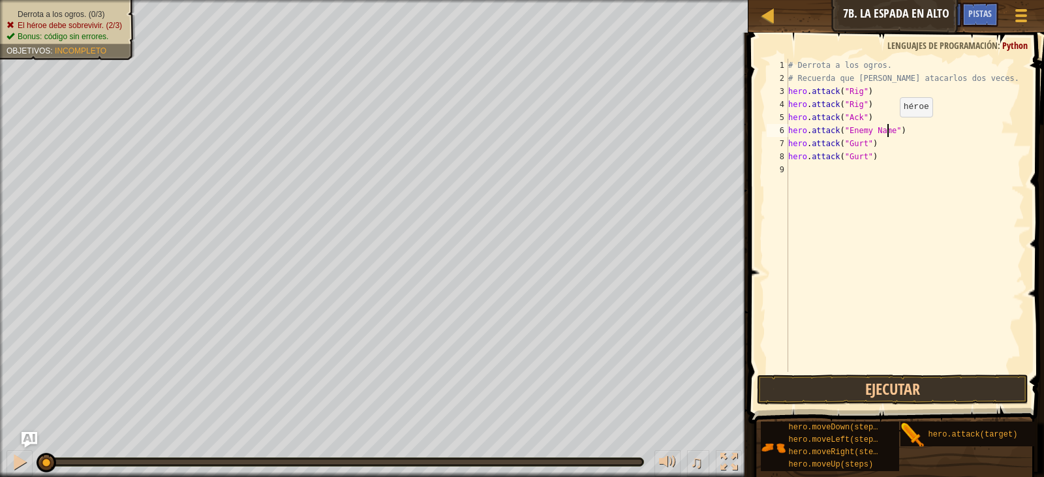
click at [889, 130] on div "# Derrota a los ogros. # Recuerda que debes atacarlos dos veces. hero . attack …" at bounding box center [905, 228] width 239 height 339
type textarea "hero.attack("Ack")"
click at [909, 386] on button "Ejecutar" at bounding box center [893, 390] width 272 height 30
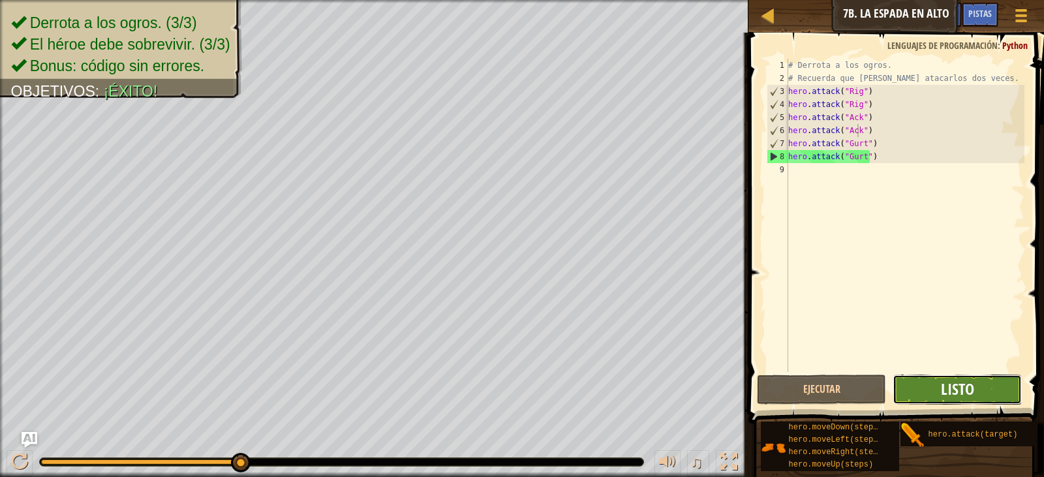
click at [961, 387] on span "Listo" at bounding box center [957, 389] width 33 height 21
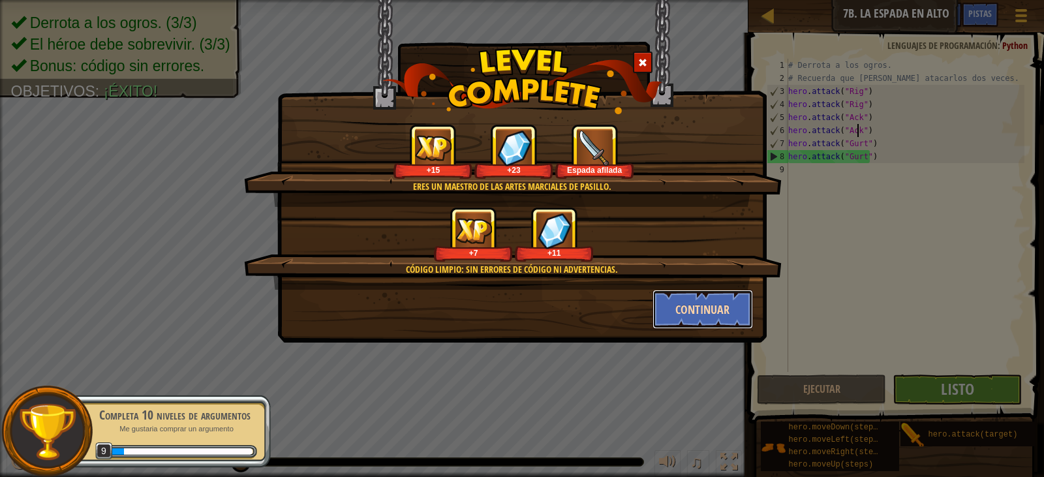
click at [711, 309] on button "Continuar" at bounding box center [703, 309] width 101 height 39
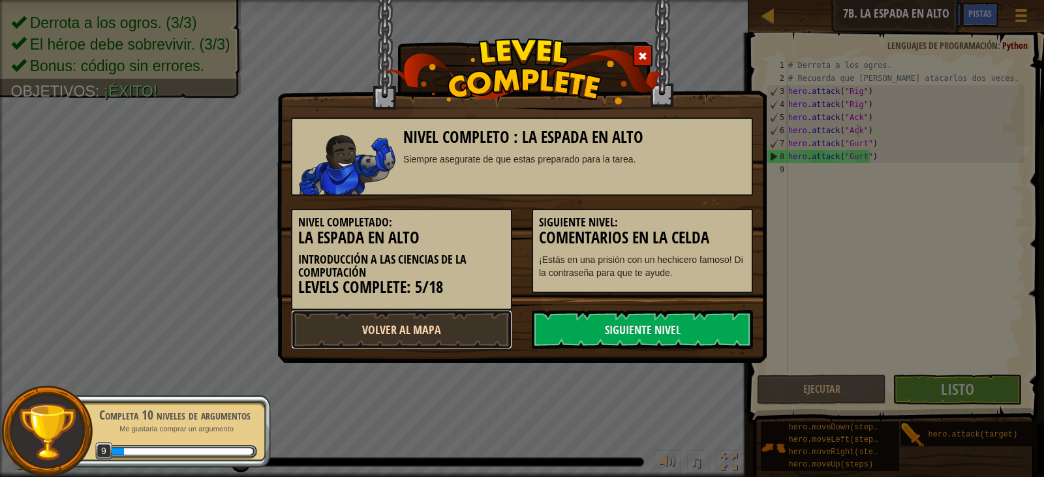
click at [475, 332] on link "Volver al Mapa" at bounding box center [401, 329] width 221 height 39
select select "es-419"
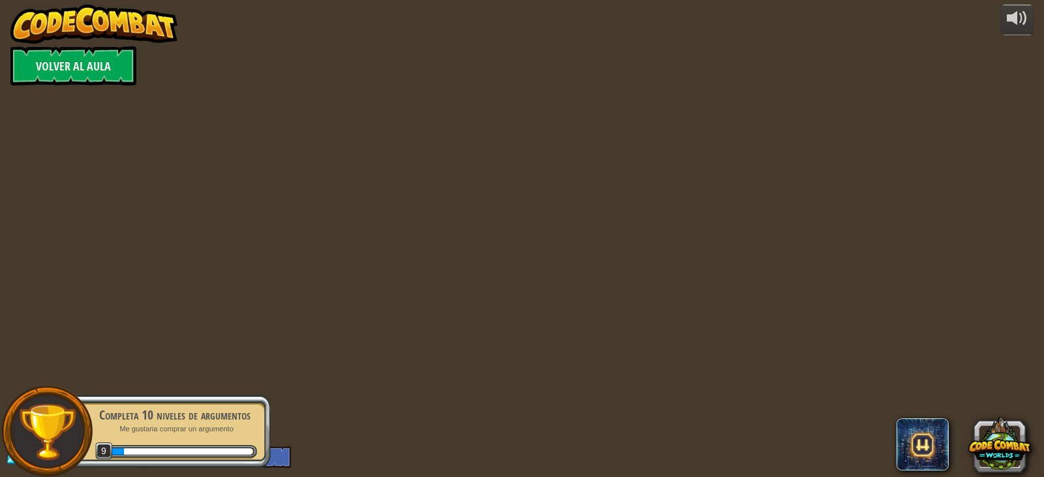
select select "es-419"
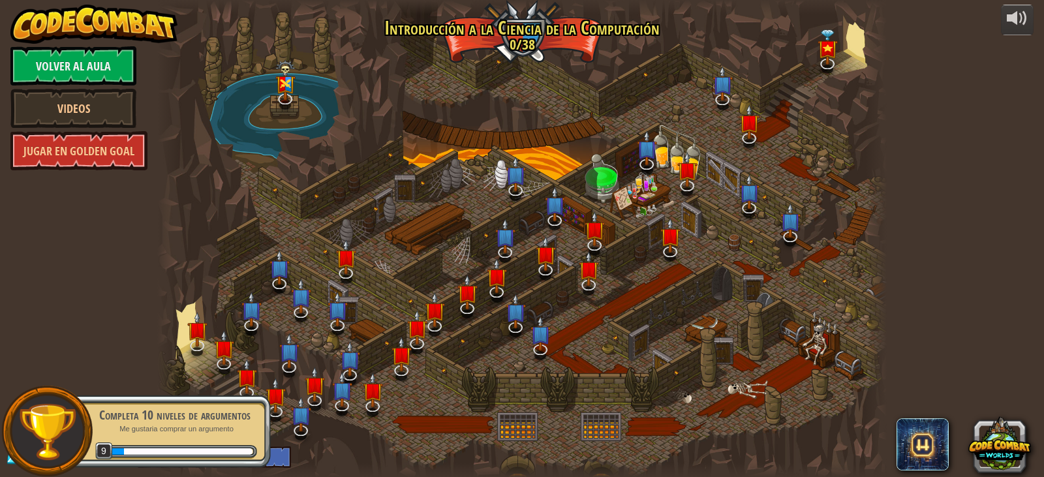
select select "es-419"
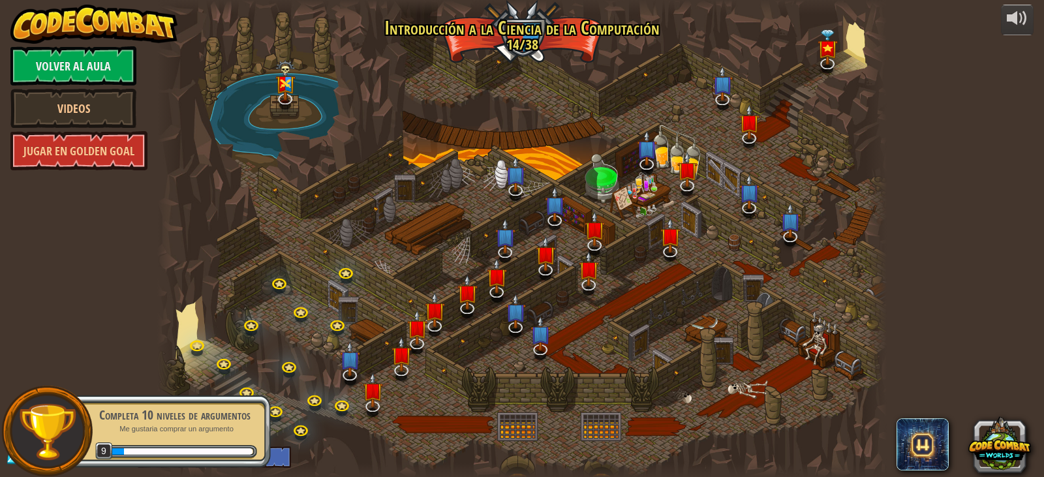
select select "es-419"
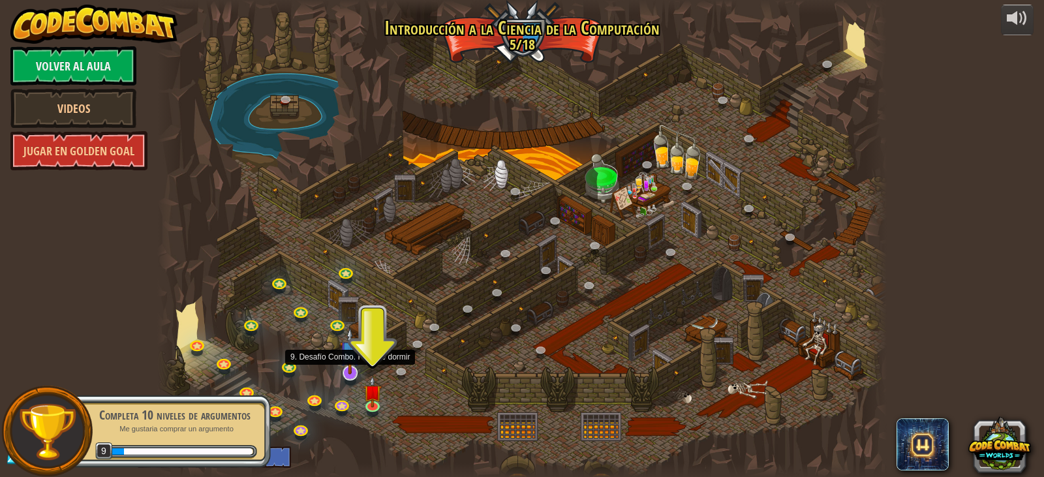
click at [348, 368] on img at bounding box center [350, 351] width 20 height 47
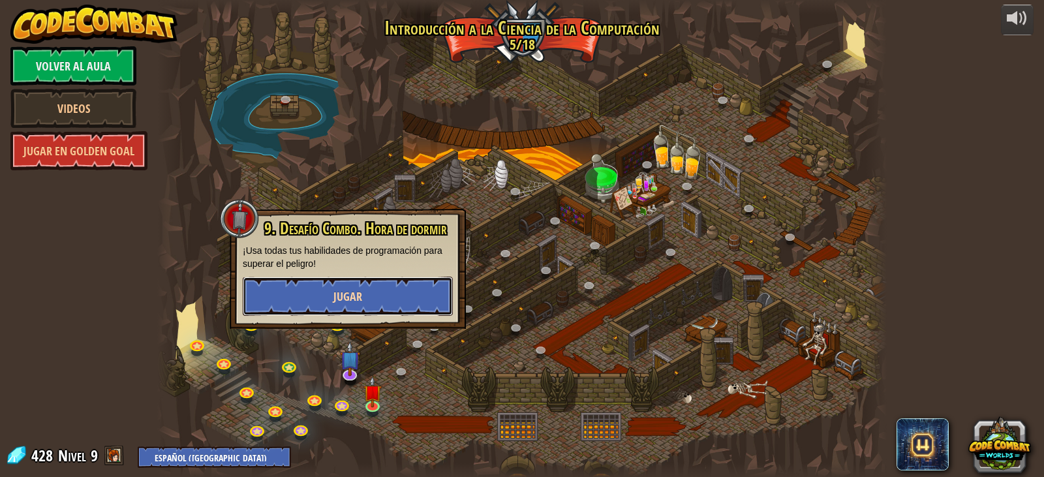
click at [362, 311] on button "Jugar" at bounding box center [348, 296] width 210 height 39
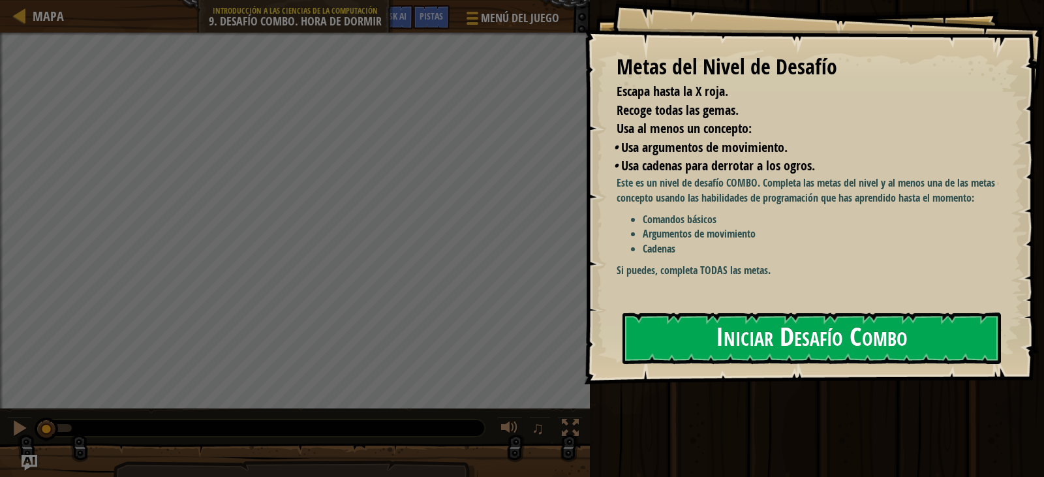
click at [746, 313] on button "Iniciar Desafío Combo" at bounding box center [812, 339] width 379 height 52
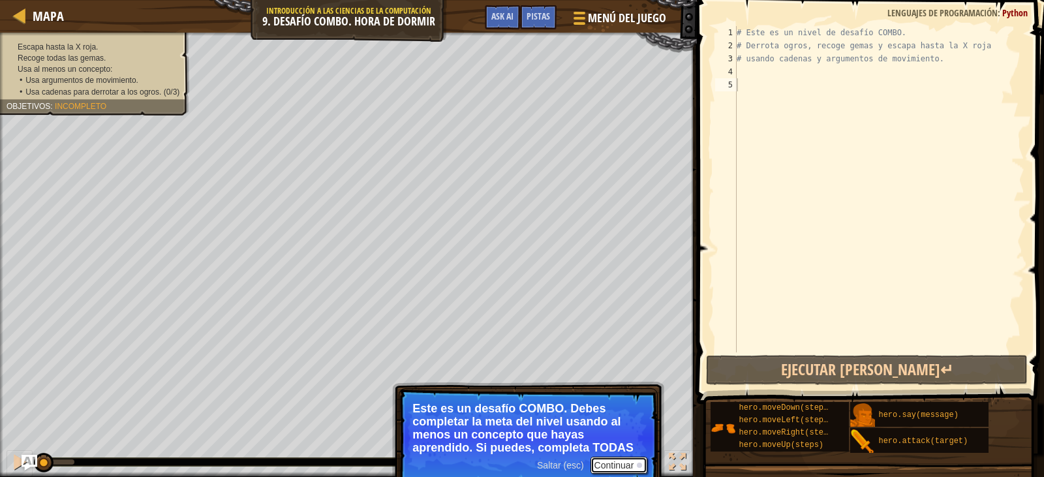
drag, startPoint x: 123, startPoint y: 114, endPoint x: 625, endPoint y: 462, distance: 611.1
click at [625, 462] on button "Continuar" at bounding box center [619, 465] width 57 height 17
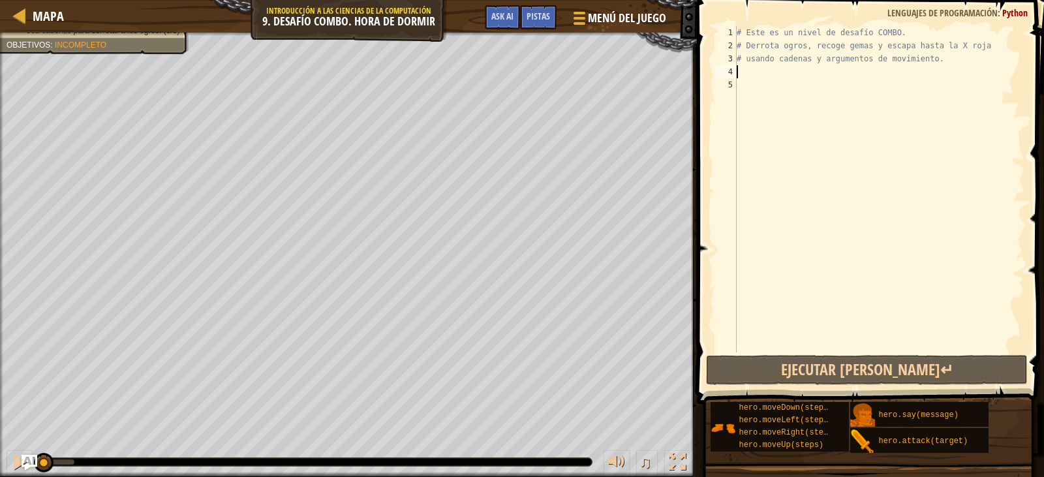
click at [751, 65] on div "# Este es un nivel de desafío COMBO. # Derrota ogros, recoge gemas y escapa has…" at bounding box center [879, 202] width 290 height 352
type textarea "h"
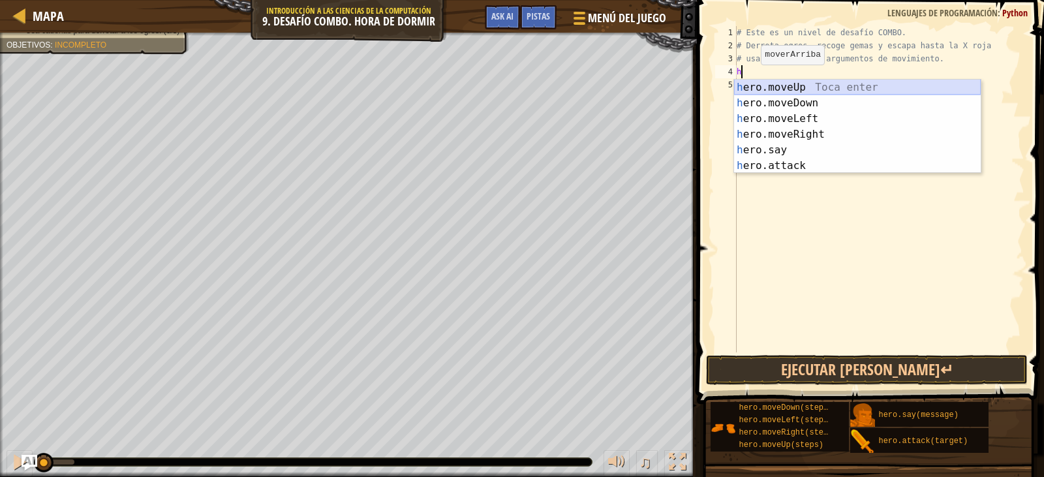
click at [798, 85] on div "h ero.moveUp Toca enter h ero.moveDown Toca enter h ero.moveLeft Toca enter h e…" at bounding box center [857, 142] width 247 height 125
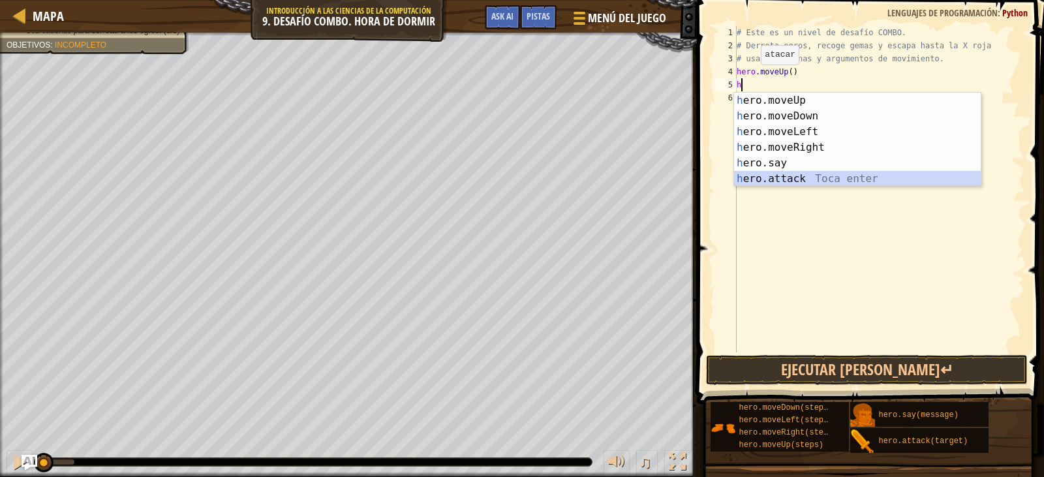
click at [817, 181] on div "h ero.moveUp Toca enter h ero.moveDown Toca enter h ero.moveLeft Toca enter h e…" at bounding box center [857, 155] width 247 height 125
type textarea "hero.attack("Enemy Name")"
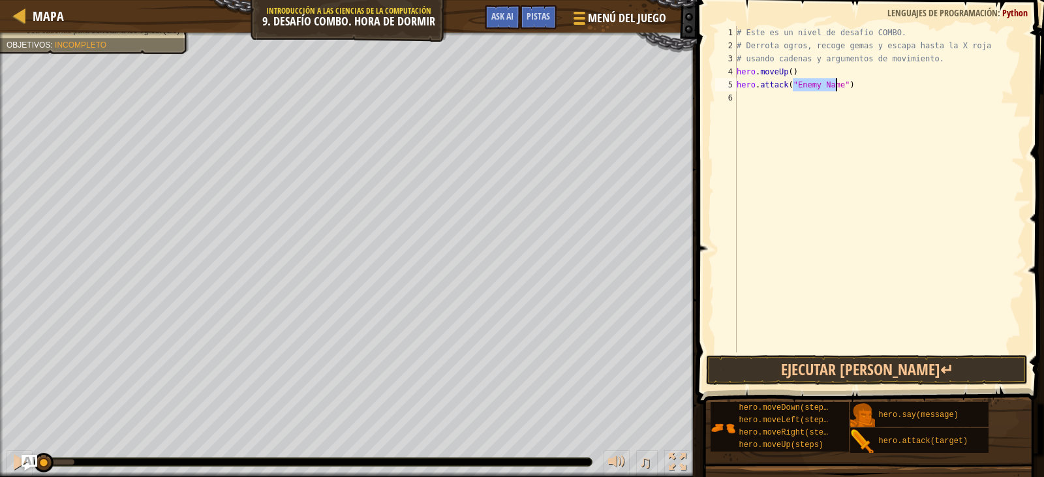
click at [796, 103] on div "# Este es un nivel de desafío COMBO. # Derrota ogros, recoge gemas y escapa has…" at bounding box center [879, 202] width 290 height 352
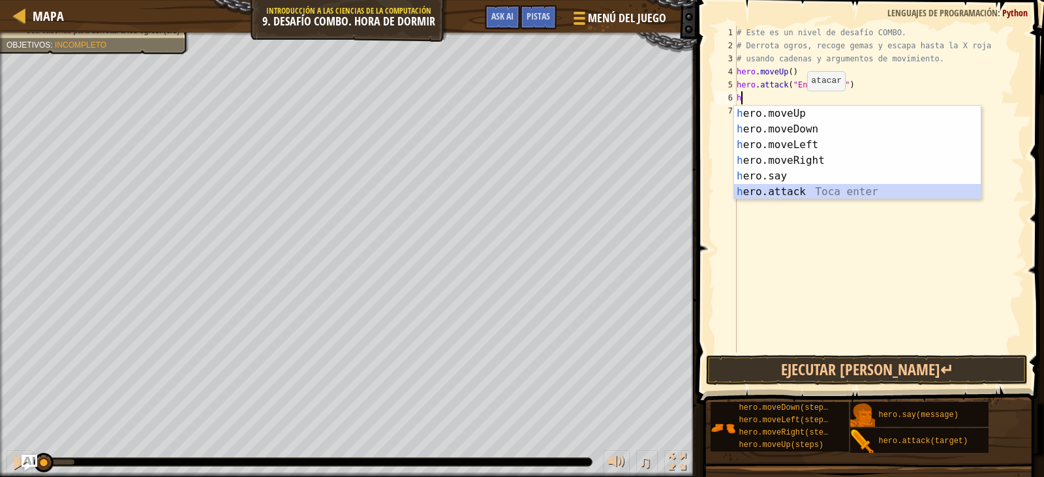
click at [818, 195] on div "h ero.moveUp Toca enter h ero.moveDown Toca enter h ero.moveLeft Toca enter h e…" at bounding box center [857, 168] width 247 height 125
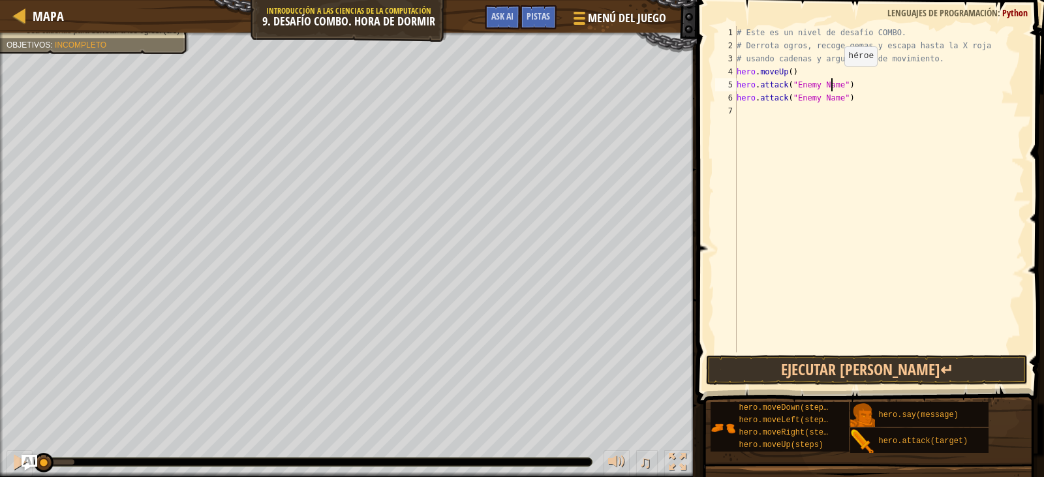
click at [834, 79] on div "# Este es un nivel de desafío COMBO. # Derrota ogros, recoge gemas y escapa has…" at bounding box center [879, 202] width 290 height 352
click at [836, 98] on div "# Este es un nivel de desafío COMBO. # Derrota ogros, recoge gemas y escapa has…" at bounding box center [879, 202] width 290 height 352
type textarea "hero.attack("Rexxar")"
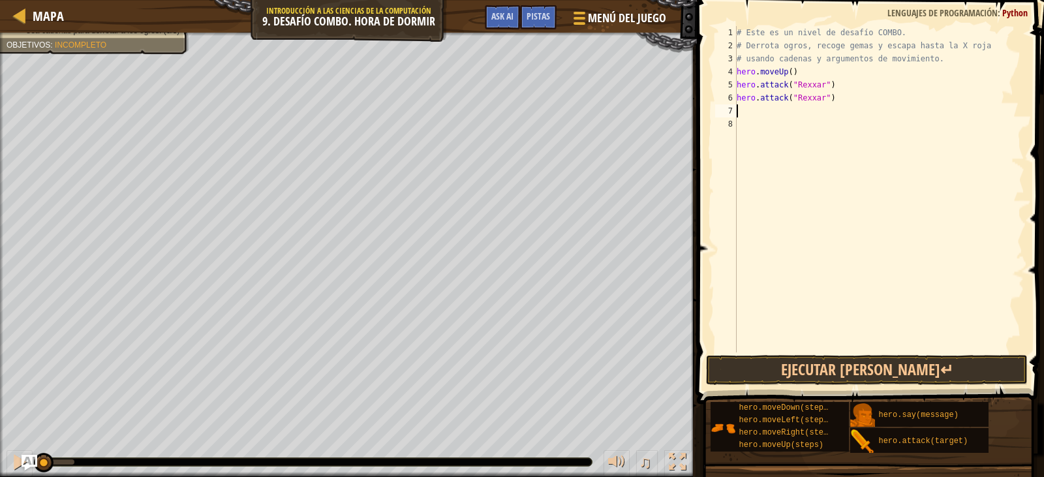
scroll to position [6, 0]
type textarea "h"
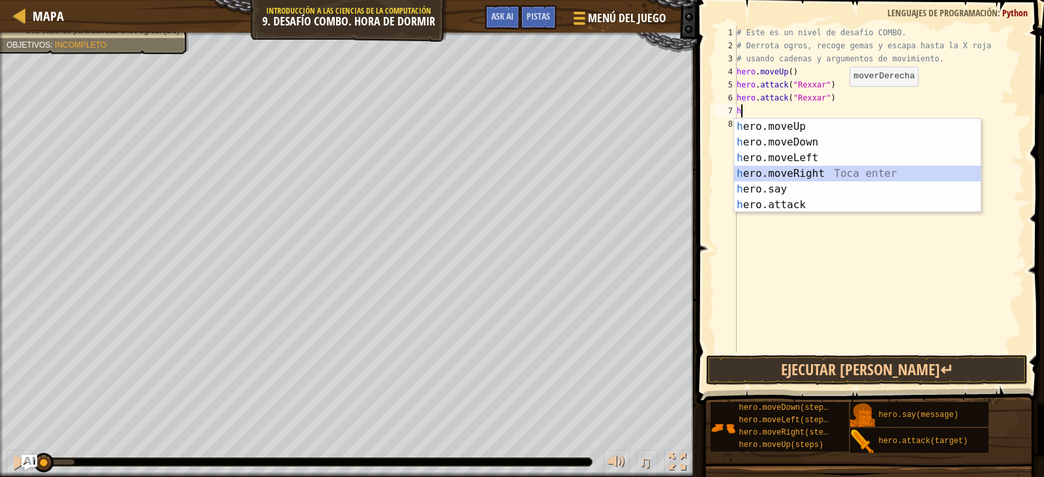
click at [780, 180] on div "h ero.moveUp Toca enter h ero.moveDown Toca enter h ero.moveLeft Toca enter h e…" at bounding box center [857, 181] width 247 height 125
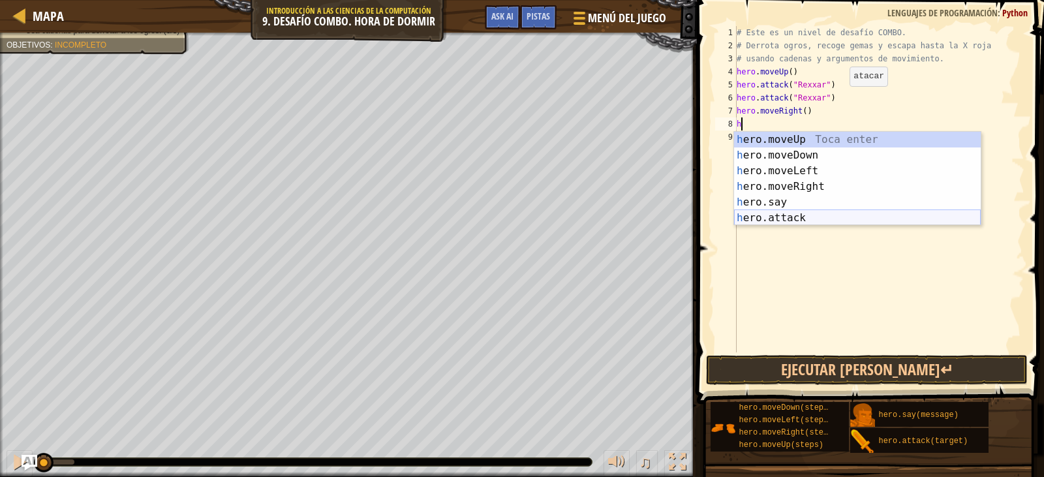
click at [793, 213] on div "h ero.moveUp Toca enter h ero.moveDown Toca enter h ero.moveLeft Toca enter h e…" at bounding box center [857, 194] width 247 height 125
type textarea "hero.attack("Enemy Name")"
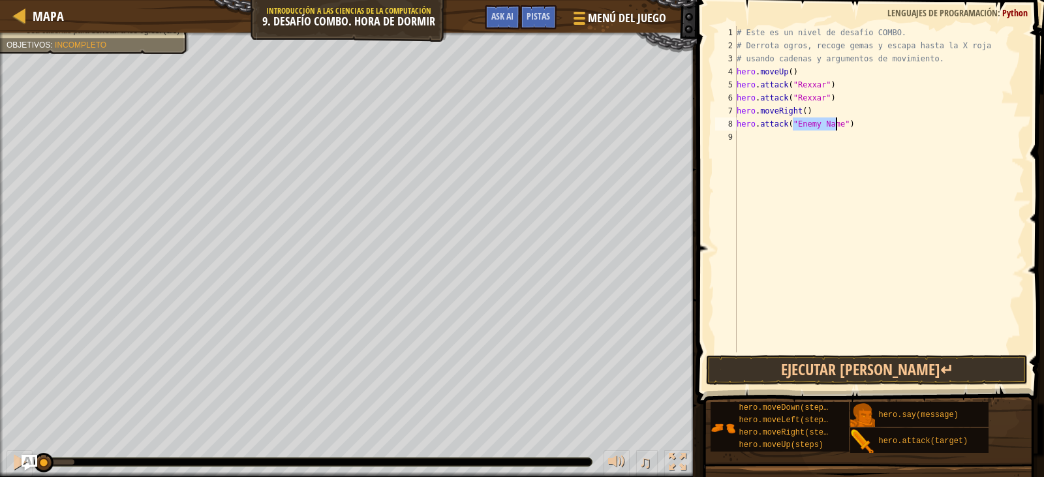
click at [774, 148] on div "# Este es un nivel de desafío COMBO. # Derrota ogros, recoge gemas y escapa has…" at bounding box center [879, 202] width 290 height 352
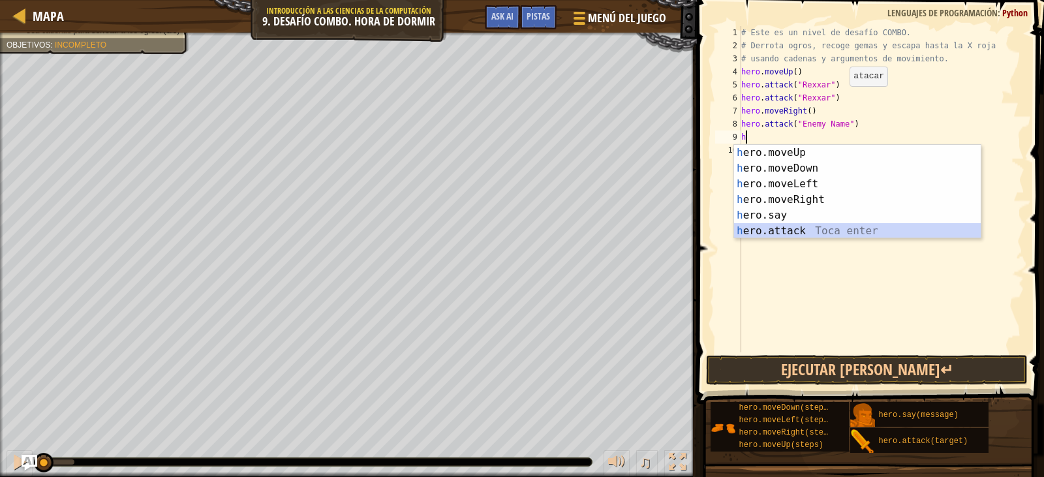
drag, startPoint x: 803, startPoint y: 226, endPoint x: 805, endPoint y: 196, distance: 30.7
click at [804, 226] on div "h ero.moveUp Toca enter h ero.moveDown Toca enter h ero.moveLeft Toca enter h e…" at bounding box center [857, 207] width 247 height 125
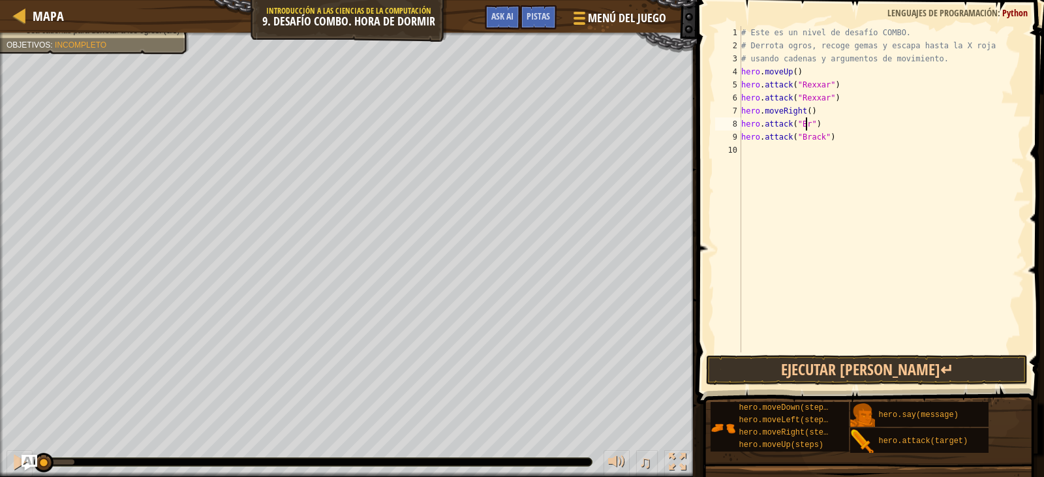
scroll to position [6, 6]
type textarea "hero.attack("Brack")"
click at [796, 66] on div "# Este es un nivel de desafío COMBO. # Derrota ogros, recoge gemas y escapa has…" at bounding box center [882, 202] width 287 height 352
click at [939, 56] on div "# Este es un nivel de desafío COMBO. # Derrota ogros, recoge gemas y escapa has…" at bounding box center [882, 202] width 287 height 352
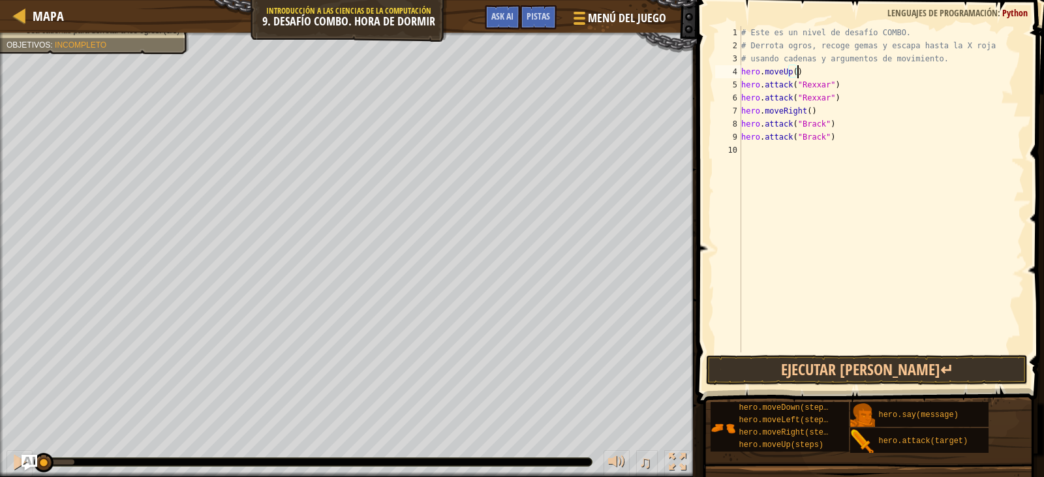
type textarea "# usando cadenas y argumentos de movimiento."
type textarea "h"
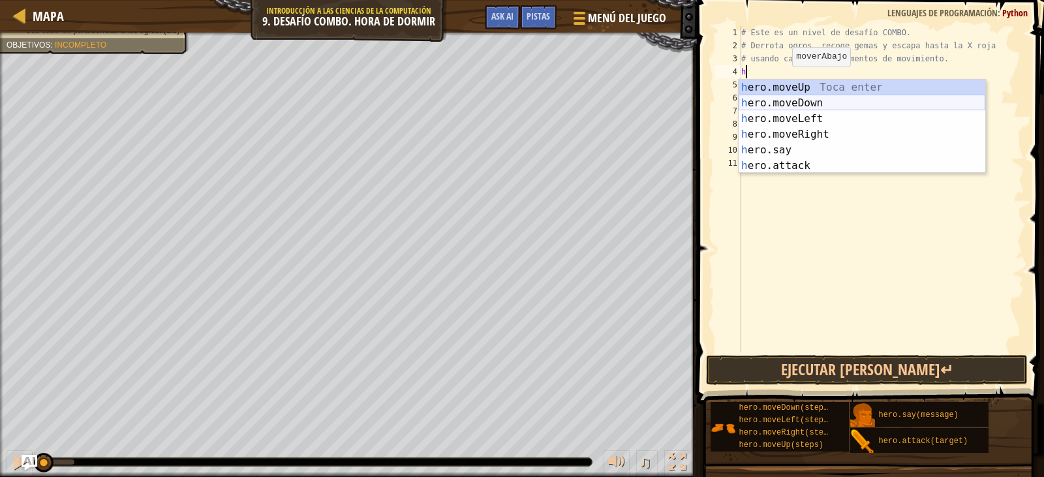
click at [804, 101] on div "h ero.moveUp Toca enter h ero.moveDown Toca enter h ero.moveLeft Toca enter h e…" at bounding box center [862, 142] width 247 height 125
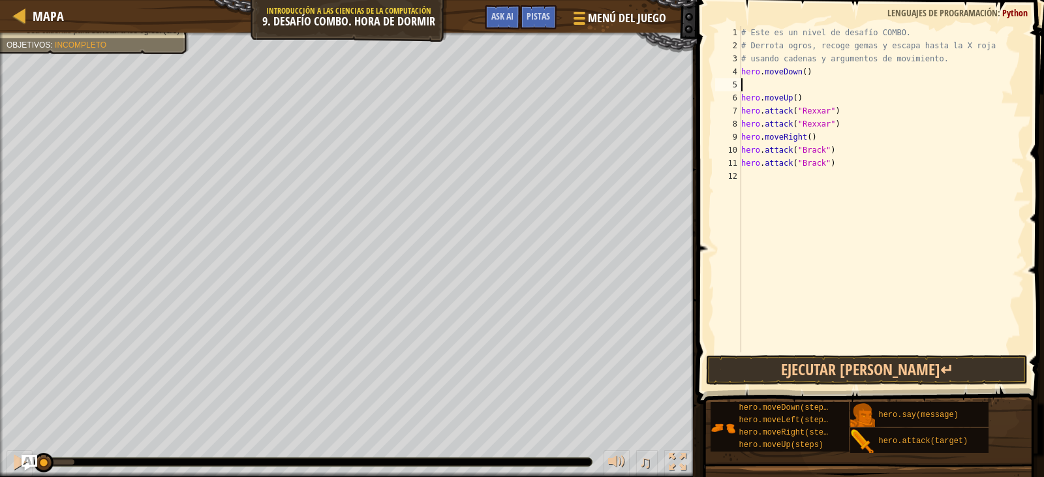
type textarea "h"
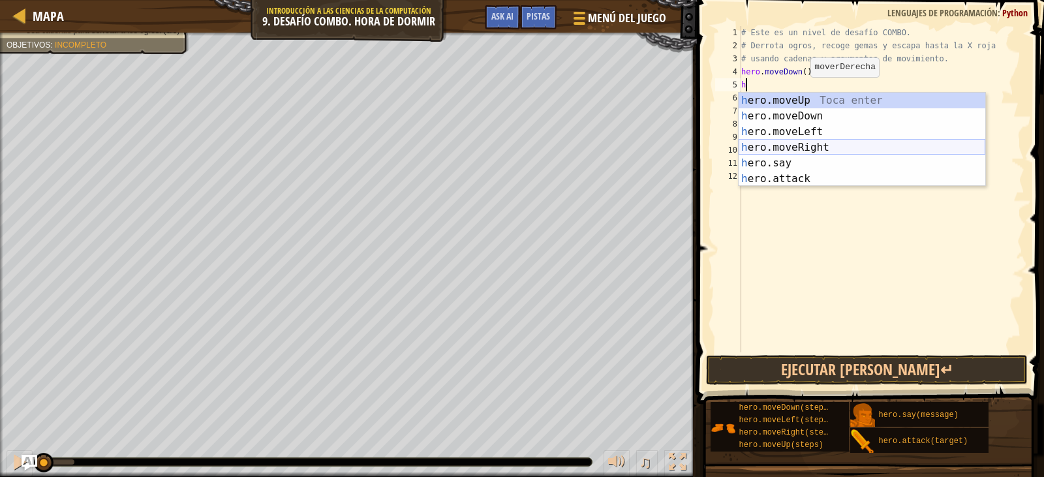
drag, startPoint x: 816, startPoint y: 143, endPoint x: 820, endPoint y: 137, distance: 7.1
click at [817, 142] on div "h ero.moveUp Toca enter h ero.moveDown Toca enter h ero.moveLeft Toca enter h e…" at bounding box center [862, 155] width 247 height 125
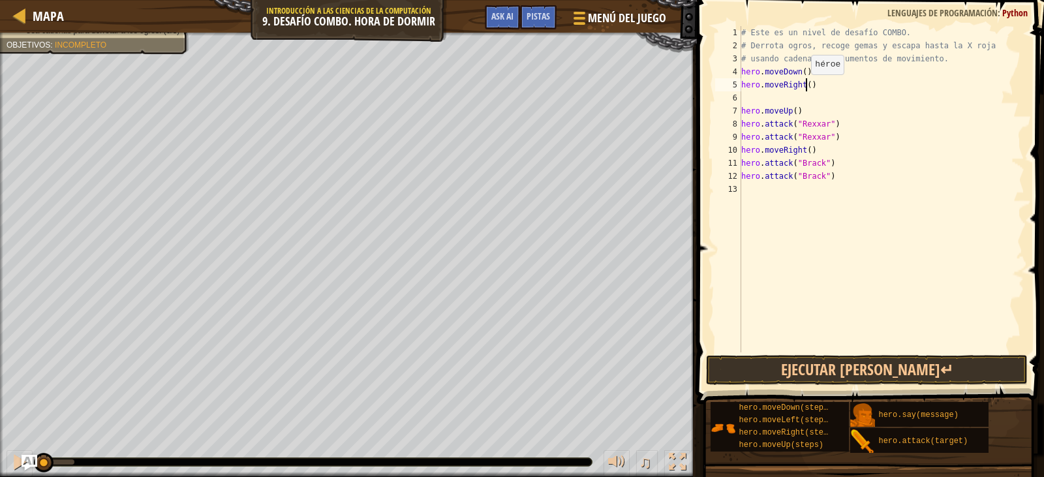
drag, startPoint x: 805, startPoint y: 87, endPoint x: 860, endPoint y: 97, distance: 56.3
click at [805, 87] on div "# Este es un nivel de desafío COMBO. # Derrota ogros, recoge gemas y escapa has…" at bounding box center [882, 202] width 287 height 352
type textarea "hero.moveRight(2)"
click at [808, 99] on div "# Este es un nivel de desafío COMBO. # Derrota ogros, recoge gemas y escapa has…" at bounding box center [882, 202] width 287 height 352
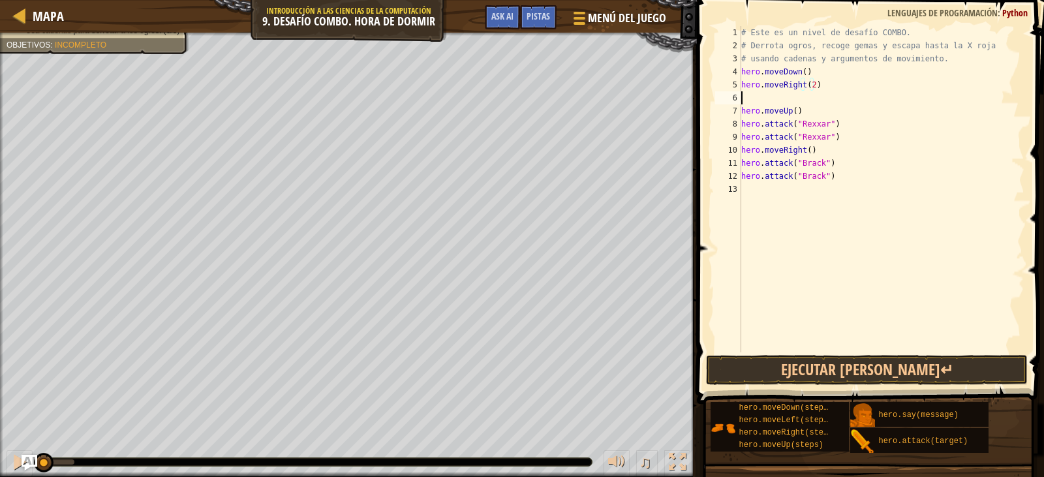
scroll to position [6, 0]
click at [837, 369] on button "Ejecutar [PERSON_NAME]↵" at bounding box center [866, 370] width 321 height 30
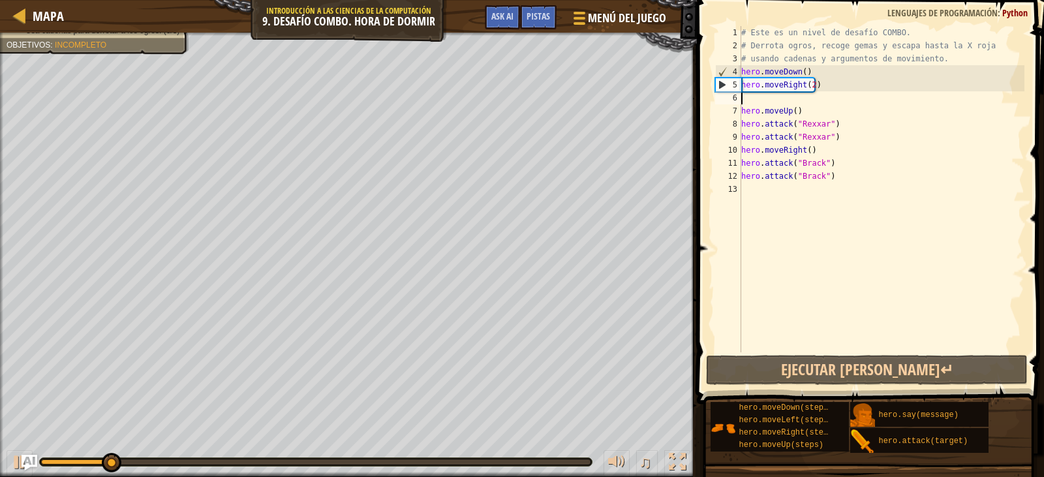
click at [791, 102] on div "# Este es un nivel de desafío COMBO. # Derrota ogros, recoge gemas y escapa has…" at bounding box center [882, 202] width 287 height 352
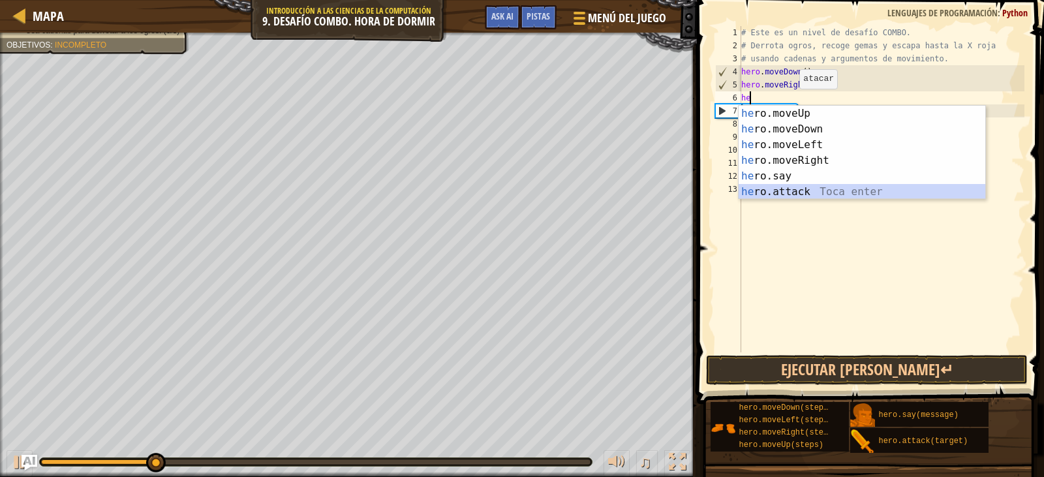
click at [803, 186] on div "he ro.moveUp Toca enter he ro.moveDown Toca enter he ro.moveLeft Toca enter he …" at bounding box center [862, 168] width 247 height 125
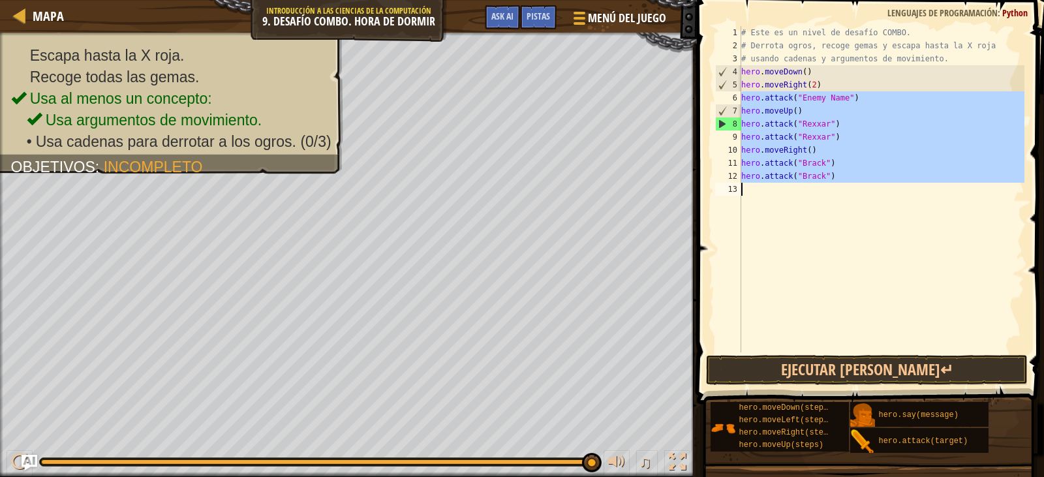
drag, startPoint x: 742, startPoint y: 99, endPoint x: 842, endPoint y: 188, distance: 134.5
click at [842, 188] on div "# Este es un nivel de desafío COMBO. # Derrota ogros, recoge gemas y escapa has…" at bounding box center [882, 202] width 287 height 352
type textarea "hero.attack("Brack")"
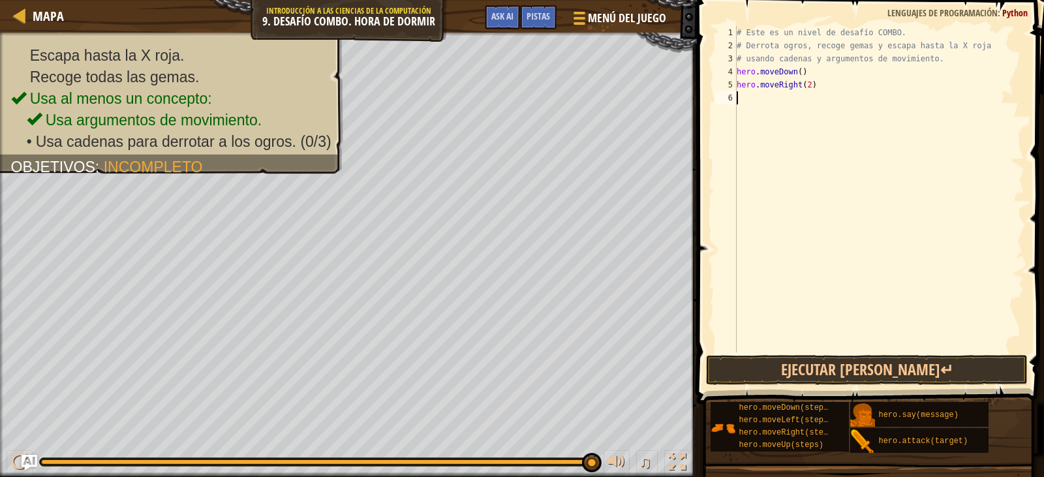
type textarea "h"
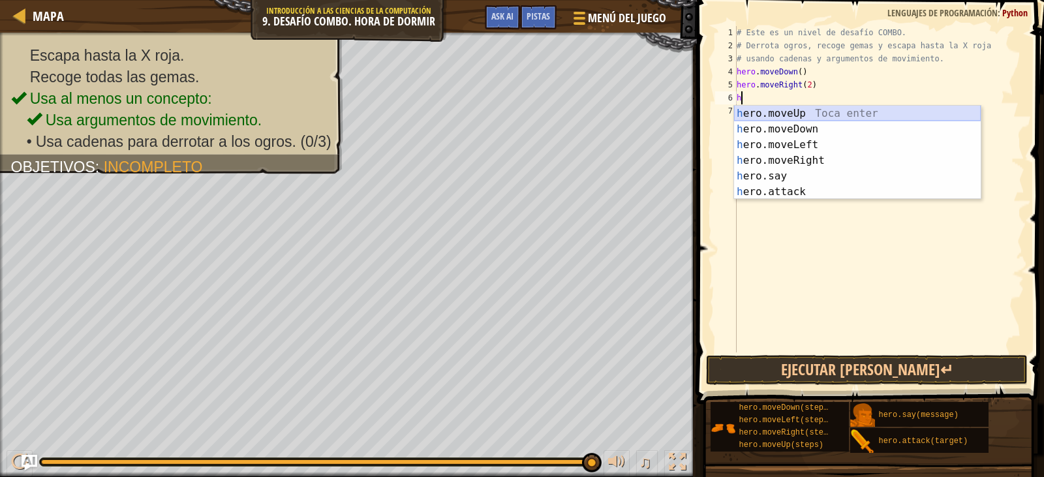
click at [802, 112] on div "h ero.moveUp Toca enter h ero.moveDown Toca enter h ero.moveLeft Toca enter h e…" at bounding box center [857, 168] width 247 height 125
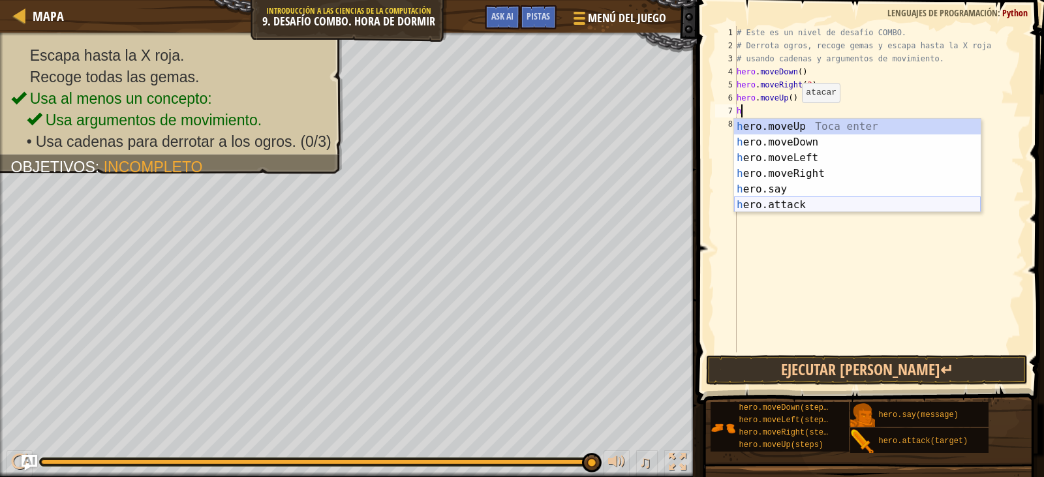
click at [800, 202] on div "h ero.moveUp Toca enter h ero.moveDown Toca enter h ero.moveLeft Toca enter h e…" at bounding box center [857, 181] width 247 height 125
type textarea "hero.attack("Enemy Name")"
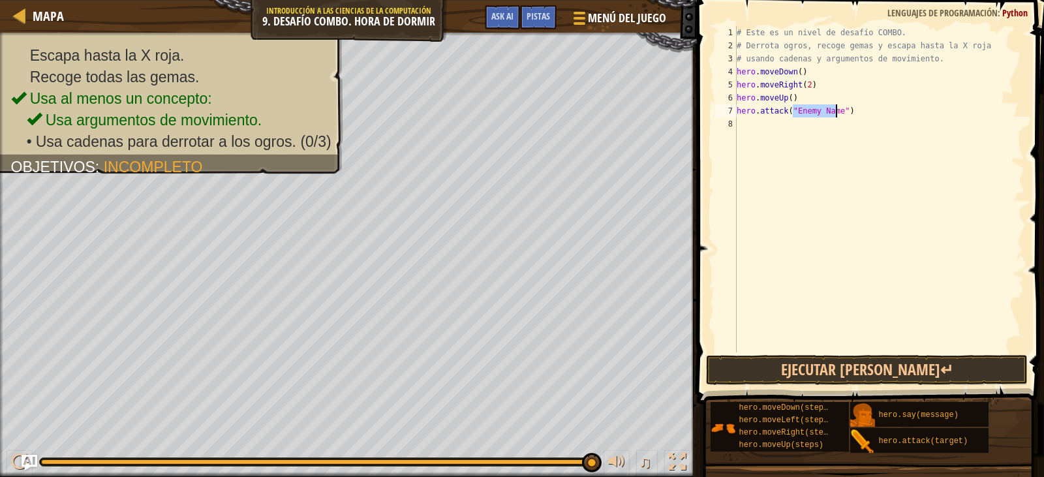
click at [782, 136] on div "# Este es un nivel de desafío COMBO. # Derrota ogros, recoge gemas y escapa has…" at bounding box center [879, 202] width 290 height 352
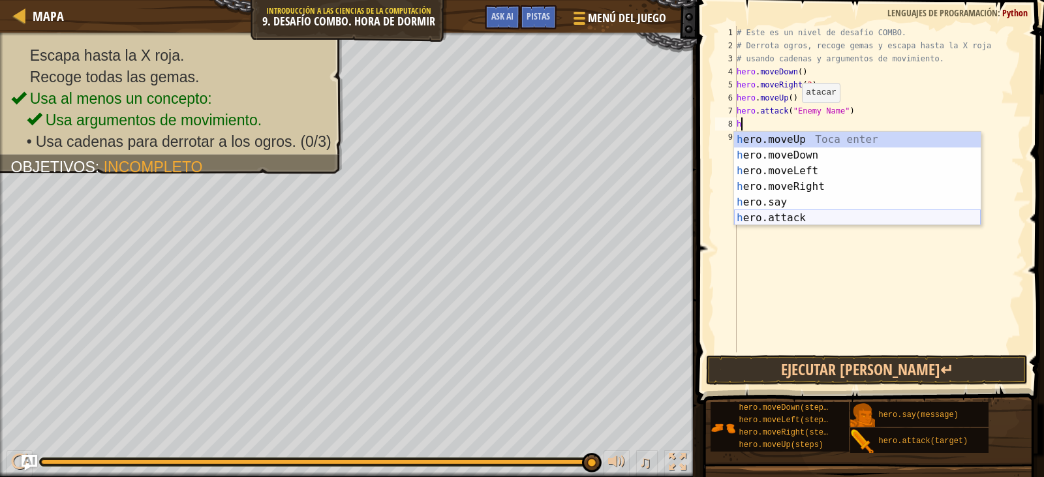
drag, startPoint x: 798, startPoint y: 217, endPoint x: 819, endPoint y: 159, distance: 61.7
click at [798, 211] on div "h ero.moveUp Toca enter h ero.moveDown Toca enter h ero.moveLeft Toca enter h e…" at bounding box center [857, 194] width 247 height 125
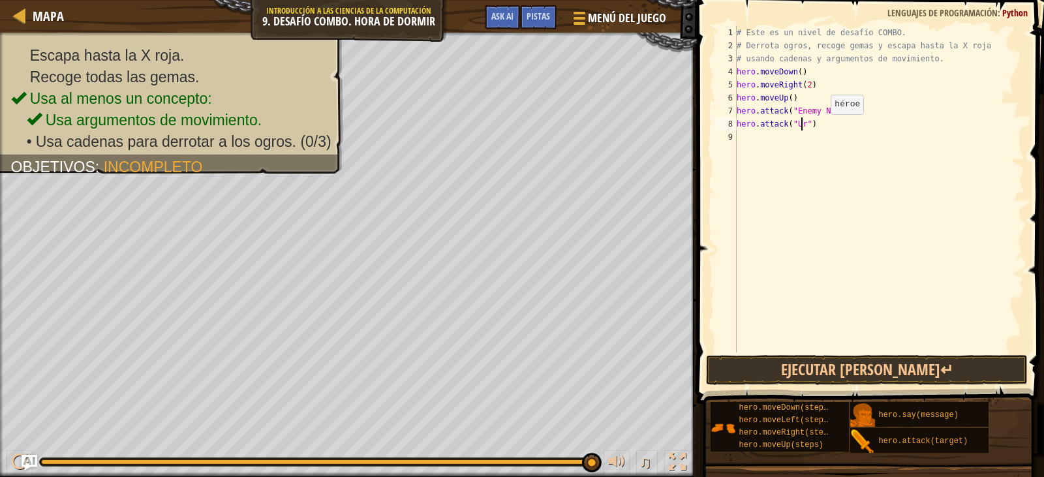
scroll to position [6, 6]
click at [835, 110] on div "# Este es un nivel de desafío COMBO. # Derrota ogros, recoge gemas y escapa has…" at bounding box center [879, 202] width 290 height 352
type textarea "hero.attack("Ursa")"
click at [813, 360] on button "Ejecutar [PERSON_NAME]↵" at bounding box center [866, 370] width 321 height 30
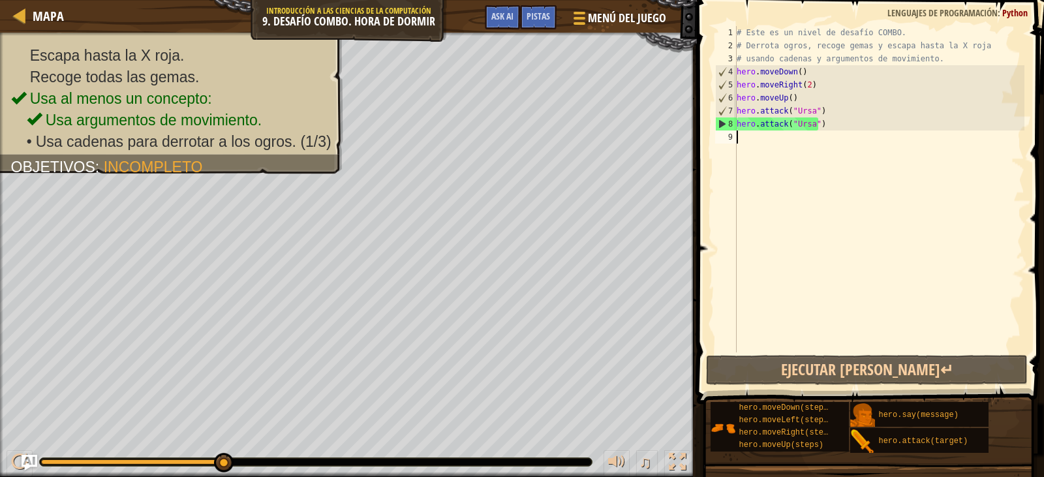
click at [743, 190] on div "# Este es un nivel de desafío COMBO. # Derrota ogros, recoge gemas y escapa has…" at bounding box center [879, 202] width 290 height 352
click at [769, 142] on div "# Este es un nivel de desafío COMBO. # Derrota ogros, recoge gemas y escapa has…" at bounding box center [879, 202] width 290 height 352
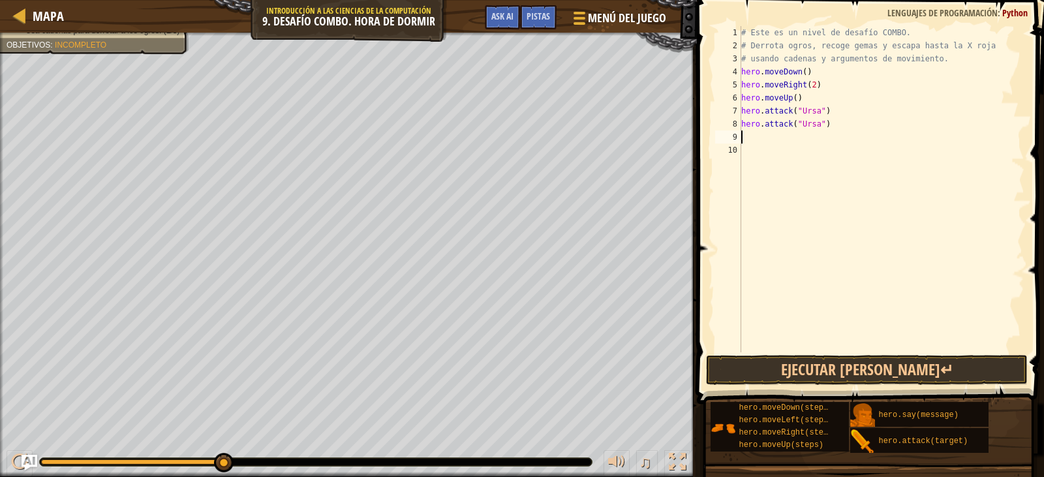
type textarea "hero.attack("Ursa")"
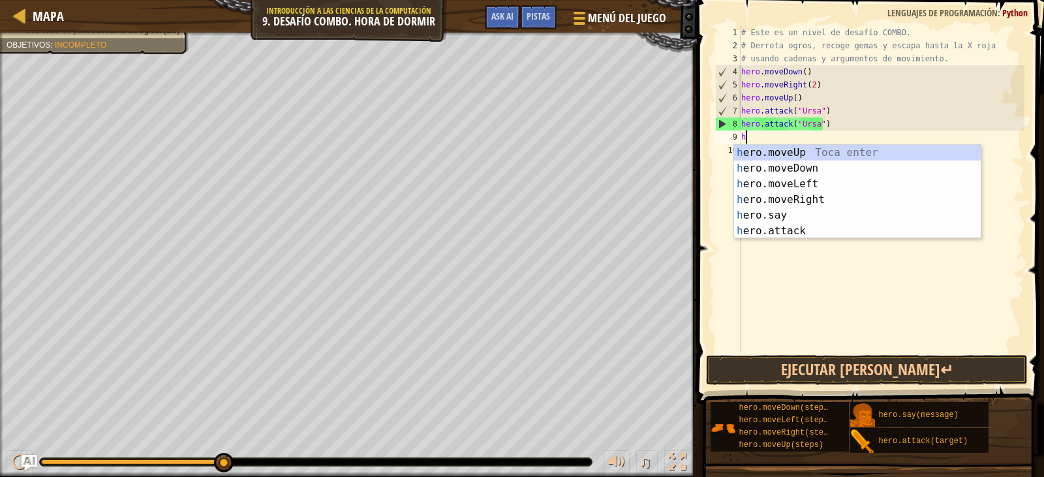
type textarea "he"
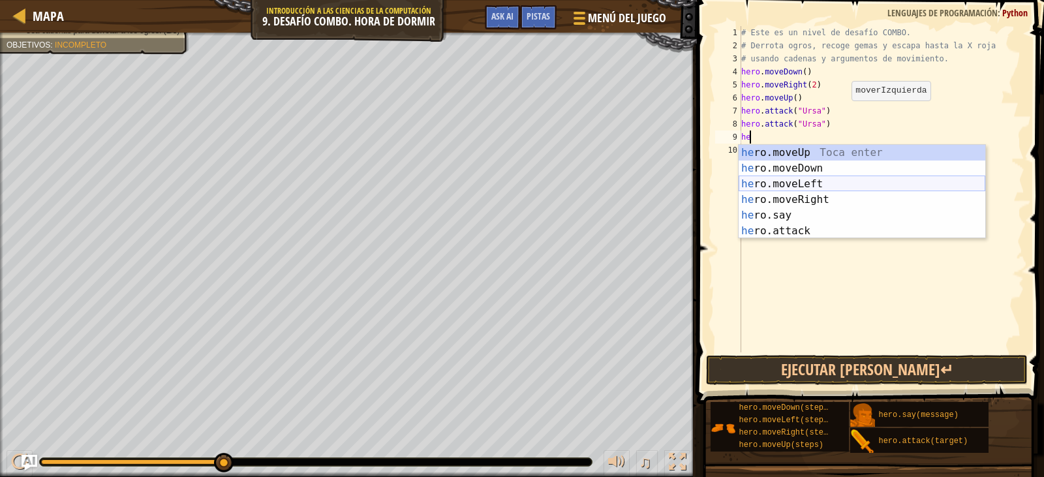
click at [815, 186] on div "he ro.moveUp Toca enter he ro.moveDown Toca enter he ro.moveLeft Toca enter he …" at bounding box center [862, 207] width 247 height 125
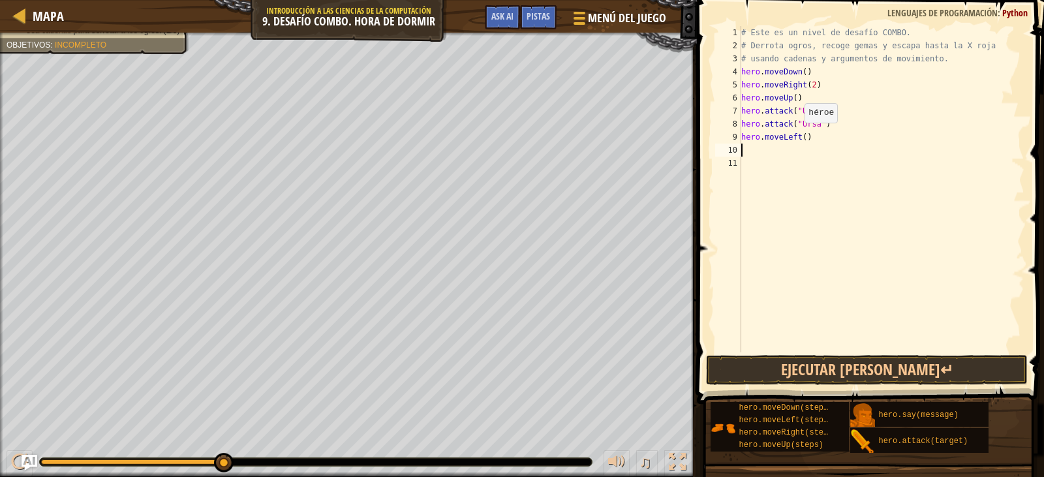
click at [798, 136] on div "# Este es un nivel de desafío COMBO. # Derrota ogros, recoge gemas y escapa has…" at bounding box center [882, 202] width 287 height 352
type textarea "hero.moveLeft(2)"
click at [907, 359] on button "Ejecutar [PERSON_NAME]↵" at bounding box center [866, 370] width 321 height 30
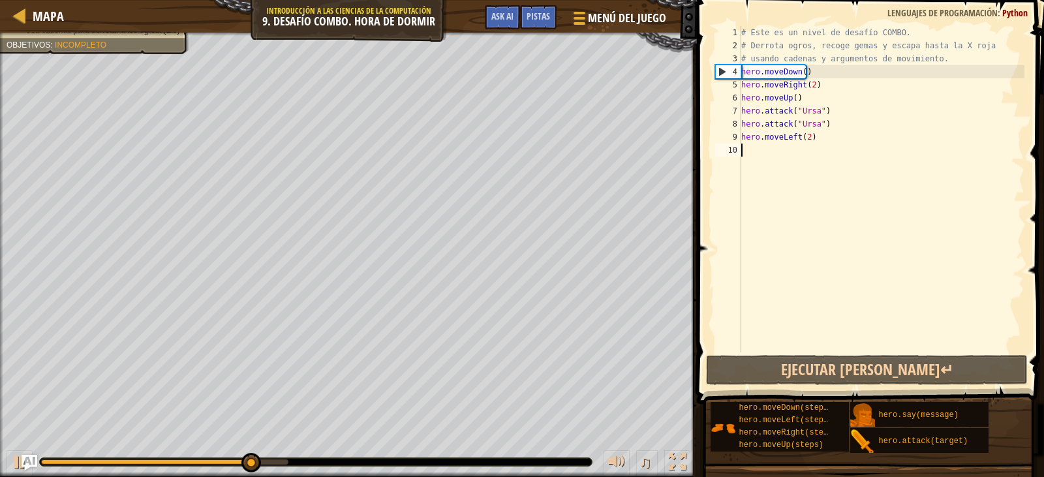
type textarea "h"
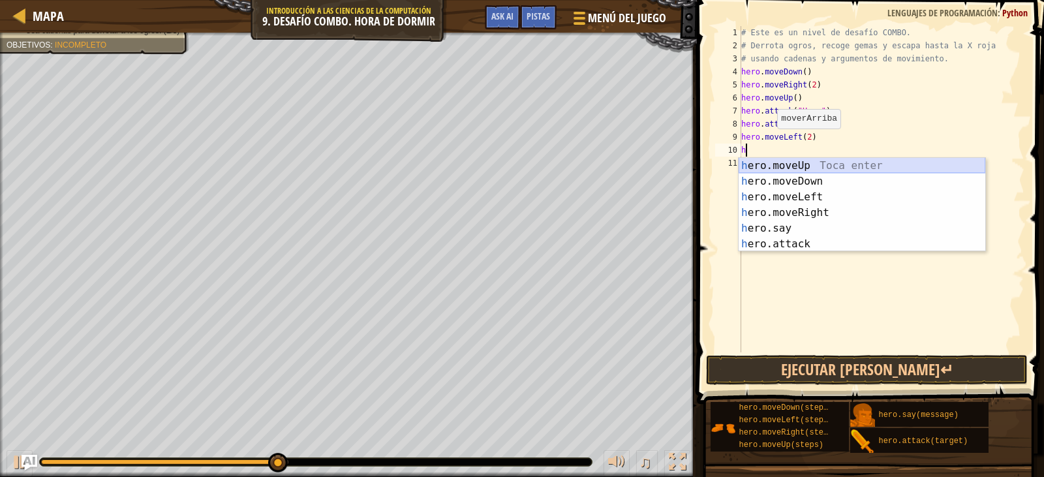
click at [811, 163] on div "h ero.moveUp Toca enter h ero.moveDown Toca enter h ero.moveLeft Toca enter h e…" at bounding box center [862, 220] width 247 height 125
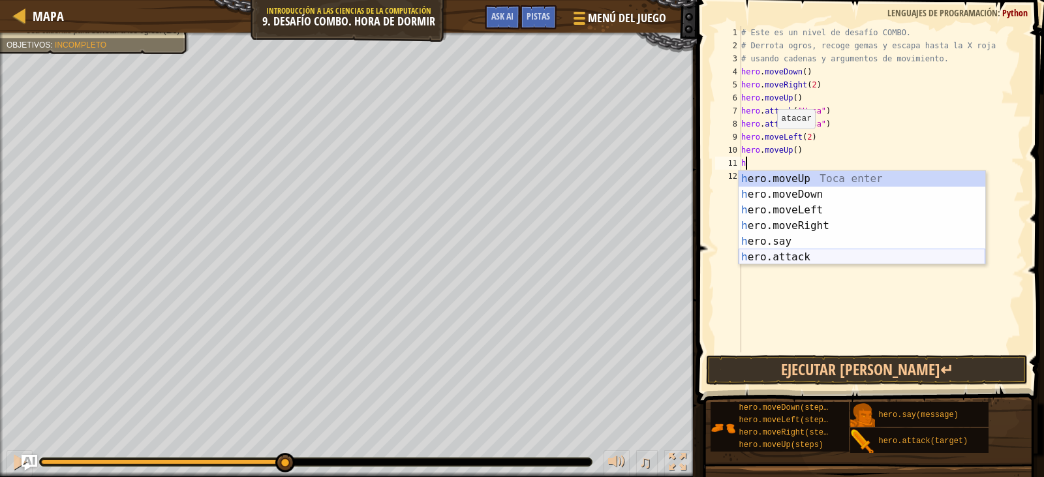
click at [811, 255] on div "h ero.moveUp Toca enter h ero.moveDown Toca enter h ero.moveLeft Toca enter h e…" at bounding box center [862, 233] width 247 height 125
type textarea "hero.attack("Enemy Name")"
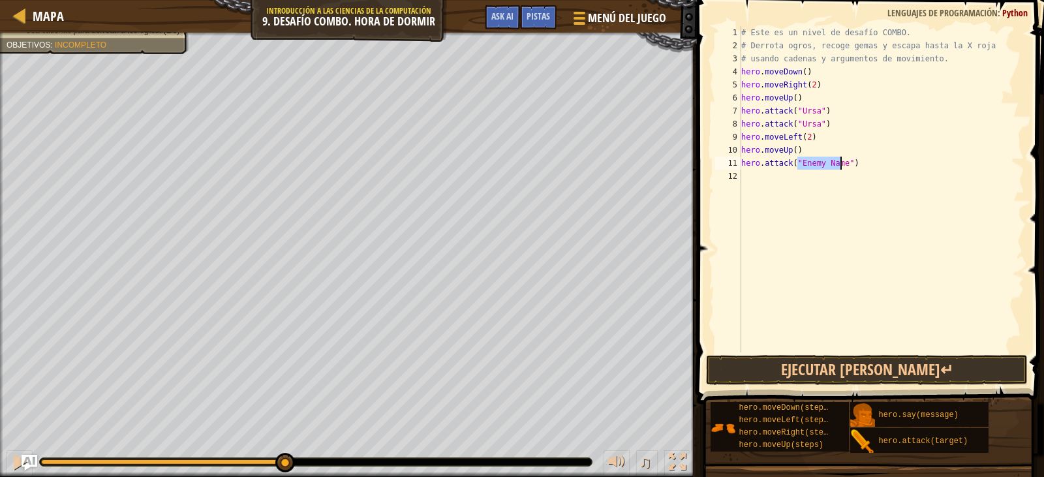
click at [794, 189] on div "# Este es un nivel de desafío COMBO. # Derrota ogros, recoge gemas y escapa has…" at bounding box center [882, 202] width 287 height 352
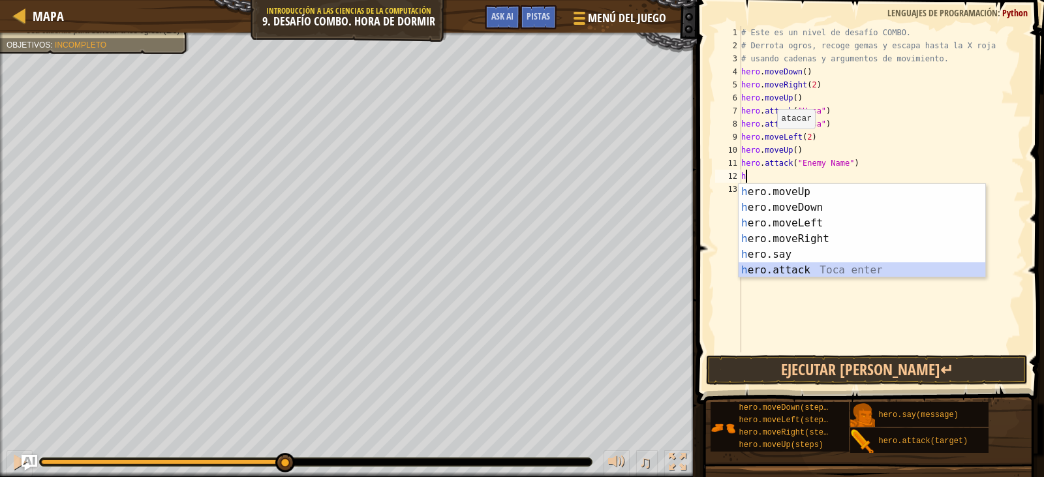
click at [797, 273] on div "h ero.moveUp Toca enter h ero.moveDown Toca enter h ero.moveLeft Toca enter h e…" at bounding box center [862, 246] width 247 height 125
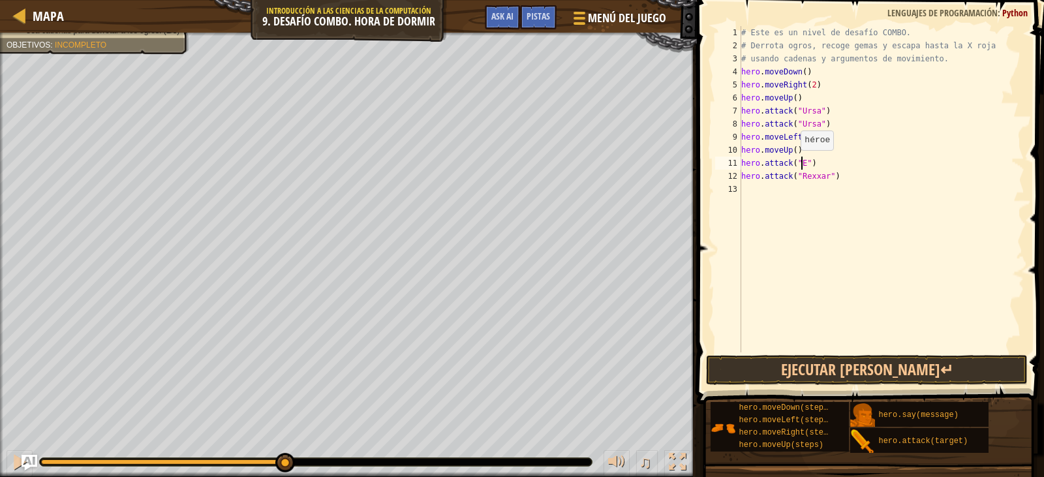
scroll to position [6, 5]
type textarea "hero.attack("Rexxar")"
type textarea "h"
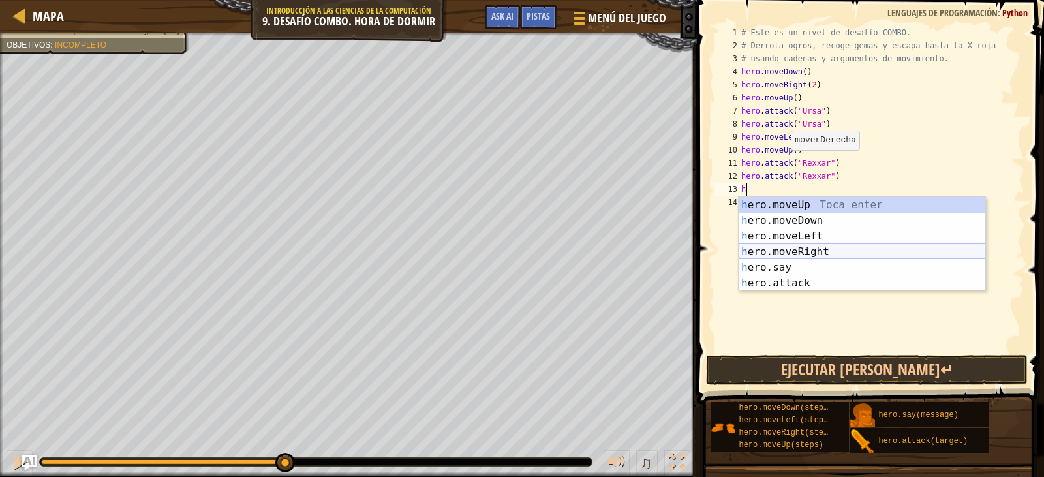
click at [832, 253] on div "h ero.moveUp Toca enter h ero.moveDown Toca enter h ero.moveLeft Toca enter h e…" at bounding box center [862, 259] width 247 height 125
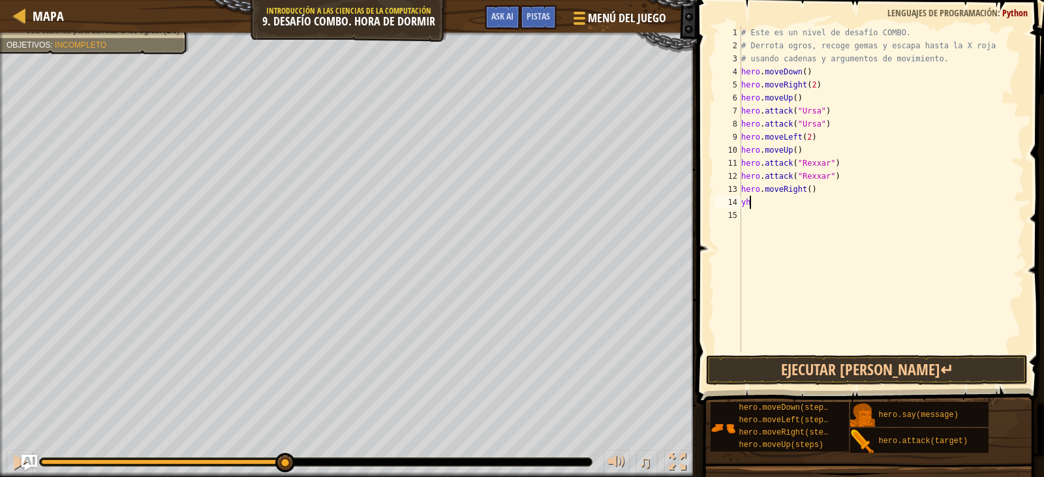
type textarea "y"
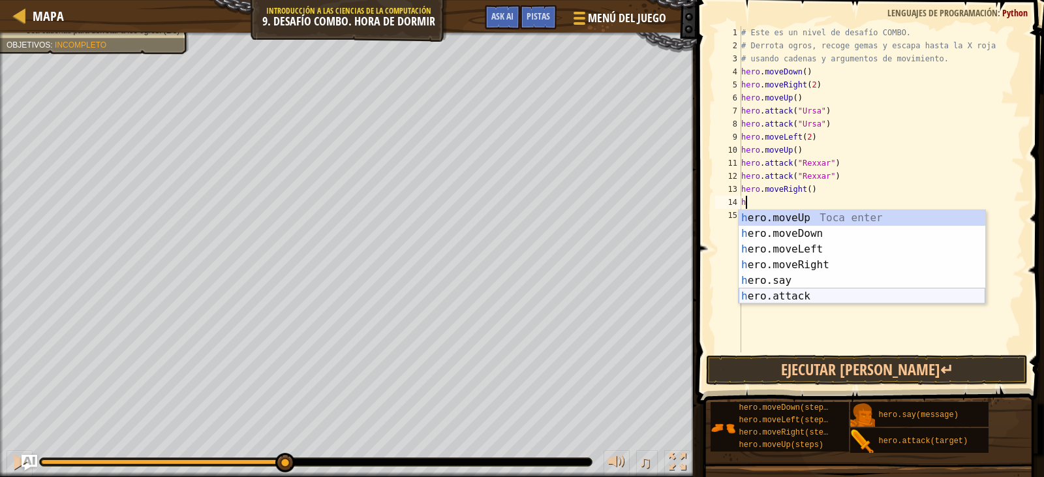
click at [792, 294] on div "h ero.moveUp Toca enter h ero.moveDown Toca enter h ero.moveLeft Toca enter h e…" at bounding box center [862, 272] width 247 height 125
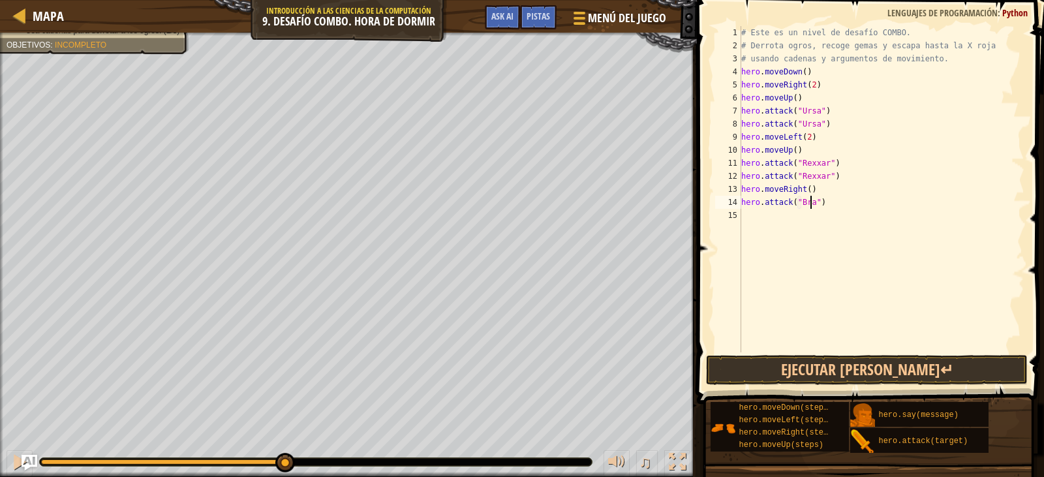
scroll to position [6, 6]
type textarea "hero.attack("Brack")"
click at [790, 219] on div "# Este es un nivel de desafío COMBO. # Derrota ogros, recoge gemas y escapa has…" at bounding box center [882, 202] width 287 height 352
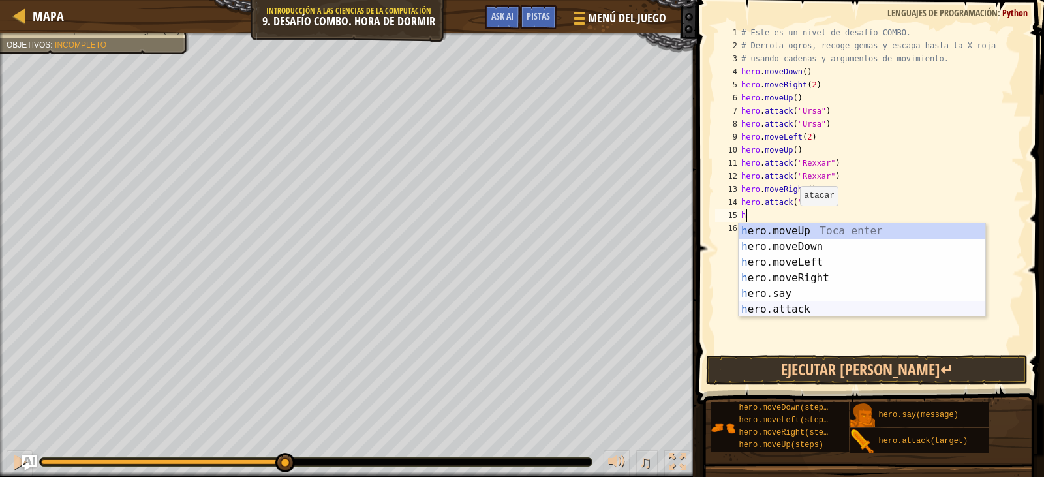
click at [792, 306] on div "h ero.moveUp Toca enter h ero.moveDown Toca enter h ero.moveLeft Toca enter h e…" at bounding box center [862, 285] width 247 height 125
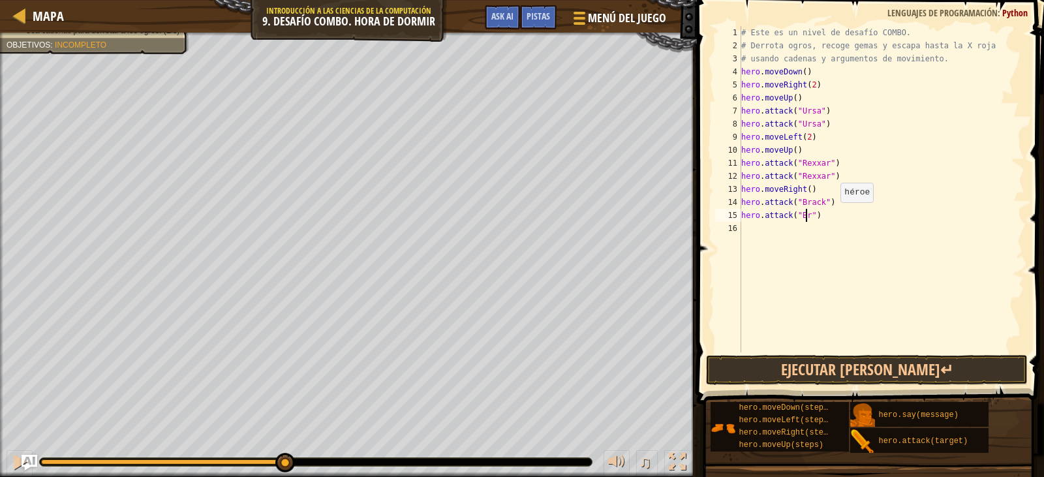
scroll to position [6, 6]
type textarea "hero.attack("Brack")"
click at [798, 245] on div "# Este es un nivel de desafío COMBO. # Derrota ogros, recoge gemas y escapa has…" at bounding box center [882, 202] width 287 height 352
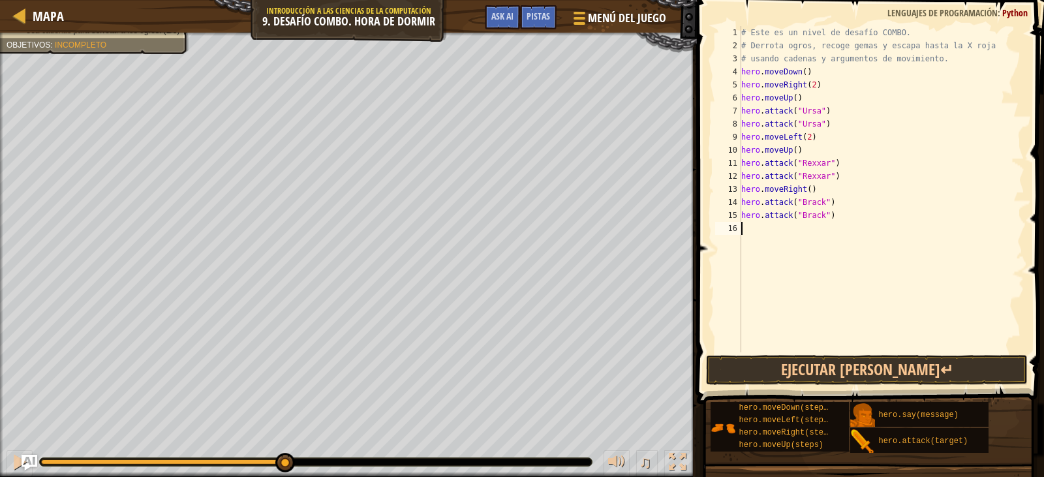
type textarea "h"
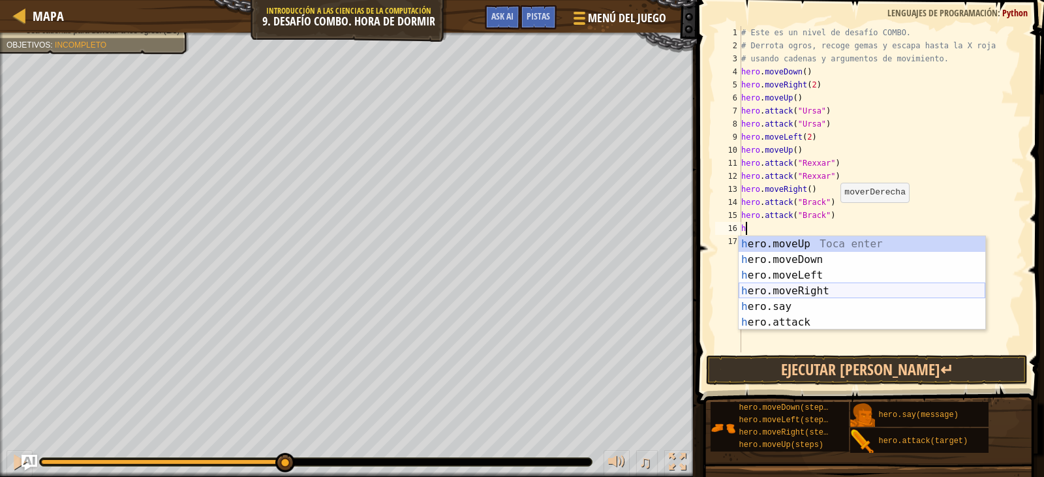
click at [816, 294] on div "h ero.moveUp Toca enter h ero.moveDown Toca enter h ero.moveLeft Toca enter h e…" at bounding box center [862, 298] width 247 height 125
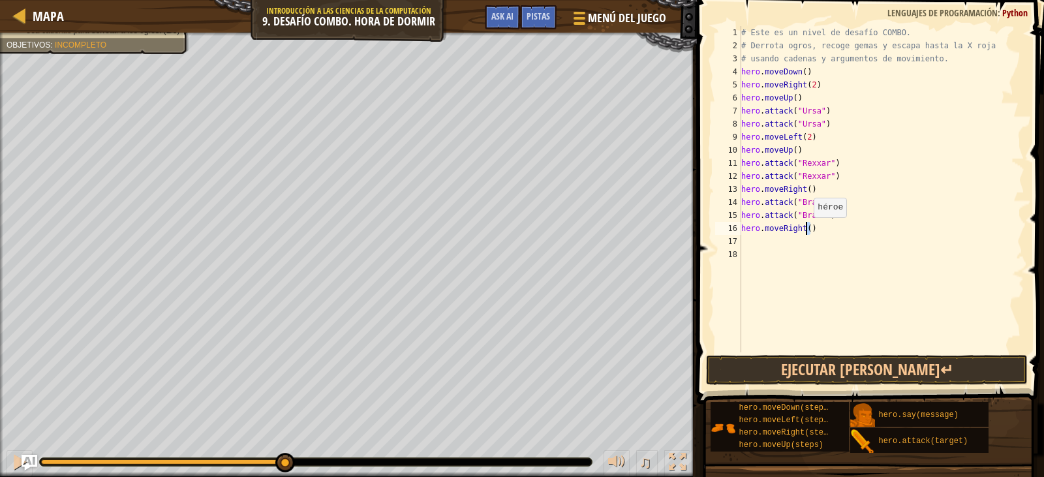
click at [807, 230] on div "# Este es un nivel de desafío COMBO. # Derrota ogros, recoge gemas y escapa has…" at bounding box center [882, 202] width 287 height 352
type textarea "hero.moveRight(2)"
click at [832, 258] on div "# Este es un nivel de desafío COMBO. # Derrota ogros, recoge gemas y escapa has…" at bounding box center [882, 202] width 287 height 352
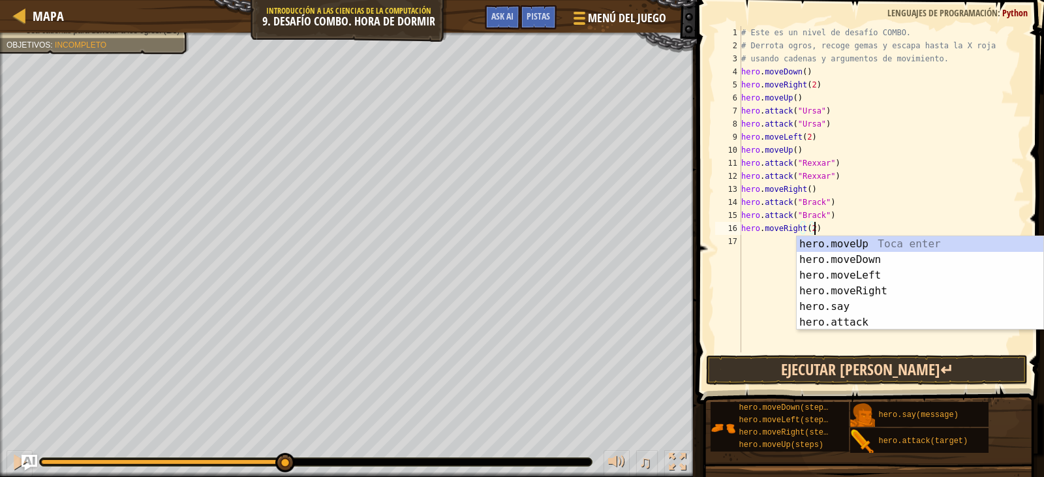
type textarea "hero.moveRight(2)"
click at [756, 369] on button "Ejecutar [PERSON_NAME]↵" at bounding box center [866, 370] width 321 height 30
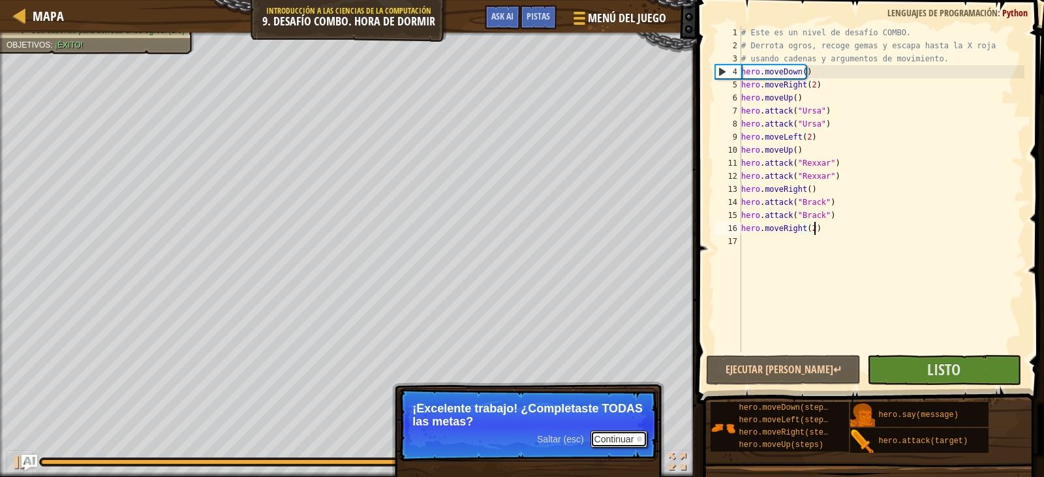
click at [625, 447] on button "Continuar" at bounding box center [619, 439] width 57 height 17
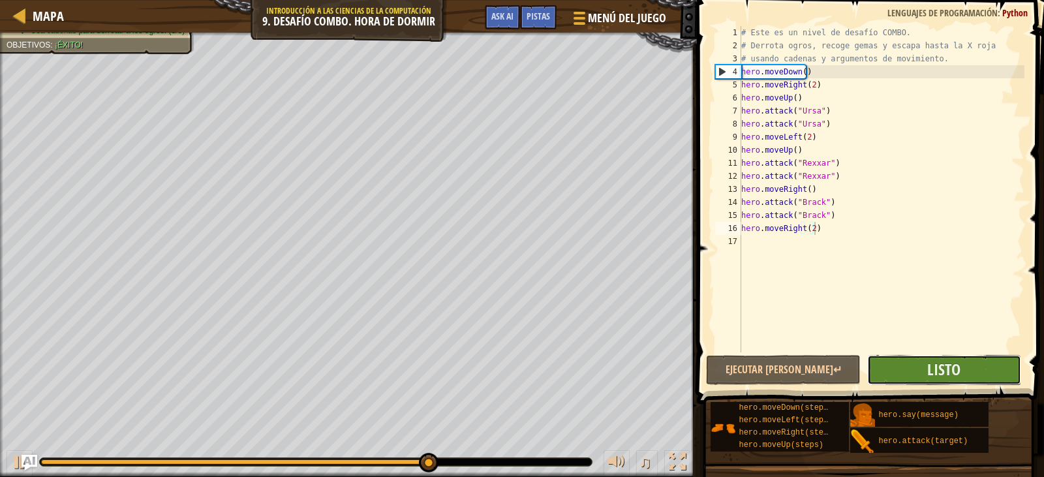
click at [921, 362] on button "Listo" at bounding box center [944, 370] width 154 height 30
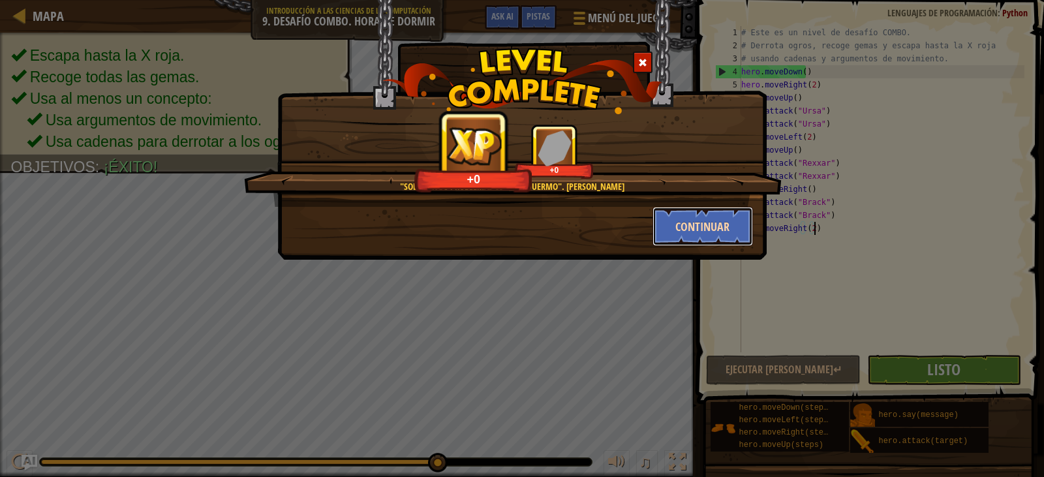
click at [673, 225] on button "Continuar" at bounding box center [703, 226] width 101 height 39
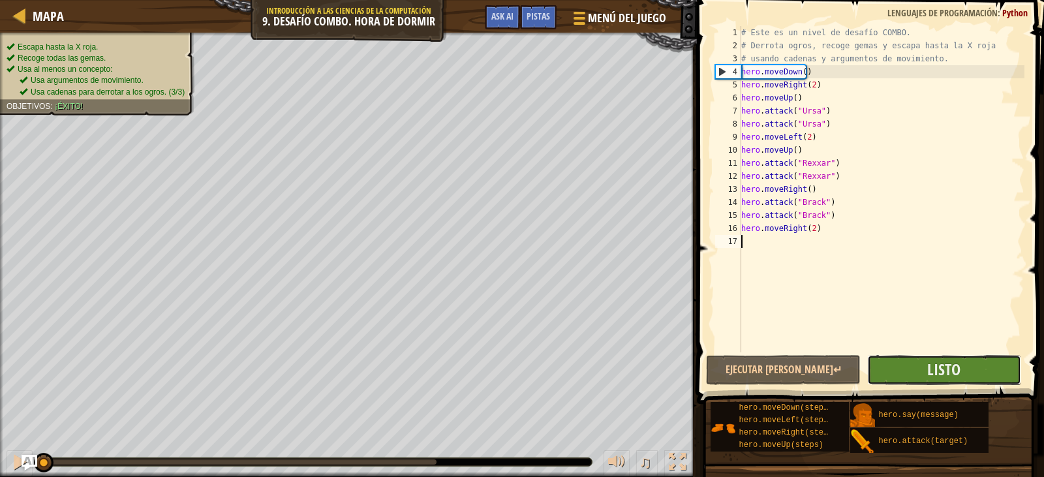
click at [941, 355] on button "Listo" at bounding box center [944, 370] width 154 height 30
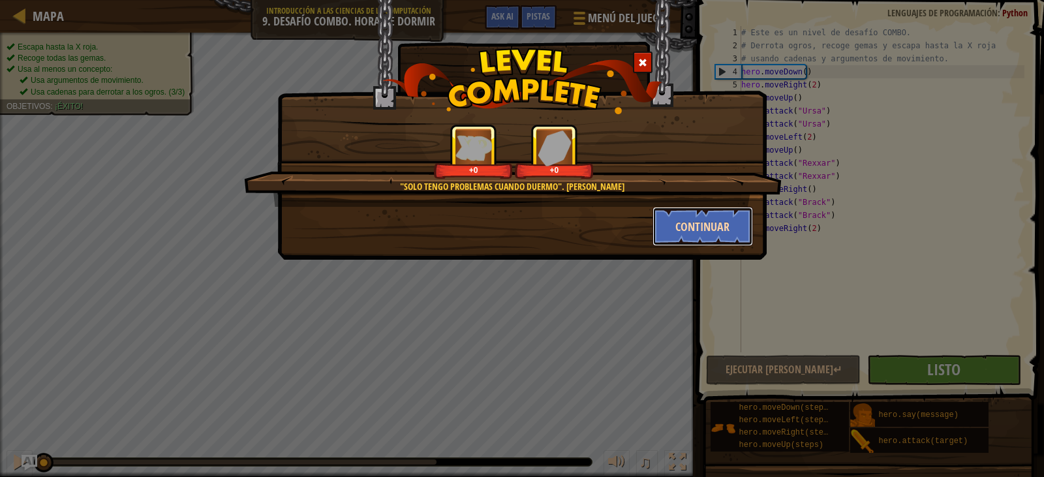
click at [678, 217] on button "Continuar" at bounding box center [703, 226] width 101 height 39
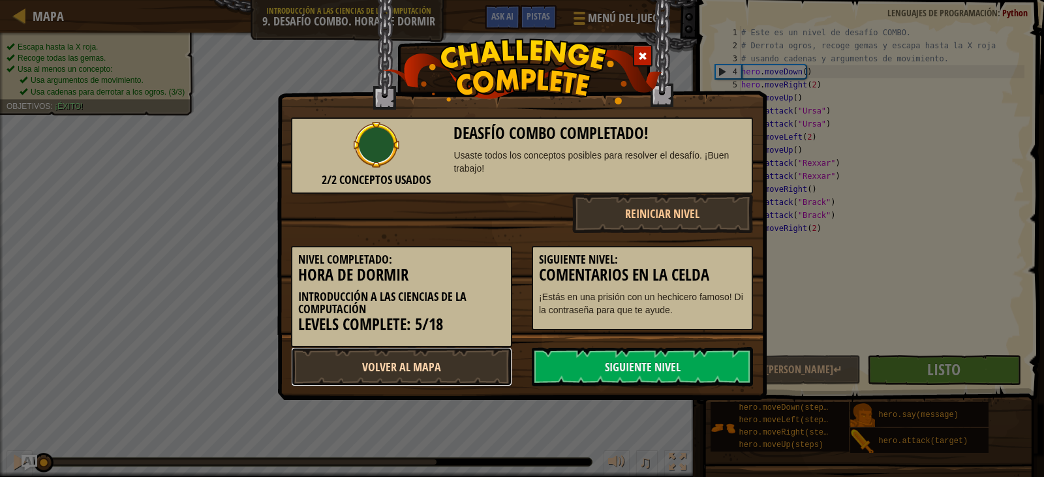
click at [414, 372] on link "Volver al Mapa" at bounding box center [401, 366] width 221 height 39
select select "es-419"
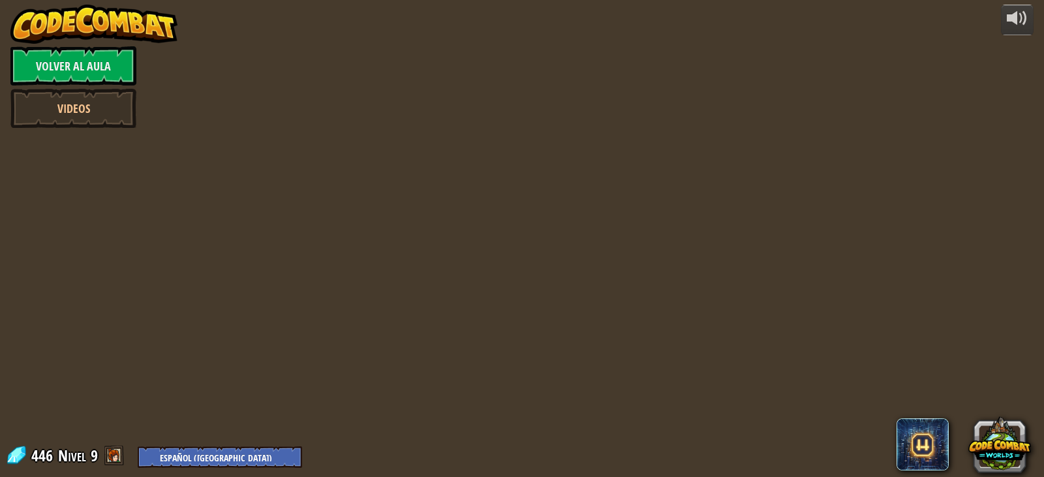
select select "es-419"
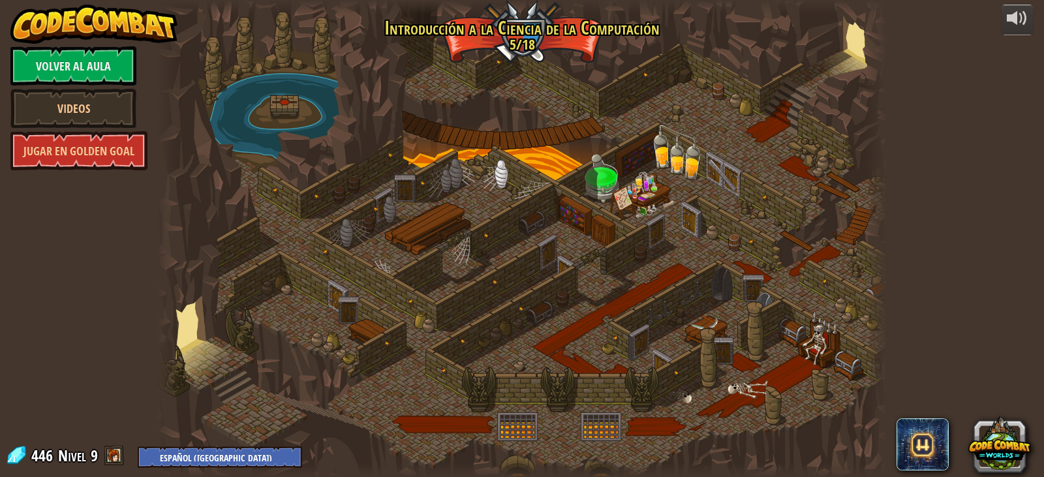
select select "es-419"
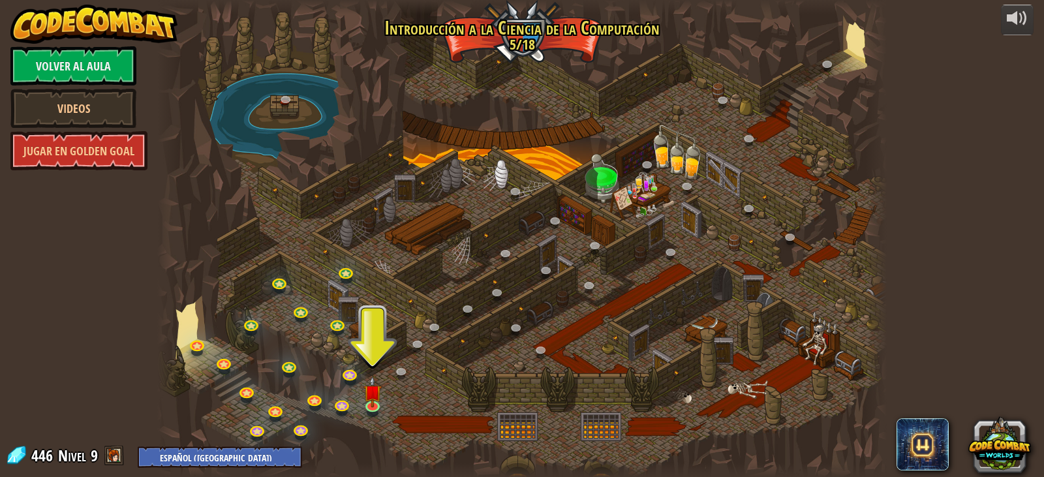
click at [362, 399] on div at bounding box center [522, 238] width 730 height 477
click at [371, 399] on img at bounding box center [373, 385] width 18 height 42
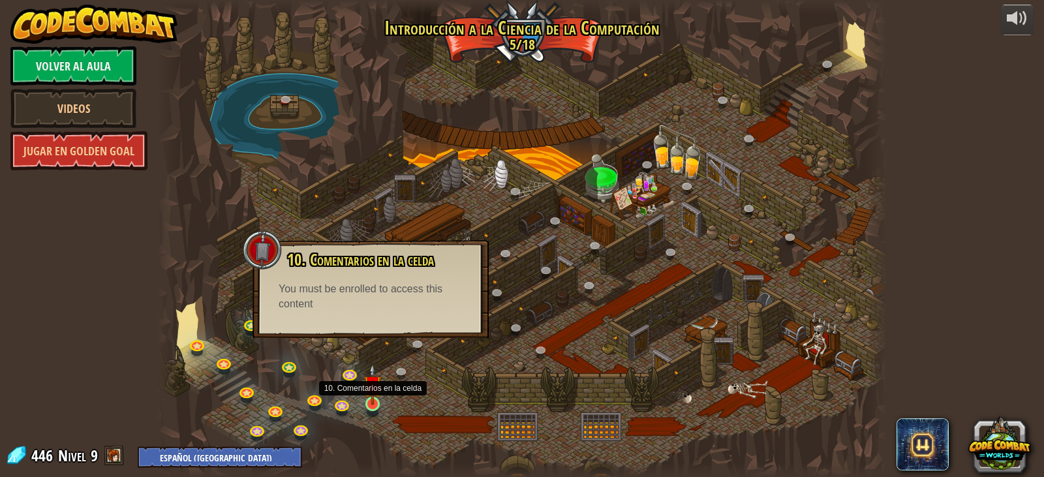
click at [375, 396] on img at bounding box center [373, 385] width 18 height 42
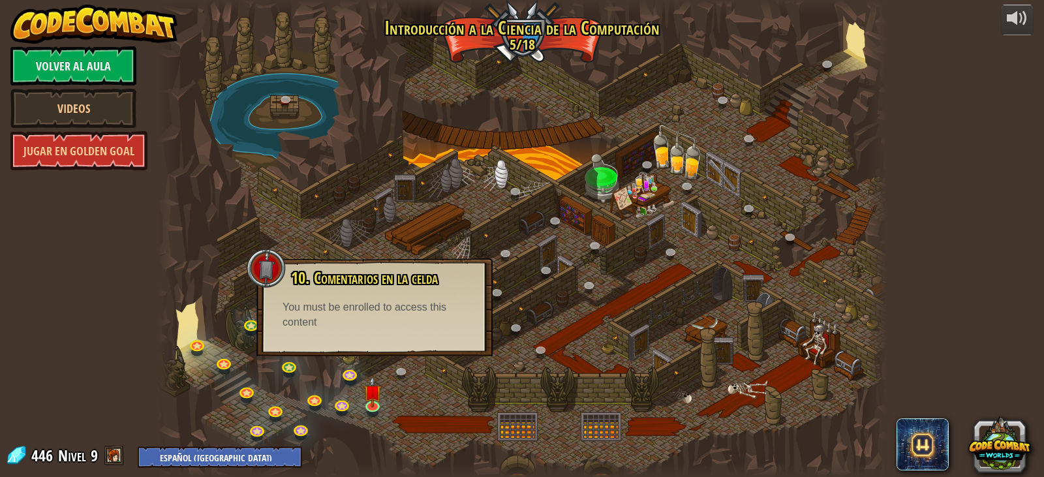
click at [347, 396] on div at bounding box center [522, 238] width 730 height 477
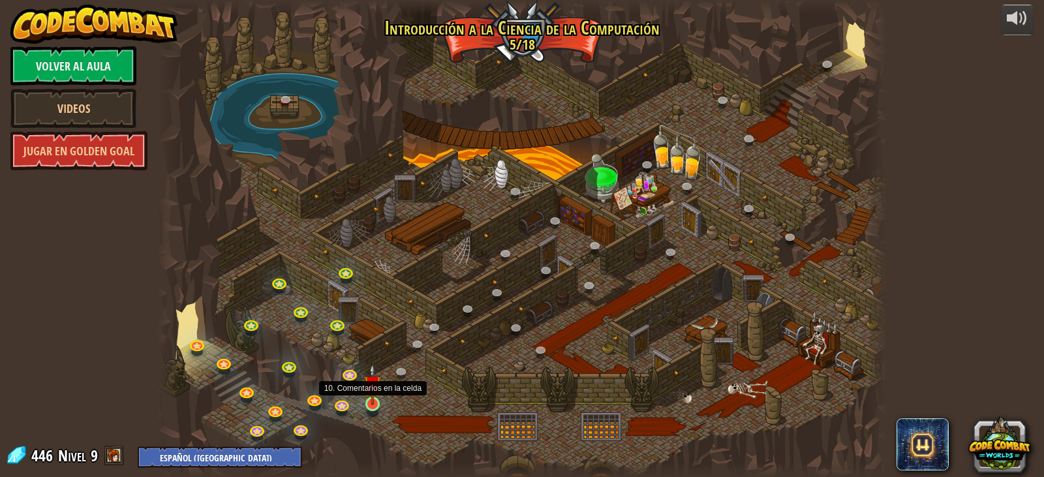
click at [367, 396] on img at bounding box center [373, 385] width 18 height 42
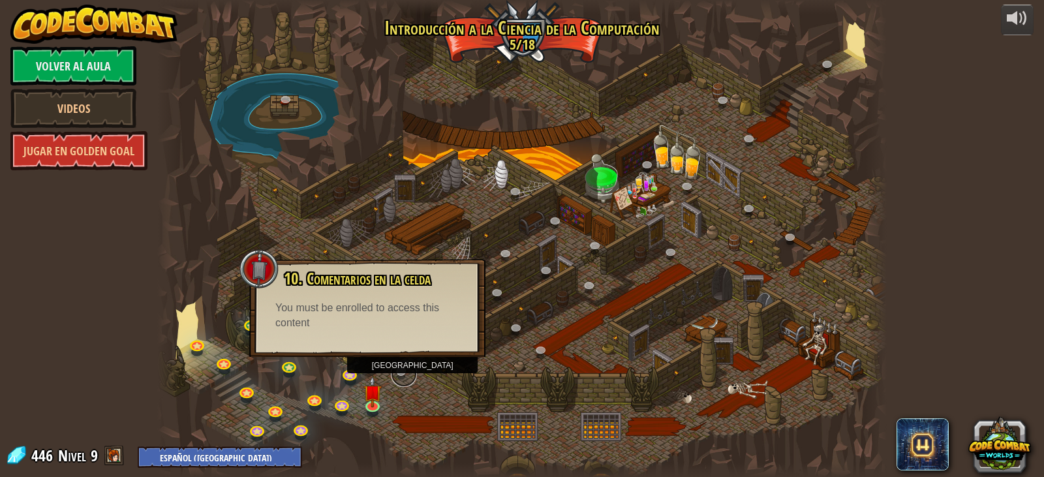
click at [403, 366] on link at bounding box center [404, 374] width 26 height 26
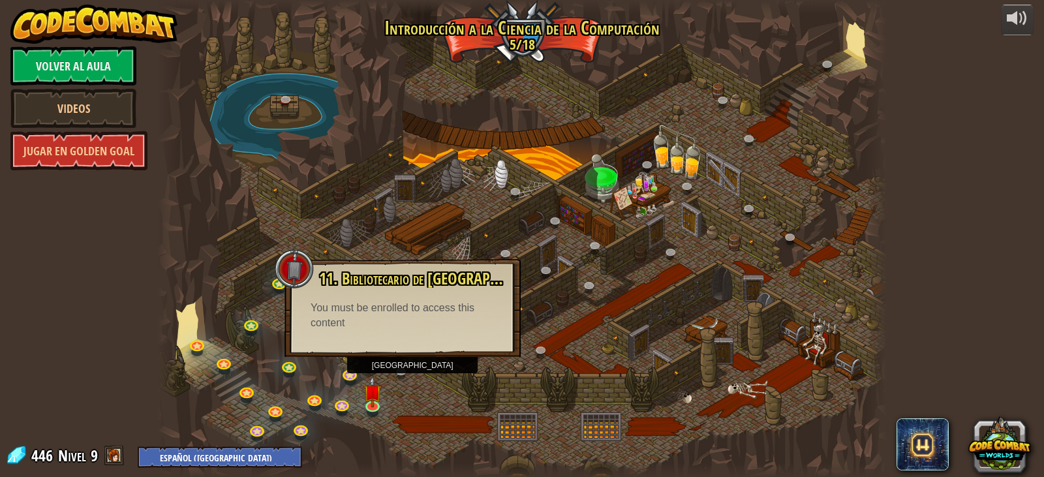
click at [401, 394] on div at bounding box center [522, 238] width 730 height 477
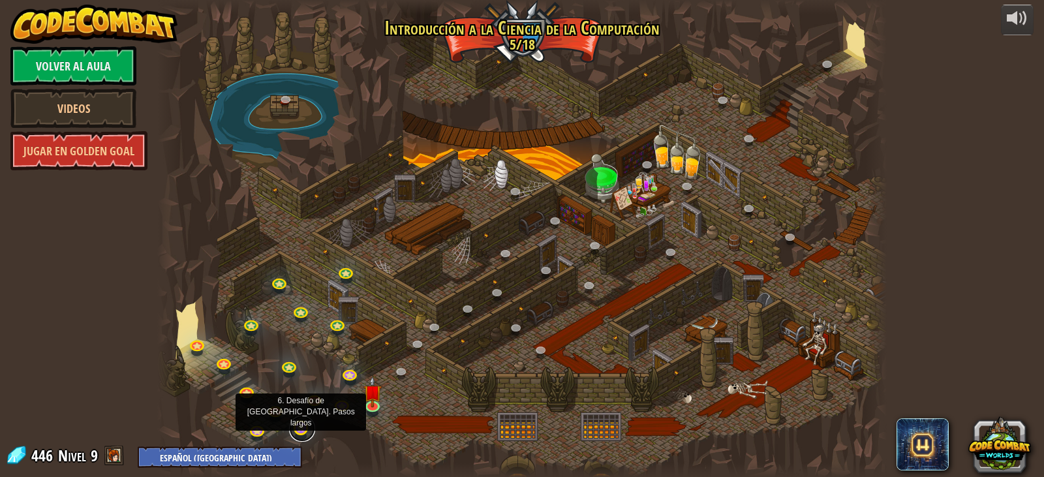
click at [298, 427] on link at bounding box center [302, 429] width 26 height 26
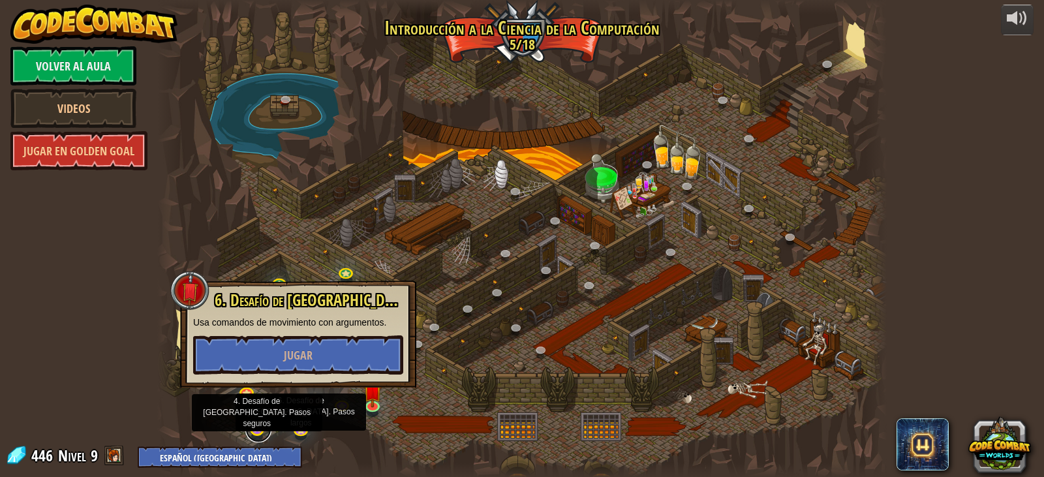
click at [249, 435] on link at bounding box center [258, 429] width 26 height 26
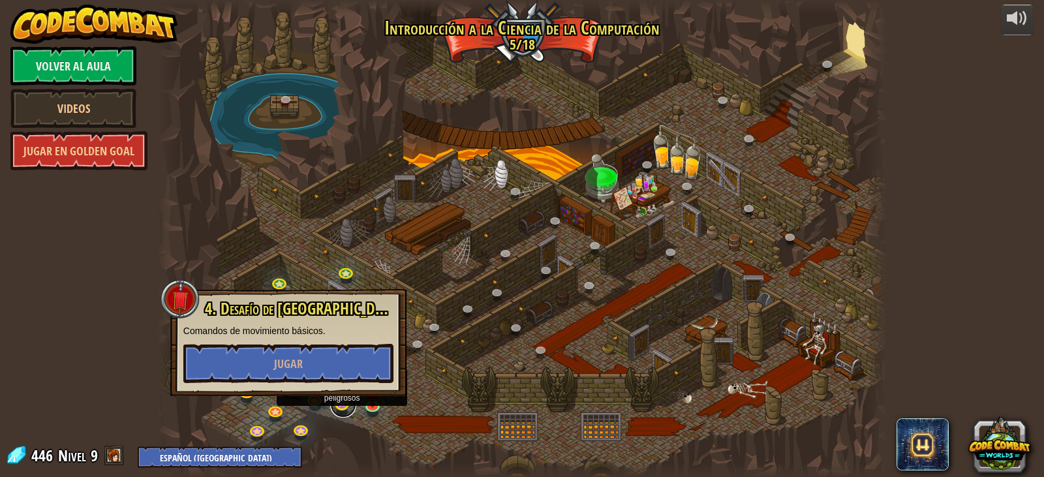
click at [341, 406] on link at bounding box center [343, 405] width 26 height 26
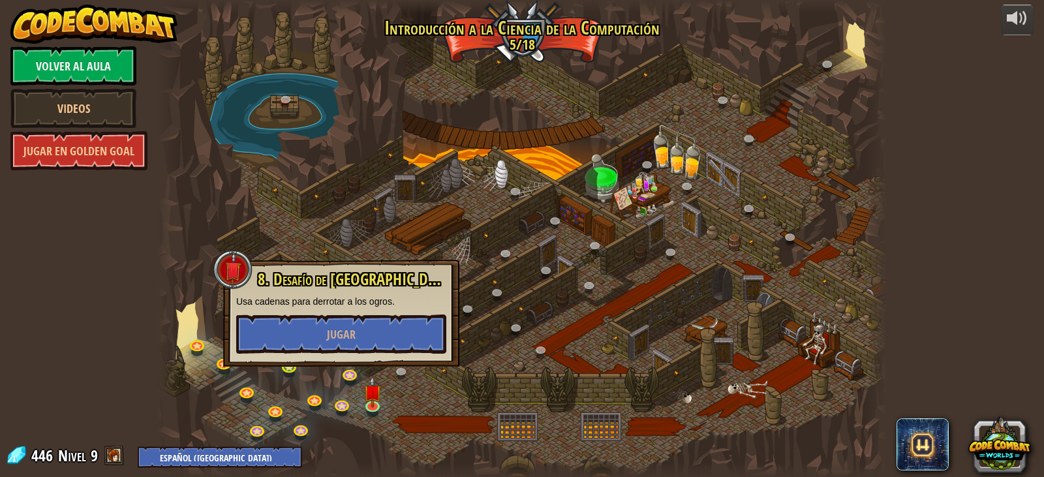
click at [418, 375] on div at bounding box center [522, 238] width 730 height 477
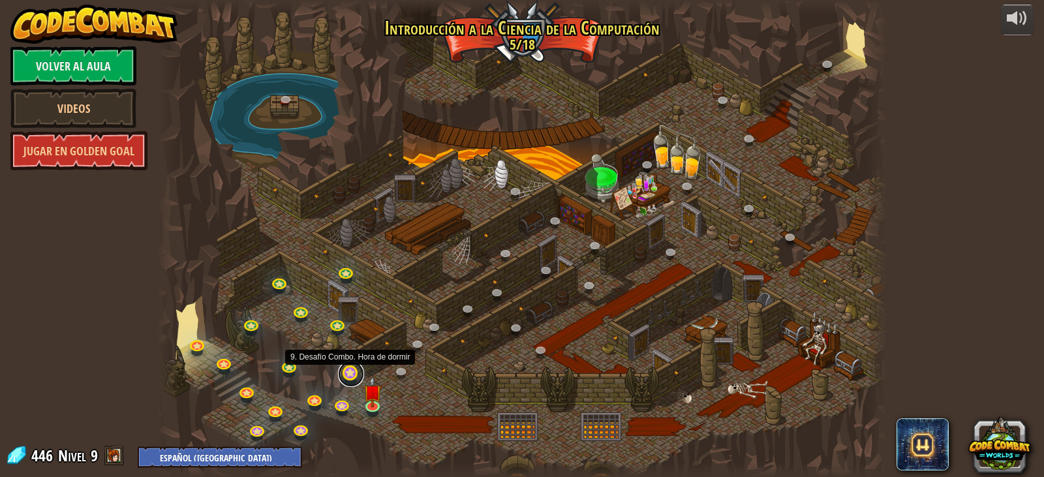
click at [347, 377] on link at bounding box center [351, 374] width 26 height 26
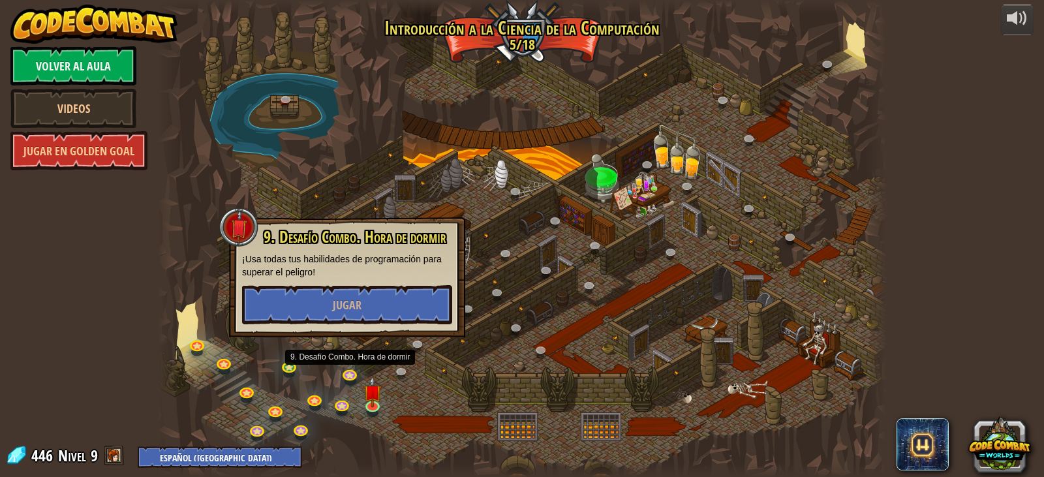
click at [439, 394] on div at bounding box center [522, 238] width 730 height 477
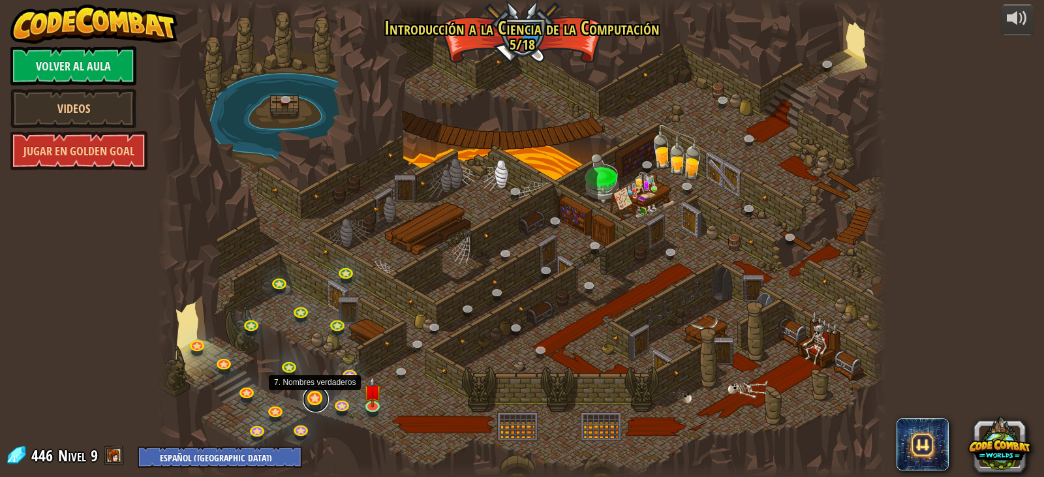
click at [313, 395] on link at bounding box center [316, 399] width 26 height 26
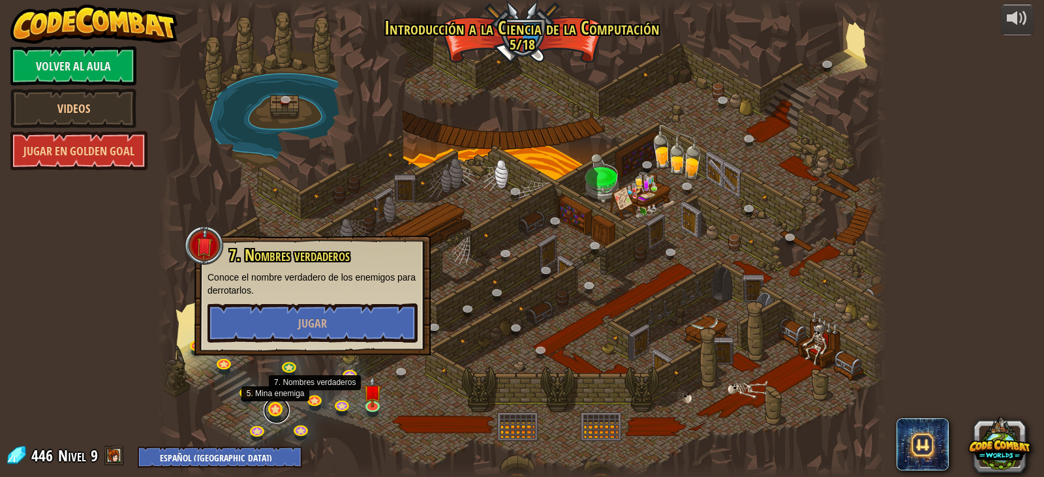
click at [274, 406] on link at bounding box center [277, 411] width 26 height 26
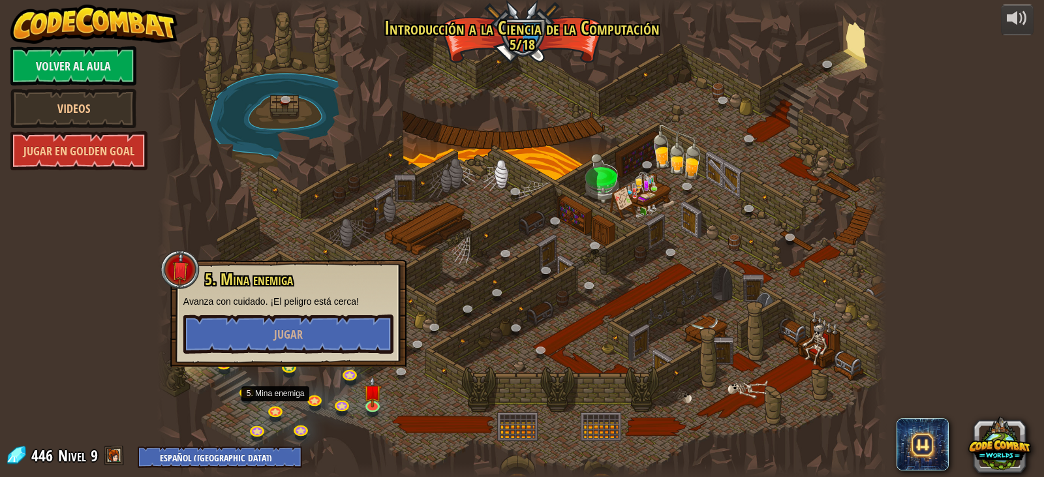
click at [367, 420] on div at bounding box center [522, 238] width 730 height 477
